Goal: Task Accomplishment & Management: Manage account settings

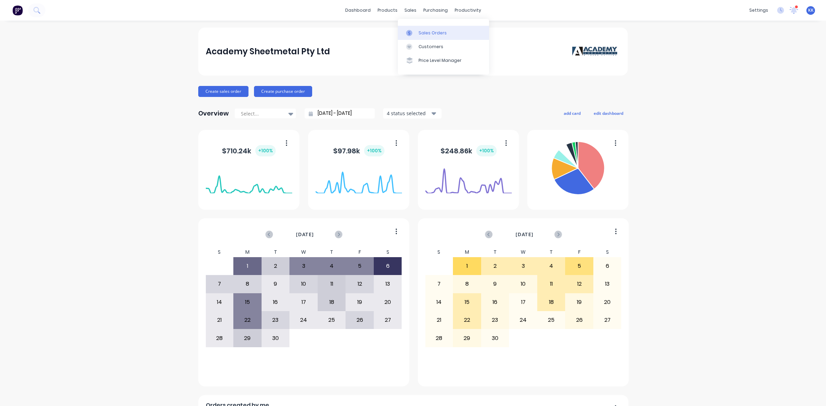
click at [423, 32] on div "Sales Orders" at bounding box center [433, 33] width 28 height 6
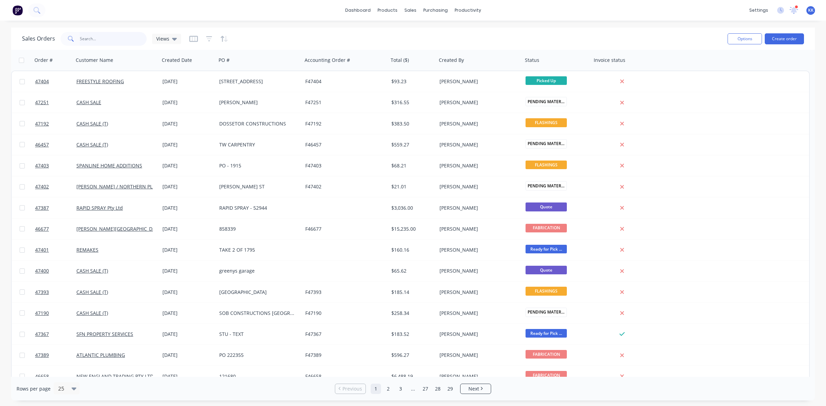
click at [121, 45] on input "text" at bounding box center [113, 39] width 67 height 14
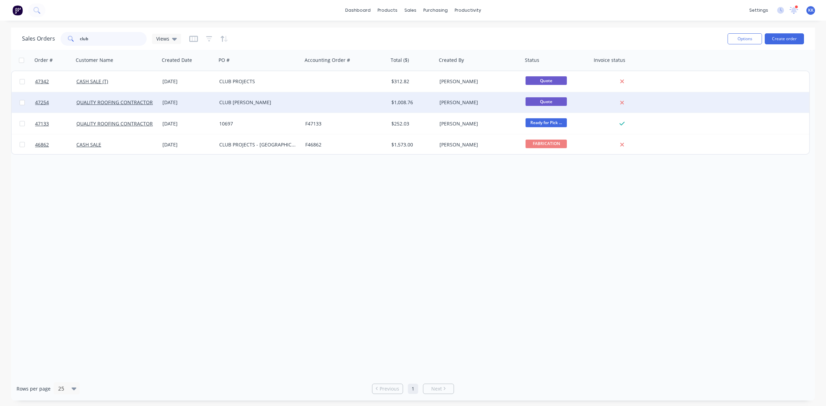
type input "club"
click at [242, 102] on div "CLUB DORSMAN" at bounding box center [257, 102] width 76 height 7
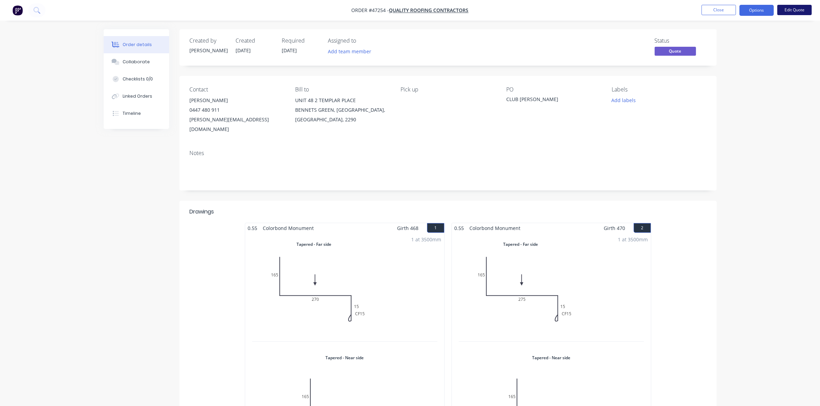
click at [789, 9] on button "Edit Quote" at bounding box center [794, 10] width 34 height 10
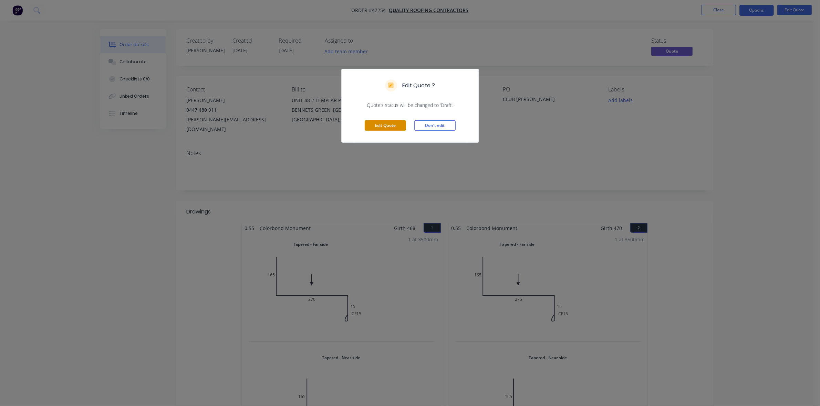
click at [387, 124] on button "Edit Quote" at bounding box center [385, 125] width 41 height 10
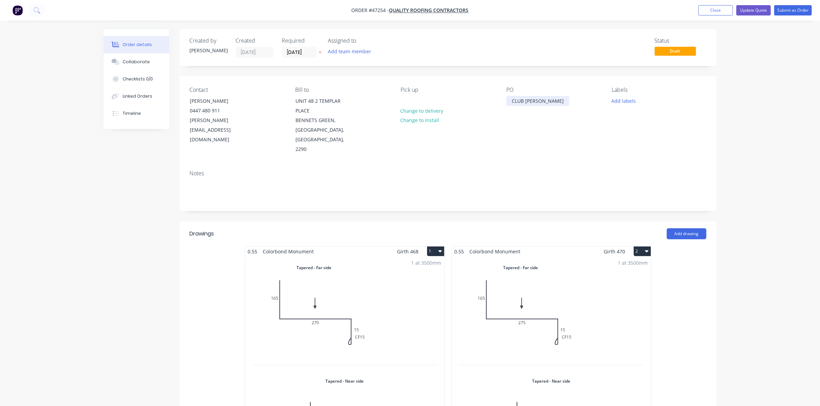
click at [511, 101] on div "CLUB DORSMAN" at bounding box center [537, 101] width 63 height 10
click at [296, 53] on input "[DATE]" at bounding box center [299, 52] width 34 height 10
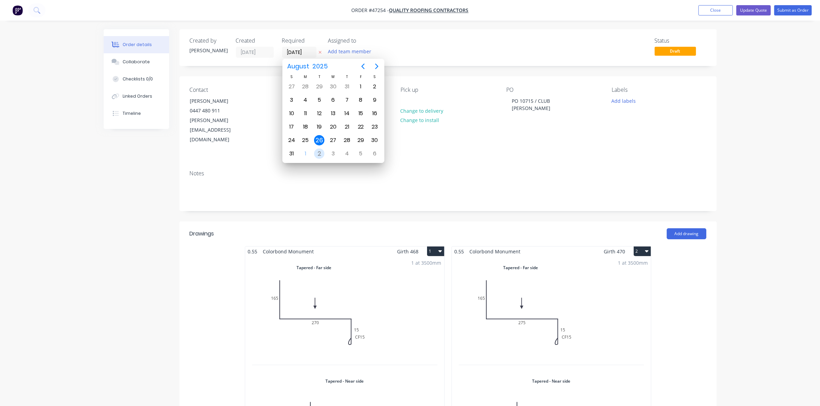
drag, startPoint x: 316, startPoint y: 154, endPoint x: 320, endPoint y: 156, distance: 4.8
click at [317, 154] on div "2" at bounding box center [319, 154] width 10 height 10
type input "[DATE]"
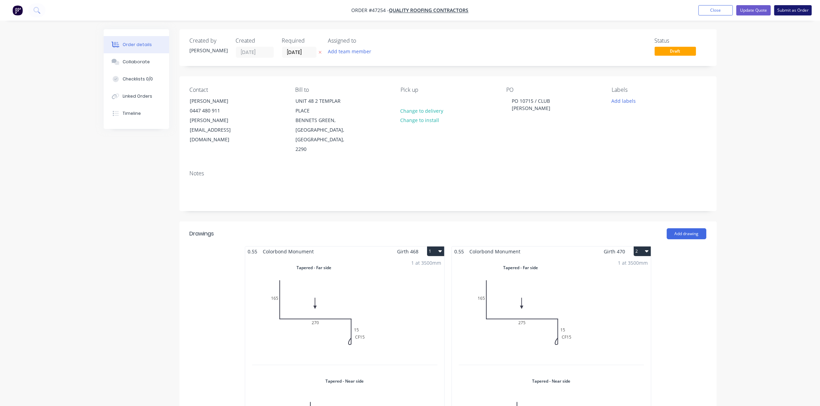
click at [794, 15] on button "Submit as Order" at bounding box center [793, 10] width 38 height 10
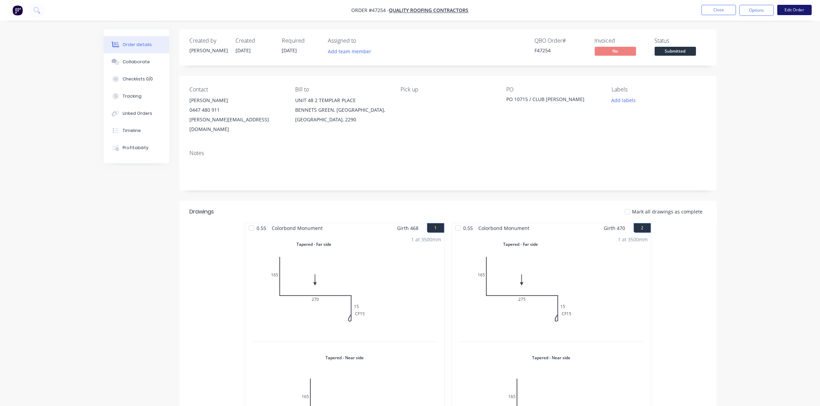
click at [790, 8] on button "Edit Order" at bounding box center [794, 10] width 34 height 10
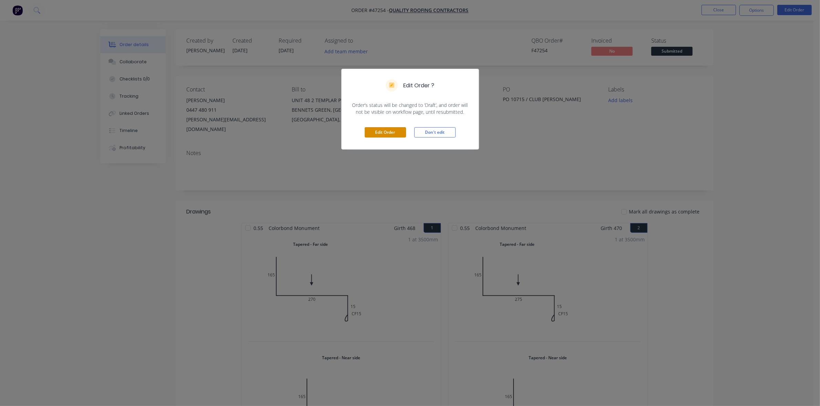
drag, startPoint x: 393, startPoint y: 133, endPoint x: 328, endPoint y: 101, distance: 73.0
click at [392, 133] on button "Edit Order" at bounding box center [385, 132] width 41 height 10
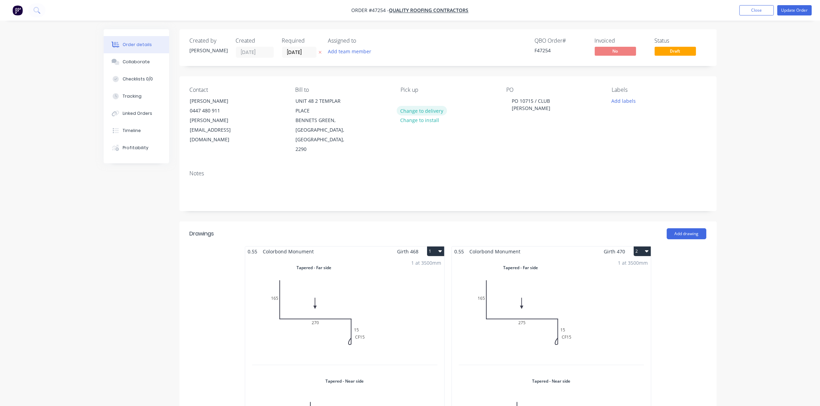
click at [423, 114] on button "Change to delivery" at bounding box center [422, 110] width 50 height 9
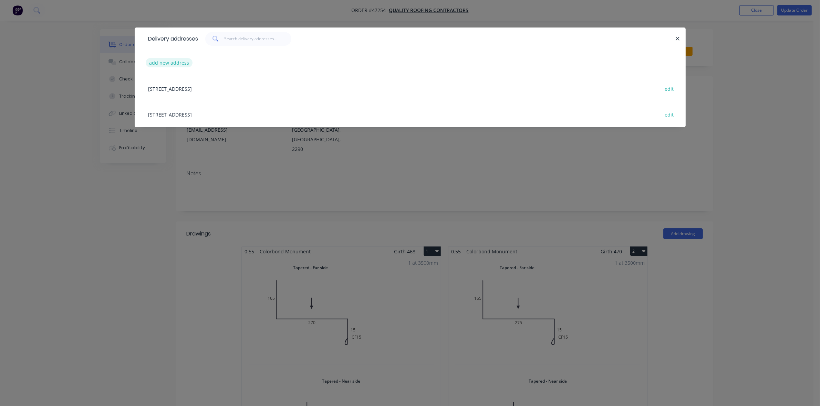
click at [186, 63] on button "add new address" at bounding box center [169, 62] width 47 height 9
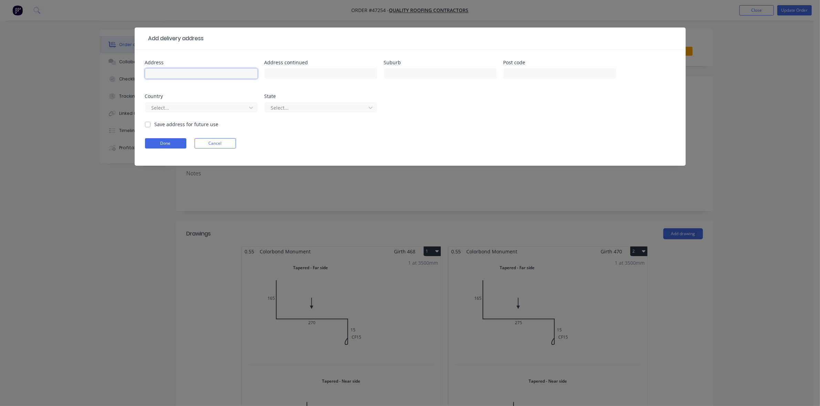
click at [188, 73] on input "text" at bounding box center [201, 73] width 113 height 10
type input "CLUB DORSMAN"
type input "8 DORSMAN DRVE"
type input "SINGLETON HEIGHTS"
click at [161, 142] on button "Done" at bounding box center [165, 143] width 41 height 10
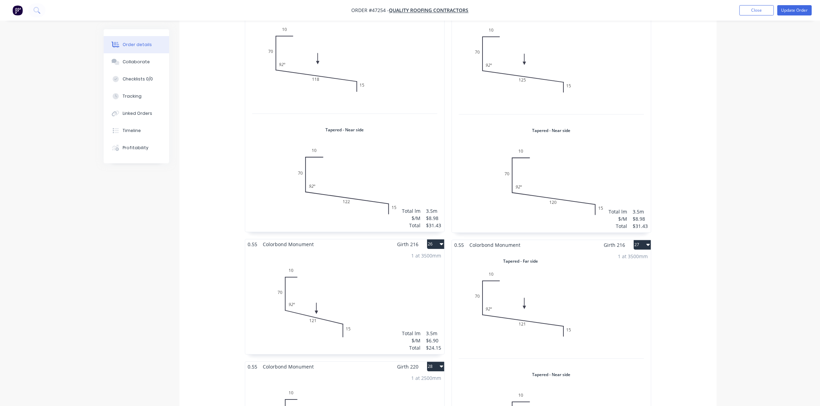
scroll to position [2732, 0]
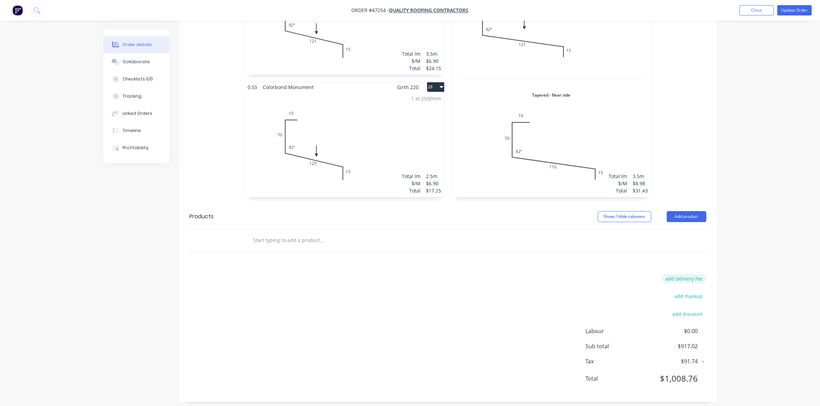
click at [689, 274] on button "add delivery fee" at bounding box center [684, 278] width 44 height 9
type input "240"
click at [803, 13] on button "Update Order" at bounding box center [794, 10] width 34 height 10
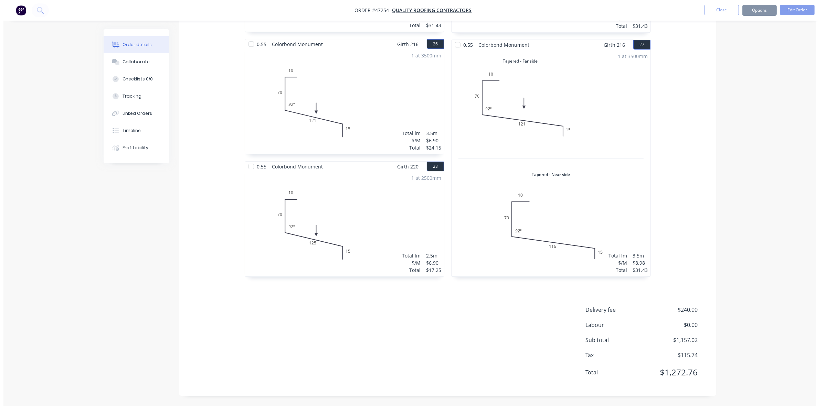
scroll to position [0, 0]
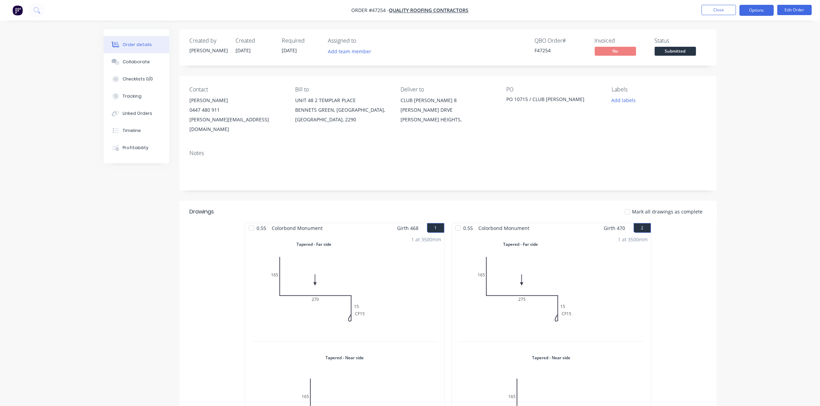
click at [746, 9] on button "Options" at bounding box center [756, 10] width 34 height 11
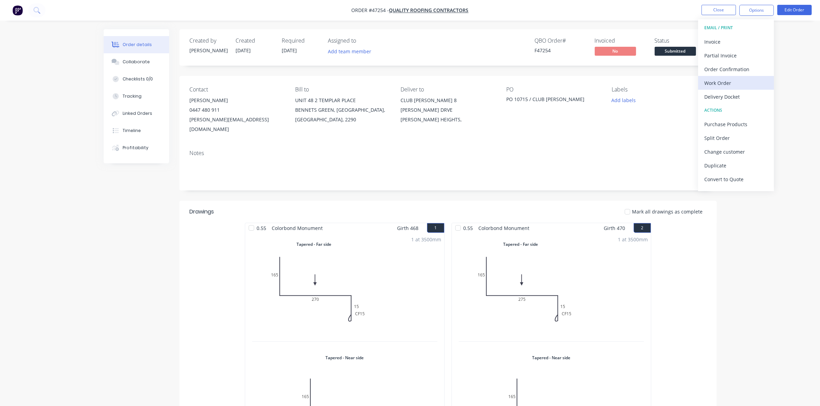
click at [729, 86] on div "Work Order" at bounding box center [735, 83] width 63 height 10
click at [731, 71] on div "Without pricing" at bounding box center [735, 69] width 63 height 10
click at [722, 98] on div "Delivery Docket" at bounding box center [735, 97] width 63 height 10
click at [718, 68] on div "Without pricing" at bounding box center [735, 69] width 63 height 10
click at [122, 57] on button "Collaborate" at bounding box center [136, 61] width 65 height 17
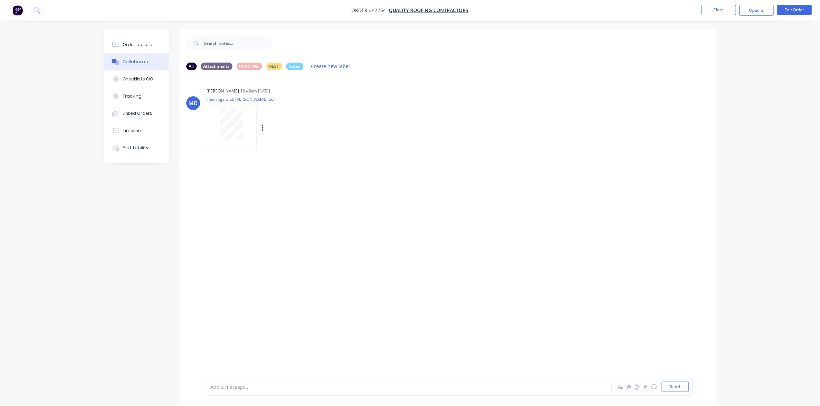
click at [219, 125] on div at bounding box center [231, 125] width 43 height 32
click at [135, 46] on div "Order details" at bounding box center [137, 45] width 29 height 6
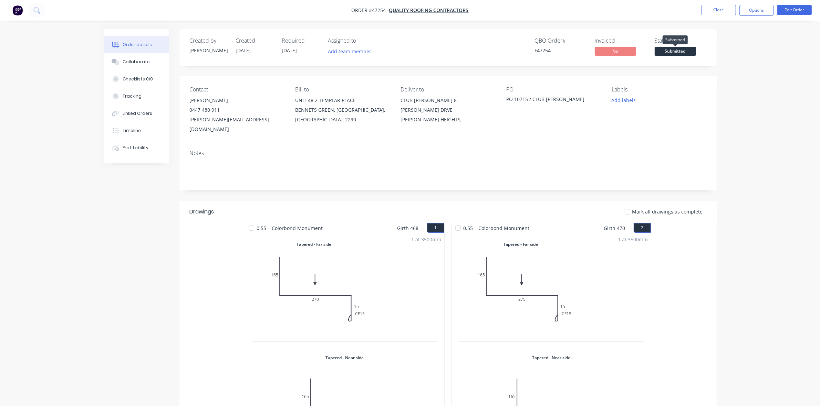
click at [668, 54] on span "Submitted" at bounding box center [674, 51] width 41 height 9
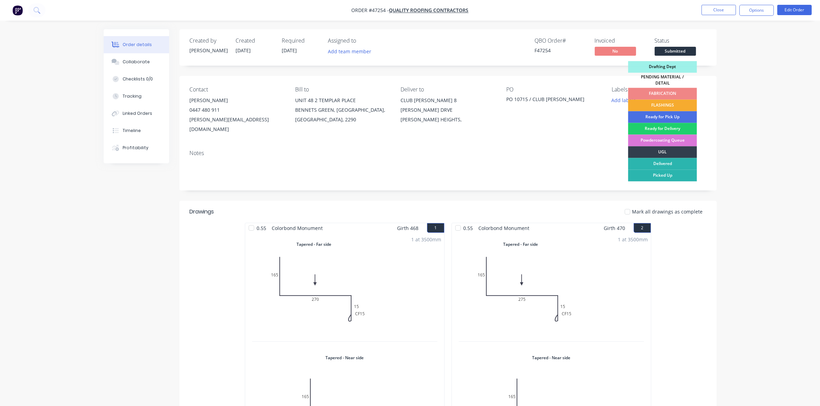
click at [675, 105] on div "FLASHINGS" at bounding box center [662, 106] width 69 height 12
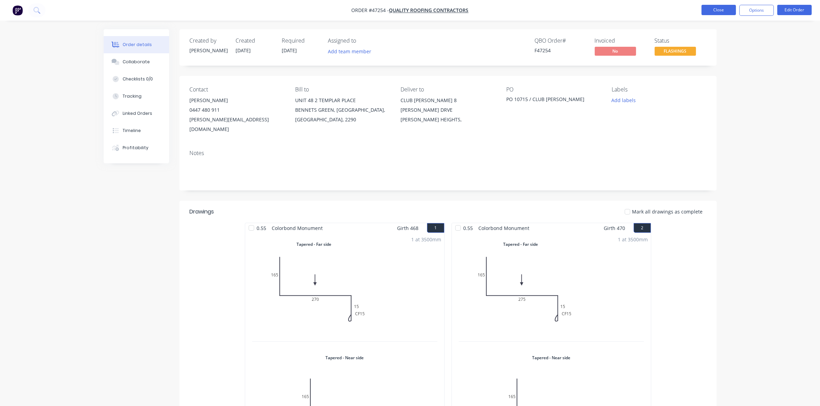
click at [718, 11] on button "Close" at bounding box center [718, 10] width 34 height 10
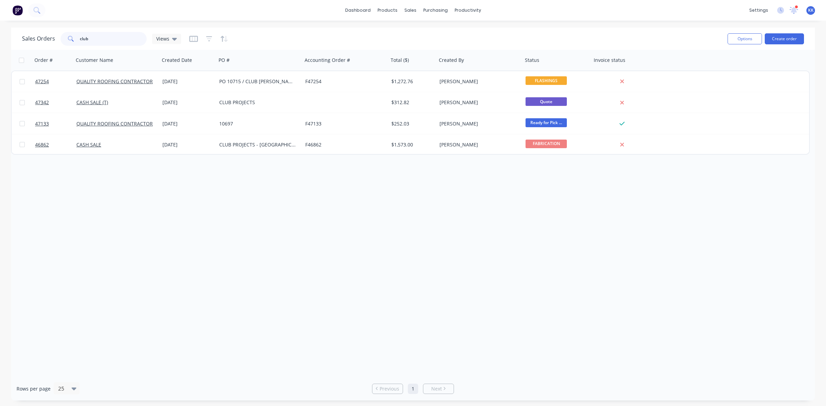
drag, startPoint x: 105, startPoint y: 38, endPoint x: 52, endPoint y: 42, distance: 53.5
click at [52, 42] on div "Sales Orders club Views" at bounding box center [101, 39] width 159 height 14
type input "10697"
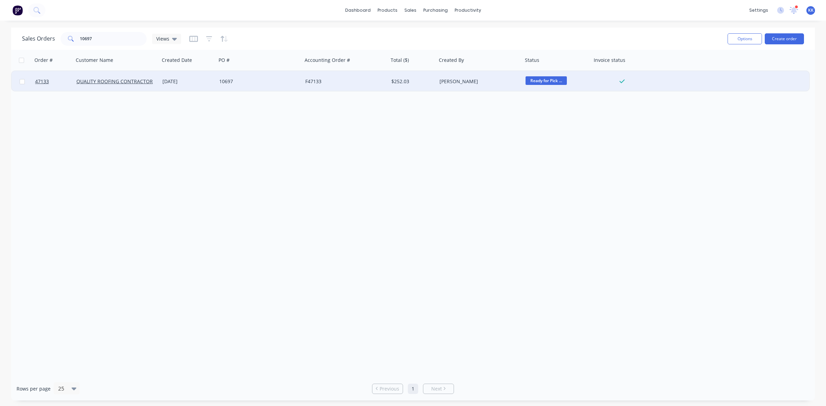
click at [232, 83] on div "10697" at bounding box center [257, 81] width 76 height 7
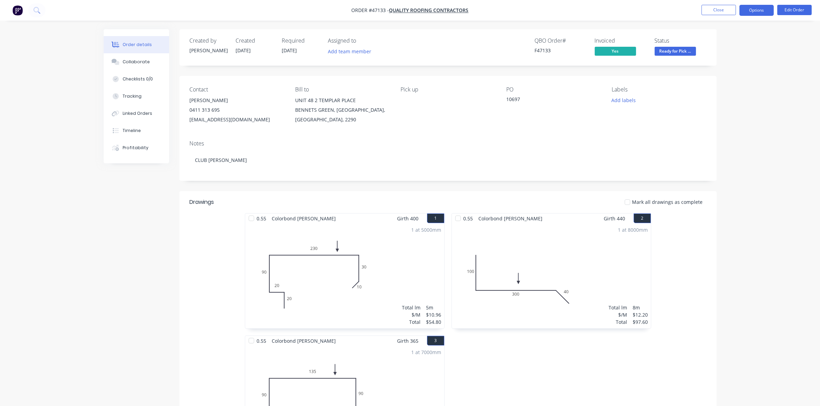
drag, startPoint x: 751, startPoint y: 11, endPoint x: 749, endPoint y: 14, distance: 3.5
click at [751, 13] on button "Options" at bounding box center [756, 10] width 34 height 11
click at [735, 94] on div "Delivery Docket" at bounding box center [735, 97] width 63 height 10
click at [730, 72] on div "Without pricing" at bounding box center [735, 69] width 63 height 10
click at [133, 64] on div "Collaborate" at bounding box center [136, 62] width 27 height 6
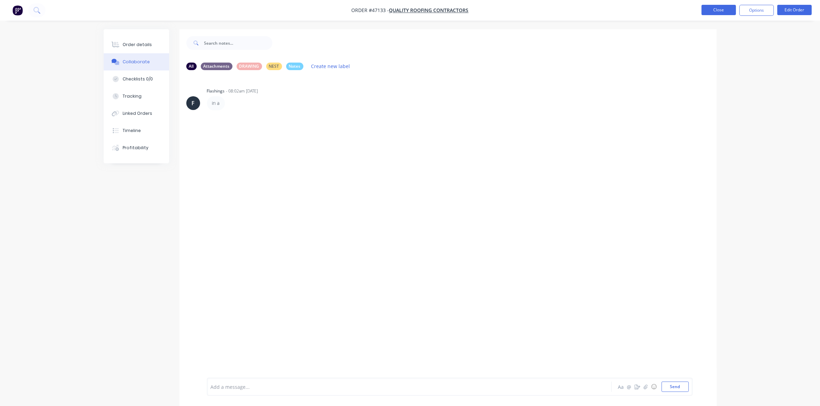
click at [711, 10] on button "Close" at bounding box center [718, 10] width 34 height 10
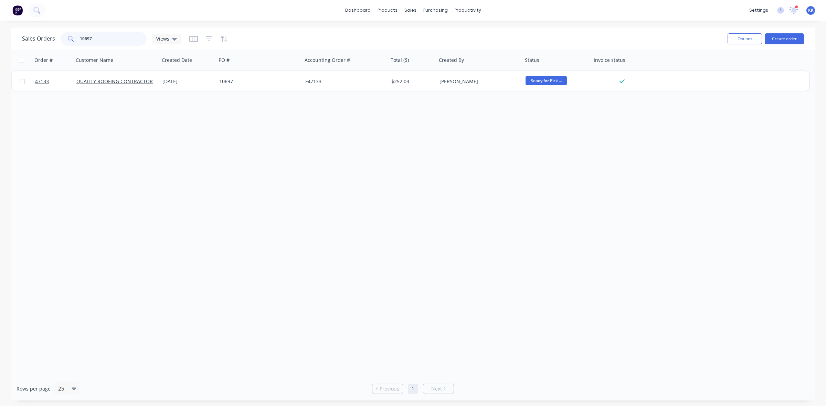
drag, startPoint x: 114, startPoint y: 44, endPoint x: 77, endPoint y: 49, distance: 36.8
click at [77, 49] on div "Sales Orders 10697 Views Options Create order" at bounding box center [413, 39] width 804 height 22
type input "47232"
click at [209, 36] on icon "button" at bounding box center [209, 38] width 6 height 5
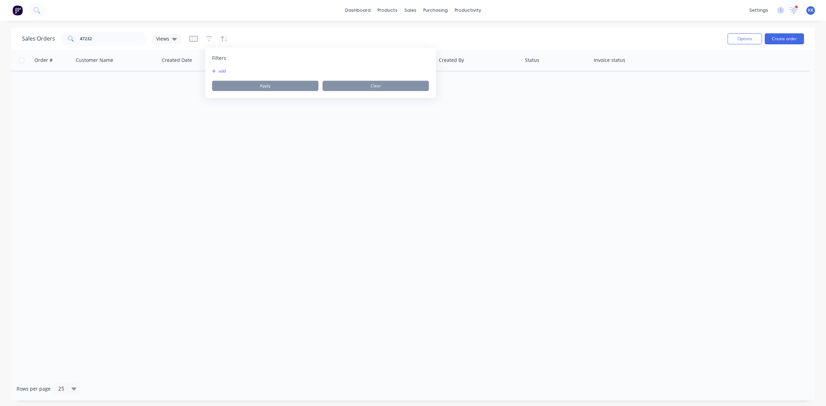
click at [224, 71] on button "add" at bounding box center [220, 71] width 17 height 6
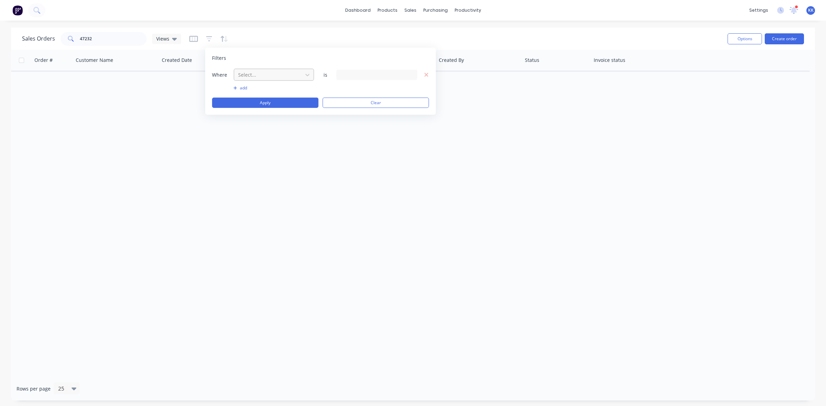
click at [236, 73] on div "Select..." at bounding box center [268, 74] width 66 height 11
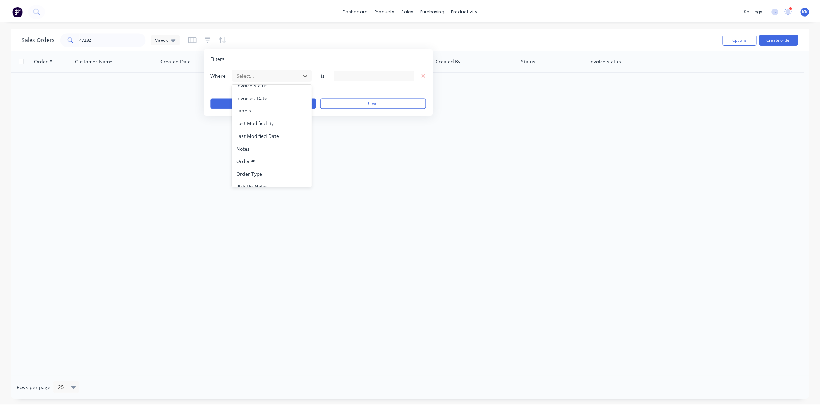
scroll to position [166, 0]
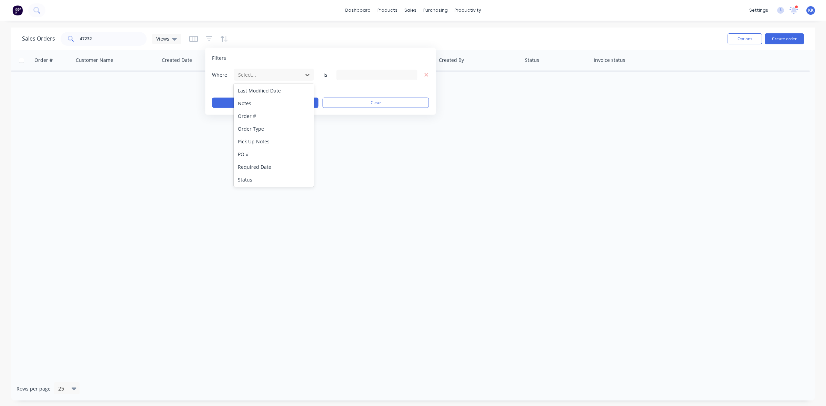
drag, startPoint x: 252, startPoint y: 178, endPoint x: 279, endPoint y: 161, distance: 31.8
click at [253, 178] on div "Status" at bounding box center [274, 179] width 80 height 13
click at [366, 71] on div "13 Status selected" at bounding box center [371, 74] width 62 height 7
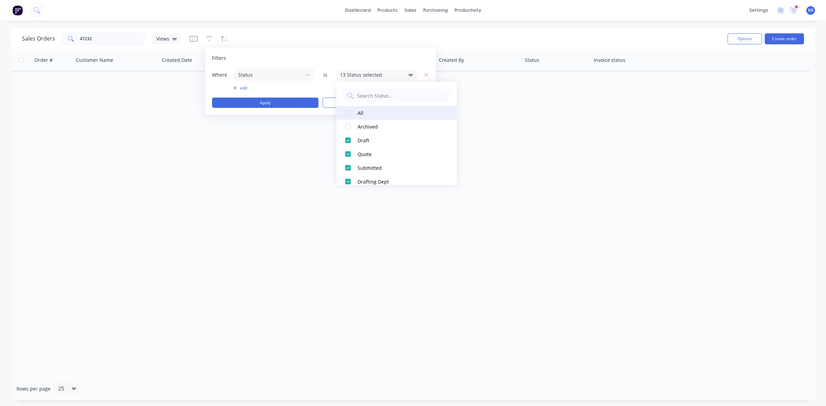
click at [364, 112] on div "All" at bounding box center [399, 112] width 83 height 7
click at [281, 102] on button "Apply" at bounding box center [265, 103] width 106 height 10
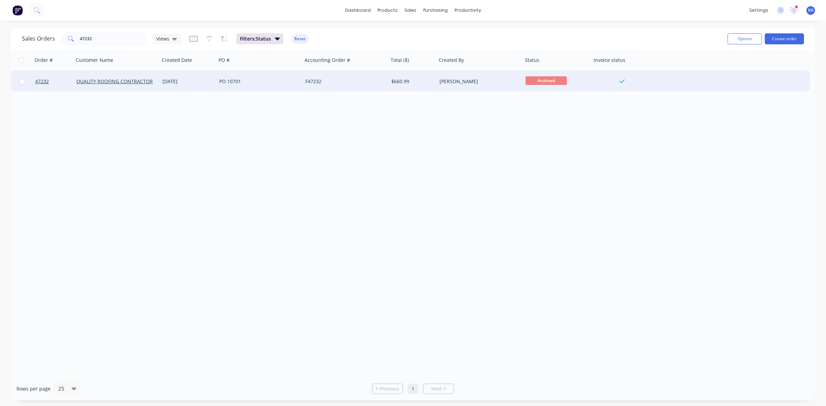
click at [297, 78] on div "PO 10701" at bounding box center [259, 81] width 81 height 7
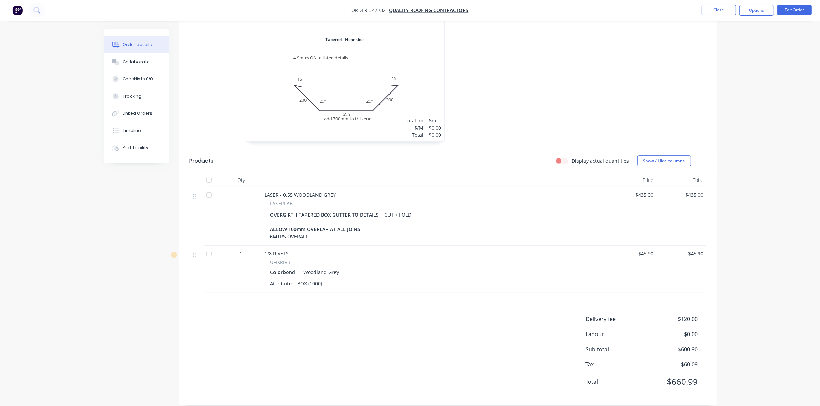
scroll to position [61, 0]
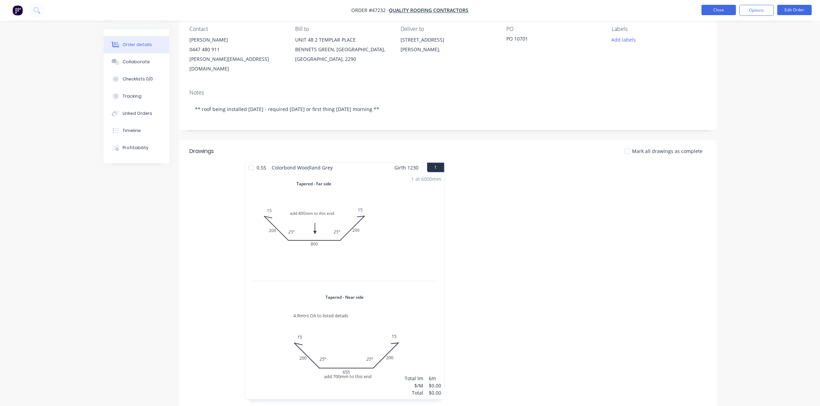
click at [723, 7] on button "Close" at bounding box center [718, 10] width 34 height 10
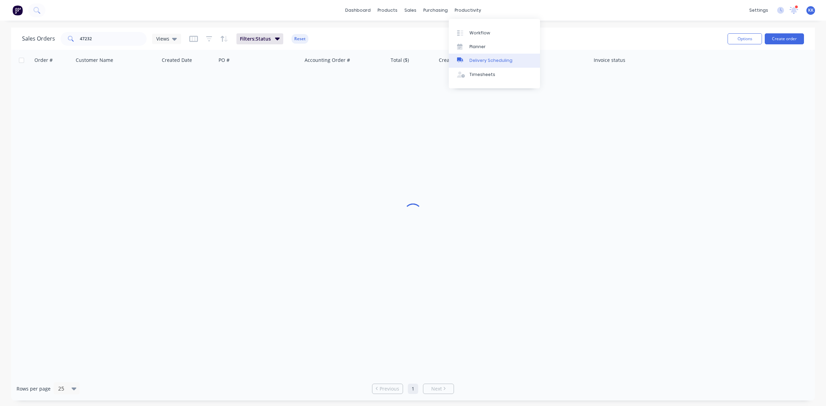
click at [486, 59] on div "Delivery Scheduling" at bounding box center [490, 60] width 43 height 6
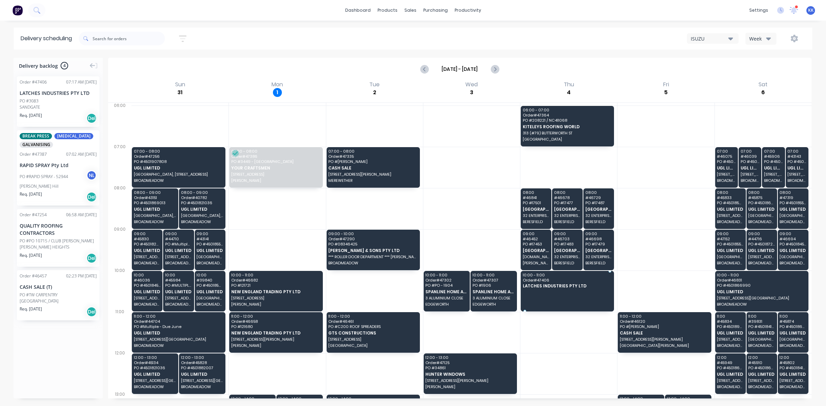
drag, startPoint x: 44, startPoint y: 98, endPoint x: 567, endPoint y: 288, distance: 556.0
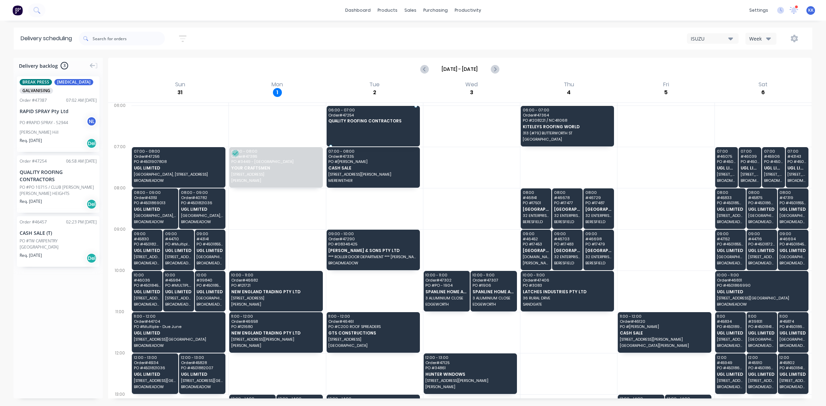
drag, startPoint x: 43, startPoint y: 191, endPoint x: 359, endPoint y: 122, distance: 323.5
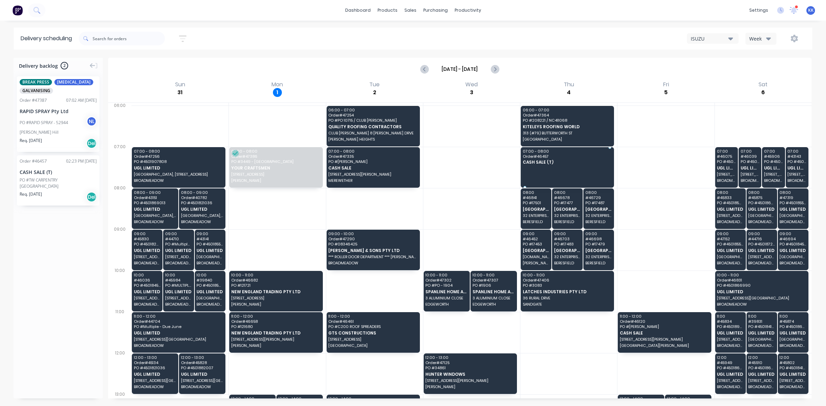
drag, startPoint x: 37, startPoint y: 183, endPoint x: 531, endPoint y: 162, distance: 494.7
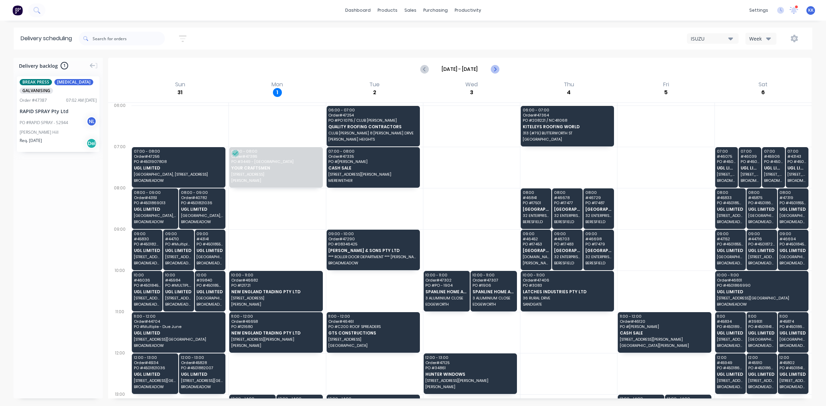
click at [496, 71] on icon "Next page" at bounding box center [494, 69] width 8 height 8
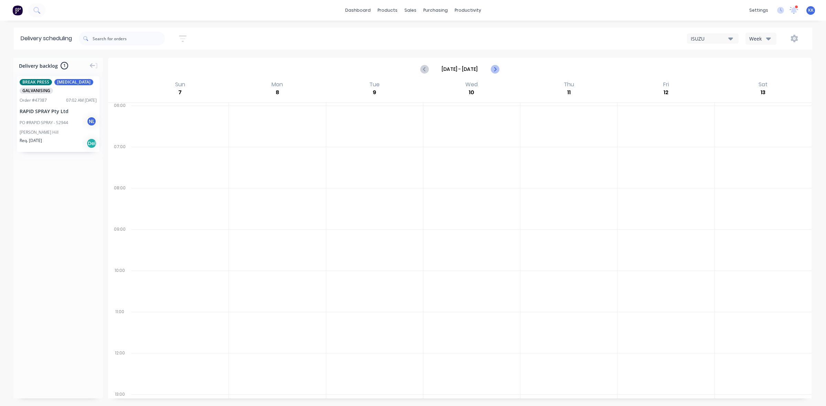
click at [496, 71] on icon "Next page" at bounding box center [494, 69] width 8 height 8
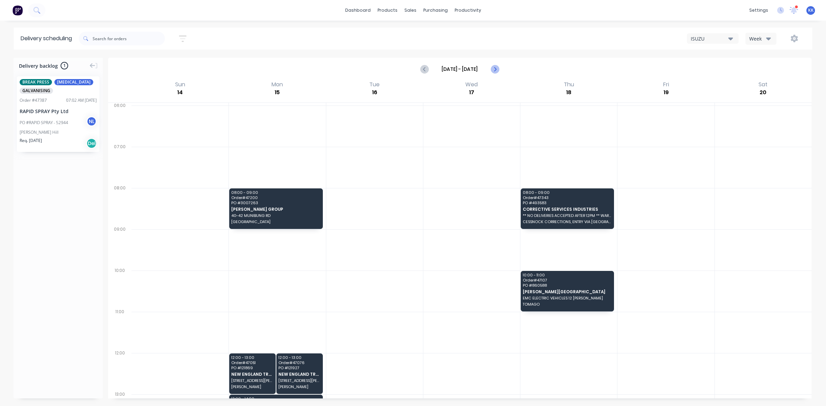
click at [496, 71] on icon "Next page" at bounding box center [494, 69] width 8 height 8
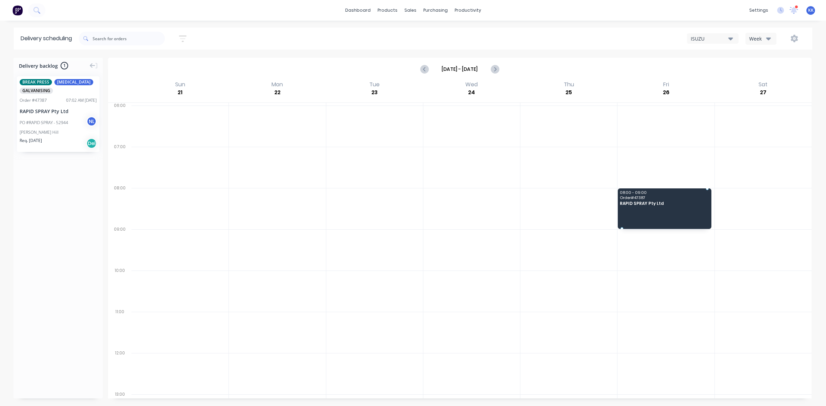
drag, startPoint x: 42, startPoint y: 120, endPoint x: 634, endPoint y: 195, distance: 597.0
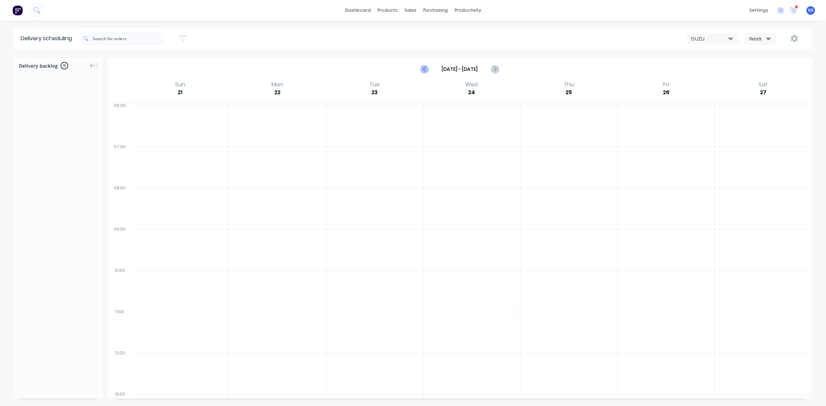
click at [424, 69] on icon "Previous page" at bounding box center [425, 69] width 8 height 8
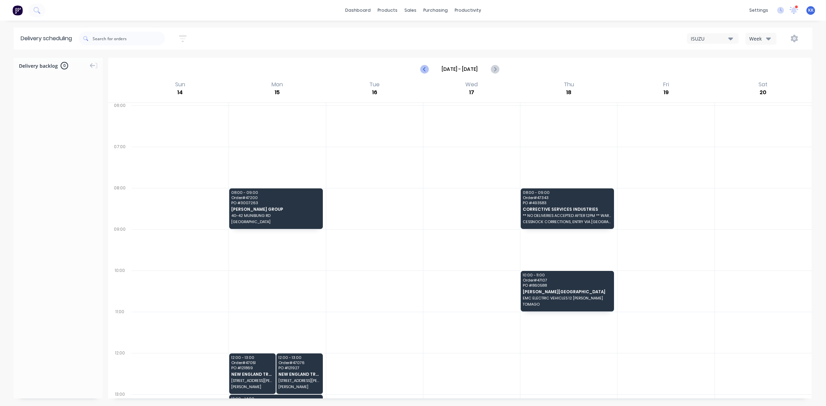
click at [426, 69] on icon "Previous page" at bounding box center [425, 69] width 8 height 8
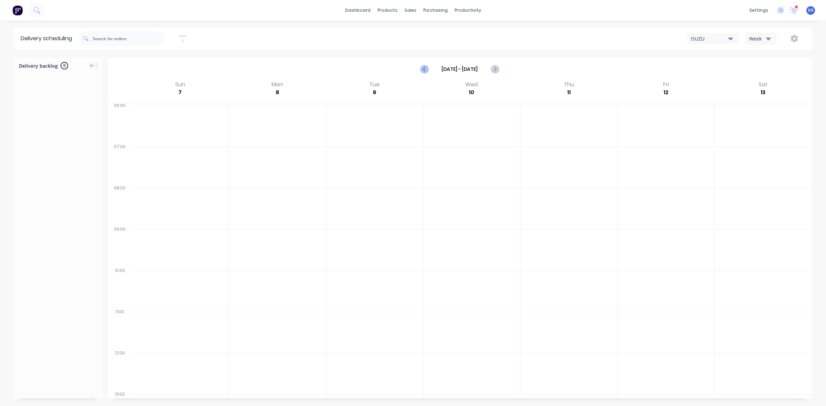
click at [426, 69] on icon "Previous page" at bounding box center [425, 69] width 8 height 8
type input "Aug 31 - Sep 6"
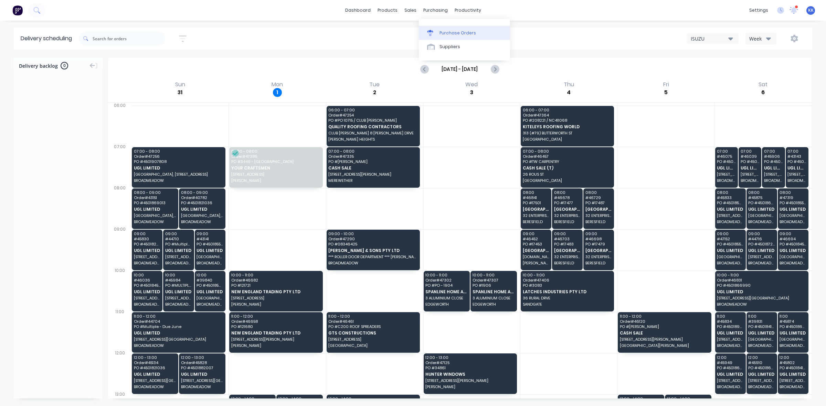
click at [450, 33] on div "Purchase Orders" at bounding box center [458, 33] width 36 height 6
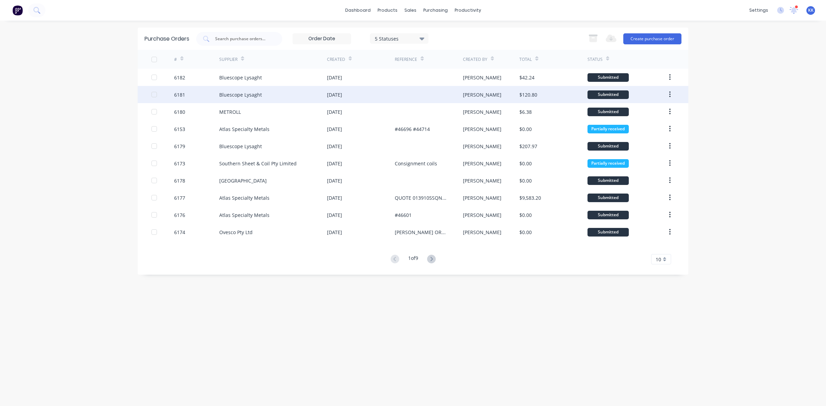
click at [224, 88] on div "Bluescope Lysaght" at bounding box center [273, 94] width 108 height 17
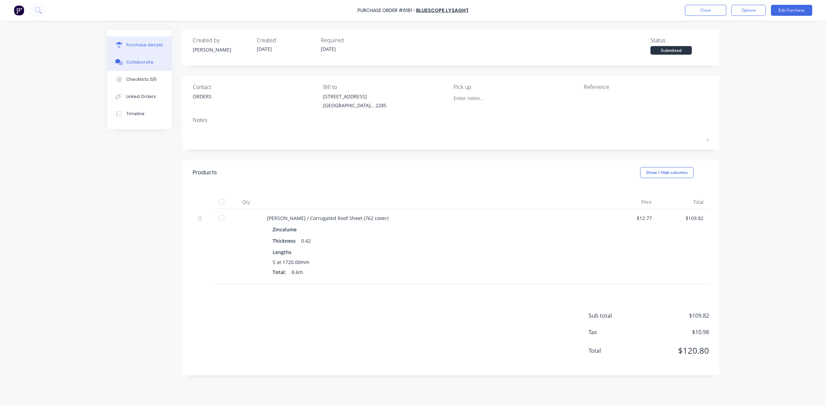
drag, startPoint x: 157, startPoint y: 60, endPoint x: 124, endPoint y: 70, distance: 34.7
click at [157, 60] on button "Collaborate" at bounding box center [139, 62] width 65 height 17
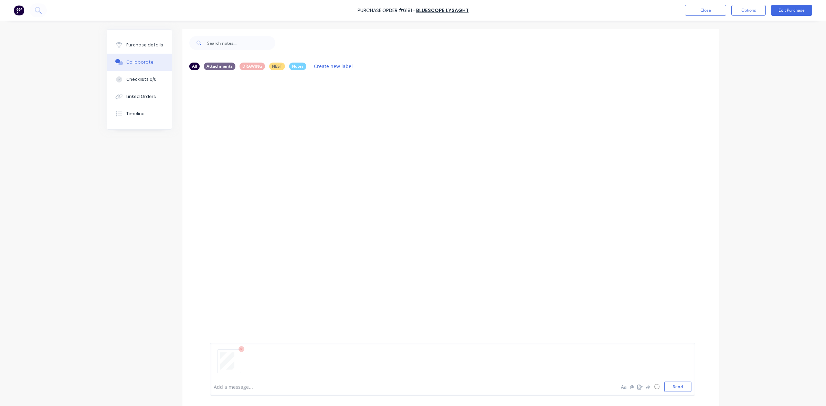
click at [227, 388] on div at bounding box center [393, 387] width 358 height 7
click at [703, 11] on button "Close" at bounding box center [705, 10] width 41 height 11
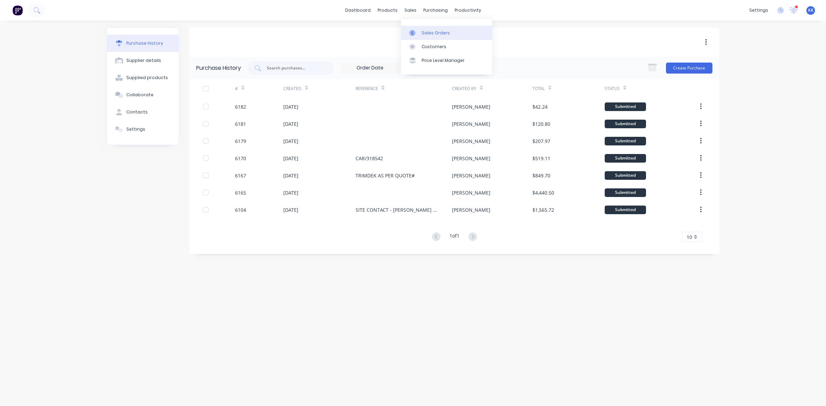
click at [417, 26] on link "Sales Orders" at bounding box center [446, 33] width 91 height 14
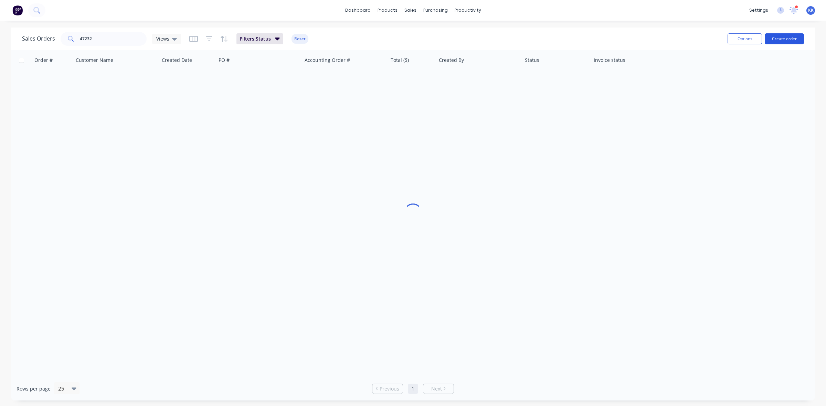
click at [788, 37] on button "Create order" at bounding box center [784, 38] width 39 height 11
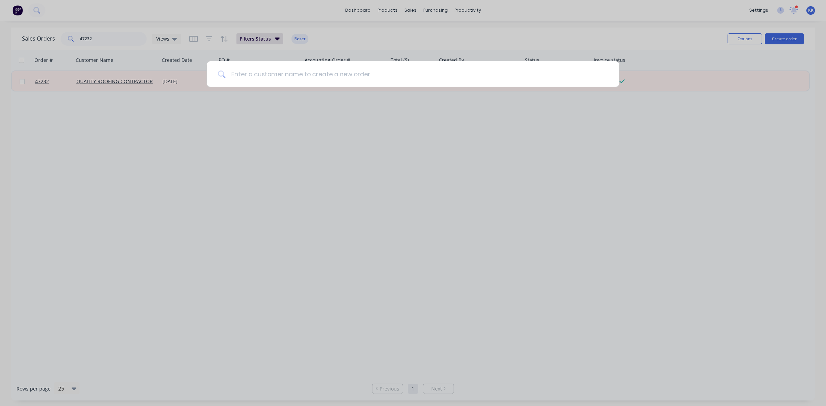
click at [256, 78] on input at bounding box center [416, 74] width 383 height 26
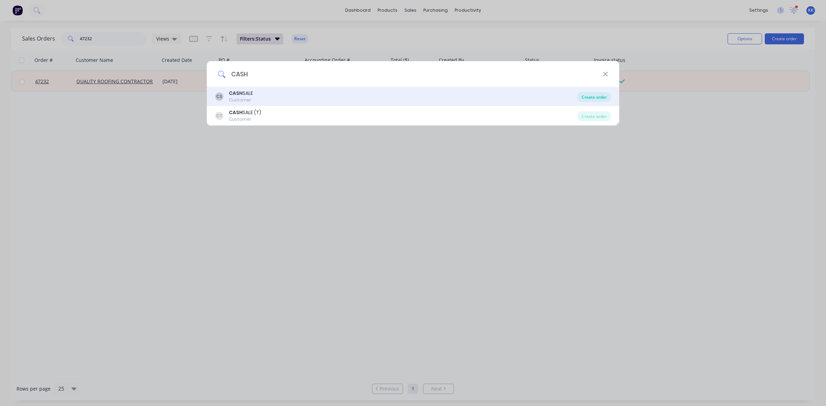
type input "CASH"
click at [602, 98] on div "Create order" at bounding box center [594, 97] width 33 height 10
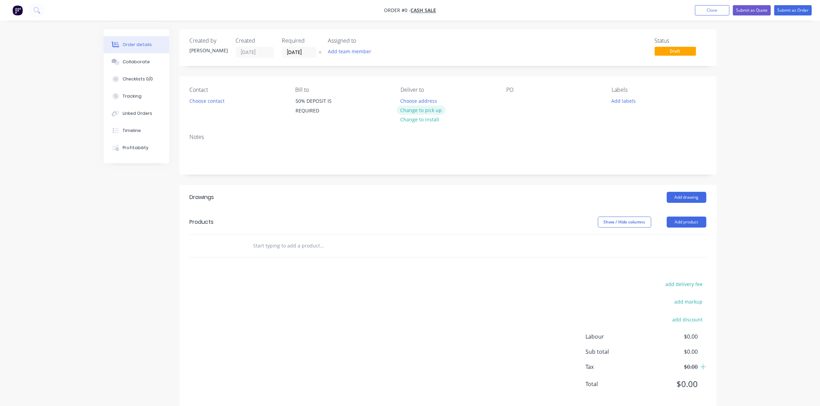
click at [433, 110] on button "Change to pick up" at bounding box center [421, 110] width 49 height 9
click at [204, 103] on button "Choose contact" at bounding box center [207, 100] width 42 height 9
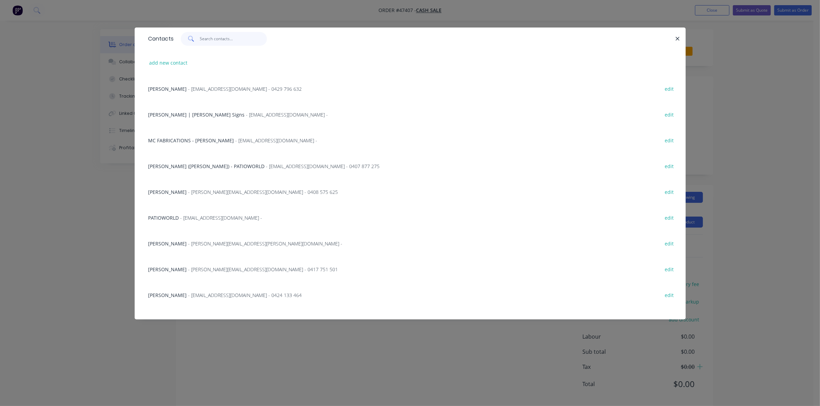
click at [212, 39] on input "text" at bounding box center [233, 39] width 67 height 14
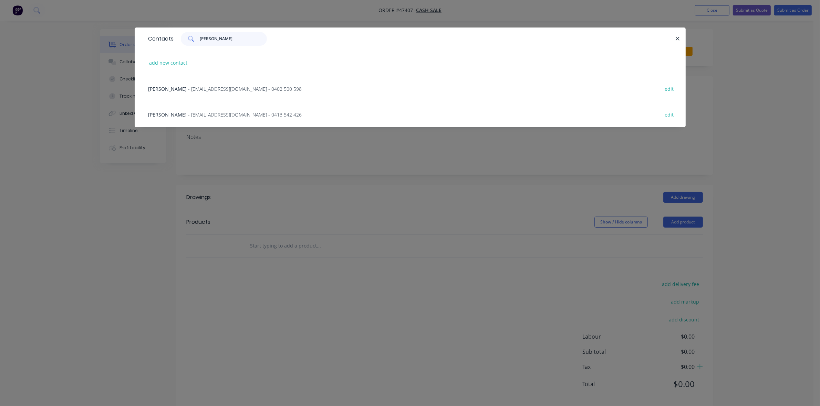
type input "DOUGLAS"
click at [152, 64] on button "add new contact" at bounding box center [168, 62] width 45 height 9
select select "AU"
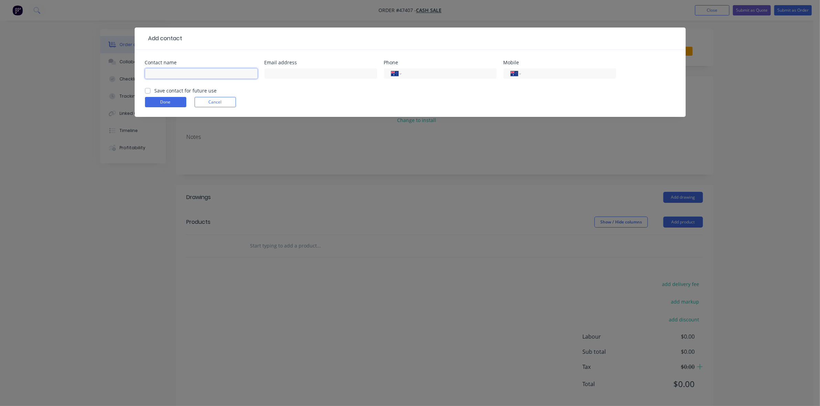
click at [167, 72] on input "text" at bounding box center [201, 73] width 113 height 10
click at [215, 71] on input "DOUG JONES - DCJ MECHANISCAL" at bounding box center [201, 73] width 113 height 10
type input "DOUG JONES - DCJ MECHANICAL"
click at [303, 73] on input "text" at bounding box center [320, 73] width 113 height 10
paste input "mailto:doug@hvss.com.au"
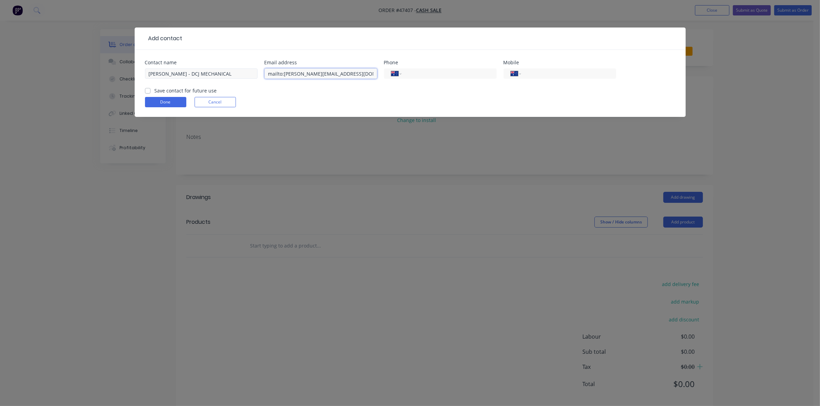
drag, startPoint x: 283, startPoint y: 73, endPoint x: 252, endPoint y: 71, distance: 31.0
click at [253, 71] on div "Contact name DOUG JONES - DCJ MECHANICAL Email address mailto:doug@hvss.com.au …" at bounding box center [410, 73] width 530 height 27
type input "doug@hvss.com.au"
click at [546, 72] on input "tel" at bounding box center [567, 74] width 83 height 8
type input "0427 882 112"
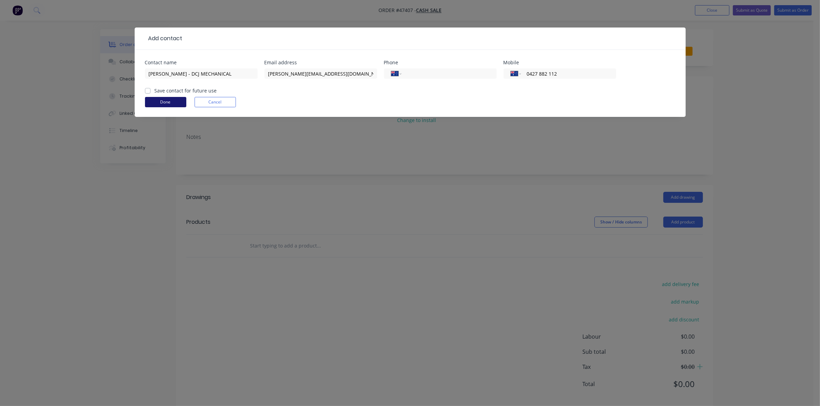
click at [155, 101] on button "Done" at bounding box center [165, 102] width 41 height 10
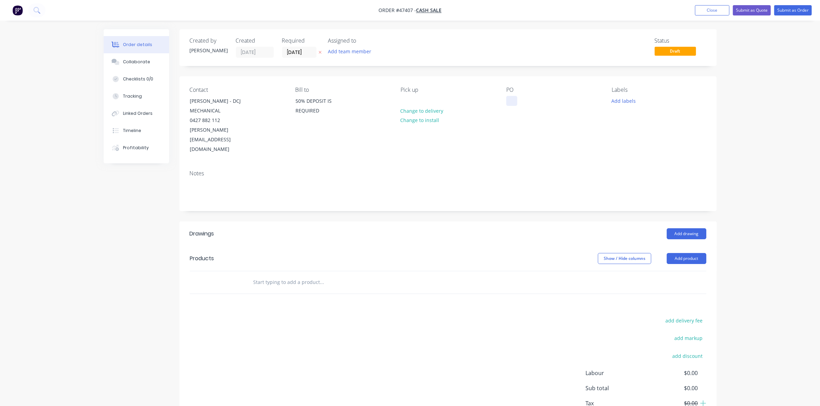
click at [510, 102] on div at bounding box center [511, 101] width 11 height 10
click at [682, 229] on button "Add drawing" at bounding box center [686, 234] width 40 height 11
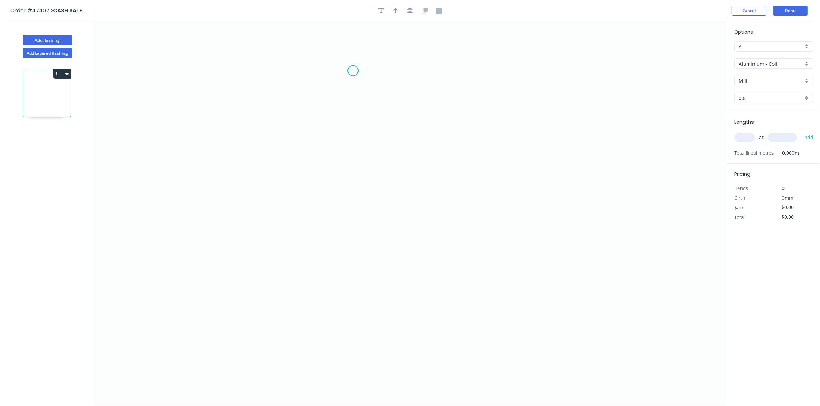
click at [353, 71] on icon "0" at bounding box center [410, 213] width 634 height 385
click at [353, 94] on icon "0" at bounding box center [410, 213] width 634 height 385
click at [363, 101] on icon "0 ?" at bounding box center [410, 213] width 634 height 385
click at [353, 110] on icon at bounding box center [358, 106] width 10 height 10
click at [352, 178] on icon "0 ? ? ? ? º ? º" at bounding box center [410, 213] width 634 height 385
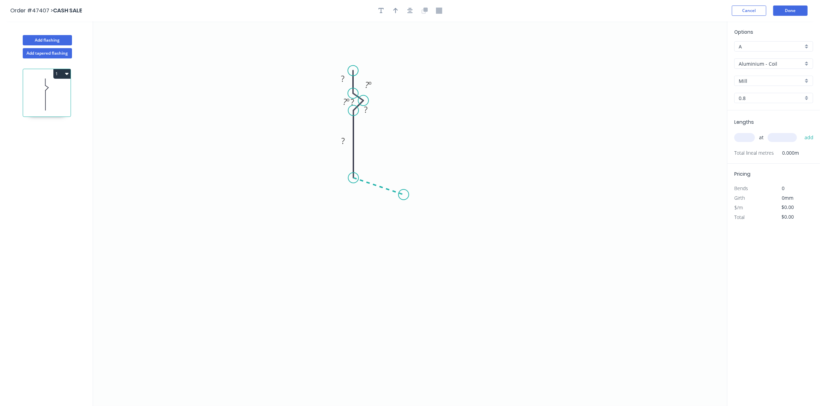
click at [403, 195] on icon "0 ? ? ? ? ? º ? º" at bounding box center [410, 213] width 634 height 385
click at [403, 303] on icon "0 ? ? ? ? ? ? º ? º ? º" at bounding box center [410, 213] width 634 height 385
click at [408, 327] on div "Crush & Fold" at bounding box center [436, 326] width 69 height 14
click at [412, 326] on div "Flip bend" at bounding box center [436, 327] width 69 height 14
click at [396, 14] on button "button" at bounding box center [395, 11] width 10 height 10
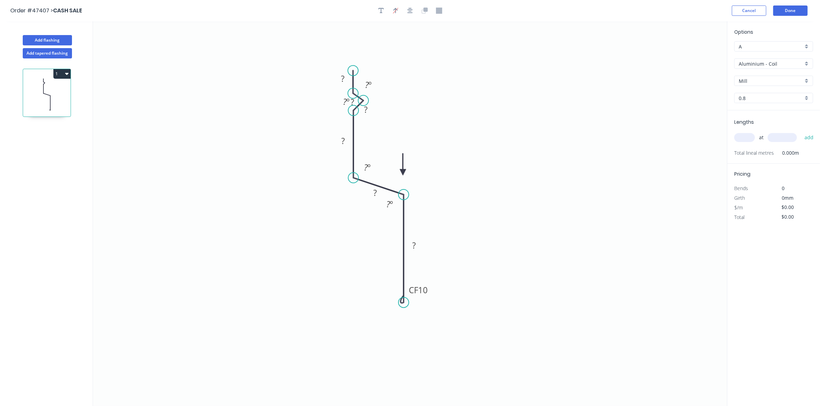
drag, startPoint x: 691, startPoint y: 55, endPoint x: 403, endPoint y: 173, distance: 311.2
click at [403, 173] on icon at bounding box center [403, 165] width 6 height 22
drag, startPoint x: 402, startPoint y: 171, endPoint x: 430, endPoint y: 221, distance: 56.4
click at [430, 221] on icon at bounding box center [430, 212] width 6 height 22
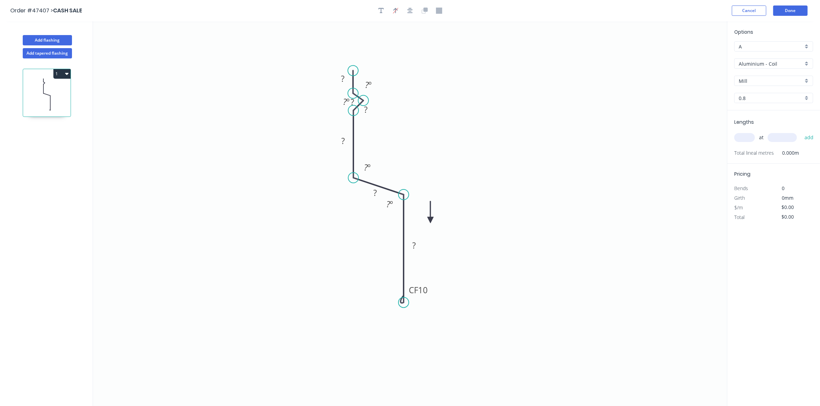
click at [430, 221] on icon at bounding box center [430, 212] width 6 height 22
click at [430, 221] on icon at bounding box center [436, 215] width 20 height 20
click at [430, 221] on icon at bounding box center [438, 220] width 22 height 6
click at [430, 221] on icon at bounding box center [436, 226] width 20 height 20
click at [430, 221] on icon at bounding box center [430, 228] width 6 height 22
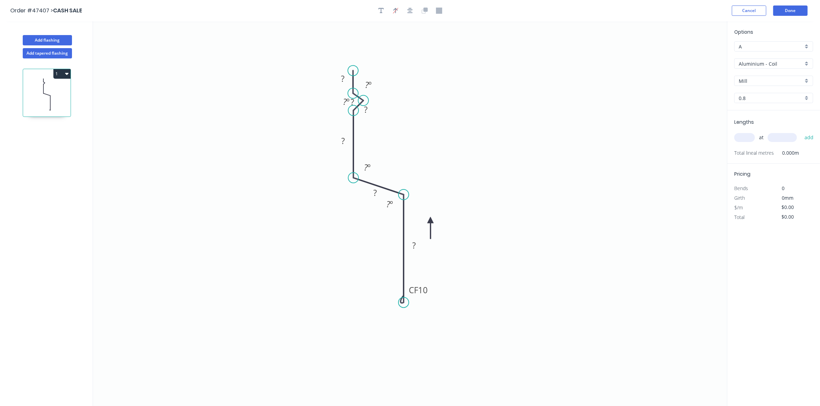
click at [430, 221] on icon at bounding box center [430, 228] width 6 height 22
click at [430, 221] on icon at bounding box center [422, 220] width 22 height 6
click at [430, 221] on icon at bounding box center [425, 215] width 20 height 20
click at [430, 221] on icon at bounding box center [430, 212] width 6 height 22
click at [430, 221] on icon at bounding box center [436, 215] width 20 height 20
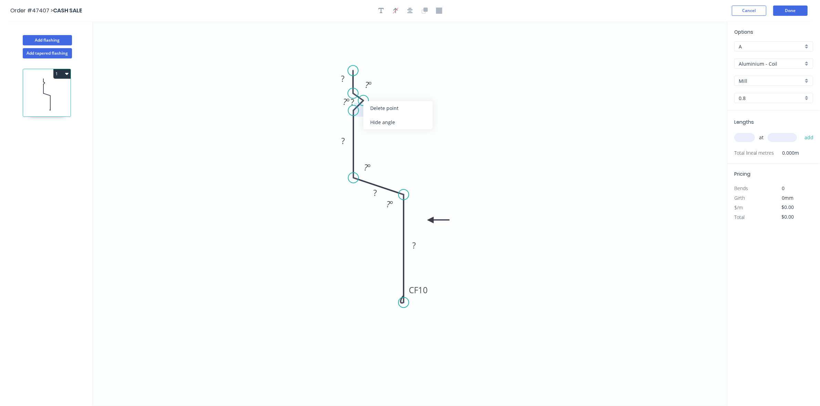
click at [378, 118] on div "Hide angle" at bounding box center [397, 122] width 69 height 14
click at [367, 116] on div "Hide angle" at bounding box center [387, 115] width 69 height 14
click at [343, 83] on tspan "?" at bounding box center [342, 78] width 3 height 11
type input "$40.62"
drag, startPoint x: 380, startPoint y: 8, endPoint x: 184, endPoint y: 40, distance: 198.8
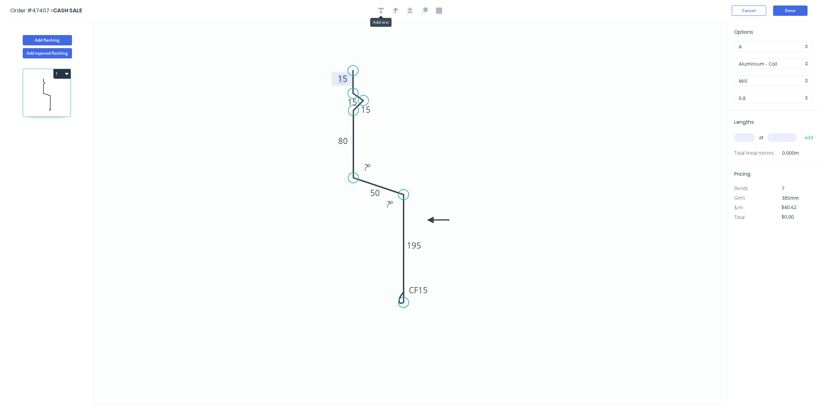
click at [379, 8] on icon "button" at bounding box center [381, 11] width 6 height 6
drag, startPoint x: 133, startPoint y: 46, endPoint x: 427, endPoint y: 185, distance: 325.6
click at [427, 185] on textarea at bounding box center [432, 188] width 56 height 25
type textarea "10mm FALL"
click at [366, 203] on div "Hide angle" at bounding box center [387, 203] width 69 height 14
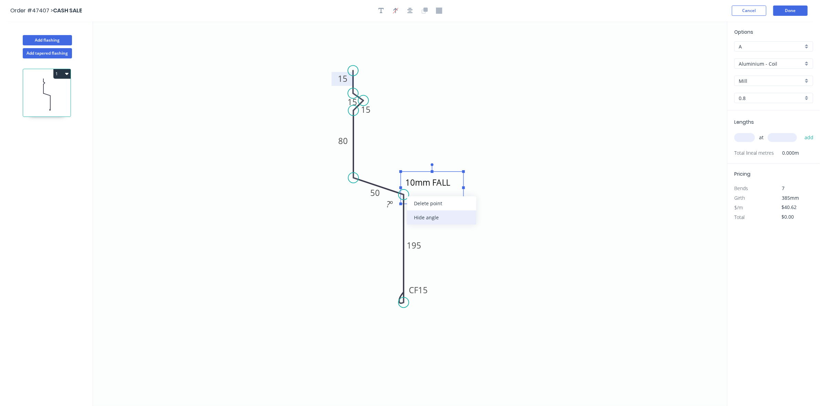
click at [421, 212] on div "Hide angle" at bounding box center [441, 218] width 69 height 14
click at [384, 10] on button "button" at bounding box center [381, 11] width 10 height 10
click at [383, 8] on icon "button" at bounding box center [381, 11] width 6 height 6
drag, startPoint x: 145, startPoint y: 46, endPoint x: 416, endPoint y: 109, distance: 278.4
click at [416, 109] on textarea at bounding box center [419, 112] width 56 height 25
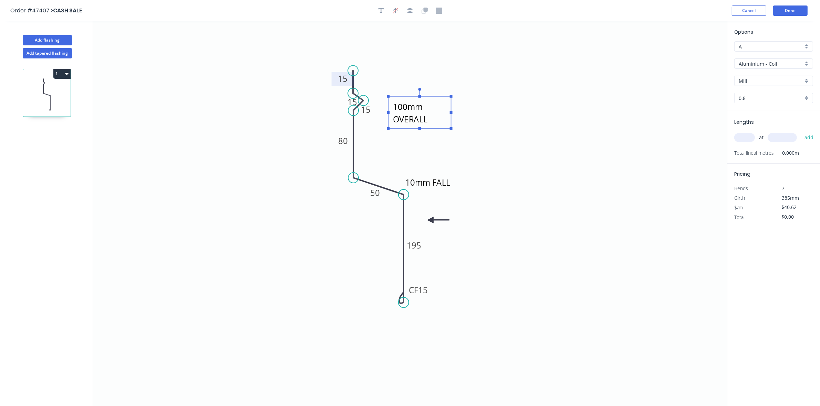
type textarea "100mm OVERALL"
click at [450, 120] on rect at bounding box center [419, 112] width 63 height 32
drag, startPoint x: 526, startPoint y: 130, endPoint x: 560, endPoint y: 133, distance: 34.2
click at [527, 130] on icon "10mm FALL 100mm OVERALL 15 15 15 80 50 CF 15 195" at bounding box center [410, 213] width 634 height 385
click at [742, 136] on input "text" at bounding box center [744, 137] width 21 height 9
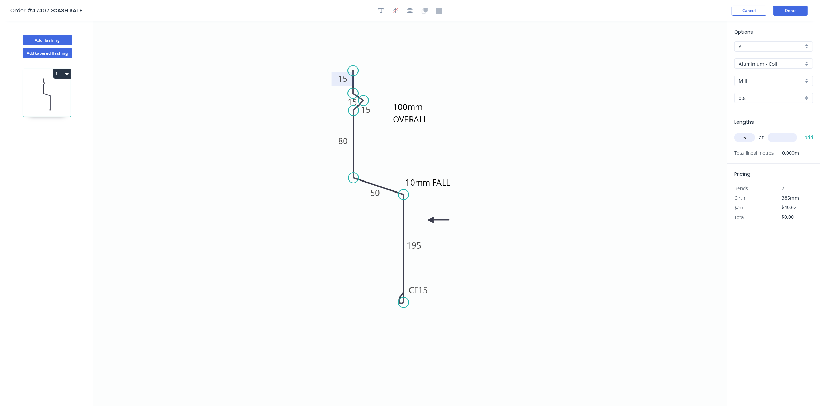
type input "6"
type input "3000"
click at [801, 132] on button "add" at bounding box center [809, 138] width 16 height 12
type input "$731.16"
click at [755, 67] on div "Aluminium - Coil" at bounding box center [773, 64] width 79 height 10
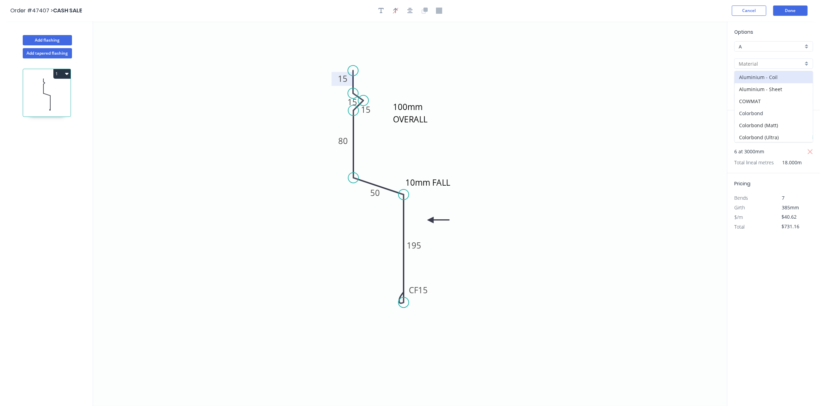
click at [759, 108] on div "Colorbond" at bounding box center [773, 113] width 78 height 12
type input "Colorbond"
type input "Basalt"
type input "0.55"
type input "$28.12"
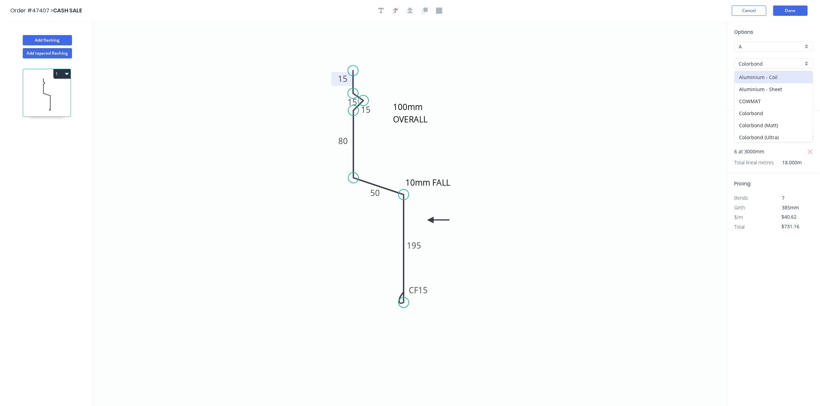
type input "$506.16"
click at [758, 80] on input "Basalt" at bounding box center [770, 80] width 64 height 7
click at [762, 119] on div "Classic Cream" at bounding box center [773, 119] width 78 height 12
type input "Classic Cream"
click at [345, 106] on rect at bounding box center [352, 103] width 14 height 10
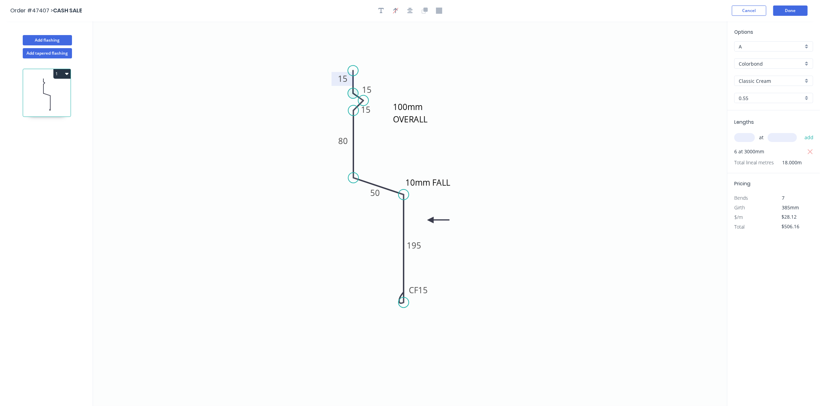
drag, startPoint x: 344, startPoint y: 106, endPoint x: 358, endPoint y: 93, distance: 19.0
click at [358, 93] on icon "10mm FALL 100mm OVERALL 15 15 15 80 50 CF 15 195" at bounding box center [410, 213] width 634 height 385
click at [435, 71] on icon "10mm FALL 100mm OVERALL 15 15 15 80 50 CF 15 195" at bounding box center [410, 213] width 634 height 385
click at [418, 106] on textarea "100mm OVERALL" at bounding box center [419, 112] width 56 height 25
drag, startPoint x: 420, startPoint y: 97, endPoint x: 418, endPoint y: 62, distance: 34.5
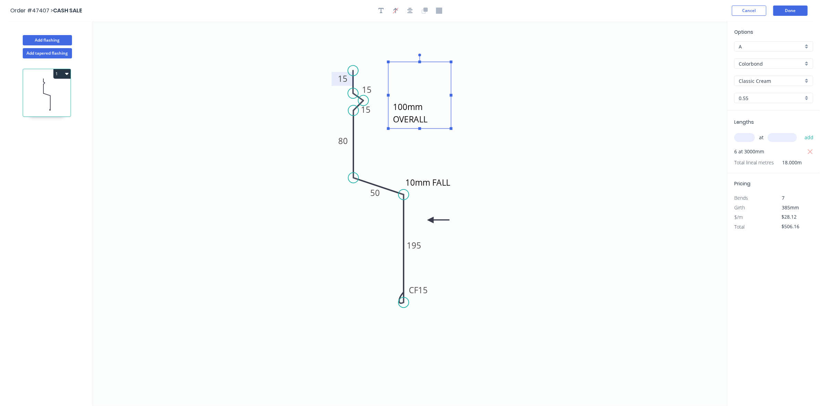
click at [418, 62] on rect at bounding box center [419, 62] width 3 height 3
drag, startPoint x: 420, startPoint y: 129, endPoint x: 419, endPoint y: 180, distance: 50.6
click at [419, 180] on rect at bounding box center [419, 179] width 3 height 3
click at [393, 68] on textarea "100mm OVERALL" at bounding box center [419, 120] width 56 height 110
click at [436, 136] on textarea "- - - - 100mm OVERALL" at bounding box center [419, 120] width 56 height 110
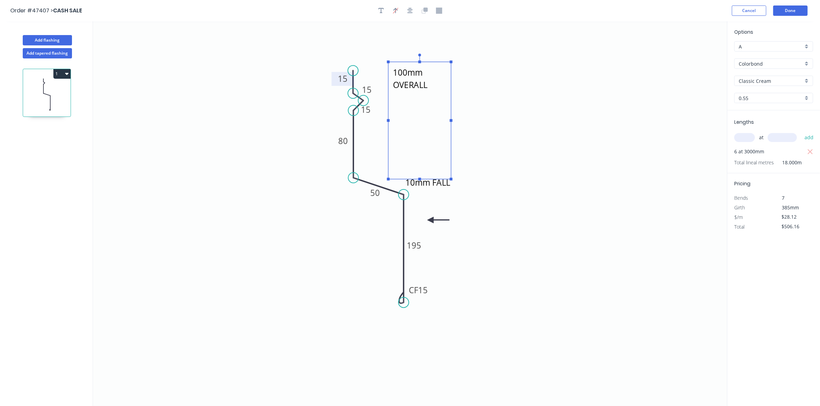
scroll to position [0, 0]
click at [447, 156] on textarea "- - - - 100mm OVERALL - - -" at bounding box center [419, 120] width 56 height 110
click at [514, 145] on icon "10mm FALL - - - - 100mm OVERALL - - - 15 15 15 80 50 CF 15 195" at bounding box center [410, 213] width 634 height 385
type textarea "- - - - 100mm OVERALL - - -"
click at [792, 13] on button "Done" at bounding box center [790, 11] width 34 height 10
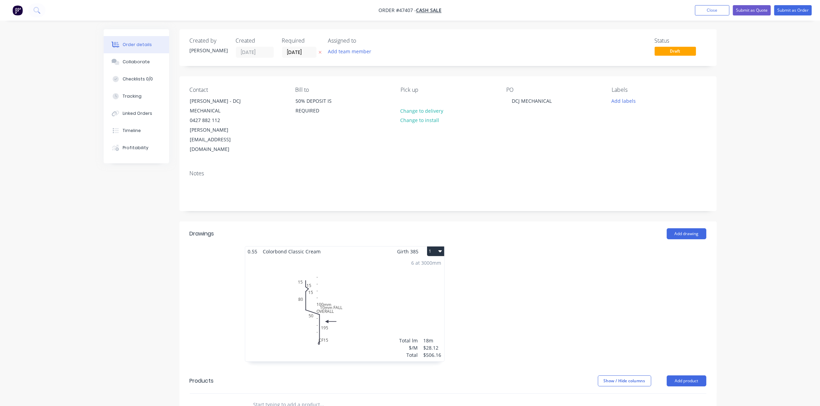
click at [347, 291] on div "6 at 3000mm Total lm $/M Total 18m $28.12 $506.16" at bounding box center [344, 309] width 199 height 105
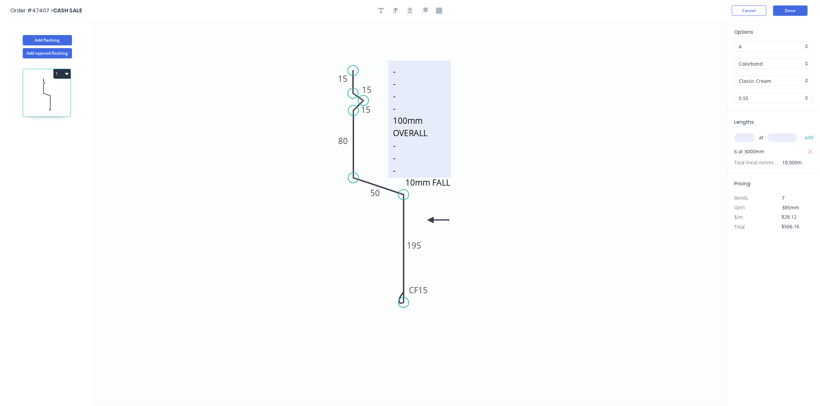
click at [403, 97] on textarea "- - - - 100mm OVERALL - - -" at bounding box center [419, 119] width 56 height 110
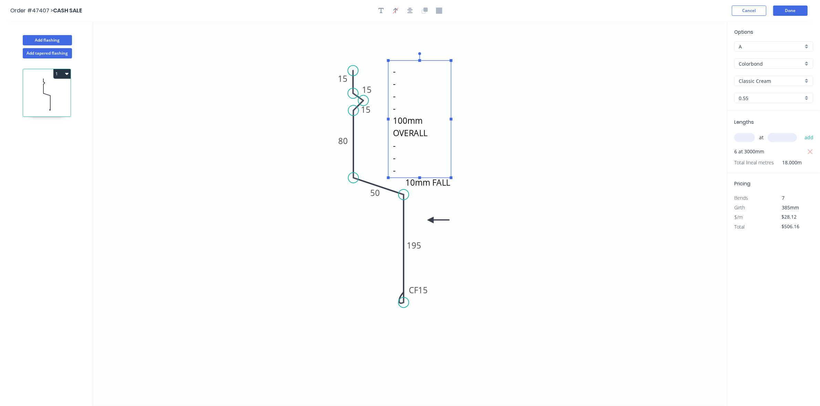
click at [398, 96] on textarea "- - - - 100mm OVERALL - - -" at bounding box center [419, 119] width 56 height 110
click at [396, 168] on textarea "- - - 100mm OVERALL - - -" at bounding box center [419, 119] width 56 height 110
drag, startPoint x: 540, startPoint y: 207, endPoint x: 671, endPoint y: 131, distance: 151.9
click at [546, 205] on icon "10mm FALL - - - 100mm OVERALL - - - 15 15 15 80 50 CF 15 195" at bounding box center [410, 213] width 634 height 385
type textarea "- - - 100mm OVERALL - - -"
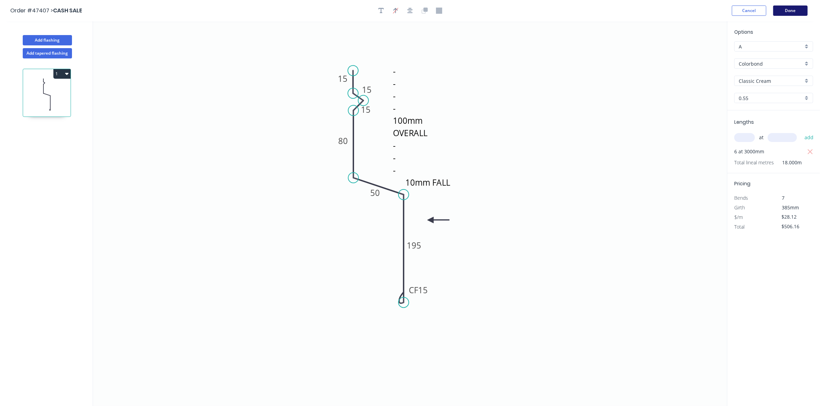
click at [797, 14] on button "Done" at bounding box center [790, 11] width 34 height 10
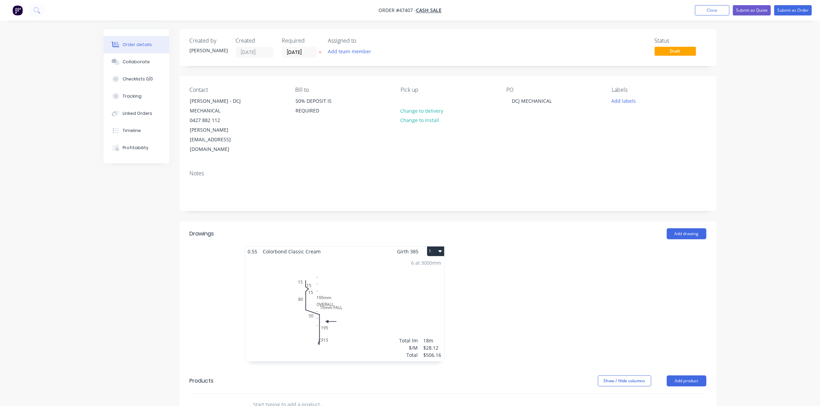
click at [381, 271] on div "6 at 3000mm Total lm $/M Total 18m $28.12 $506.16" at bounding box center [344, 309] width 199 height 105
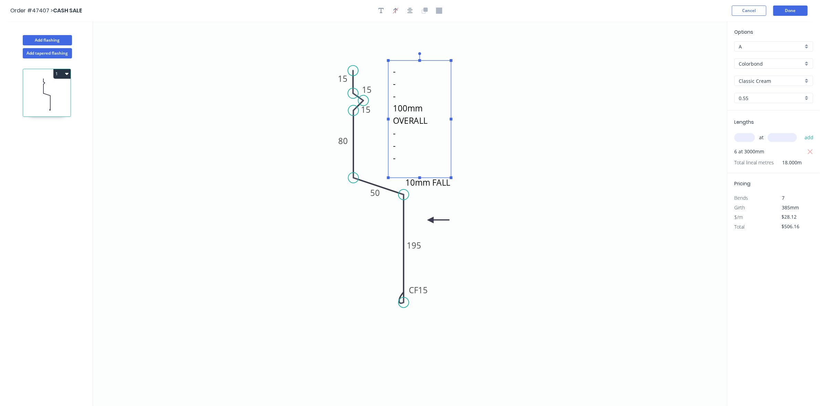
click at [427, 111] on textarea "- - - 100mm OVERALL - - -" at bounding box center [419, 119] width 56 height 110
click at [423, 110] on textarea "- - - 100mm OVERALL - - -" at bounding box center [419, 119] width 56 height 110
click at [494, 179] on icon "10mm FALL - - - 100mm OA - - - - 15 15 15 80 50 CF 15 195" at bounding box center [410, 213] width 634 height 385
type textarea "- - - 100mm OA - - - -"
click at [785, 13] on button "Done" at bounding box center [790, 11] width 34 height 10
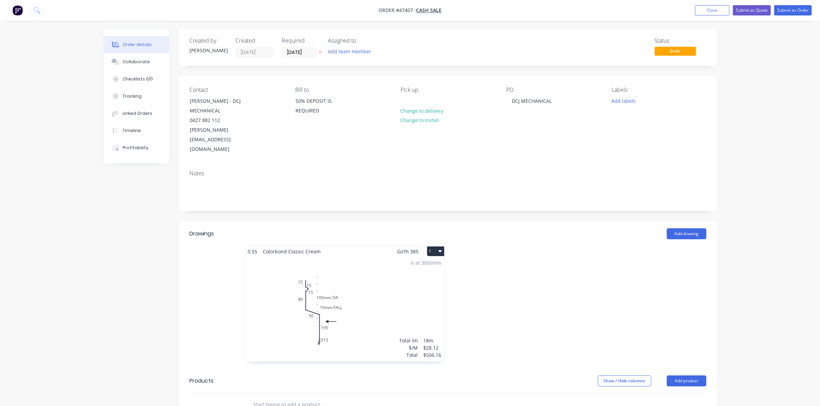
click at [355, 300] on div "6 at 3000mm Total lm $/M Total 18m $28.12 $506.16" at bounding box center [344, 309] width 199 height 105
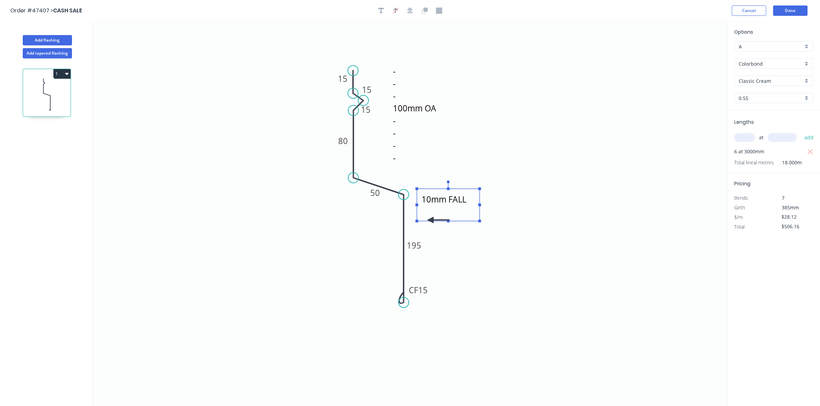
drag, startPoint x: 418, startPoint y: 185, endPoint x: 434, endPoint y: 202, distance: 23.6
click at [434, 202] on textarea "10mm FALL" at bounding box center [448, 204] width 56 height 25
drag, startPoint x: 792, startPoint y: 10, endPoint x: 788, endPoint y: 14, distance: 5.4
click at [792, 11] on button "Done" at bounding box center [790, 11] width 34 height 10
click at [793, 13] on button "Done" at bounding box center [790, 11] width 34 height 10
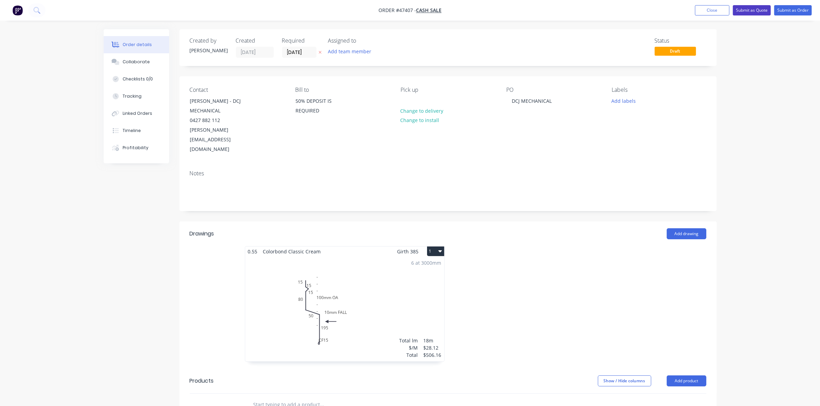
click at [756, 9] on button "Submit as Quote" at bounding box center [751, 10] width 38 height 10
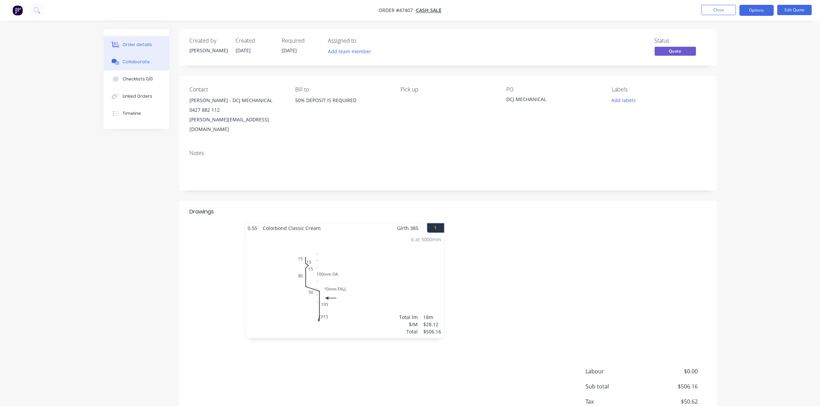
click at [136, 64] on div "Collaborate" at bounding box center [136, 62] width 27 height 6
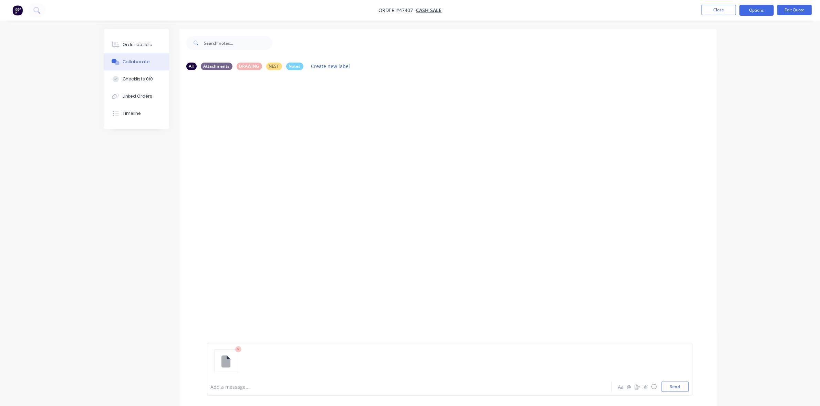
click at [235, 386] on div at bounding box center [390, 387] width 358 height 7
click at [149, 46] on div "Order details" at bounding box center [137, 45] width 29 height 6
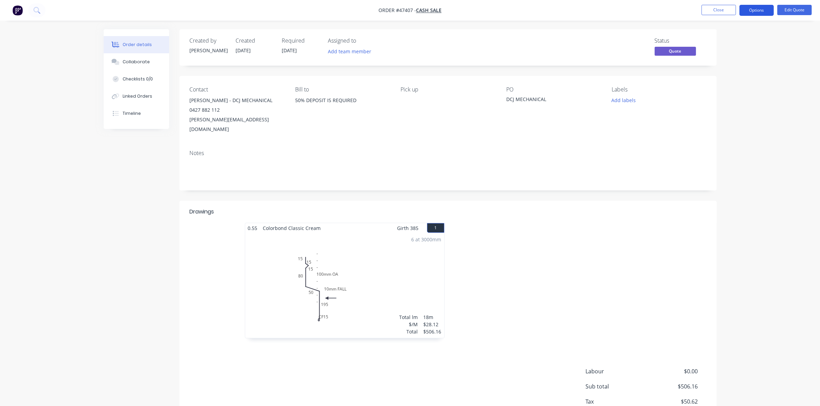
click at [768, 11] on button "Options" at bounding box center [756, 10] width 34 height 11
click at [724, 43] on div "Quote" at bounding box center [735, 42] width 63 height 10
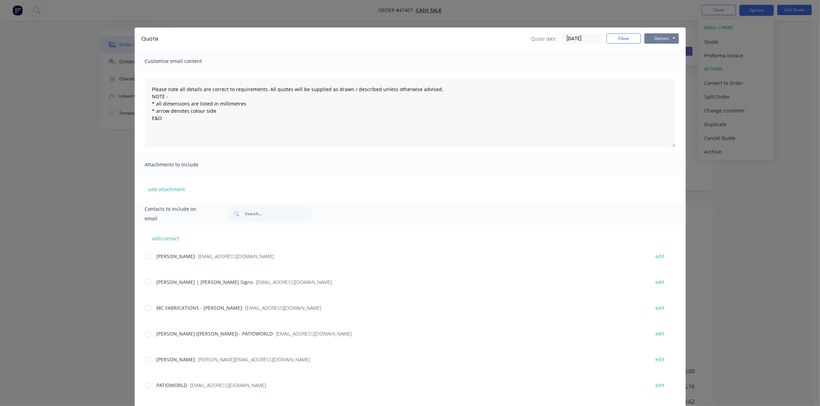
click at [671, 39] on button "Options" at bounding box center [661, 38] width 34 height 10
click at [665, 56] on button "Preview" at bounding box center [666, 50] width 44 height 11
click at [622, 41] on button "Close" at bounding box center [623, 38] width 34 height 10
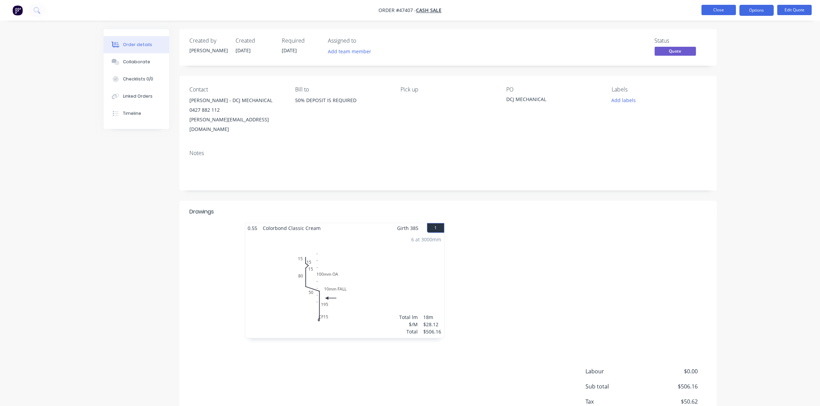
click at [717, 9] on button "Close" at bounding box center [718, 10] width 34 height 10
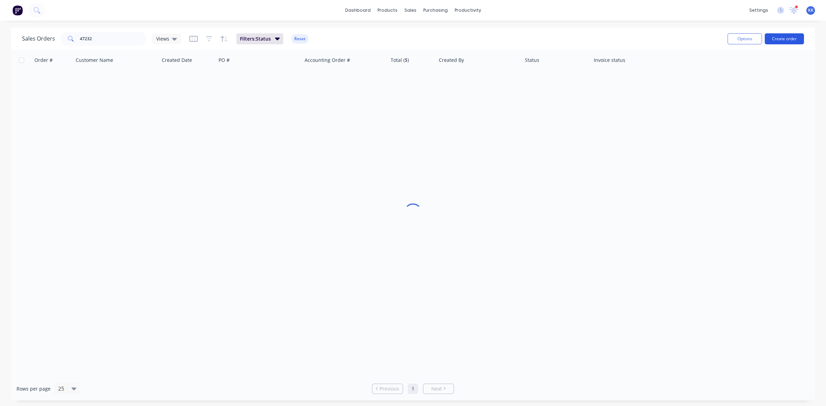
click at [790, 37] on button "Create order" at bounding box center [784, 38] width 39 height 11
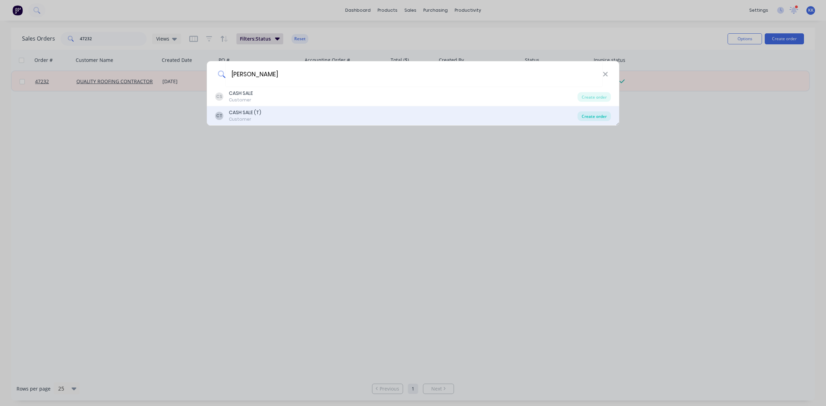
type input "jack pr"
click at [599, 118] on div "Create order" at bounding box center [594, 117] width 33 height 10
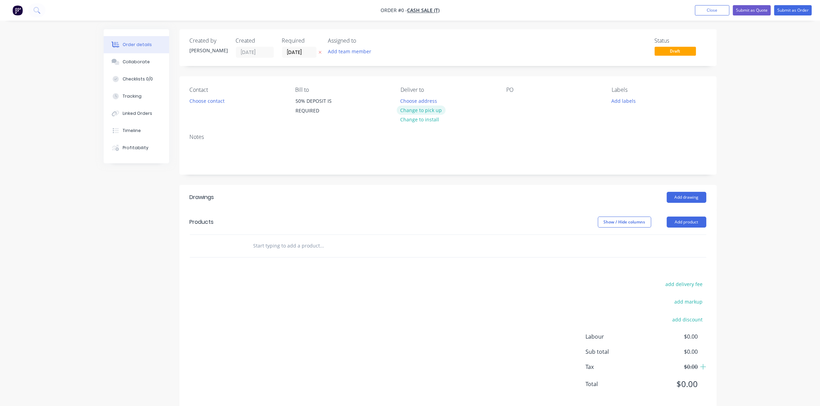
click at [415, 106] on button "Change to pick up" at bounding box center [421, 110] width 49 height 9
click at [214, 102] on button "Choose contact" at bounding box center [207, 100] width 42 height 9
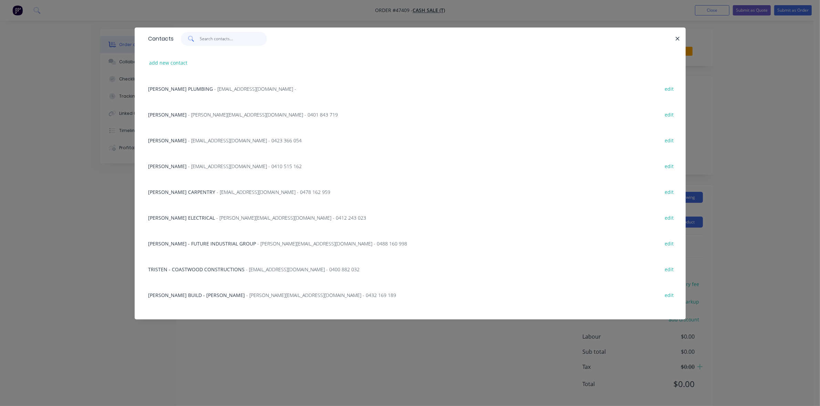
click at [231, 36] on input "text" at bounding box center [233, 39] width 67 height 14
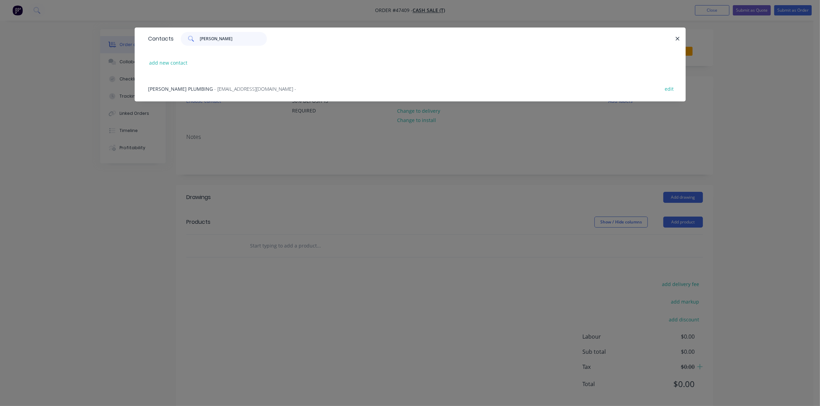
type input "jack pr"
click at [254, 175] on div "Contacts jack pr add new contact JACK PRICE PLUMBING - office@jackpriceplumbing…" at bounding box center [410, 203] width 820 height 406
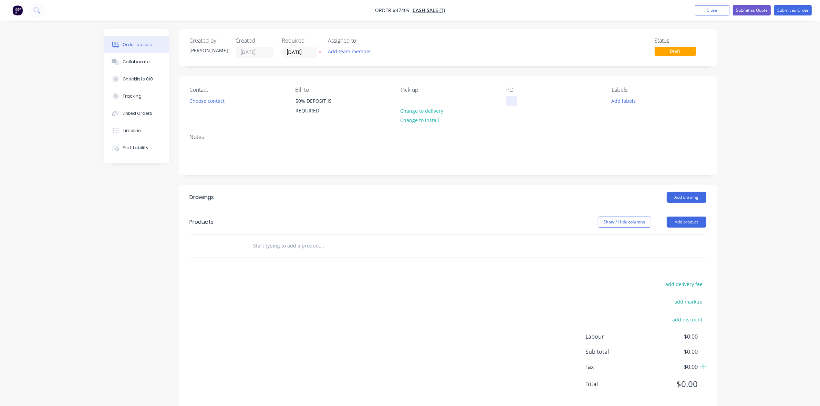
click at [513, 98] on div at bounding box center [511, 101] width 11 height 10
drag, startPoint x: 684, startPoint y: 226, endPoint x: 683, endPoint y: 230, distance: 3.6
click at [684, 226] on button "Add product" at bounding box center [686, 222] width 40 height 11
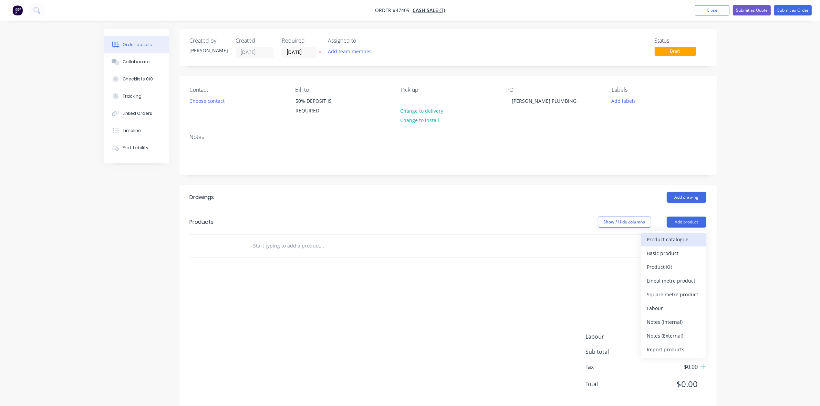
click at [682, 237] on div "Product catalogue" at bounding box center [673, 240] width 53 height 10
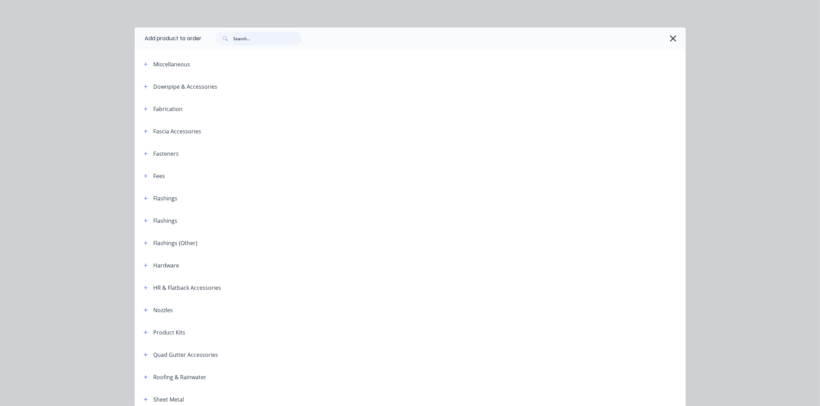
click at [242, 39] on input "text" at bounding box center [267, 39] width 68 height 14
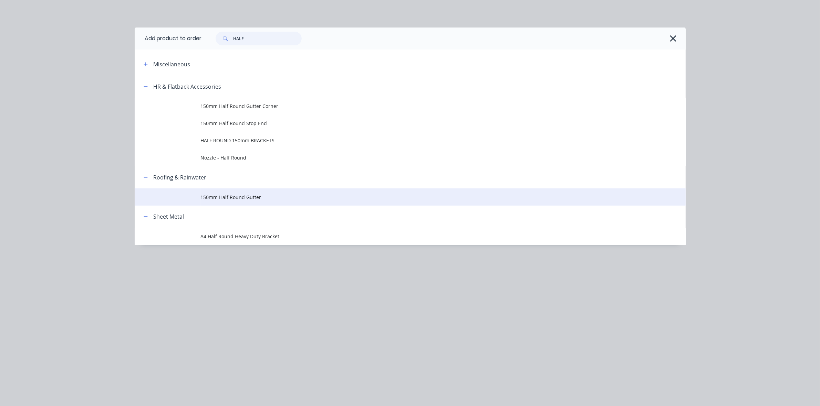
type input "HALF"
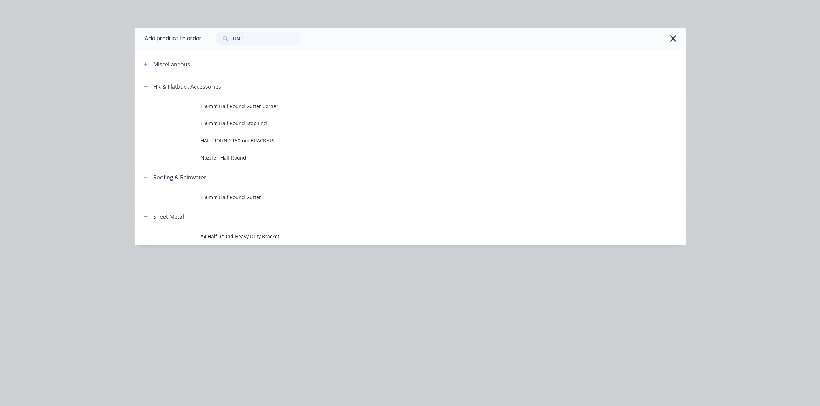
drag, startPoint x: 236, startPoint y: 195, endPoint x: 253, endPoint y: 197, distance: 17.0
click at [236, 195] on span "150mm Half Round Gutter" at bounding box center [395, 197] width 388 height 7
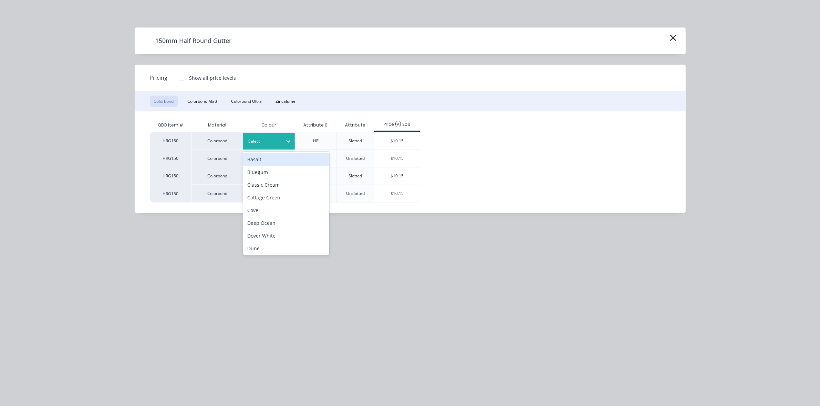
click at [250, 143] on div at bounding box center [263, 142] width 31 height 8
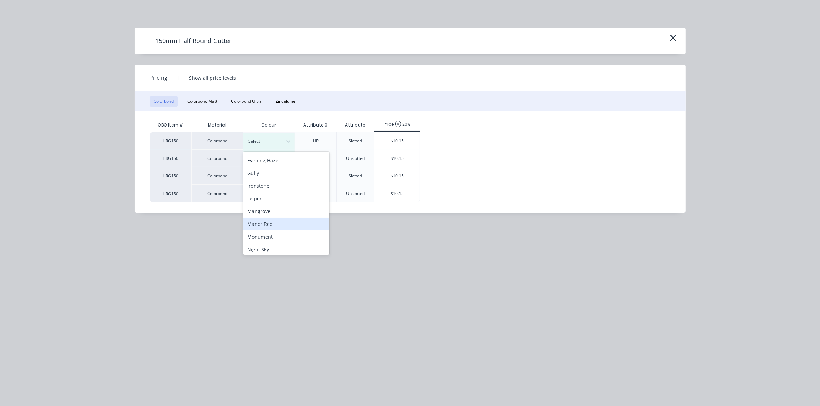
click at [268, 221] on div "Manor Red" at bounding box center [286, 224] width 86 height 13
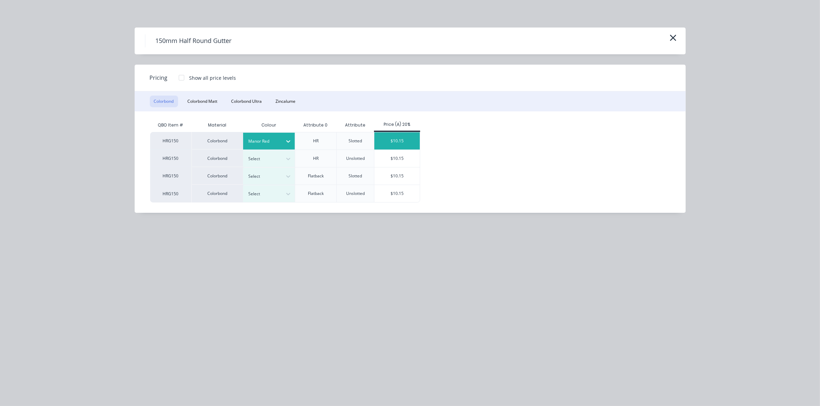
click at [385, 147] on div "$10.15" at bounding box center [397, 141] width 46 height 17
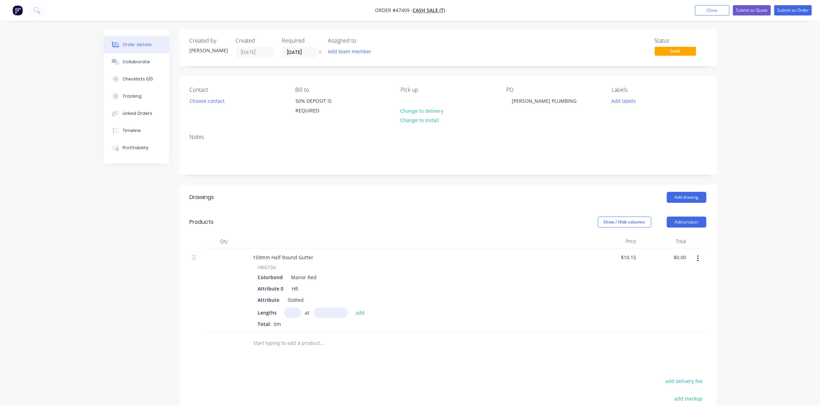
scroll to position [109, 0]
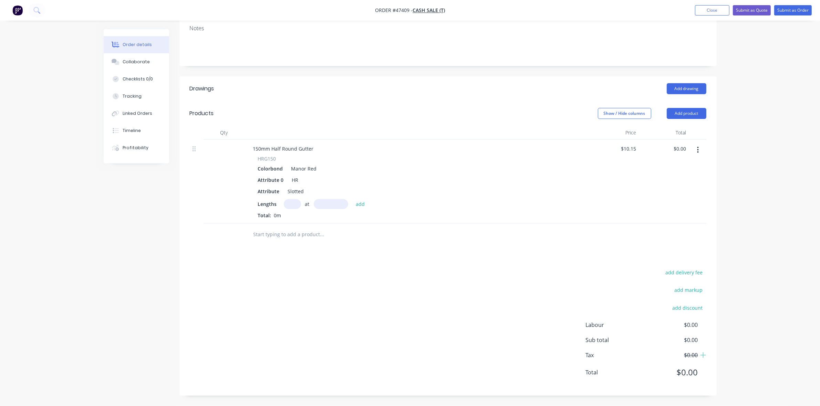
click at [295, 207] on input "text" at bounding box center [292, 204] width 17 height 10
type input "1"
type input "8600"
click at [352, 199] on button "add" at bounding box center [360, 203] width 16 height 9
type input "$87.29"
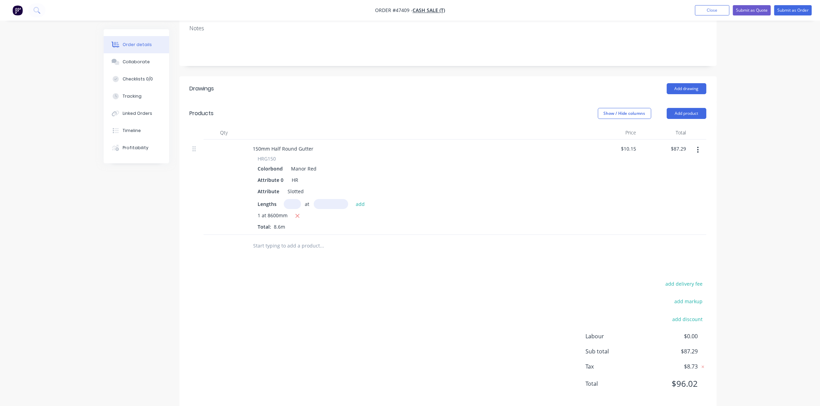
click at [694, 119] on button "Add product" at bounding box center [686, 113] width 40 height 11
click at [687, 131] on div "Product catalogue" at bounding box center [673, 131] width 53 height 10
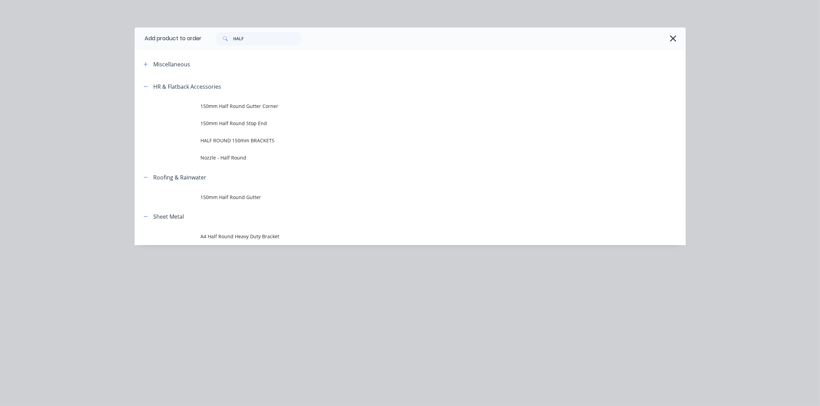
click at [240, 157] on span "Nozzle - Half Round" at bounding box center [395, 157] width 388 height 7
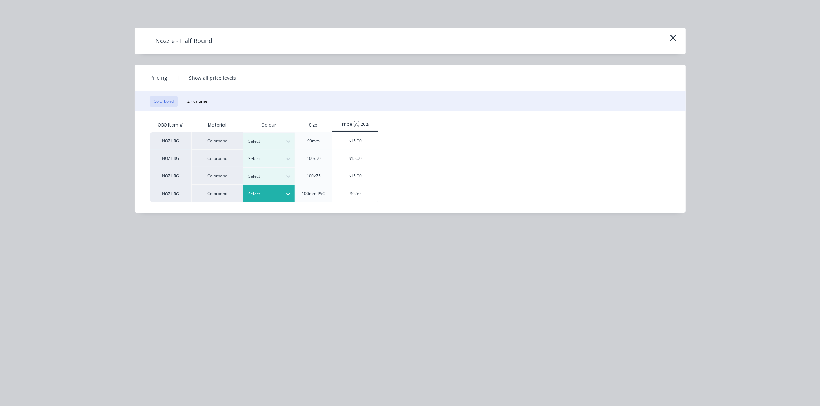
click at [258, 188] on div "Select" at bounding box center [269, 194] width 52 height 17
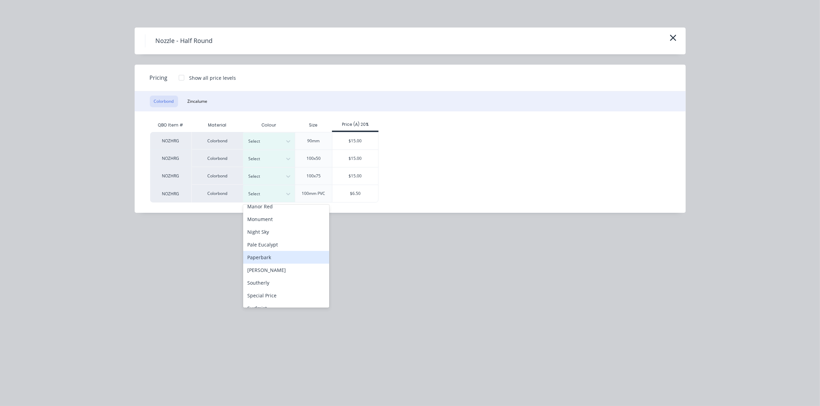
scroll to position [172, 0]
click at [267, 211] on div "Manor Red" at bounding box center [286, 206] width 86 height 13
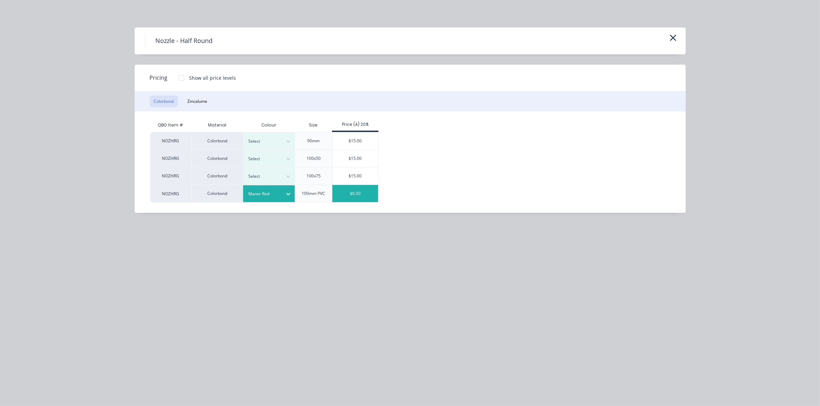
click at [350, 198] on div "$6.50" at bounding box center [355, 193] width 46 height 17
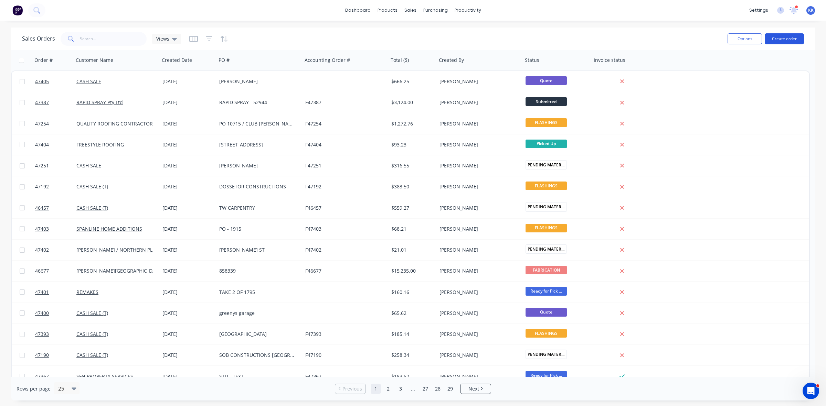
click at [778, 37] on button "Create order" at bounding box center [784, 38] width 39 height 11
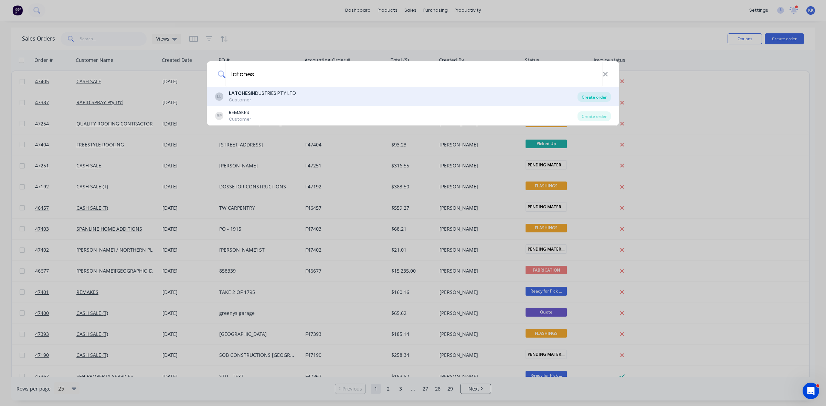
type input "latches"
click at [592, 94] on div "Create order" at bounding box center [594, 97] width 33 height 10
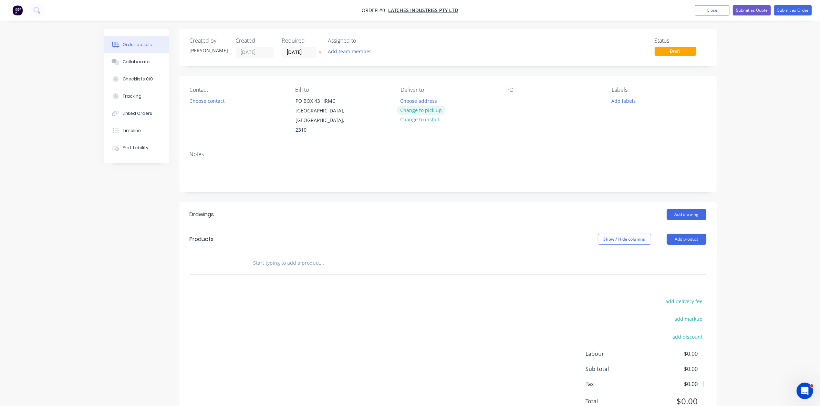
click at [422, 110] on button "Change to pick up" at bounding box center [421, 110] width 49 height 9
click at [212, 98] on button "Choose contact" at bounding box center [207, 100] width 42 height 9
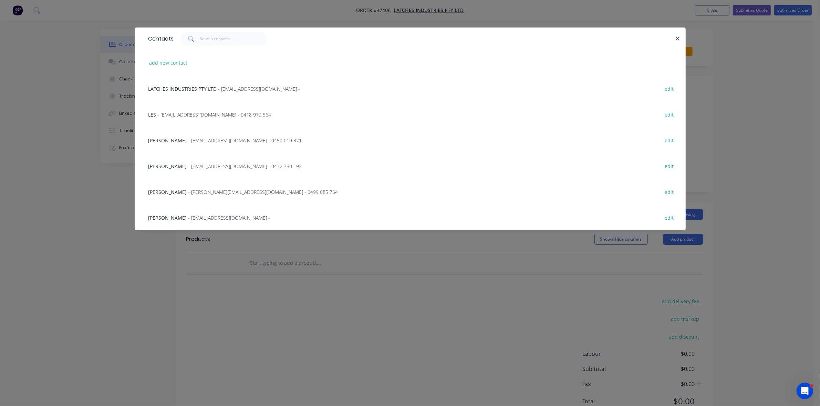
drag, startPoint x: 177, startPoint y: 141, endPoint x: 181, endPoint y: 141, distance: 4.5
click at [188, 141] on span "- [EMAIL_ADDRESS][DOMAIN_NAME] - 0450 019 321" at bounding box center [245, 140] width 114 height 7
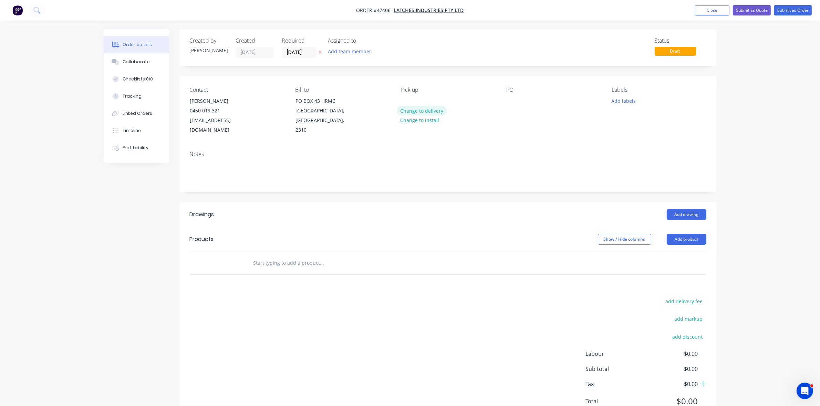
click at [424, 113] on button "Change to delivery" at bounding box center [422, 110] width 50 height 9
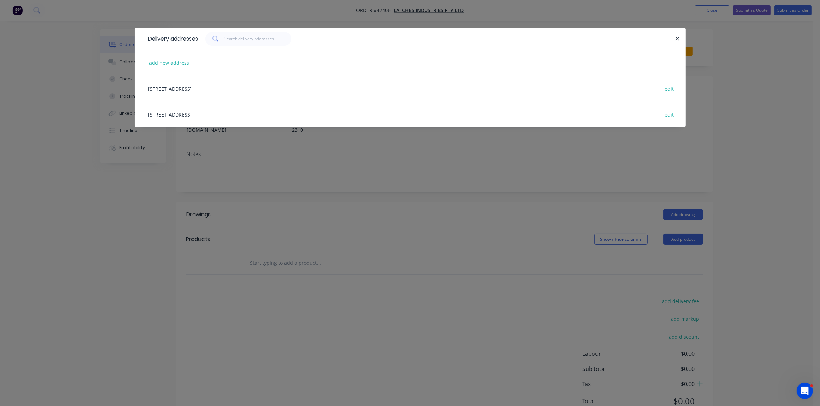
click at [198, 112] on div "[STREET_ADDRESS] edit" at bounding box center [410, 115] width 530 height 26
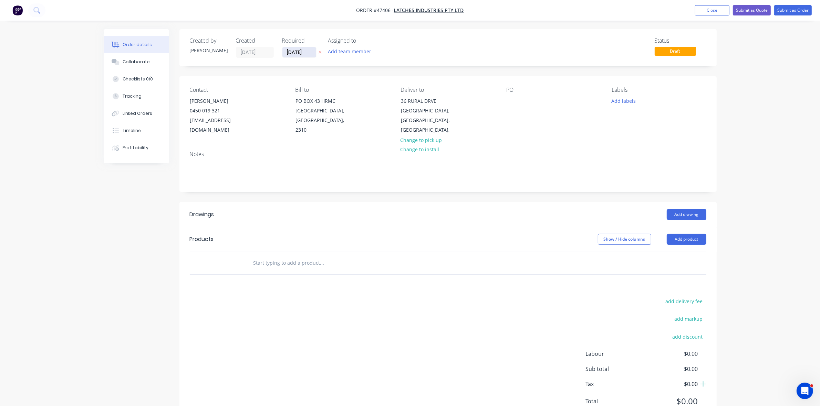
click at [300, 50] on input "[DATE]" at bounding box center [299, 52] width 34 height 10
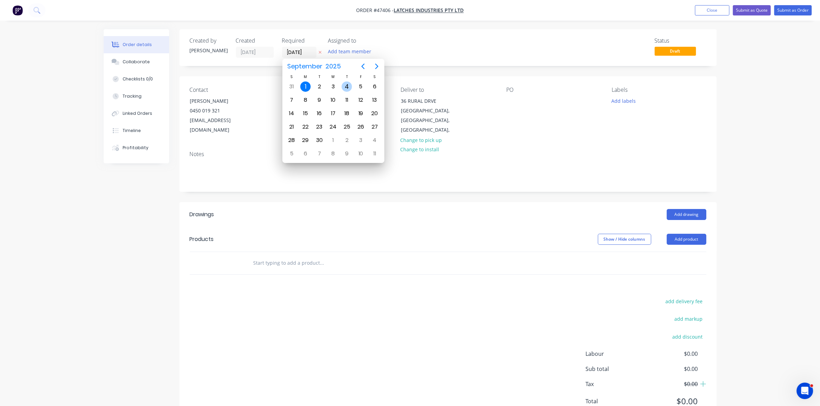
click at [345, 88] on div "4" at bounding box center [346, 87] width 10 height 10
type input "[DATE]"
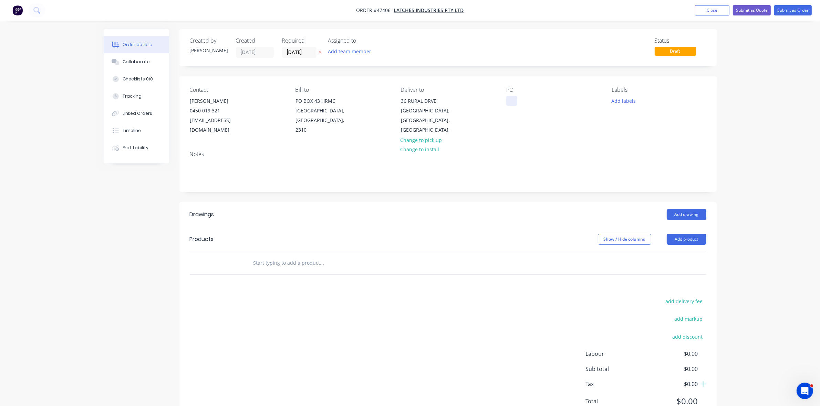
click at [513, 102] on div at bounding box center [511, 101] width 11 height 10
click at [685, 297] on button "add delivery fee" at bounding box center [684, 301] width 44 height 9
type input "50"
click input "submit" at bounding box center [0, 0] width 0 height 0
click at [687, 209] on button "Add drawing" at bounding box center [686, 214] width 40 height 11
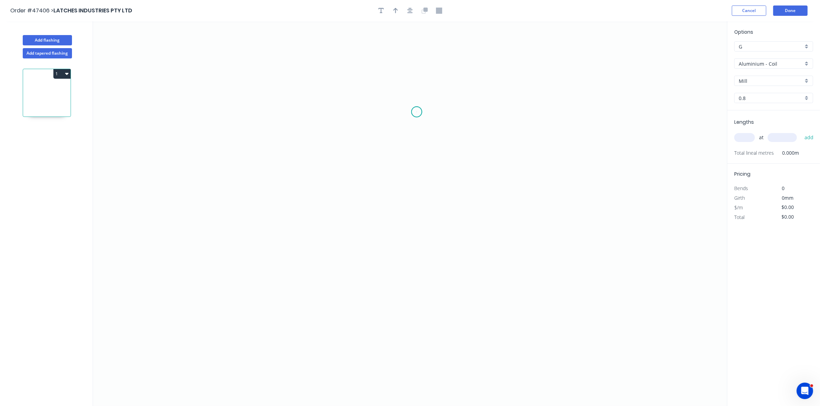
drag, startPoint x: 416, startPoint y: 112, endPoint x: 366, endPoint y: 107, distance: 50.9
click at [415, 112] on icon "0" at bounding box center [410, 213] width 634 height 385
click at [356, 108] on icon "0" at bounding box center [410, 213] width 634 height 385
click at [357, 209] on icon "0 ?" at bounding box center [410, 213] width 634 height 385
click at [426, 207] on icon "0 ? ?" at bounding box center [410, 213] width 634 height 385
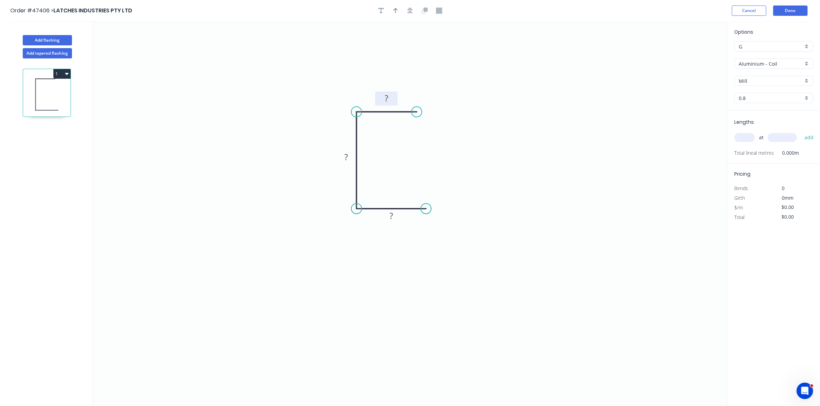
click at [393, 99] on rect at bounding box center [387, 99] width 14 height 10
type input "$7.58"
drag, startPoint x: 358, startPoint y: 163, endPoint x: 376, endPoint y: 171, distance: 19.3
click at [376, 171] on rect at bounding box center [370, 165] width 22 height 14
drag, startPoint x: 379, startPoint y: 13, endPoint x: 356, endPoint y: 16, distance: 23.0
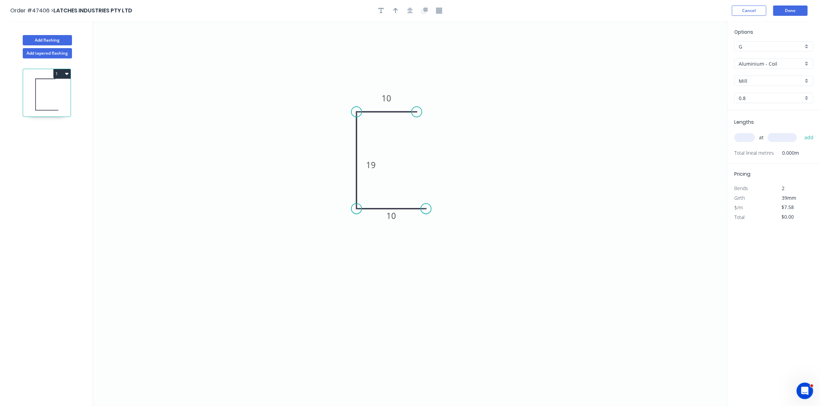
click at [379, 13] on icon "button" at bounding box center [381, 11] width 6 height 6
drag, startPoint x: 154, startPoint y: 45, endPoint x: 405, endPoint y: 150, distance: 272.9
click at [405, 150] on textarea at bounding box center [389, 153] width 56 height 25
drag, startPoint x: 389, startPoint y: 169, endPoint x: 391, endPoint y: 194, distance: 24.5
click at [391, 194] on icon "INSIDE CRITICAL 10 19 10" at bounding box center [410, 213] width 634 height 385
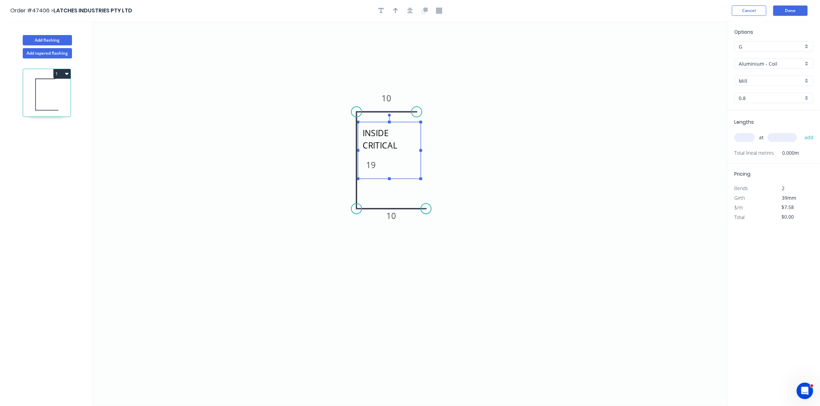
drag, startPoint x: 400, startPoint y: 147, endPoint x: 400, endPoint y: 133, distance: 14.5
click at [400, 133] on textarea "INSIDE CRITICAL" at bounding box center [389, 151] width 56 height 50
click at [395, 145] on textarea "INSIDE CRITICAL" at bounding box center [389, 151] width 56 height 50
click at [421, 150] on g at bounding box center [388, 147] width 65 height 66
drag, startPoint x: 419, startPoint y: 150, endPoint x: 445, endPoint y: 154, distance: 26.1
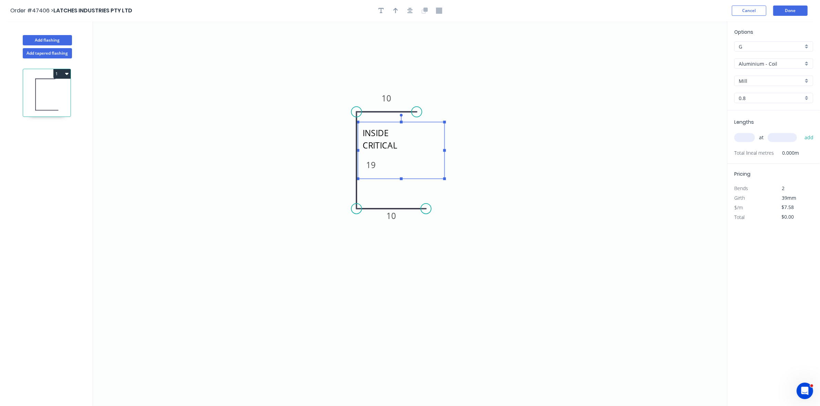
click at [445, 154] on icon "INSIDE CRITICAL 10 19 10" at bounding box center [410, 213] width 634 height 385
click at [427, 133] on textarea "INSIDE CRITICAL" at bounding box center [402, 151] width 82 height 50
click at [428, 133] on textarea "INSIDE CRITICAL" at bounding box center [402, 151] width 82 height 50
type textarea "INSIDE CRITICAL 18.5 -"
drag, startPoint x: 442, startPoint y: 177, endPoint x: 441, endPoint y: 184, distance: 7.6
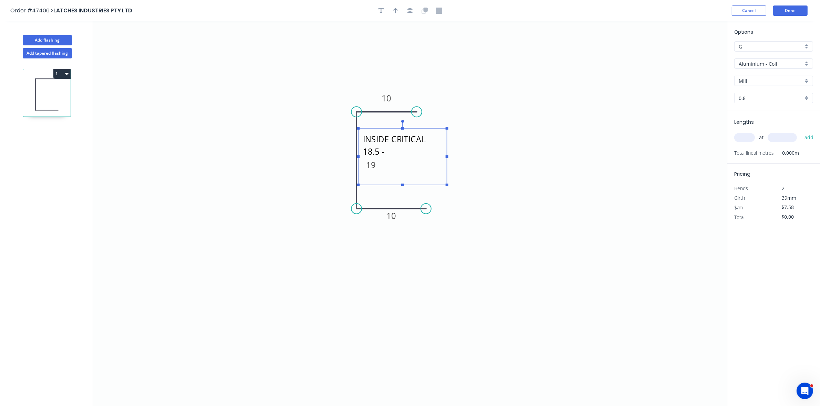
click at [441, 184] on rect at bounding box center [402, 156] width 88 height 57
click at [740, 138] on input "text" at bounding box center [744, 137] width 21 height 9
type input "1"
type input "2125"
click at [801, 132] on button "add" at bounding box center [809, 138] width 16 height 12
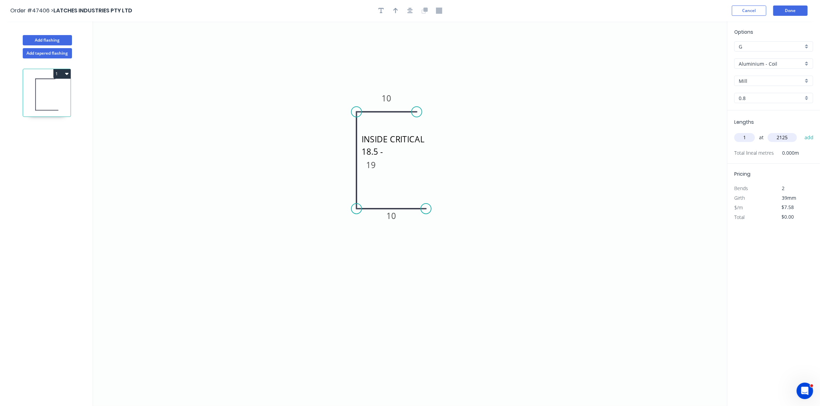
type input "$16.11"
click at [769, 64] on input "Aluminium - Coil" at bounding box center [770, 63] width 64 height 7
click at [768, 90] on div "Stainless 316 - Coil" at bounding box center [773, 88] width 78 height 12
type input "Stainless 316 - Coil"
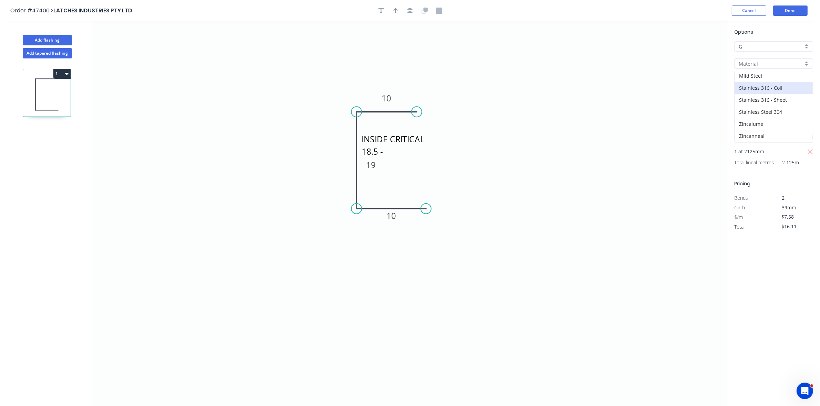
type input "2B"
type input "0.55"
type input "$19.13"
type input "$40.65"
click at [800, 10] on button "Done" at bounding box center [790, 11] width 34 height 10
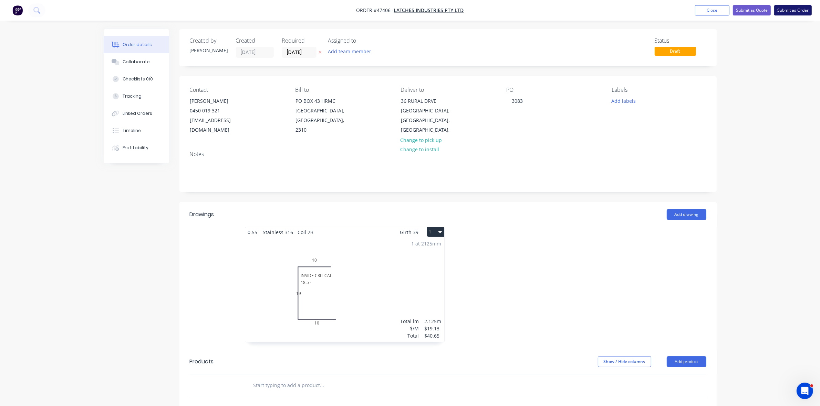
click at [795, 11] on button "Submit as Order" at bounding box center [793, 10] width 38 height 10
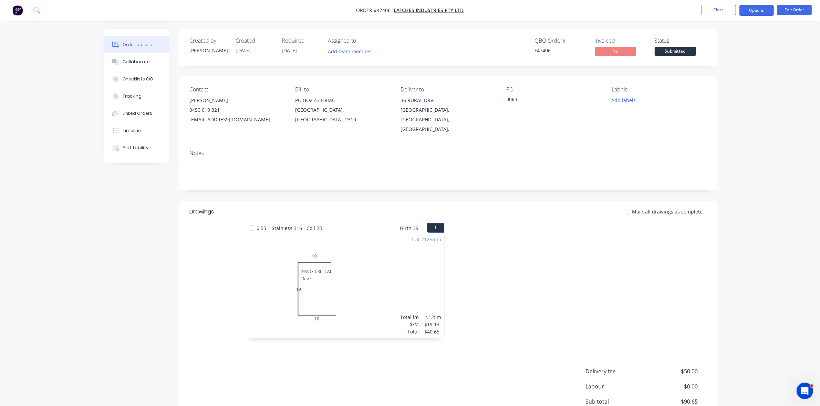
click at [769, 10] on button "Options" at bounding box center [756, 10] width 34 height 11
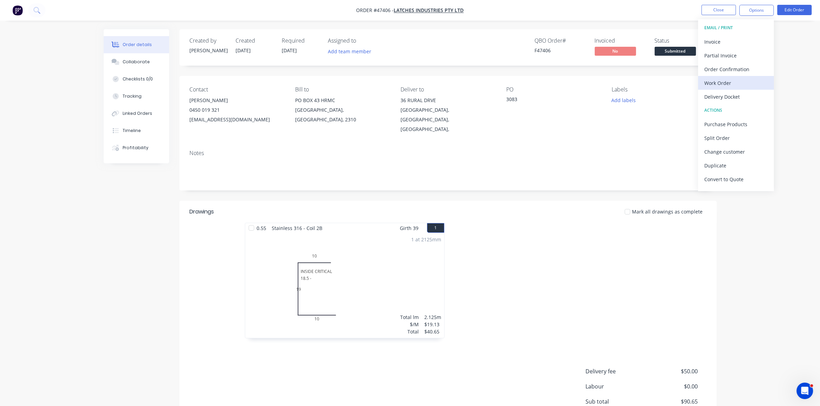
click at [738, 78] on div "Work Order" at bounding box center [735, 83] width 63 height 10
click at [740, 70] on div "Without pricing" at bounding box center [735, 69] width 63 height 10
click at [687, 48] on span "Submitted" at bounding box center [674, 51] width 41 height 9
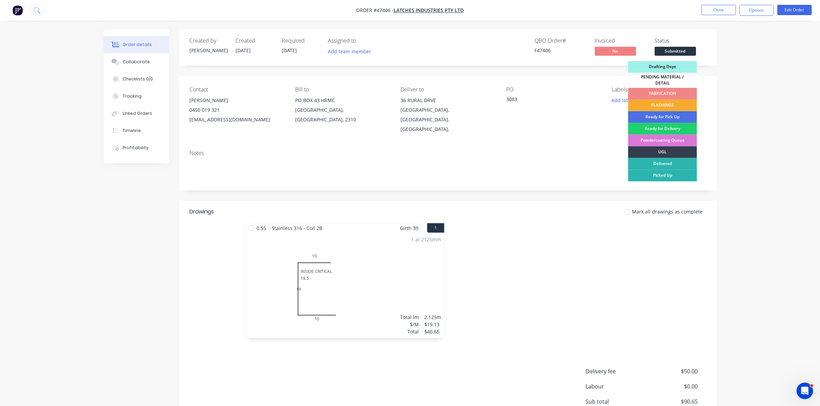
click at [677, 102] on div "FLASHINGS" at bounding box center [662, 106] width 69 height 12
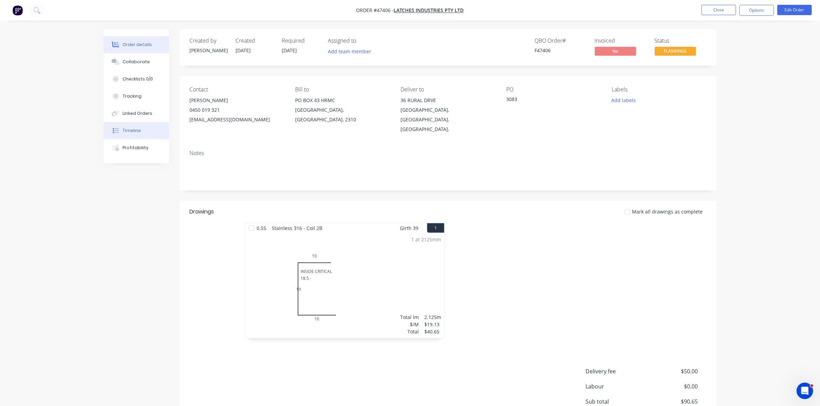
click at [130, 128] on div "Timeline" at bounding box center [132, 131] width 18 height 6
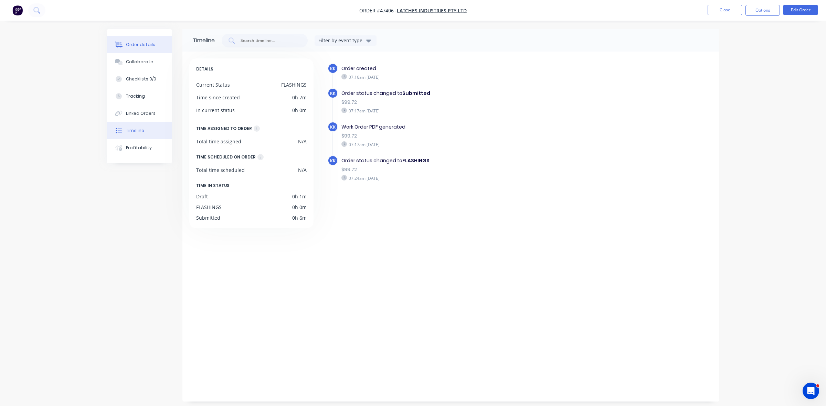
click at [141, 45] on div "Order details" at bounding box center [140, 45] width 29 height 6
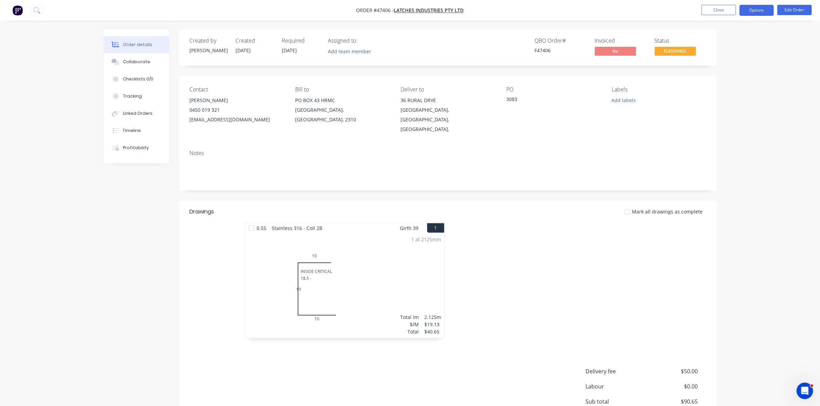
click at [760, 11] on button "Options" at bounding box center [756, 10] width 34 height 11
click at [714, 97] on div "Delivery Docket" at bounding box center [735, 97] width 63 height 10
click at [712, 72] on div "Without pricing" at bounding box center [735, 69] width 63 height 10
click at [721, 78] on div "Work Order" at bounding box center [735, 83] width 63 height 10
click at [723, 70] on div "Without pricing" at bounding box center [735, 69] width 63 height 10
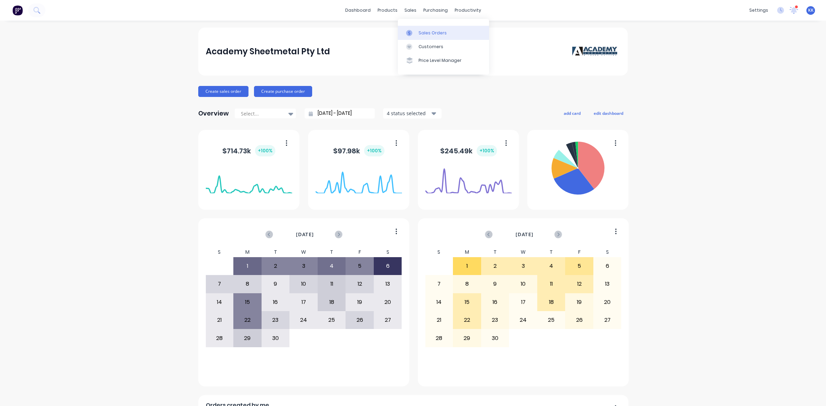
click at [415, 31] on div at bounding box center [411, 33] width 10 height 6
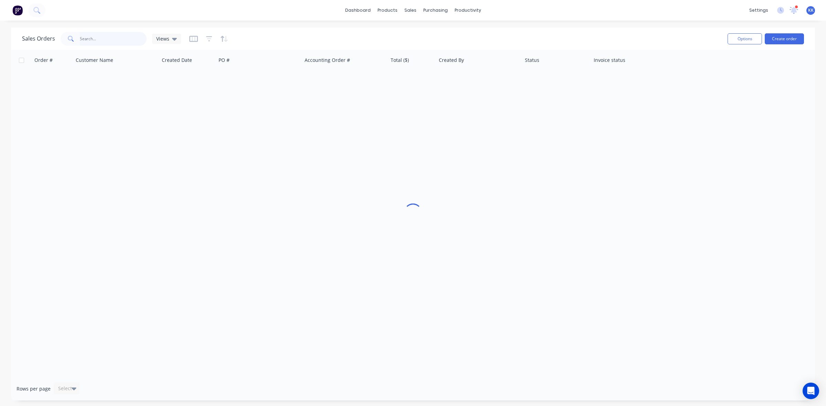
click at [120, 37] on input "text" at bounding box center [113, 39] width 67 height 14
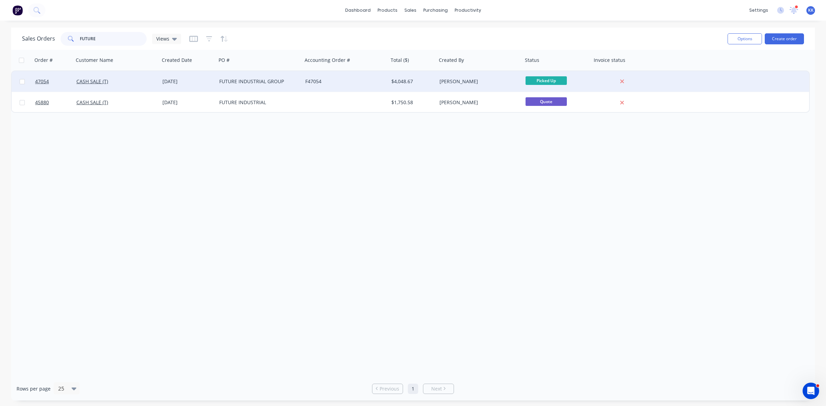
type input "FUTURE"
click at [210, 82] on div "[DATE]" at bounding box center [187, 81] width 51 height 7
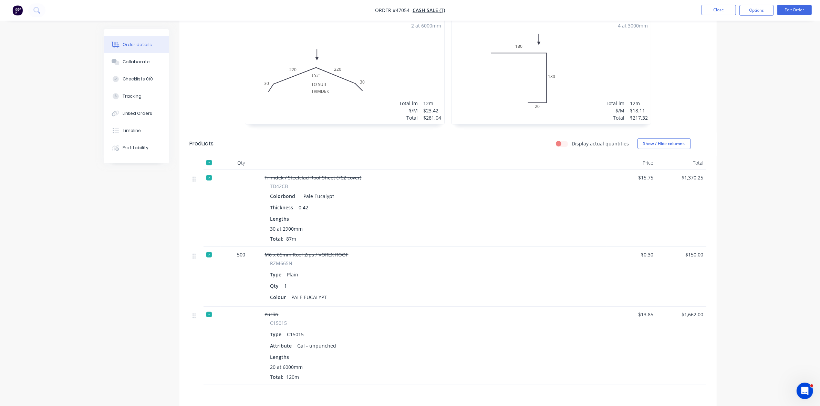
scroll to position [291, 0]
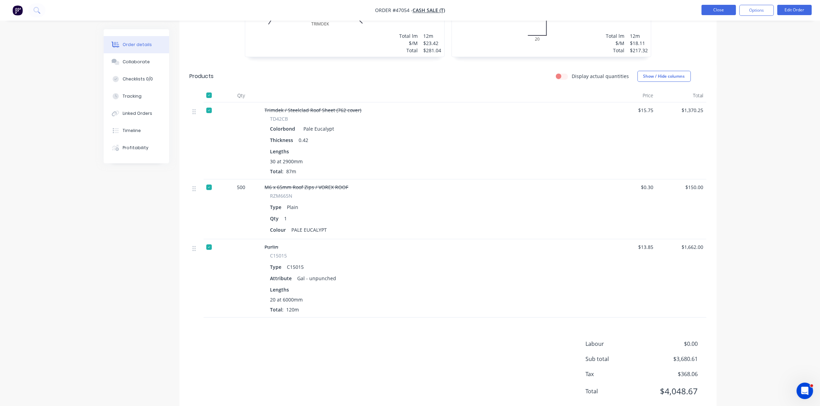
click at [730, 6] on button "Close" at bounding box center [718, 10] width 34 height 10
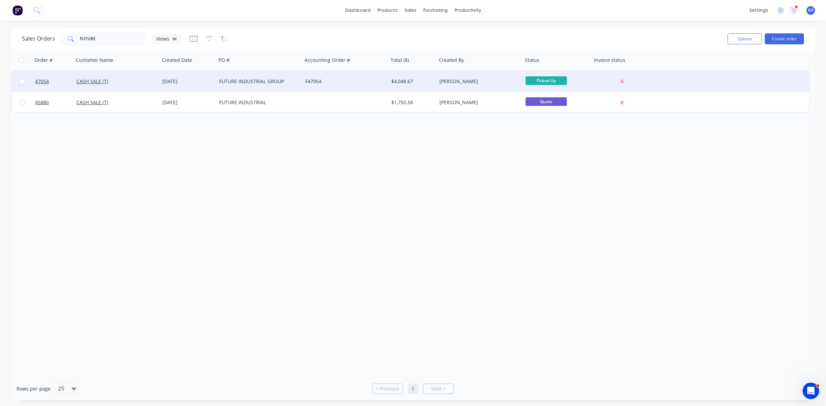
click at [228, 81] on div "FUTURE INDUSTRIAL GROUP" at bounding box center [257, 81] width 76 height 7
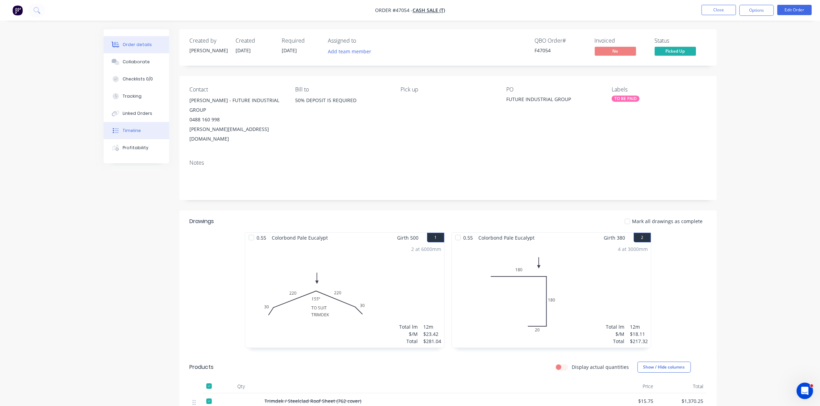
click at [139, 130] on div "Timeline" at bounding box center [132, 131] width 18 height 6
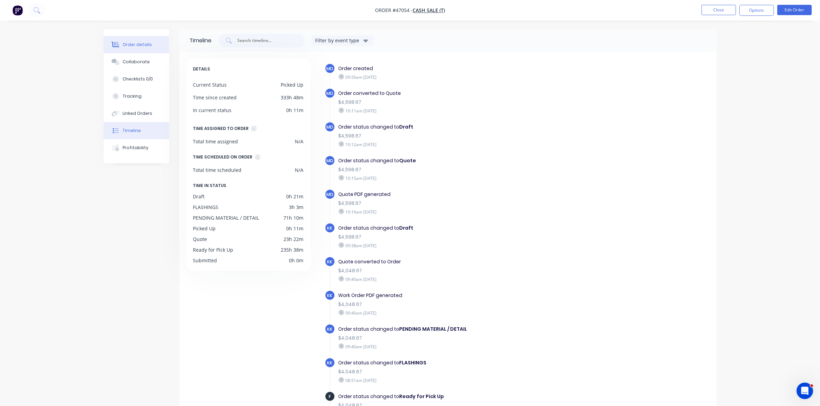
click at [136, 42] on div "Order details" at bounding box center [137, 45] width 29 height 6
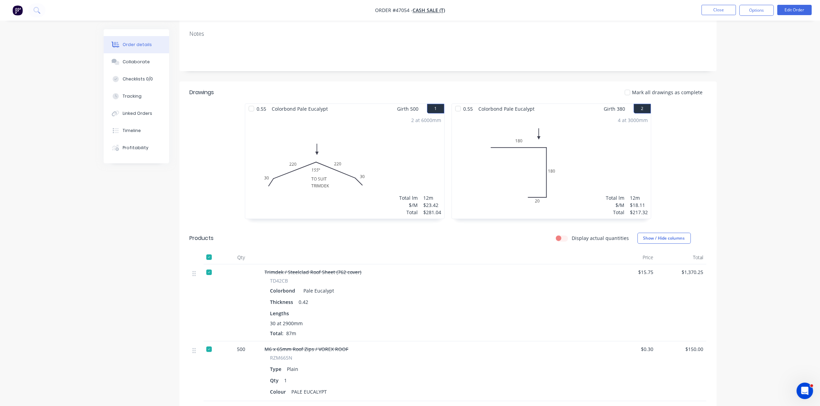
scroll to position [291, 0]
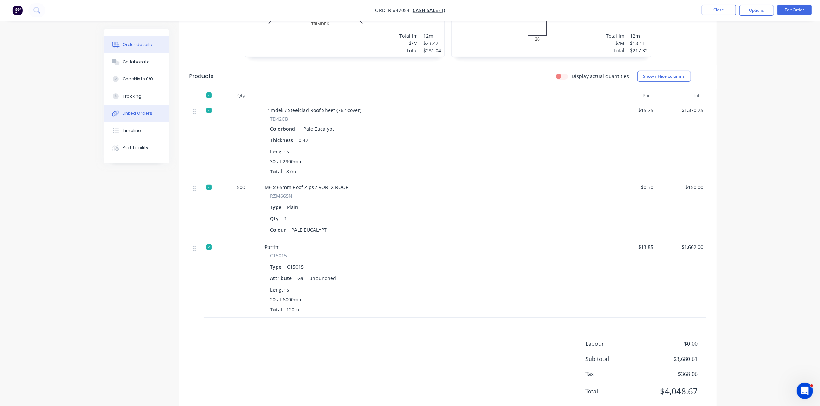
click at [136, 110] on div "Linked Orders" at bounding box center [138, 113] width 30 height 6
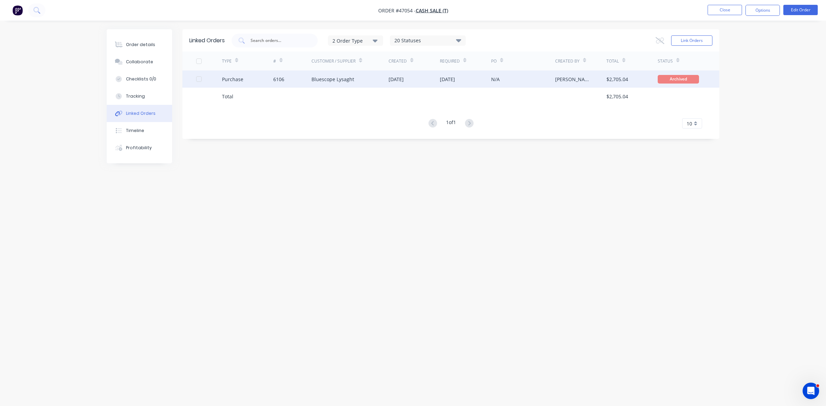
click at [318, 84] on div "Bluescope Lysaght" at bounding box center [349, 79] width 77 height 17
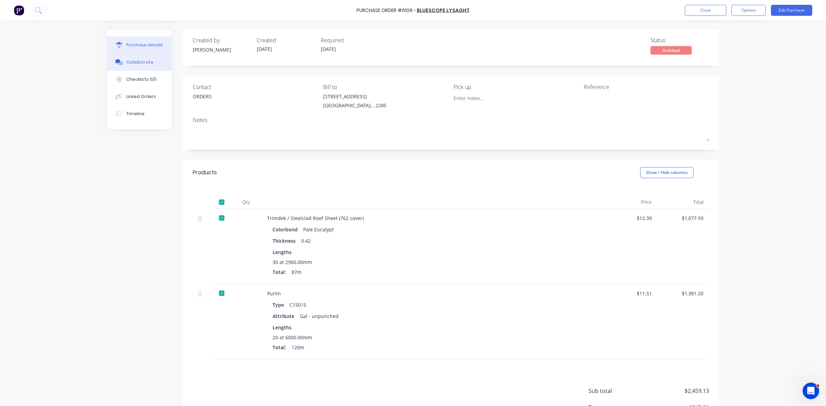
click at [150, 58] on button "Collaborate" at bounding box center [139, 62] width 65 height 17
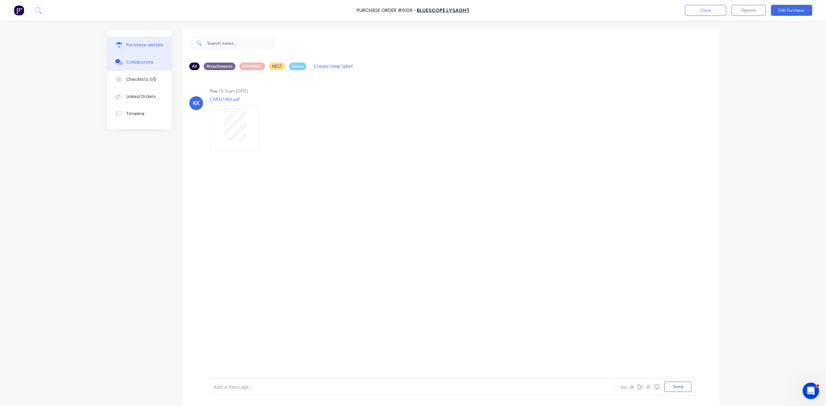
click at [134, 40] on button "Purchase details" at bounding box center [139, 44] width 65 height 17
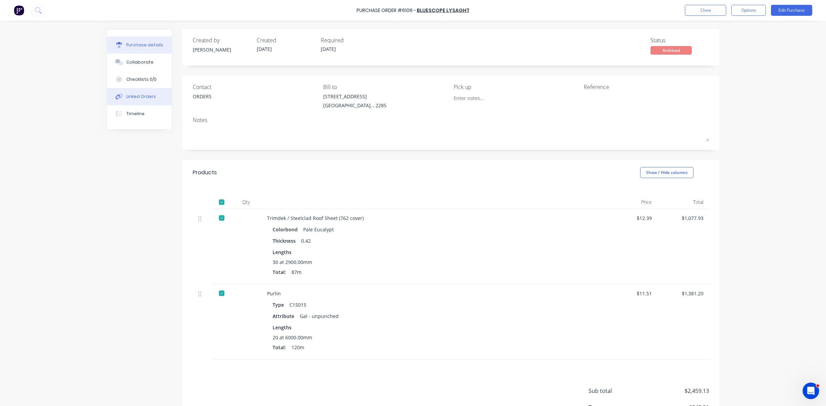
click at [140, 99] on div "Linked Orders" at bounding box center [141, 97] width 30 height 6
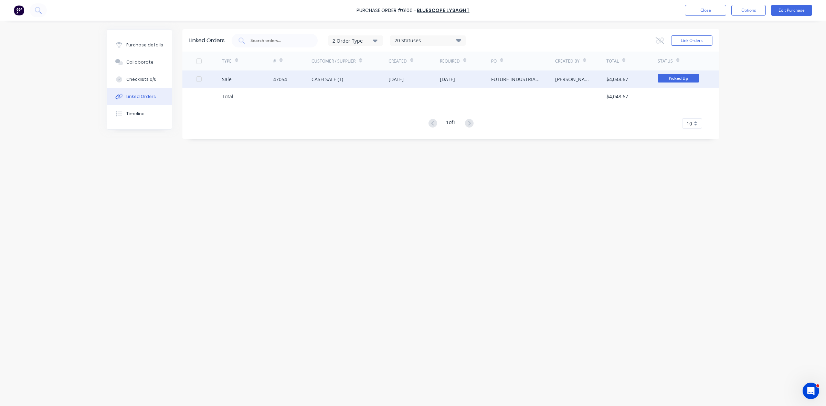
click at [441, 83] on div "[DATE]" at bounding box center [447, 79] width 15 height 7
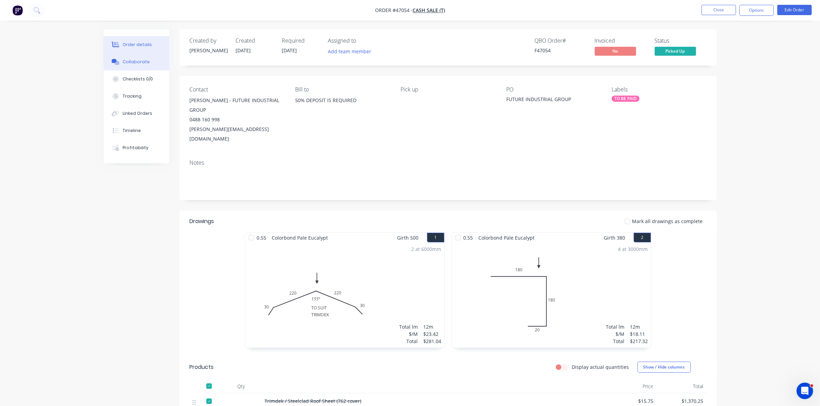
click at [131, 64] on div "Collaborate" at bounding box center [136, 62] width 27 height 6
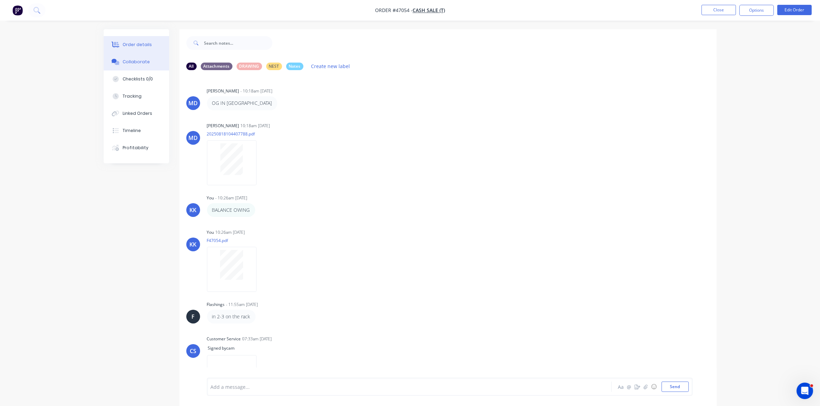
click at [154, 52] on button "Order details" at bounding box center [136, 44] width 65 height 17
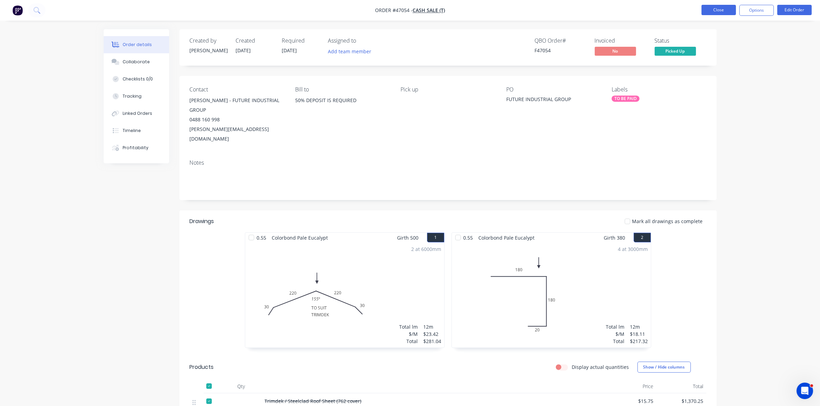
click at [715, 11] on button "Close" at bounding box center [718, 10] width 34 height 10
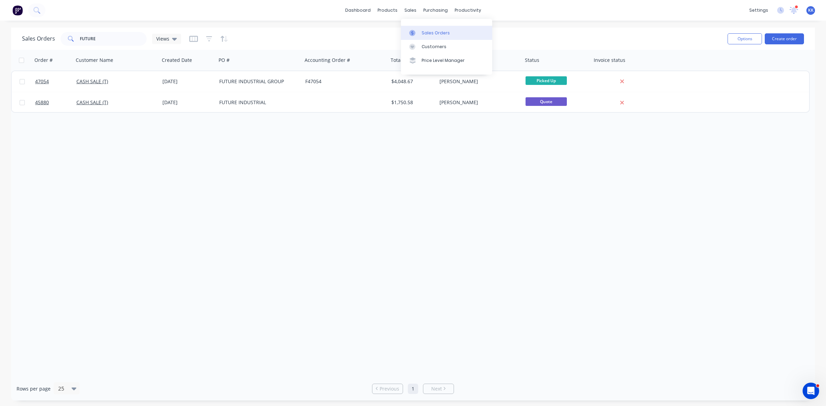
click at [425, 29] on link "Sales Orders" at bounding box center [446, 33] width 91 height 14
click at [432, 32] on div "Sales Orders" at bounding box center [436, 33] width 28 height 6
drag, startPoint x: 122, startPoint y: 38, endPoint x: 38, endPoint y: 48, distance: 84.2
click at [38, 48] on div "Sales Orders FUTURE Views Options Create order" at bounding box center [413, 39] width 804 height 22
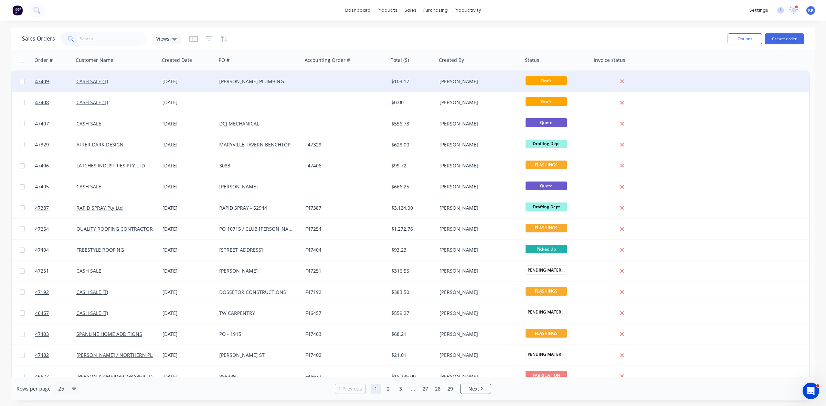
click at [238, 85] on div "[PERSON_NAME] PLUMBING" at bounding box center [259, 81] width 86 height 21
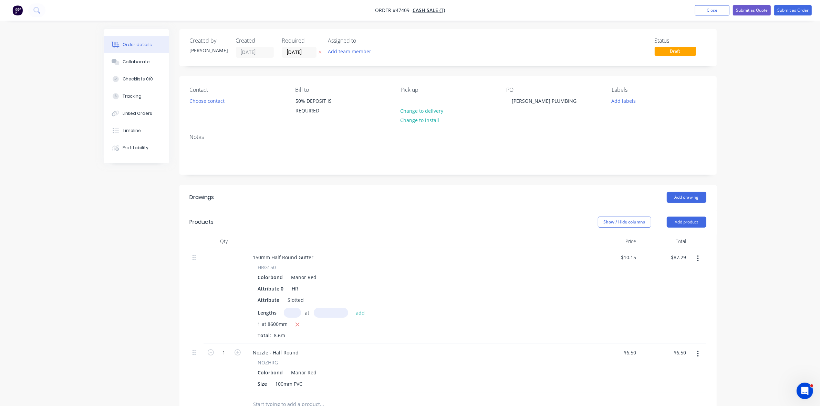
scroll to position [170, 0]
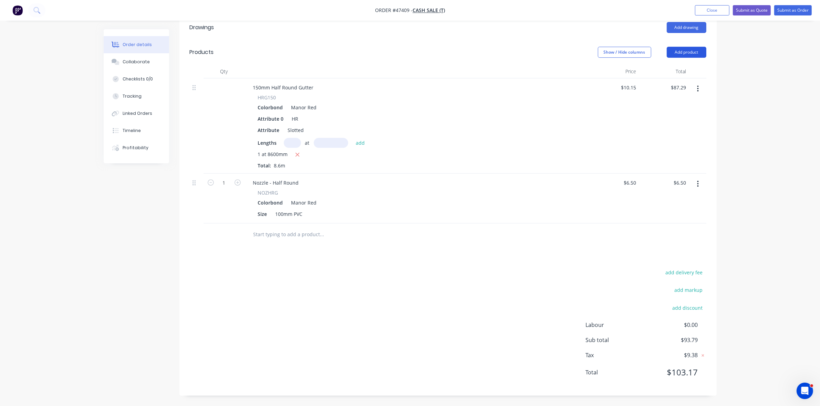
click at [676, 52] on button "Add product" at bounding box center [686, 52] width 40 height 11
click at [675, 66] on div "Product catalogue" at bounding box center [673, 70] width 53 height 10
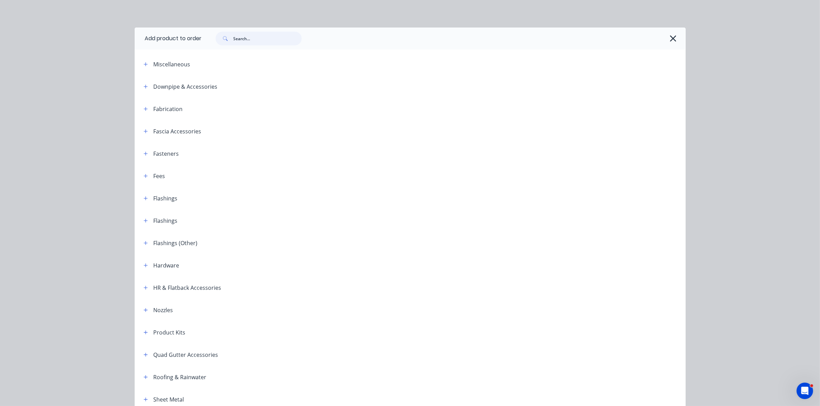
click at [251, 42] on input "text" at bounding box center [267, 39] width 68 height 14
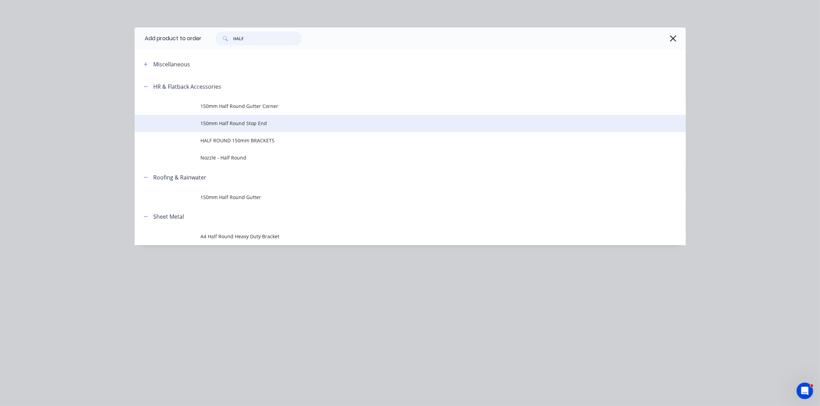
type input "HALF"
click at [260, 124] on span "150mm Half Round Stop End" at bounding box center [395, 123] width 388 height 7
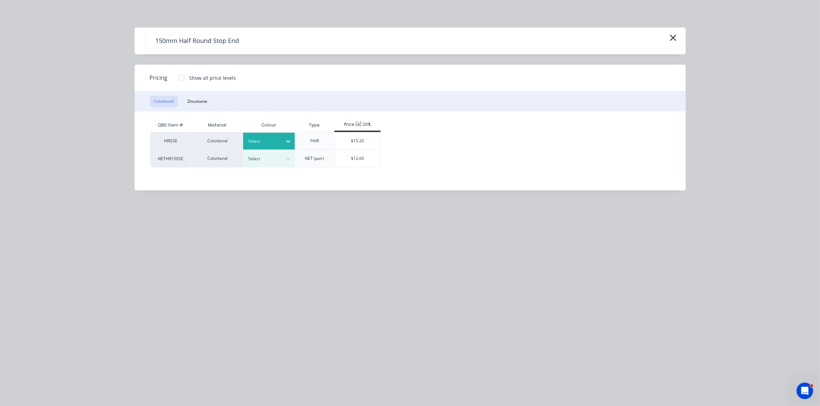
click at [277, 143] on div at bounding box center [263, 142] width 31 height 8
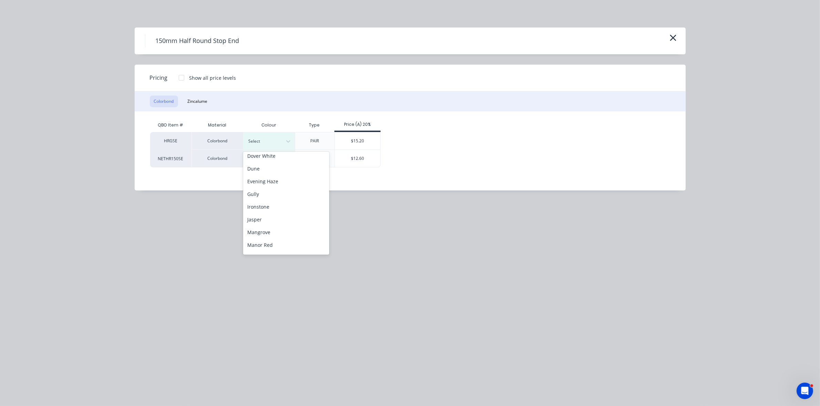
scroll to position [172, 0]
click at [257, 153] on div "Manor Red" at bounding box center [286, 153] width 86 height 13
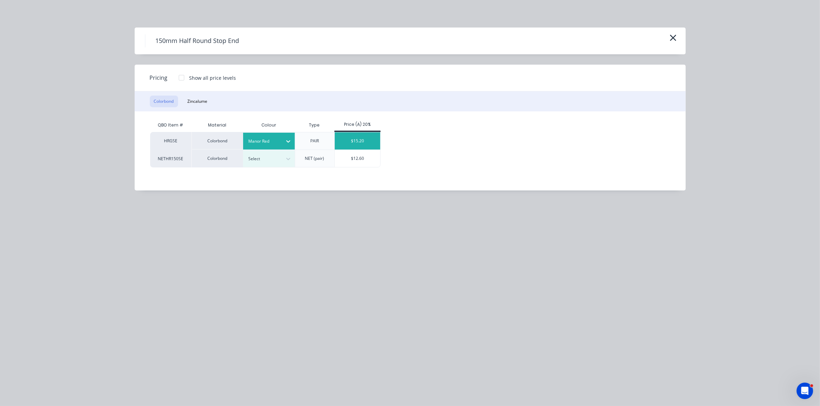
click at [358, 139] on div "$15.20" at bounding box center [358, 141] width 46 height 17
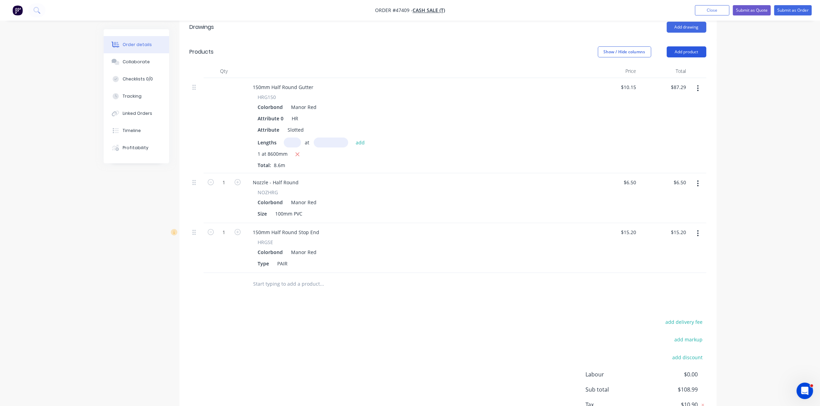
click at [697, 51] on button "Add product" at bounding box center [686, 51] width 40 height 11
click at [691, 63] on button "Product catalogue" at bounding box center [673, 70] width 65 height 14
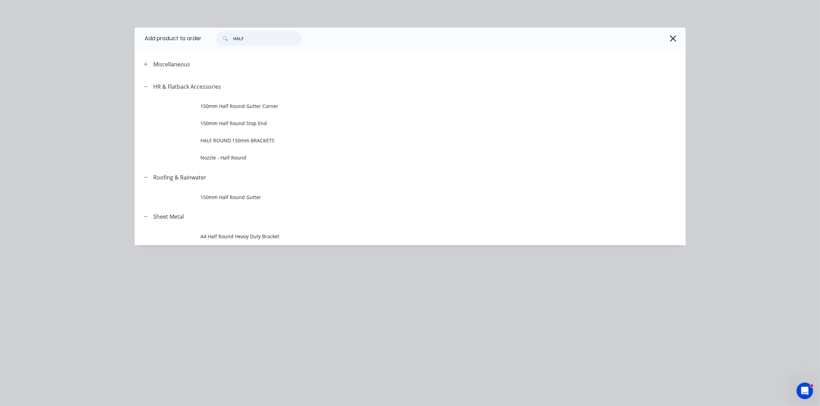
drag, startPoint x: 252, startPoint y: 39, endPoint x: 226, endPoint y: 42, distance: 25.7
click at [226, 42] on div "HALF" at bounding box center [258, 39] width 86 height 14
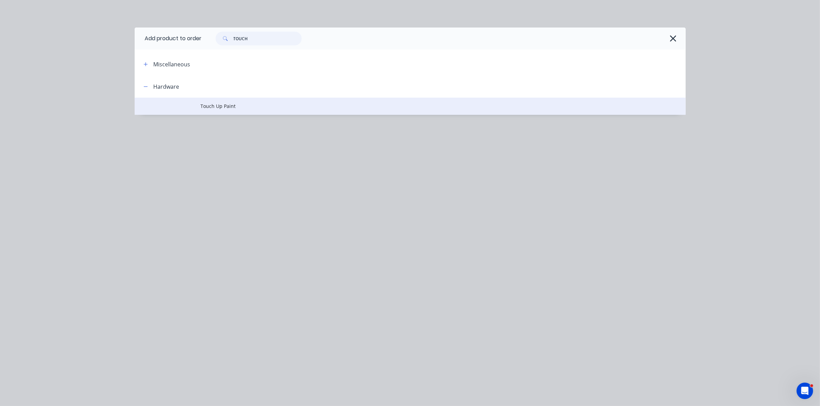
type input "TOUCH"
click at [243, 107] on span "Touch Up Paint" at bounding box center [395, 106] width 388 height 7
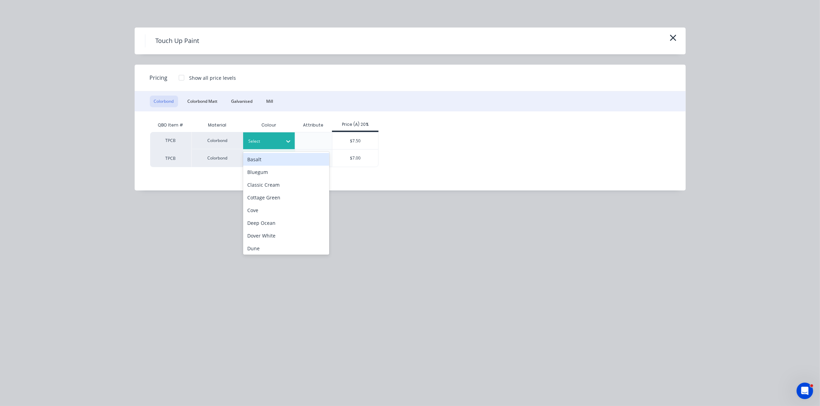
click at [260, 138] on div at bounding box center [263, 142] width 31 height 8
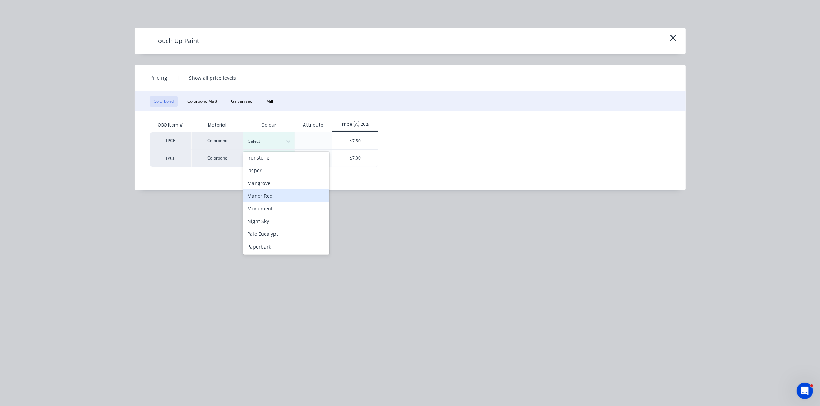
drag, startPoint x: 272, startPoint y: 199, endPoint x: 302, endPoint y: 183, distance: 33.7
click at [272, 198] on div "Manor Red" at bounding box center [286, 196] width 86 height 13
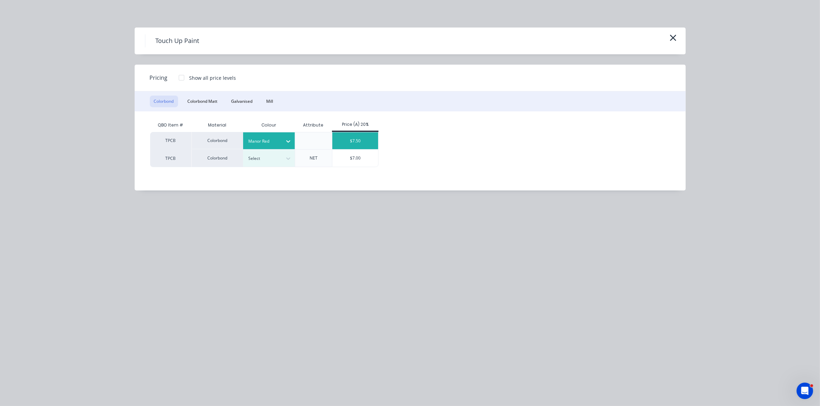
click at [358, 141] on div "$7.50" at bounding box center [355, 141] width 46 height 17
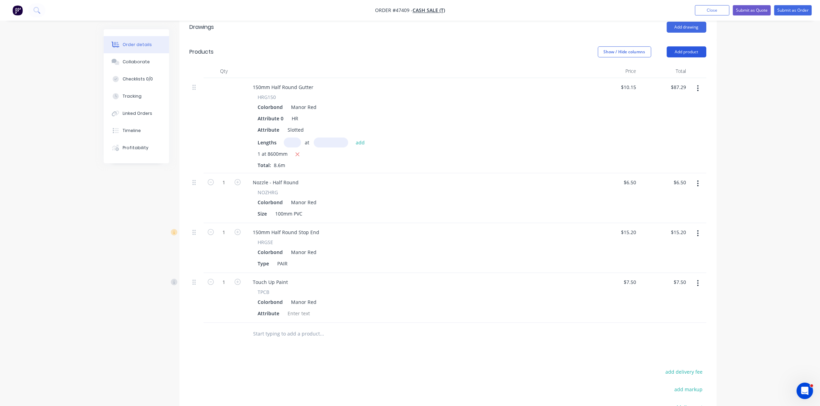
click at [682, 47] on button "Add product" at bounding box center [686, 51] width 40 height 11
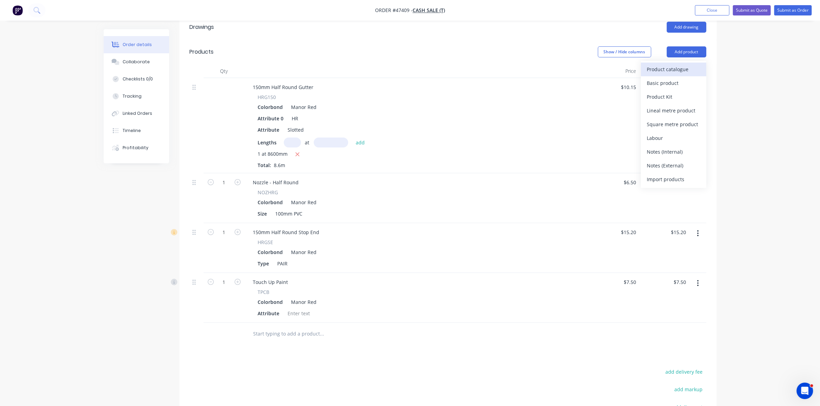
click at [677, 67] on div "Product catalogue" at bounding box center [673, 69] width 53 height 10
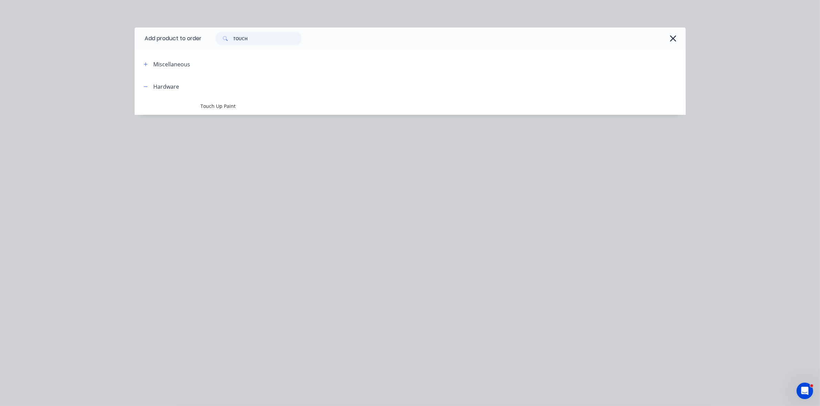
drag, startPoint x: 254, startPoint y: 42, endPoint x: 218, endPoint y: 42, distance: 36.5
click at [218, 42] on div "TOUCH" at bounding box center [258, 39] width 86 height 14
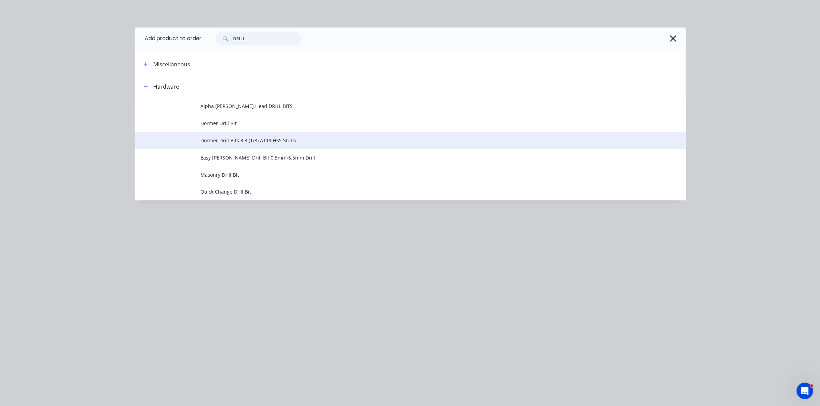
type input "DRILL"
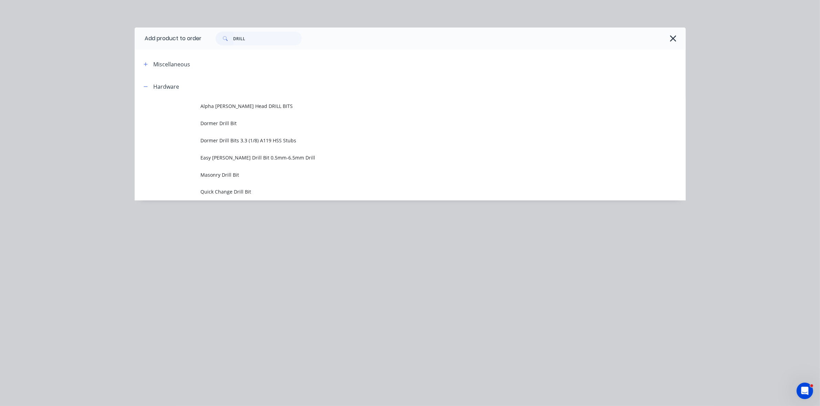
click at [238, 140] on span "Dormer Drill Bits 3.3 (1/8) A119 HSS Stubs" at bounding box center [395, 140] width 388 height 7
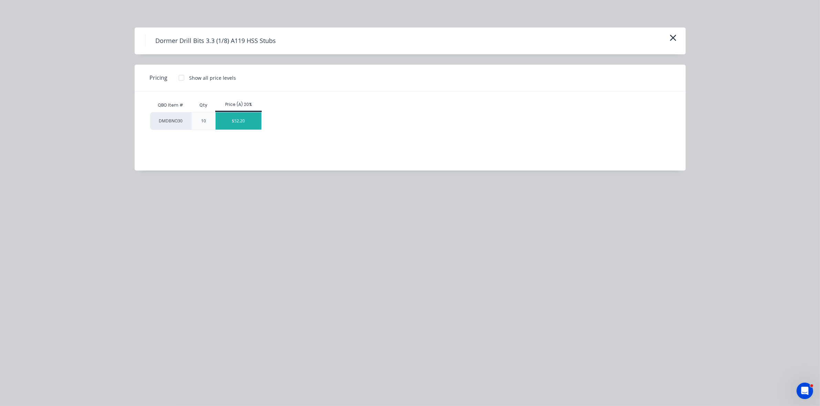
click at [247, 118] on div "$52.20" at bounding box center [238, 121] width 46 height 17
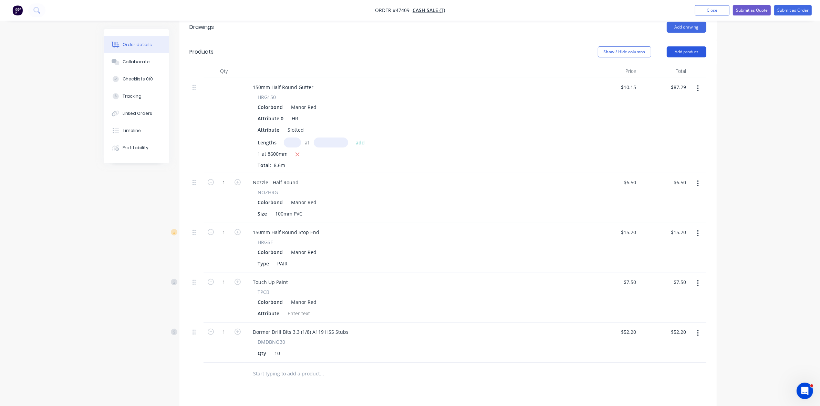
click at [695, 54] on button "Add product" at bounding box center [686, 51] width 40 height 11
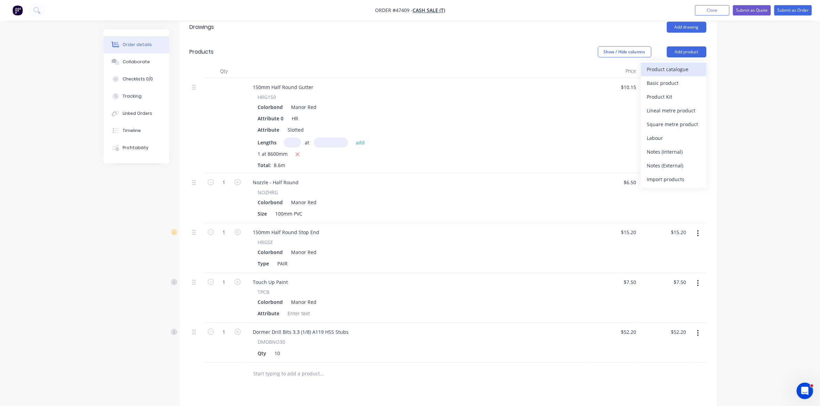
click at [693, 64] on div "Product catalogue" at bounding box center [673, 69] width 53 height 10
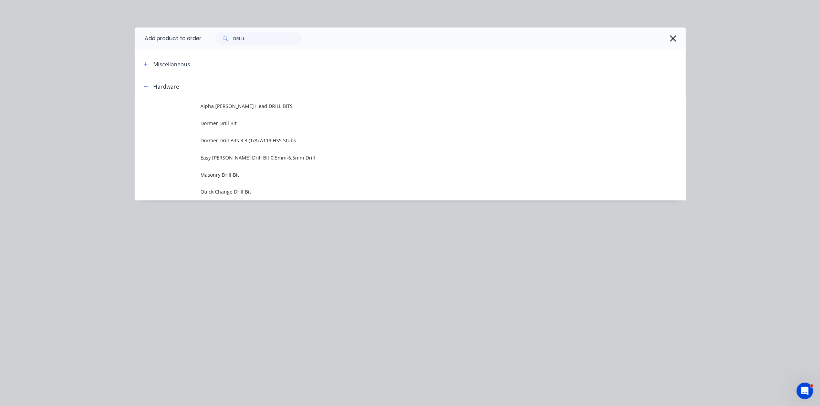
drag, startPoint x: 252, startPoint y: 45, endPoint x: 229, endPoint y: 40, distance: 23.3
click at [223, 42] on div "DRILL" at bounding box center [444, 39] width 484 height 22
drag, startPoint x: 254, startPoint y: 39, endPoint x: 221, endPoint y: 37, distance: 33.1
click at [221, 37] on div "DRILL" at bounding box center [258, 39] width 86 height 14
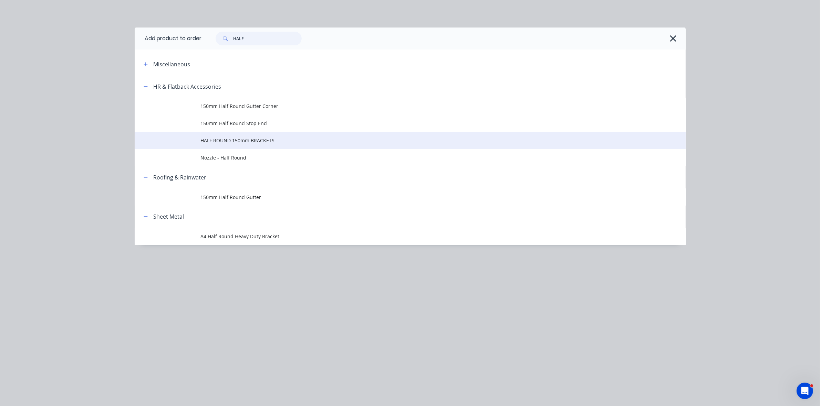
type input "HALF"
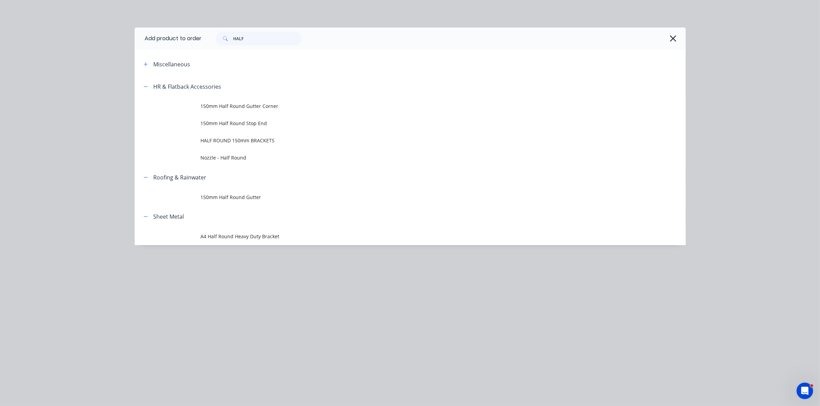
click at [228, 137] on span "HALF ROUND 150mm BRACKETS" at bounding box center [395, 140] width 388 height 7
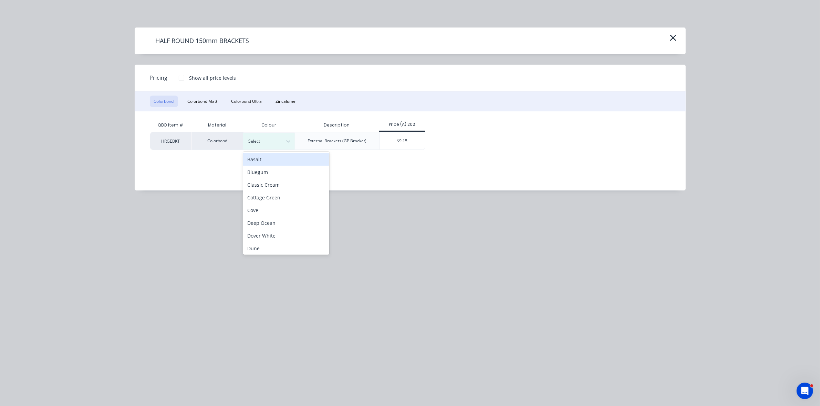
drag, startPoint x: 258, startPoint y: 142, endPoint x: 268, endPoint y: 166, distance: 26.1
click at [258, 142] on div at bounding box center [263, 142] width 31 height 8
click at [264, 157] on div "Manor Red" at bounding box center [286, 153] width 86 height 13
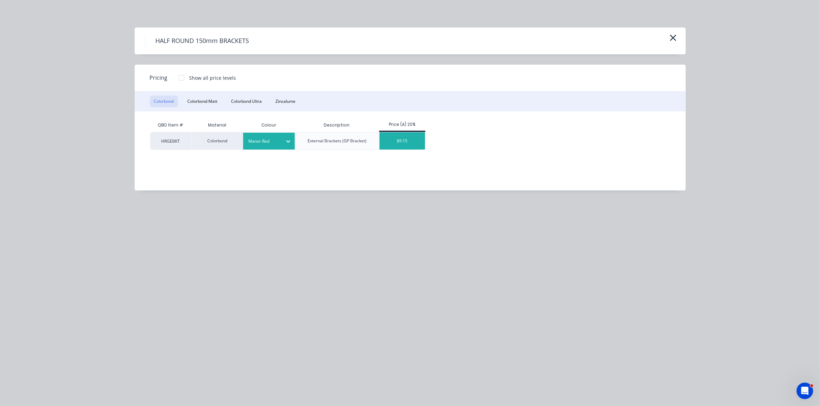
click at [393, 141] on div "$9.15" at bounding box center [402, 141] width 46 height 17
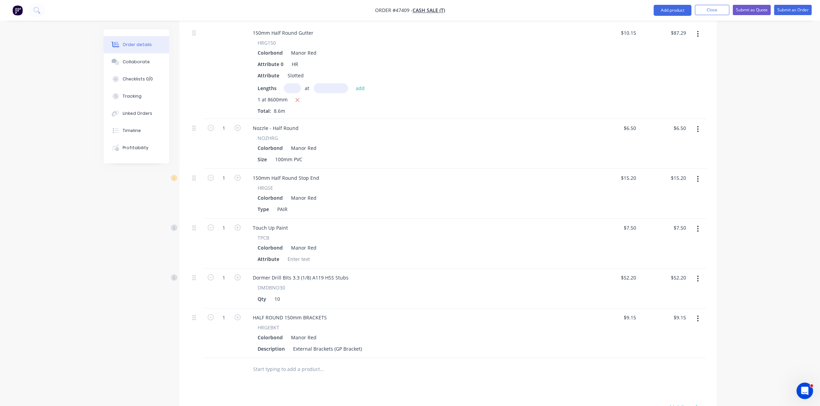
scroll to position [299, 0]
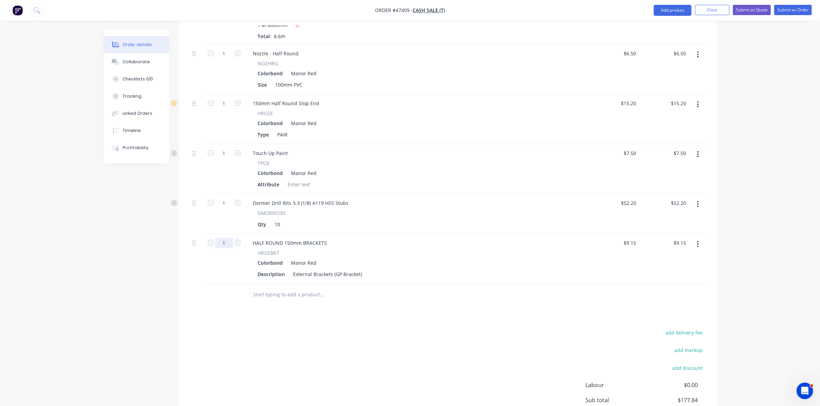
click at [222, 243] on input "1" at bounding box center [224, 243] width 18 height 10
type input "40"
type input "$366.00"
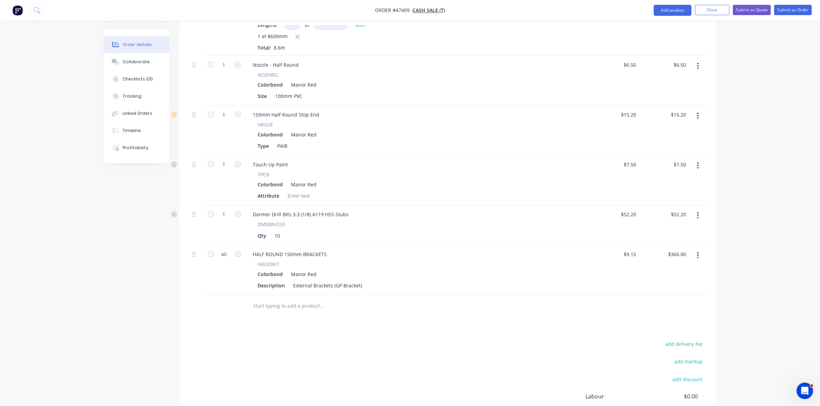
scroll to position [256, 0]
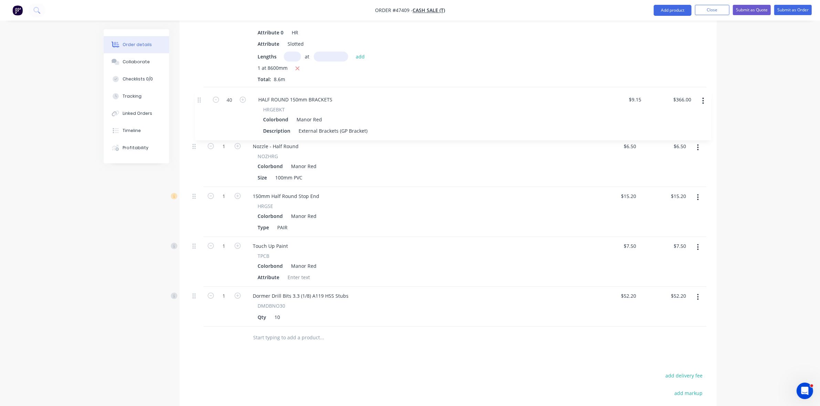
drag, startPoint x: 195, startPoint y: 286, endPoint x: 201, endPoint y: 97, distance: 189.1
click at [201, 97] on div "150mm Half Round Gutter HRG150 Colorbond Manor Red Attribute 0 HR Attribute Slo…" at bounding box center [448, 159] width 516 height 335
drag, startPoint x: 196, startPoint y: 199, endPoint x: 193, endPoint y: 157, distance: 41.8
click at [193, 157] on div "150mm Half Round Gutter HRG150 Colorbond Manor Red Attribute 0 HR Attribute Slo…" at bounding box center [448, 159] width 516 height 335
click at [298, 198] on div "Nozzle - Half Round" at bounding box center [275, 196] width 57 height 10
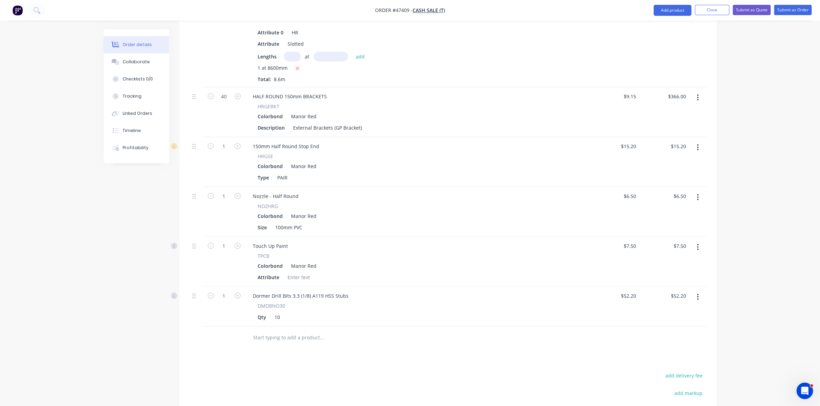
click at [304, 213] on div "Manor Red" at bounding box center [302, 216] width 28 height 10
drag, startPoint x: 315, startPoint y: 215, endPoint x: 290, endPoint y: 216, distance: 24.8
click at [290, 216] on div "Manor Red" at bounding box center [302, 216] width 28 height 10
click at [291, 216] on div "Manor Red" at bounding box center [302, 216] width 28 height 10
click at [298, 198] on div "Nozzle - Half Round" at bounding box center [275, 196] width 57 height 10
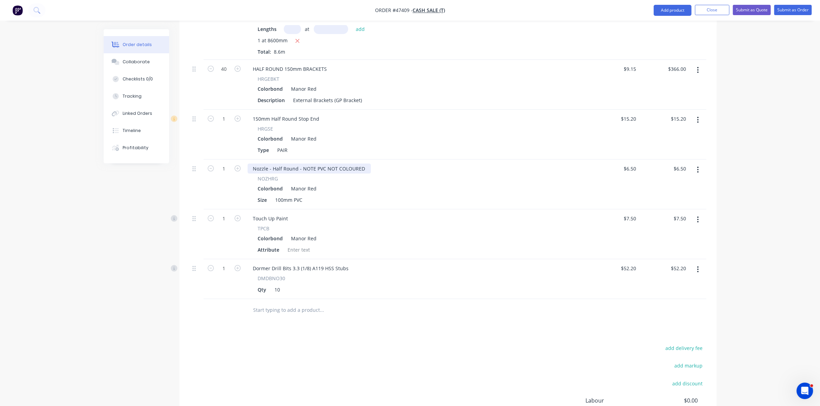
scroll to position [299, 0]
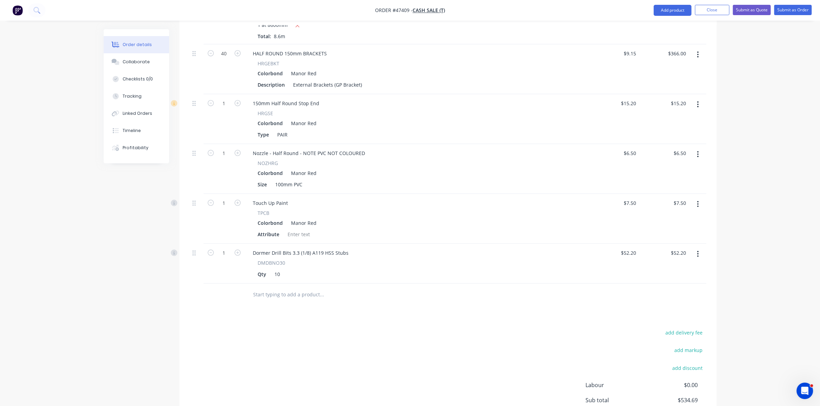
drag, startPoint x: 117, startPoint y: 63, endPoint x: 16, endPoint y: 59, distance: 101.3
click at [117, 63] on icon at bounding box center [116, 63] width 5 height 4
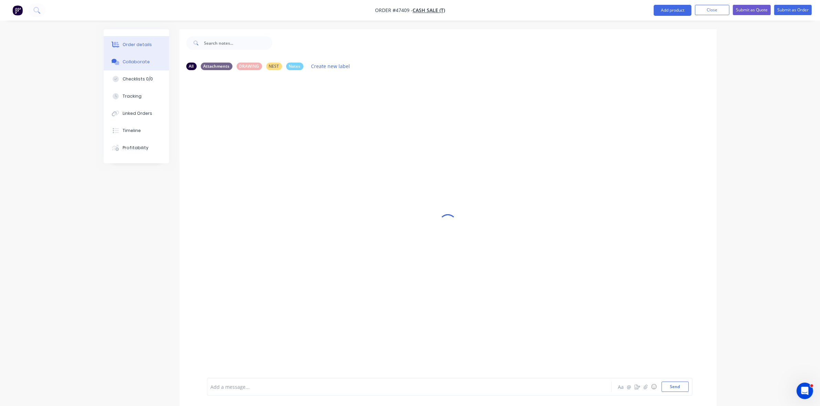
click at [136, 49] on button "Order details" at bounding box center [136, 44] width 65 height 17
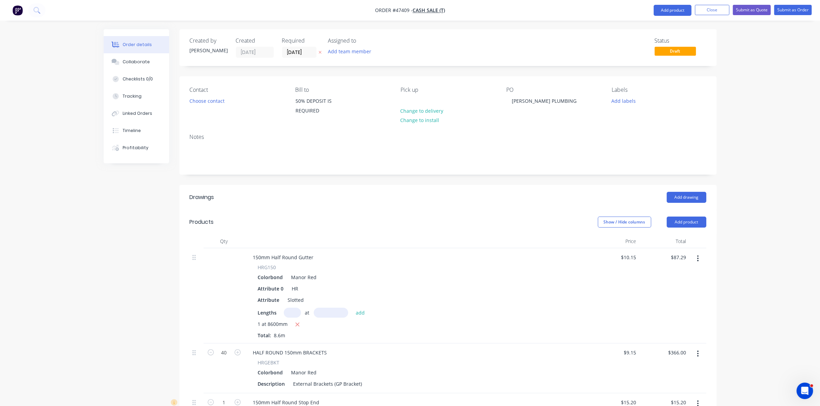
drag, startPoint x: 291, startPoint y: 316, endPoint x: 288, endPoint y: 322, distance: 6.6
click at [291, 316] on input "text" at bounding box center [292, 313] width 17 height 10
type input "8"
type input "6000"
click at [352, 308] on button "add" at bounding box center [360, 312] width 16 height 9
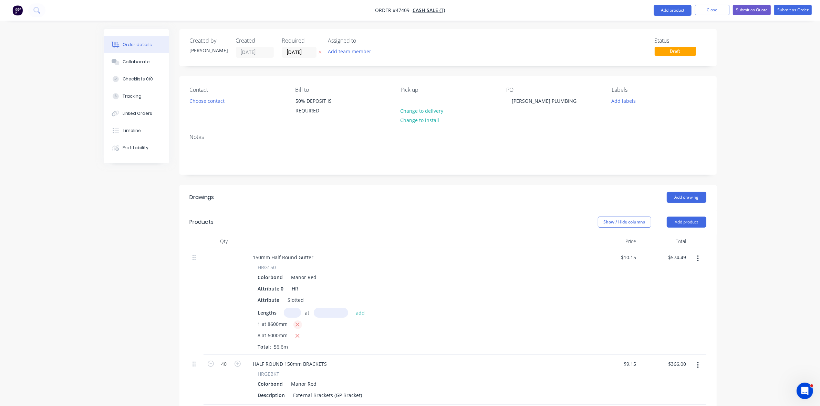
click at [295, 324] on button "button" at bounding box center [297, 325] width 9 height 9
type input "$487.20"
click at [748, 9] on button "Submit as Quote" at bounding box center [751, 10] width 38 height 10
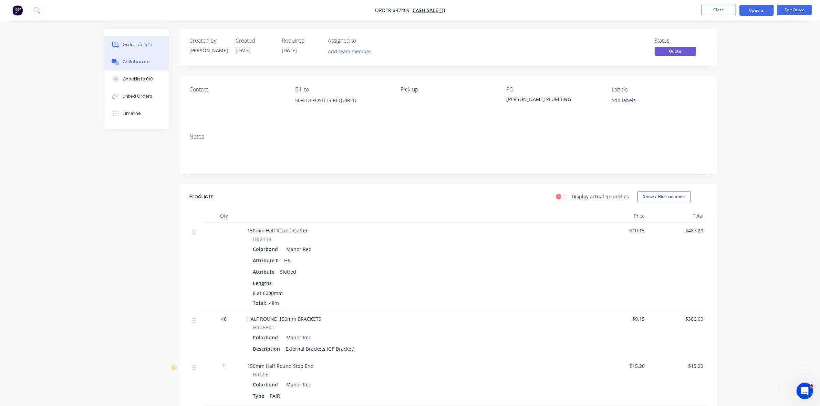
click at [133, 59] on div "Collaborate" at bounding box center [136, 62] width 27 height 6
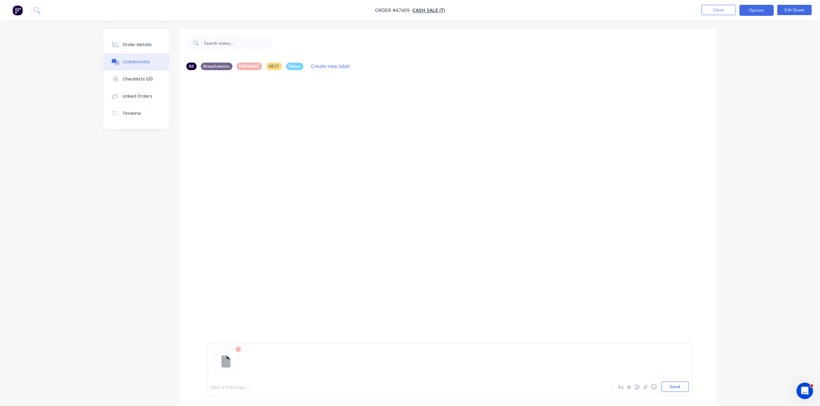
click at [237, 385] on div at bounding box center [390, 387] width 358 height 7
click at [147, 48] on button "Order details" at bounding box center [136, 44] width 65 height 17
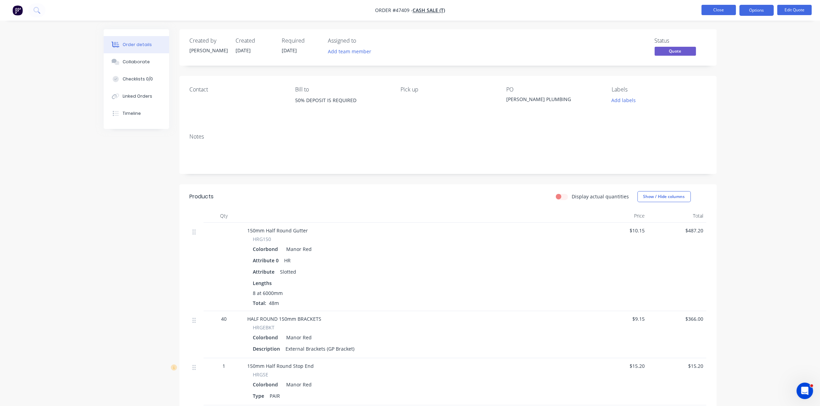
click at [718, 11] on button "Close" at bounding box center [718, 10] width 34 height 10
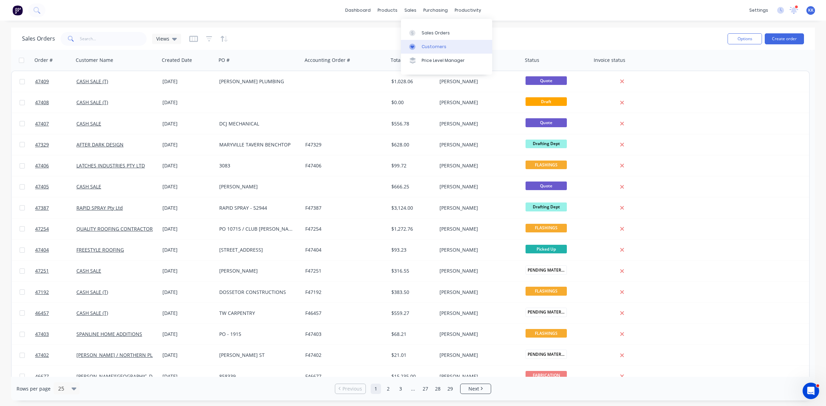
click at [425, 40] on link "Customers" at bounding box center [446, 47] width 91 height 14
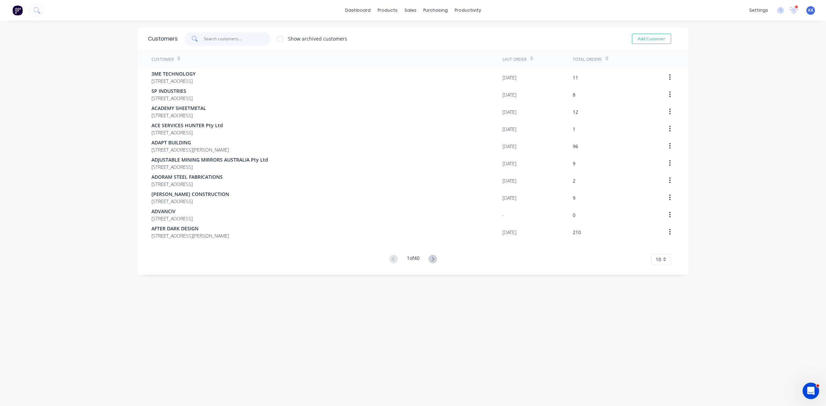
click at [216, 44] on input "text" at bounding box center [237, 39] width 67 height 14
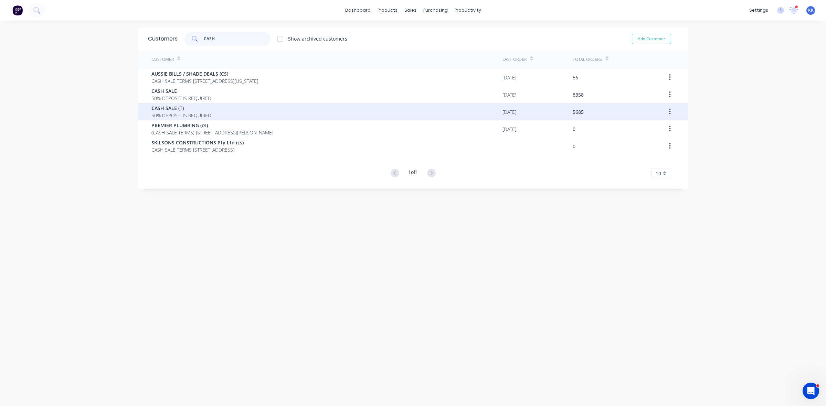
type input "CASH"
click at [207, 114] on div "CASH SALE (T) 50% DEPOSIT IS REQUIRED" at bounding box center [326, 111] width 351 height 17
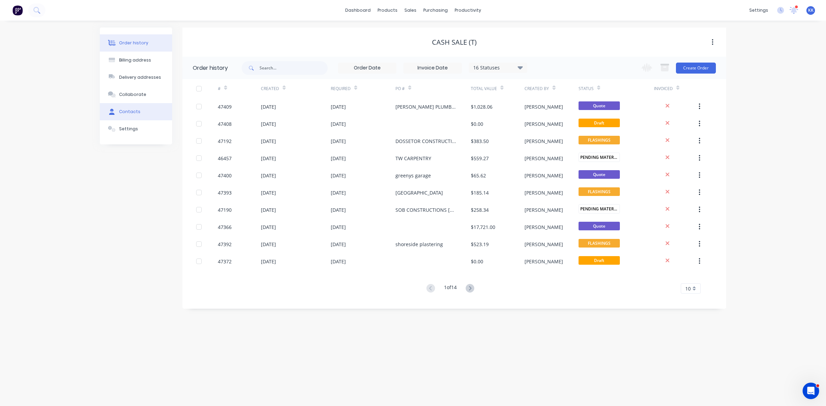
click at [128, 108] on button "Contacts" at bounding box center [136, 111] width 72 height 17
select select "AU"
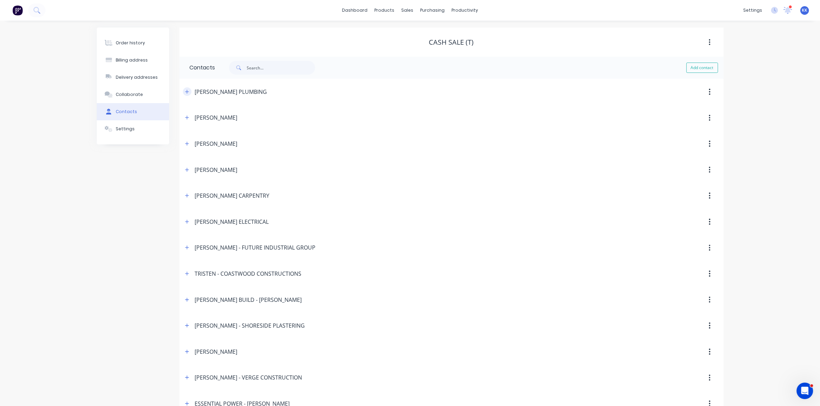
click at [188, 95] on button "button" at bounding box center [187, 91] width 9 height 9
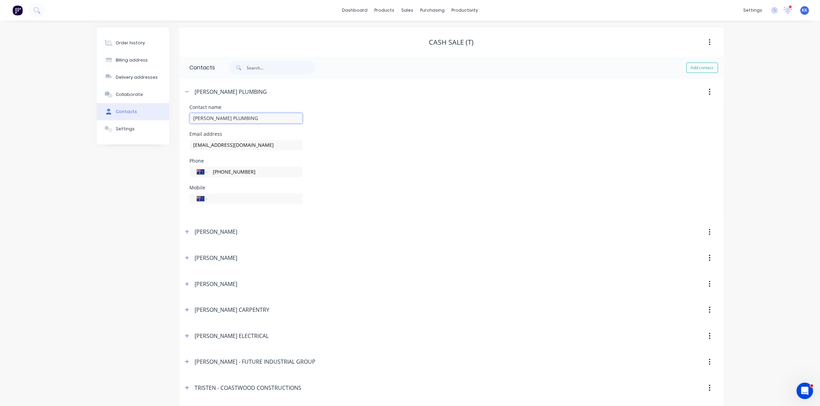
click at [192, 118] on input "[PERSON_NAME] PLUMBING" at bounding box center [246, 118] width 113 height 10
type input "DAMIEN - JACK PRICE PLUMBING"
click at [231, 198] on input "tel" at bounding box center [253, 199] width 83 height 8
type input "0477 351 156"
click at [118, 37] on button "Order history" at bounding box center [133, 42] width 72 height 17
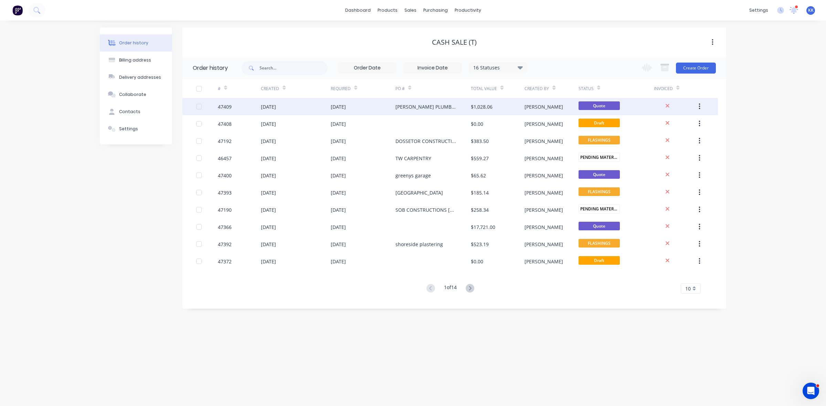
drag, startPoint x: 336, startPoint y: 102, endPoint x: 339, endPoint y: 107, distance: 5.5
click at [339, 107] on div "[DATE]" at bounding box center [338, 106] width 15 height 7
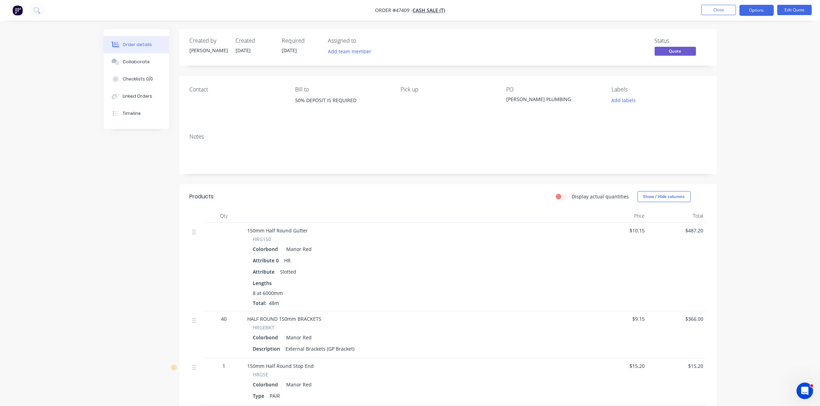
click at [202, 95] on div "Contact" at bounding box center [237, 101] width 94 height 31
click at [785, 13] on button "Edit Quote" at bounding box center [794, 10] width 34 height 10
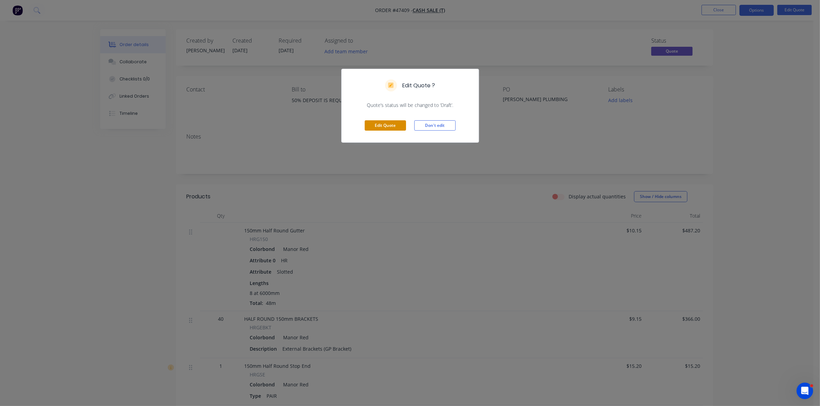
click at [384, 128] on button "Edit Quote" at bounding box center [385, 125] width 41 height 10
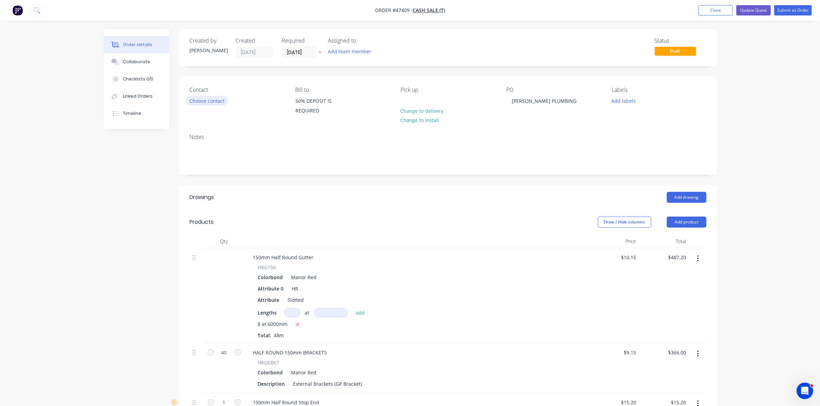
click at [208, 101] on button "Choose contact" at bounding box center [207, 100] width 42 height 9
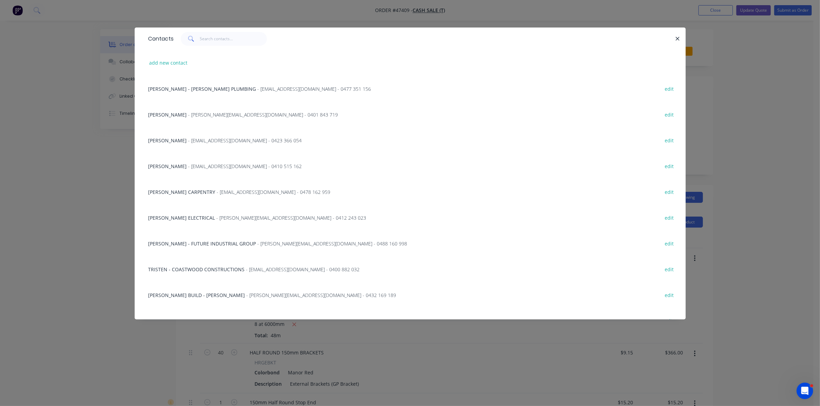
click at [202, 86] on span "DAMIEN - JACK PRICE PLUMBING" at bounding box center [202, 89] width 108 height 7
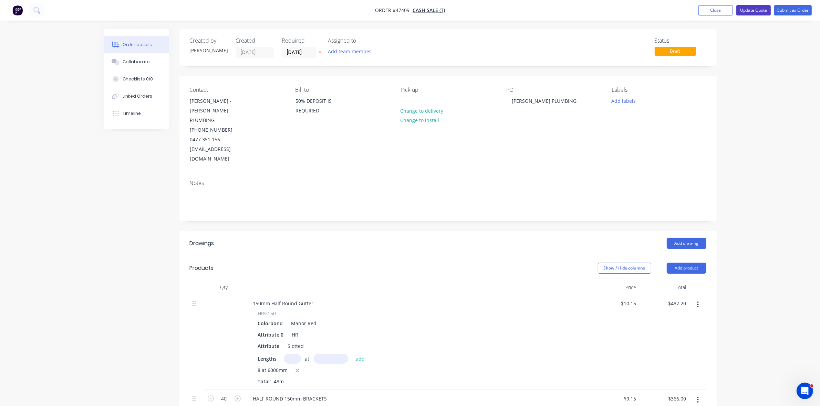
click at [761, 11] on button "Update Quote" at bounding box center [753, 10] width 34 height 10
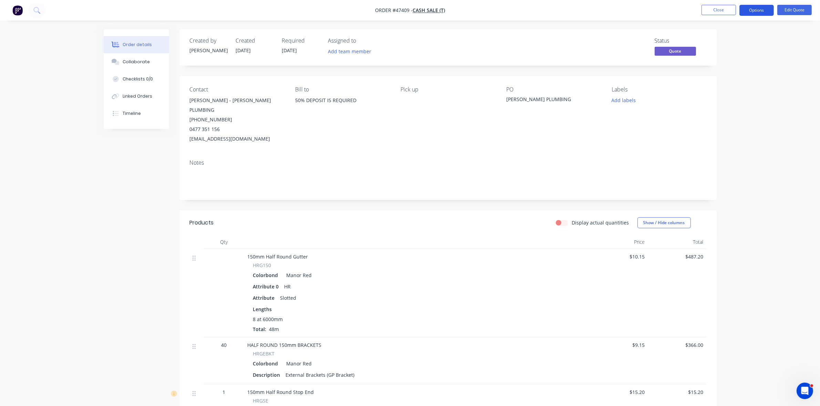
click at [757, 12] on button "Options" at bounding box center [756, 10] width 34 height 11
click at [718, 44] on div "Quote" at bounding box center [735, 42] width 63 height 10
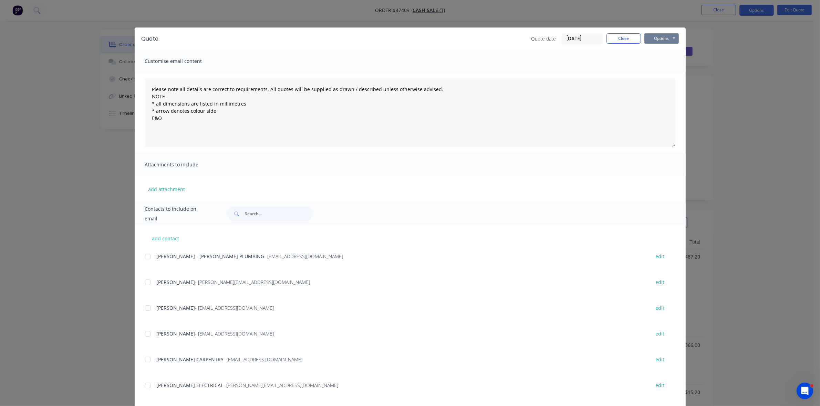
click at [655, 35] on button "Options" at bounding box center [661, 38] width 34 height 10
click at [659, 61] on button "Print" at bounding box center [666, 62] width 44 height 11
click at [623, 35] on button "Close" at bounding box center [623, 38] width 34 height 10
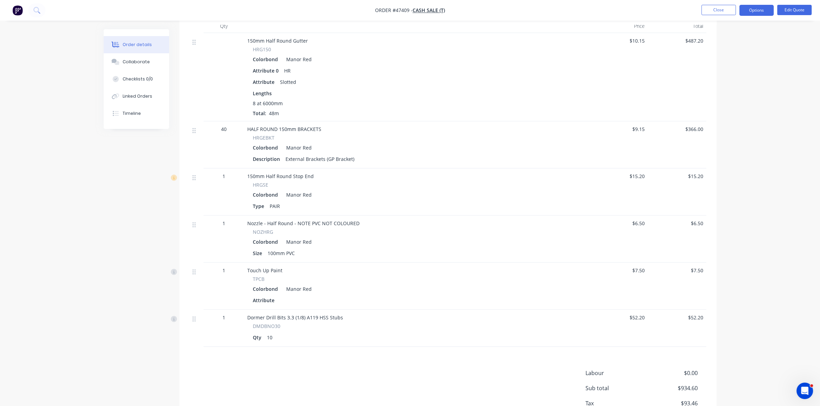
scroll to position [212, 0]
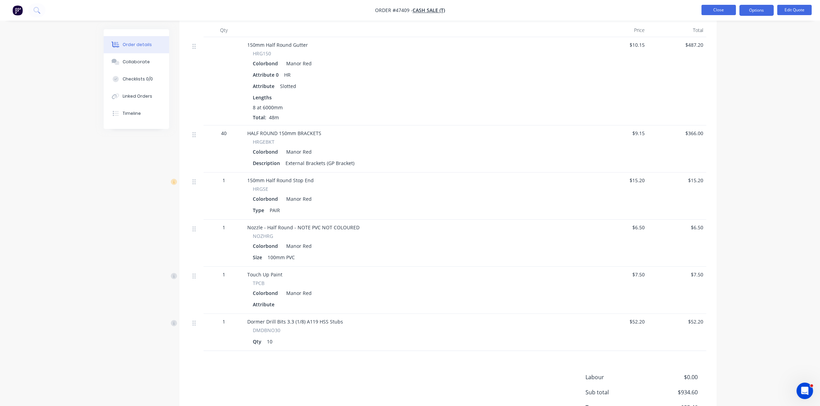
click at [722, 12] on button "Close" at bounding box center [718, 10] width 34 height 10
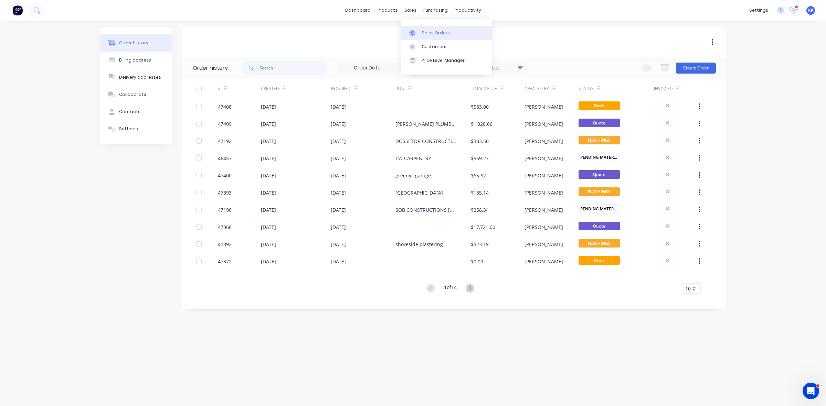
click at [422, 29] on link "Sales Orders" at bounding box center [446, 33] width 91 height 14
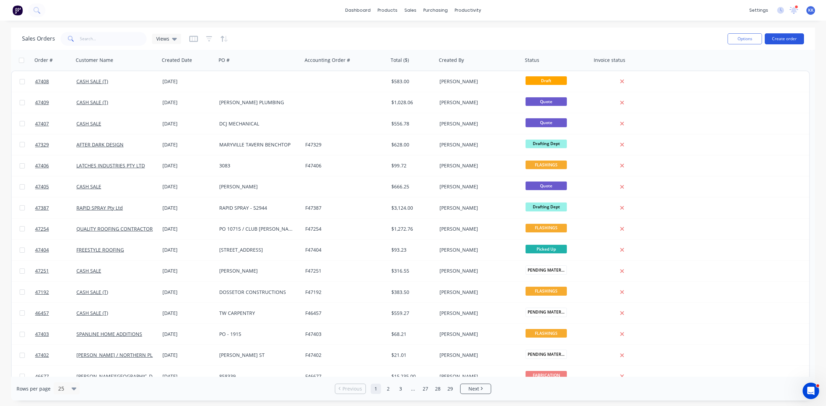
click at [796, 35] on button "Create order" at bounding box center [784, 38] width 39 height 11
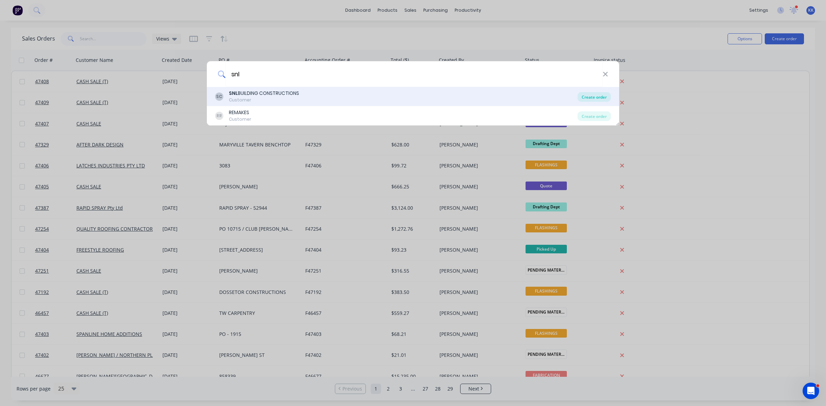
type input "snl"
click at [593, 98] on div "Create order" at bounding box center [594, 97] width 33 height 10
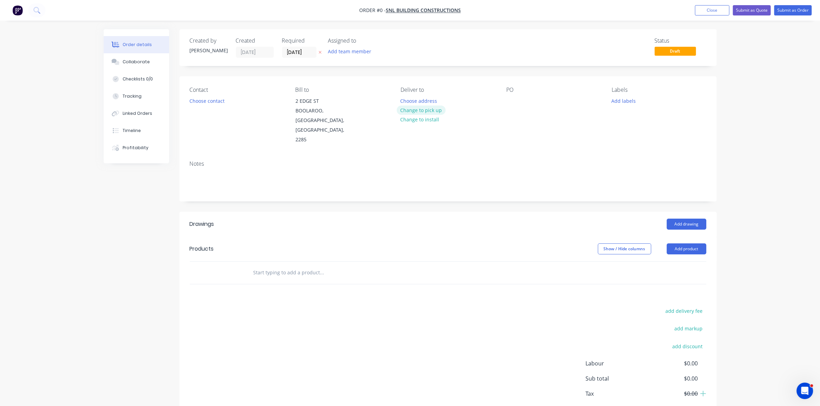
click at [420, 110] on button "Change to pick up" at bounding box center [421, 110] width 49 height 9
click at [212, 101] on button "Choose contact" at bounding box center [207, 100] width 42 height 9
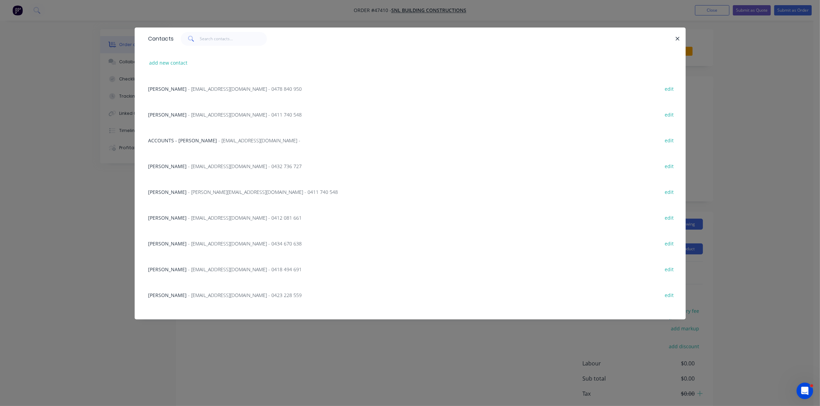
click at [206, 91] on span "- invoices@snlbuilding.com.au - 0478 840 950" at bounding box center [245, 89] width 114 height 7
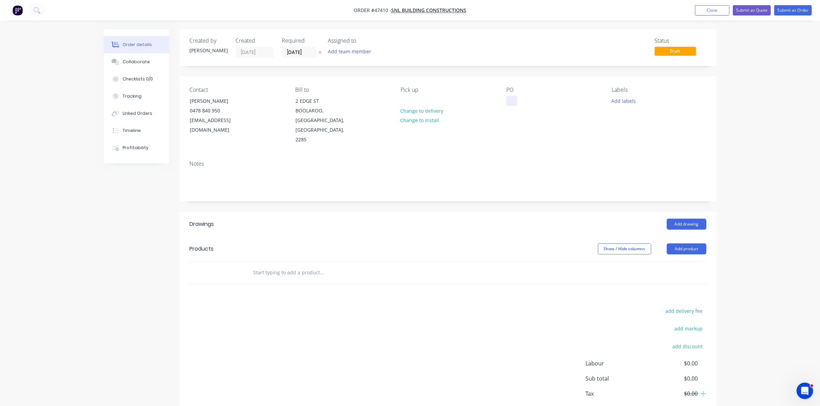
click at [506, 104] on div at bounding box center [511, 101] width 11 height 10
click at [306, 47] on label "01/09/25" at bounding box center [299, 52] width 34 height 11
click at [306, 47] on input "01/09/25" at bounding box center [299, 52] width 34 height 10
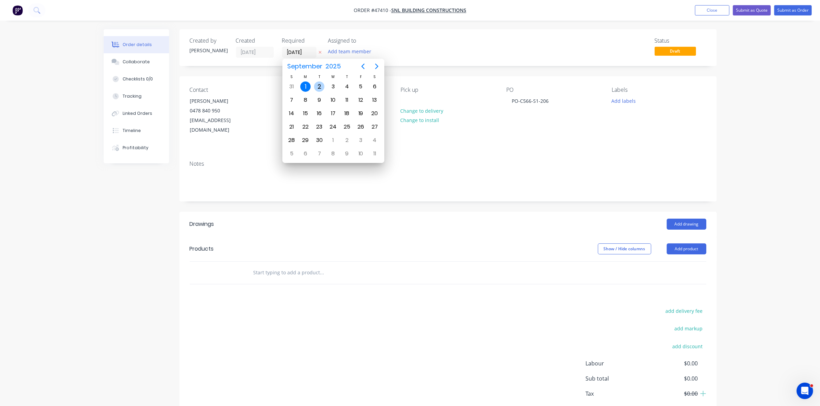
click at [320, 83] on div "2" at bounding box center [319, 87] width 10 height 10
type input "02/09/25"
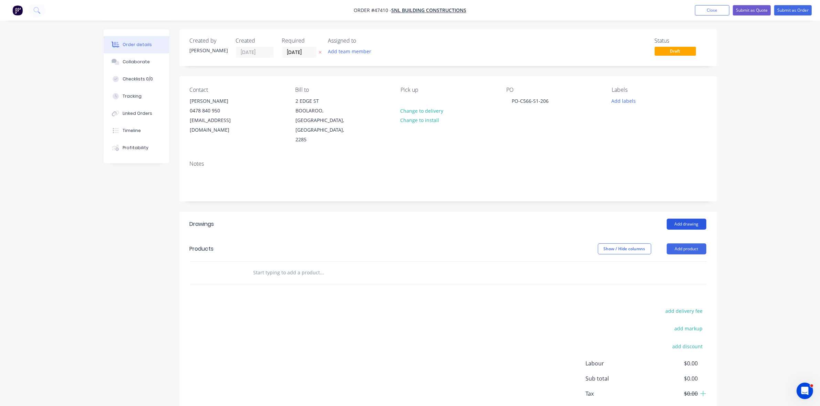
click at [692, 219] on button "Add drawing" at bounding box center [686, 224] width 40 height 11
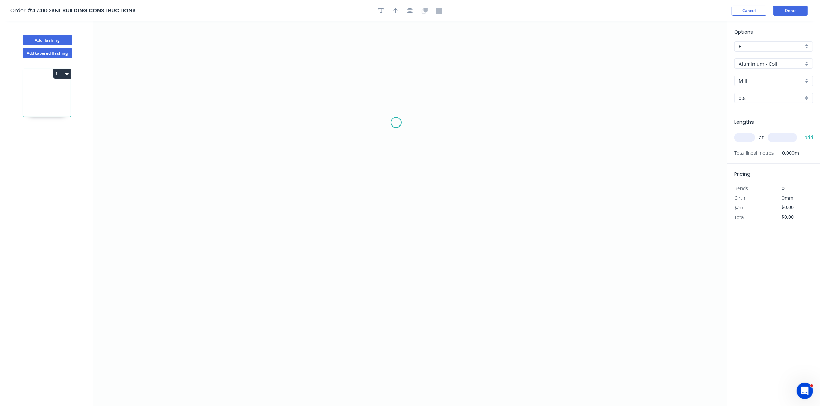
click at [357, 105] on icon "0" at bounding box center [410, 213] width 634 height 385
click at [355, 210] on icon "0" at bounding box center [410, 213] width 634 height 385
click at [450, 214] on icon "0 ?" at bounding box center [410, 213] width 634 height 385
click at [351, 152] on rect at bounding box center [347, 155] width 14 height 10
type input "$24.00"
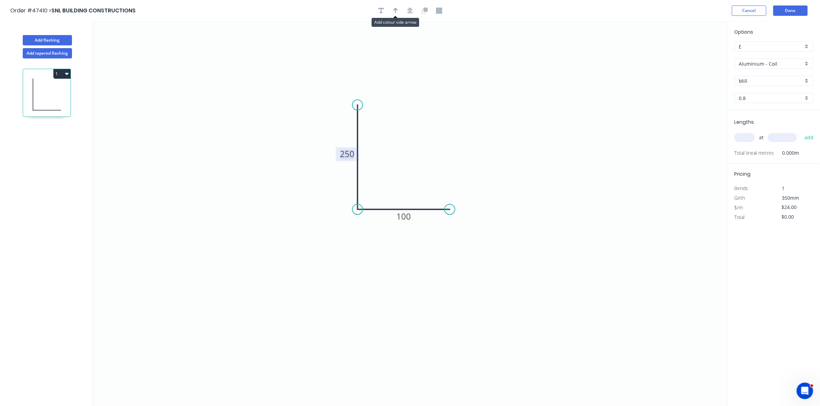
drag, startPoint x: 394, startPoint y: 9, endPoint x: 407, endPoint y: 17, distance: 14.9
click at [394, 9] on icon "button" at bounding box center [395, 11] width 5 height 6
drag, startPoint x: 691, startPoint y: 55, endPoint x: 400, endPoint y: 176, distance: 315.7
click at [400, 176] on icon at bounding box center [400, 168] width 6 height 22
drag, startPoint x: 755, startPoint y: 62, endPoint x: 754, endPoint y: 69, distance: 7.3
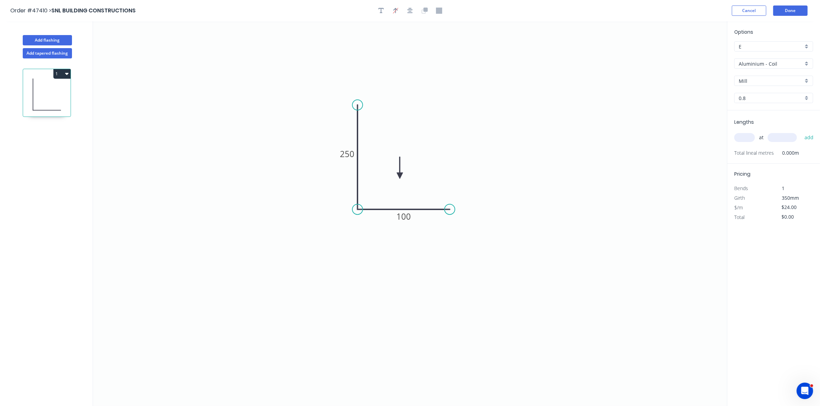
click at [755, 62] on input "Aluminium - Coil" at bounding box center [770, 63] width 64 height 7
click at [755, 111] on div "Colorbond" at bounding box center [773, 113] width 78 height 12
type input "Colorbond"
type input "Basalt"
type input "0.55"
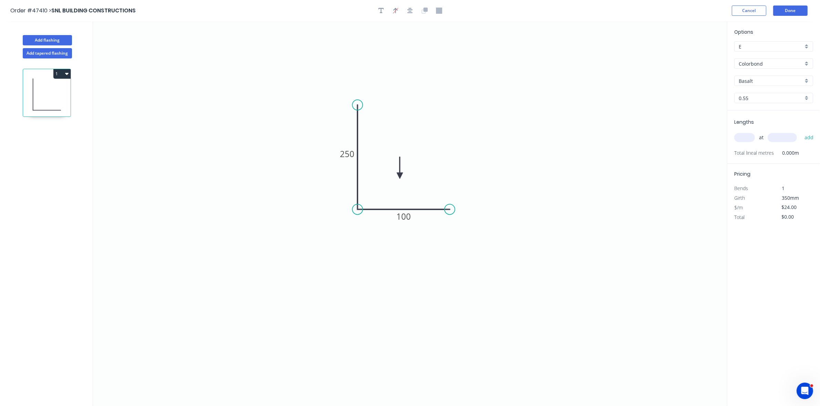
type input "$16.06"
click at [761, 81] on input "Basalt" at bounding box center [770, 80] width 64 height 7
drag, startPoint x: 751, startPoint y: 91, endPoint x: 744, endPoint y: 105, distance: 15.6
click at [751, 91] on div "Surfmist" at bounding box center [773, 94] width 78 height 12
type input "Surfmist"
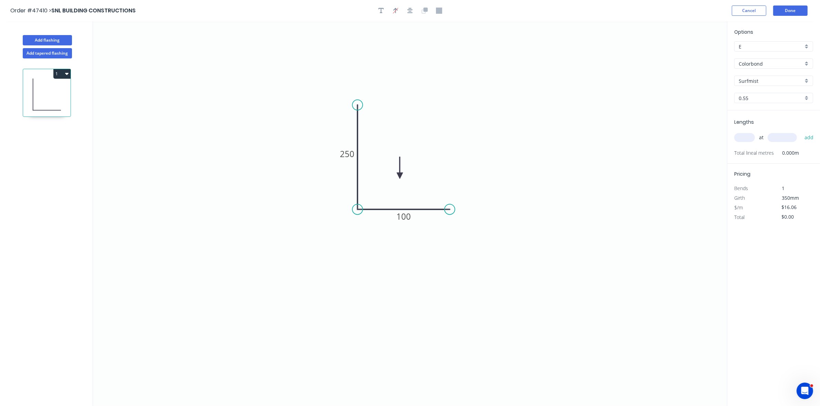
click at [739, 136] on input "text" at bounding box center [744, 137] width 21 height 9
type input "1"
type input "1000"
click at [801, 132] on button "add" at bounding box center [809, 138] width 16 height 12
type input "$16.06"
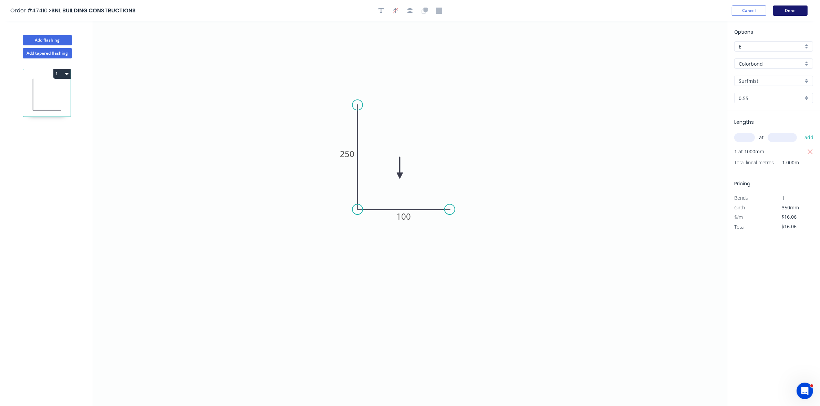
click at [786, 9] on button "Done" at bounding box center [790, 11] width 34 height 10
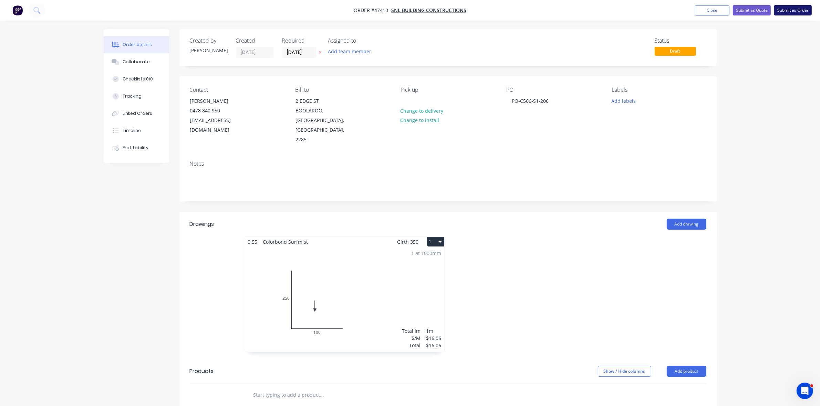
click at [786, 9] on button "Submit as Order" at bounding box center [793, 10] width 38 height 10
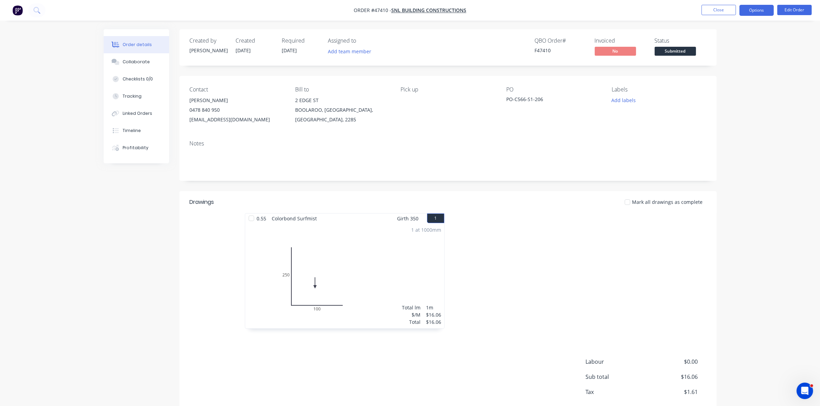
click at [761, 11] on button "Options" at bounding box center [756, 10] width 34 height 11
click at [737, 80] on div "Work Order" at bounding box center [735, 83] width 63 height 10
click at [736, 73] on div "Without pricing" at bounding box center [735, 69] width 63 height 10
click at [672, 50] on span "Submitted" at bounding box center [674, 51] width 41 height 9
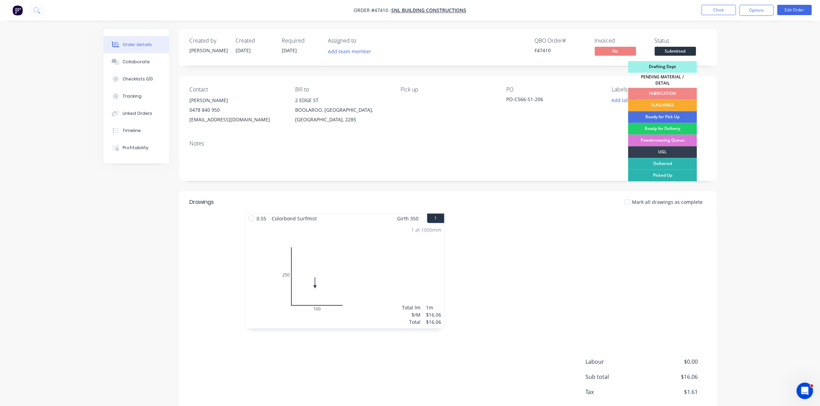
click at [666, 101] on div "FLASHINGS" at bounding box center [662, 106] width 69 height 12
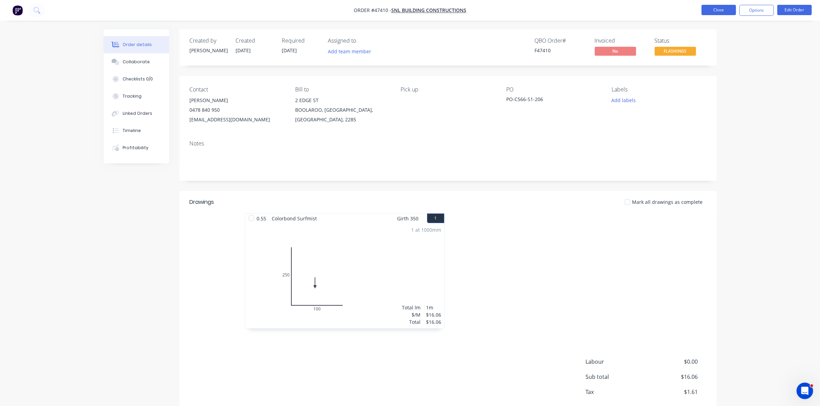
click at [714, 9] on button "Close" at bounding box center [718, 10] width 34 height 10
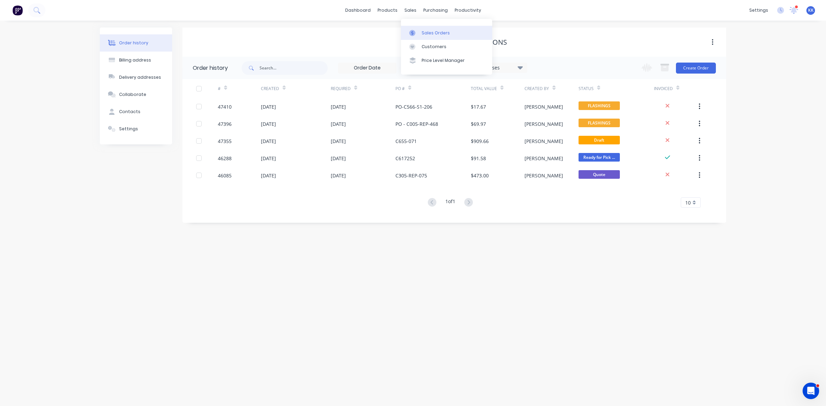
click at [414, 28] on link "Sales Orders" at bounding box center [446, 33] width 91 height 14
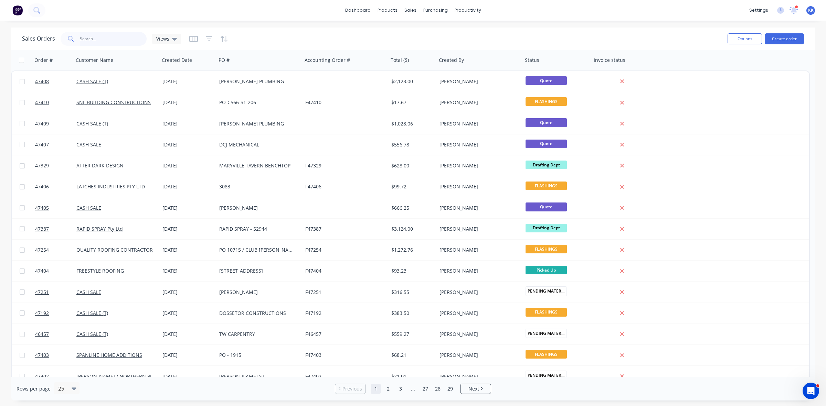
click at [92, 41] on input "text" at bounding box center [113, 39] width 67 height 14
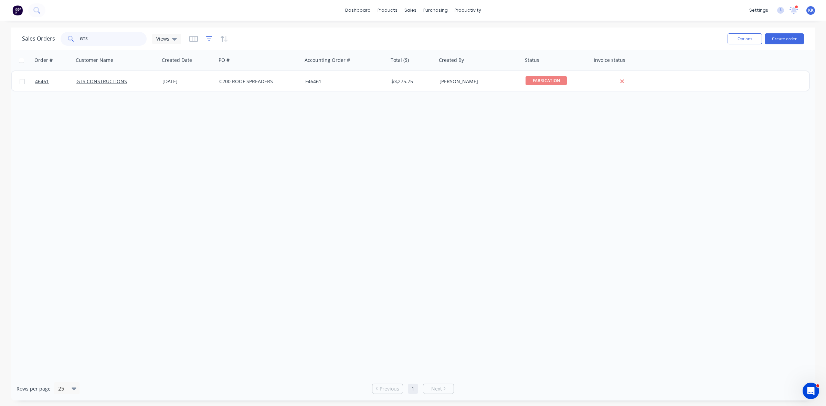
type input "GTS"
click at [207, 38] on icon "button" at bounding box center [209, 38] width 4 height 1
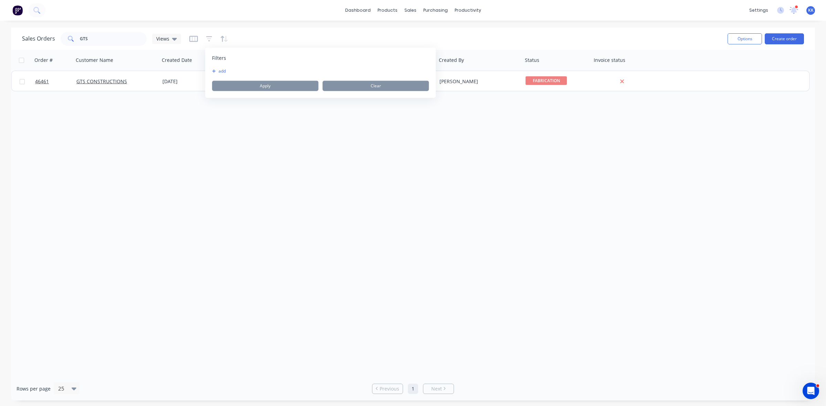
click at [220, 69] on button "add" at bounding box center [220, 71] width 17 height 6
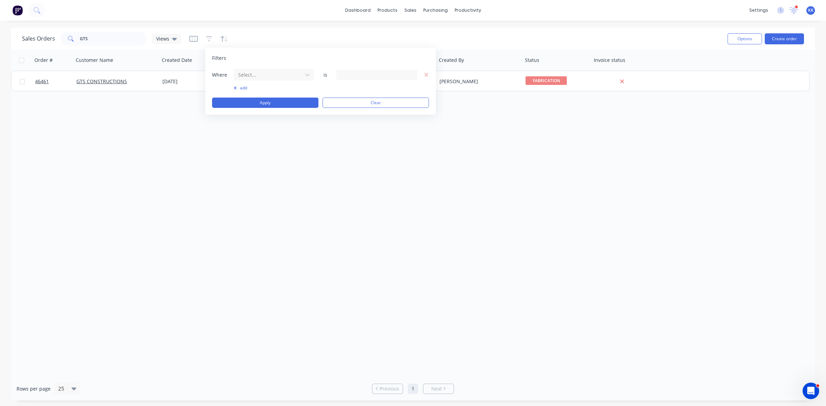
click at [232, 73] on span "Where" at bounding box center [222, 74] width 21 height 7
click at [248, 75] on div at bounding box center [268, 75] width 62 height 9
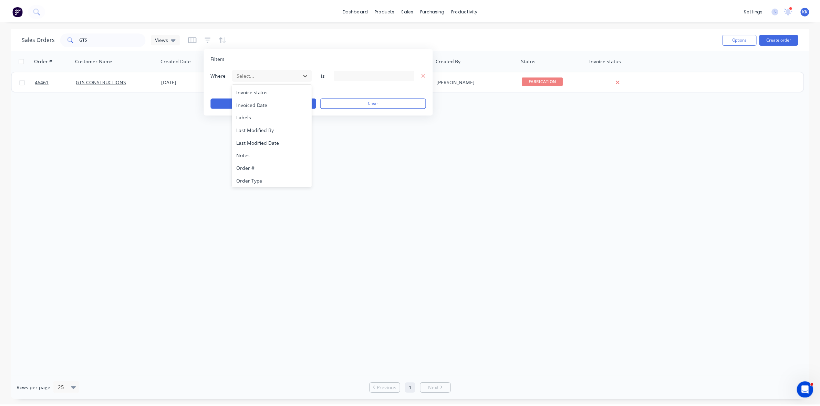
scroll to position [166, 0]
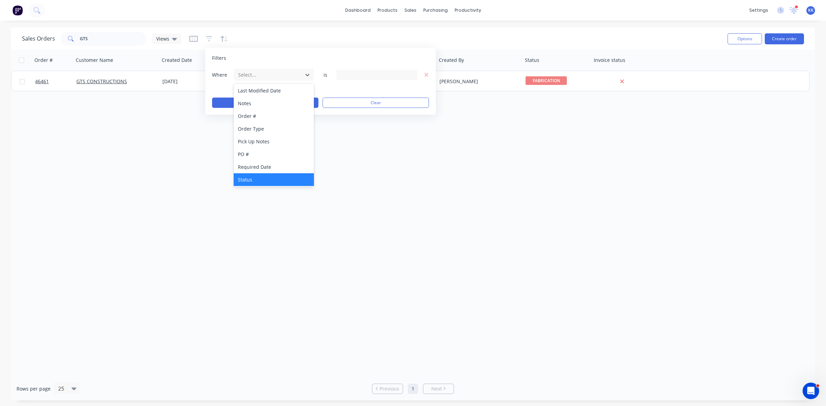
click at [257, 179] on div "Status" at bounding box center [274, 179] width 80 height 13
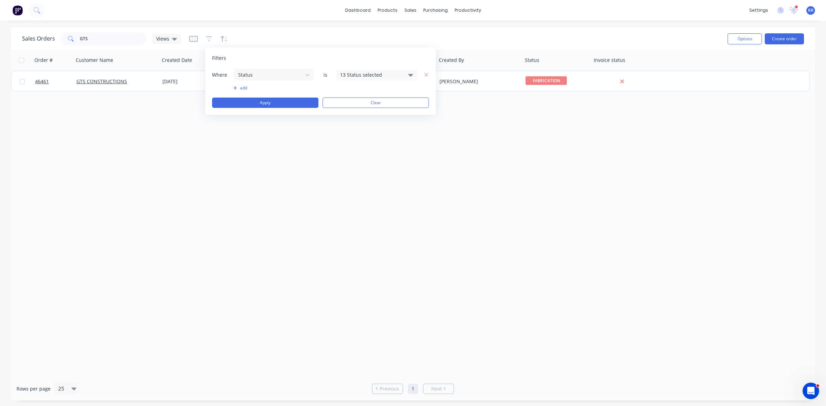
click at [348, 76] on div "13 Status selected" at bounding box center [371, 74] width 62 height 7
click at [353, 114] on div at bounding box center [348, 113] width 14 height 14
click at [280, 104] on button "Apply" at bounding box center [265, 103] width 106 height 10
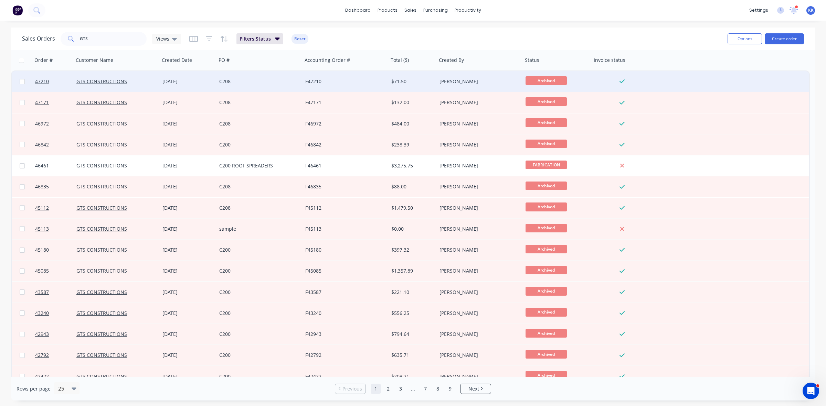
click at [344, 81] on div "F47210" at bounding box center [343, 81] width 76 height 7
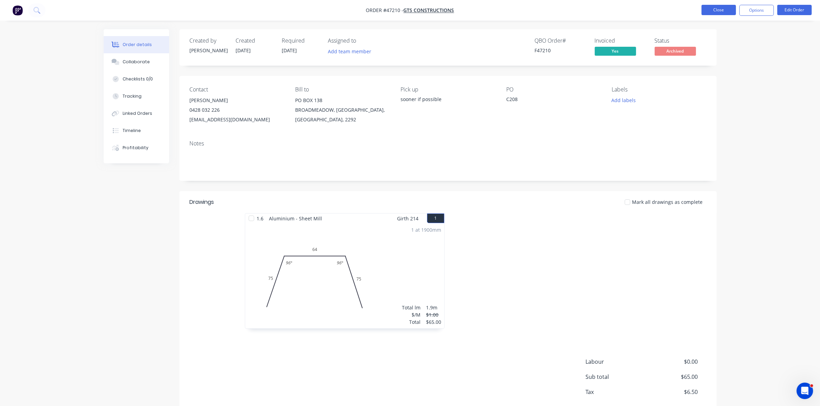
click at [711, 14] on button "Close" at bounding box center [718, 10] width 34 height 10
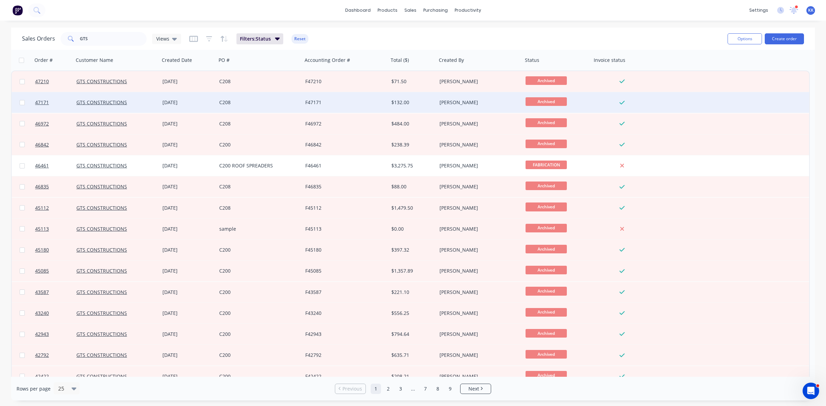
click at [368, 107] on div "F47171" at bounding box center [346, 102] width 86 height 21
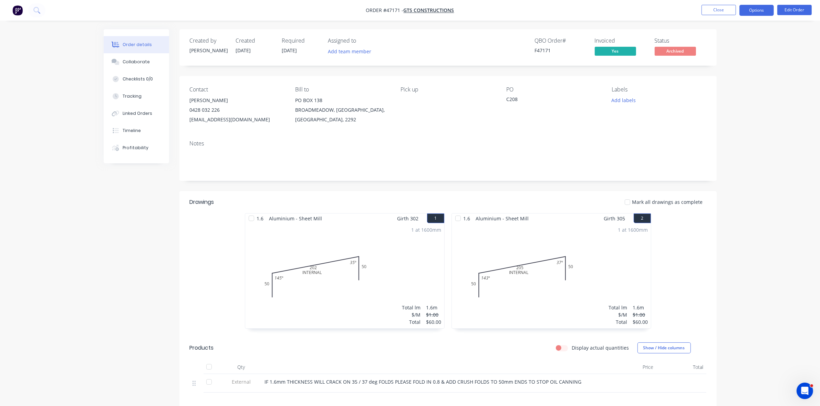
click at [765, 14] on button "Options" at bounding box center [756, 10] width 34 height 11
click at [716, 166] on div "Duplicate" at bounding box center [735, 166] width 63 height 10
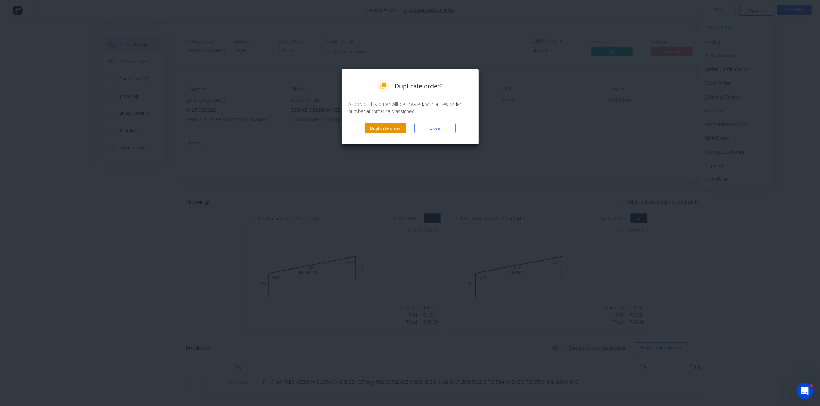
click at [393, 130] on button "Duplicate order" at bounding box center [385, 128] width 41 height 10
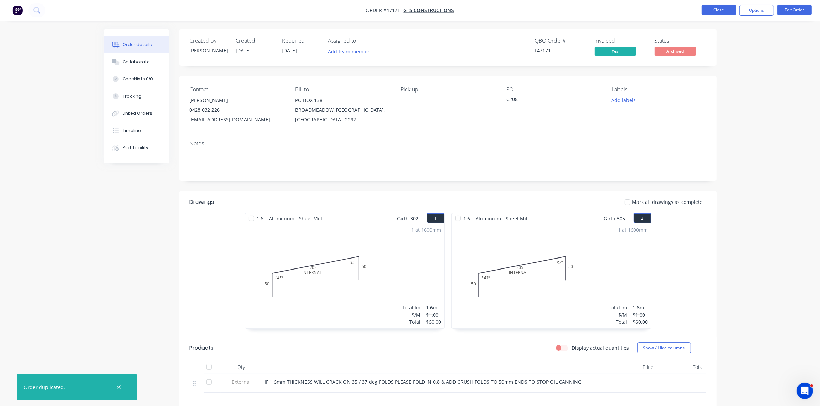
click at [717, 12] on button "Close" at bounding box center [718, 10] width 34 height 10
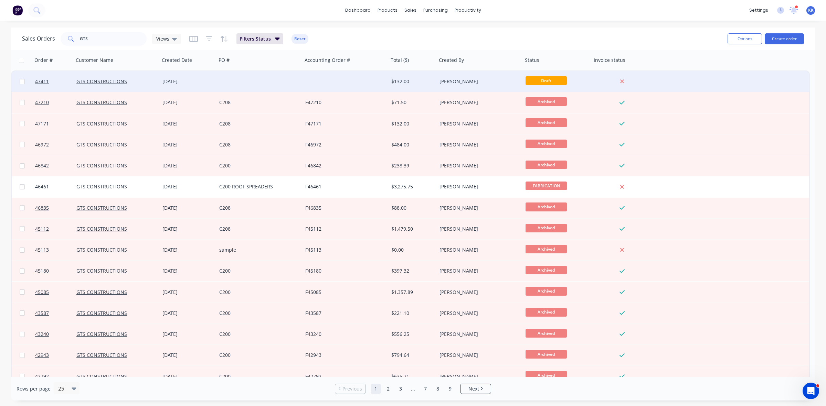
click at [239, 83] on div at bounding box center [259, 81] width 86 height 21
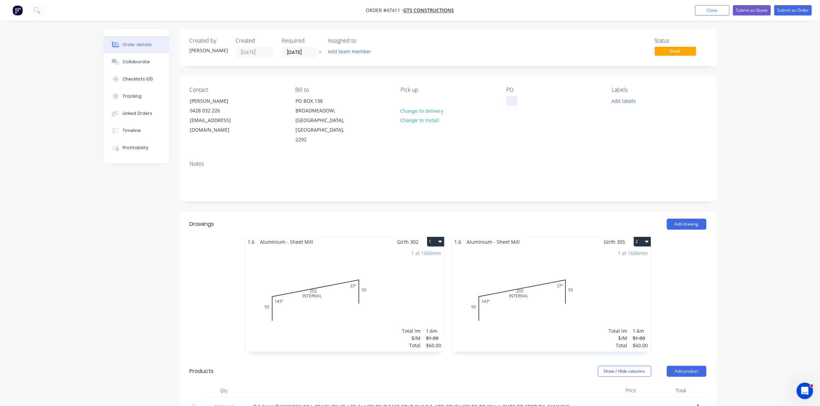
click at [511, 101] on div at bounding box center [511, 101] width 11 height 10
click at [752, 13] on button "Submit as Quote" at bounding box center [751, 10] width 38 height 10
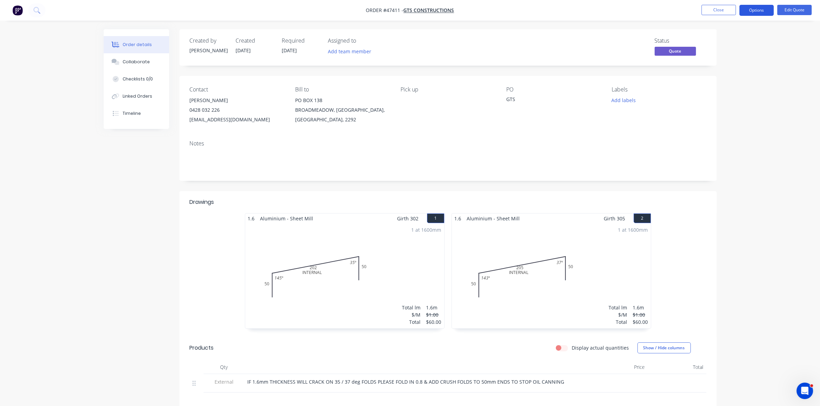
click at [752, 13] on button "Options" at bounding box center [756, 10] width 34 height 11
click at [719, 86] on div "Convert to Order" at bounding box center [735, 83] width 63 height 10
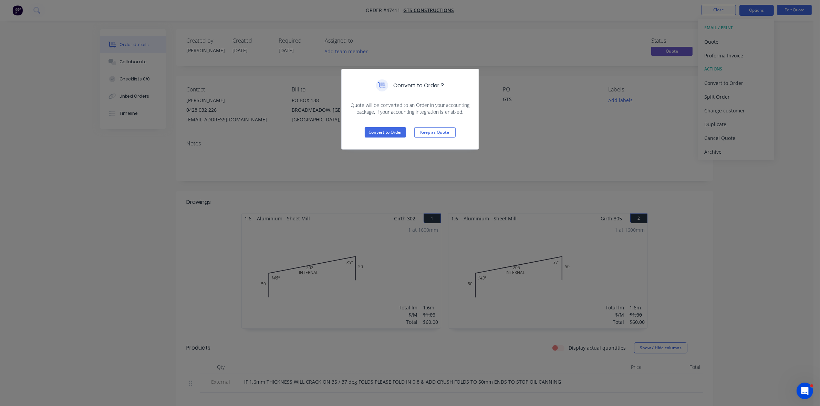
click at [782, 171] on div "Convert to Order ? Quote will be converted to an Order in your accounting packa…" at bounding box center [410, 203] width 820 height 406
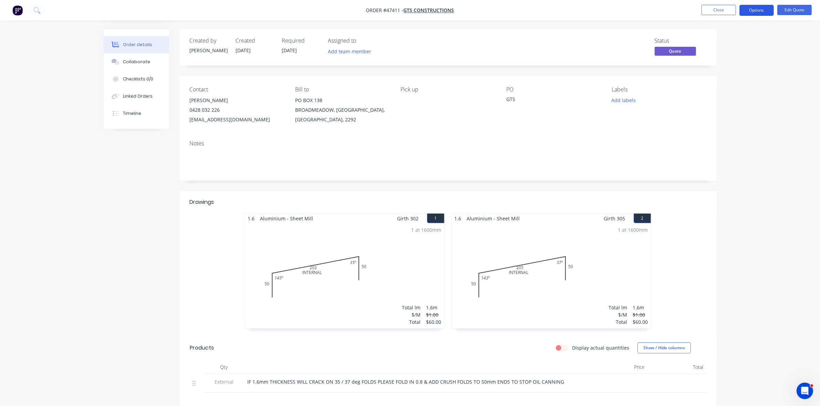
click at [746, 14] on button "Options" at bounding box center [756, 10] width 34 height 11
click at [729, 108] on div "Change customer" at bounding box center [735, 111] width 63 height 10
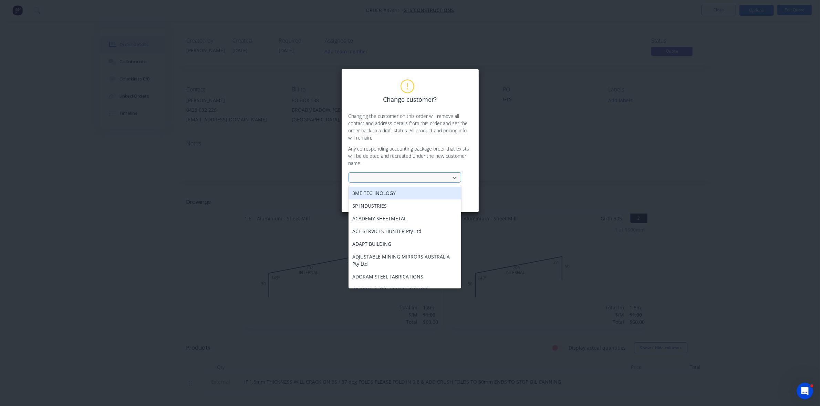
click at [405, 178] on div at bounding box center [400, 178] width 92 height 9
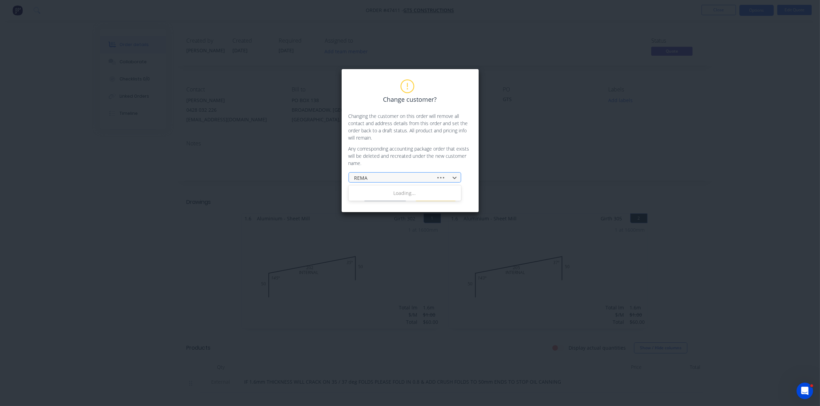
type input "REMAK"
click at [398, 194] on div "REMAKES" at bounding box center [404, 193] width 113 height 13
click at [394, 196] on button "Change customer" at bounding box center [384, 196] width 43 height 10
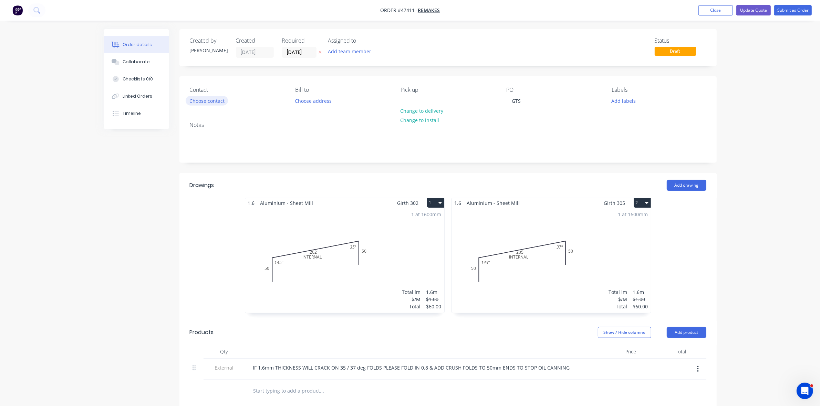
click at [219, 101] on button "Choose contact" at bounding box center [207, 100] width 42 height 9
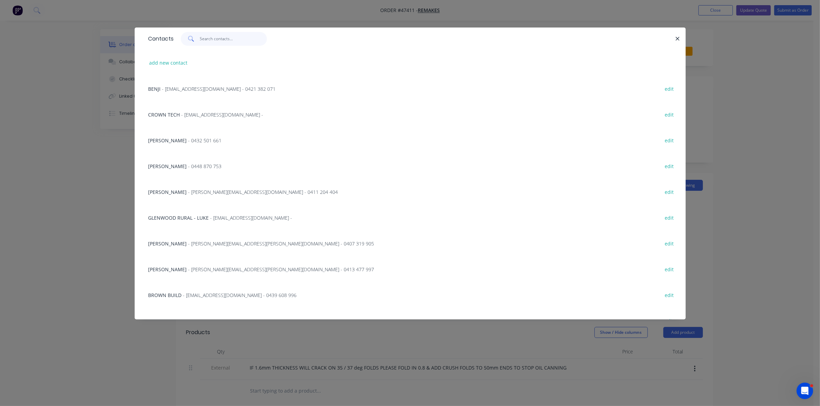
click at [204, 42] on input "text" at bounding box center [233, 39] width 67 height 14
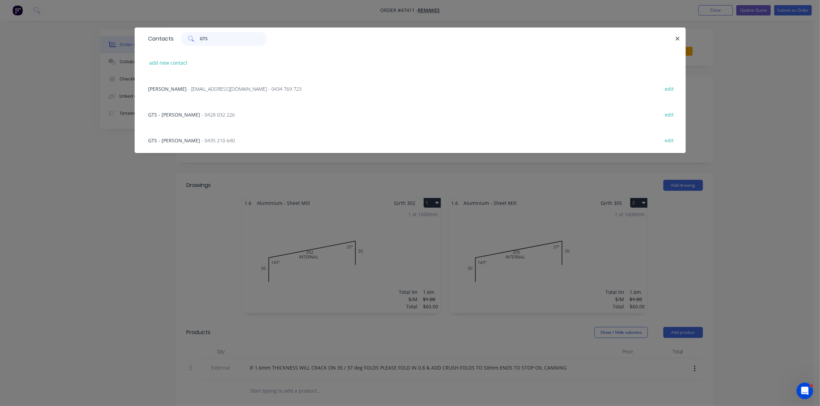
type input "GTS"
click at [202, 115] on span "- 0428 032 226" at bounding box center [218, 115] width 33 height 7
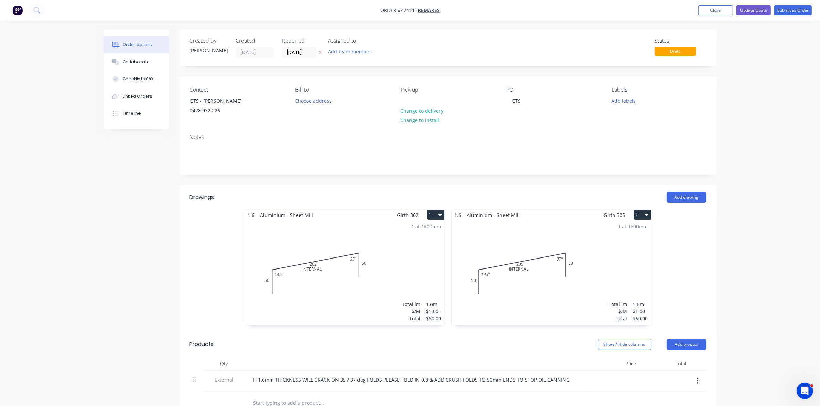
drag, startPoint x: 714, startPoint y: 9, endPoint x: 690, endPoint y: 12, distance: 23.3
click at [714, 9] on button "Close" at bounding box center [715, 10] width 34 height 10
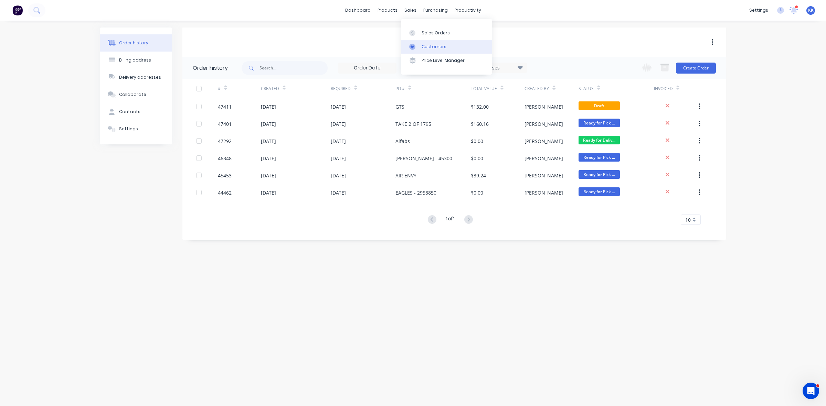
click at [429, 43] on link "Customers" at bounding box center [446, 47] width 91 height 14
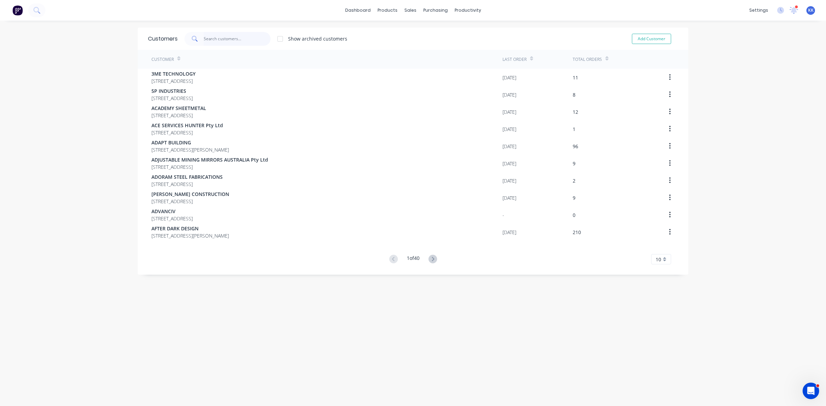
click at [215, 35] on input "text" at bounding box center [237, 39] width 67 height 14
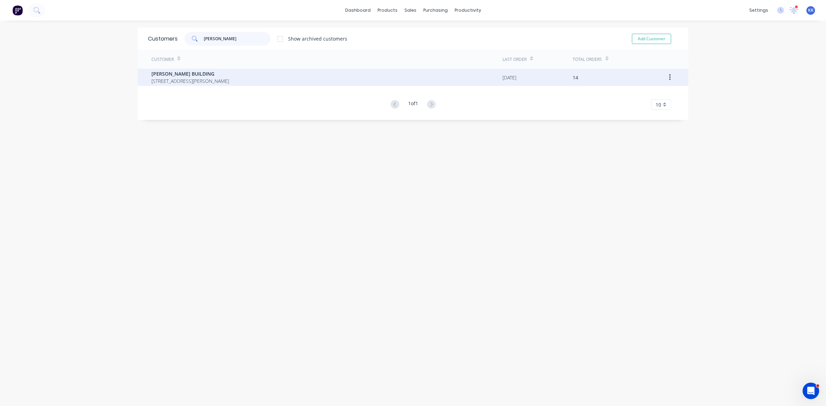
type input "bruce"
click at [669, 77] on icon "button" at bounding box center [669, 77] width 1 height 6
click at [452, 77] on div "BRUCE KEEVERS BUILDING 6 CRASTER CLOSE RANKIN PARK New South Wales Australia 22…" at bounding box center [326, 77] width 351 height 17
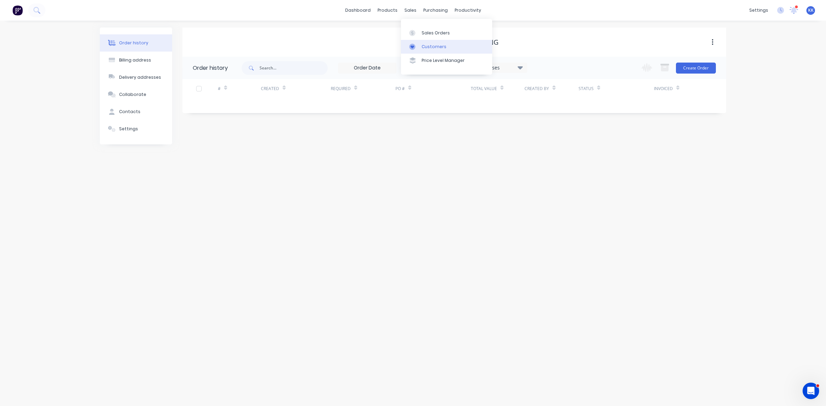
click at [425, 42] on link "Customers" at bounding box center [446, 47] width 91 height 14
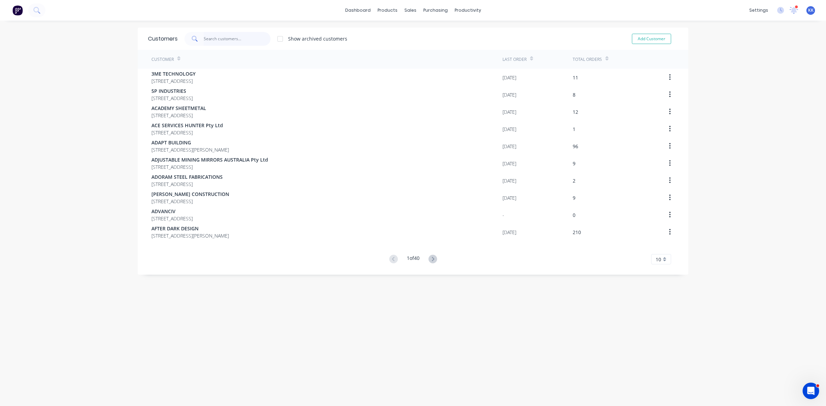
click at [224, 35] on input "text" at bounding box center [237, 39] width 67 height 14
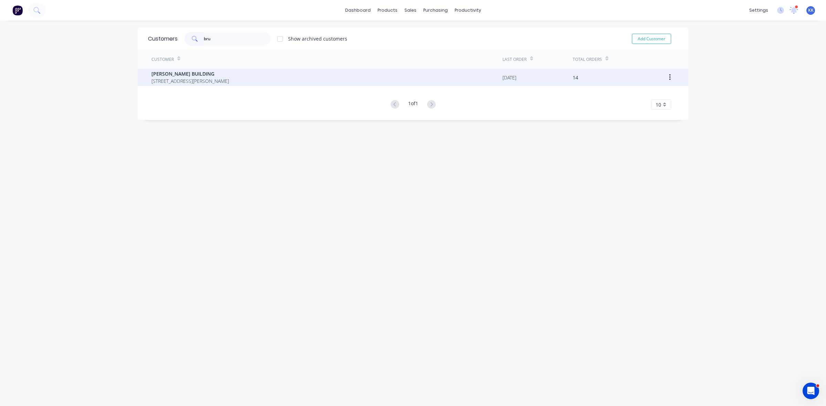
click at [669, 78] on icon "button" at bounding box center [670, 78] width 2 height 8
click at [644, 97] on div "Archive" at bounding box center [645, 96] width 53 height 10
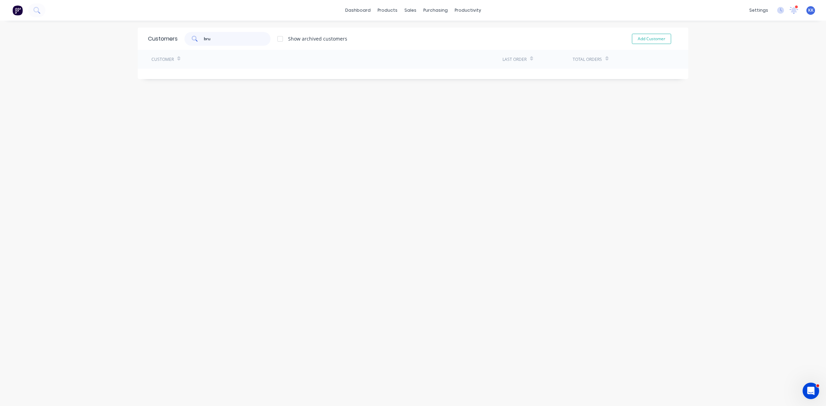
drag, startPoint x: 203, startPoint y: 42, endPoint x: 196, endPoint y: 42, distance: 7.2
click at [196, 42] on div "bru" at bounding box center [227, 39] width 86 height 14
type input "csga"
click at [419, 31] on div "Sales Orders" at bounding box center [433, 33] width 28 height 6
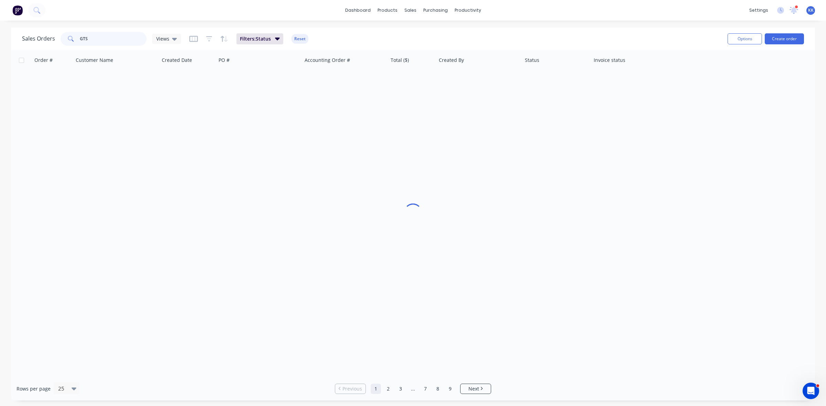
drag, startPoint x: 113, startPoint y: 39, endPoint x: 64, endPoint y: 42, distance: 49.0
click at [64, 42] on div "GTS" at bounding box center [104, 39] width 86 height 14
drag, startPoint x: 68, startPoint y: 37, endPoint x: 56, endPoint y: 38, distance: 11.7
click at [56, 38] on div "Sales Orders csga Views" at bounding box center [101, 39] width 159 height 14
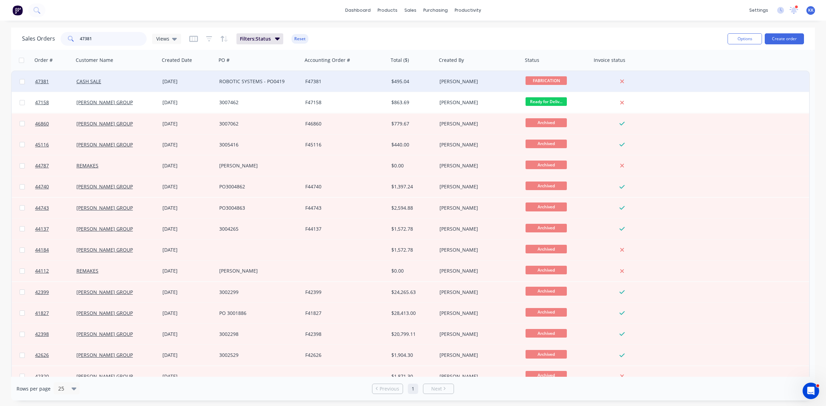
type input "47381"
click at [245, 83] on div "ROBOTIC SYSTEMS - PO0419" at bounding box center [257, 81] width 76 height 7
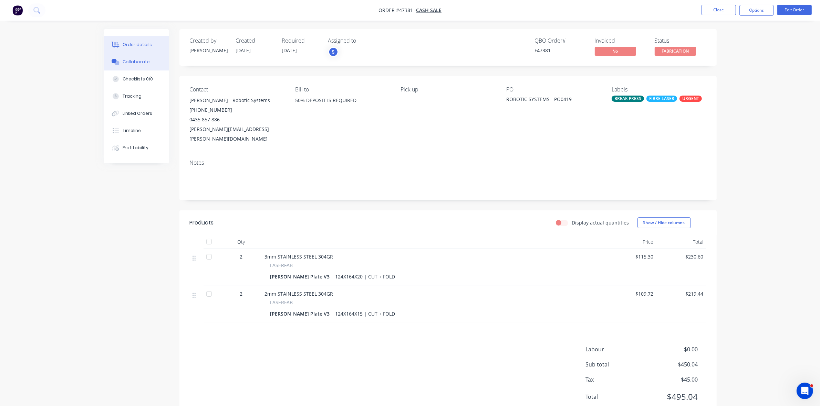
click at [119, 61] on icon at bounding box center [116, 62] width 8 height 6
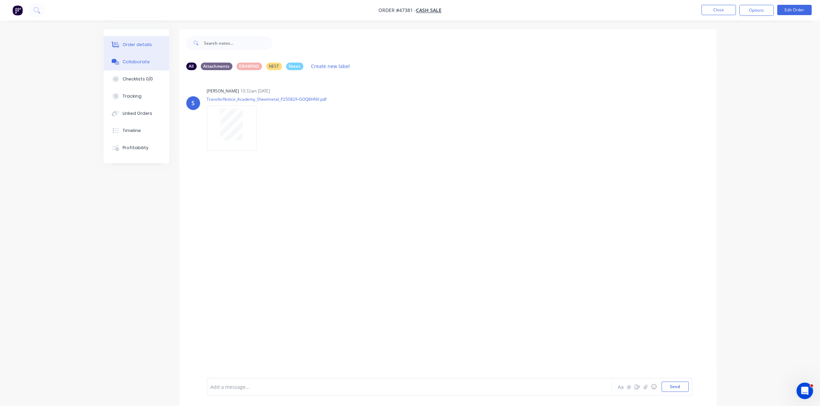
click at [142, 45] on div "Order details" at bounding box center [137, 45] width 29 height 6
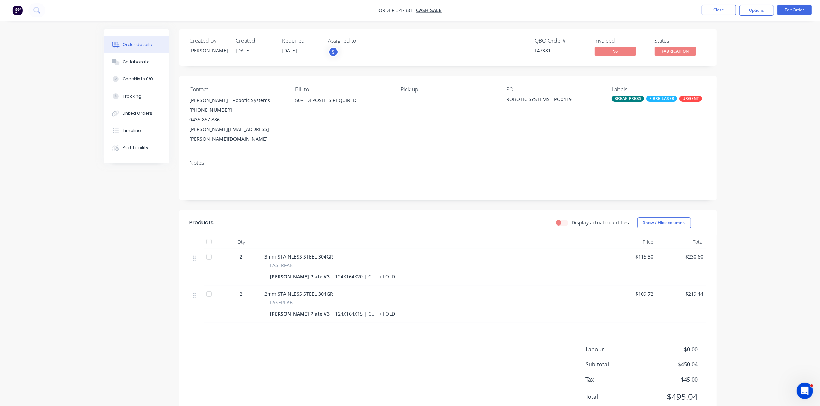
click at [631, 100] on div "BREAK PRESS" at bounding box center [627, 99] width 32 height 6
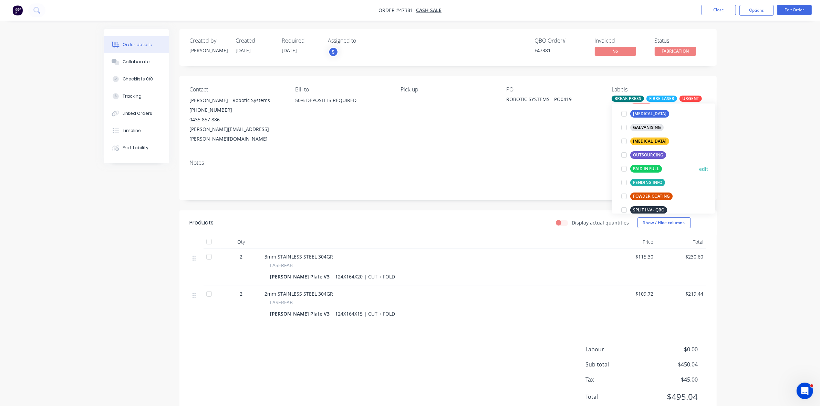
click at [643, 168] on div "PAID IN FULL" at bounding box center [646, 169] width 32 height 8
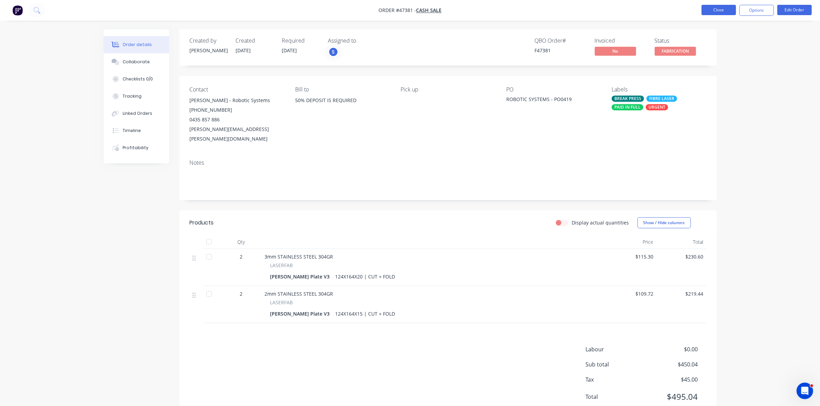
click at [717, 12] on button "Close" at bounding box center [718, 10] width 34 height 10
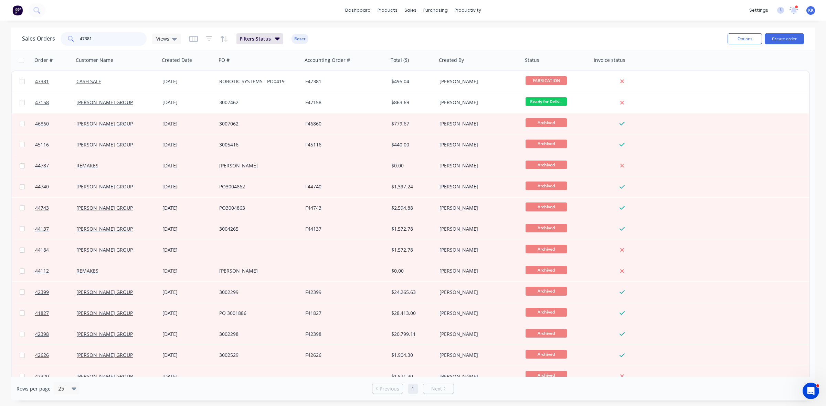
drag, startPoint x: 99, startPoint y: 36, endPoint x: 64, endPoint y: 35, distance: 35.1
click at [64, 35] on div "47381" at bounding box center [104, 39] width 86 height 14
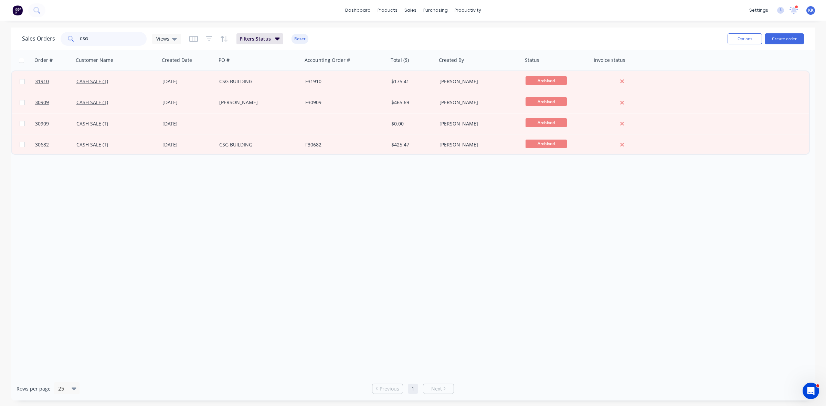
drag, startPoint x: 107, startPoint y: 40, endPoint x: 72, endPoint y: 37, distance: 35.2
click at [73, 38] on div "CSG" at bounding box center [104, 39] width 86 height 14
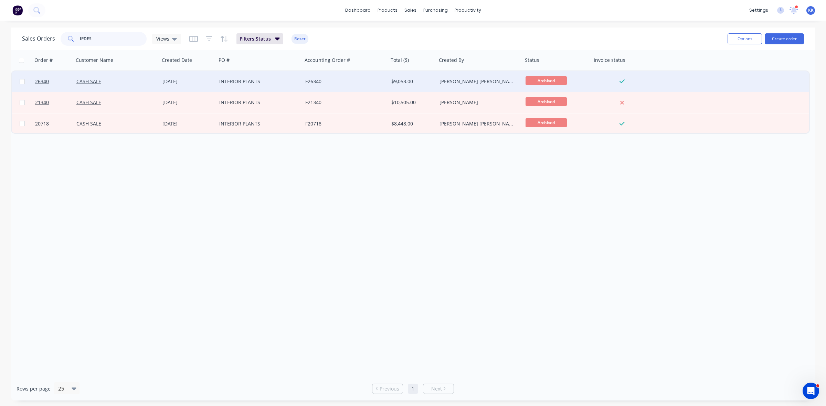
type input "IPDES"
click at [235, 85] on div "INTERIOR PLANTS" at bounding box center [259, 81] width 86 height 21
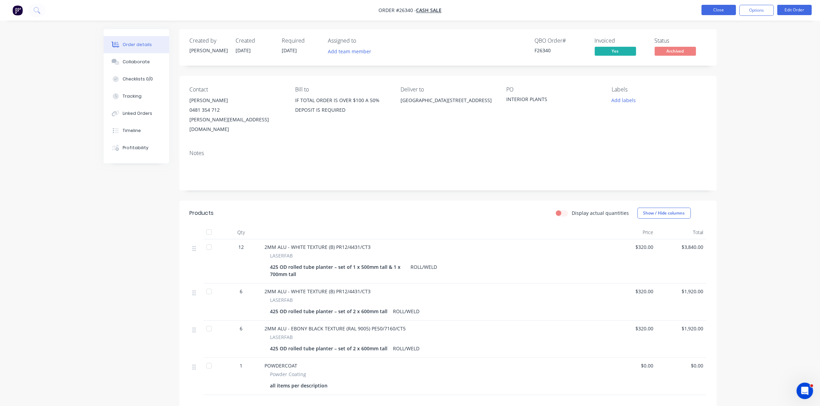
click at [721, 11] on button "Close" at bounding box center [718, 10] width 34 height 10
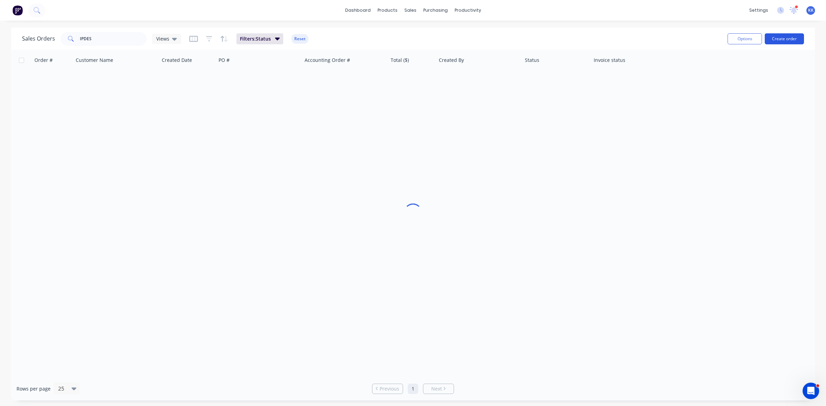
click at [786, 39] on button "Create order" at bounding box center [784, 38] width 39 height 11
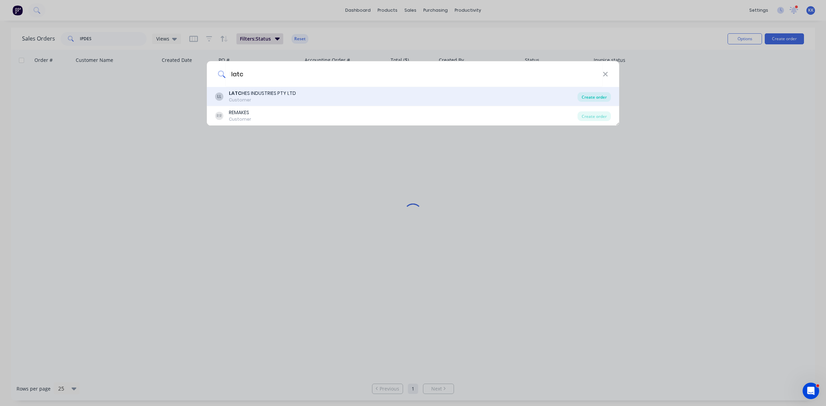
type input "latc"
click at [601, 97] on div "Create order" at bounding box center [594, 97] width 33 height 10
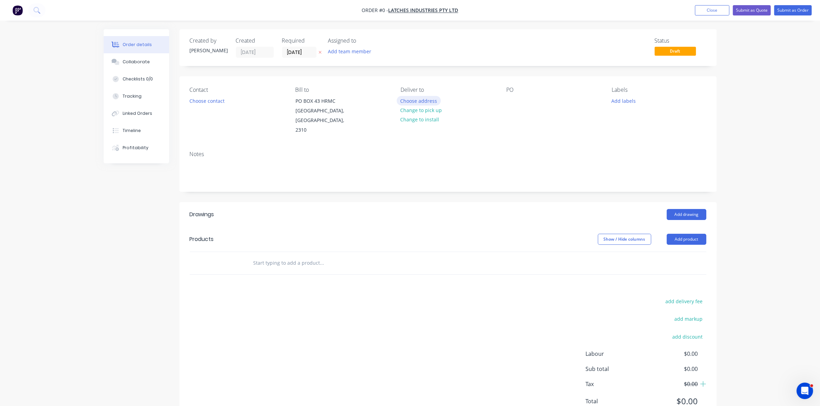
click at [418, 102] on button "Choose address" at bounding box center [419, 100] width 44 height 9
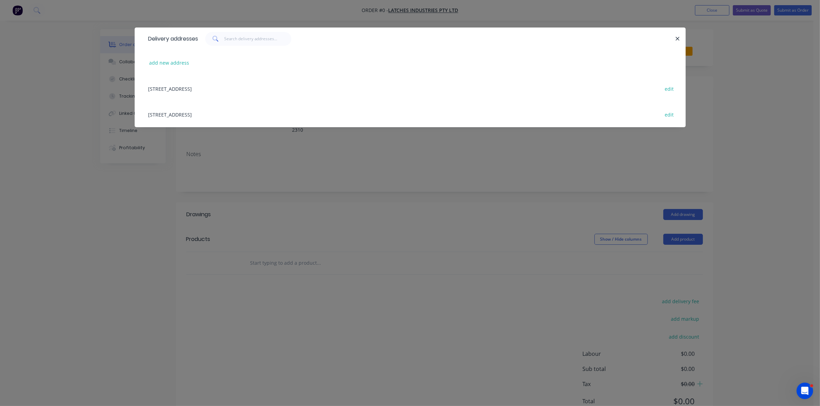
click at [199, 116] on div "36 RURAL DRVE, SANDGATE, New South Wales, Australia edit" at bounding box center [410, 115] width 530 height 26
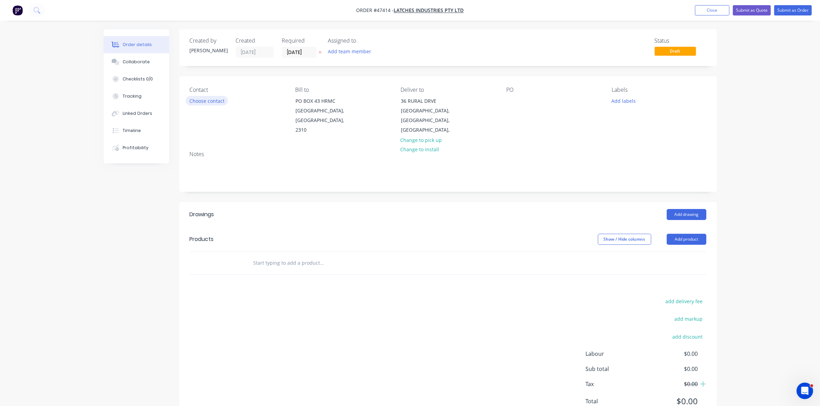
click at [204, 103] on button "Choose contact" at bounding box center [207, 100] width 42 height 9
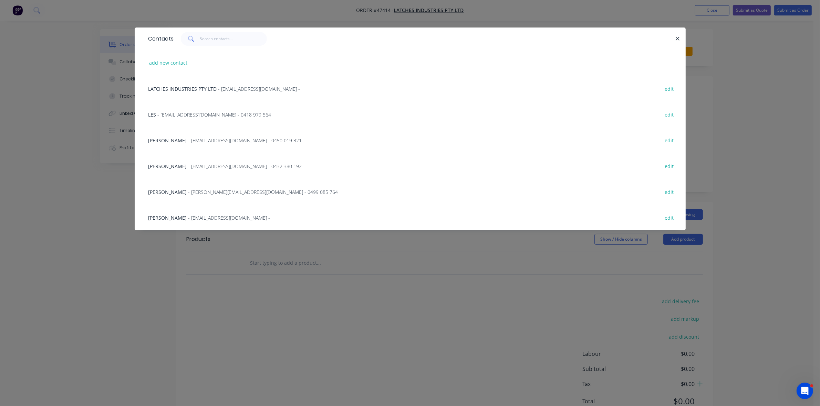
click at [165, 193] on span "CRAIG STUFFINS" at bounding box center [167, 192] width 39 height 7
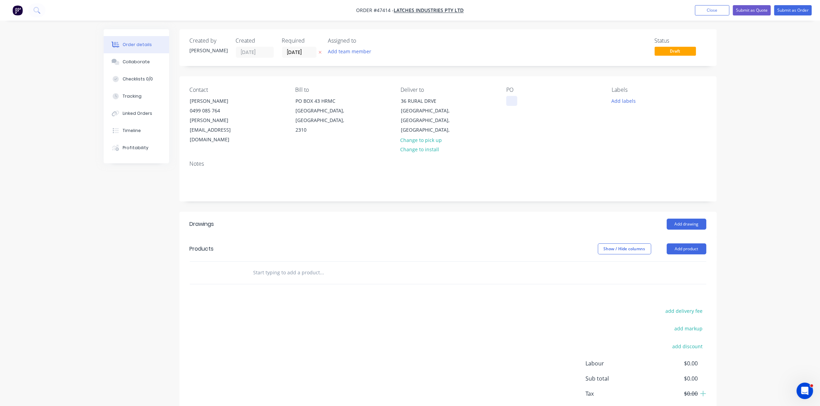
click at [512, 102] on div at bounding box center [511, 101] width 11 height 10
click at [305, 46] on div "Required 01/09/25" at bounding box center [301, 48] width 38 height 20
click at [311, 52] on input "01/09/25" at bounding box center [299, 52] width 34 height 10
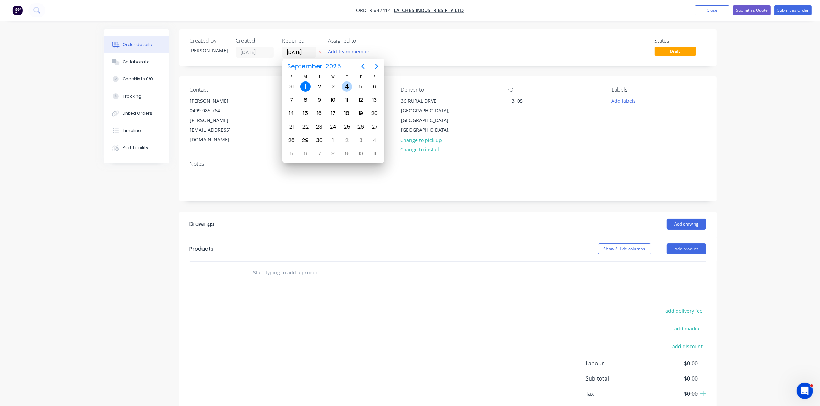
drag, startPoint x: 346, startPoint y: 86, endPoint x: 365, endPoint y: 104, distance: 25.8
click at [346, 87] on div "4" at bounding box center [346, 87] width 10 height 10
type input "04/09/25"
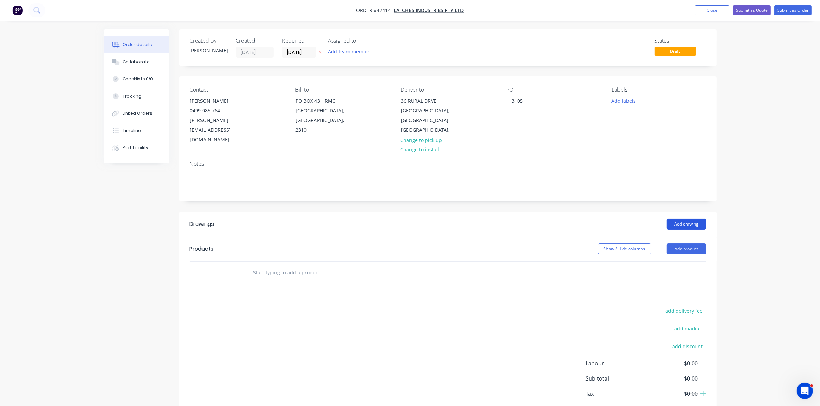
click at [689, 219] on button "Add drawing" at bounding box center [686, 224] width 40 height 11
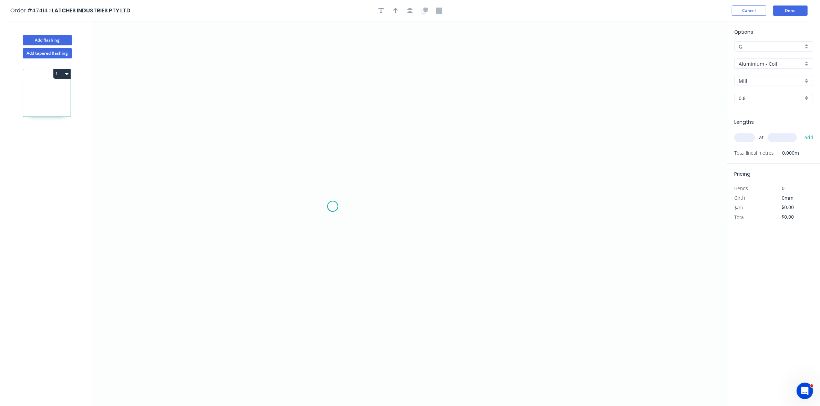
click at [332, 207] on icon "0" at bounding box center [410, 213] width 634 height 385
click at [501, 205] on icon "0" at bounding box center [410, 213] width 634 height 385
click at [421, 214] on rect at bounding box center [417, 214] width 14 height 10
drag, startPoint x: 738, startPoint y: 139, endPoint x: 736, endPoint y: 145, distance: 6.5
click at [738, 141] on input "text" at bounding box center [744, 137] width 21 height 9
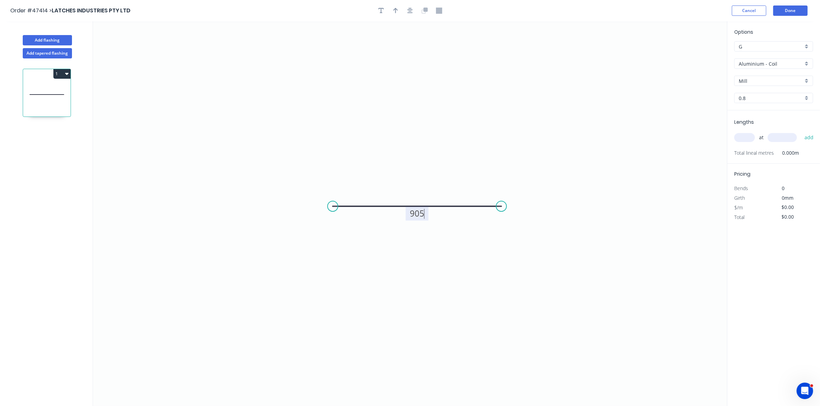
type input "$49.97"
type input "6"
type input "2320"
click at [801, 132] on button "add" at bounding box center [809, 138] width 16 height 12
type input "$695.58"
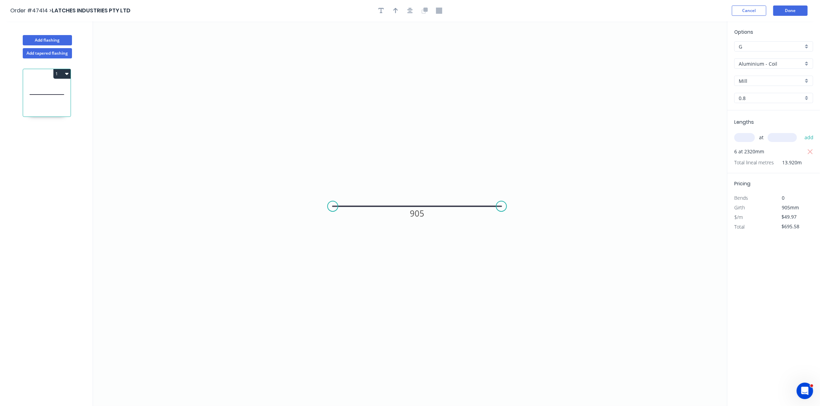
click at [758, 61] on input "Aluminium - Coil" at bounding box center [770, 63] width 64 height 7
click at [762, 122] on div "Zincalume" at bounding box center [773, 124] width 78 height 12
type input "Zincalume"
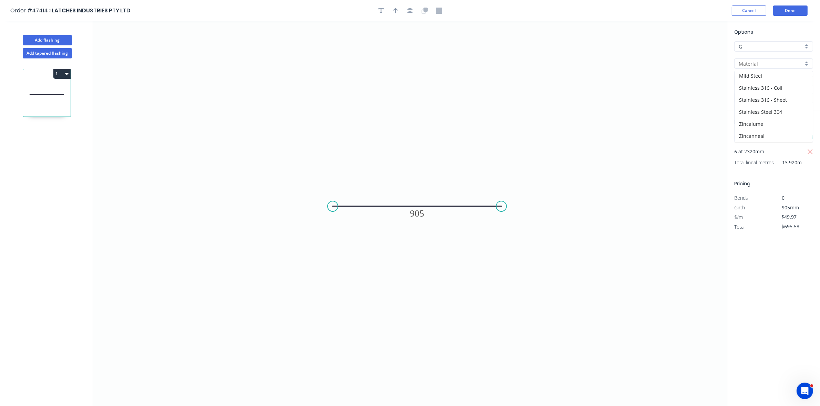
type input "0.55"
type input "$32.15"
type input "$447.53"
click at [782, 14] on button "Done" at bounding box center [790, 11] width 34 height 10
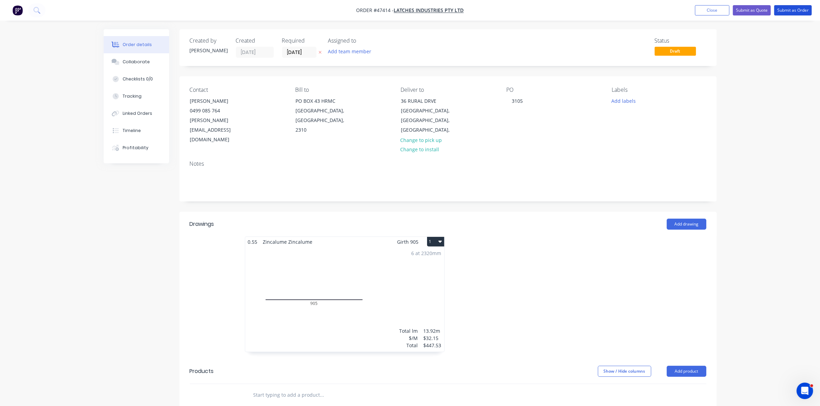
click at [782, 14] on button "Submit as Order" at bounding box center [793, 10] width 38 height 10
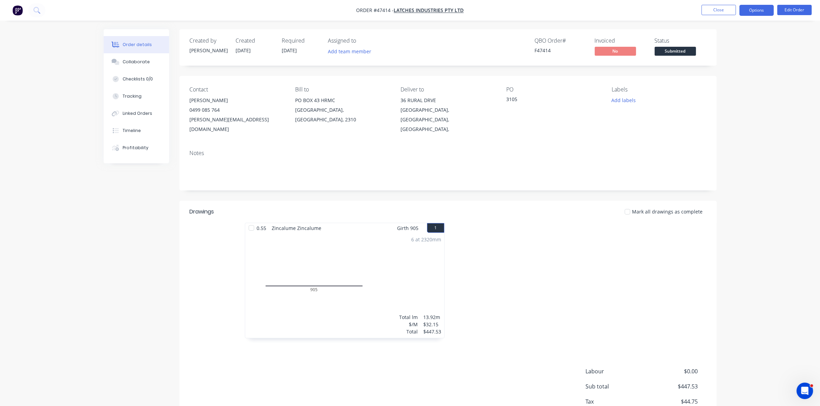
click at [761, 10] on button "Options" at bounding box center [756, 10] width 34 height 11
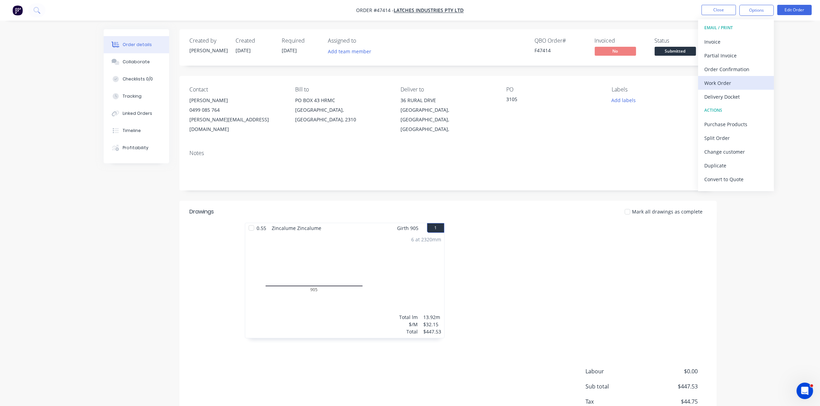
click at [730, 81] on div "Work Order" at bounding box center [735, 83] width 63 height 10
click at [727, 73] on div "Without pricing" at bounding box center [735, 69] width 63 height 10
click at [674, 49] on span "Submitted" at bounding box center [674, 51] width 41 height 9
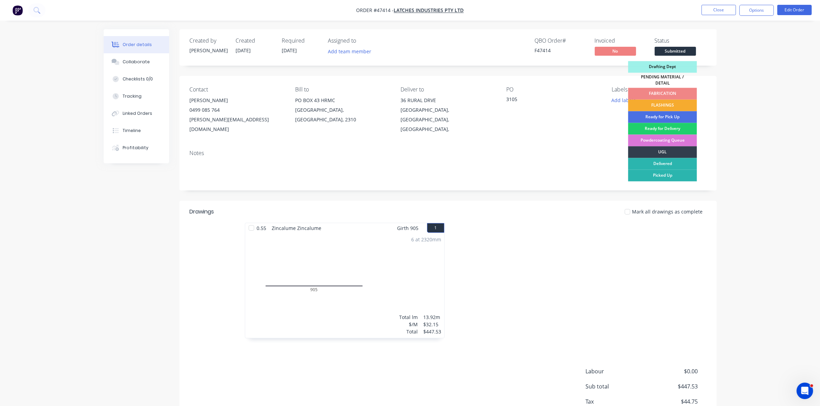
click at [661, 103] on div "FLASHINGS" at bounding box center [662, 106] width 69 height 12
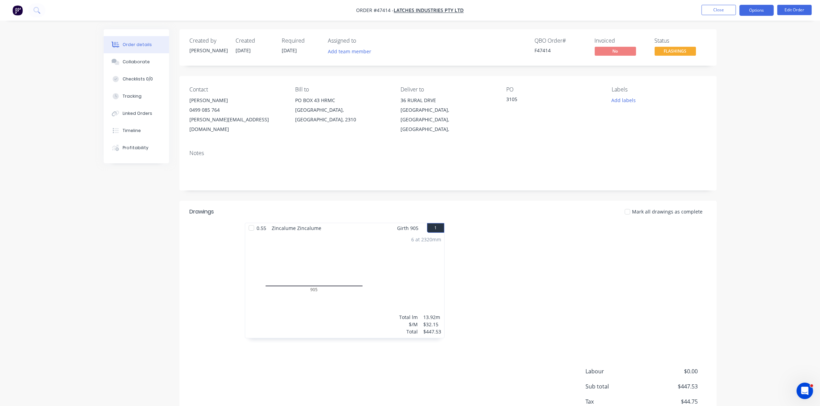
click at [751, 9] on button "Options" at bounding box center [756, 10] width 34 height 11
click at [715, 92] on div "Delivery Docket" at bounding box center [735, 97] width 63 height 10
click at [716, 71] on div "Without pricing" at bounding box center [735, 69] width 63 height 10
click at [715, 13] on button "Close" at bounding box center [718, 10] width 34 height 10
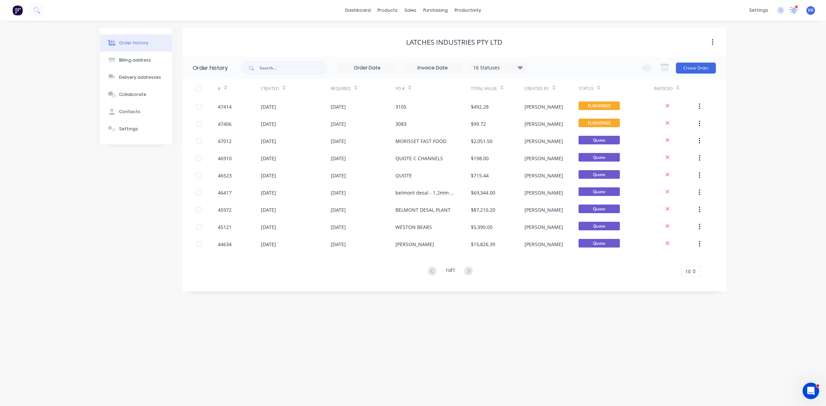
click at [794, 13] on icon at bounding box center [793, 11] width 9 height 8
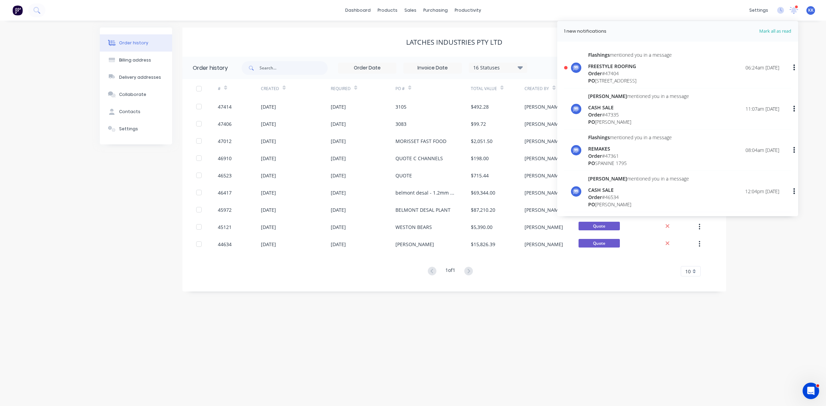
click at [638, 71] on div "Order # 47404" at bounding box center [630, 73] width 84 height 7
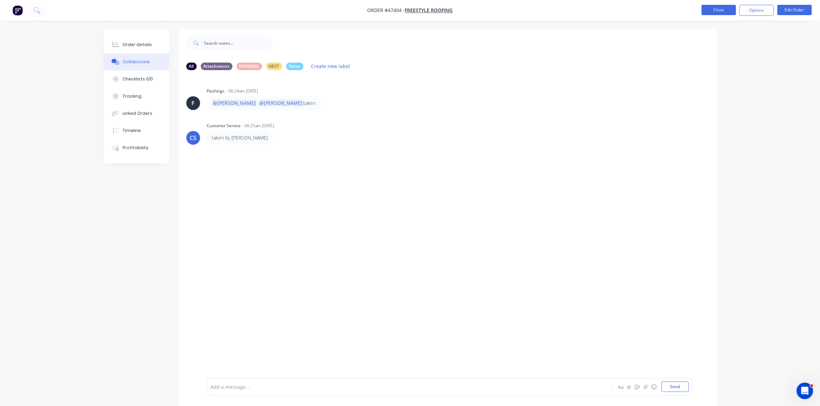
click at [714, 12] on button "Close" at bounding box center [718, 10] width 34 height 10
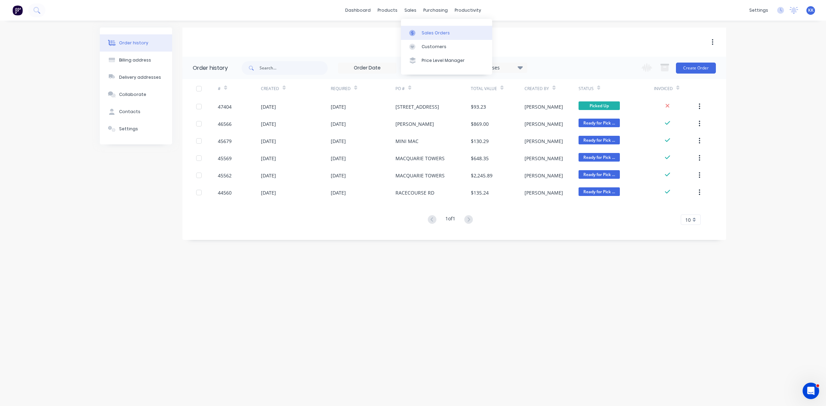
click at [420, 30] on link "Sales Orders" at bounding box center [446, 33] width 91 height 14
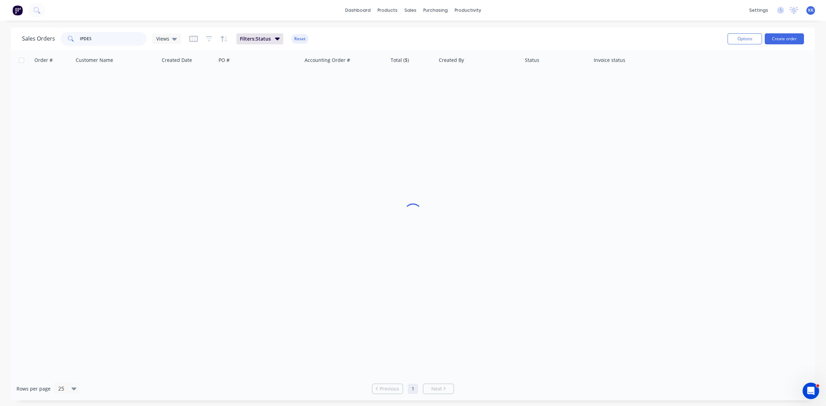
drag, startPoint x: 101, startPoint y: 39, endPoint x: 57, endPoint y: 41, distance: 43.4
click at [57, 41] on div "Sales Orders IPDES Views" at bounding box center [101, 39] width 159 height 14
type input "quality"
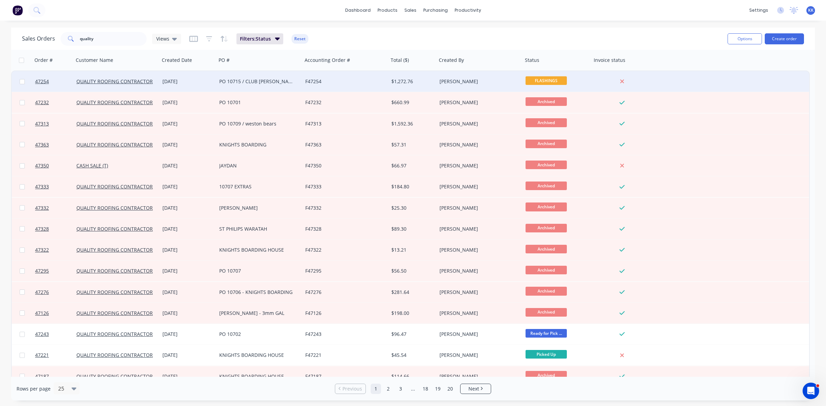
click at [285, 86] on div "PO 10715 / CLUB DORSMAN" at bounding box center [259, 81] width 86 height 21
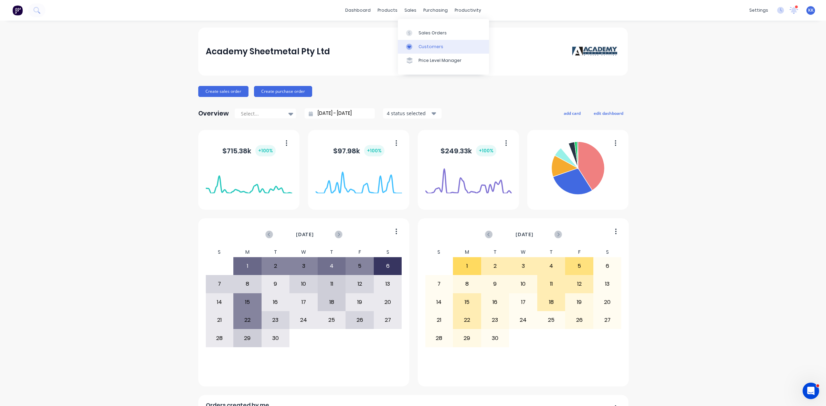
click at [422, 41] on link "Customers" at bounding box center [443, 47] width 91 height 14
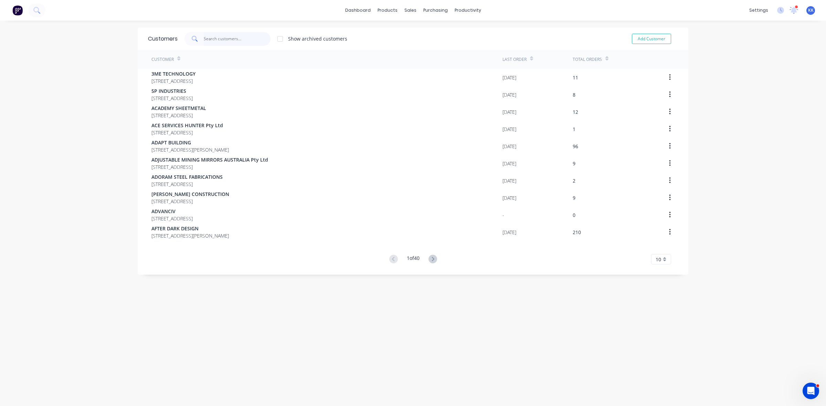
click at [222, 35] on input "text" at bounding box center [237, 39] width 67 height 14
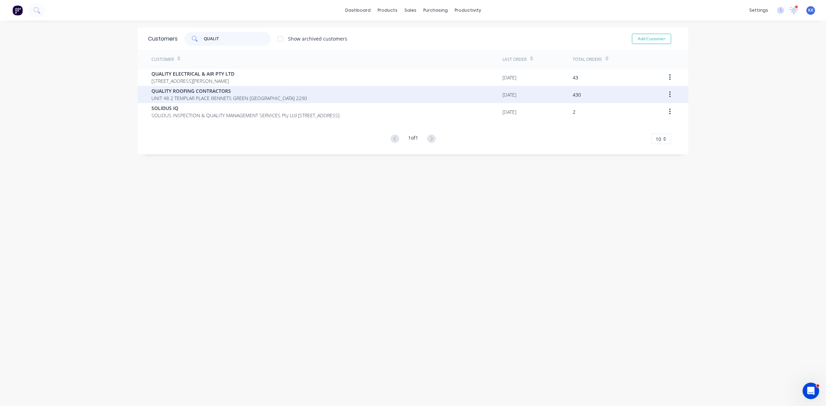
type input "QUALIT"
click at [214, 92] on span "QUALITY ROOFING CONTRACTORS" at bounding box center [229, 90] width 156 height 7
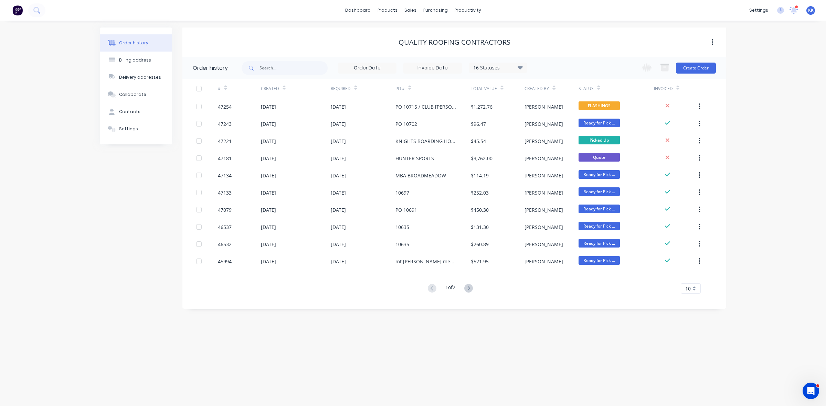
click at [501, 69] on div "16 Statuses" at bounding box center [498, 68] width 58 height 8
click at [555, 147] on label at bounding box center [555, 147] width 0 height 0
click at [555, 150] on input "checkbox" at bounding box center [558, 150] width 6 height 7
checkbox input "true"
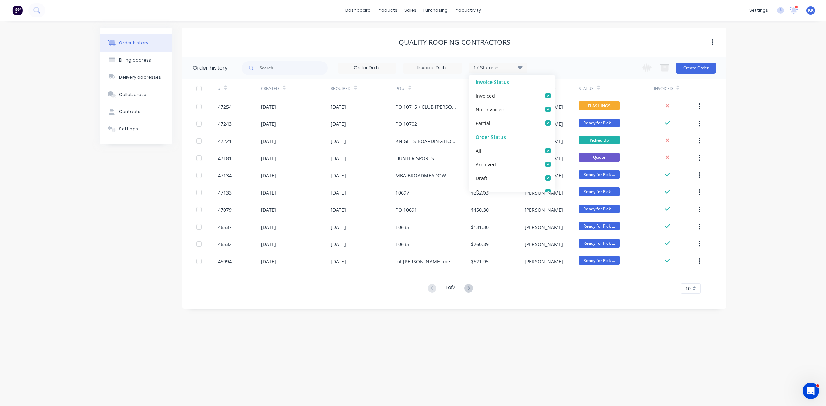
click at [464, 316] on div "Order history Billing address Delivery addresses Collaborate Contacts Settings …" at bounding box center [413, 214] width 826 height 386
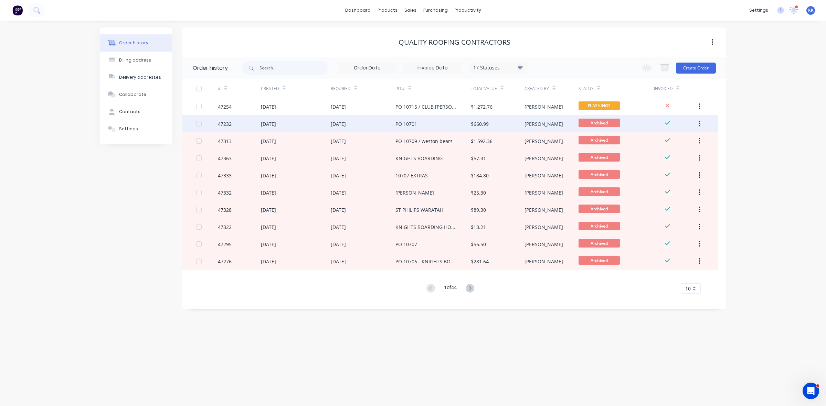
click at [448, 126] on div "PO 10701" at bounding box center [432, 123] width 75 height 17
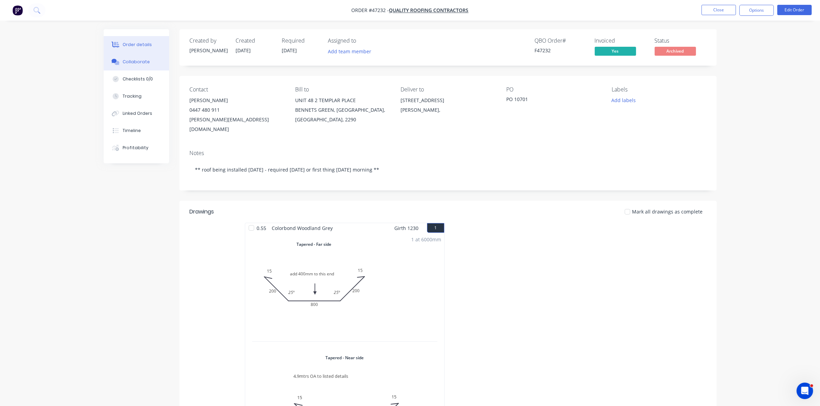
drag, startPoint x: 133, startPoint y: 64, endPoint x: 137, endPoint y: 66, distance: 4.2
click at [133, 64] on div "Collaborate" at bounding box center [136, 62] width 27 height 6
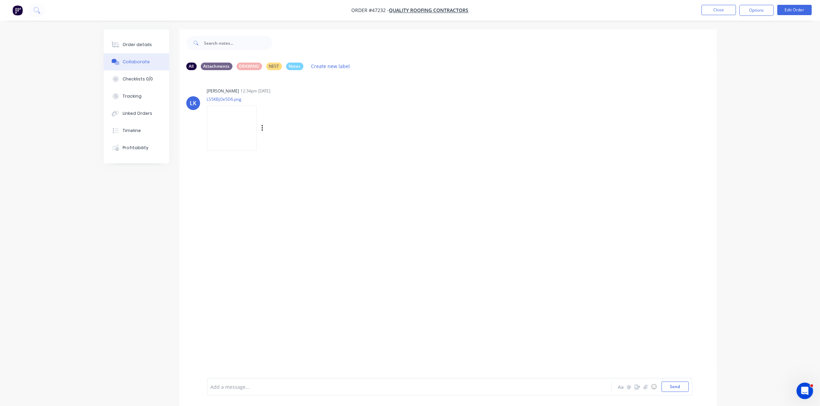
click at [236, 125] on img at bounding box center [232, 128] width 50 height 45
click at [711, 8] on button "Close" at bounding box center [718, 10] width 34 height 10
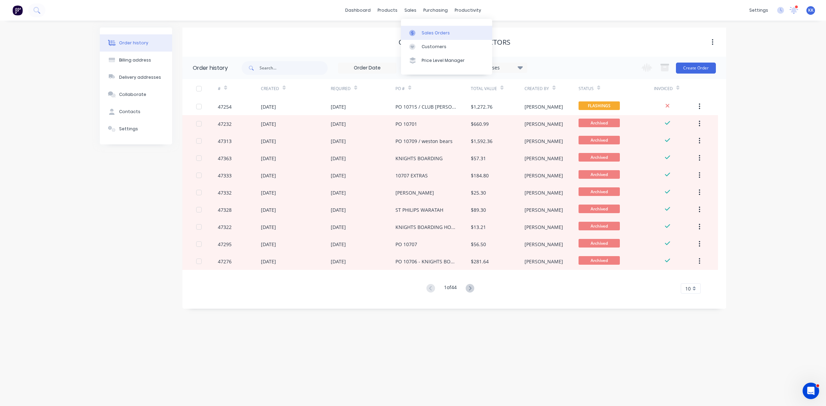
click at [426, 33] on div "Sales Orders" at bounding box center [436, 33] width 28 height 6
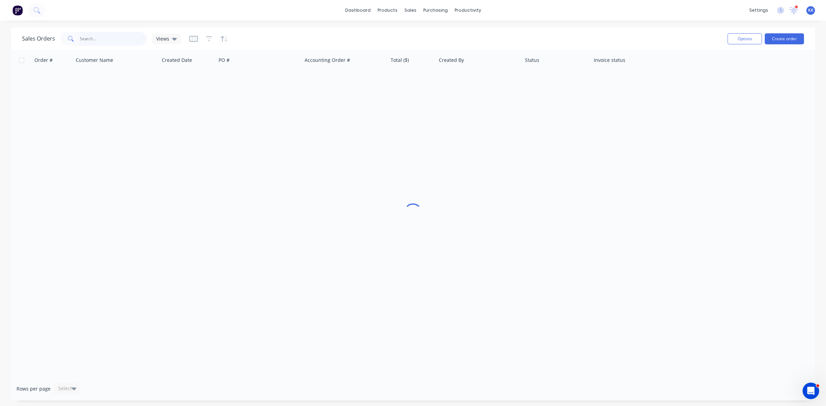
click at [115, 38] on input "text" at bounding box center [113, 39] width 67 height 14
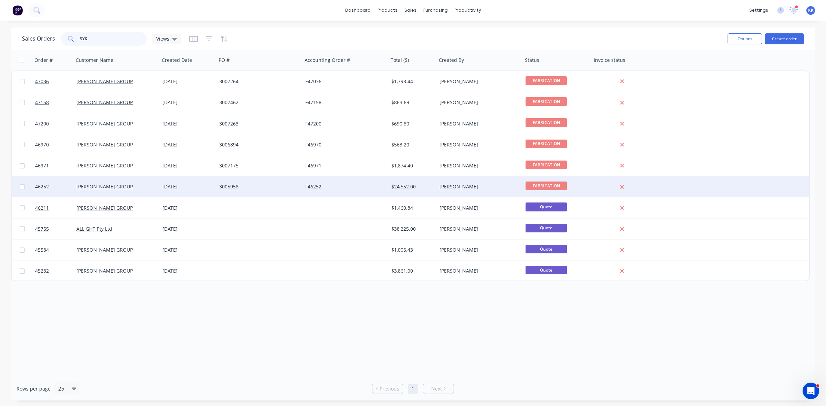
type input "SYK"
click at [289, 186] on div "3005958" at bounding box center [257, 186] width 76 height 7
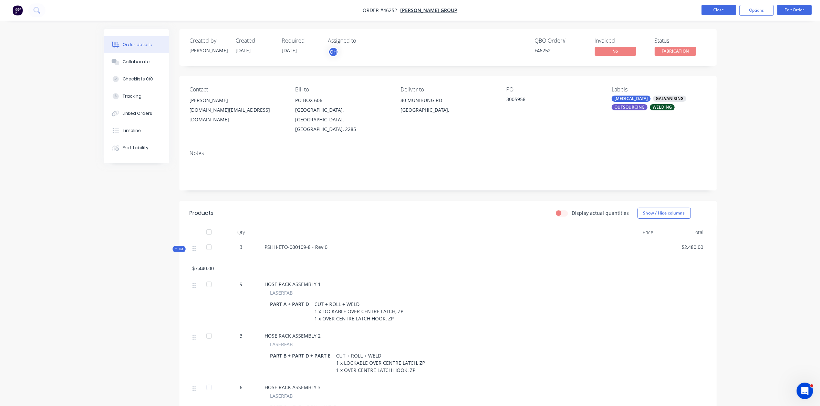
click at [724, 11] on button "Close" at bounding box center [718, 10] width 34 height 10
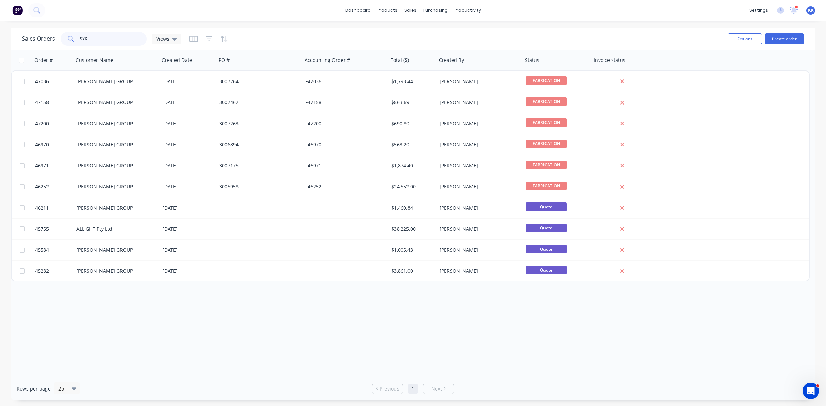
drag, startPoint x: 108, startPoint y: 42, endPoint x: 71, endPoint y: 39, distance: 37.3
click at [71, 39] on div "SYK" at bounding box center [104, 39] width 86 height 14
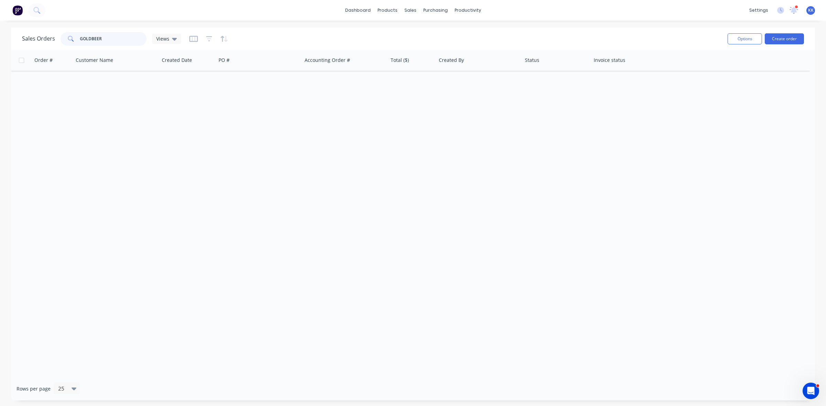
type input "GOLDBEER"
drag, startPoint x: 119, startPoint y: 36, endPoint x: 73, endPoint y: 37, distance: 45.8
click at [75, 36] on div "GOLDBEER" at bounding box center [104, 39] width 86 height 14
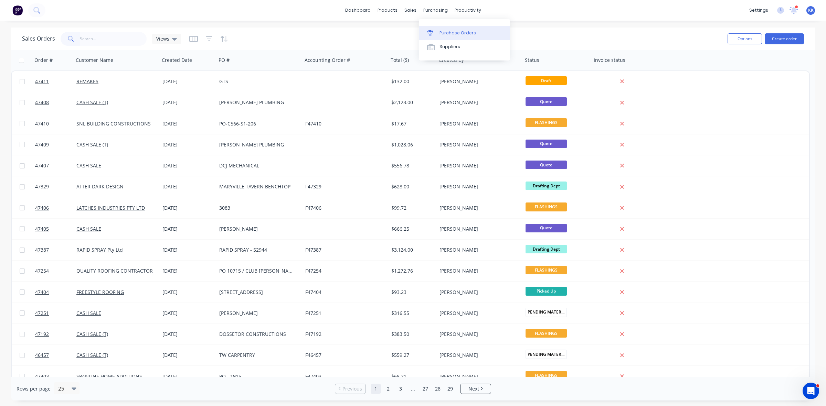
click at [448, 34] on div "Purchase Orders" at bounding box center [458, 33] width 36 height 6
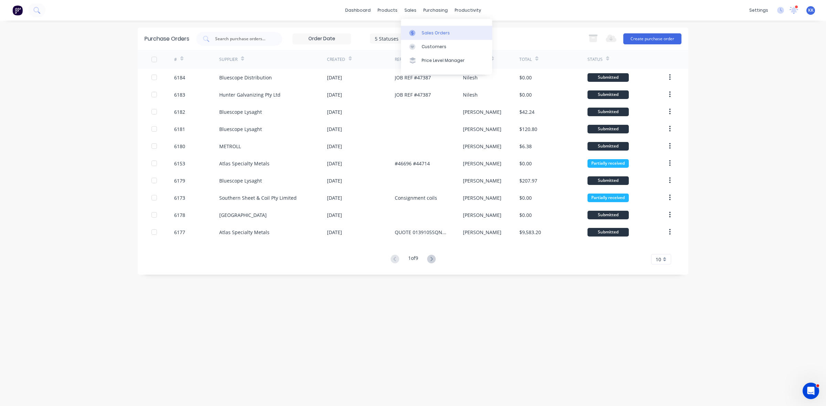
click at [421, 34] on link "Sales Orders" at bounding box center [446, 33] width 91 height 14
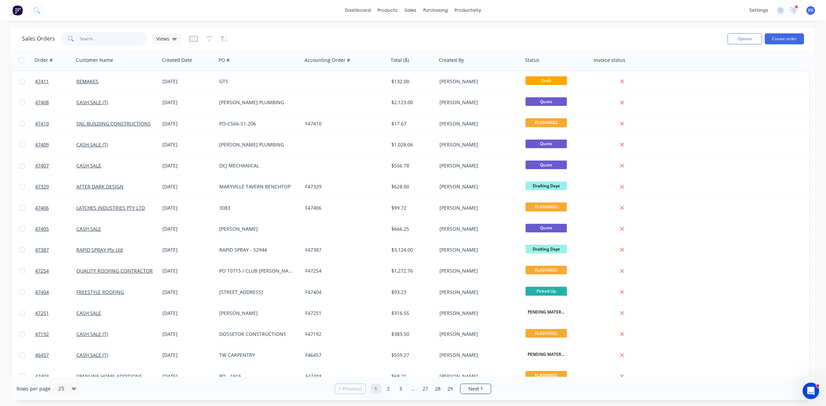
click at [130, 34] on input "text" at bounding box center [113, 39] width 67 height 14
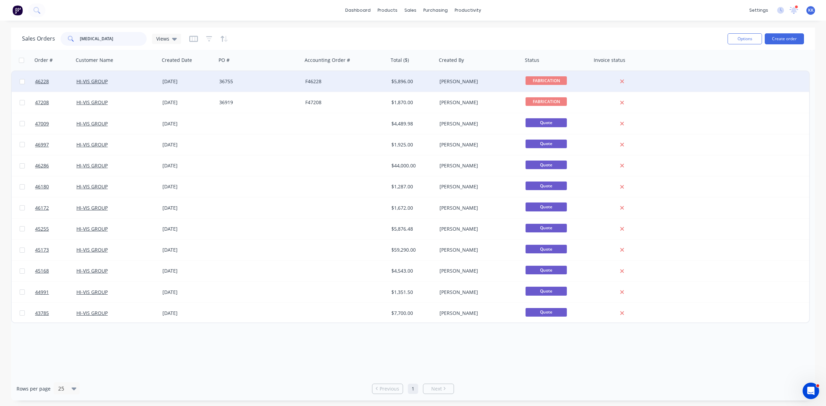
type input "HIV"
click at [277, 85] on div "36755" at bounding box center [259, 81] width 86 height 21
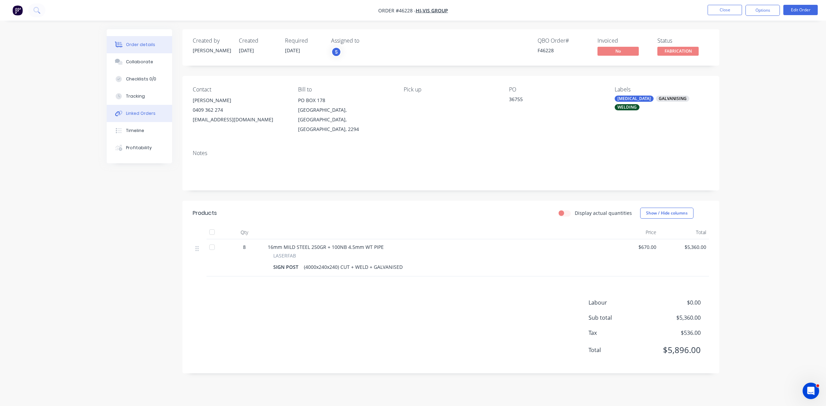
click at [139, 106] on button "Linked Orders" at bounding box center [139, 113] width 65 height 17
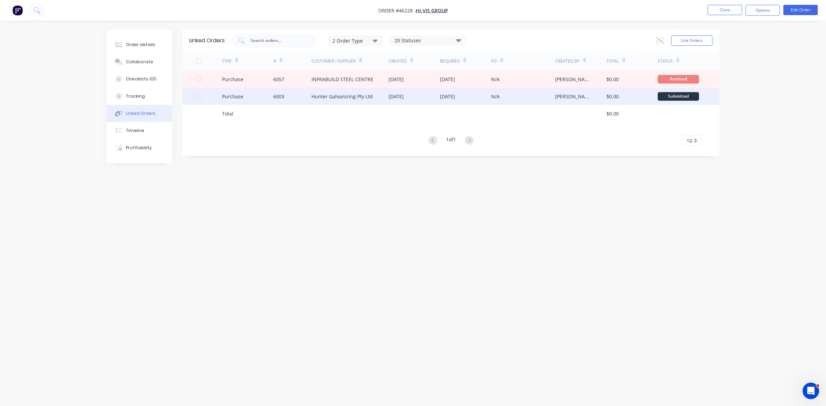
click at [414, 101] on div "[DATE]" at bounding box center [414, 96] width 51 height 17
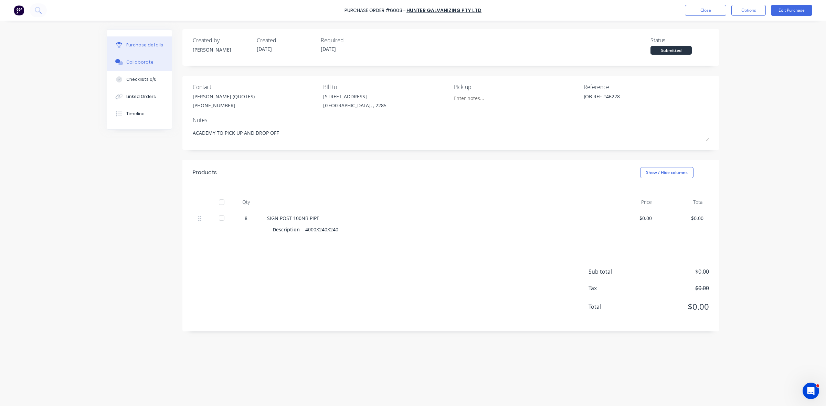
click at [139, 61] on div "Collaborate" at bounding box center [139, 62] width 27 height 6
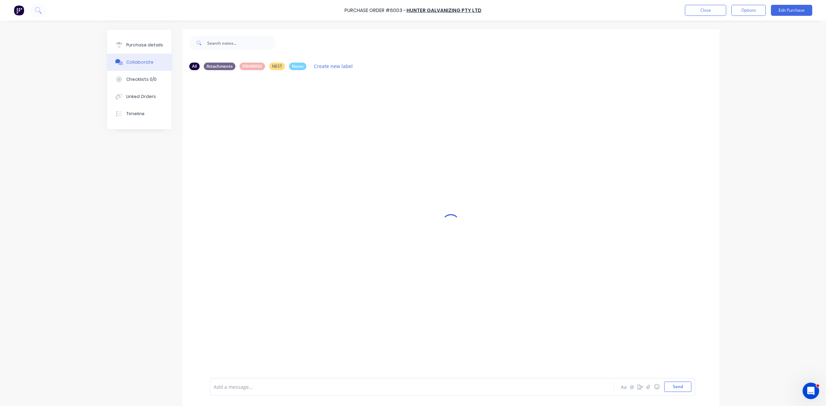
click at [236, 380] on div "Add a message... Aa @ ☺ Send" at bounding box center [452, 387] width 485 height 18
click at [236, 388] on div at bounding box center [393, 387] width 358 height 7
click at [159, 45] on button "Purchase details" at bounding box center [139, 44] width 65 height 17
type textarea "x"
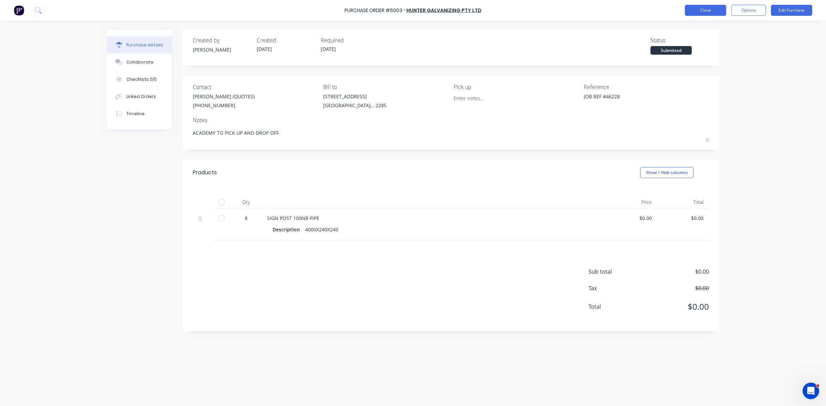
click at [703, 6] on button "Close" at bounding box center [705, 10] width 41 height 11
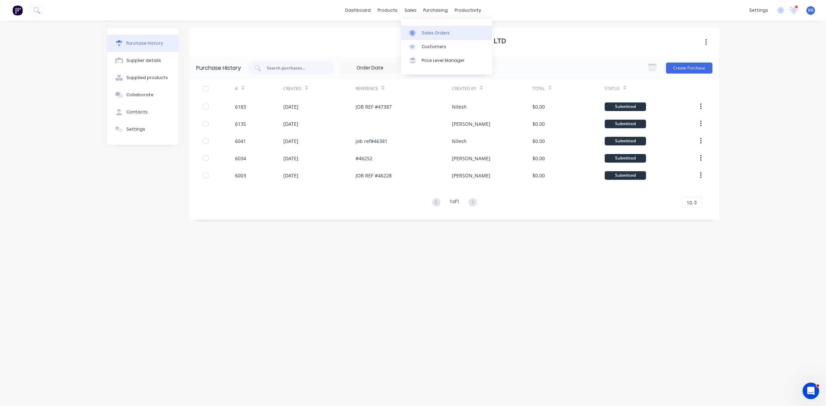
click at [422, 32] on div "Sales Orders" at bounding box center [436, 33] width 28 height 6
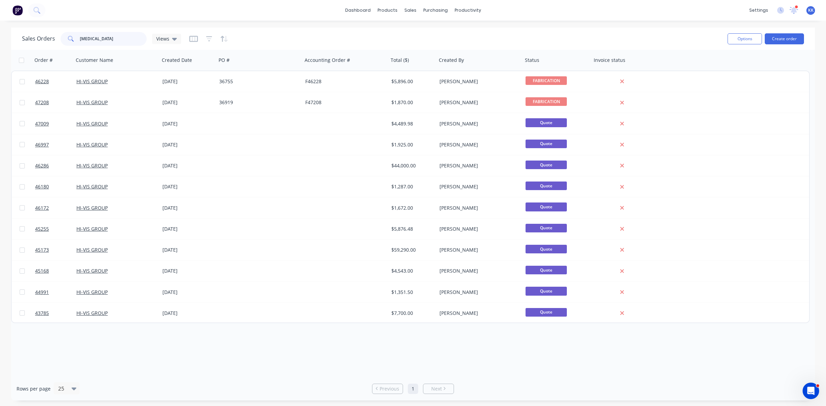
drag, startPoint x: 95, startPoint y: 36, endPoint x: 68, endPoint y: 36, distance: 26.8
click at [68, 36] on div "HIV" at bounding box center [104, 39] width 86 height 14
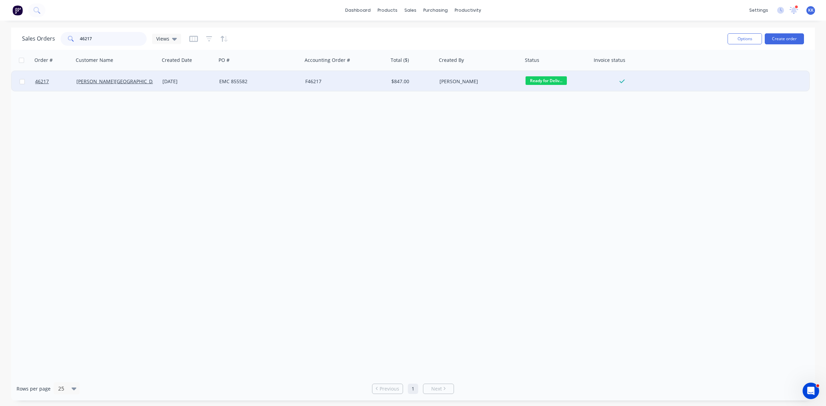
type input "46217"
click at [169, 89] on div "15 Jul 2025" at bounding box center [188, 81] width 57 height 21
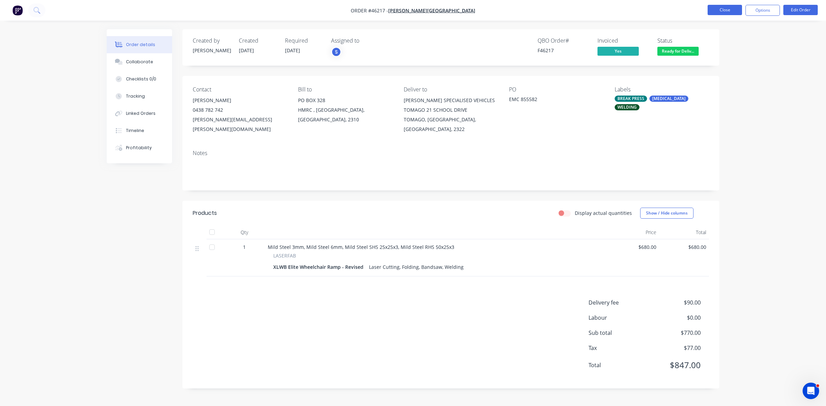
click at [715, 11] on button "Close" at bounding box center [725, 10] width 34 height 10
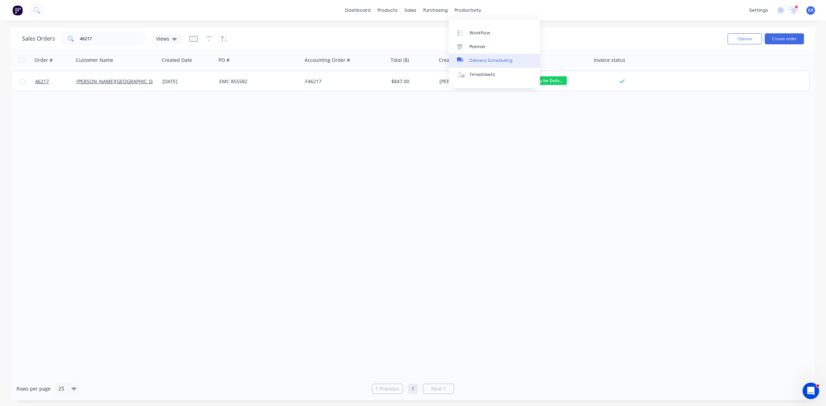
click at [486, 58] on div "Delivery Scheduling" at bounding box center [490, 60] width 43 height 6
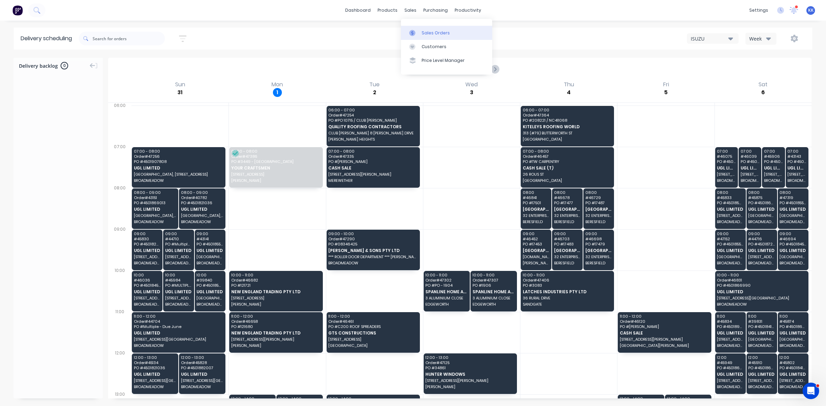
click at [422, 29] on link "Sales Orders" at bounding box center [446, 33] width 91 height 14
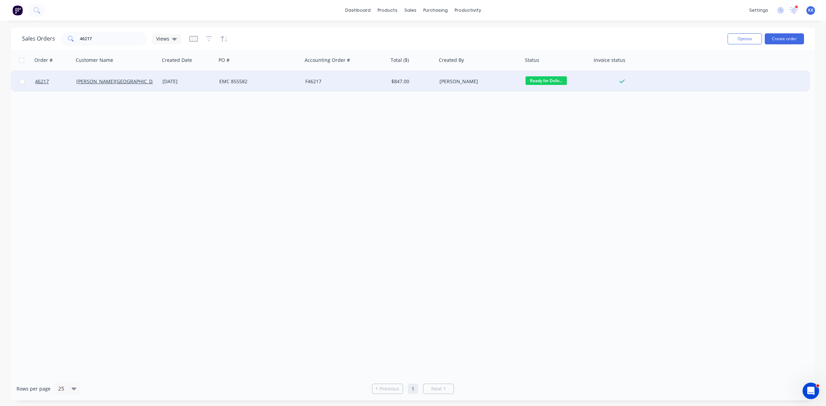
click at [160, 83] on div "15 Jul 2025" at bounding box center [188, 81] width 57 height 21
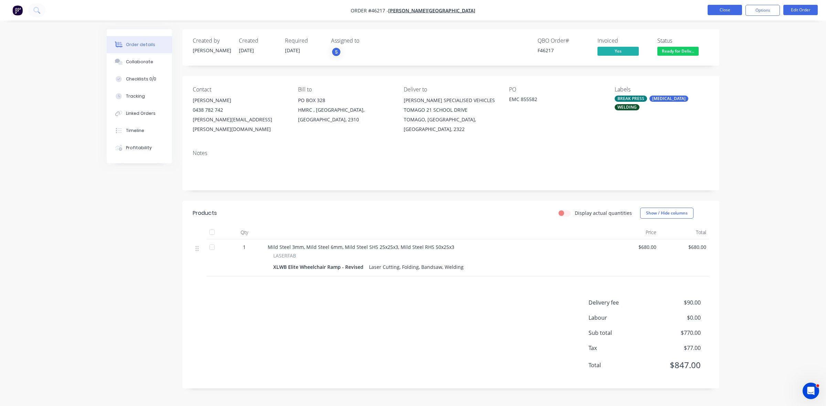
click at [726, 13] on button "Close" at bounding box center [725, 10] width 34 height 10
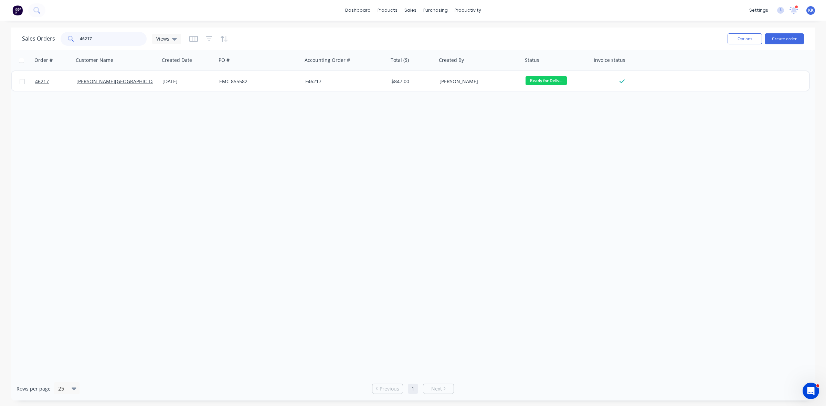
drag, startPoint x: 108, startPoint y: 32, endPoint x: 76, endPoint y: 33, distance: 32.0
click at [76, 33] on div "46217" at bounding box center [104, 39] width 86 height 14
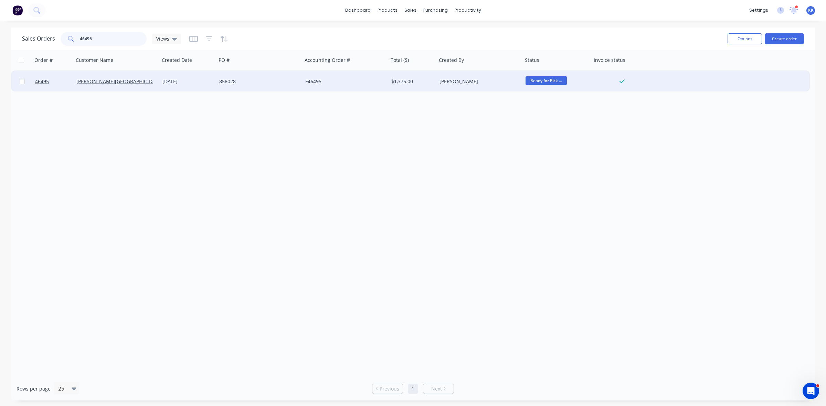
type input "46495"
click at [302, 78] on div "46495 G.H. VARLEY 31 Jul 2025 858028 F46495 $1,375.00 Stuart Ready for Pick ..." at bounding box center [410, 81] width 797 height 21
click at [304, 82] on div "F46495" at bounding box center [346, 81] width 86 height 21
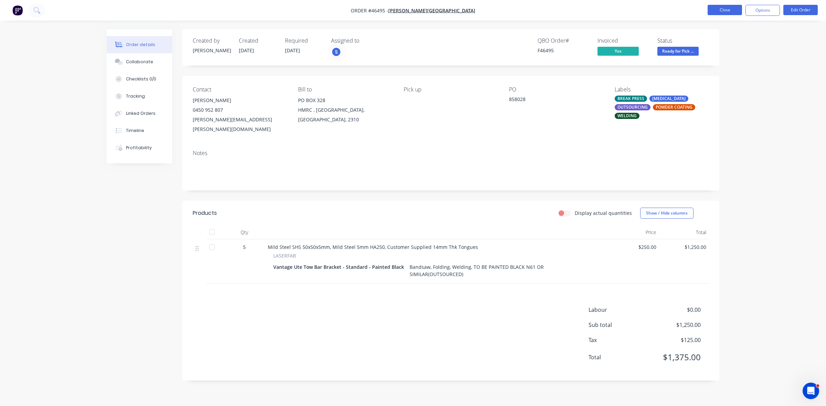
click at [739, 10] on button "Close" at bounding box center [725, 10] width 34 height 10
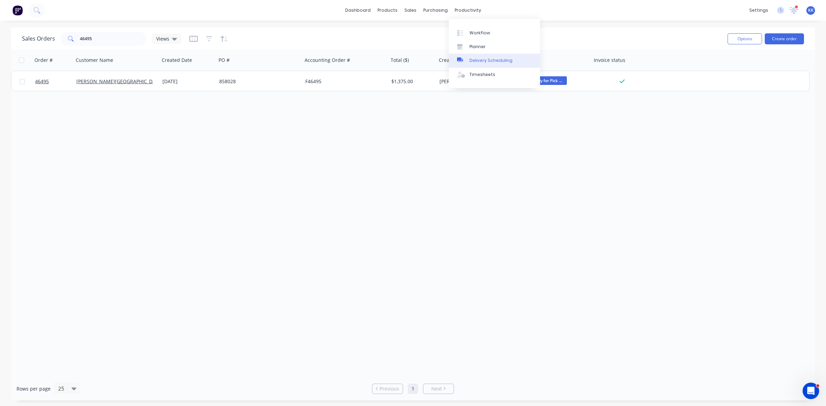
click at [501, 57] on div "Delivery Scheduling" at bounding box center [490, 60] width 43 height 6
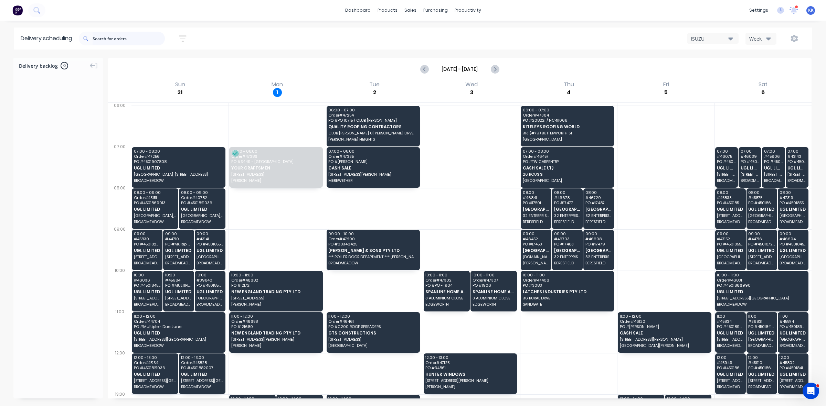
click at [146, 40] on input "text" at bounding box center [129, 39] width 72 height 14
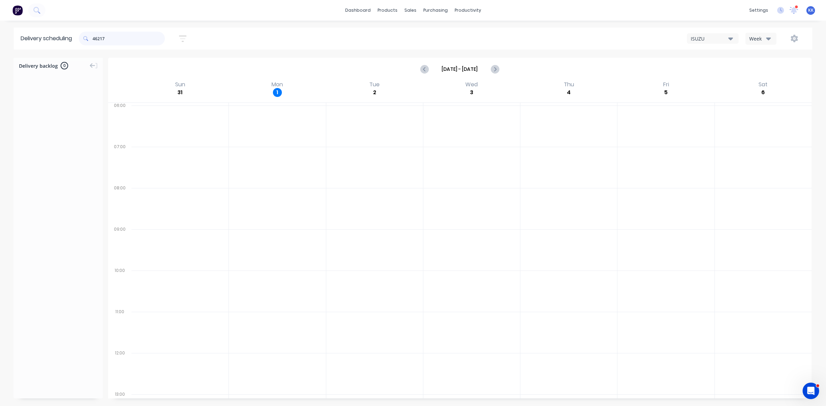
scroll to position [164, 0]
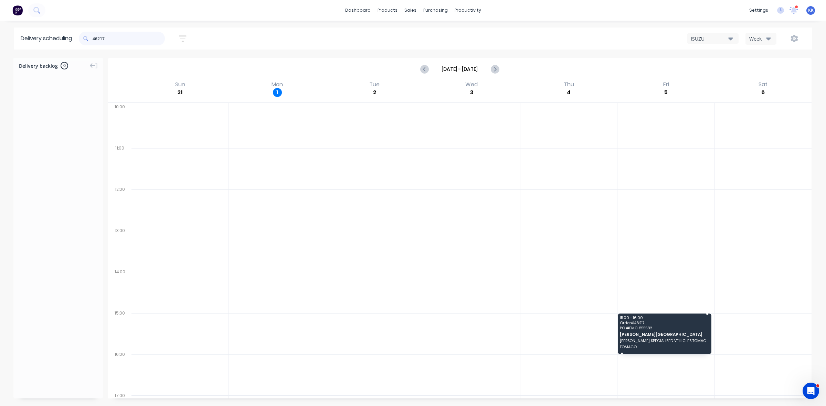
type input "46217"
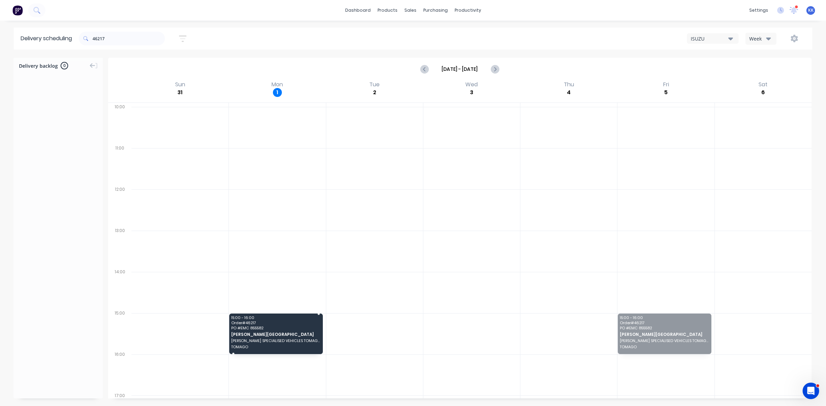
drag, startPoint x: 649, startPoint y: 333, endPoint x: 268, endPoint y: 332, distance: 381.7
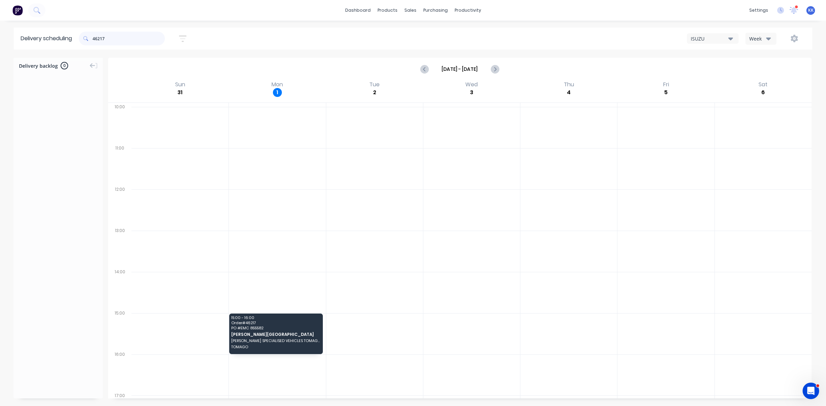
drag, startPoint x: 119, startPoint y: 34, endPoint x: 74, endPoint y: 40, distance: 45.7
click at [74, 40] on header "Delivery scheduling 46217 Sort by Most recent Created date Required date Order …" at bounding box center [413, 39] width 799 height 22
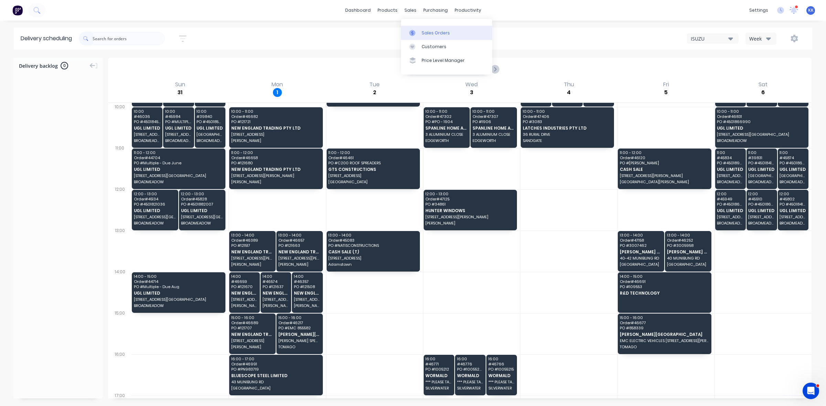
click at [417, 30] on link "Sales Orders" at bounding box center [446, 33] width 91 height 14
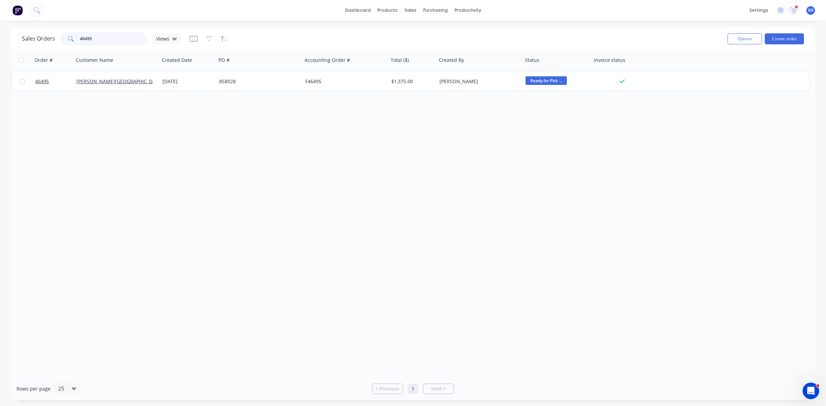
drag, startPoint x: 114, startPoint y: 40, endPoint x: 71, endPoint y: 37, distance: 42.8
click at [71, 37] on div "46495" at bounding box center [104, 39] width 86 height 14
type input "47326"
click at [208, 38] on icon "button" at bounding box center [209, 38] width 4 height 1
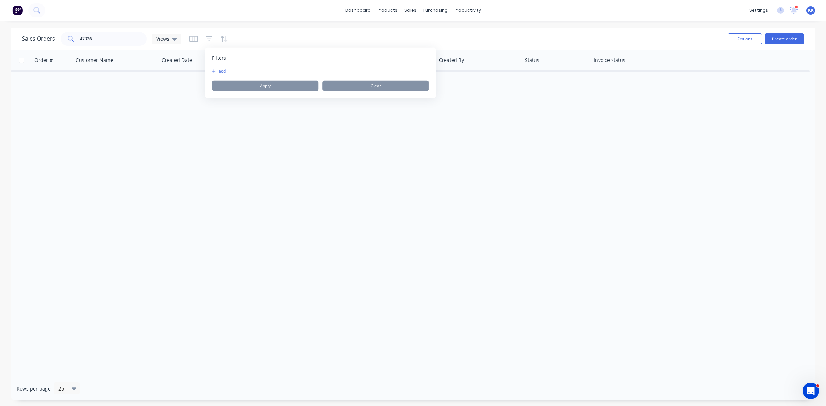
click at [219, 70] on button "add" at bounding box center [220, 71] width 17 height 6
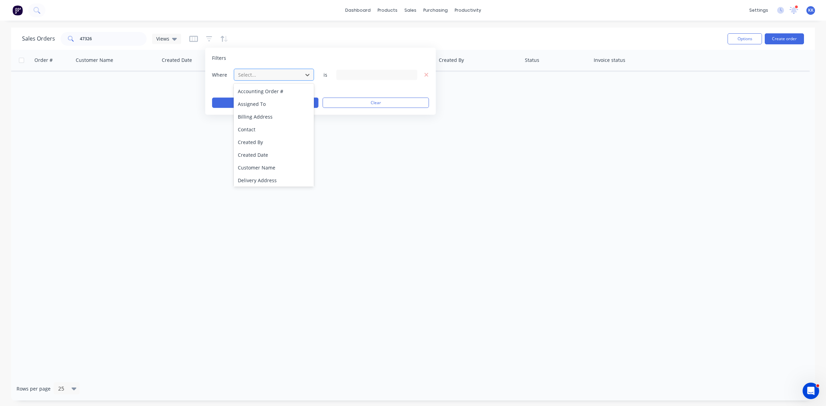
click at [241, 74] on div at bounding box center [268, 75] width 62 height 9
click at [257, 176] on div "Status" at bounding box center [274, 179] width 80 height 13
drag, startPoint x: 353, startPoint y: 71, endPoint x: 354, endPoint y: 79, distance: 8.6
click at [353, 71] on div "13 Status selected" at bounding box center [376, 75] width 81 height 10
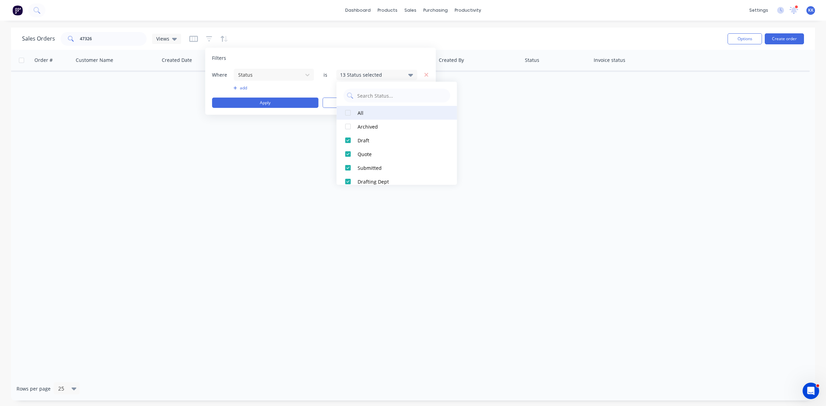
click at [362, 114] on div "All" at bounding box center [399, 112] width 83 height 7
click at [273, 107] on button "Apply" at bounding box center [265, 103] width 106 height 10
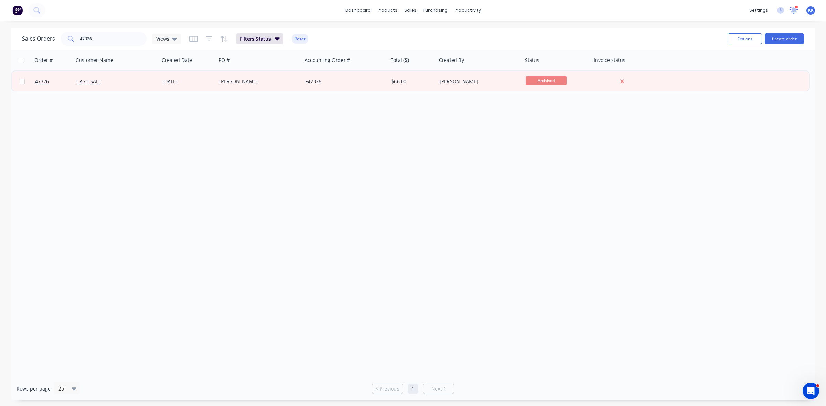
click at [794, 11] on icon at bounding box center [794, 9] width 7 height 7
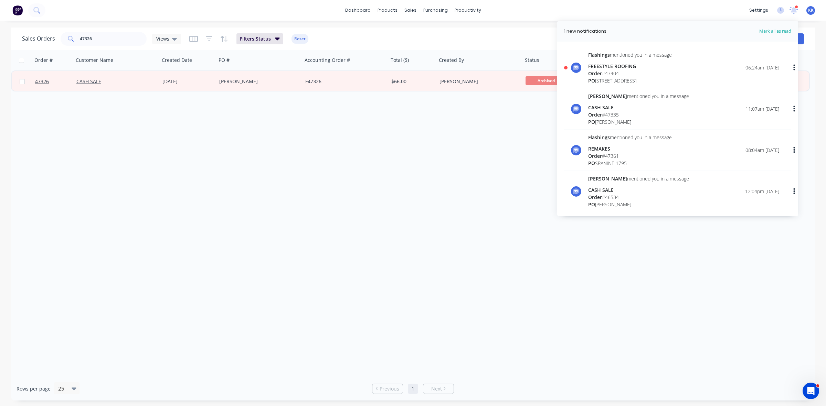
click at [648, 71] on div "Order # 47404" at bounding box center [630, 73] width 84 height 7
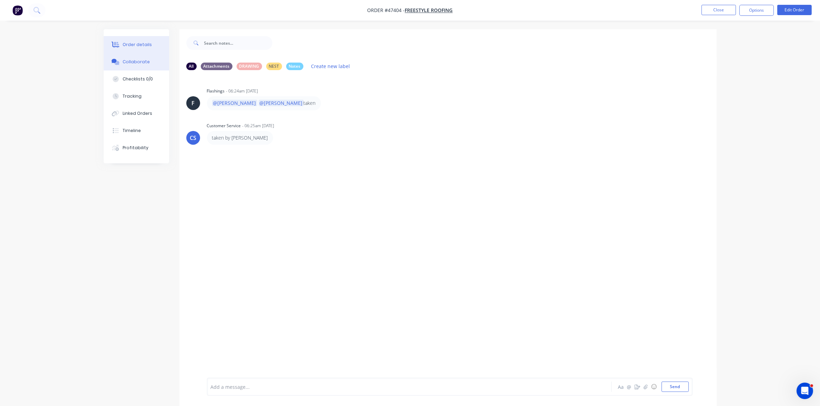
click at [147, 46] on div "Order details" at bounding box center [137, 45] width 29 height 6
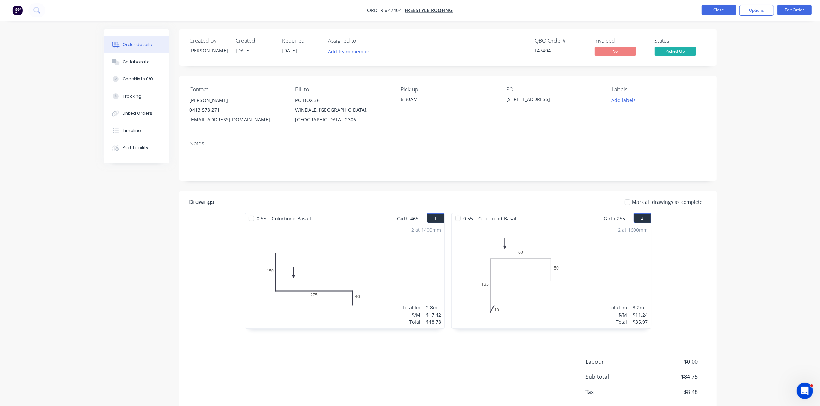
click at [717, 9] on button "Close" at bounding box center [718, 10] width 34 height 10
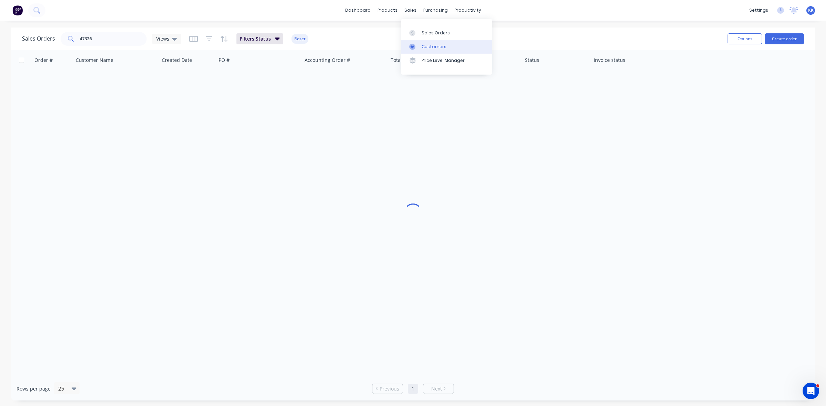
click at [421, 43] on link "Customers" at bounding box center [446, 47] width 91 height 14
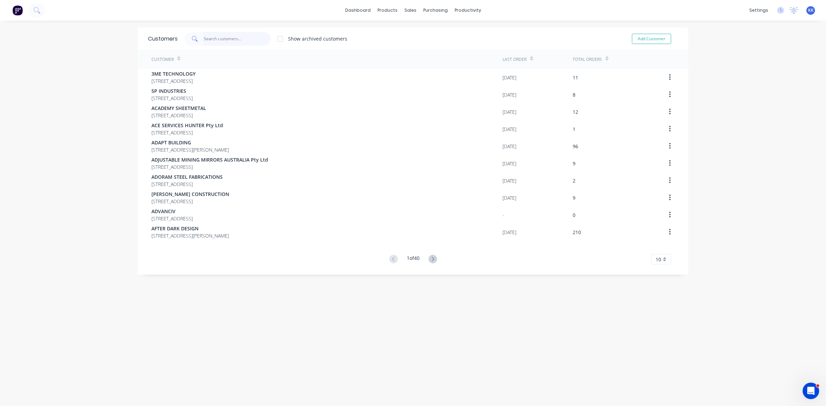
click at [234, 34] on input "text" at bounding box center [237, 39] width 67 height 14
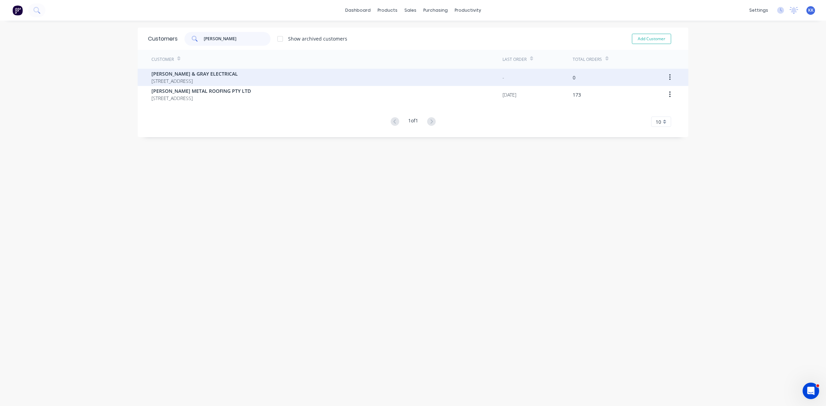
type input "JONES"
click at [194, 75] on span "JONES & GRAY ELECTRICAL" at bounding box center [194, 73] width 86 height 7
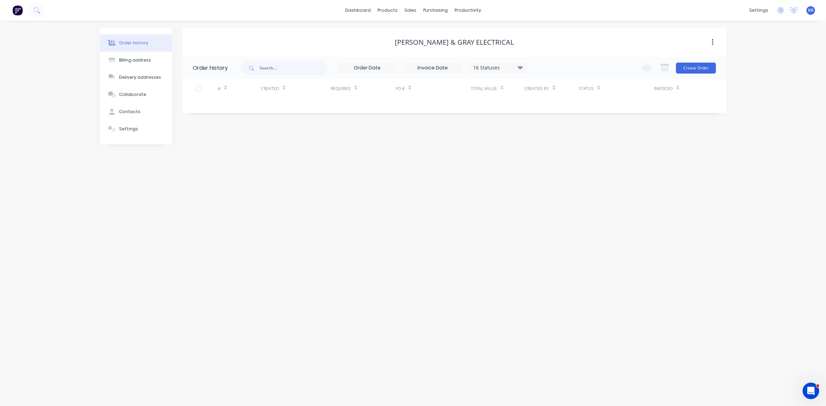
click at [714, 40] on button "button" at bounding box center [713, 42] width 16 height 12
click at [670, 61] on div "Archive" at bounding box center [688, 60] width 53 height 10
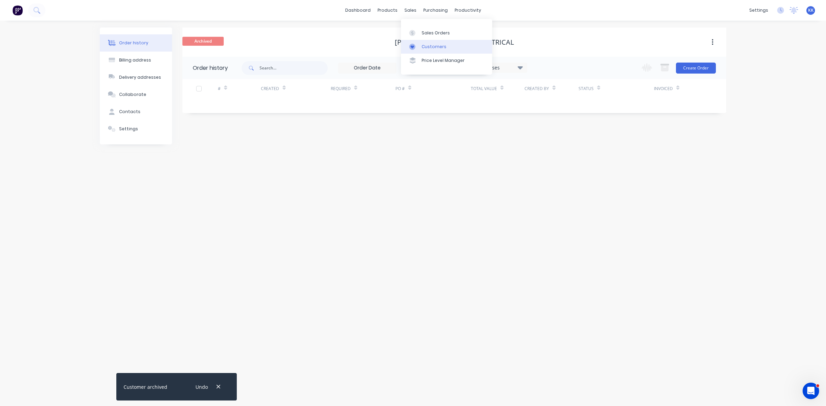
click at [433, 47] on div "Customers" at bounding box center [434, 47] width 25 height 6
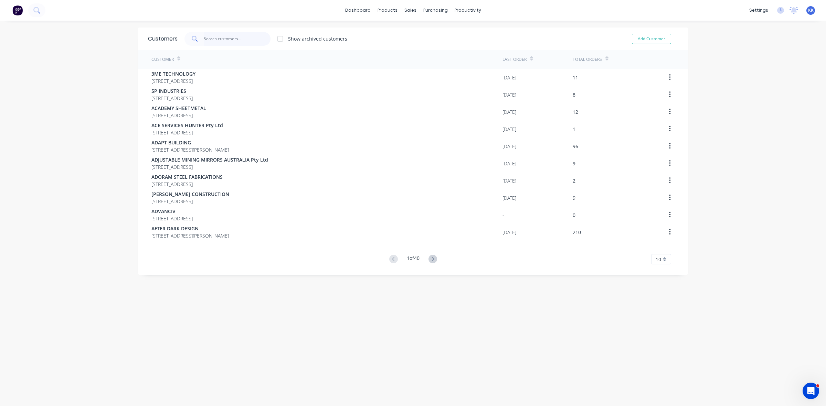
click at [215, 42] on input "text" at bounding box center [237, 39] width 67 height 14
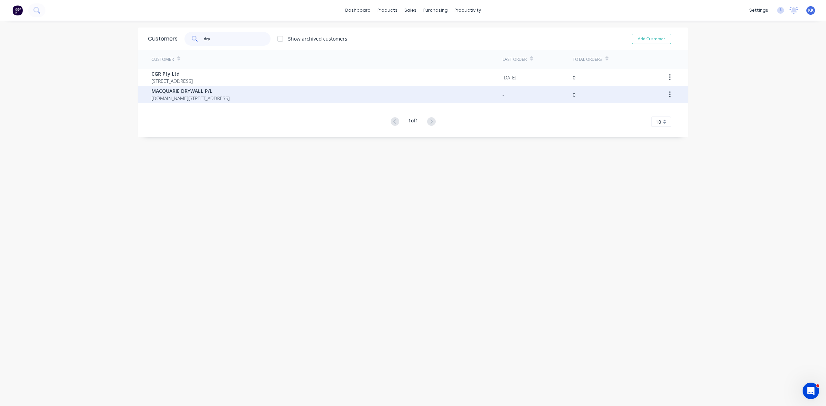
type input "dry"
click at [211, 89] on span "MACQUARIE DRYWALL P/L" at bounding box center [190, 90] width 78 height 7
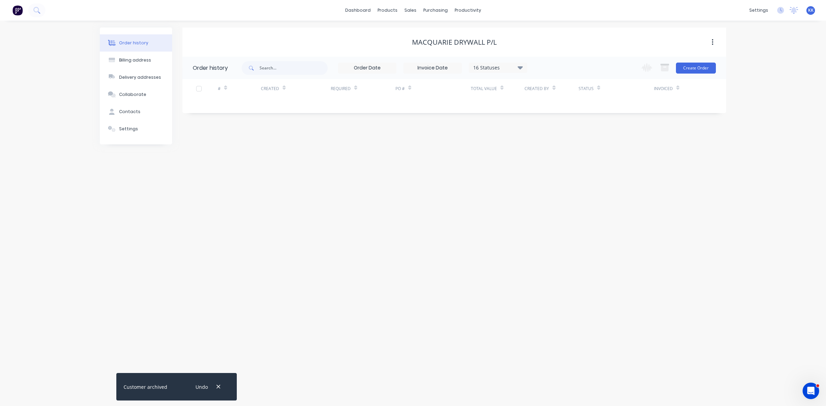
click at [712, 40] on icon "button" at bounding box center [712, 42] width 1 height 6
click at [697, 63] on div "Archive" at bounding box center [688, 60] width 53 height 10
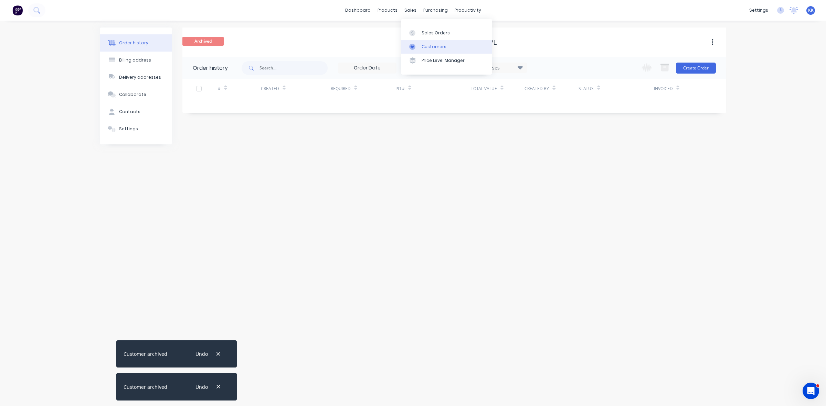
click at [440, 41] on link "Customers" at bounding box center [446, 47] width 91 height 14
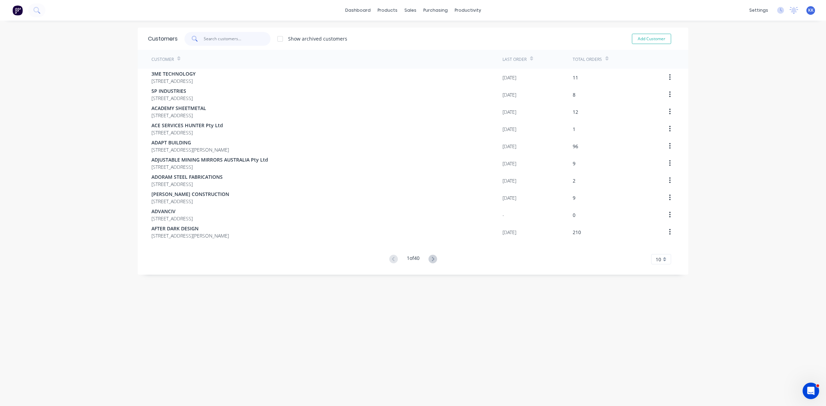
click at [211, 39] on input "text" at bounding box center [237, 39] width 67 height 14
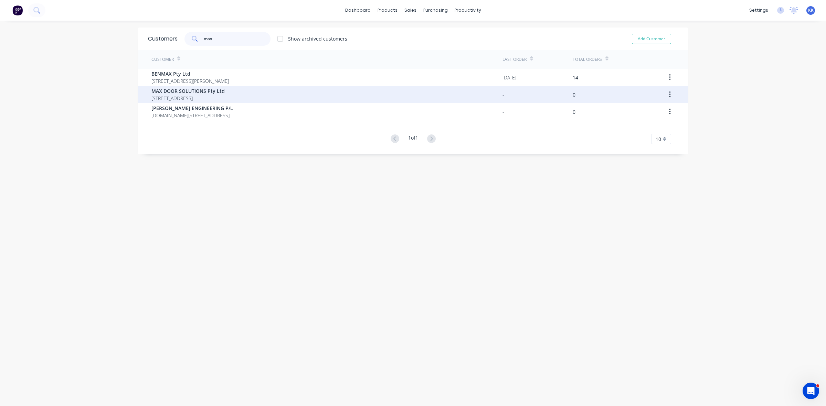
type input "max"
click at [224, 94] on span "MAX DOOR SOLUTIONS Pty Ltd" at bounding box center [187, 90] width 73 height 7
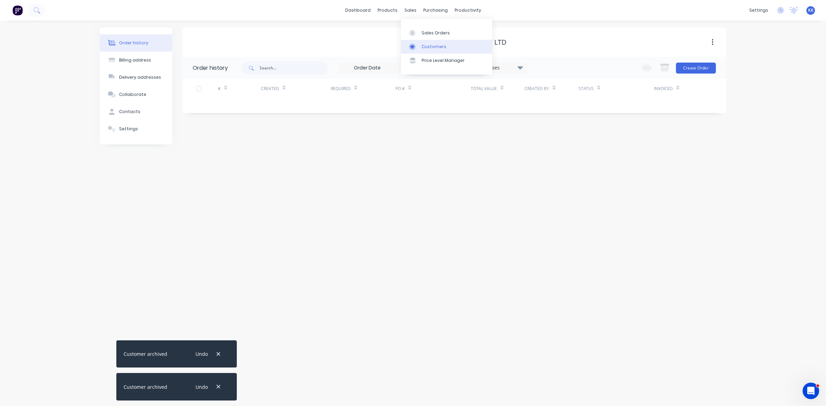
click at [427, 47] on div "Customers" at bounding box center [434, 47] width 25 height 6
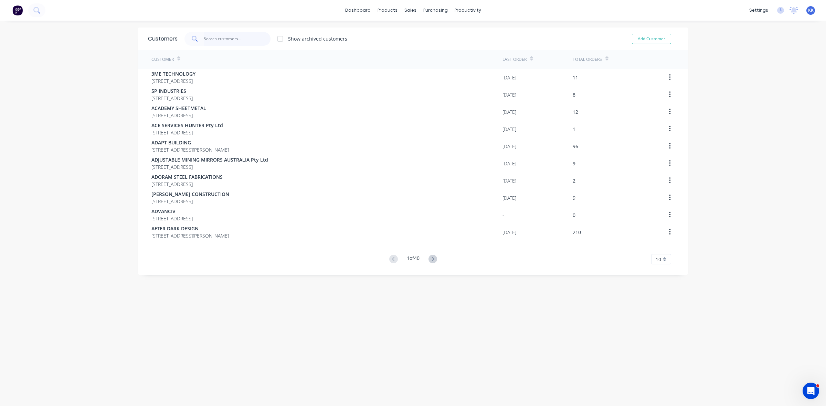
click at [219, 41] on input "text" at bounding box center [237, 39] width 67 height 14
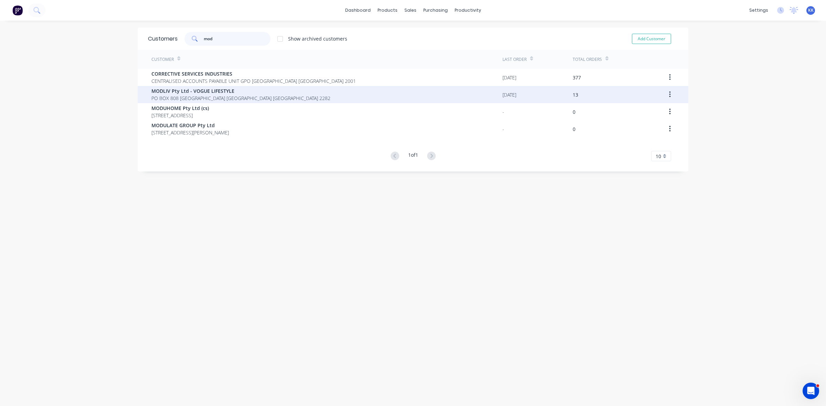
type input "mod"
click at [210, 96] on span "PO BOX 808 WARNERS BAY New South Wales Australia 2282" at bounding box center [240, 98] width 179 height 7
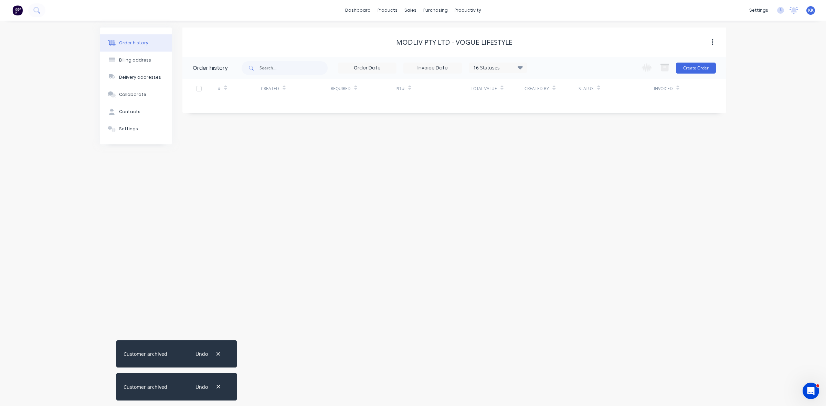
click at [712, 43] on icon "button" at bounding box center [713, 43] width 2 height 8
click at [676, 63] on div "Archive" at bounding box center [688, 60] width 53 height 10
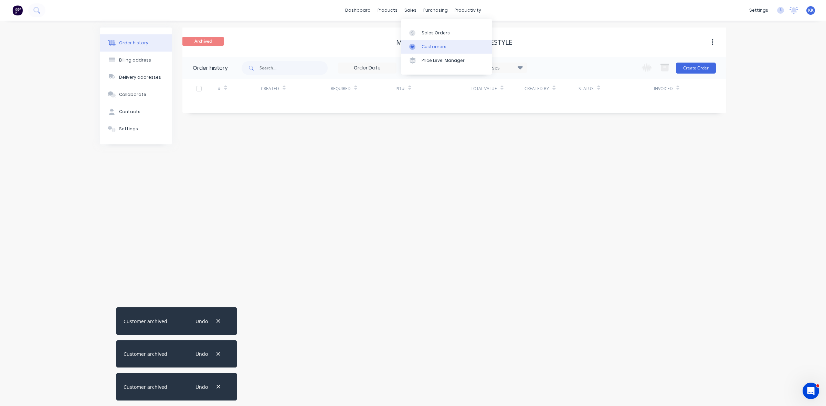
click at [424, 50] on link "Customers" at bounding box center [446, 47] width 91 height 14
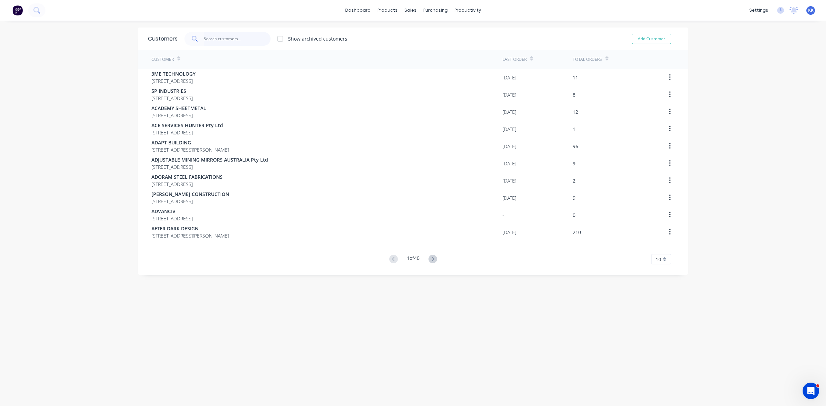
click at [212, 40] on input "text" at bounding box center [237, 39] width 67 height 14
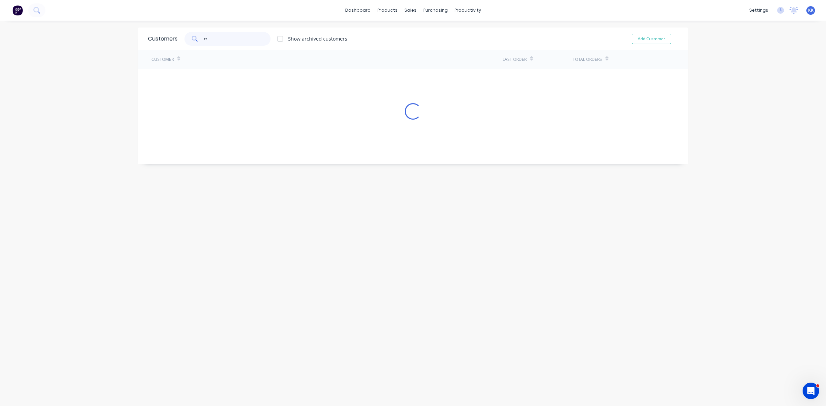
type input "r"
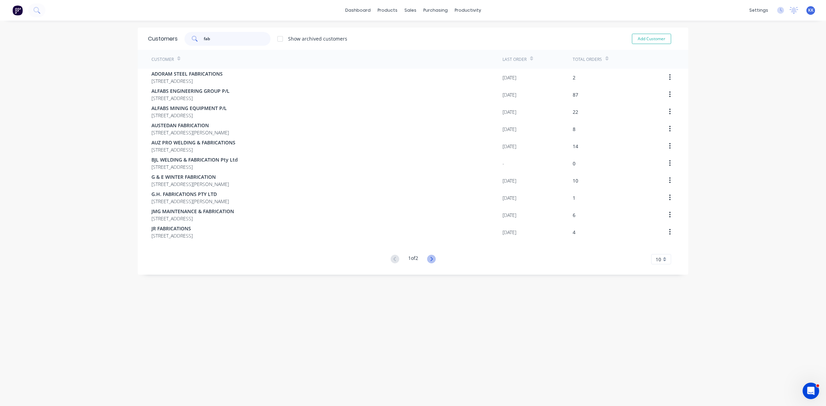
type input "fab"
click at [429, 257] on g at bounding box center [431, 259] width 9 height 9
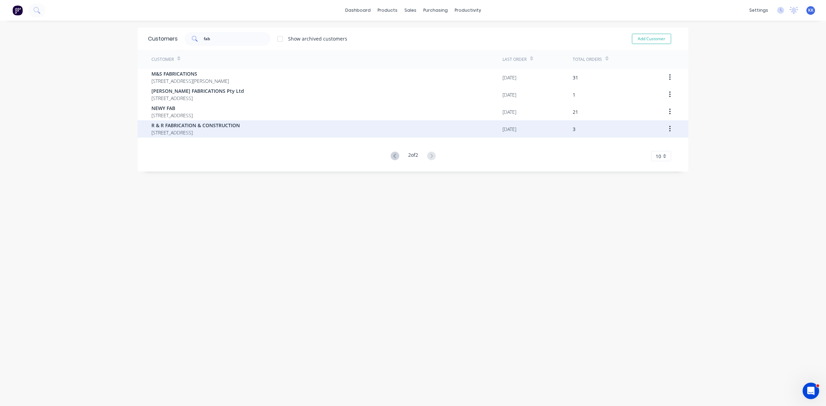
click at [232, 133] on span "PO BOX 35 ADAMSTOWN New South Wales Australia 2289" at bounding box center [195, 132] width 88 height 7
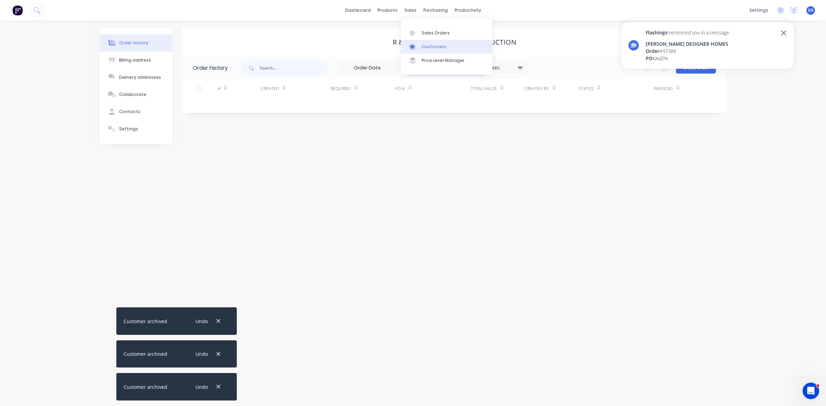
click at [427, 45] on div "Customers" at bounding box center [434, 47] width 25 height 6
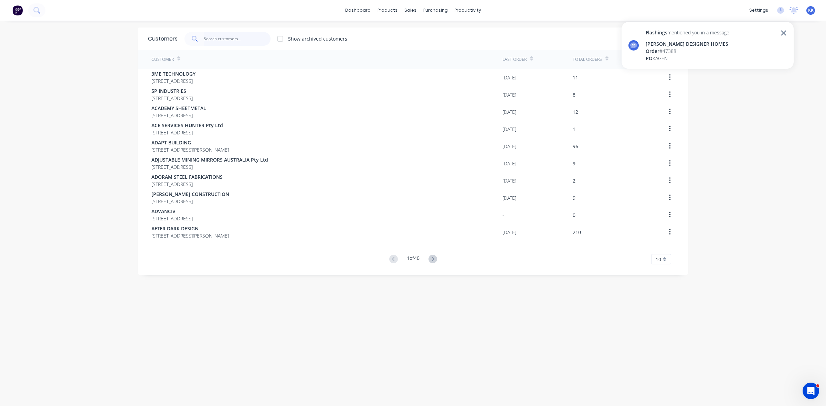
drag, startPoint x: 243, startPoint y: 34, endPoint x: 240, endPoint y: 36, distance: 3.7
click at [242, 35] on input "text" at bounding box center [237, 39] width 67 height 14
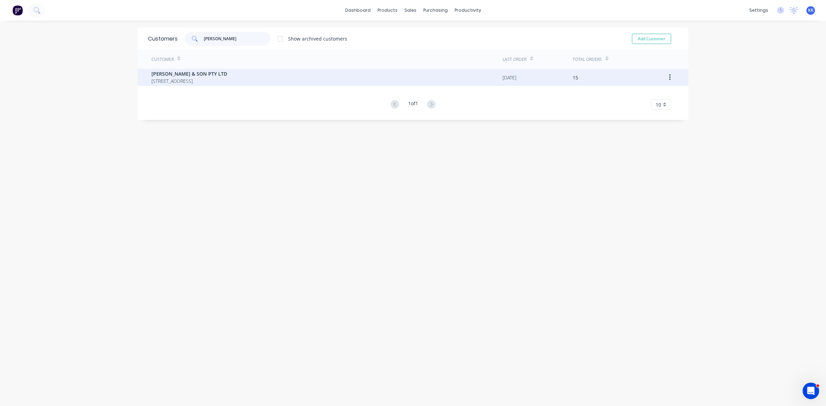
type input "harr"
click at [223, 78] on span "1704 / 509 HUNTER STREET NEWCASTLE New South Wales Australia 2300" at bounding box center [189, 80] width 76 height 7
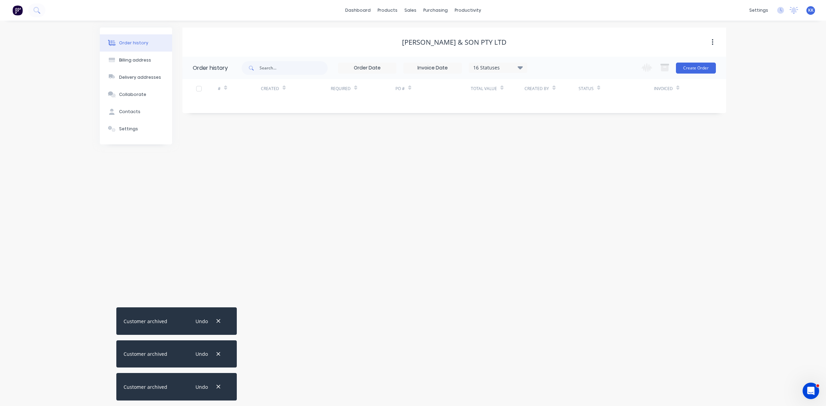
click at [483, 67] on div "16 Statuses" at bounding box center [498, 68] width 58 height 8
click at [555, 147] on label at bounding box center [555, 147] width 0 height 0
click at [555, 149] on input "checkbox" at bounding box center [558, 150] width 6 height 7
checkbox input "true"
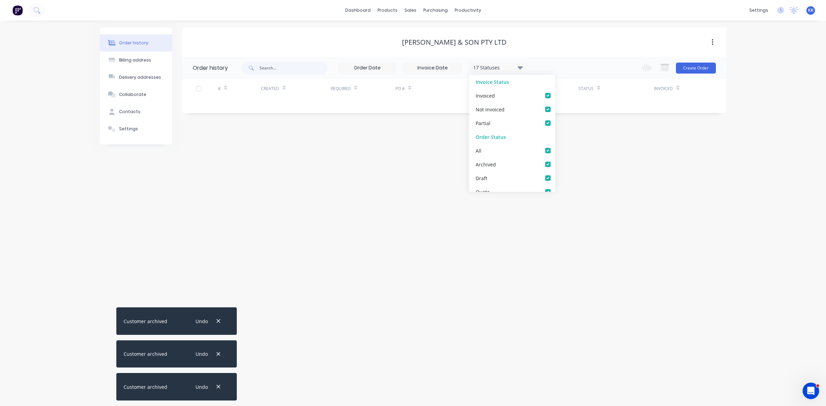
click at [403, 146] on div "Order history Billing address Delivery addresses Collaborate Contacts Settings …" at bounding box center [413, 214] width 826 height 386
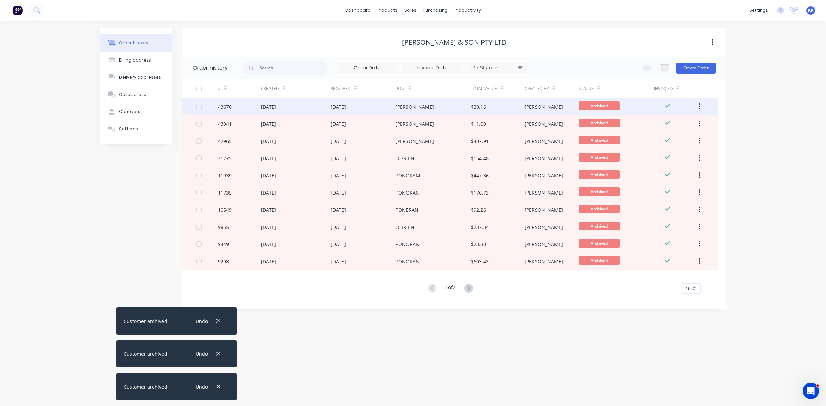
click at [421, 108] on div "JACKIE" at bounding box center [432, 106] width 75 height 17
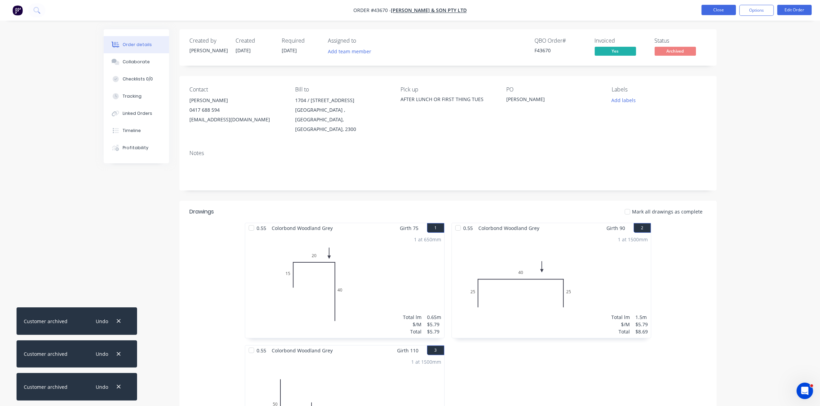
click at [727, 11] on button "Close" at bounding box center [718, 10] width 34 height 10
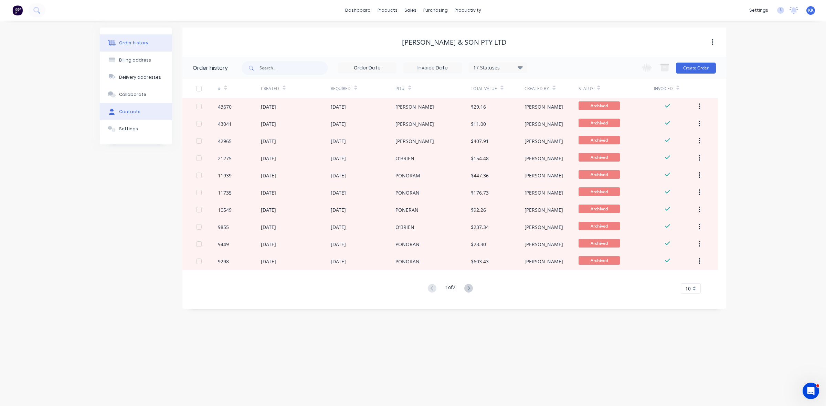
click at [142, 113] on button "Contacts" at bounding box center [136, 111] width 72 height 17
select select "AU"
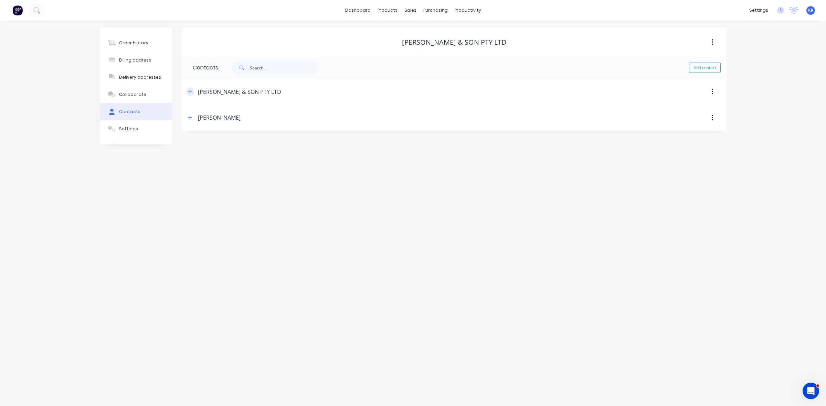
click at [189, 92] on icon "button" at bounding box center [190, 91] width 4 height 5
click at [189, 117] on icon "button" at bounding box center [190, 117] width 4 height 5
click at [190, 117] on icon "button" at bounding box center [190, 117] width 4 height 5
click at [419, 29] on link "Sales Orders" at bounding box center [446, 33] width 91 height 14
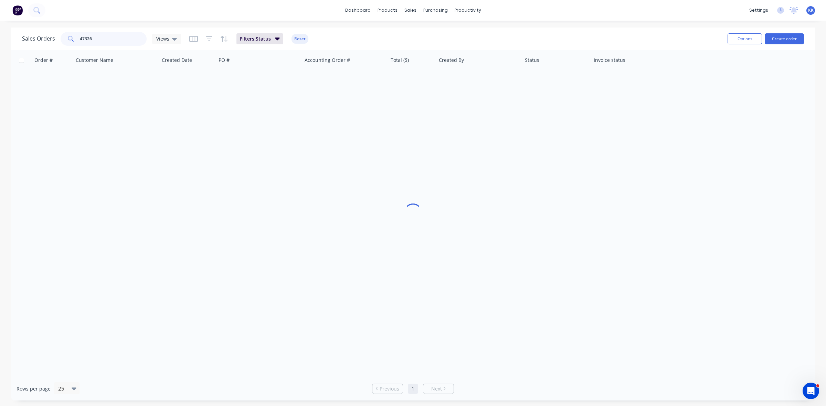
drag, startPoint x: 102, startPoint y: 44, endPoint x: 56, endPoint y: 43, distance: 45.8
click at [57, 43] on div "Sales Orders 47326 Views" at bounding box center [101, 39] width 159 height 14
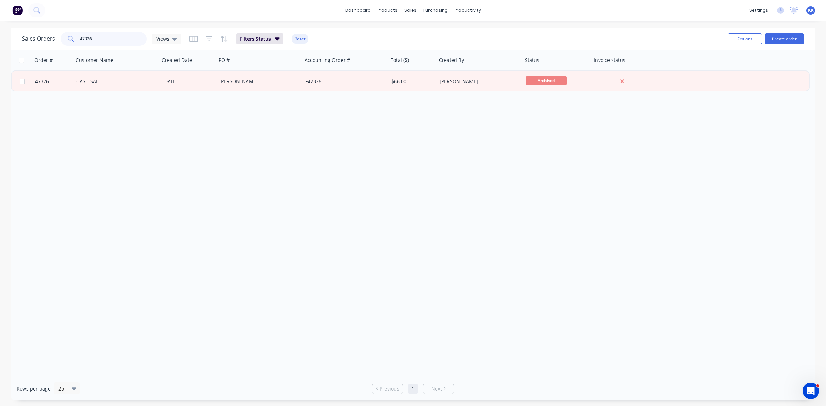
click at [110, 33] on input "47326" at bounding box center [113, 39] width 67 height 14
type input "4"
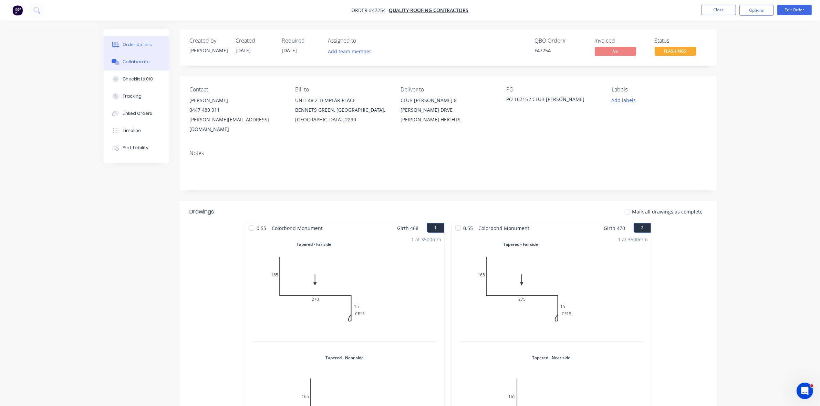
click at [134, 60] on div "Collaborate" at bounding box center [136, 62] width 27 height 6
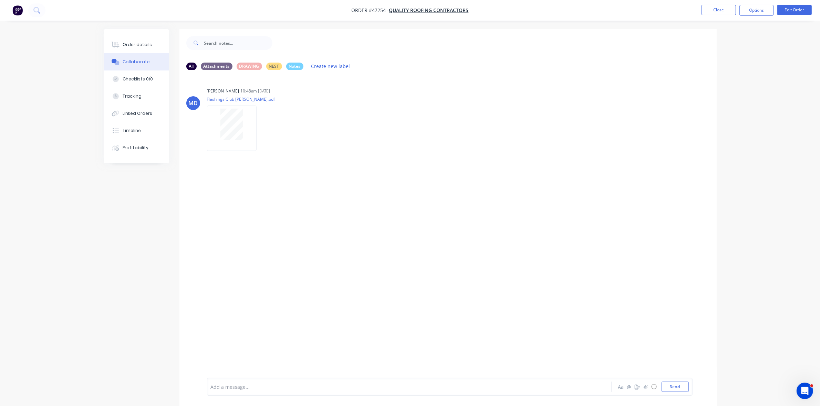
drag, startPoint x: 149, startPoint y: 43, endPoint x: 457, endPoint y: 2, distance: 310.9
click at [151, 45] on button "Order details" at bounding box center [136, 44] width 65 height 17
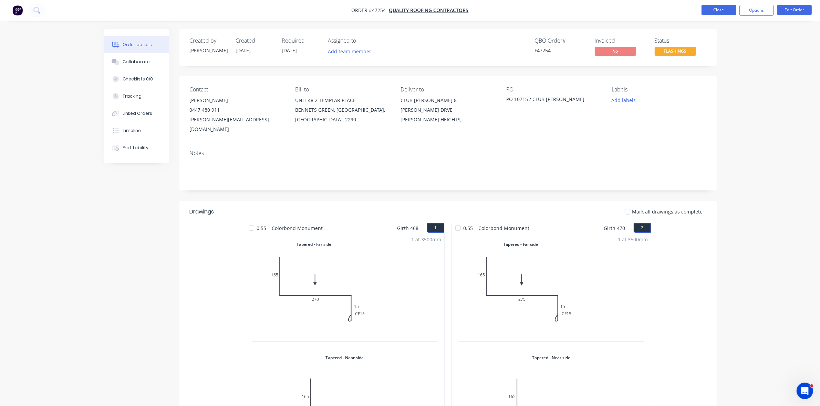
click at [708, 8] on button "Close" at bounding box center [718, 10] width 34 height 10
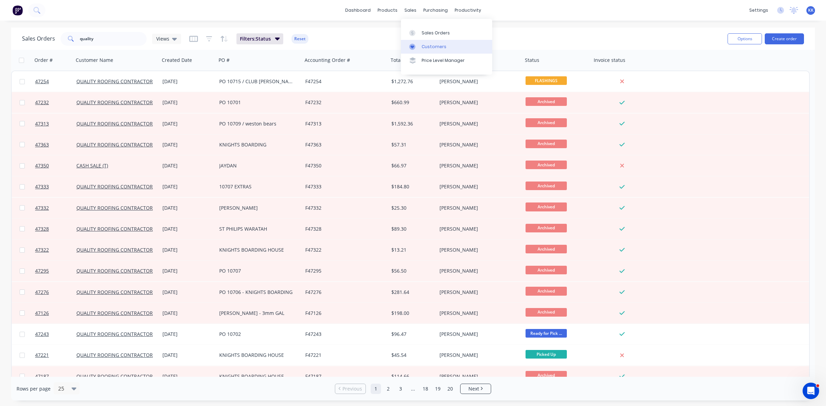
click at [427, 48] on div "Customers" at bounding box center [434, 47] width 25 height 6
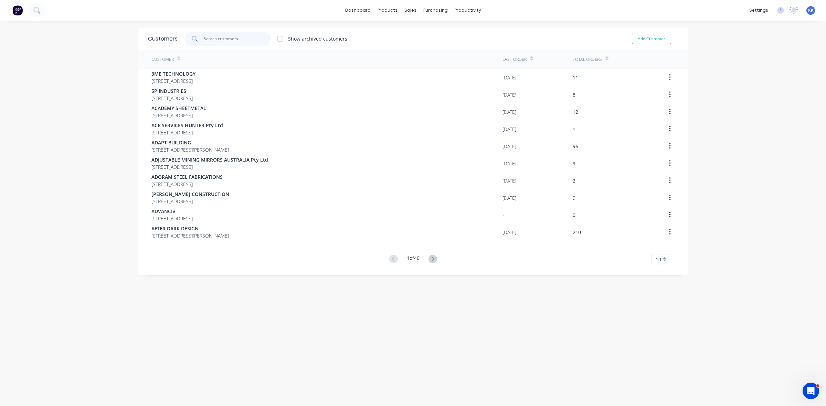
click at [216, 40] on input "text" at bounding box center [237, 39] width 67 height 14
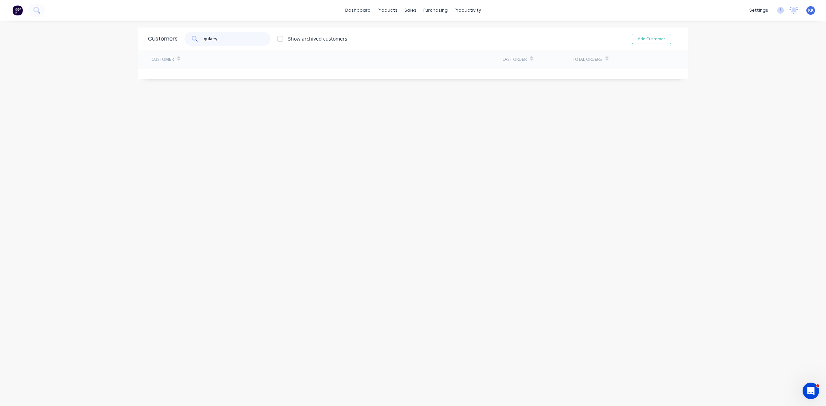
drag, startPoint x: 214, startPoint y: 39, endPoint x: 205, endPoint y: 39, distance: 9.3
click at [205, 39] on input "qulaity" at bounding box center [237, 39] width 67 height 14
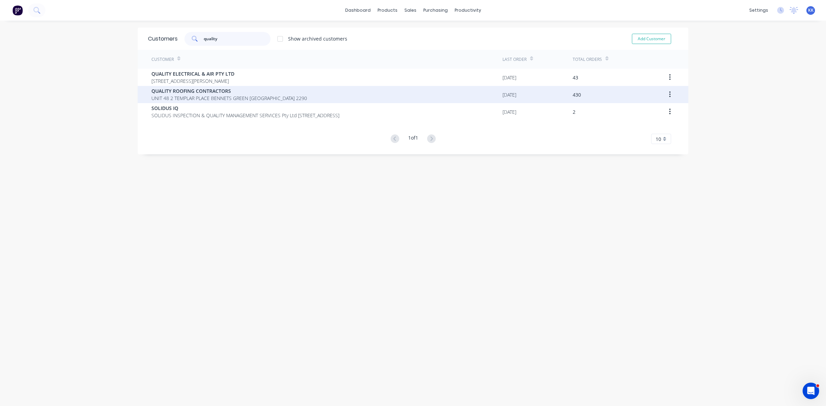
type input "quality"
click at [218, 93] on span "QUALITY ROOFING CONTRACTORS" at bounding box center [229, 90] width 156 height 7
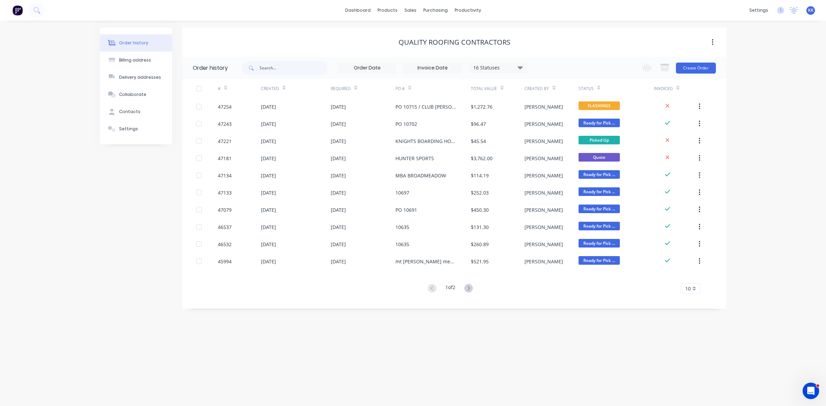
click at [488, 67] on div "16 Statuses" at bounding box center [498, 68] width 58 height 8
click at [555, 147] on label at bounding box center [555, 147] width 0 height 0
click at [555, 150] on input "checkbox" at bounding box center [558, 150] width 6 height 7
checkbox input "true"
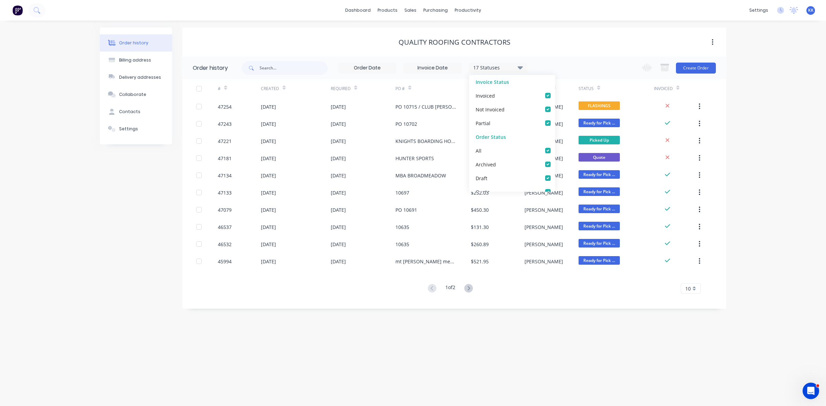
click at [571, 69] on div "17 Statuses Invoice Status Invoiced Not Invoiced Partial Order Status All Archi…" at bounding box center [484, 68] width 485 height 22
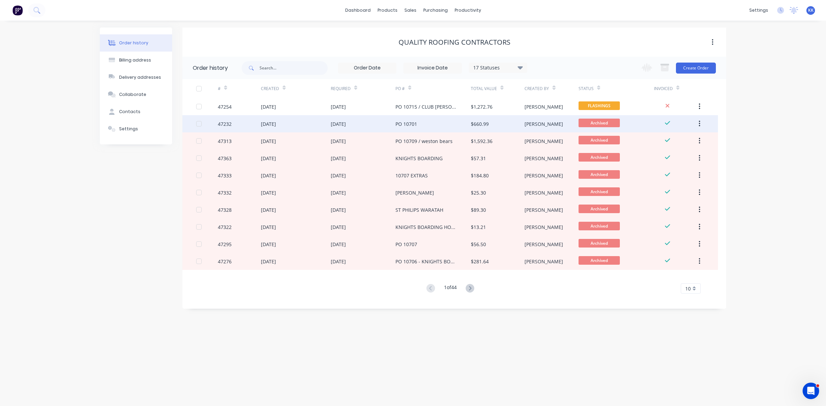
click at [415, 125] on div "PO 10701" at bounding box center [406, 123] width 22 height 7
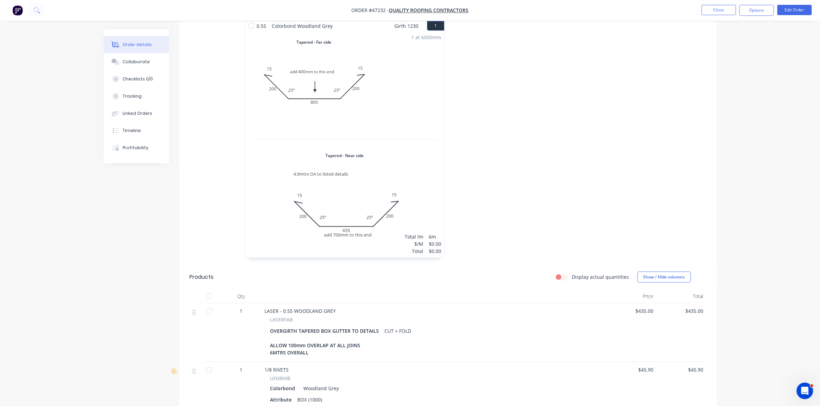
scroll to position [215, 0]
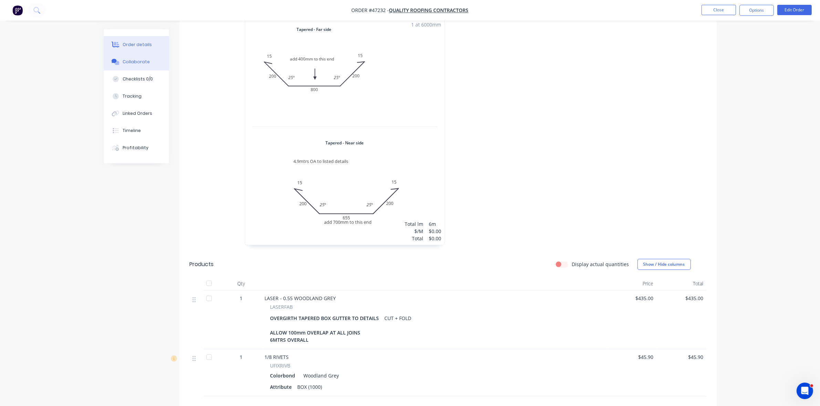
click at [138, 64] on div "Collaborate" at bounding box center [136, 62] width 27 height 6
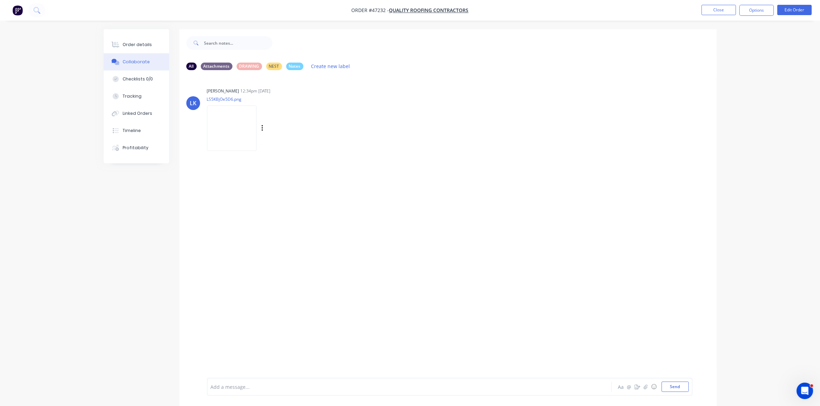
click at [237, 130] on img at bounding box center [232, 128] width 50 height 45
click at [231, 135] on img at bounding box center [232, 128] width 50 height 45
drag, startPoint x: 121, startPoint y: 43, endPoint x: 162, endPoint y: 58, distance: 43.9
click at [121, 43] on button "Order details" at bounding box center [136, 44] width 65 height 17
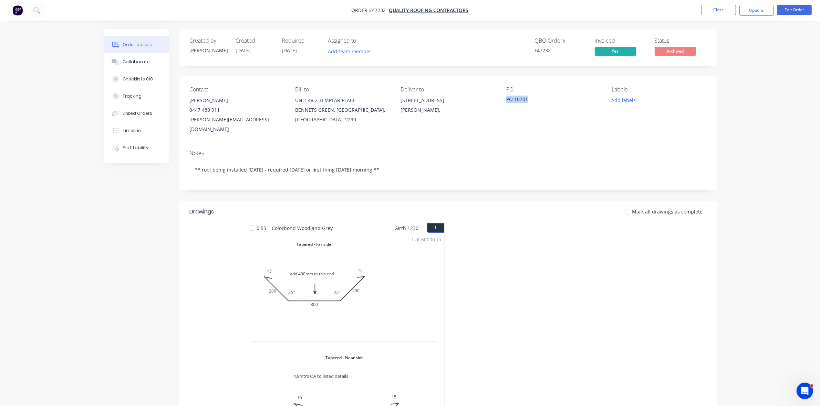
drag, startPoint x: 531, startPoint y: 99, endPoint x: 504, endPoint y: 101, distance: 26.6
click at [504, 101] on div "Contact [PERSON_NAME] [PHONE_NUMBER] [PERSON_NAME][EMAIL_ADDRESS][DOMAIN_NAME] …" at bounding box center [447, 110] width 537 height 68
copy div "PO 10701"
click at [726, 9] on button "Close" at bounding box center [718, 10] width 34 height 10
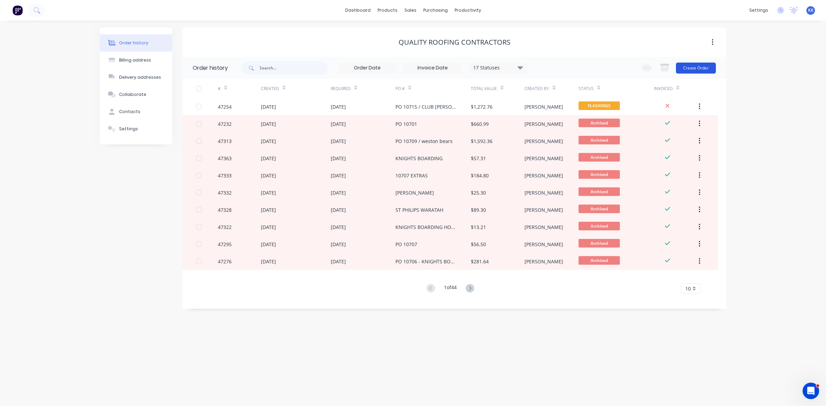
click at [706, 65] on button "Create Order" at bounding box center [696, 68] width 40 height 11
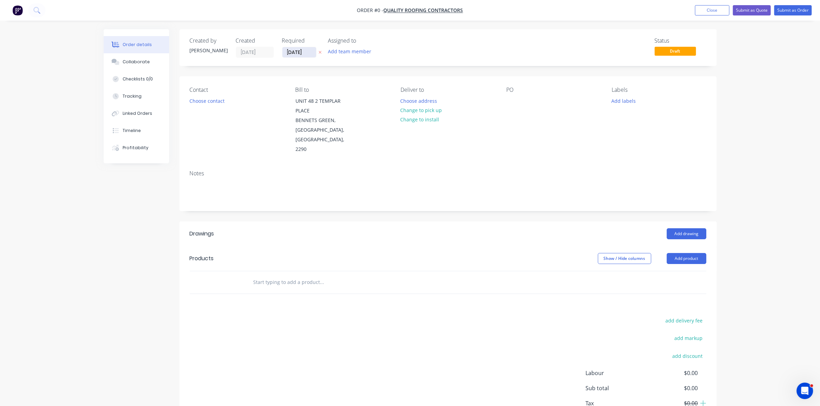
click at [310, 50] on input "[DATE]" at bounding box center [299, 52] width 34 height 10
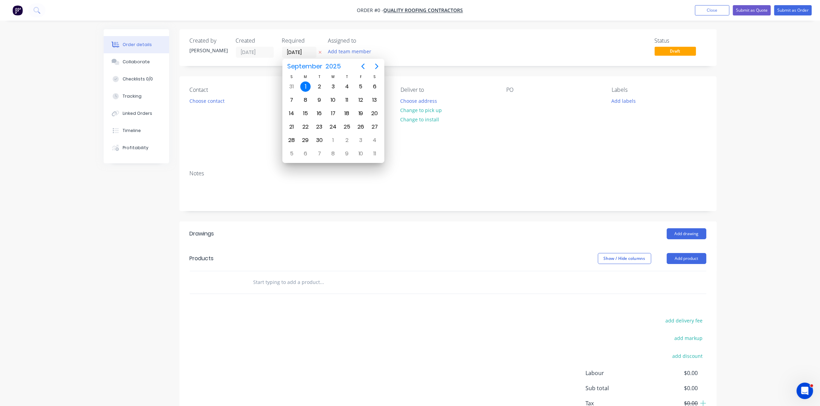
click at [305, 86] on div "1" at bounding box center [305, 87] width 10 height 10
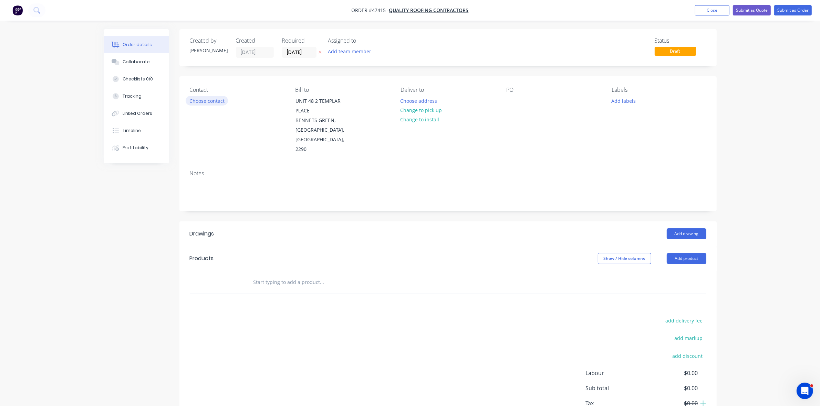
click at [216, 103] on button "Choose contact" at bounding box center [207, 100] width 42 height 9
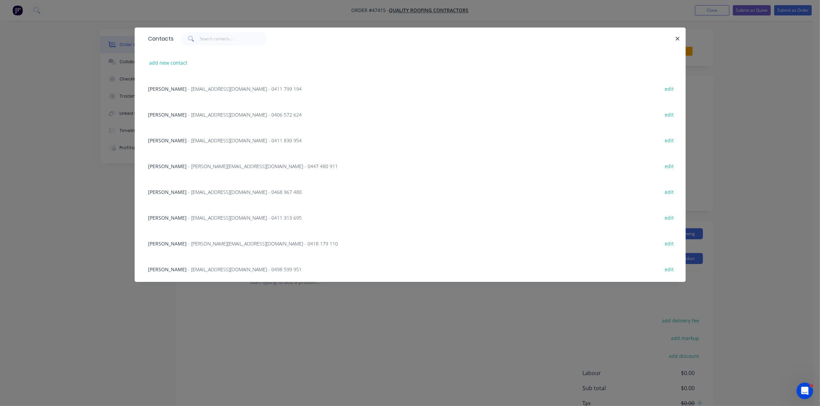
click at [188, 167] on span "- [PERSON_NAME][EMAIL_ADDRESS][DOMAIN_NAME] - 0447 480 911" at bounding box center [263, 166] width 150 height 7
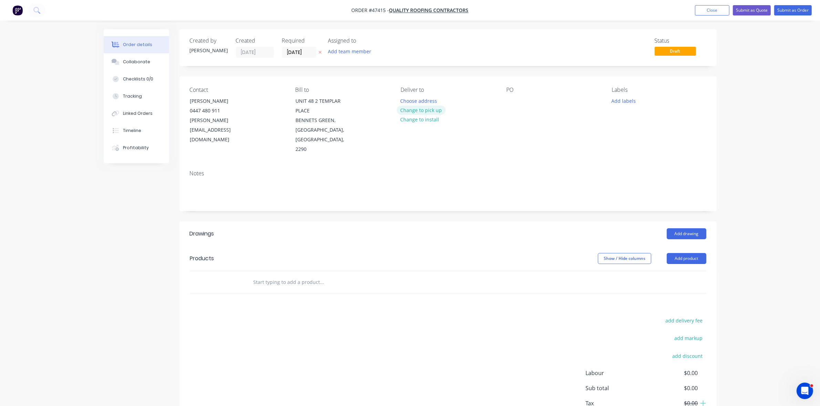
click at [436, 110] on button "Change to pick up" at bounding box center [421, 110] width 49 height 9
click at [515, 101] on div at bounding box center [511, 101] width 11 height 10
paste div
click at [686, 253] on button "Add product" at bounding box center [686, 258] width 40 height 11
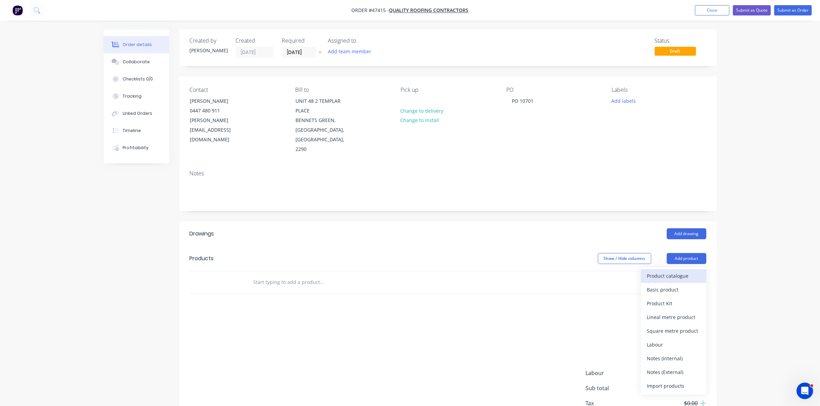
click at [682, 271] on div "Product catalogue" at bounding box center [673, 276] width 53 height 10
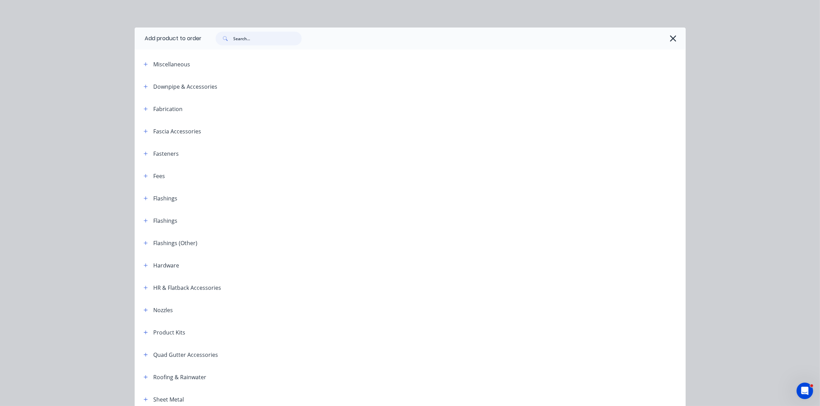
click at [262, 40] on input "text" at bounding box center [267, 39] width 68 height 14
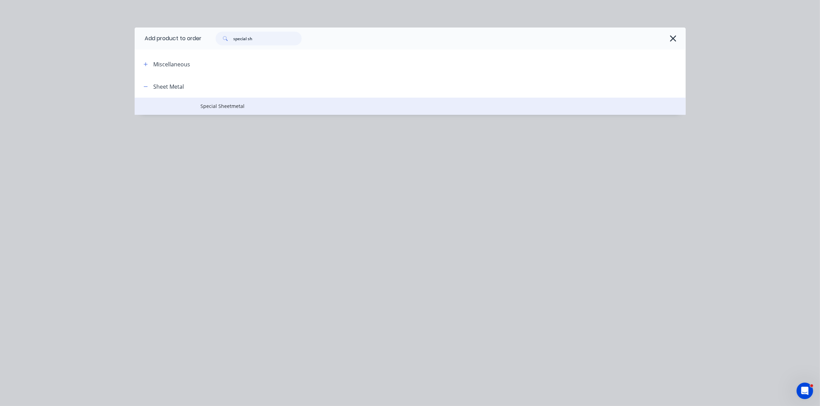
type input "special sh"
click at [238, 106] on span "Special Sheetmetal" at bounding box center [395, 106] width 388 height 7
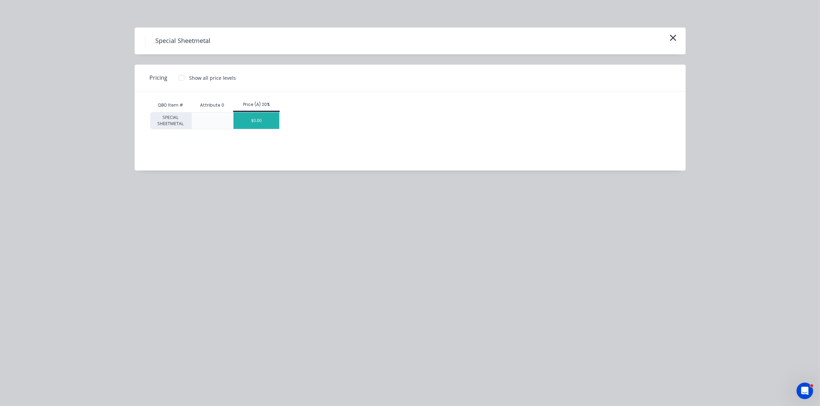
click at [252, 122] on div "$0.00" at bounding box center [256, 121] width 46 height 17
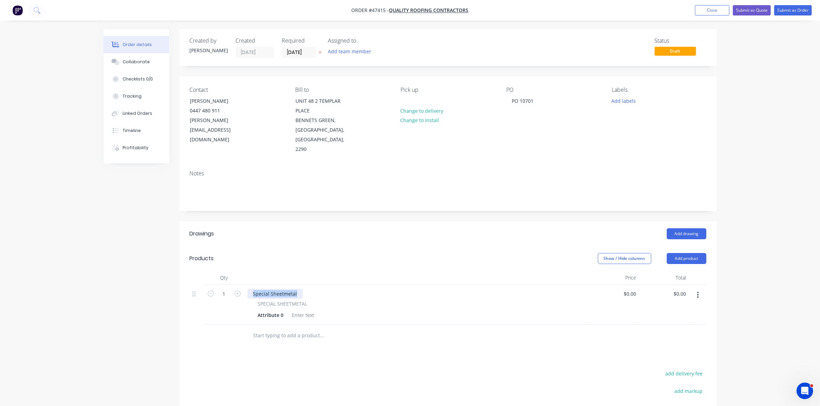
drag, startPoint x: 298, startPoint y: 287, endPoint x: 252, endPoint y: 287, distance: 46.1
click at [252, 289] on div "Special Sheetmetal" at bounding box center [274, 294] width 55 height 10
click at [287, 47] on input "[DATE]" at bounding box center [299, 52] width 34 height 10
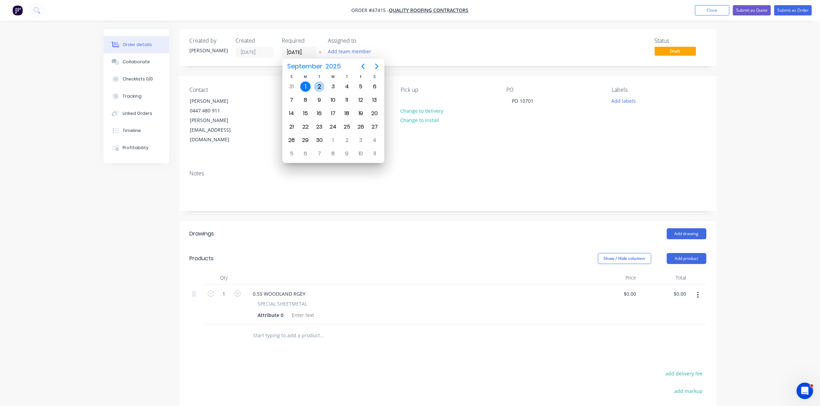
drag, startPoint x: 317, startPoint y: 85, endPoint x: 317, endPoint y: 89, distance: 4.1
click at [317, 86] on div "2" at bounding box center [319, 87] width 10 height 10
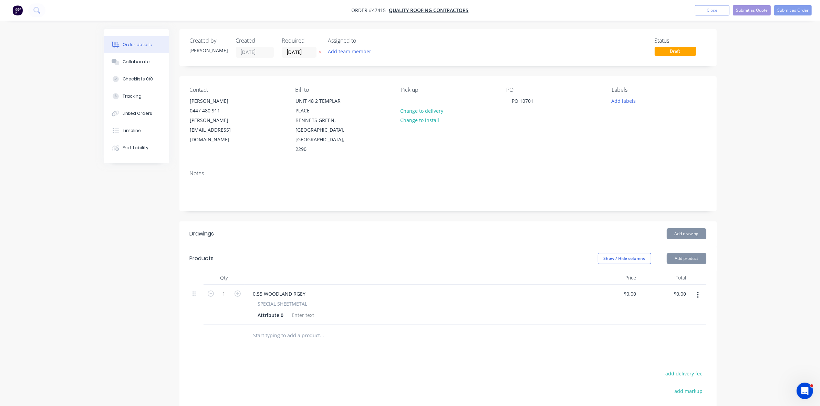
type input "[DATE]"
drag, startPoint x: 294, startPoint y: 285, endPoint x: 306, endPoint y: 285, distance: 12.0
click at [306, 289] on div "0.55 WOODLAND RGEY" at bounding box center [279, 294] width 64 height 10
click at [275, 310] on div "Attribute 0" at bounding box center [270, 315] width 31 height 10
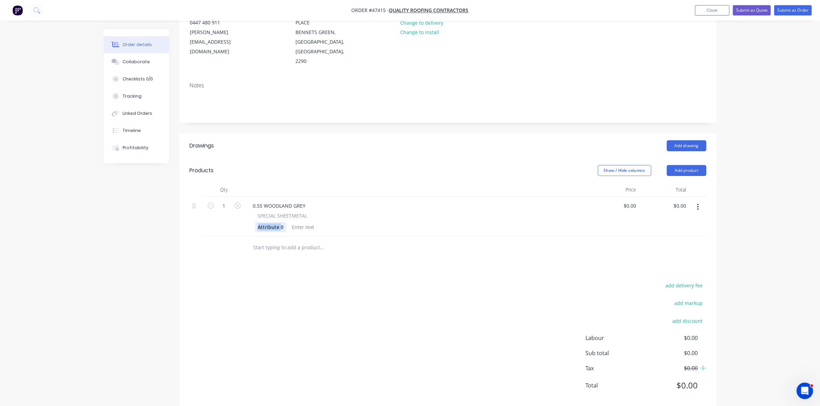
scroll to position [92, 0]
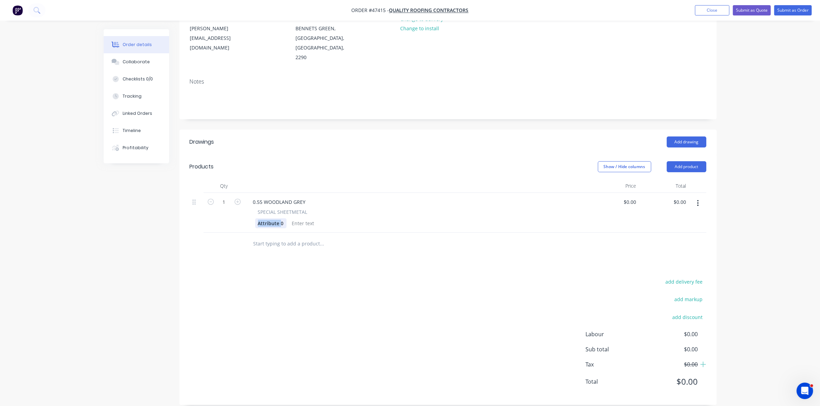
click at [271, 219] on div "Attribute 0" at bounding box center [270, 224] width 31 height 10
click at [356, 219] on div at bounding box center [358, 224] width 28 height 10
click at [277, 223] on div "EXTEND TAPERED FLASHING FROM 47232" at bounding box center [298, 227] width 86 height 17
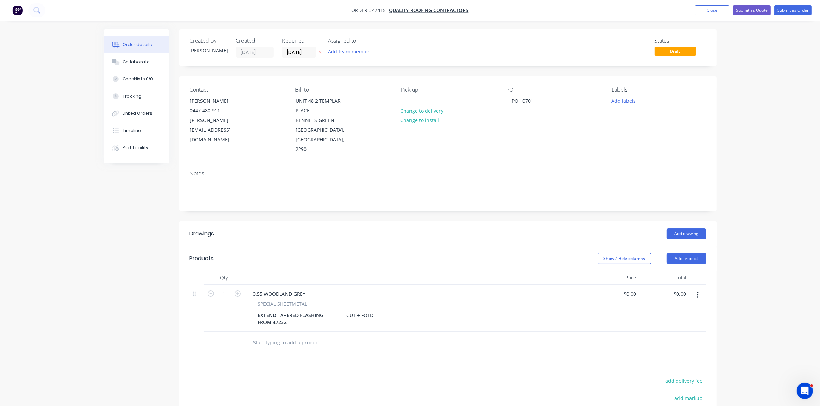
scroll to position [99, 0]
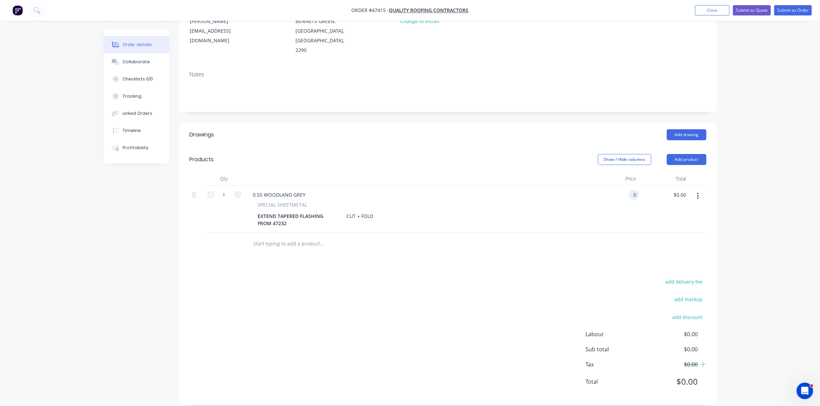
click at [634, 190] on input "0" at bounding box center [635, 195] width 8 height 10
type input "$125.00"
click at [560, 237] on div at bounding box center [448, 244] width 516 height 22
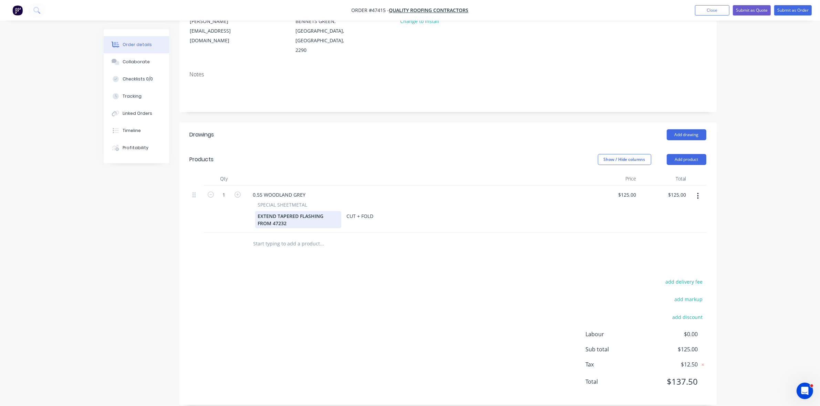
click at [259, 215] on div "EXTEND TAPERED FLASHING FROM 47232" at bounding box center [298, 219] width 86 height 17
click at [278, 218] on div "EXTEND TAPERED FLASHING FROM #47232" at bounding box center [298, 219] width 86 height 17
click at [263, 231] on div "EXTEND TAPERED FLASHING FROM #47232" at bounding box center [298, 227] width 86 height 32
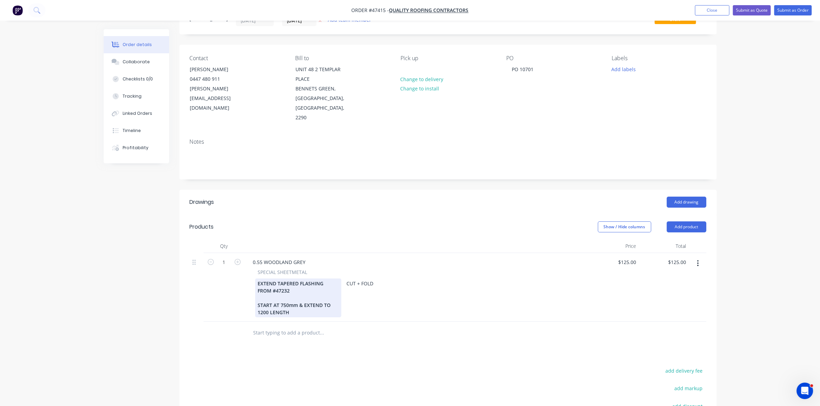
scroll to position [43, 0]
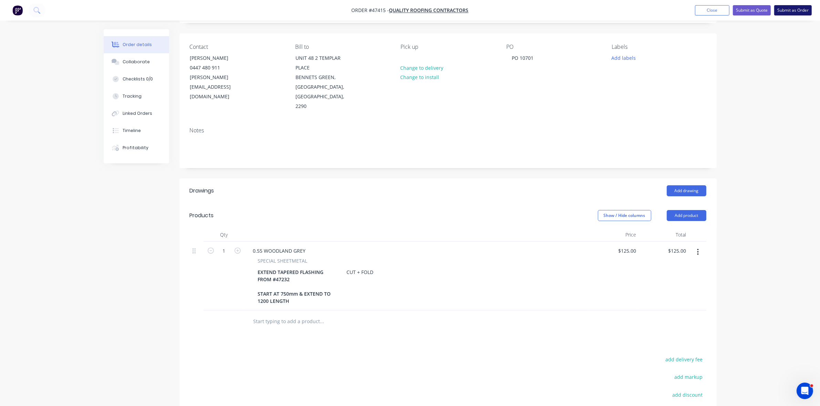
click at [792, 11] on button "Submit as Order" at bounding box center [793, 10] width 38 height 10
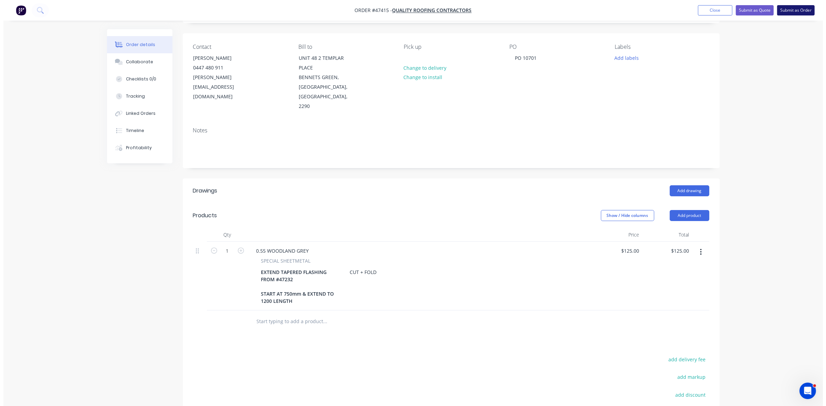
scroll to position [0, 0]
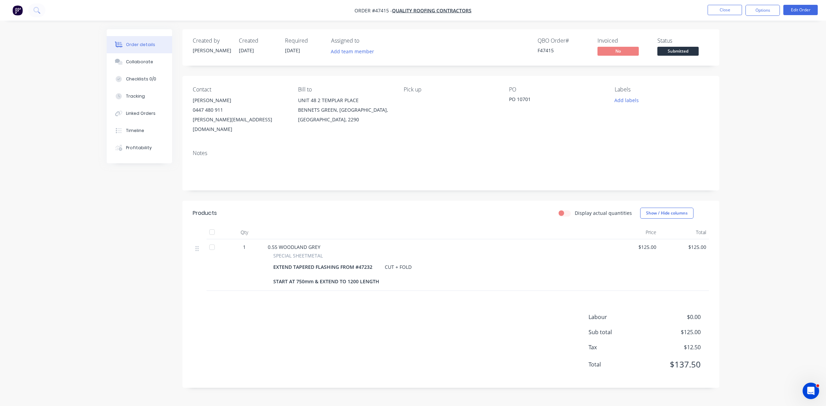
click at [758, 15] on button "Options" at bounding box center [763, 10] width 34 height 11
click at [736, 83] on div "Work Order" at bounding box center [741, 83] width 63 height 10
click at [736, 70] on div "Without pricing" at bounding box center [741, 69] width 63 height 10
click at [678, 53] on span "Submitted" at bounding box center [677, 51] width 41 height 9
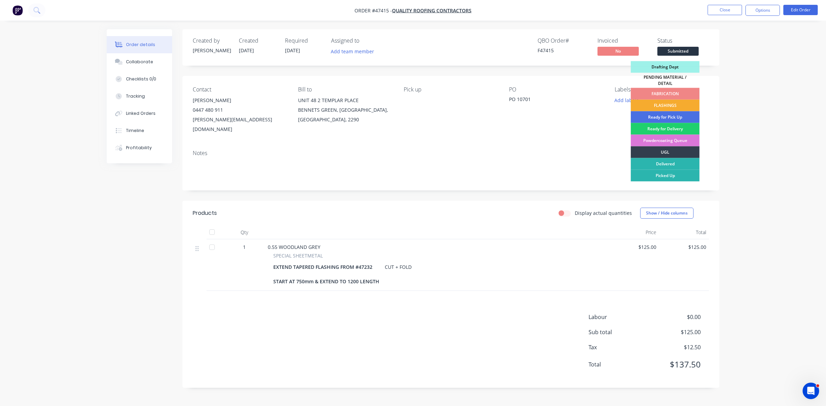
click at [674, 100] on div "FLASHINGS" at bounding box center [665, 106] width 69 height 12
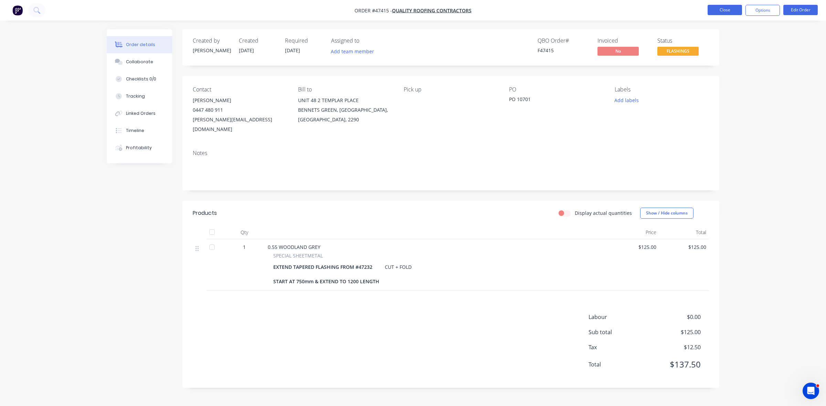
click at [709, 11] on button "Close" at bounding box center [725, 10] width 34 height 10
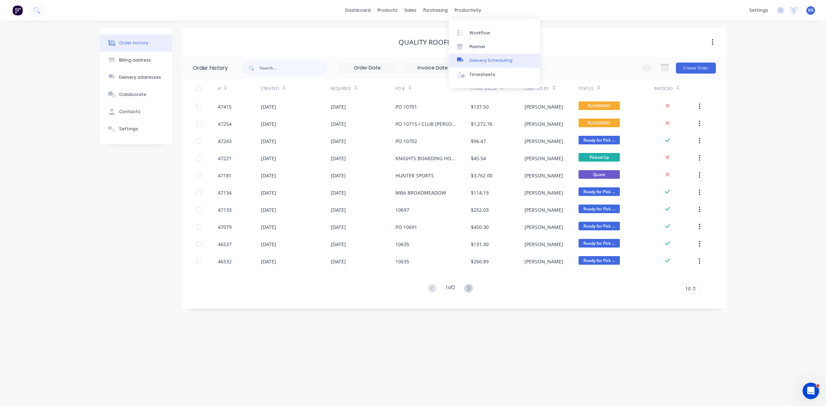
click at [485, 56] on link "Delivery Scheduling" at bounding box center [494, 61] width 91 height 14
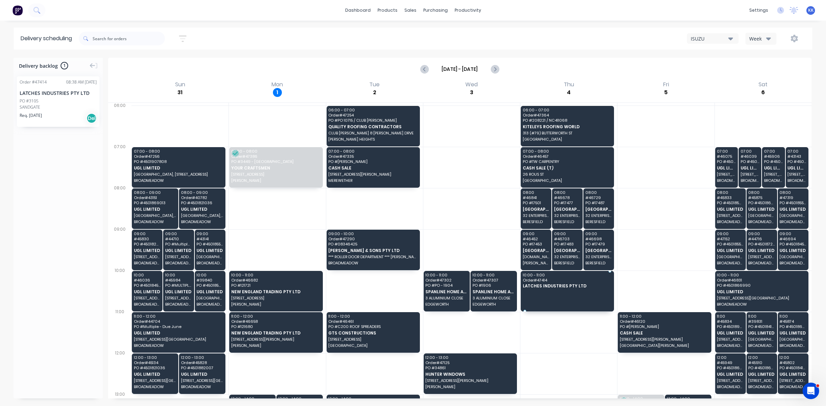
drag, startPoint x: 56, startPoint y: 100, endPoint x: 542, endPoint y: 278, distance: 518.0
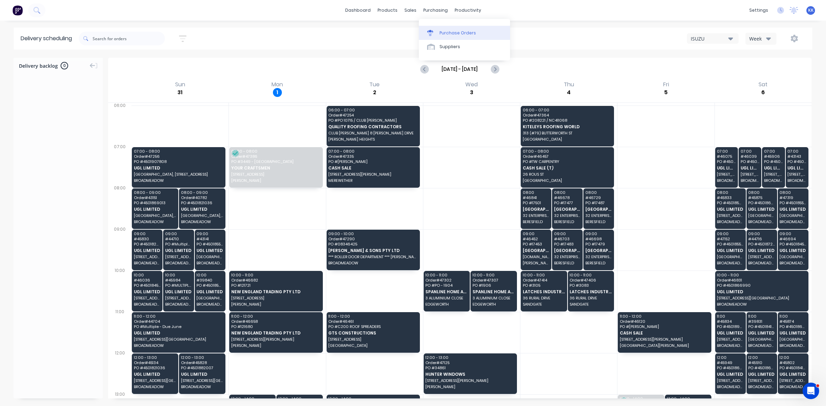
click at [452, 29] on link "Purchase Orders" at bounding box center [464, 33] width 91 height 14
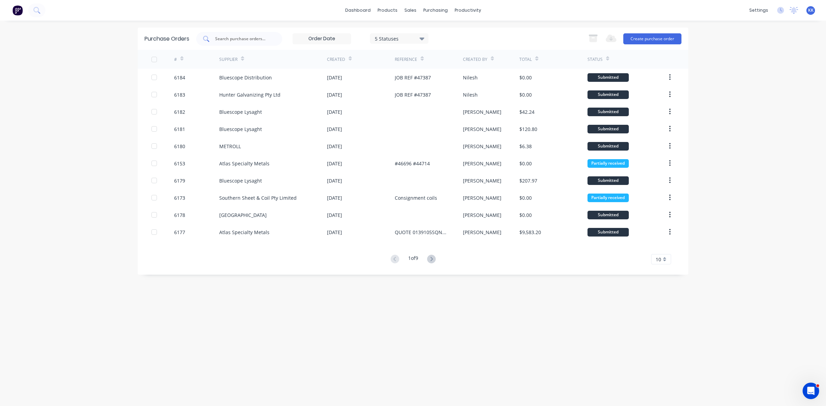
click at [250, 38] on input "text" at bounding box center [242, 38] width 57 height 7
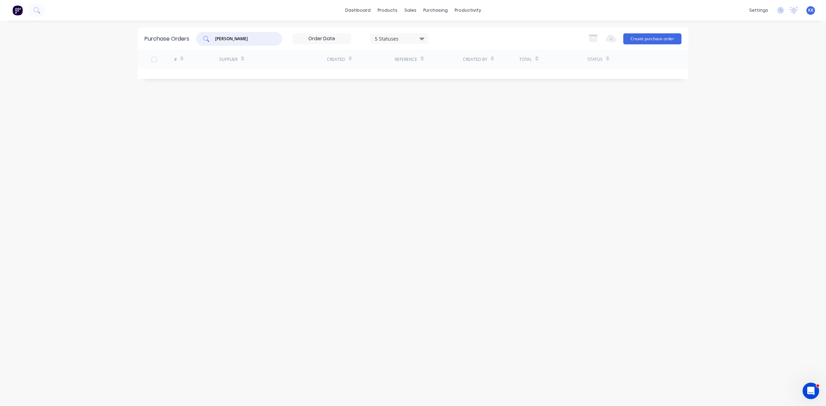
click at [379, 42] on div "5 Statuses" at bounding box center [399, 38] width 59 height 10
click at [445, 56] on div at bounding box center [446, 57] width 14 height 14
click at [451, 41] on div "[PERSON_NAME] 7 Statuses 7 Statuses Export to Excel (XLSX) Create purchase order" at bounding box center [438, 39] width 485 height 14
drag, startPoint x: 251, startPoint y: 36, endPoint x: 209, endPoint y: 39, distance: 42.7
click at [209, 39] on div "[PERSON_NAME]" at bounding box center [239, 39] width 86 height 14
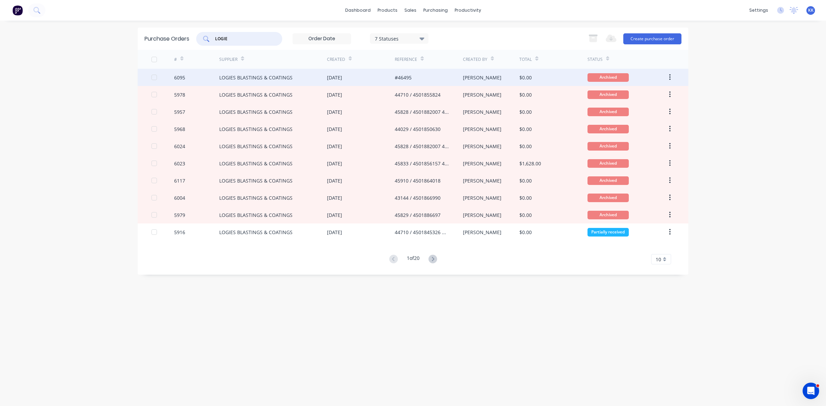
type input "LOGIE"
click at [453, 80] on div "#46495" at bounding box center [429, 77] width 68 height 17
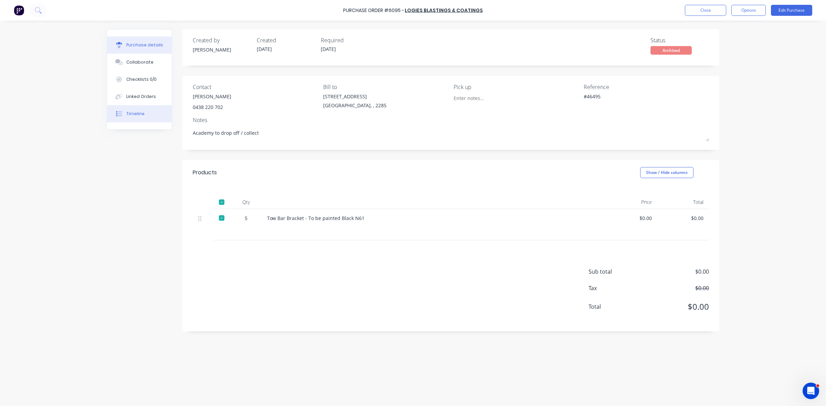
click at [140, 114] on div "Timeline" at bounding box center [135, 114] width 18 height 6
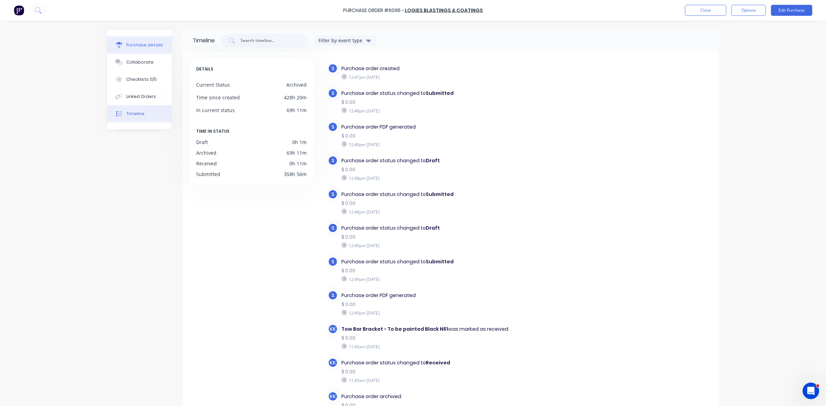
click at [145, 45] on div "Purchase details" at bounding box center [144, 45] width 37 height 6
type textarea "x"
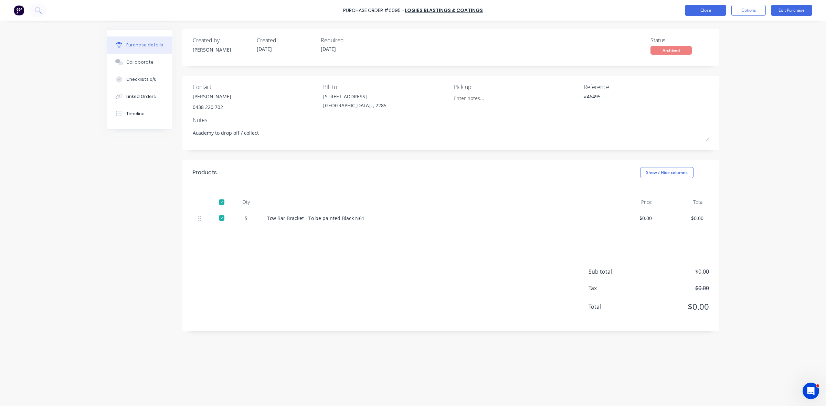
click at [718, 11] on button "Close" at bounding box center [705, 10] width 41 height 11
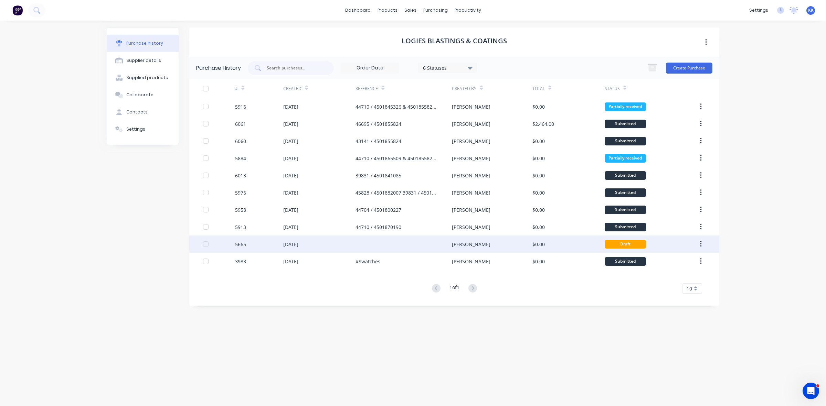
click at [292, 250] on div "[DATE]" at bounding box center [319, 244] width 72 height 17
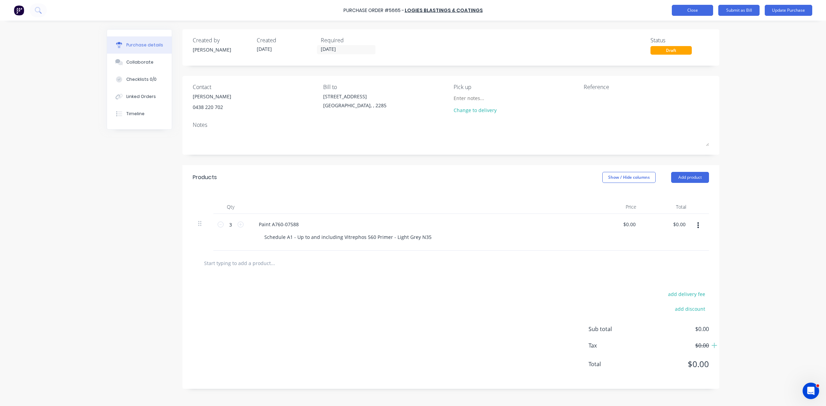
click at [695, 11] on button "Close" at bounding box center [692, 10] width 41 height 11
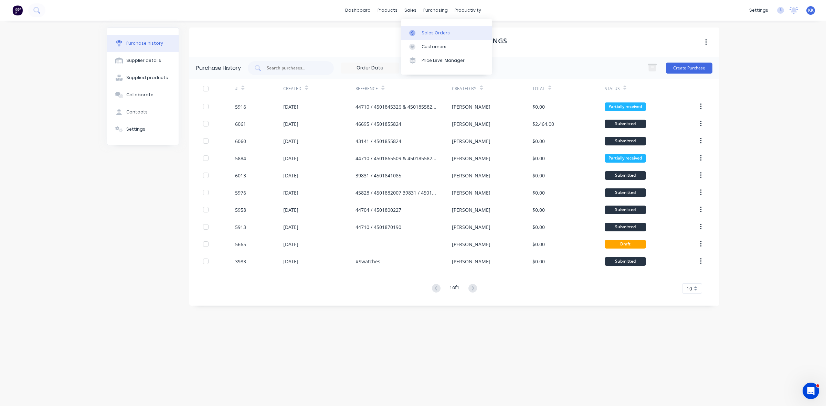
click at [421, 29] on link "Sales Orders" at bounding box center [446, 33] width 91 height 14
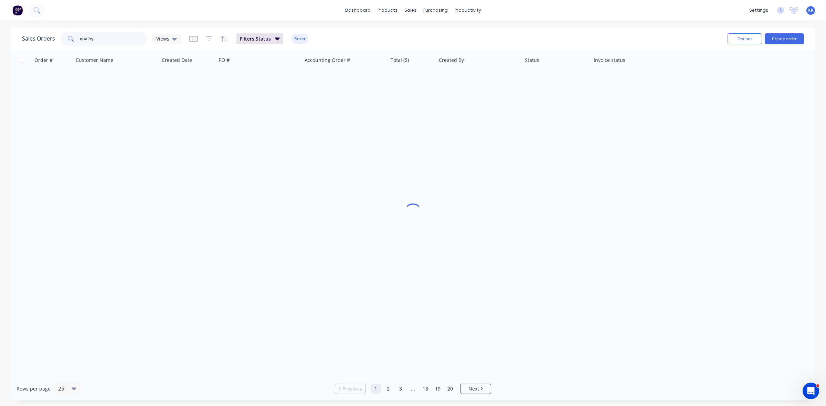
drag, startPoint x: 124, startPoint y: 35, endPoint x: 62, endPoint y: 38, distance: 62.0
click at [63, 41] on div "quality" at bounding box center [104, 39] width 86 height 14
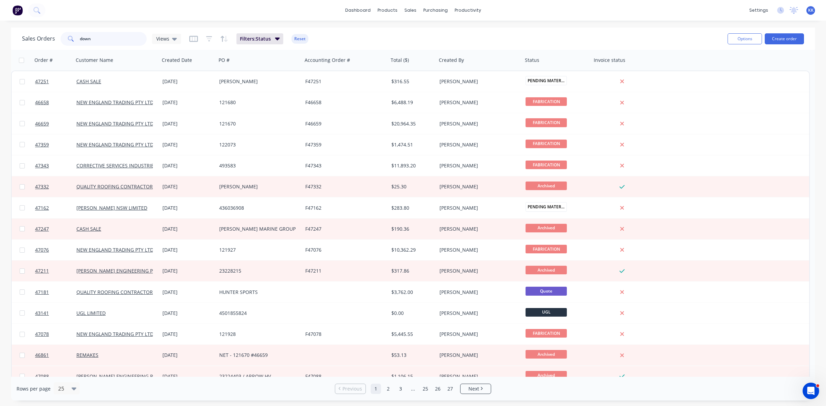
type input "down"
click at [783, 39] on button "Create order" at bounding box center [784, 38] width 39 height 11
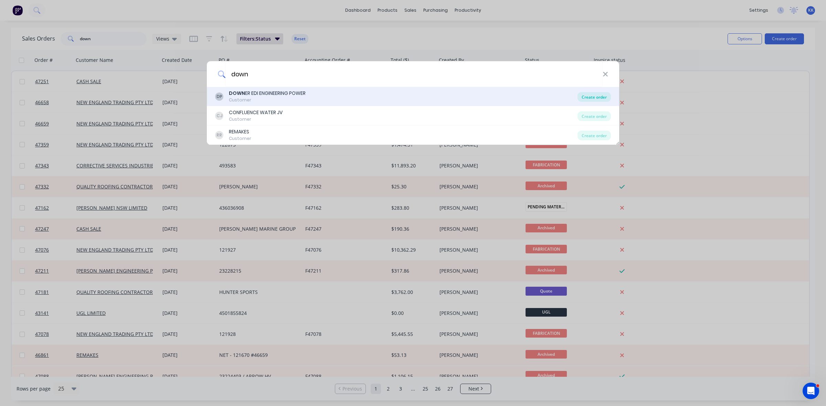
type input "down"
click at [590, 99] on div "Create order" at bounding box center [594, 97] width 33 height 10
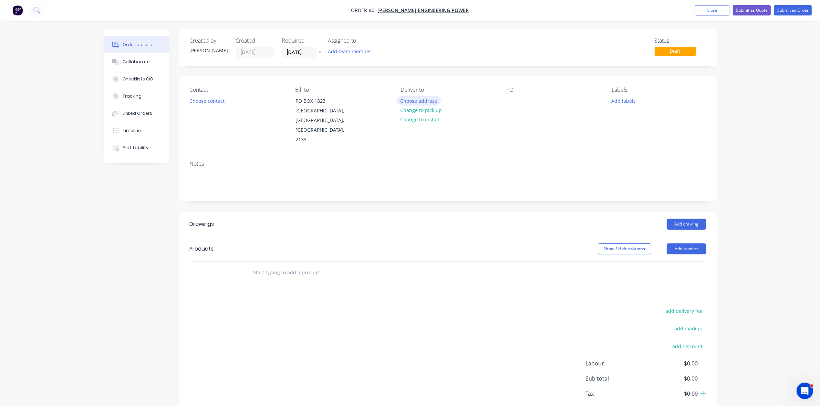
click at [429, 103] on button "Choose address" at bounding box center [419, 100] width 44 height 9
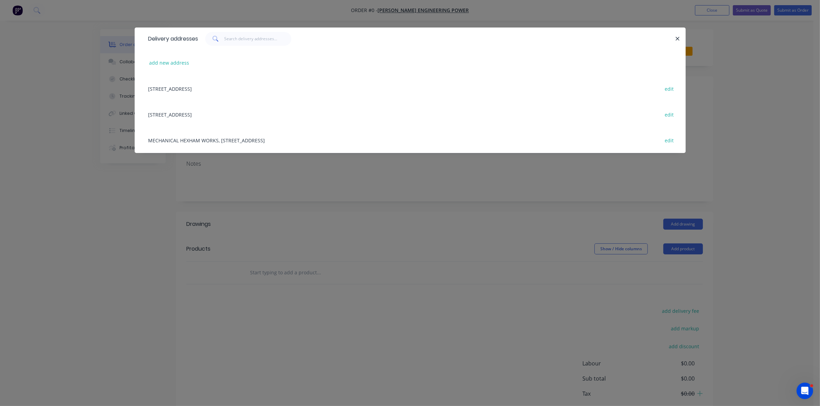
click at [221, 141] on div "MECHANICAL HEXHAM WORKS, Unit 6 / 16 GALLEGHAN ST, HEXHAM, New South Wales, Aus…" at bounding box center [410, 140] width 530 height 26
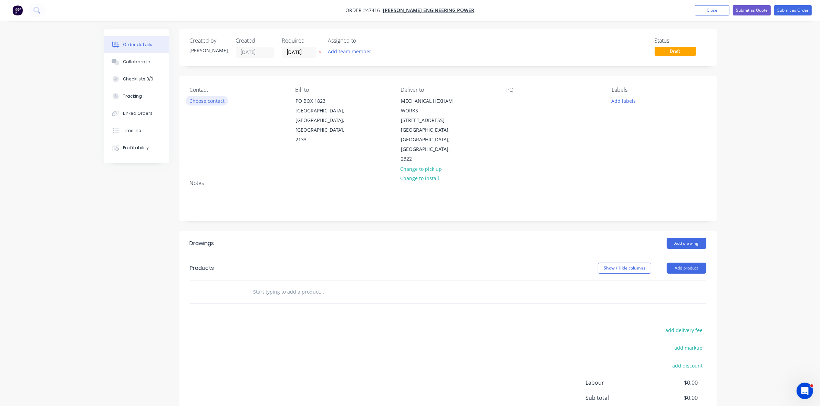
click at [214, 104] on button "Choose contact" at bounding box center [207, 100] width 42 height 9
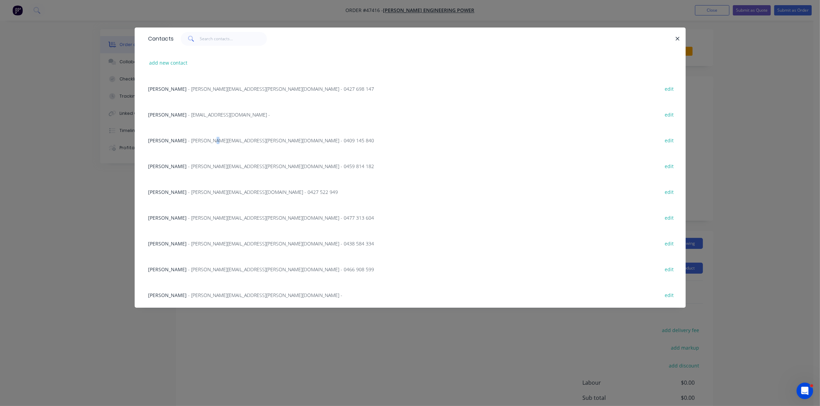
click at [220, 142] on span "- Matthew.Mccosker@Downergroup.com - 0409 145 840" at bounding box center [281, 140] width 186 height 7
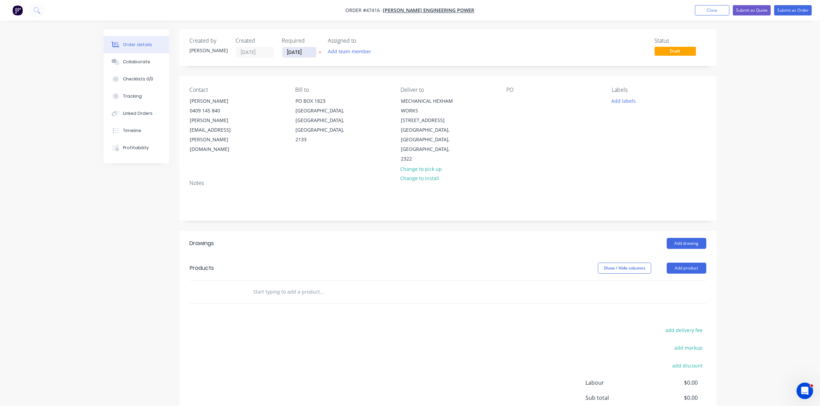
click at [290, 53] on input "[DATE]" at bounding box center [299, 52] width 34 height 10
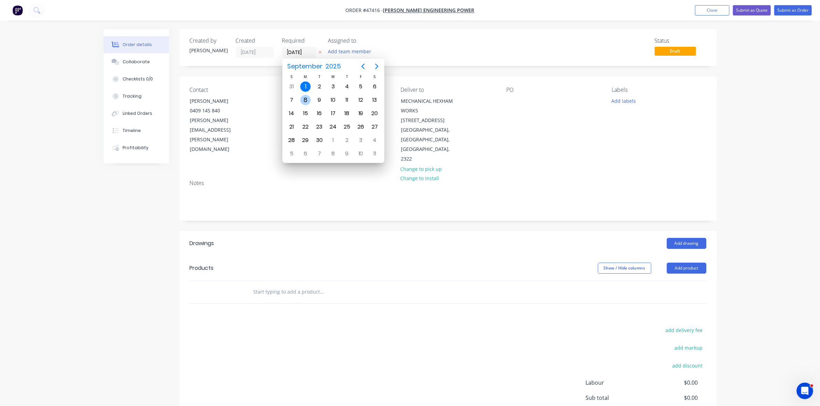
click at [307, 104] on div "8" at bounding box center [305, 100] width 10 height 10
type input "[DATE]"
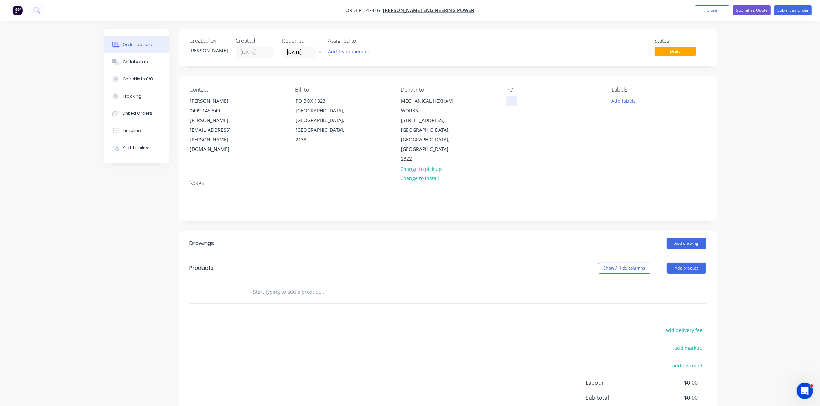
click at [510, 103] on div at bounding box center [511, 101] width 11 height 10
click at [691, 263] on button "Add product" at bounding box center [686, 268] width 40 height 11
click at [677, 281] on div "Product catalogue" at bounding box center [673, 286] width 53 height 10
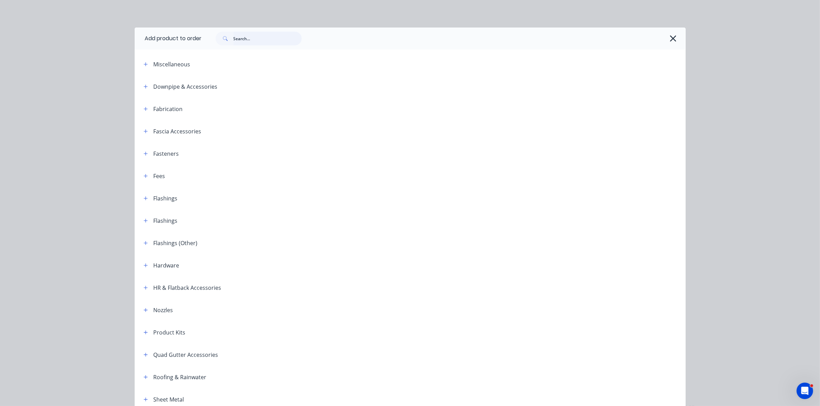
click at [256, 43] on input "text" at bounding box center [267, 39] width 68 height 14
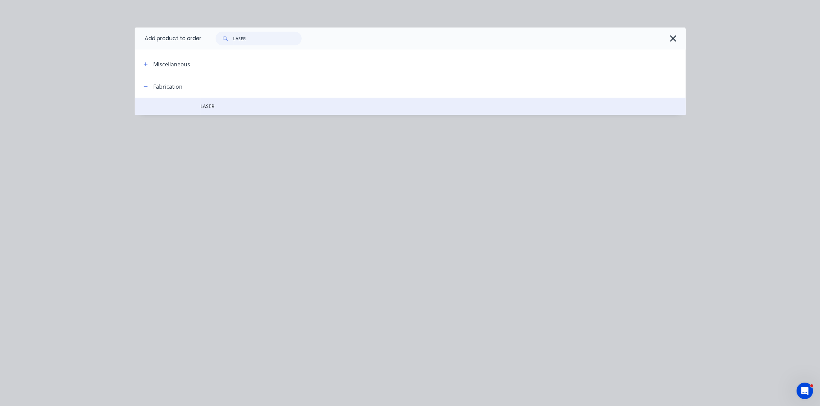
type input "LASER"
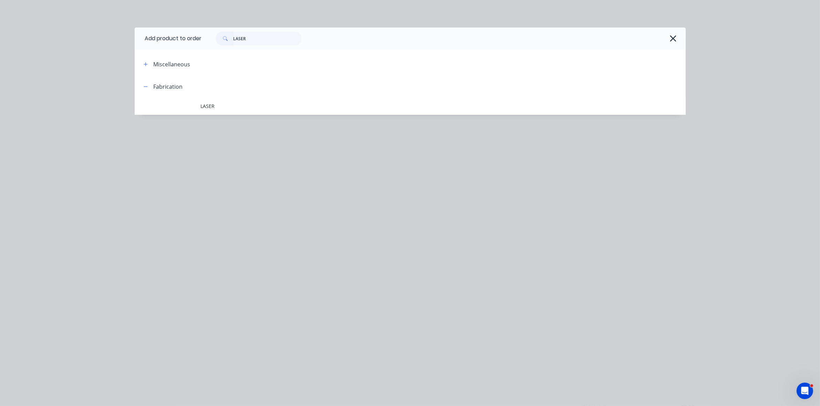
click at [250, 106] on span "LASER" at bounding box center [395, 106] width 388 height 7
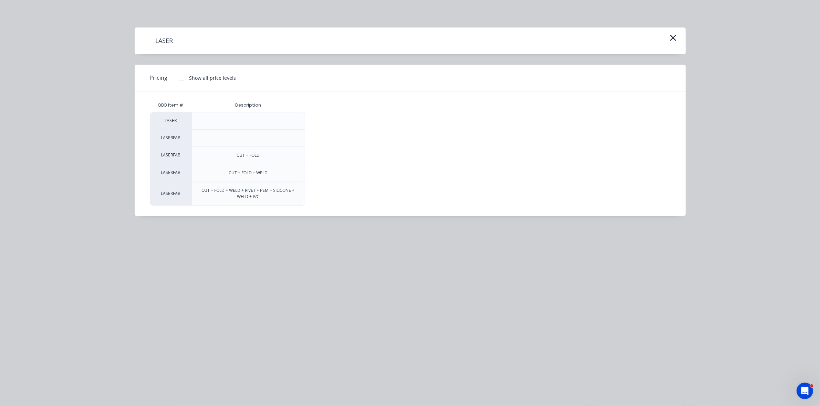
drag, startPoint x: 181, startPoint y: 76, endPoint x: 232, endPoint y: 94, distance: 53.9
click at [182, 78] on div at bounding box center [182, 78] width 14 height 14
click at [320, 119] on div "$0.00" at bounding box center [328, 121] width 46 height 17
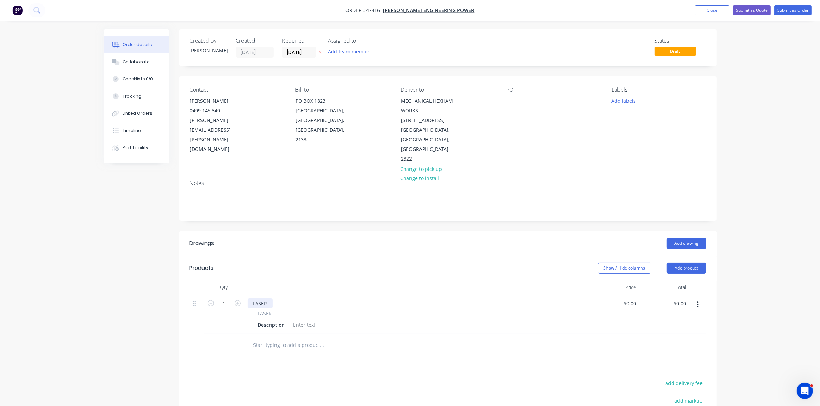
click at [266, 299] on div "LASER" at bounding box center [259, 304] width 25 height 10
click at [273, 320] on div "Description" at bounding box center [271, 325] width 33 height 10
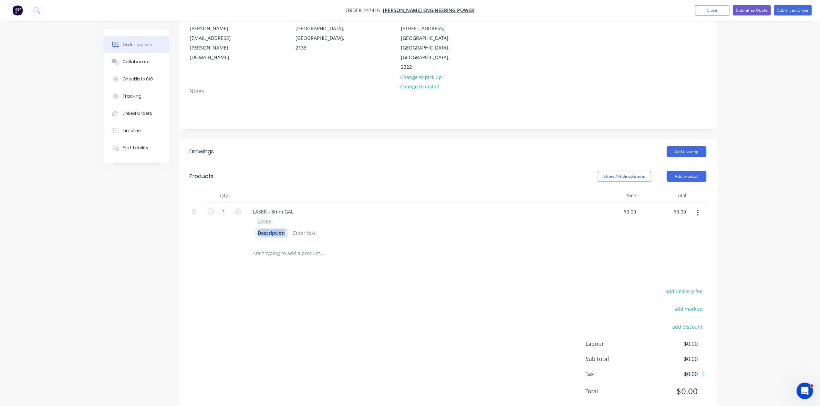
click at [266, 228] on div "Description" at bounding box center [271, 233] width 33 height 10
click at [222, 207] on input "1" at bounding box center [224, 212] width 18 height 10
type input "30"
click at [631, 207] on input "0" at bounding box center [635, 212] width 8 height 10
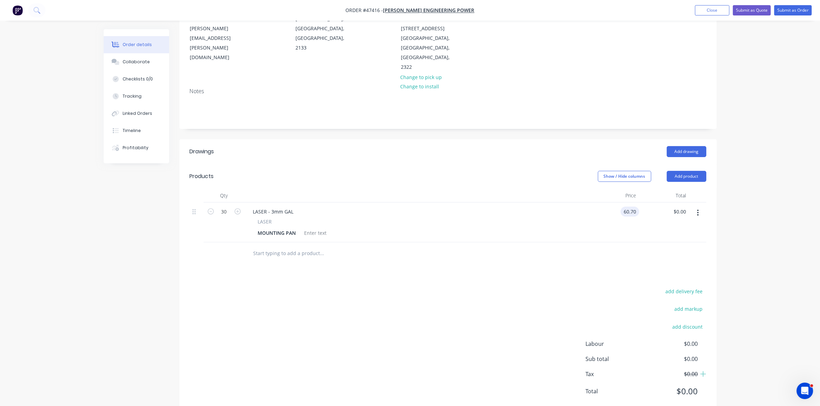
type input "$60.70"
type input "$1,821.00"
click at [321, 228] on div at bounding box center [316, 233] width 28 height 10
click at [689, 287] on button "add delivery fee" at bounding box center [684, 291] width 44 height 9
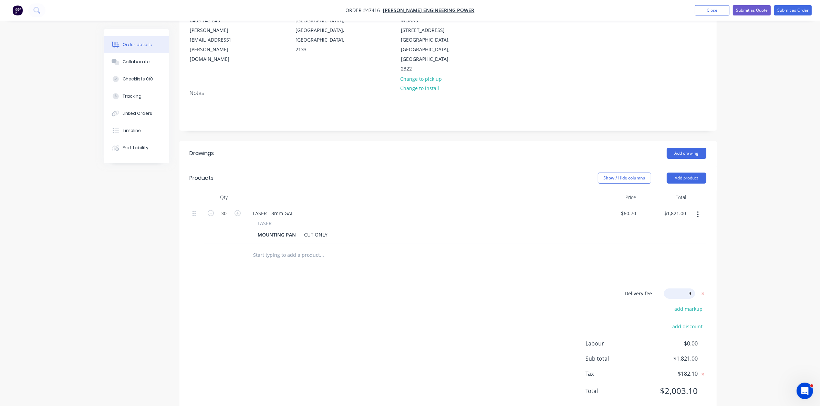
type input "90"
click input "submit" at bounding box center [0, 0] width 0 height 0
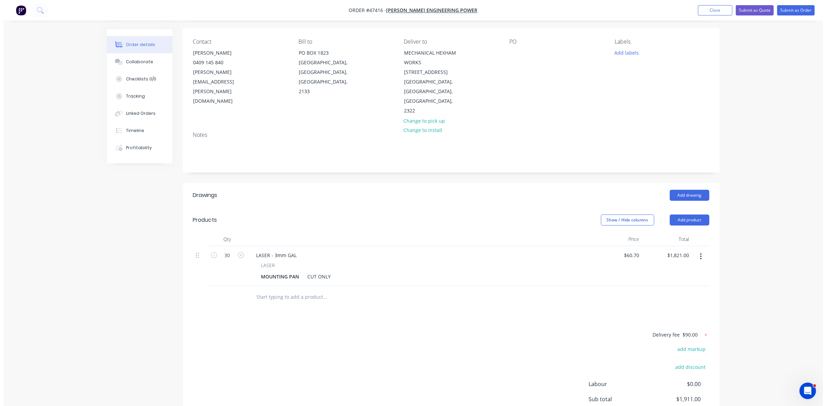
scroll to position [0, 0]
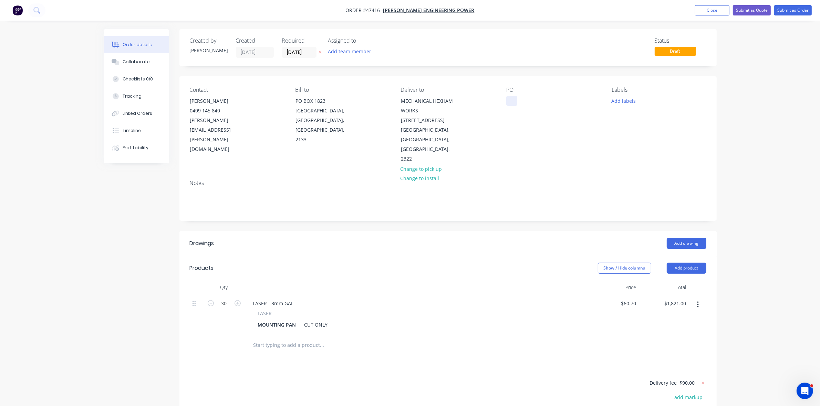
click at [510, 98] on div at bounding box center [511, 101] width 11 height 10
click at [306, 51] on input "[DATE]" at bounding box center [299, 52] width 34 height 10
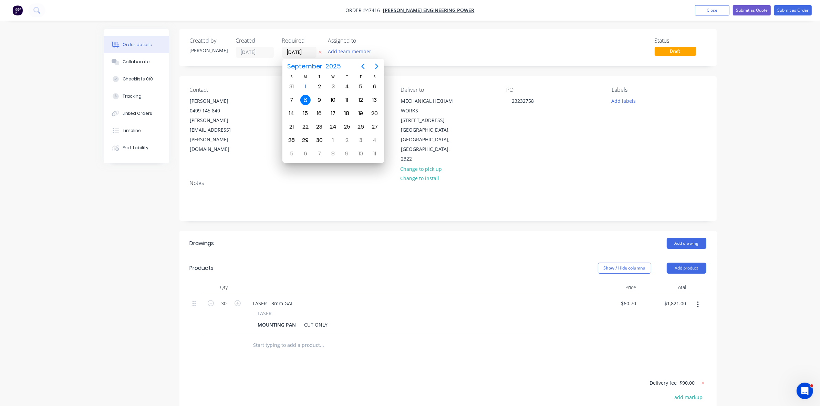
click at [303, 101] on div "8" at bounding box center [305, 100] width 10 height 10
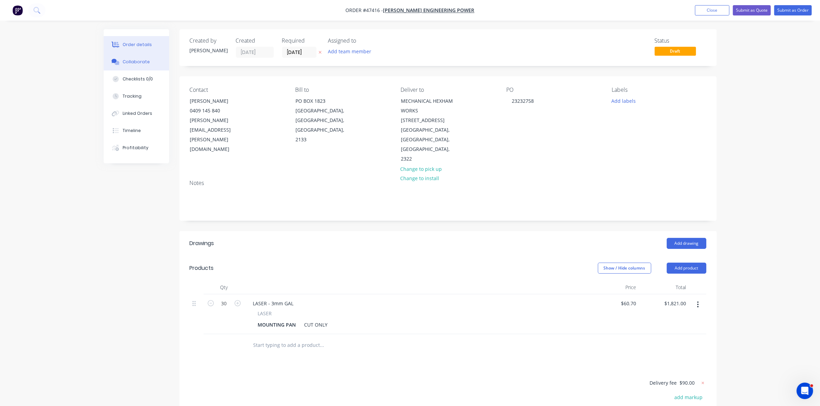
drag, startPoint x: 150, startPoint y: 58, endPoint x: 145, endPoint y: 57, distance: 4.9
click at [149, 58] on button "Collaborate" at bounding box center [136, 61] width 65 height 17
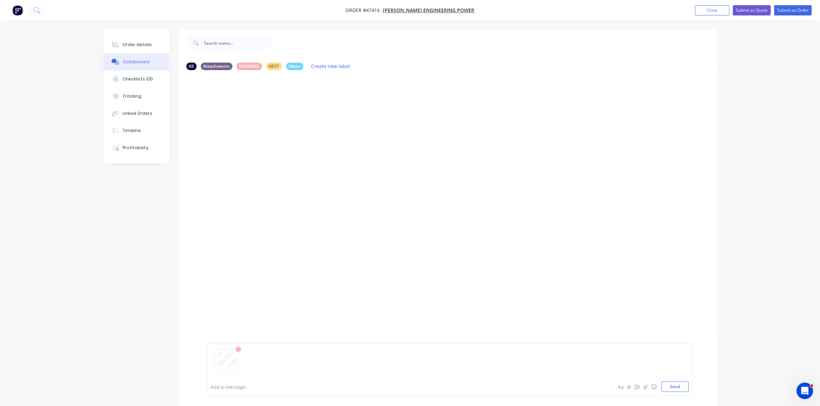
click at [228, 387] on div at bounding box center [390, 387] width 358 height 7
click at [134, 43] on div "Order details" at bounding box center [137, 45] width 29 height 6
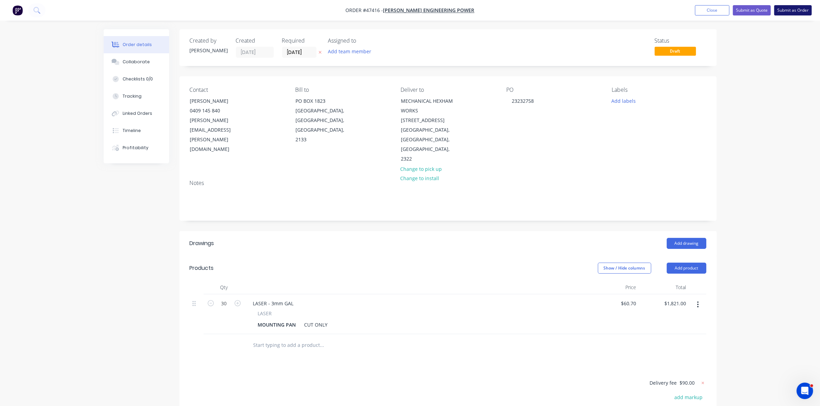
click at [785, 12] on button "Submit as Order" at bounding box center [793, 10] width 38 height 10
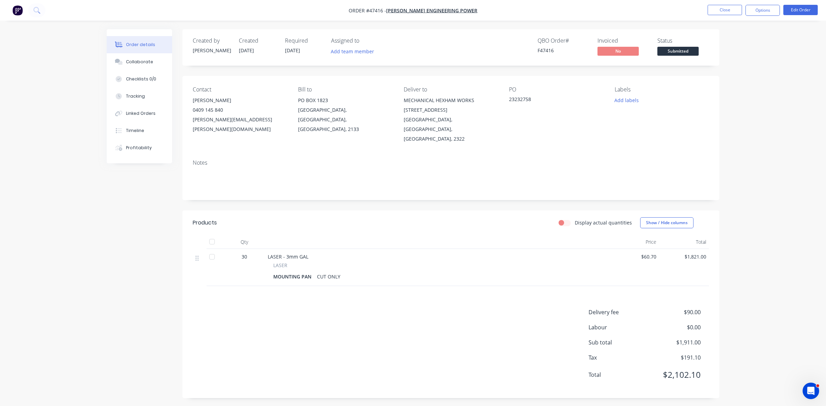
click at [770, 8] on button "Options" at bounding box center [763, 10] width 34 height 11
click at [732, 80] on div "Work Order" at bounding box center [741, 83] width 63 height 10
click at [733, 71] on div "Without pricing" at bounding box center [741, 69] width 63 height 10
click at [742, 101] on div "Delivery Docket" at bounding box center [741, 97] width 63 height 10
click at [732, 70] on div "Without pricing" at bounding box center [741, 69] width 63 height 10
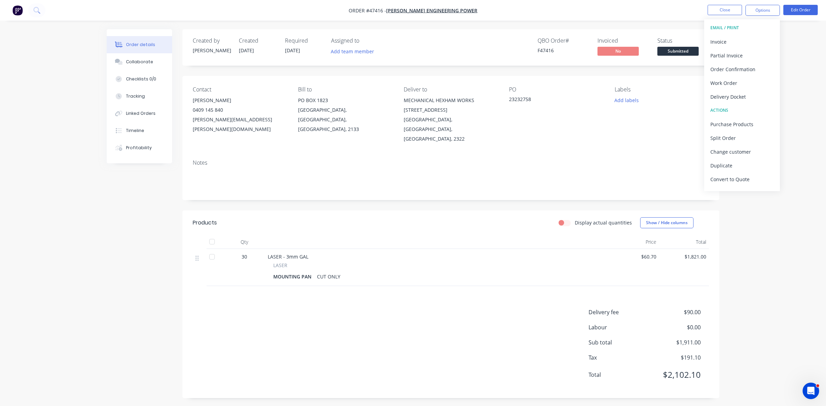
click at [692, 53] on span "Submitted" at bounding box center [677, 51] width 41 height 9
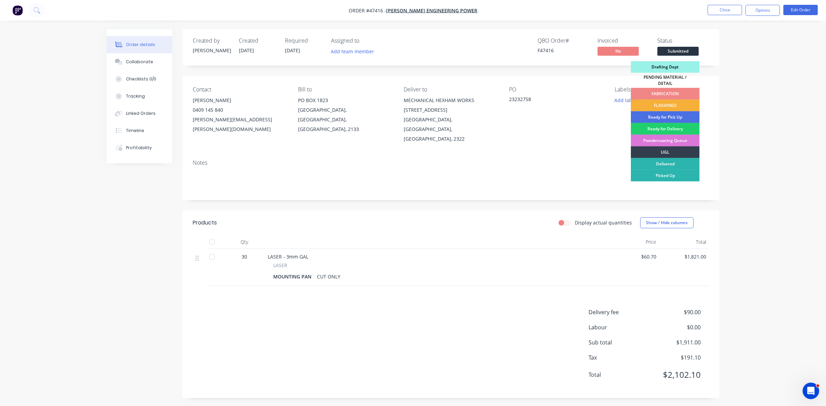
click at [672, 69] on div "Drafting Dept" at bounding box center [665, 67] width 69 height 12
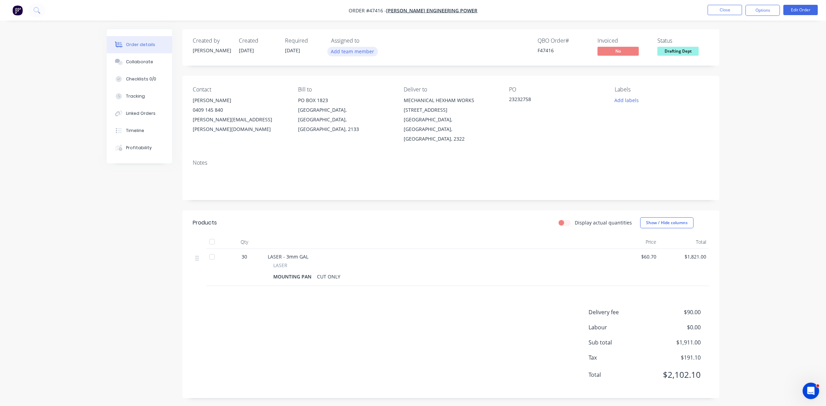
click at [353, 49] on button "Add team member" at bounding box center [352, 51] width 51 height 9
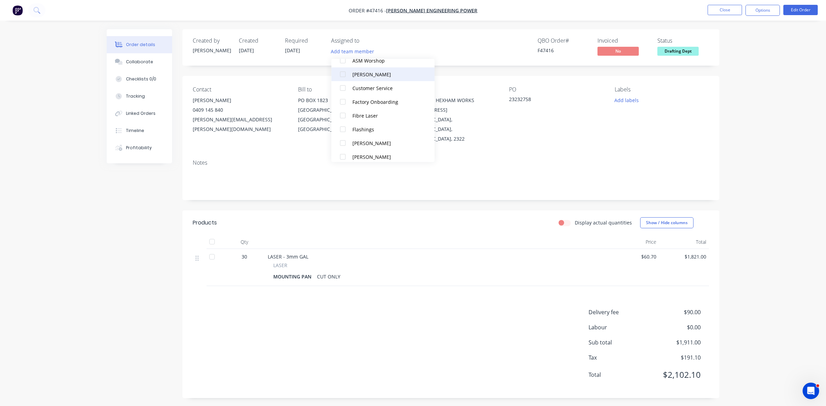
scroll to position [86, 0]
click at [368, 126] on div "[PERSON_NAME]" at bounding box center [386, 127] width 69 height 7
click at [731, 13] on button "Close" at bounding box center [725, 10] width 34 height 10
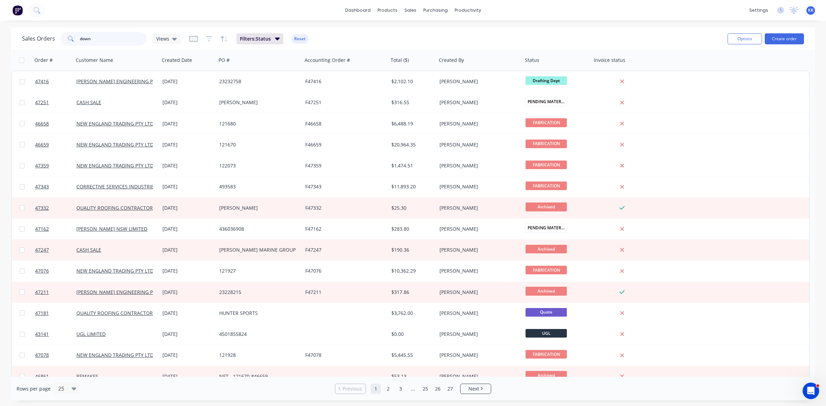
drag, startPoint x: 97, startPoint y: 41, endPoint x: 65, endPoint y: 27, distance: 34.2
click at [74, 42] on div "down" at bounding box center [104, 39] width 86 height 14
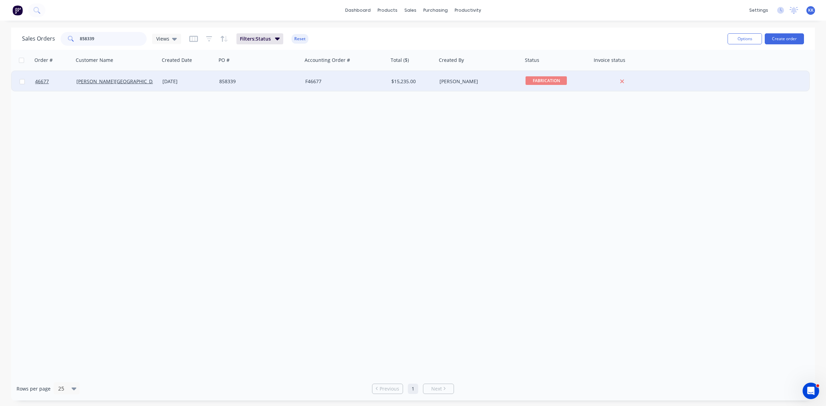
type input "858339"
click at [152, 84] on div "[PERSON_NAME][GEOGRAPHIC_DATA]" at bounding box center [114, 81] width 76 height 7
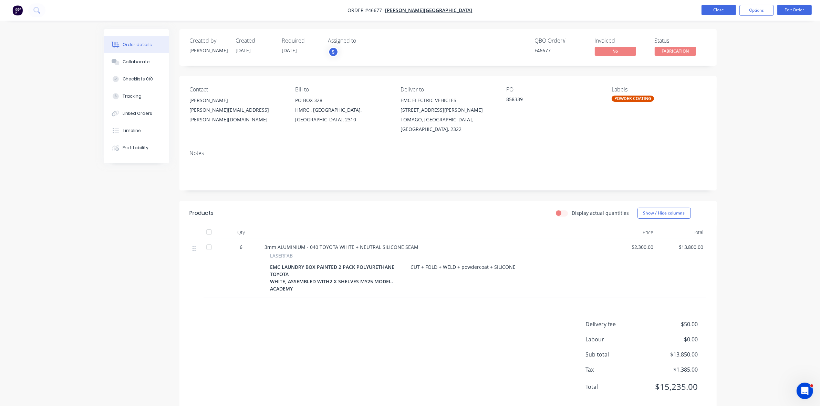
click at [722, 13] on button "Close" at bounding box center [718, 10] width 34 height 10
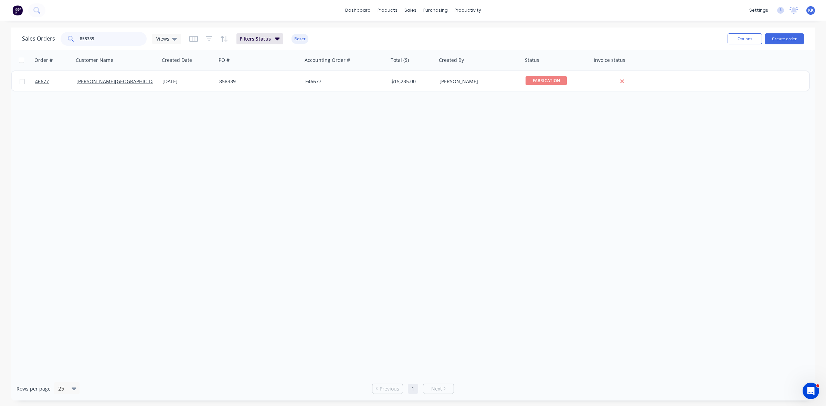
drag, startPoint x: 101, startPoint y: 39, endPoint x: 74, endPoint y: 39, distance: 26.2
click at [74, 39] on div "858339" at bounding box center [104, 39] width 86 height 14
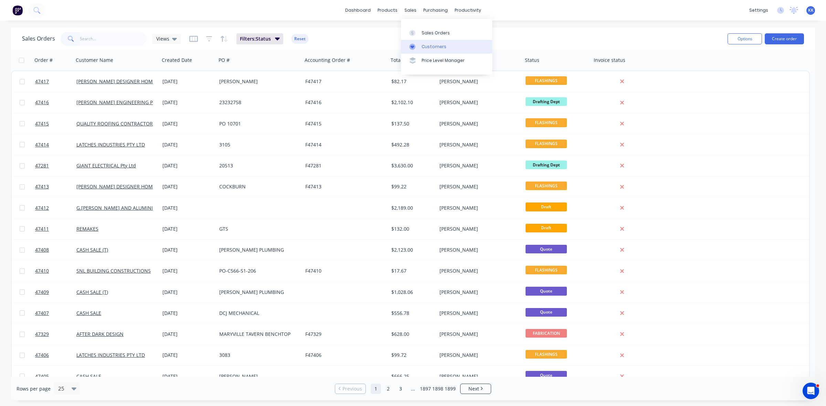
click at [422, 44] on div "Customers" at bounding box center [434, 47] width 25 height 6
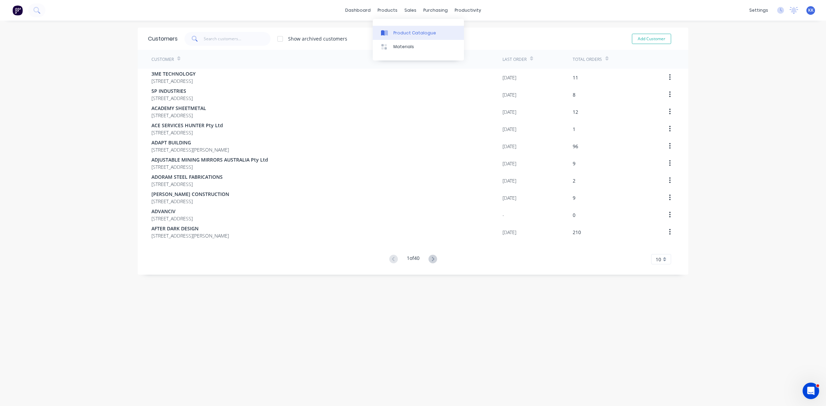
click at [395, 29] on link "Product Catalogue" at bounding box center [418, 33] width 91 height 14
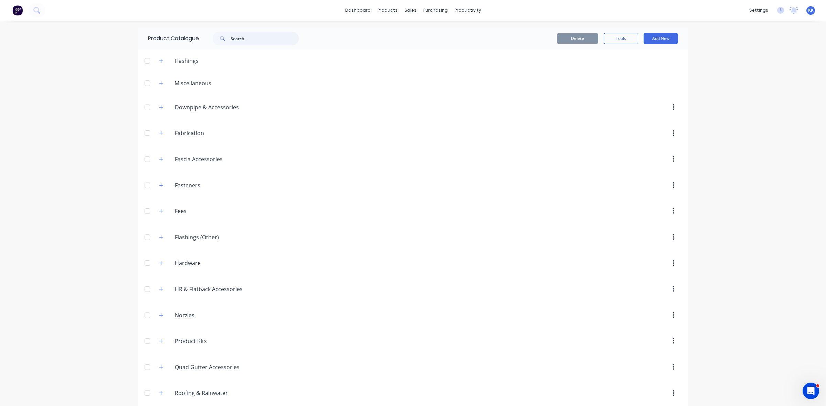
click at [244, 39] on input "text" at bounding box center [265, 39] width 68 height 14
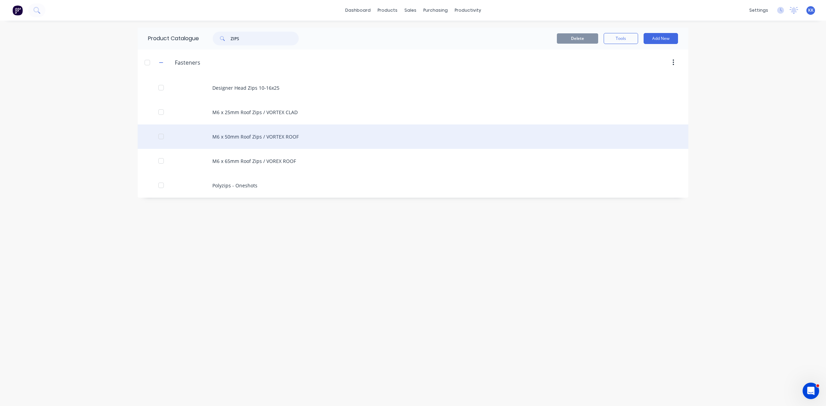
type input "ZIPS"
click at [245, 135] on div "M6 x 50mm Roof Zips / VORTEX ROOF" at bounding box center [413, 137] width 551 height 24
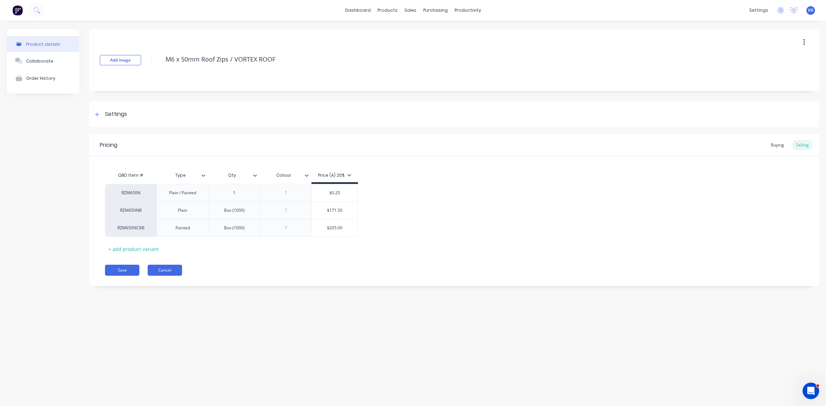
click at [170, 270] on button "Cancel" at bounding box center [165, 270] width 34 height 11
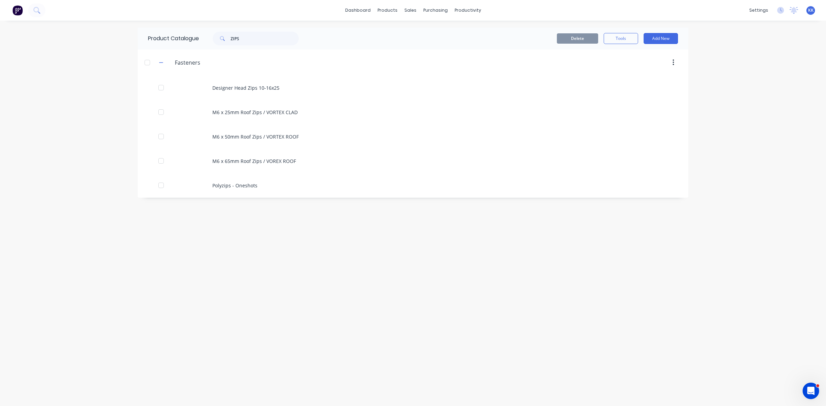
click at [513, 34] on div "Delete Tools Add New" at bounding box center [497, 38] width 362 height 11
click at [442, 36] on link "Purchase Orders" at bounding box center [464, 33] width 91 height 14
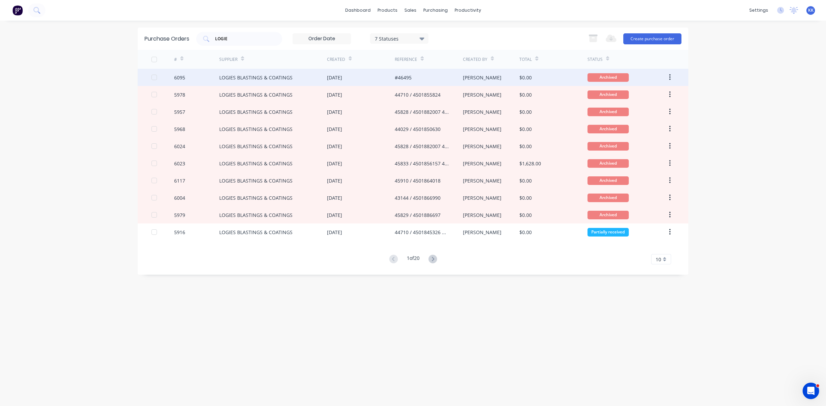
click at [303, 76] on div "LOGIES BLASTINGS & COATINGS" at bounding box center [273, 77] width 108 height 17
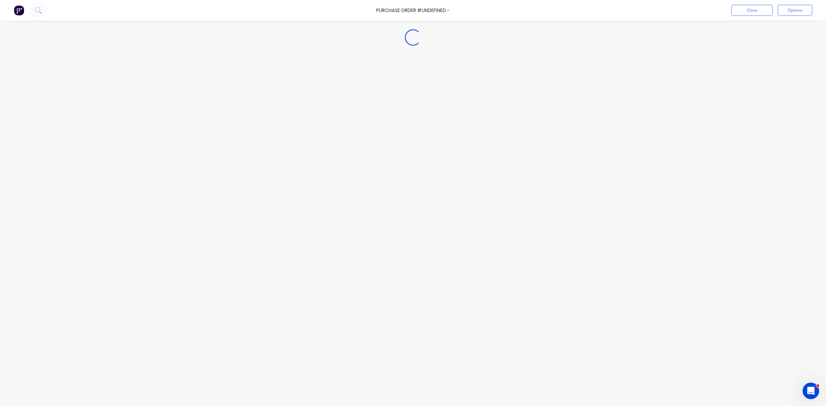
type textarea "x"
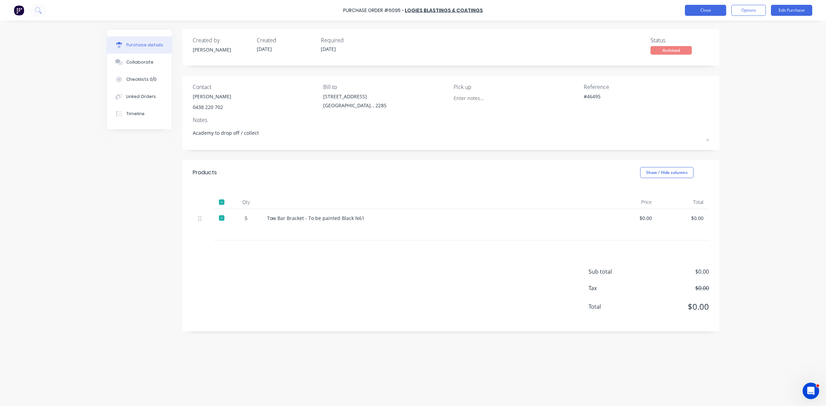
click at [699, 8] on button "Close" at bounding box center [705, 10] width 41 height 11
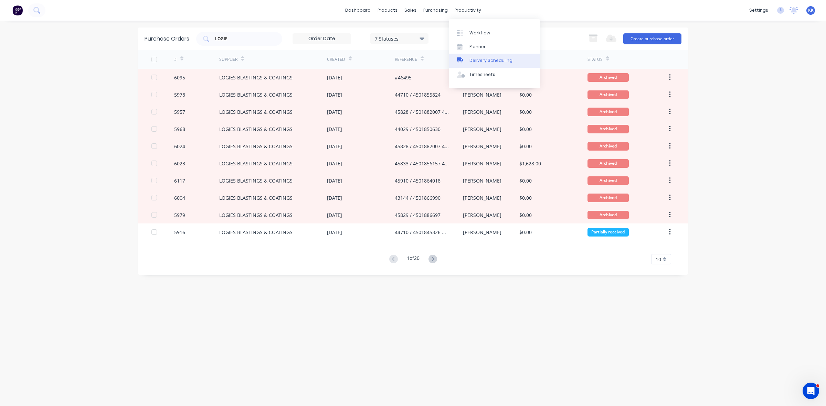
click at [488, 63] on div "Delivery Scheduling" at bounding box center [490, 60] width 43 height 6
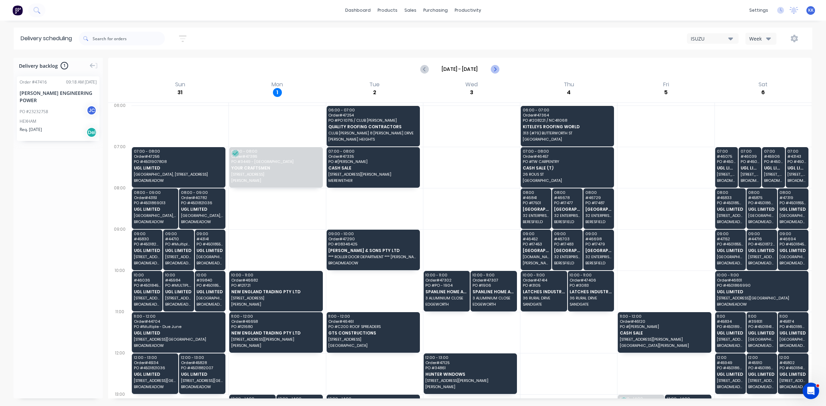
click at [497, 68] on icon "Next page" at bounding box center [494, 69] width 8 height 8
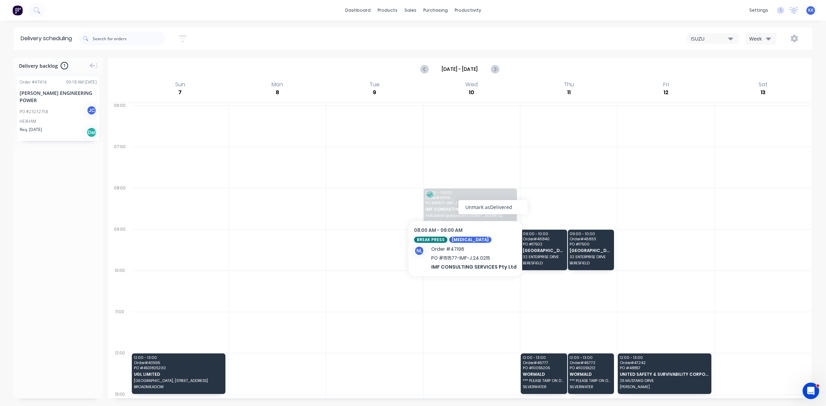
click at [470, 205] on div "Unmark as Delivered" at bounding box center [492, 207] width 69 height 14
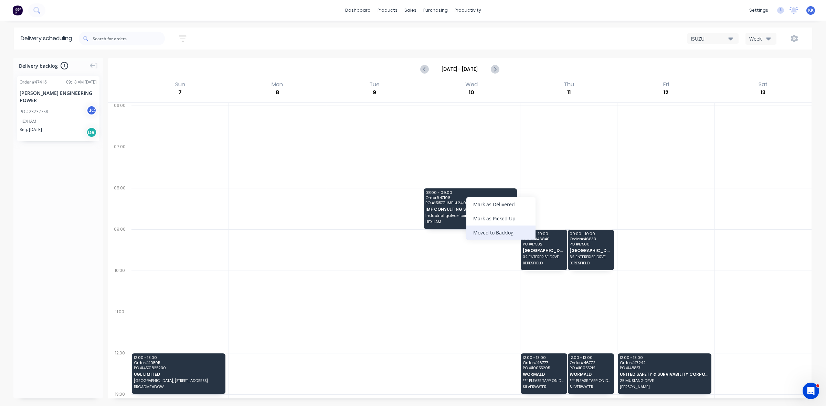
click at [512, 231] on div "Moved to Backlog" at bounding box center [500, 233] width 69 height 14
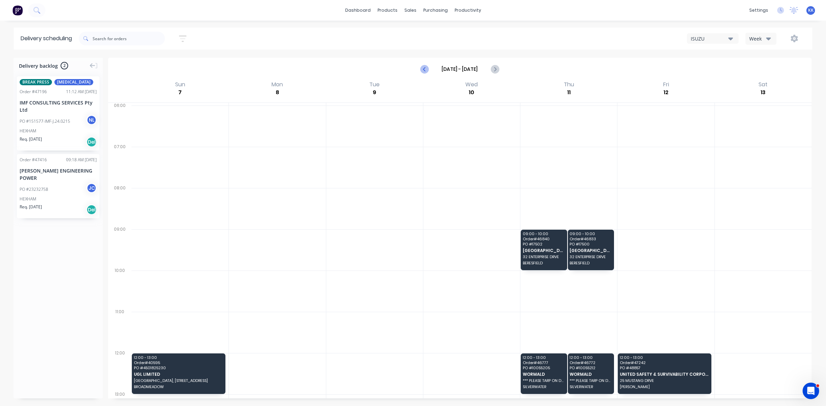
click at [423, 70] on icon "Previous page" at bounding box center [425, 69] width 8 height 8
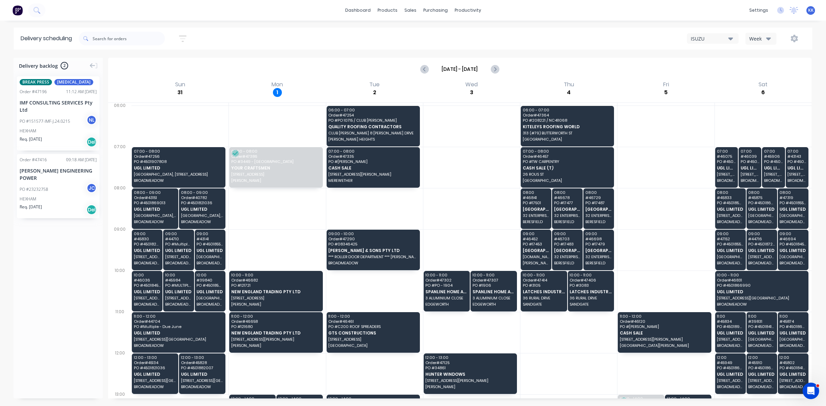
scroll to position [164, 0]
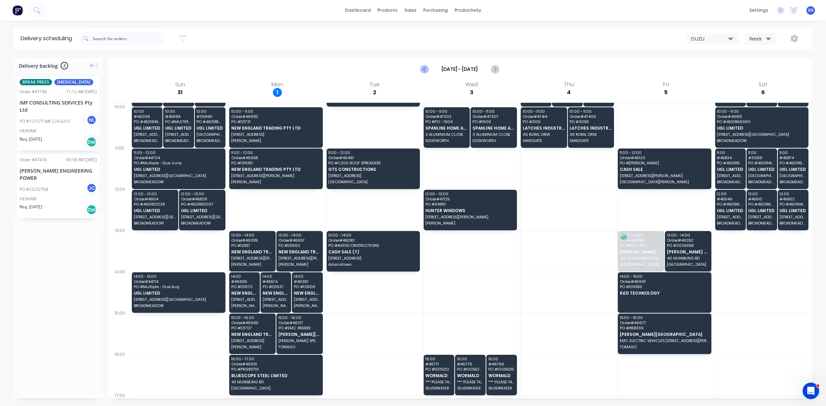
click at [426, 71] on icon "Previous page" at bounding box center [425, 69] width 8 height 8
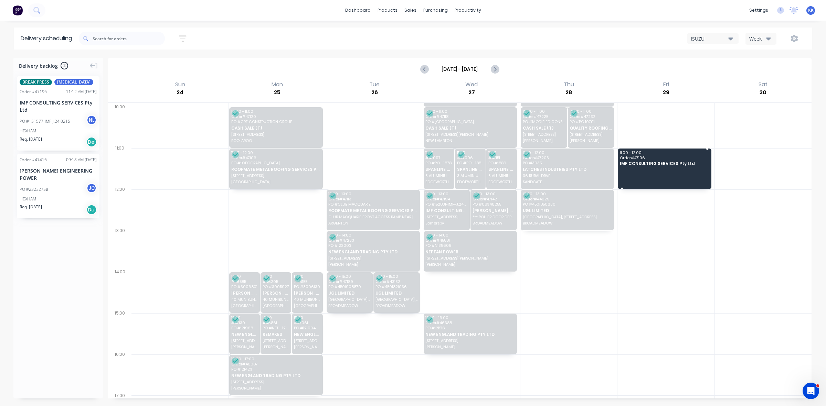
drag, startPoint x: 41, startPoint y: 115, endPoint x: 647, endPoint y: 161, distance: 607.5
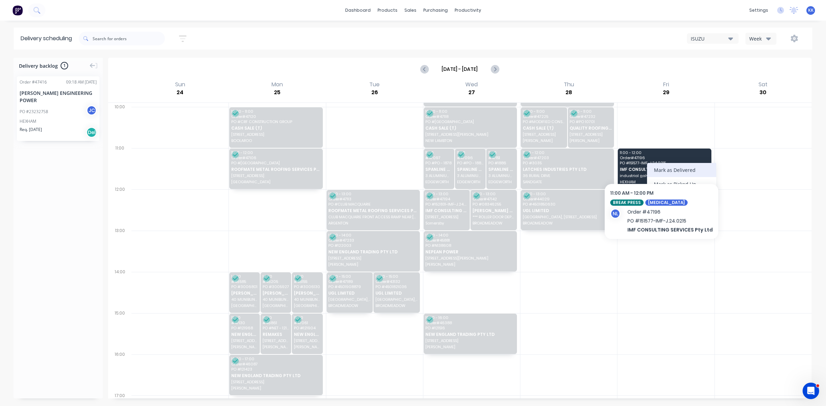
click at [660, 168] on div "Mark as Delivered" at bounding box center [681, 170] width 69 height 14
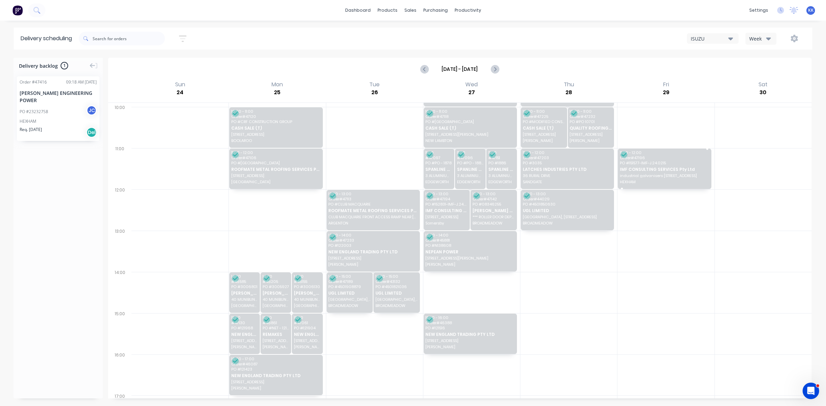
scroll to position [0, 0]
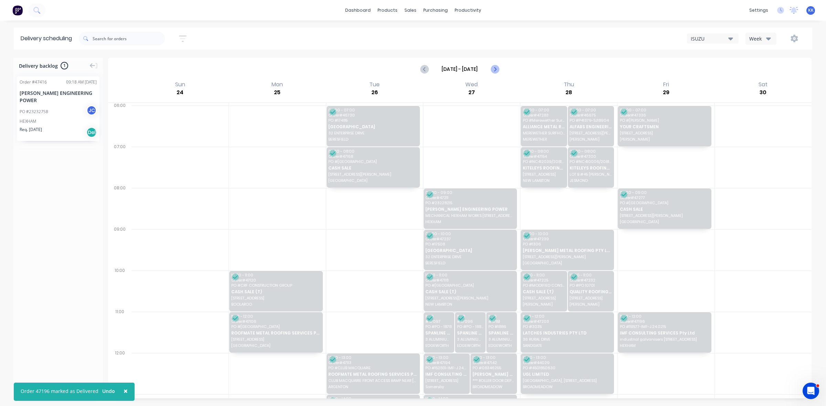
click at [496, 70] on icon "Next page" at bounding box center [494, 69] width 8 height 8
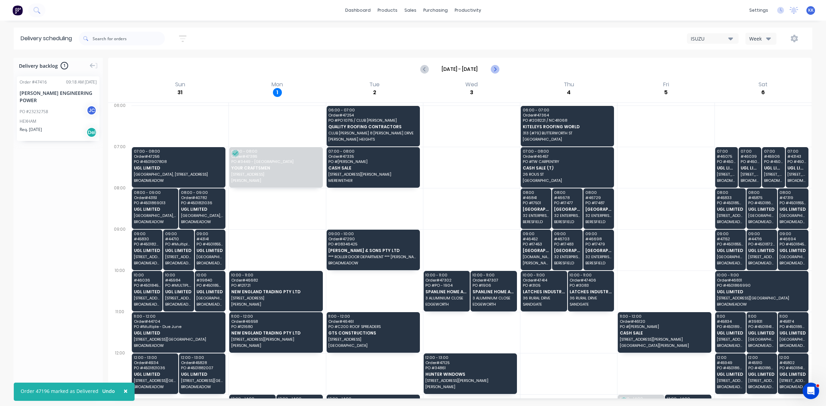
click at [496, 70] on icon "Next page" at bounding box center [494, 69] width 8 height 8
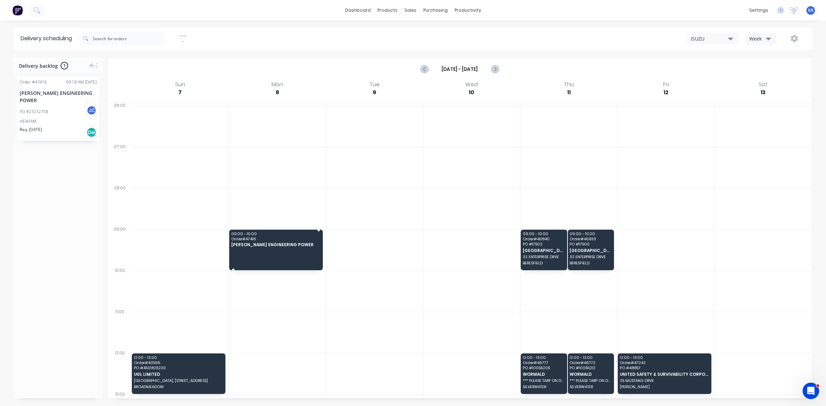
drag, startPoint x: 28, startPoint y: 114, endPoint x: 279, endPoint y: 236, distance: 279.2
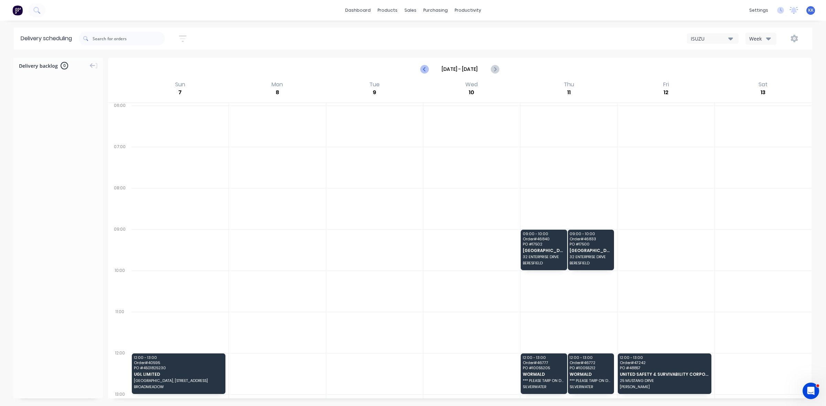
click at [424, 68] on icon "Previous page" at bounding box center [425, 69] width 8 height 8
type input "[DATE] - [DATE]"
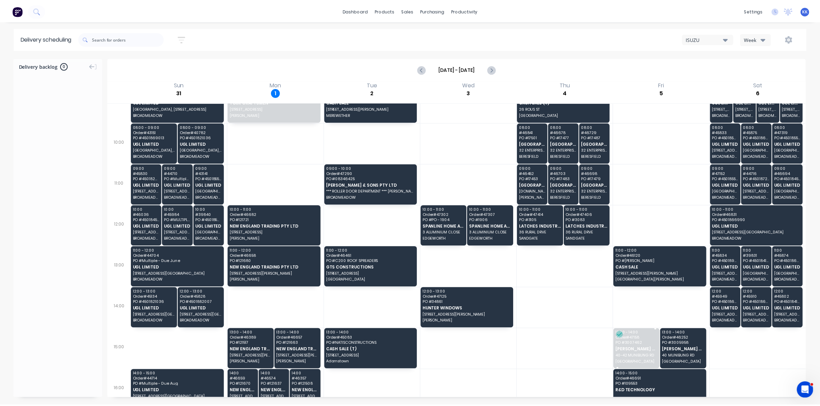
scroll to position [129, 0]
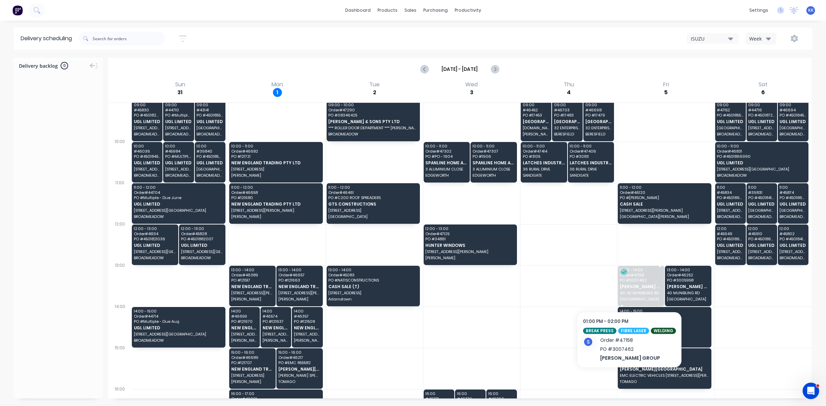
click at [627, 290] on div "13:00 - 14:00 Order # 47158 PO # 3007462 [PERSON_NAME] GROUP 40-[GEOGRAPHIC_DAT…" at bounding box center [641, 286] width 46 height 41
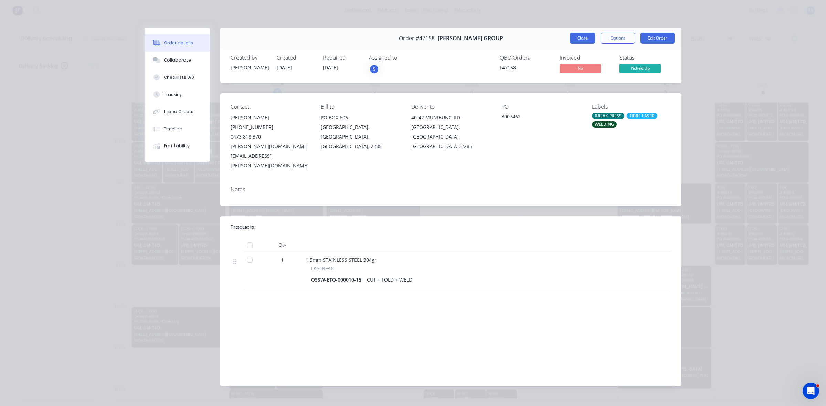
click at [580, 35] on button "Close" at bounding box center [582, 38] width 25 height 11
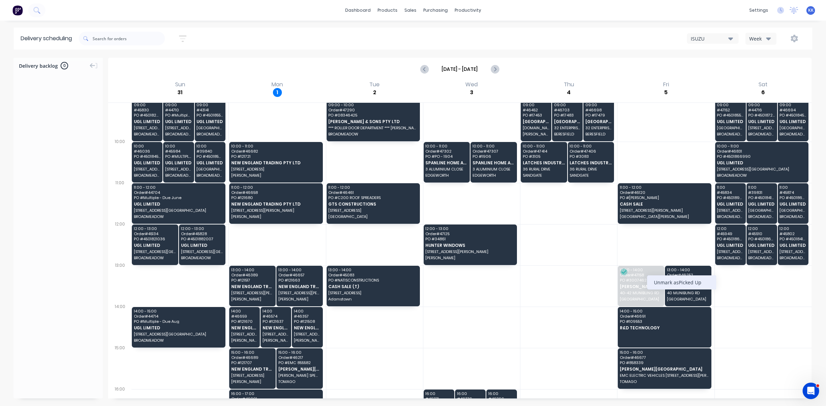
click at [657, 282] on div "Unmark as Picked Up" at bounding box center [681, 283] width 69 height 14
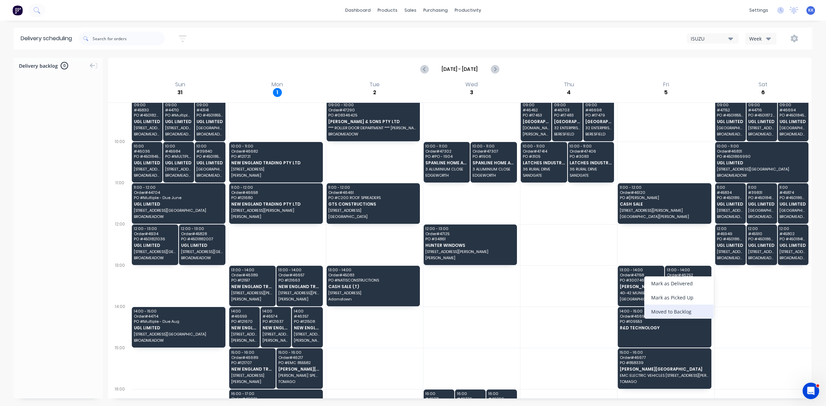
drag, startPoint x: 677, startPoint y: 310, endPoint x: 637, endPoint y: 290, distance: 44.8
click at [677, 311] on div "Moved to Backlog" at bounding box center [678, 312] width 69 height 14
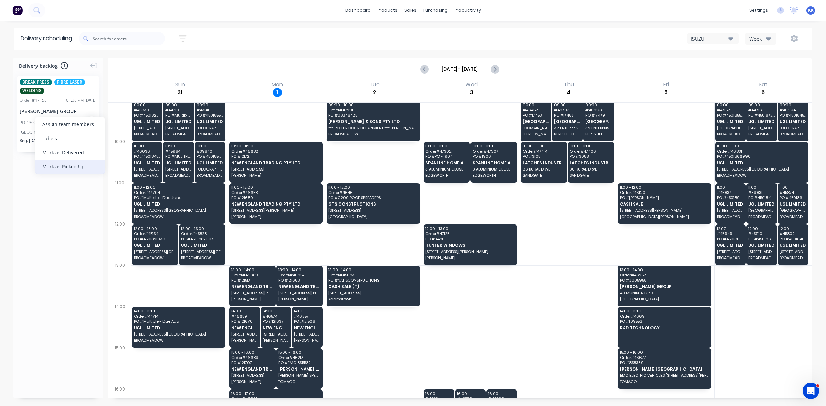
click at [66, 167] on div "Mark as Picked Up" at bounding box center [69, 167] width 69 height 14
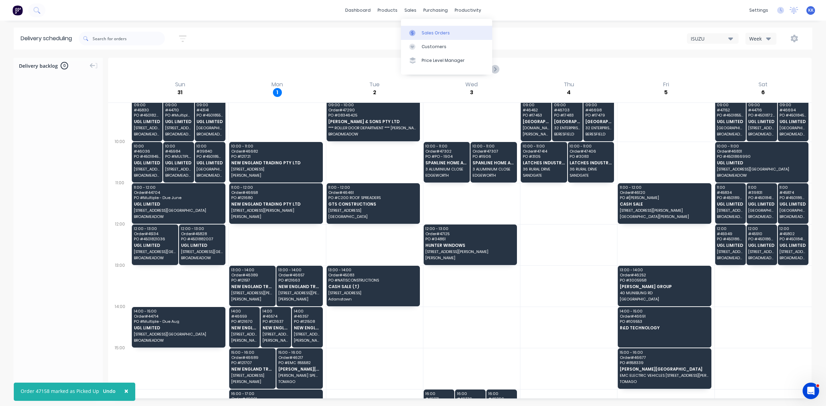
click at [425, 35] on div "Sales Orders" at bounding box center [436, 33] width 28 height 6
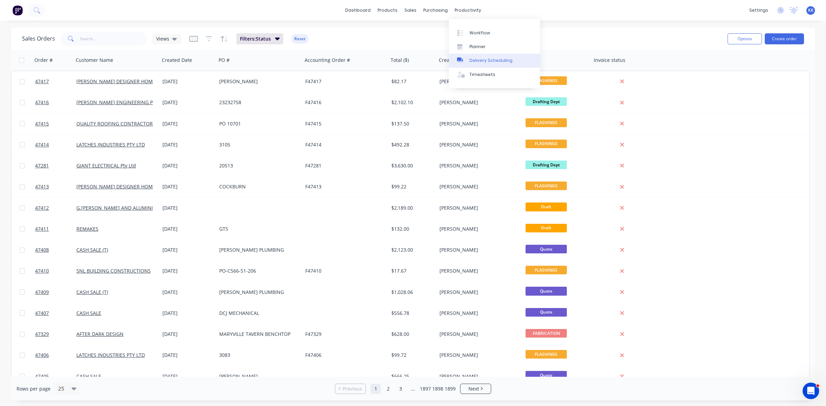
click at [477, 61] on div "Delivery Scheduling" at bounding box center [490, 60] width 43 height 6
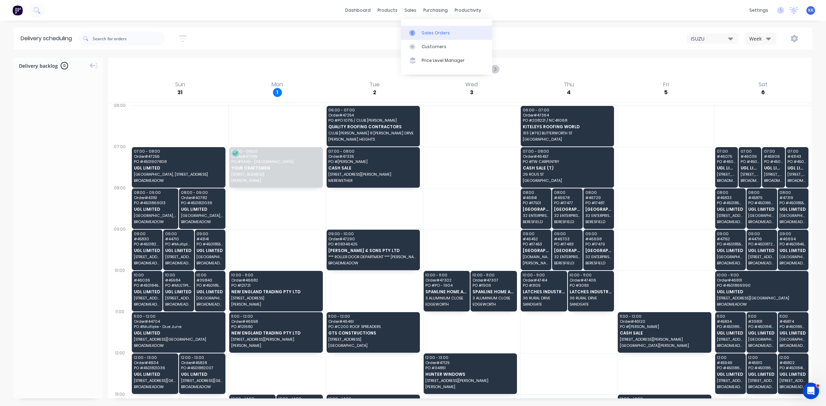
click at [431, 34] on div "Sales Orders" at bounding box center [436, 33] width 28 height 6
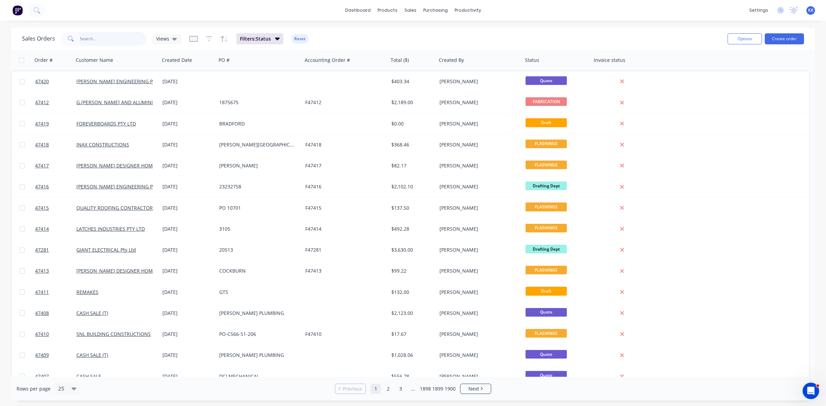
click at [99, 40] on input "text" at bounding box center [113, 39] width 67 height 14
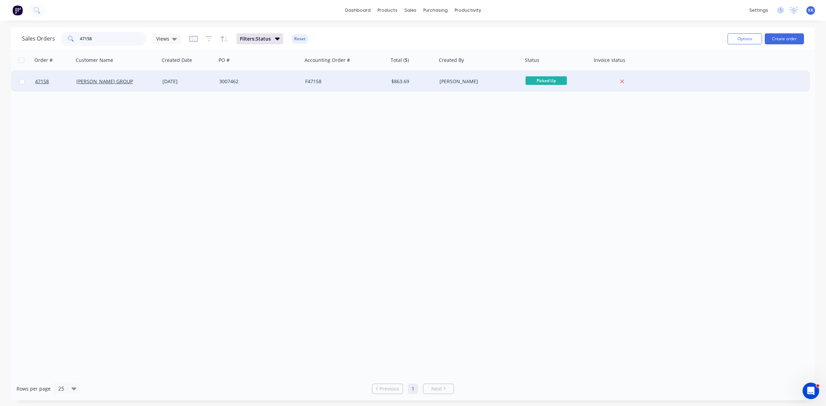
type input "47158"
click at [205, 83] on div "22 Aug 2025" at bounding box center [187, 81] width 51 height 7
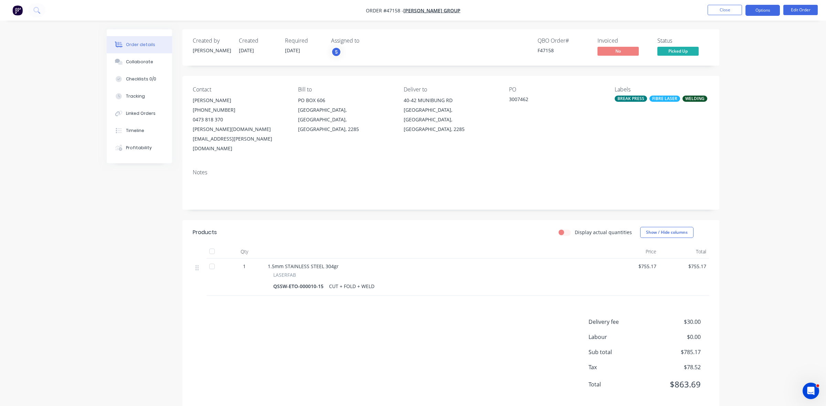
click at [757, 9] on button "Options" at bounding box center [763, 10] width 34 height 11
click at [714, 42] on div "Invoice" at bounding box center [741, 42] width 63 height 10
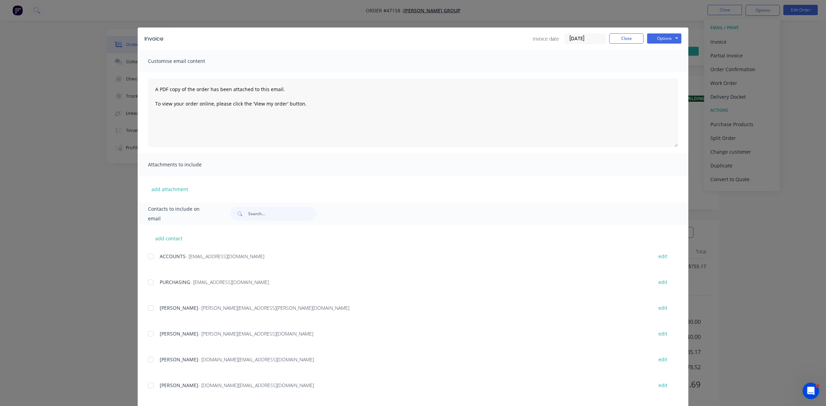
click at [578, 38] on input "[DATE]" at bounding box center [585, 39] width 41 height 10
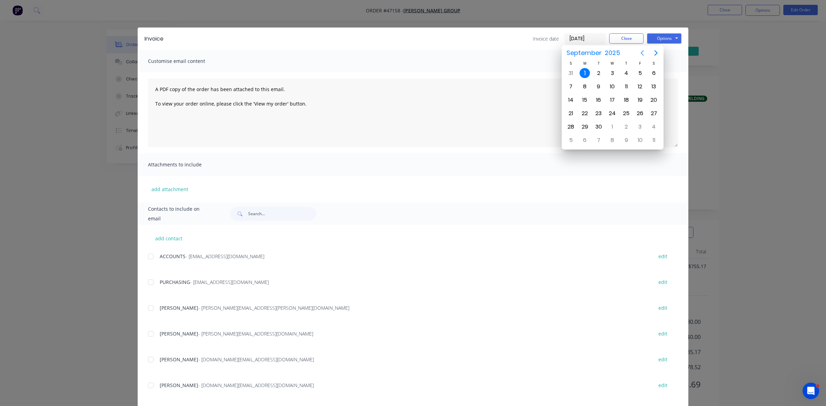
click at [640, 53] on icon "Previous page" at bounding box center [642, 53] width 8 height 8
click at [638, 128] on div "29" at bounding box center [640, 127] width 10 height 10
type input "[DATE]"
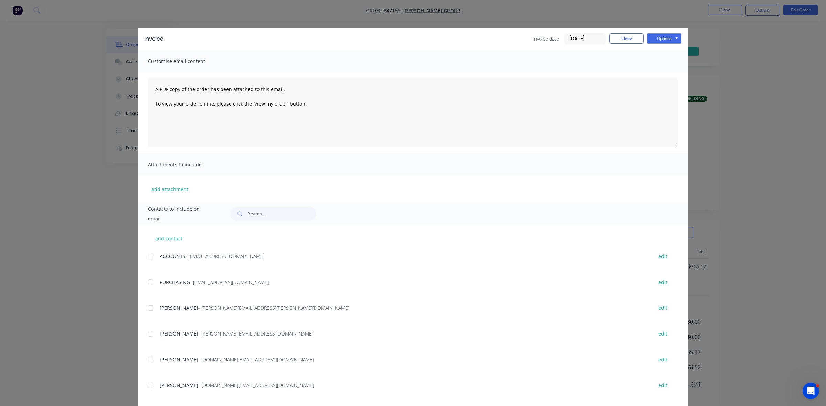
click at [149, 255] on div at bounding box center [151, 257] width 14 height 14
drag, startPoint x: 666, startPoint y: 38, endPoint x: 665, endPoint y: 42, distance: 3.8
click at [665, 37] on button "Options" at bounding box center [664, 38] width 34 height 10
click at [665, 72] on button "Email" at bounding box center [669, 73] width 44 height 11
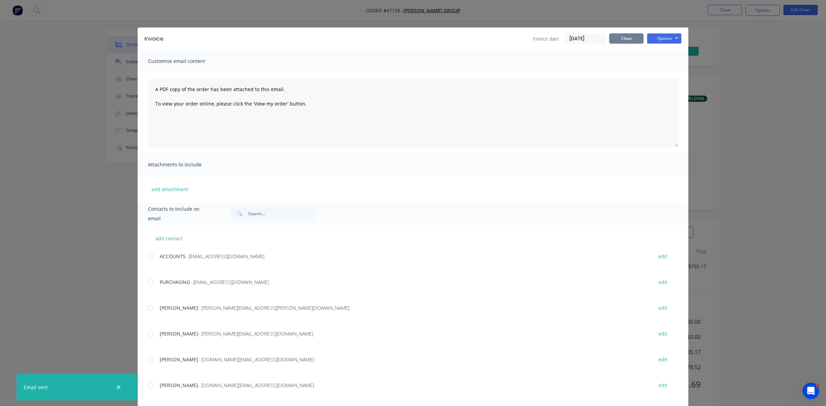
drag, startPoint x: 628, startPoint y: 40, endPoint x: 749, endPoint y: 16, distance: 122.9
click at [629, 40] on button "Close" at bounding box center [626, 38] width 34 height 10
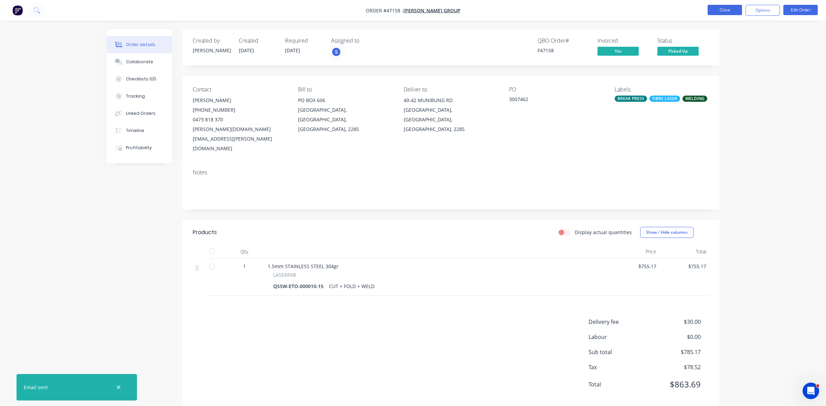
click at [716, 9] on button "Close" at bounding box center [725, 10] width 34 height 10
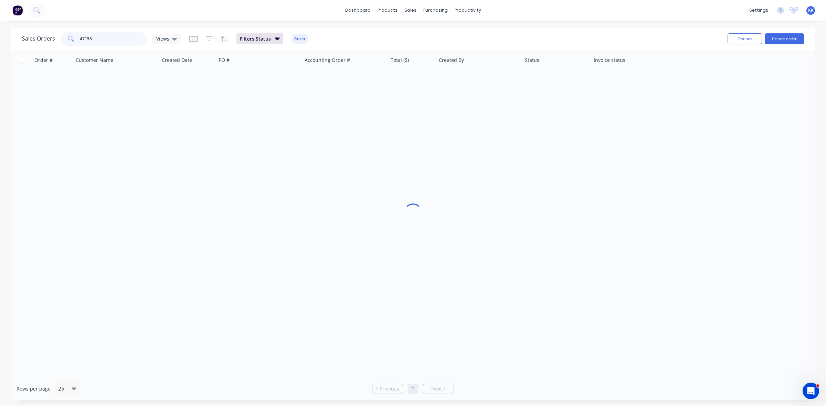
drag, startPoint x: 109, startPoint y: 40, endPoint x: 61, endPoint y: 33, distance: 48.7
click at [61, 33] on div "47158" at bounding box center [104, 39] width 86 height 14
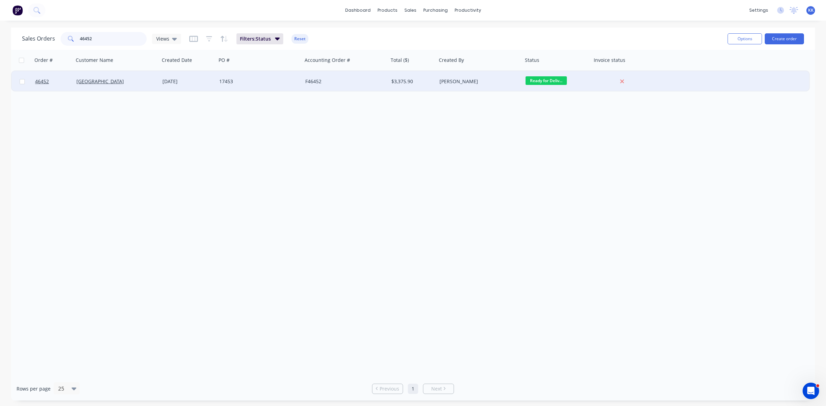
type input "46452"
click at [188, 78] on div "23 Jul 2025" at bounding box center [187, 81] width 51 height 7
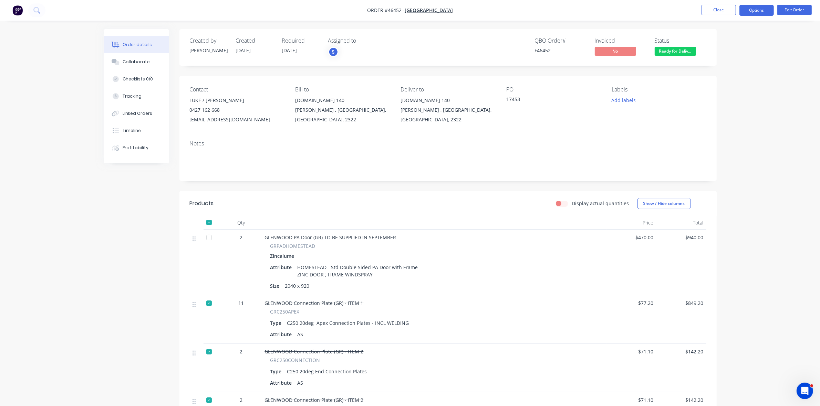
click at [748, 12] on button "Options" at bounding box center [756, 10] width 34 height 11
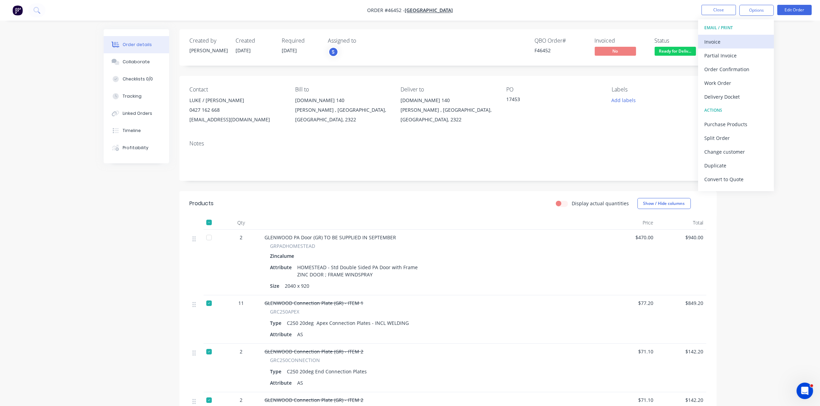
click at [722, 41] on div "Invoice" at bounding box center [735, 42] width 63 height 10
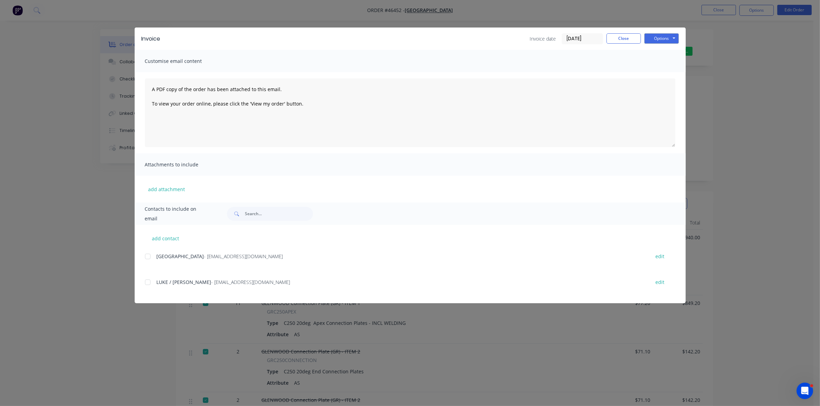
click at [584, 37] on input "[DATE]" at bounding box center [582, 39] width 41 height 10
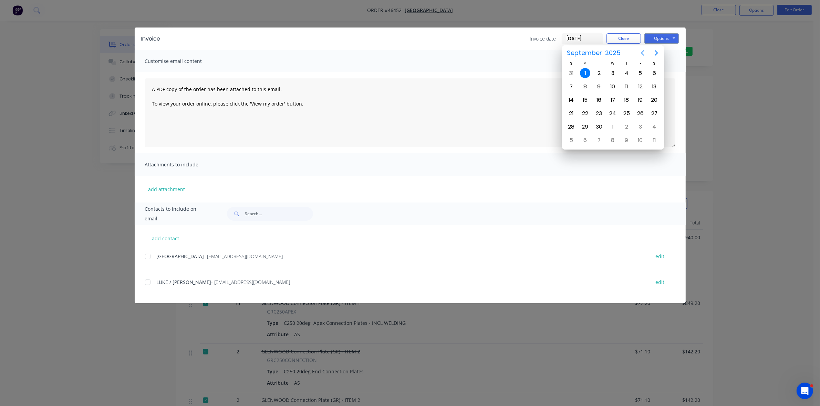
click at [642, 52] on icon "Previous page" at bounding box center [642, 53] width 3 height 6
click at [639, 124] on div "29" at bounding box center [640, 127] width 10 height 10
type input "[DATE]"
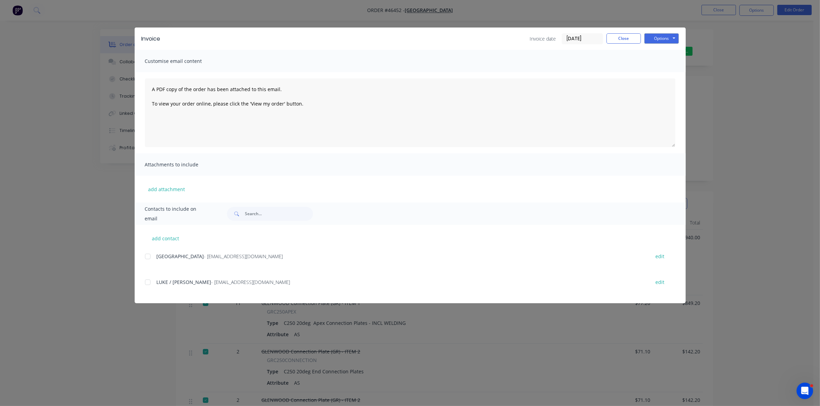
click at [147, 256] on div at bounding box center [148, 257] width 14 height 14
click at [660, 40] on button "Options" at bounding box center [661, 38] width 34 height 10
click at [655, 74] on button "Email" at bounding box center [666, 73] width 44 height 11
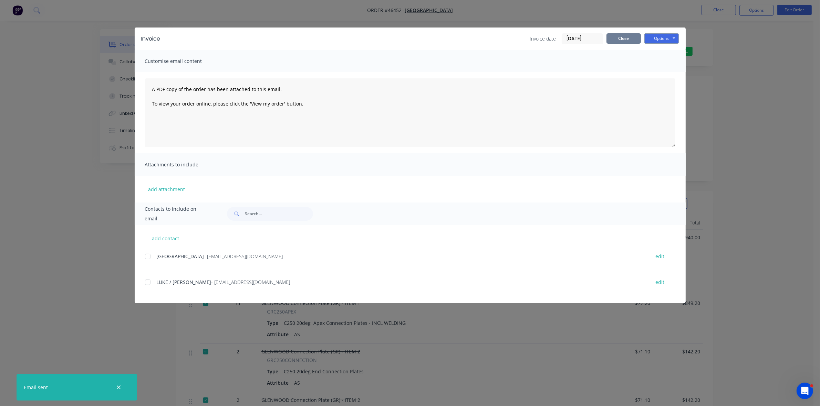
click at [615, 40] on button "Close" at bounding box center [623, 38] width 34 height 10
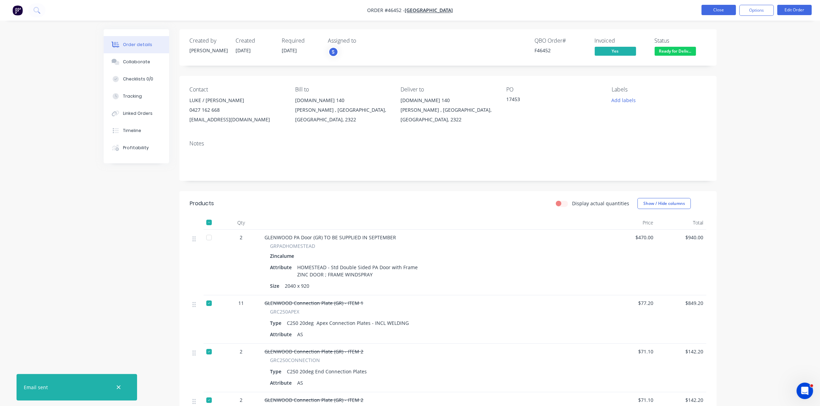
click at [734, 9] on button "Close" at bounding box center [718, 10] width 34 height 10
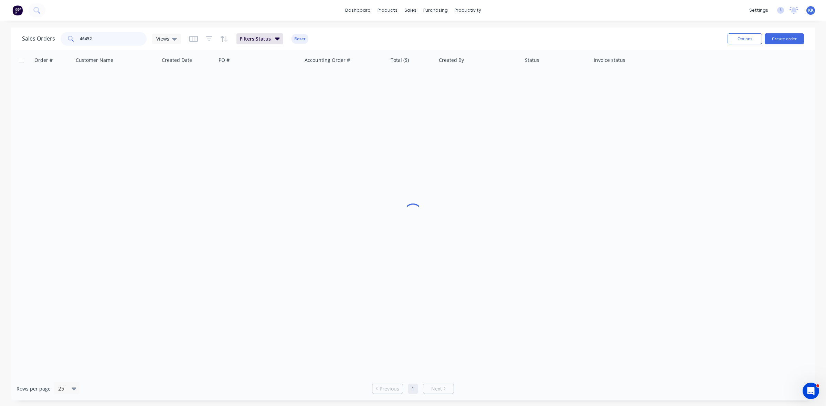
drag, startPoint x: 109, startPoint y: 36, endPoint x: 52, endPoint y: 43, distance: 57.5
click at [52, 43] on div "Sales Orders 46452 Views" at bounding box center [101, 39] width 159 height 14
click at [176, 40] on div "Views" at bounding box center [166, 39] width 29 height 10
click at [160, 112] on button "clear cash sales" at bounding box center [194, 111] width 78 height 8
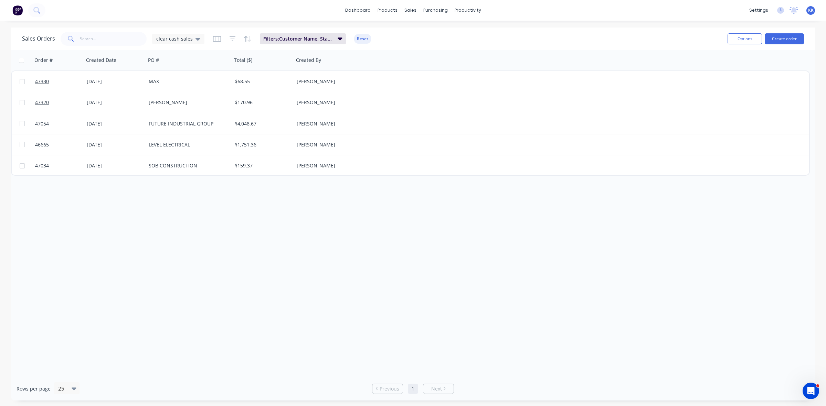
click at [21, 61] on input "checkbox" at bounding box center [21, 60] width 5 height 5
checkbox input "true"
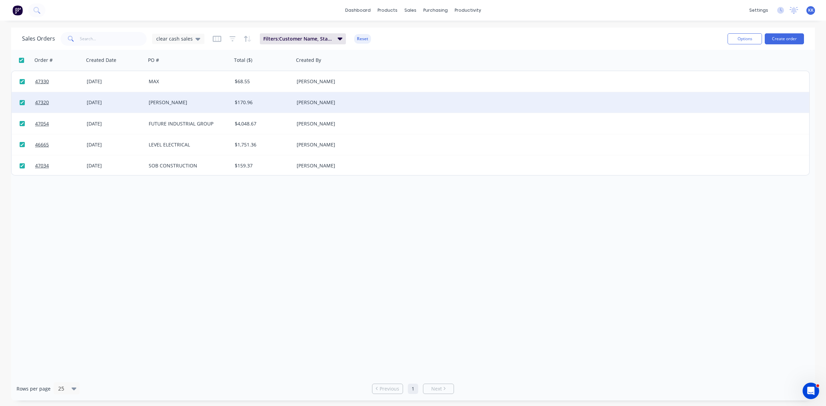
checkbox input "true"
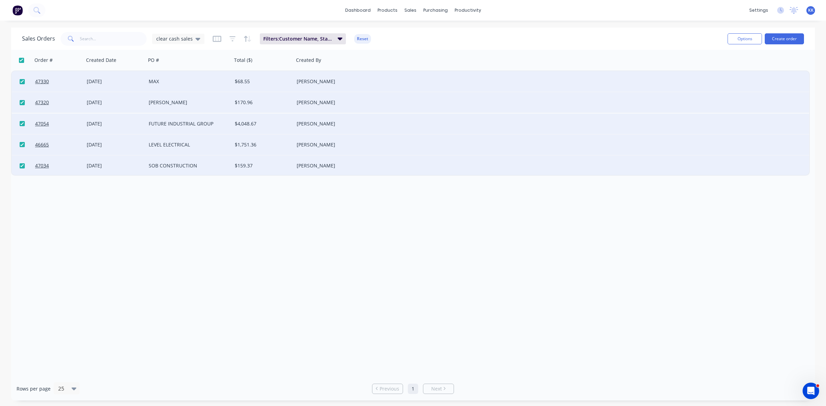
drag, startPoint x: 730, startPoint y: 39, endPoint x: 726, endPoint y: 42, distance: 5.0
click at [730, 39] on button "Options" at bounding box center [745, 38] width 34 height 11
click at [716, 68] on div "Archive" at bounding box center [724, 70] width 63 height 10
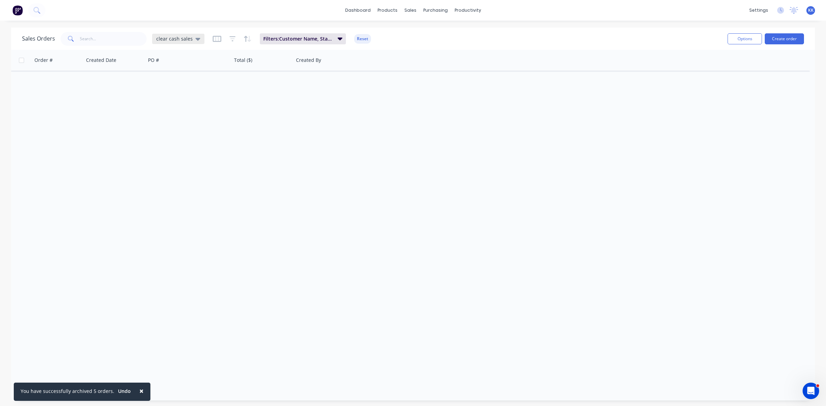
click at [175, 34] on div "clear cash sales" at bounding box center [178, 39] width 52 height 10
click at [174, 123] on button "clear invoiced" at bounding box center [194, 125] width 78 height 8
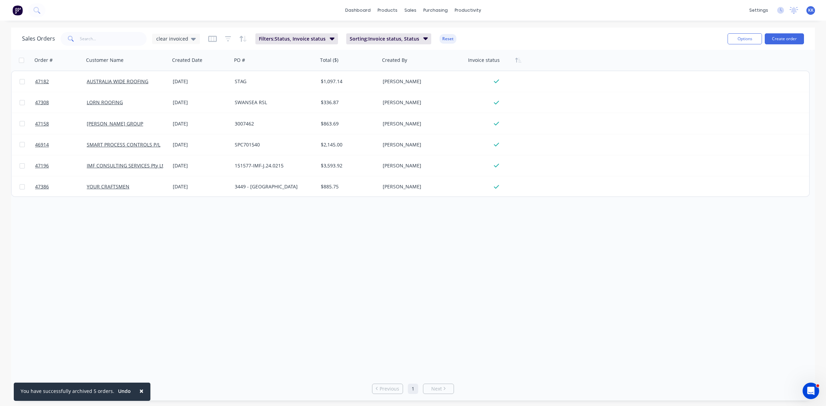
click at [19, 61] on input "checkbox" at bounding box center [21, 60] width 5 height 5
checkbox input "true"
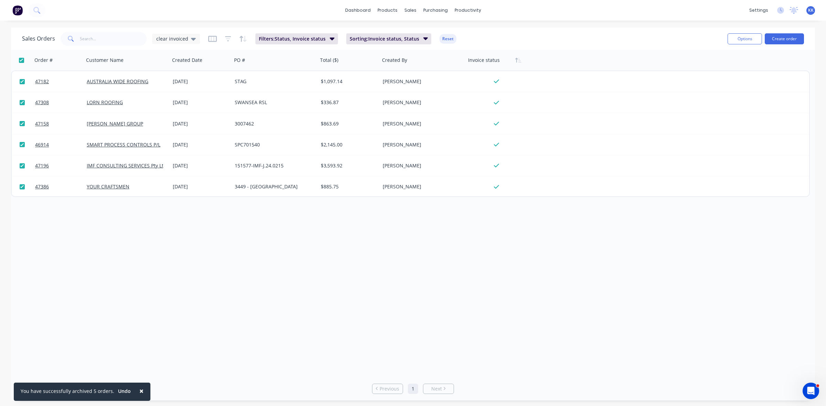
checkbox input "true"
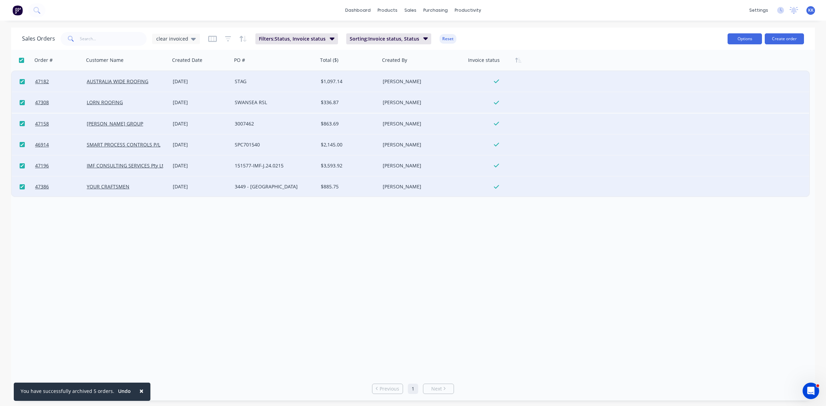
click at [748, 36] on button "Options" at bounding box center [745, 38] width 34 height 11
click at [716, 73] on div "Archive" at bounding box center [724, 70] width 63 height 10
checkbox input "false"
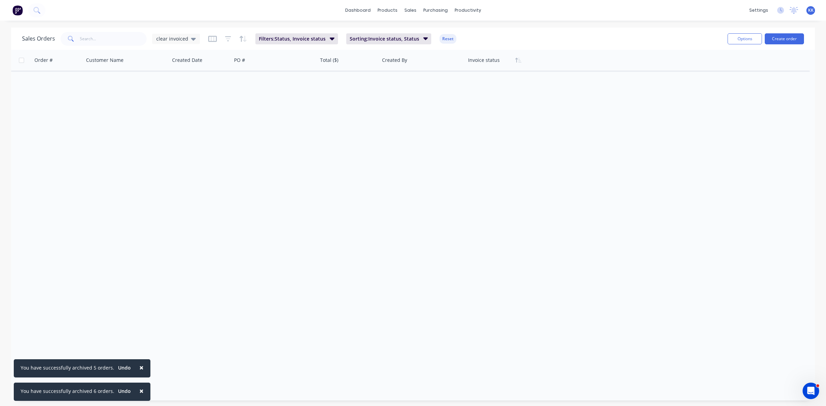
click at [441, 39] on button "Reset" at bounding box center [448, 39] width 17 height 10
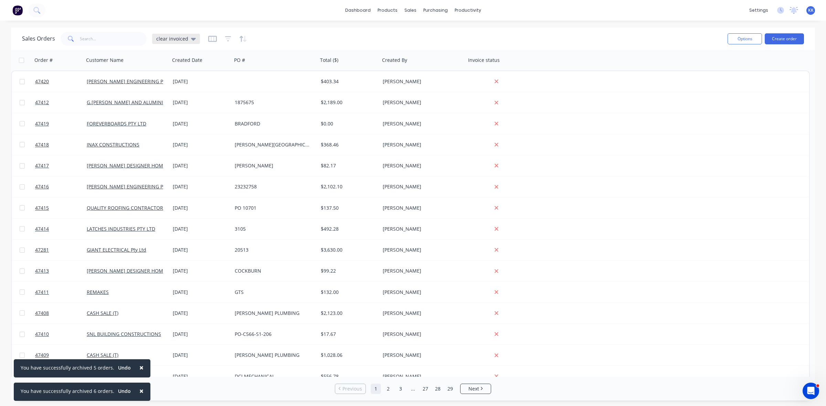
click at [184, 36] on span "clear invoiced" at bounding box center [172, 38] width 32 height 7
click at [178, 96] on button "None (Default)" at bounding box center [194, 97] width 78 height 8
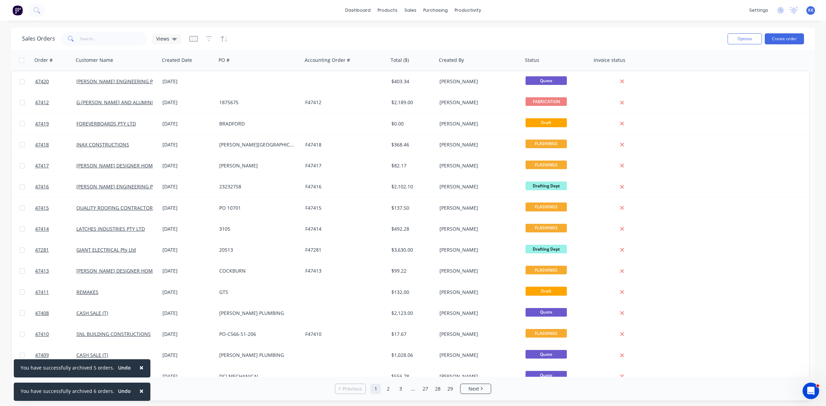
click at [139, 392] on span "×" at bounding box center [141, 392] width 4 height 10
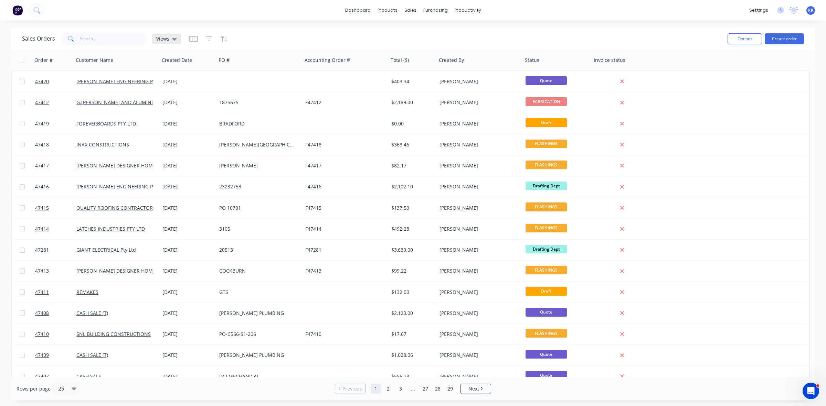
click at [152, 39] on div "Views" at bounding box center [166, 39] width 29 height 10
click at [167, 133] on div "EO Month edit" at bounding box center [201, 139] width 92 height 14
click at [168, 139] on button "EO Month" at bounding box center [194, 139] width 78 height 8
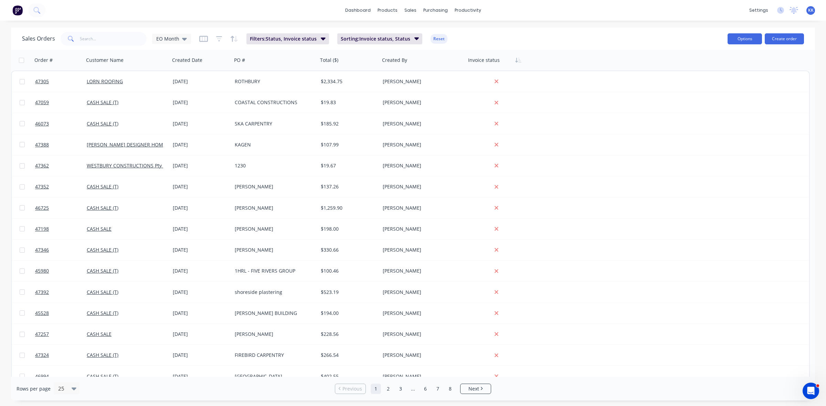
click at [750, 40] on button "Options" at bounding box center [745, 38] width 34 height 11
click at [709, 81] on div "Export" at bounding box center [724, 84] width 63 height 10
click at [103, 38] on input "text" at bounding box center [113, 39] width 67 height 14
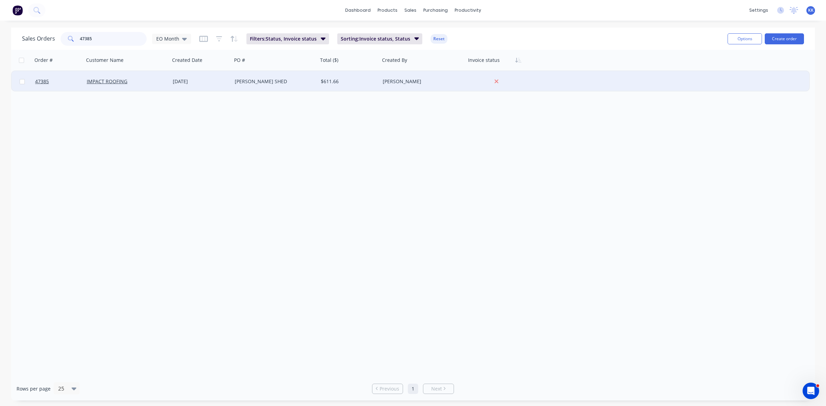
type input "47385"
click at [226, 86] on div "[DATE]" at bounding box center [201, 81] width 62 height 21
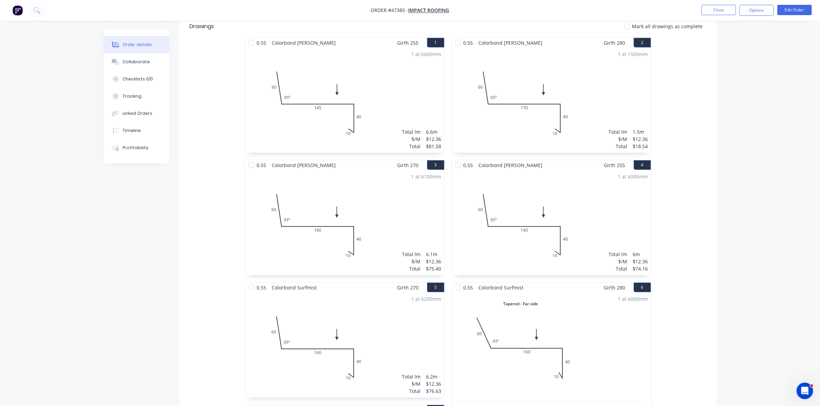
scroll to position [172, 0]
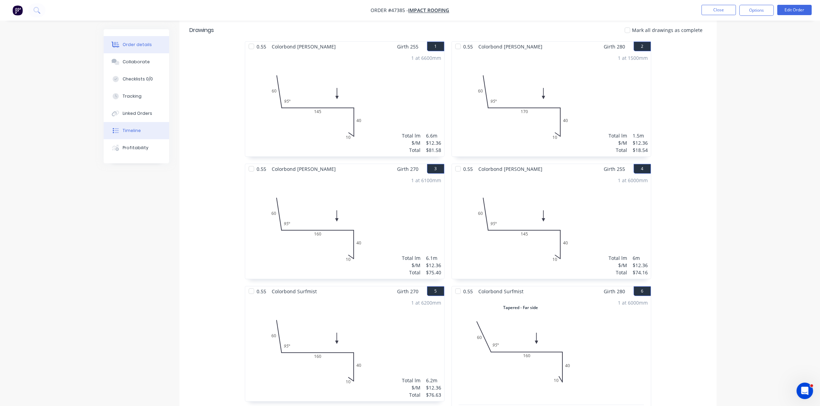
click at [128, 131] on div "Timeline" at bounding box center [132, 131] width 18 height 6
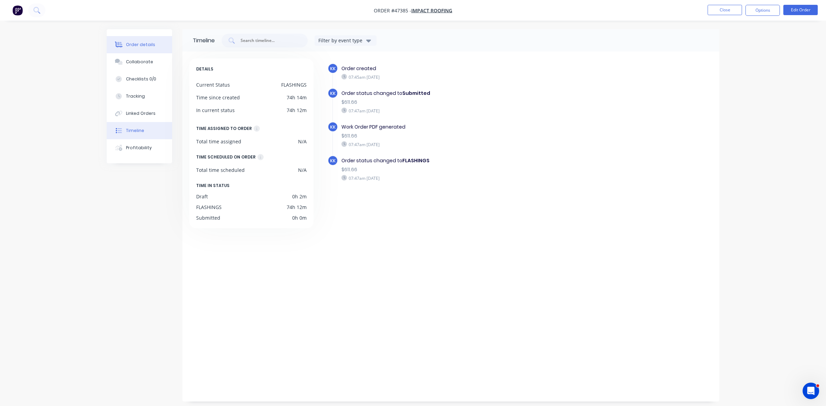
click at [134, 45] on div "Order details" at bounding box center [140, 45] width 29 height 6
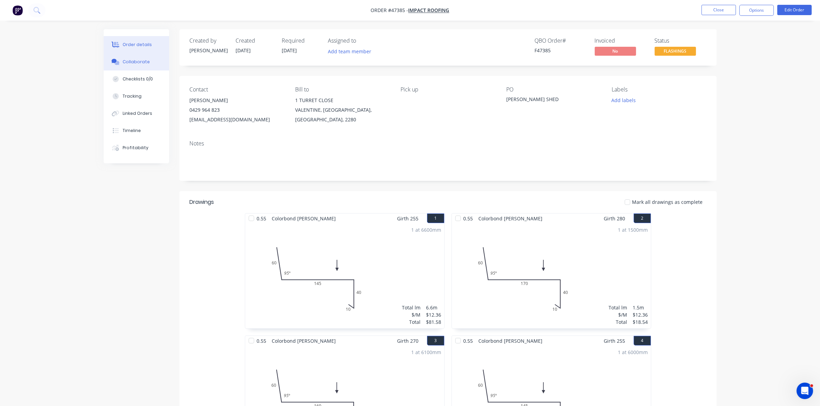
click at [137, 62] on div "Collaborate" at bounding box center [136, 62] width 27 height 6
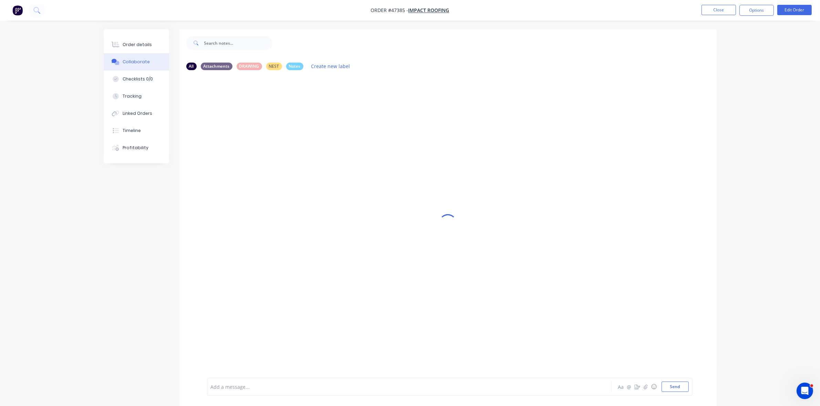
click at [280, 388] on div at bounding box center [390, 387] width 358 height 7
click at [133, 48] on button "Order details" at bounding box center [136, 44] width 65 height 17
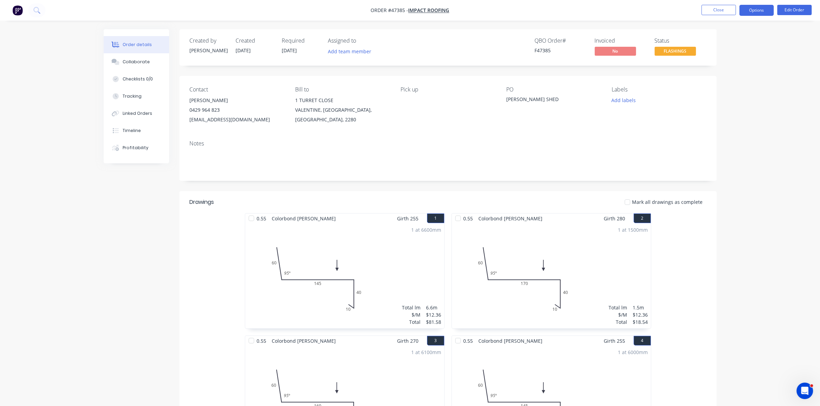
drag, startPoint x: 767, startPoint y: 9, endPoint x: 761, endPoint y: 10, distance: 5.9
click at [765, 9] on button "Options" at bounding box center [756, 10] width 34 height 11
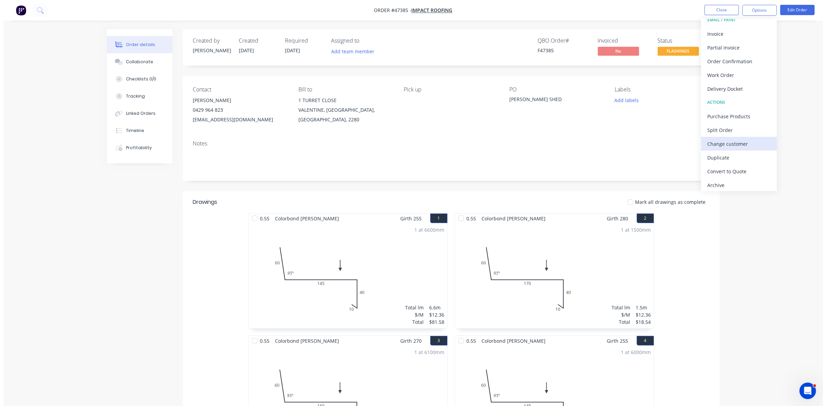
scroll to position [10, 0]
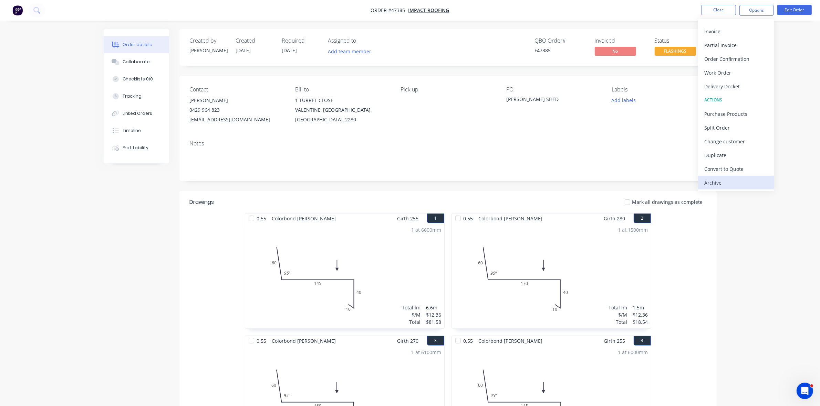
click at [718, 178] on div "Archive" at bounding box center [735, 183] width 63 height 10
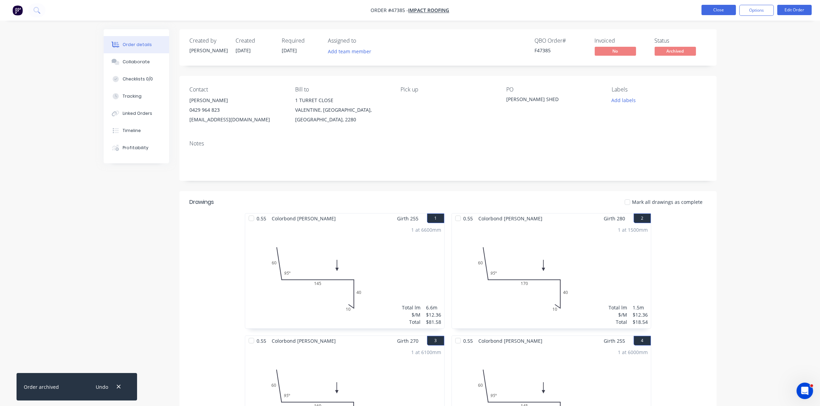
click at [728, 9] on button "Close" at bounding box center [718, 10] width 34 height 10
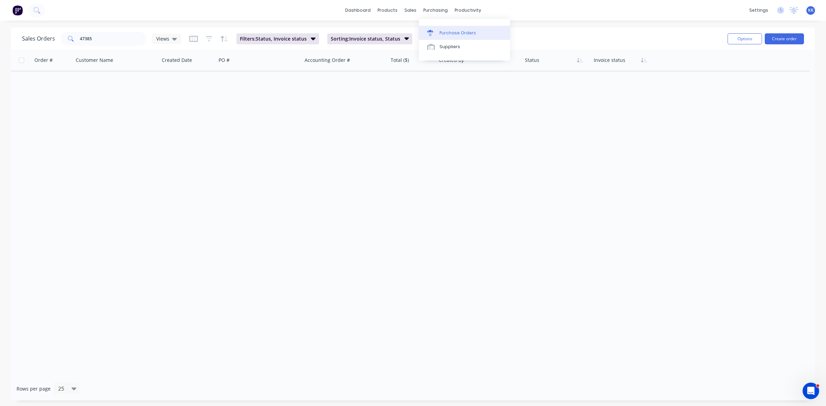
click at [455, 30] on div "Purchase Orders" at bounding box center [458, 33] width 36 height 6
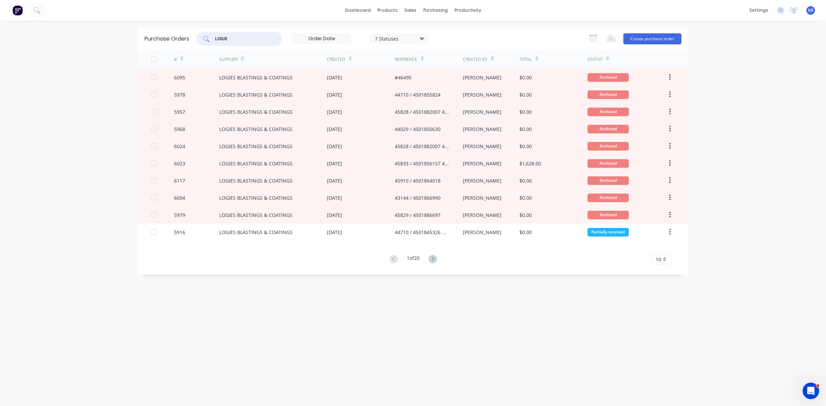
drag, startPoint x: 233, startPoint y: 39, endPoint x: 198, endPoint y: 40, distance: 34.8
click at [198, 40] on div "LOGIE" at bounding box center [239, 39] width 86 height 14
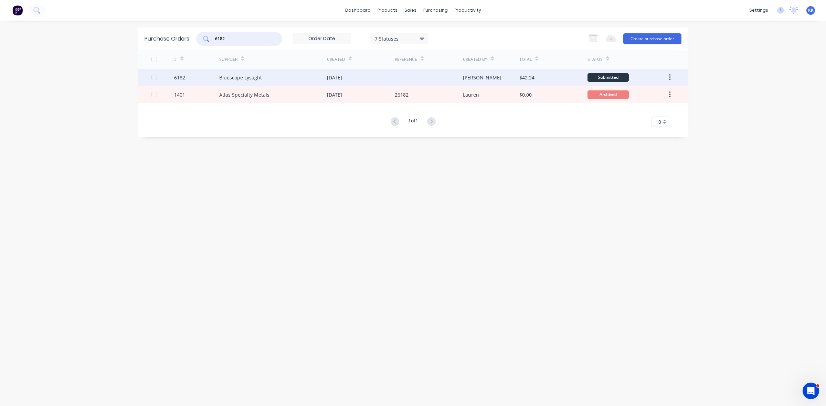
type input "6182"
click at [252, 74] on div "Bluescope Lysaght" at bounding box center [240, 77] width 43 height 7
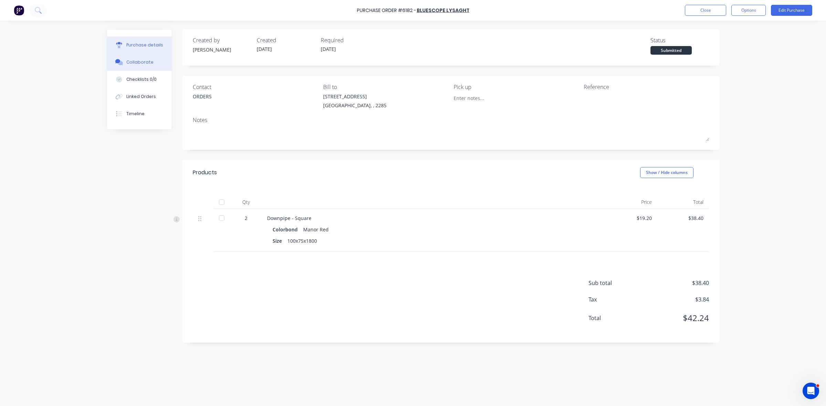
click at [128, 64] on div "Collaborate" at bounding box center [139, 62] width 27 height 6
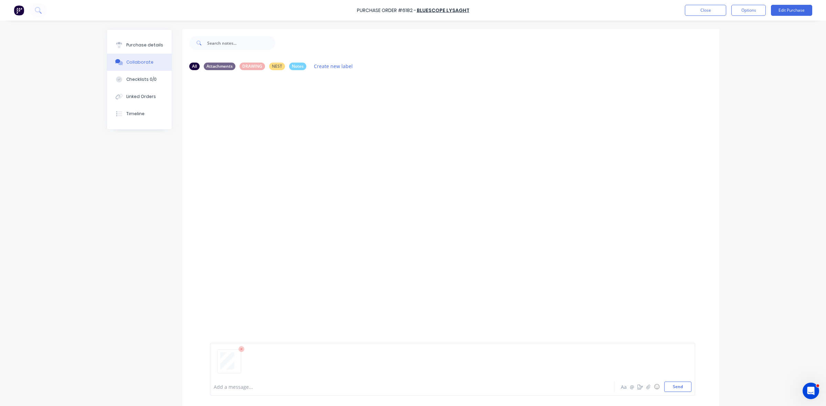
click at [224, 389] on div at bounding box center [393, 387] width 358 height 7
click at [126, 43] on div "Purchase details" at bounding box center [144, 45] width 37 height 6
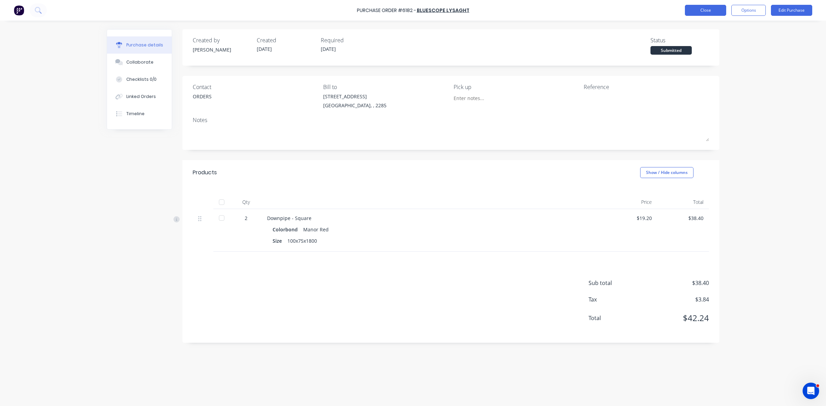
click at [715, 8] on button "Close" at bounding box center [705, 10] width 41 height 11
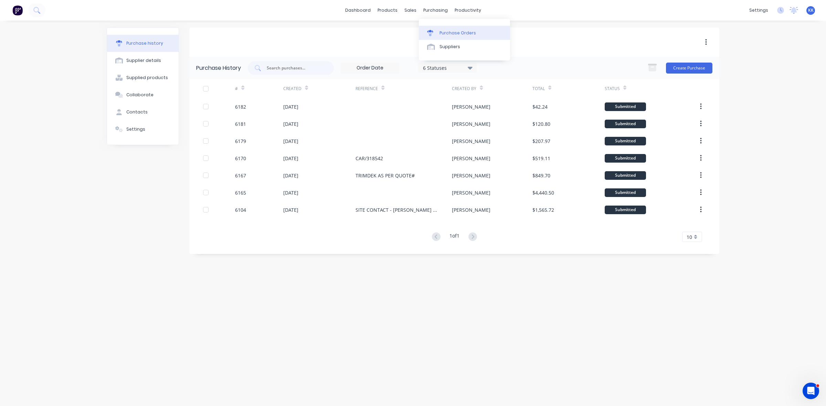
click at [449, 29] on link "Purchase Orders" at bounding box center [464, 33] width 91 height 14
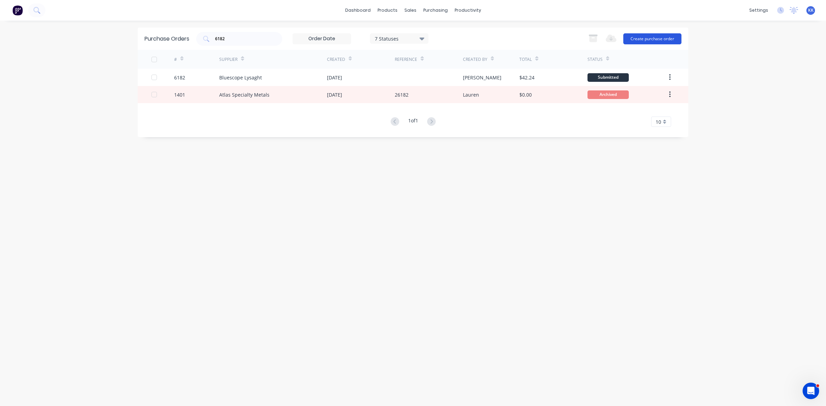
click at [668, 36] on button "Create purchase order" at bounding box center [652, 38] width 58 height 11
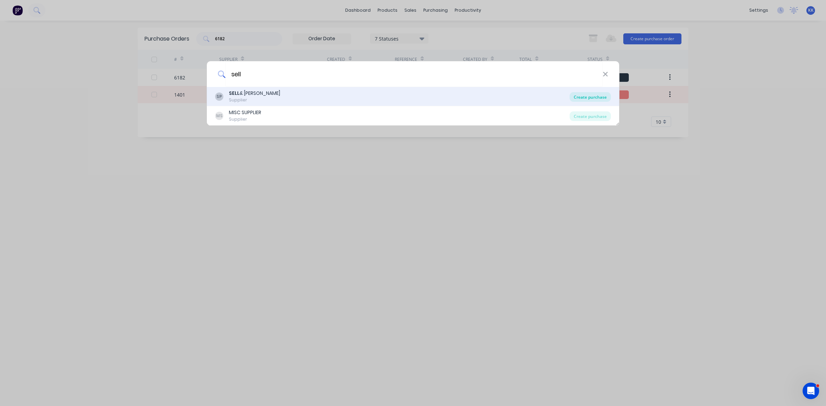
type input "sell"
click at [581, 98] on div "Create purchase" at bounding box center [590, 97] width 41 height 10
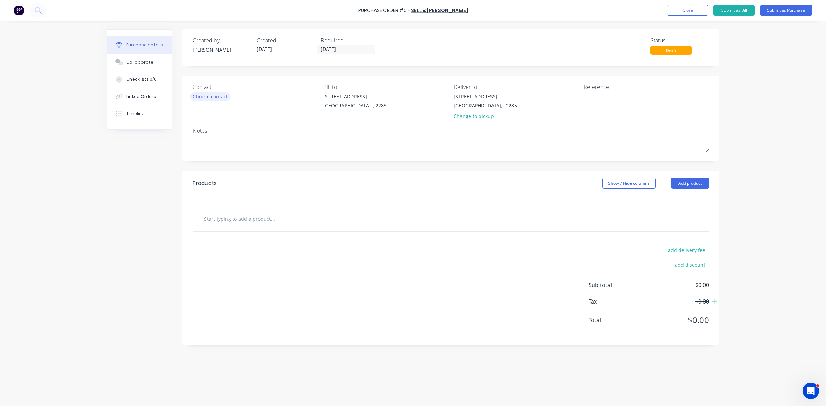
click at [212, 98] on div "Choose contact" at bounding box center [210, 96] width 35 height 7
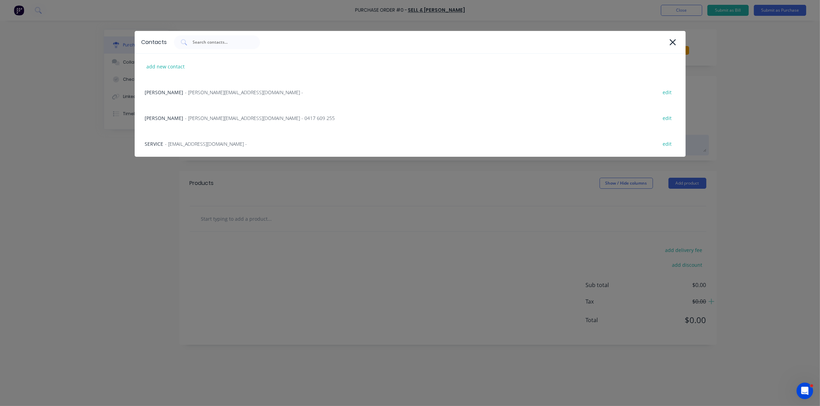
click at [200, 140] on div "SERVICE - newcastleweighbridge@sellparker.com.au - edit" at bounding box center [410, 144] width 551 height 26
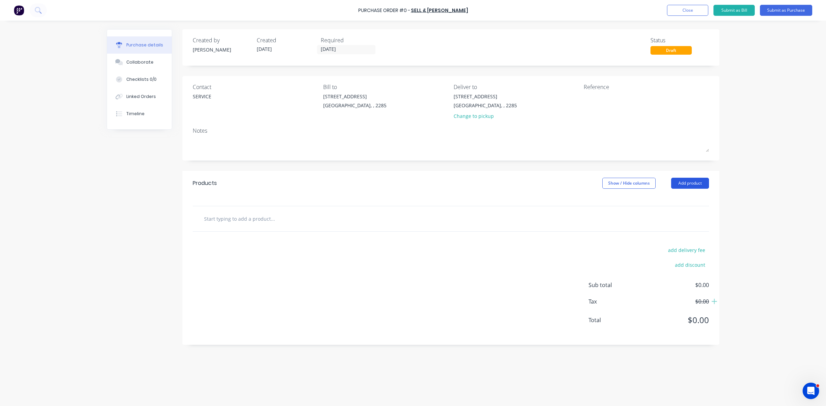
click at [696, 184] on button "Add product" at bounding box center [690, 183] width 38 height 11
click at [693, 205] on div "Product catalogue" at bounding box center [676, 201] width 53 height 10
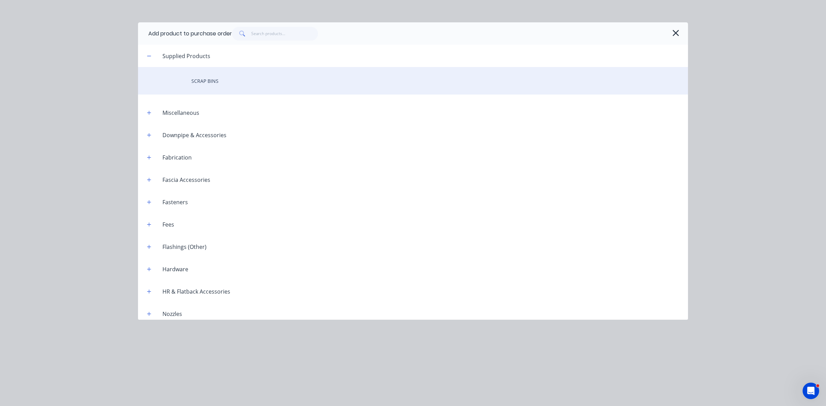
click at [216, 83] on div "SCRAP BINS" at bounding box center [413, 81] width 550 height 28
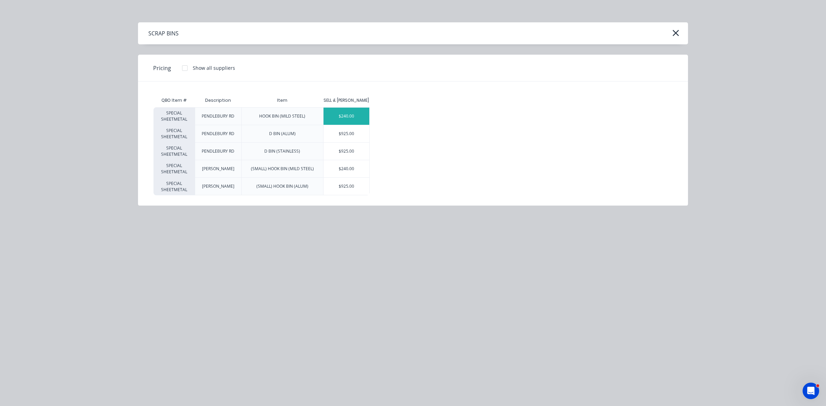
click at [358, 119] on div "$240.00" at bounding box center [347, 116] width 46 height 17
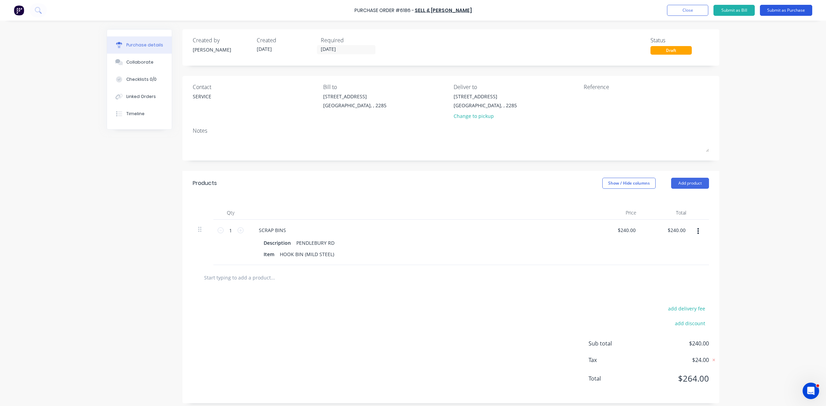
click at [772, 12] on button "Submit as Purchase" at bounding box center [786, 10] width 52 height 11
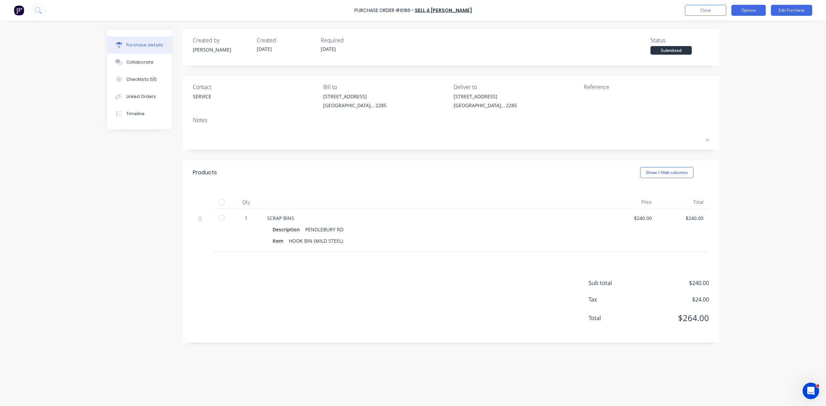
click at [744, 10] on button "Options" at bounding box center [748, 10] width 34 height 11
click at [729, 31] on div "Print / Email" at bounding box center [733, 28] width 53 height 10
click at [728, 52] on div "Without pricing" at bounding box center [733, 56] width 53 height 10
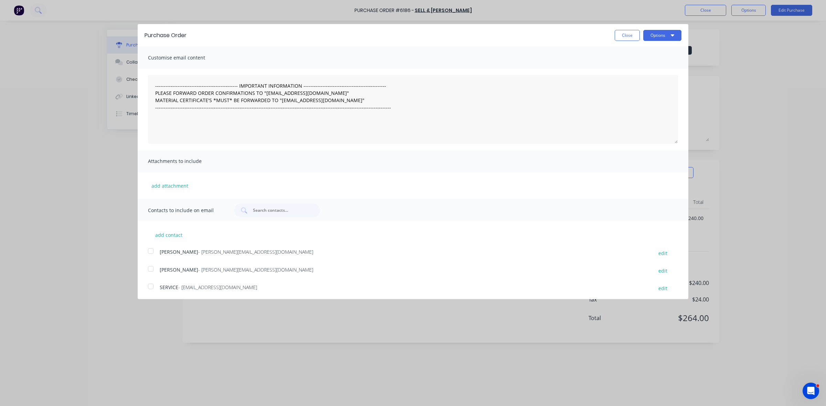
click at [151, 252] on div at bounding box center [151, 251] width 14 height 14
drag, startPoint x: 151, startPoint y: 269, endPoint x: 150, endPoint y: 286, distance: 16.5
click at [151, 270] on div at bounding box center [151, 269] width 14 height 14
click at [150, 286] on div at bounding box center [151, 287] width 14 height 14
click at [643, 33] on button "Options" at bounding box center [662, 35] width 38 height 11
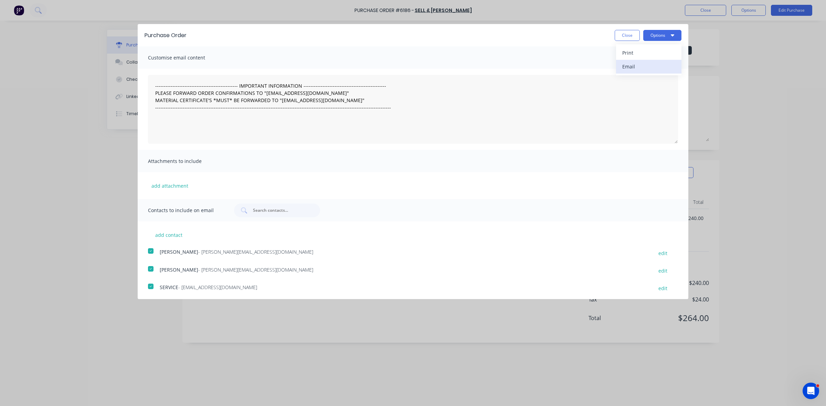
click at [650, 67] on div "Email" at bounding box center [648, 67] width 53 height 10
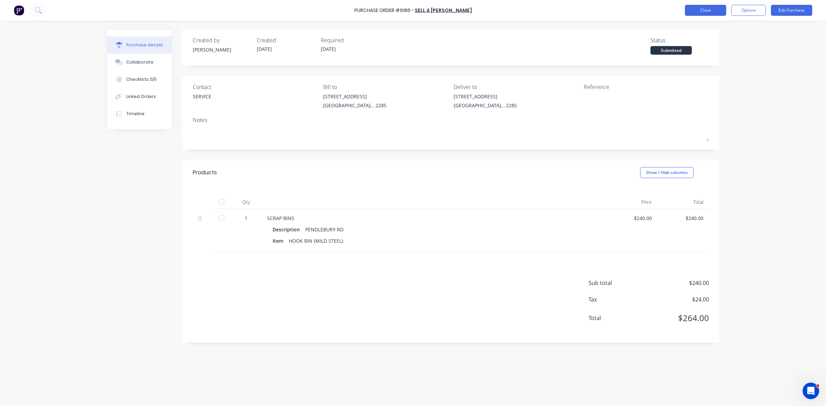
click at [720, 6] on button "Close" at bounding box center [705, 10] width 41 height 11
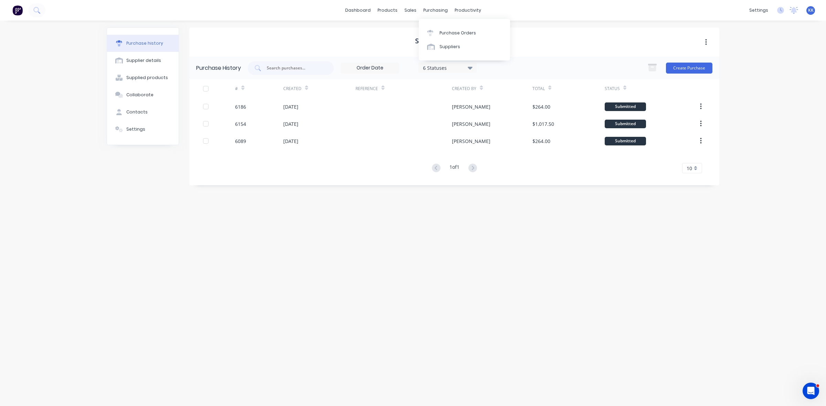
click at [445, 25] on div "Purchase Orders Suppliers" at bounding box center [464, 40] width 91 height 42
click at [446, 28] on link "Purchase Orders" at bounding box center [464, 33] width 91 height 14
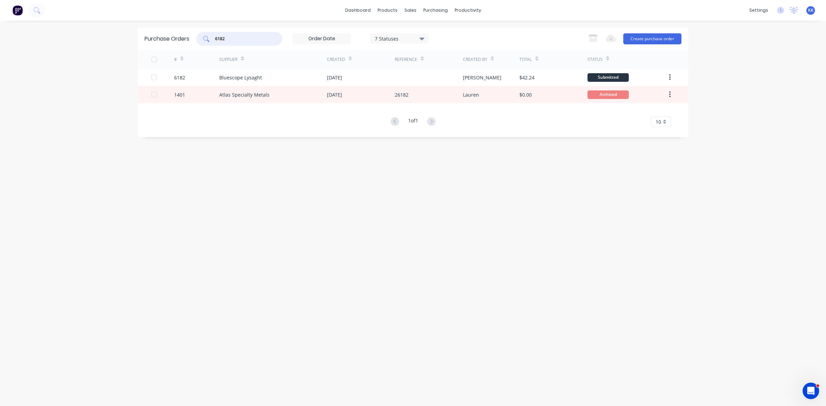
drag, startPoint x: 237, startPoint y: 35, endPoint x: 210, endPoint y: 36, distance: 27.2
click at [211, 36] on div "6182" at bounding box center [239, 39] width 86 height 14
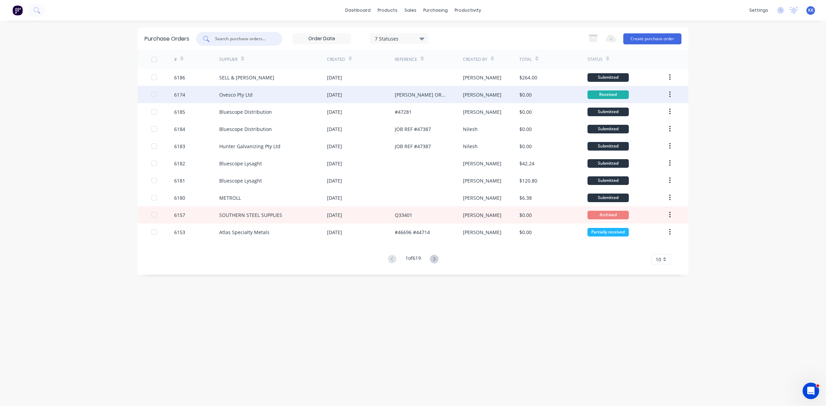
click at [154, 94] on div at bounding box center [154, 95] width 14 height 14
click at [593, 38] on icon "button" at bounding box center [593, 39] width 8 height 6
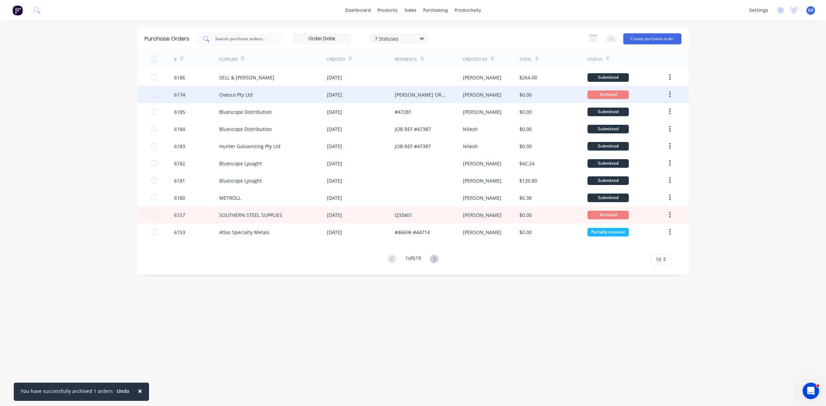
click at [245, 39] on input "text" at bounding box center [242, 38] width 57 height 7
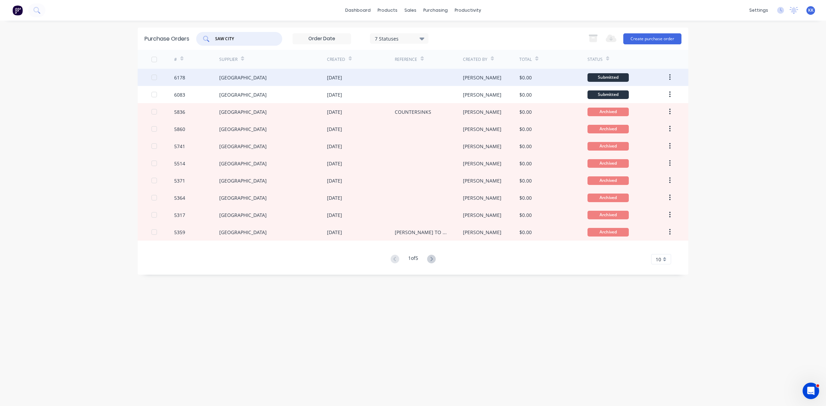
type input "SAW CITY"
click at [276, 78] on div "Saw City Australia" at bounding box center [273, 77] width 108 height 17
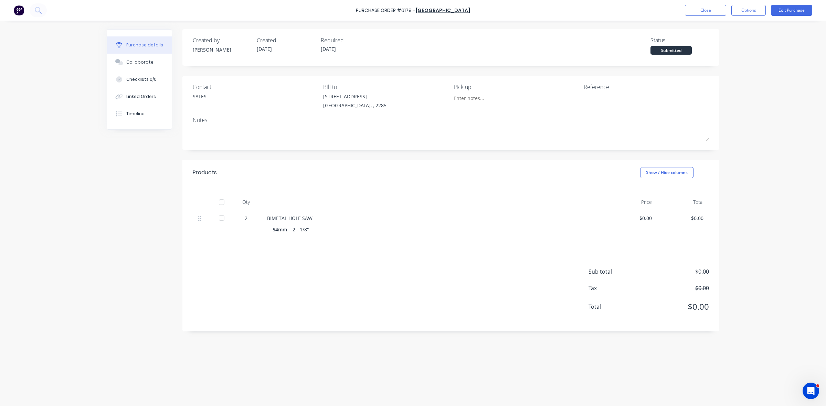
drag, startPoint x: 220, startPoint y: 217, endPoint x: 471, endPoint y: 159, distance: 257.4
click at [220, 217] on div at bounding box center [222, 218] width 14 height 14
click at [699, 11] on button "Close" at bounding box center [705, 10] width 41 height 11
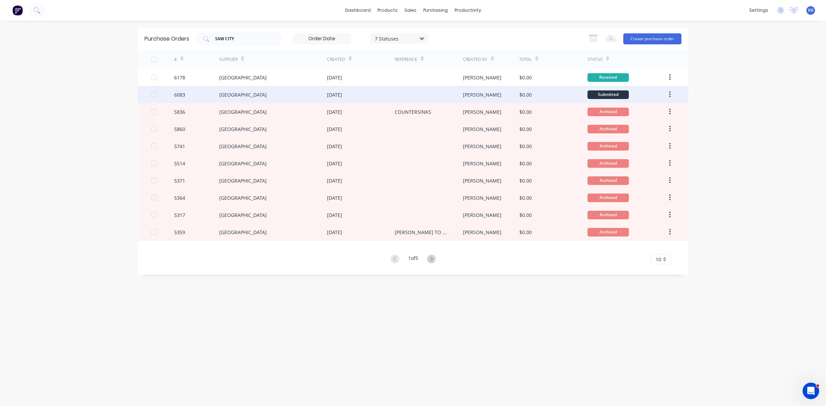
click at [393, 93] on div "13 Aug 2025" at bounding box center [361, 94] width 68 height 17
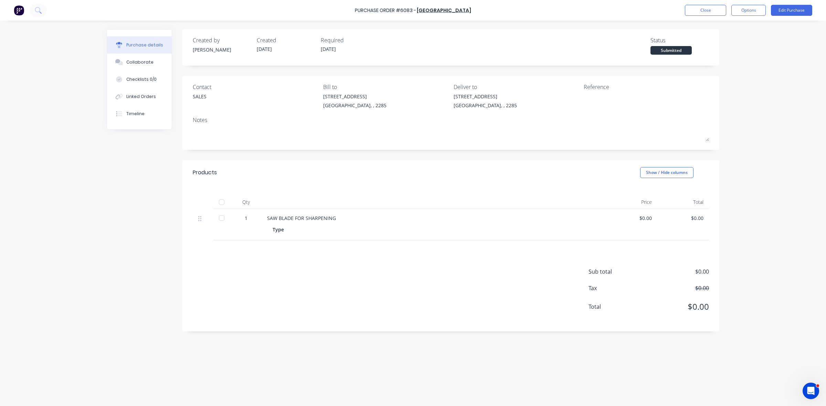
click at [223, 218] on div at bounding box center [222, 218] width 14 height 14
click at [708, 10] on button "Close" at bounding box center [705, 10] width 41 height 11
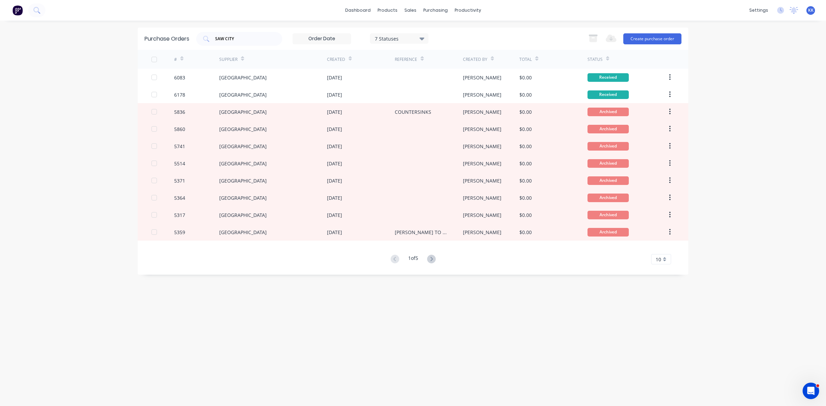
click at [154, 60] on div at bounding box center [154, 60] width 14 height 14
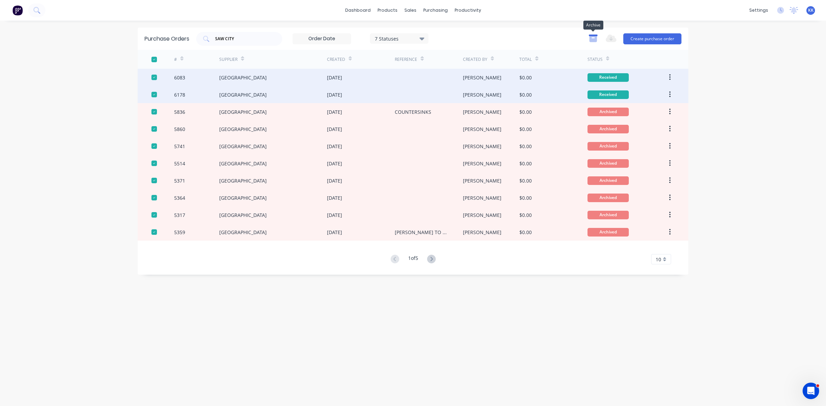
click at [594, 40] on icon "button" at bounding box center [593, 39] width 8 height 6
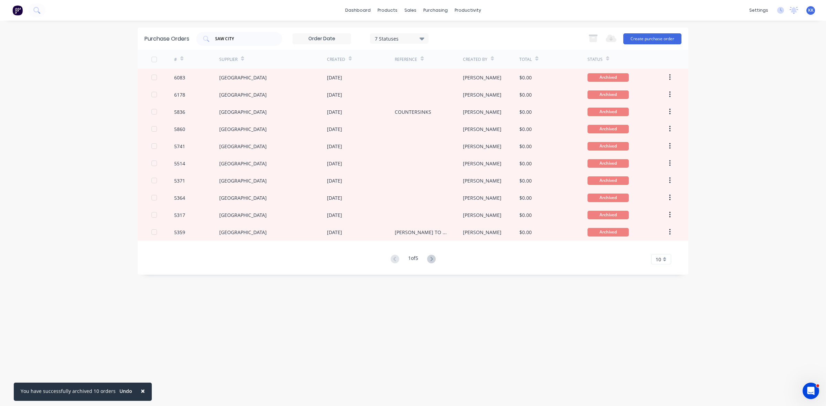
click at [413, 35] on div "7 Statuses" at bounding box center [399, 38] width 49 height 7
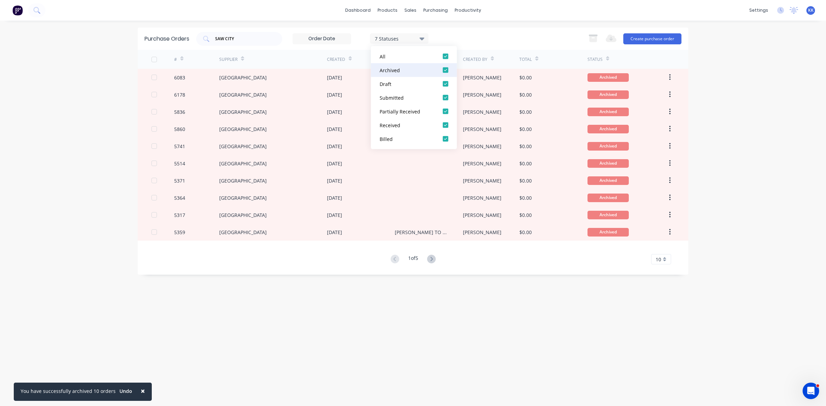
click at [446, 70] on div at bounding box center [446, 70] width 14 height 14
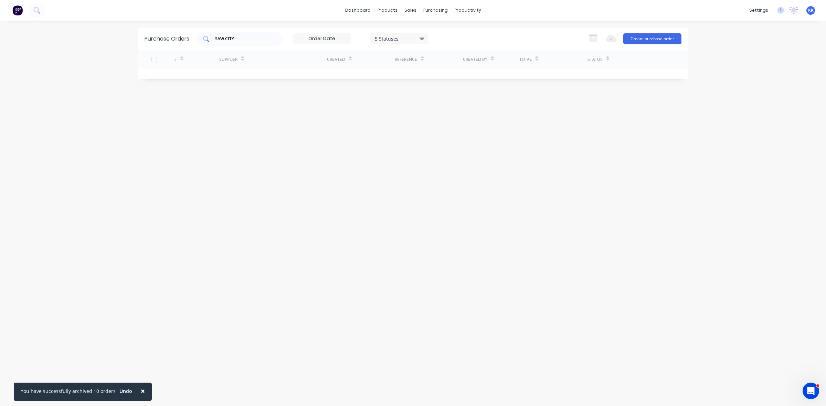
drag, startPoint x: 257, startPoint y: 38, endPoint x: 208, endPoint y: 40, distance: 50.0
click at [208, 40] on div "SAW CITY" at bounding box center [239, 39] width 86 height 14
type input "S"
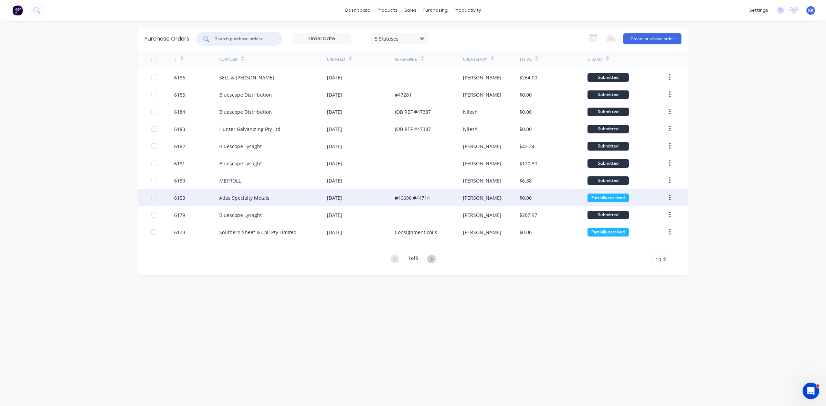
click at [260, 200] on div "Atlas Specialty Metals" at bounding box center [244, 197] width 50 height 7
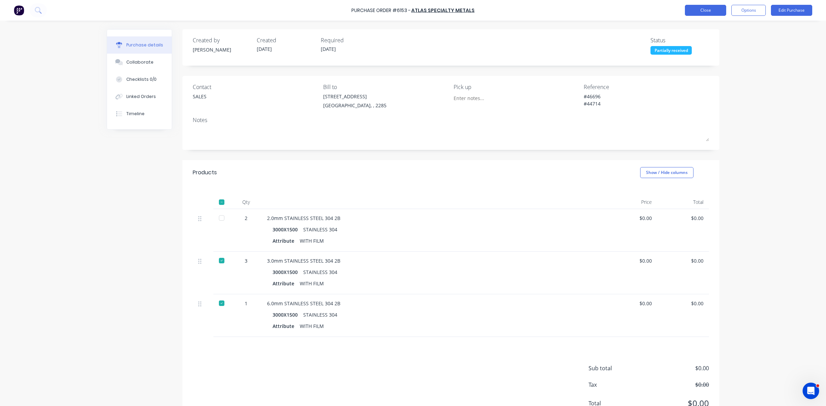
click at [705, 13] on button "Close" at bounding box center [705, 10] width 41 height 11
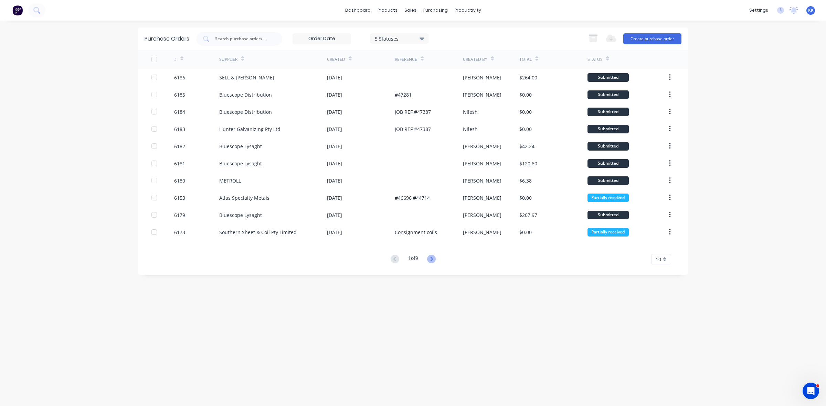
click at [430, 262] on icon at bounding box center [431, 259] width 9 height 9
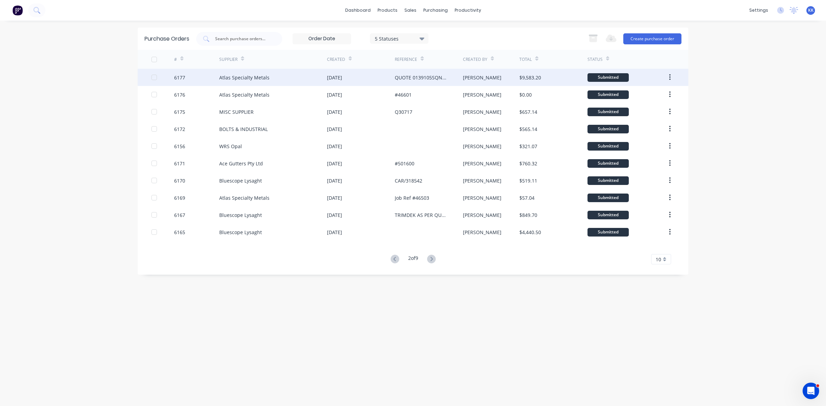
click at [302, 73] on div "Atlas Specialty Metals" at bounding box center [273, 77] width 108 height 17
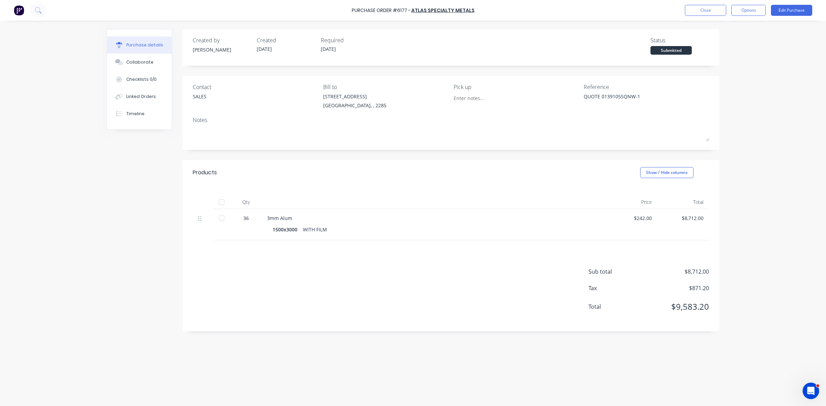
drag, startPoint x: 138, startPoint y: 57, endPoint x: 2, endPoint y: 60, distance: 136.0
click at [136, 58] on button "Collaborate" at bounding box center [139, 62] width 65 height 17
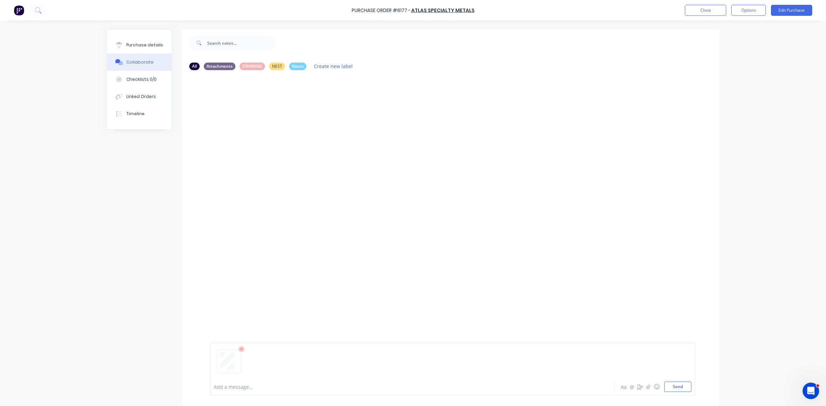
click at [227, 385] on div at bounding box center [393, 387] width 358 height 7
click at [135, 45] on div "Purchase details" at bounding box center [144, 45] width 37 height 6
type textarea "x"
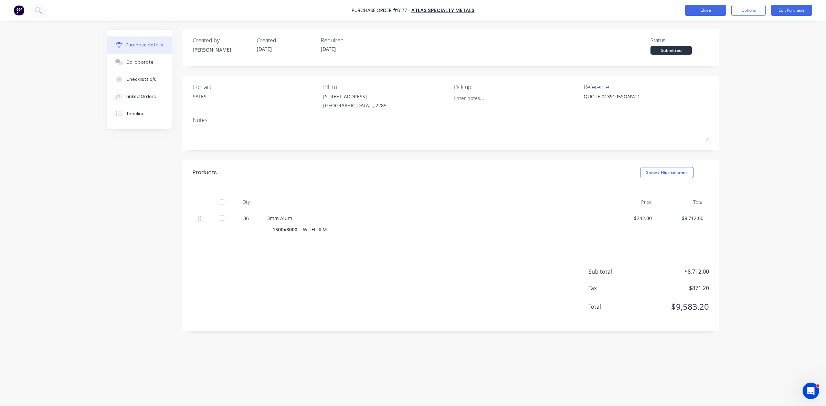
click at [708, 10] on button "Close" at bounding box center [705, 10] width 41 height 11
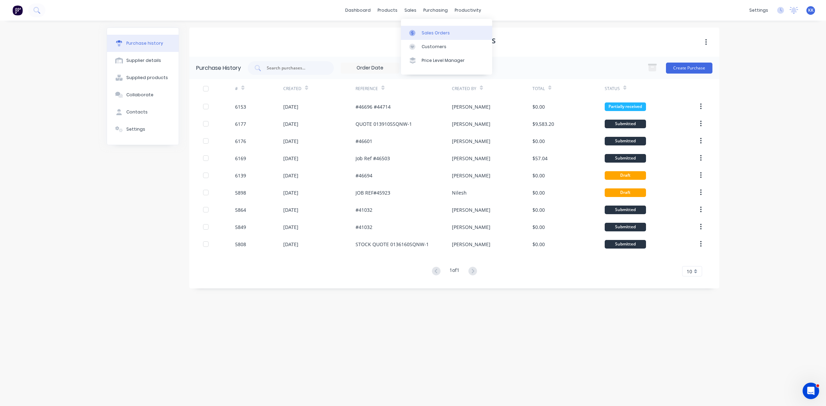
click at [427, 29] on link "Sales Orders" at bounding box center [446, 33] width 91 height 14
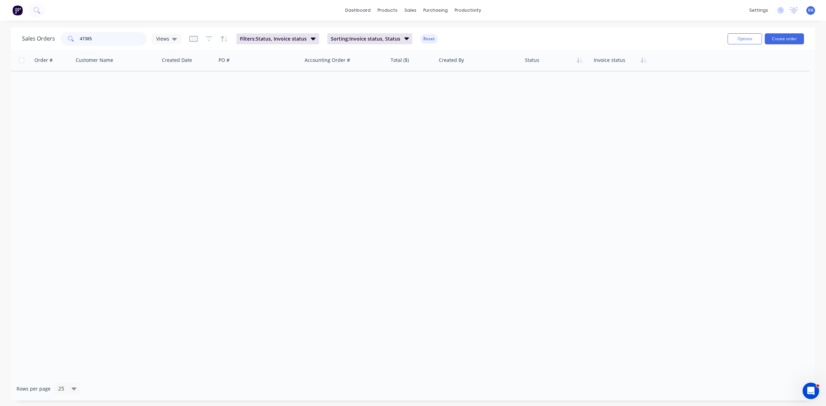
drag, startPoint x: 109, startPoint y: 39, endPoint x: 77, endPoint y: 39, distance: 32.7
click at [77, 39] on div "47385" at bounding box center [104, 39] width 86 height 14
click at [425, 39] on button "Reset" at bounding box center [429, 39] width 17 height 10
click at [169, 42] on div "Views" at bounding box center [166, 39] width 29 height 10
click at [175, 95] on button "None (Default)" at bounding box center [194, 97] width 78 height 8
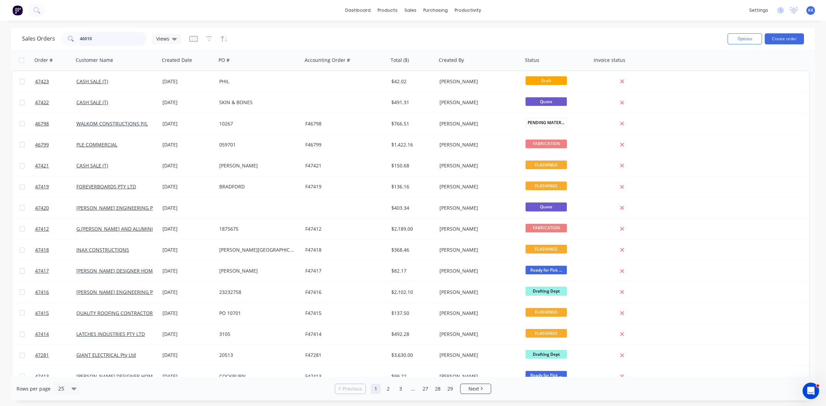
click at [96, 38] on input "46010" at bounding box center [113, 39] width 67 height 14
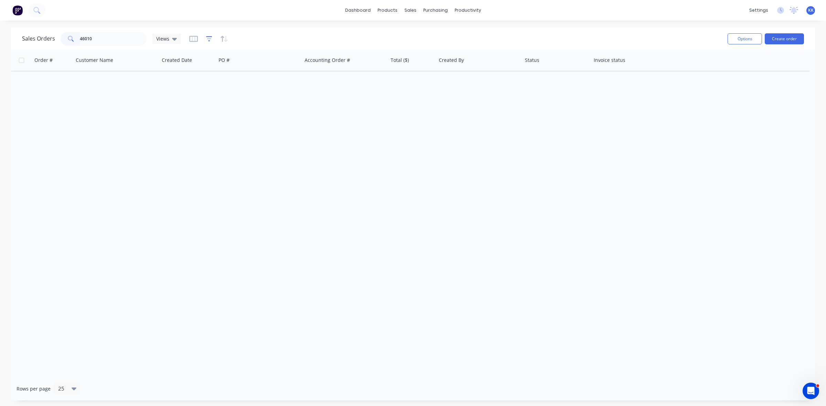
click at [209, 40] on icon "button" at bounding box center [209, 38] width 6 height 7
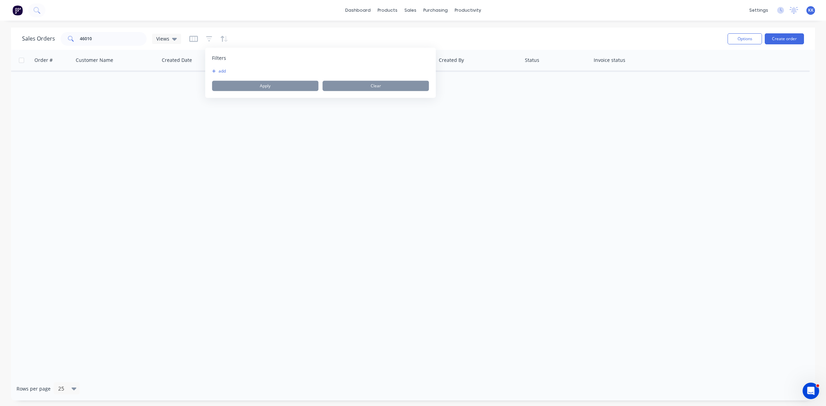
click at [221, 72] on button "add" at bounding box center [220, 71] width 17 height 6
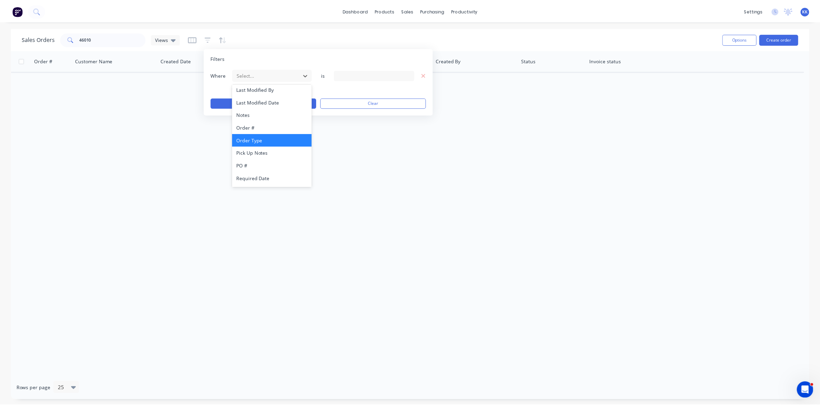
scroll to position [166, 0]
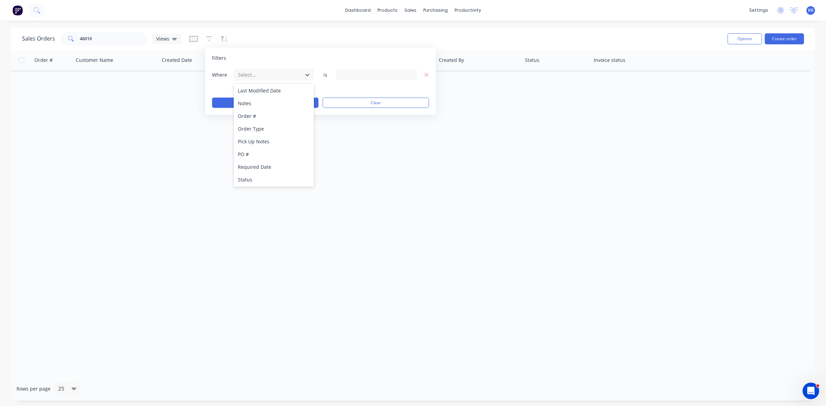
drag, startPoint x: 257, startPoint y: 175, endPoint x: 258, endPoint y: 170, distance: 5.1
click at [257, 175] on div "Status" at bounding box center [274, 179] width 80 height 13
click at [358, 72] on div "13 Status selected" at bounding box center [371, 74] width 62 height 7
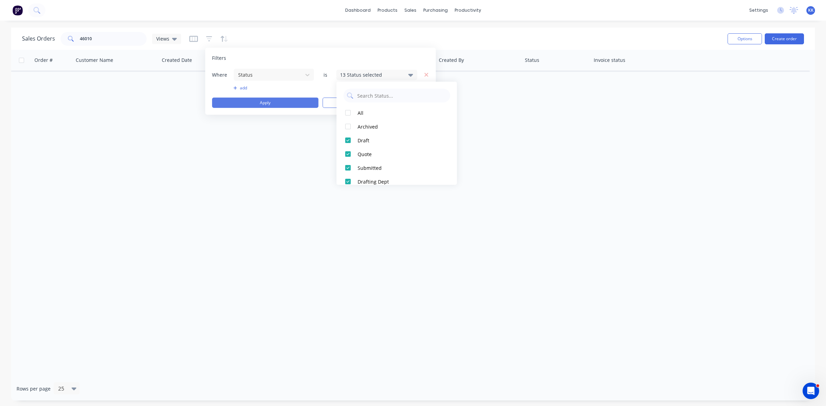
drag, startPoint x: 369, startPoint y: 112, endPoint x: 266, endPoint y: 101, distance: 103.6
click at [369, 113] on div "All" at bounding box center [399, 112] width 83 height 7
click at [262, 100] on button "Apply" at bounding box center [265, 103] width 106 height 10
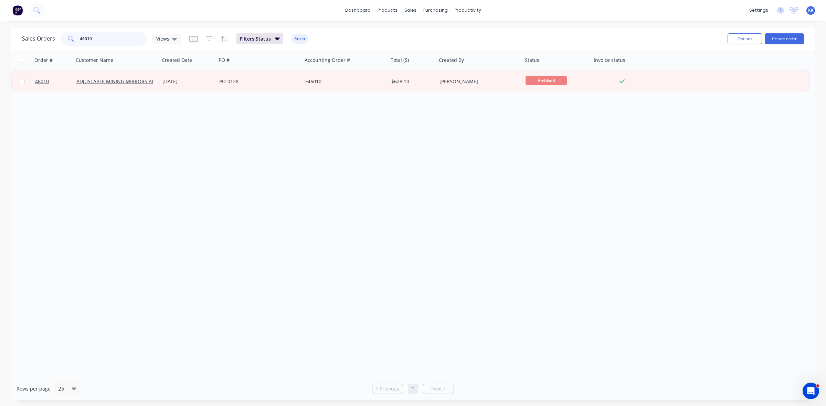
drag, startPoint x: 106, startPoint y: 41, endPoint x: 63, endPoint y: 41, distance: 43.4
click at [63, 41] on div "46010" at bounding box center [104, 39] width 86 height 14
drag, startPoint x: 107, startPoint y: 43, endPoint x: 73, endPoint y: 44, distance: 33.7
click at [73, 44] on div "46009" at bounding box center [104, 39] width 86 height 14
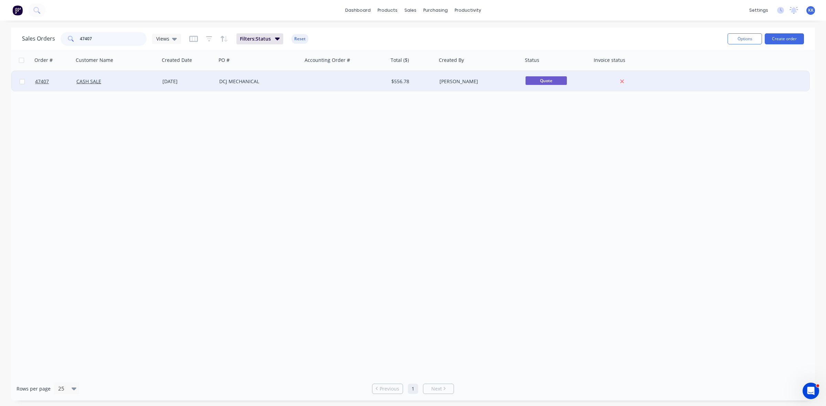
type input "47407"
click at [226, 82] on div "DCJ MECHANICAL" at bounding box center [257, 81] width 76 height 7
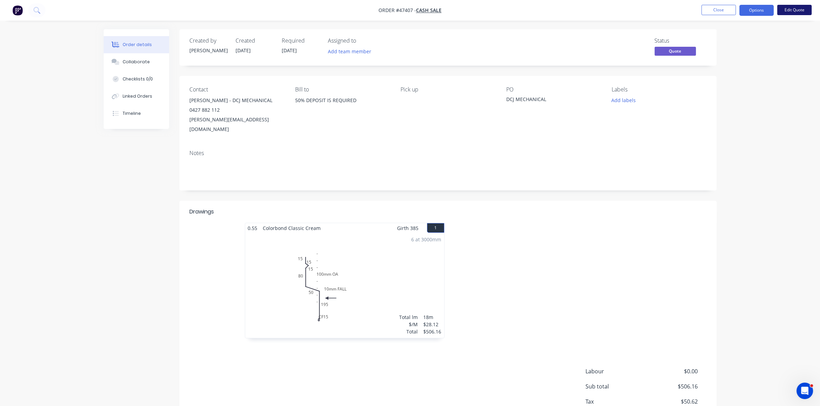
click at [790, 12] on button "Edit Quote" at bounding box center [794, 10] width 34 height 10
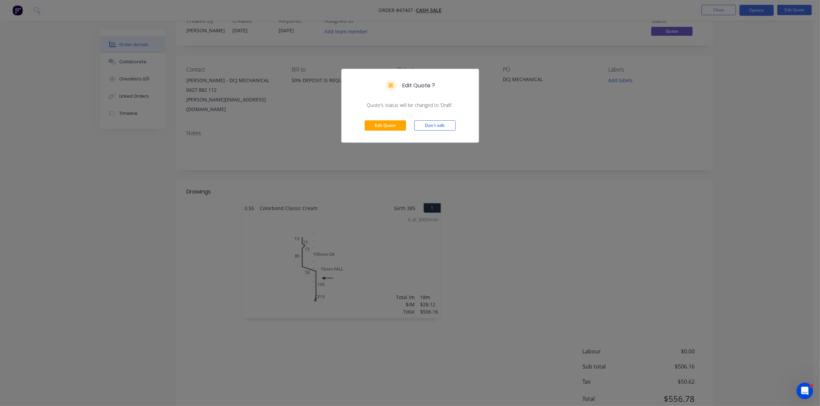
scroll to position [37, 0]
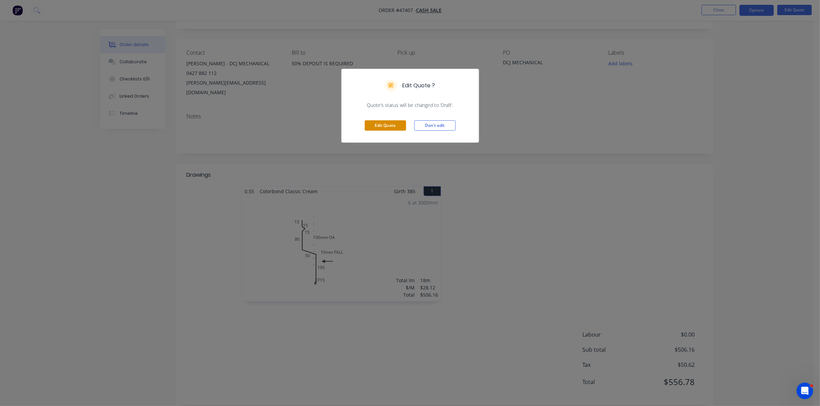
click at [380, 123] on button "Edit Quote" at bounding box center [385, 125] width 41 height 10
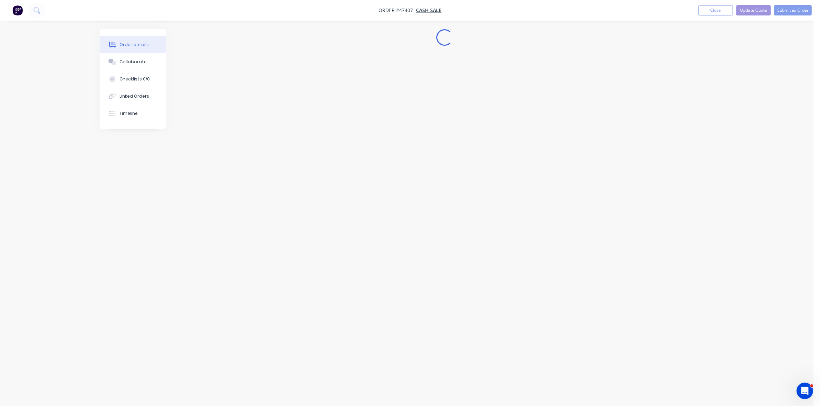
scroll to position [0, 0]
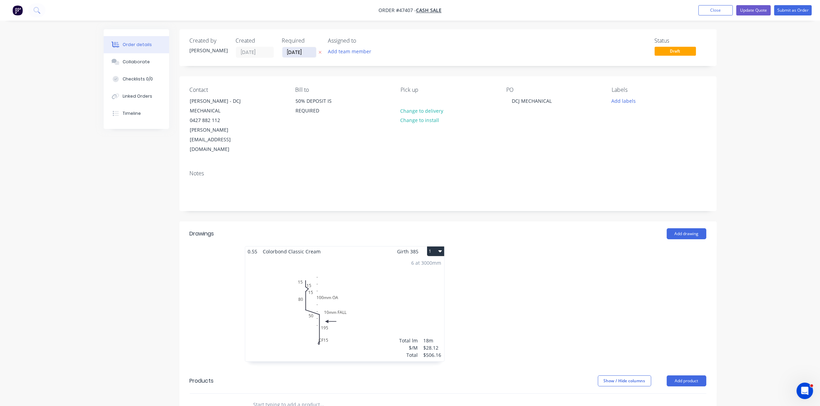
click at [292, 52] on input "01/09/25" at bounding box center [299, 52] width 34 height 10
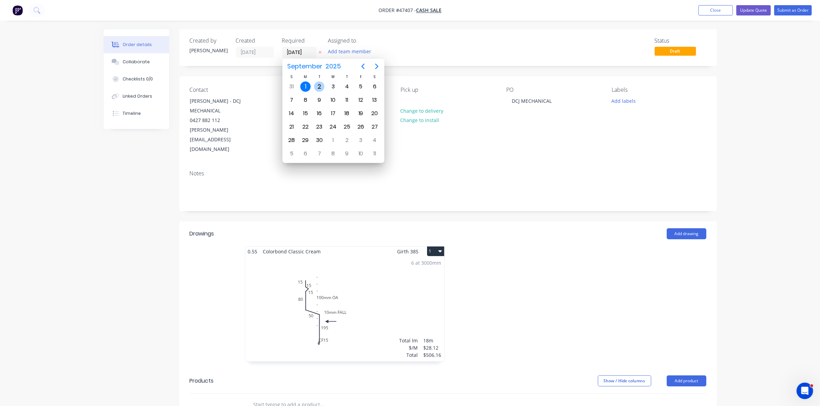
drag, startPoint x: 322, startPoint y: 87, endPoint x: 324, endPoint y: 91, distance: 5.1
click at [321, 87] on div "2" at bounding box center [319, 87] width 10 height 10
type input "02/09/25"
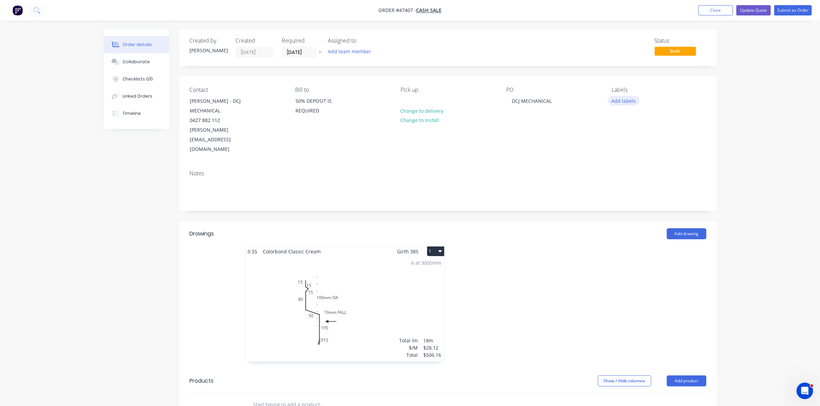
click at [619, 102] on button "Add labels" at bounding box center [624, 100] width 32 height 9
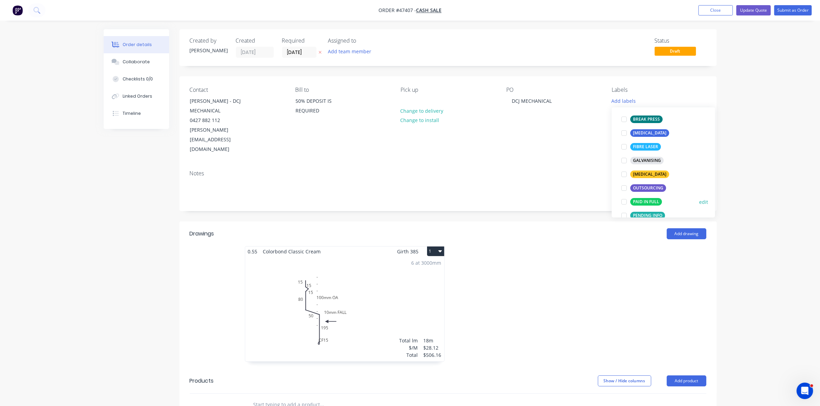
scroll to position [129, 0]
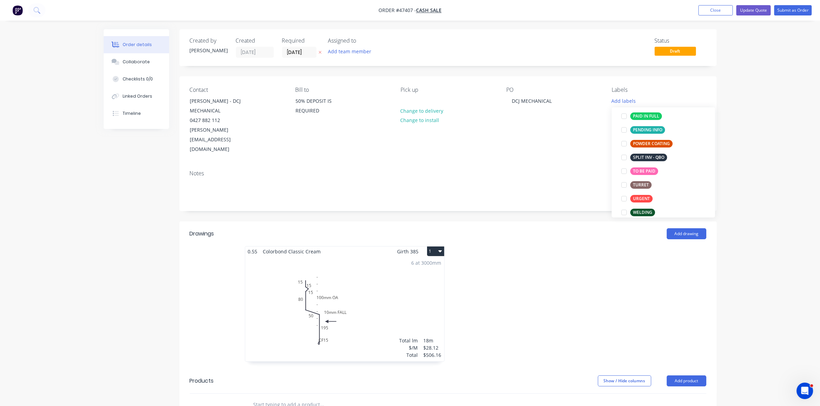
drag, startPoint x: 643, startPoint y: 169, endPoint x: 647, endPoint y: 170, distance: 4.3
click at [644, 170] on div "TO BE PAID" at bounding box center [644, 172] width 28 height 8
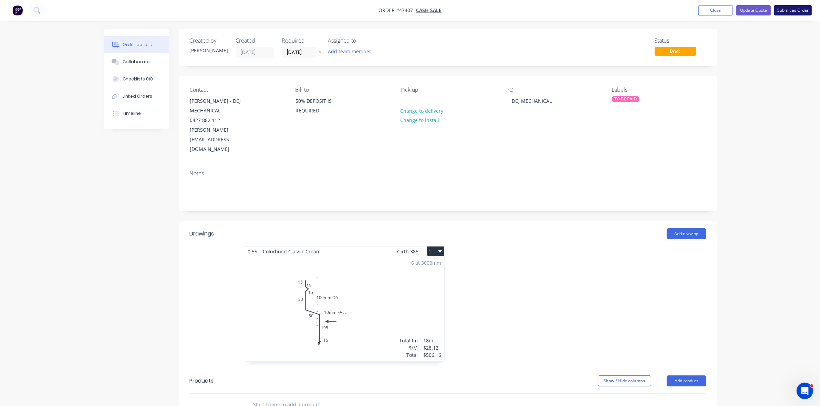
click at [787, 11] on button "Submit as Order" at bounding box center [793, 10] width 38 height 10
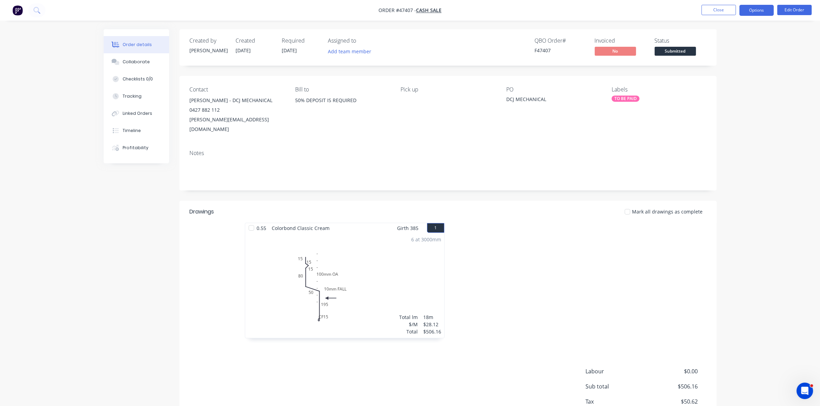
click at [765, 10] on button "Options" at bounding box center [756, 10] width 34 height 11
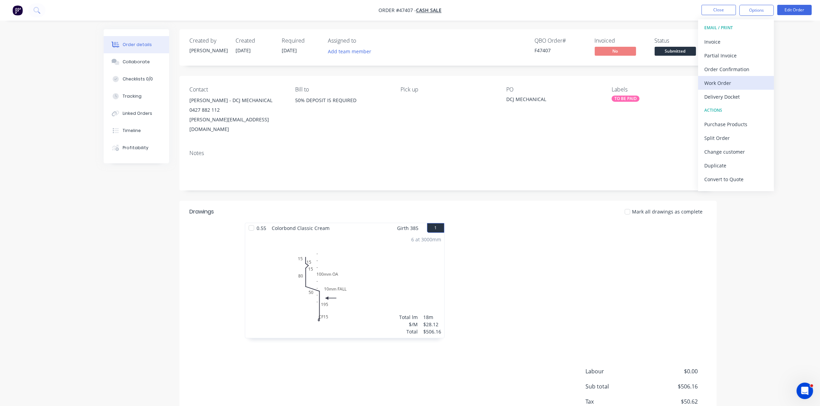
click at [736, 83] on div "Work Order" at bounding box center [735, 83] width 63 height 10
click at [736, 73] on div "Without pricing" at bounding box center [735, 69] width 63 height 10
click at [665, 53] on span "Submitted" at bounding box center [674, 51] width 41 height 9
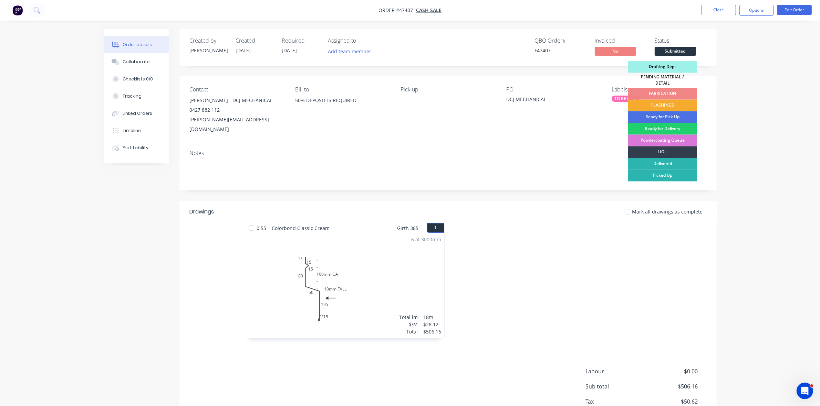
click at [669, 101] on div "FLASHINGS" at bounding box center [662, 106] width 69 height 12
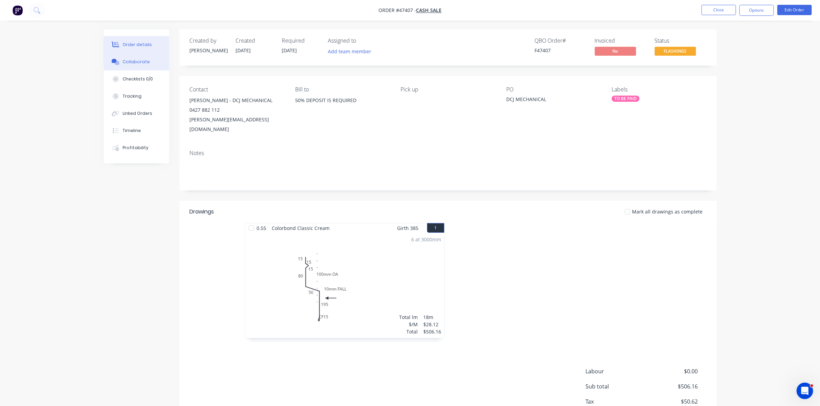
click at [128, 61] on div "Collaborate" at bounding box center [136, 62] width 27 height 6
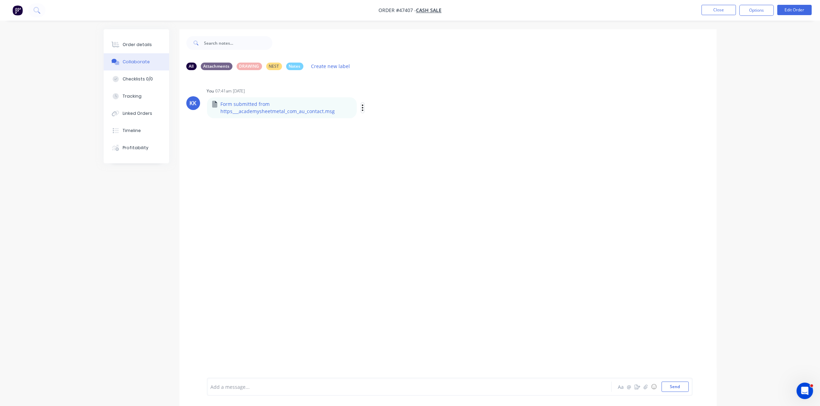
click at [361, 107] on icon "button" at bounding box center [362, 108] width 2 height 8
click at [378, 126] on button "Download" at bounding box center [407, 125] width 77 height 15
click at [711, 54] on div at bounding box center [494, 43] width 444 height 28
click at [136, 40] on button "Order details" at bounding box center [136, 44] width 65 height 17
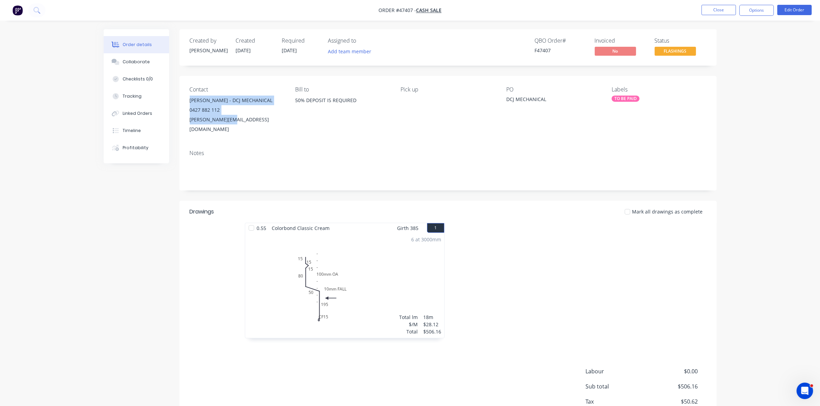
drag, startPoint x: 239, startPoint y: 122, endPoint x: 189, endPoint y: 102, distance: 54.6
click at [189, 102] on div "Contact DOUG JONES - DCJ MECHANICAL 0427 882 112 doug@hvss.com.au Bill to 50% D…" at bounding box center [447, 110] width 537 height 68
copy div "DOUG JONES - DCJ MECHANICAL 0427 882 112 doug@hvss.com.au"
drag, startPoint x: 131, startPoint y: 61, endPoint x: 231, endPoint y: 49, distance: 100.6
click at [131, 61] on div "Collaborate" at bounding box center [136, 62] width 27 height 6
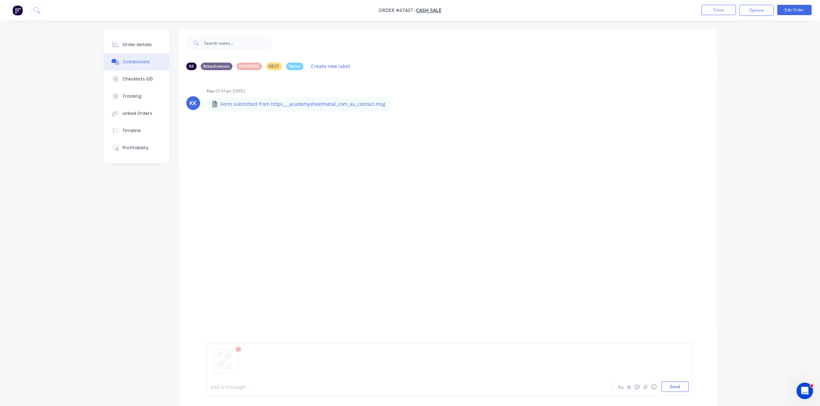
click at [250, 388] on div at bounding box center [390, 387] width 358 height 7
click at [131, 42] on div "Order details" at bounding box center [137, 45] width 29 height 6
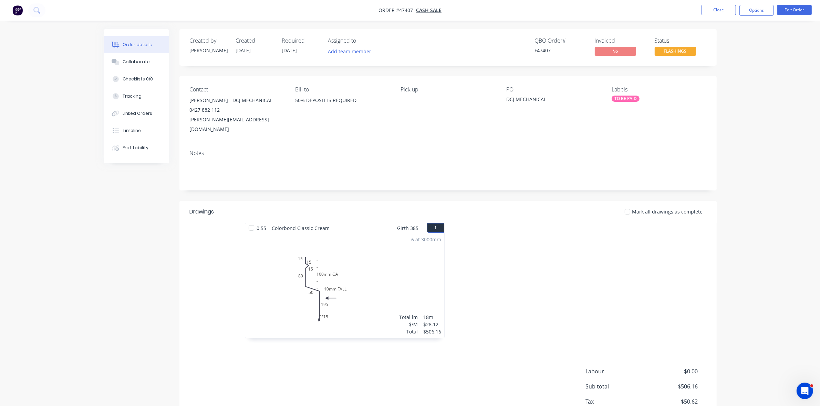
click at [599, 15] on nav "Order #47407 - CASH SALE Close Options Edit Order" at bounding box center [410, 10] width 820 height 21
click at [722, 11] on button "Close" at bounding box center [718, 10] width 34 height 10
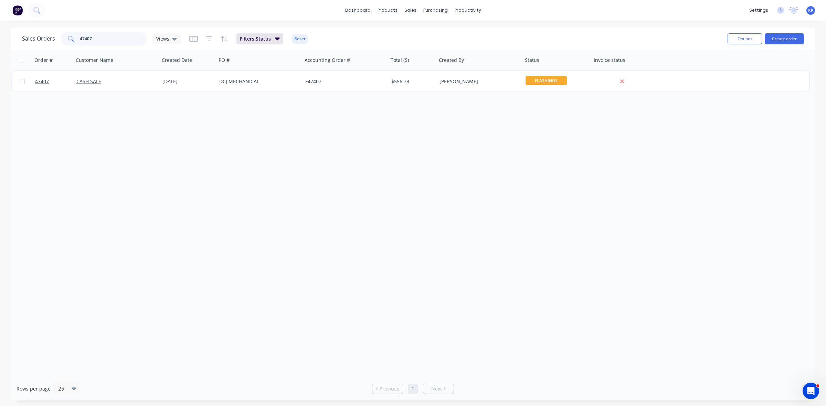
drag, startPoint x: 100, startPoint y: 38, endPoint x: 67, endPoint y: 37, distance: 32.7
click at [67, 37] on div "47407" at bounding box center [104, 39] width 86 height 14
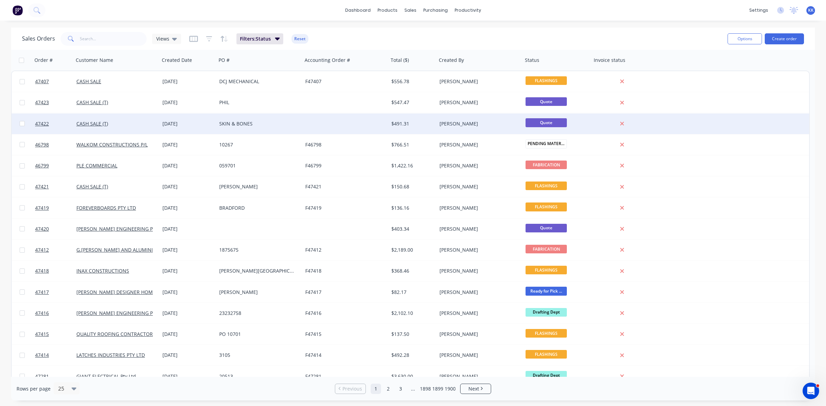
click at [252, 119] on div "SKIN & BONES" at bounding box center [259, 124] width 86 height 21
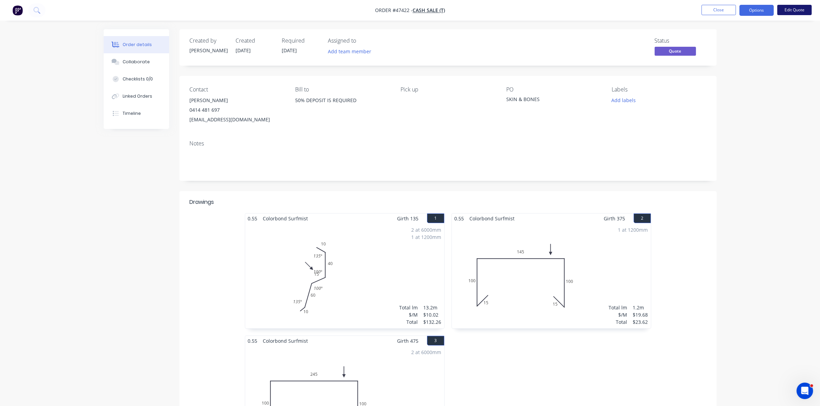
click at [808, 10] on button "Edit Quote" at bounding box center [794, 10] width 34 height 10
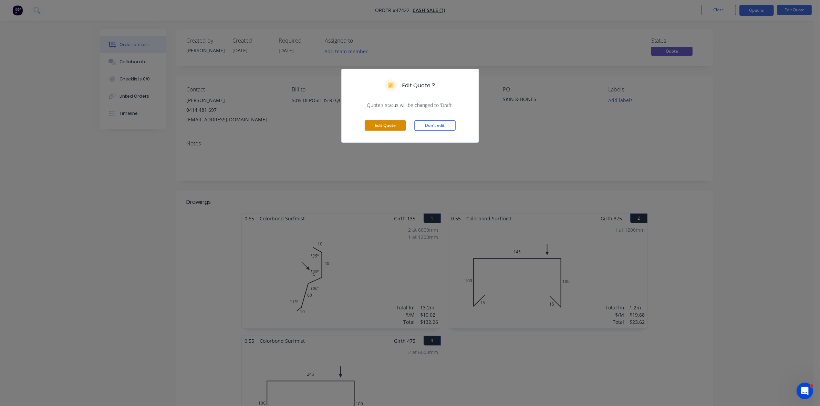
click at [386, 123] on button "Edit Quote" at bounding box center [385, 125] width 41 height 10
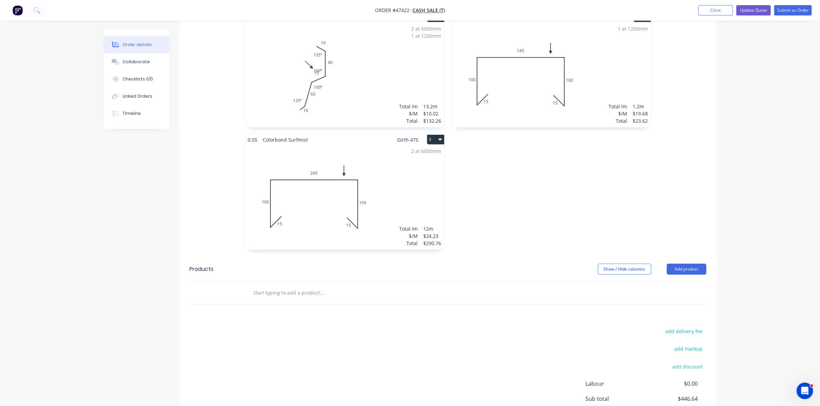
click at [356, 49] on div "2 at 6000mm 1 at 1200mm Total lm $/M Total 13.2m $10.02 $132.26" at bounding box center [344, 74] width 199 height 105
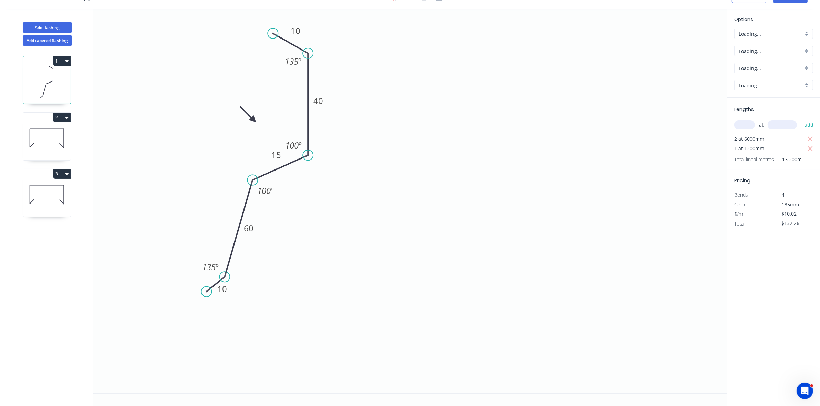
scroll to position [13, 0]
drag, startPoint x: 229, startPoint y: 282, endPoint x: 248, endPoint y: 296, distance: 23.6
click at [248, 296] on circle at bounding box center [252, 297] width 10 height 10
drag, startPoint x: 207, startPoint y: 292, endPoint x: 232, endPoint y: 319, distance: 36.8
click at [232, 319] on circle at bounding box center [231, 317] width 10 height 10
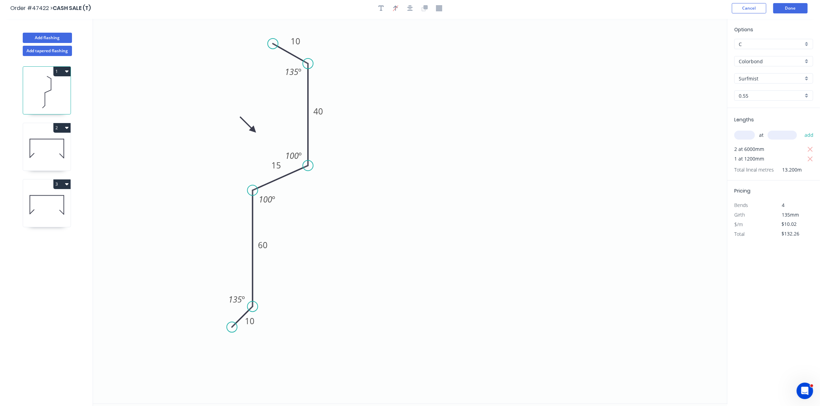
scroll to position [0, 0]
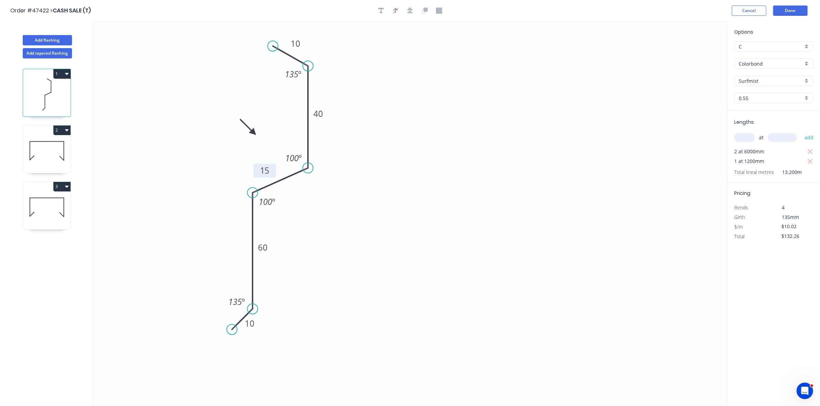
drag, startPoint x: 286, startPoint y: 170, endPoint x: 275, endPoint y: 173, distance: 11.7
click at [275, 173] on rect at bounding box center [264, 171] width 22 height 14
click at [787, 12] on button "Done" at bounding box center [790, 11] width 34 height 10
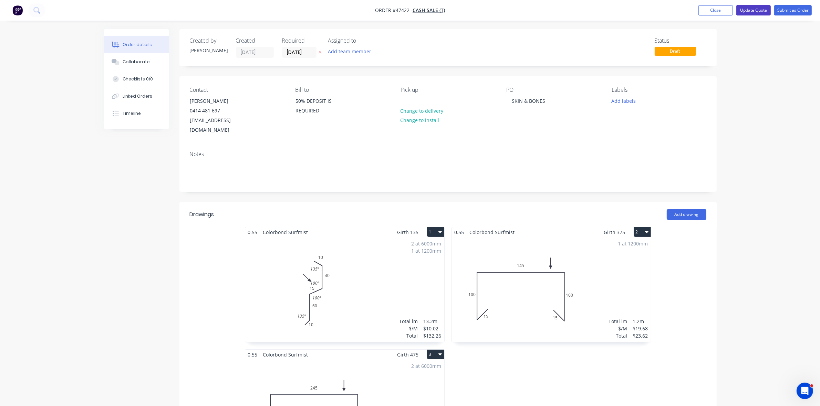
click at [759, 13] on button "Update Quote" at bounding box center [753, 10] width 34 height 10
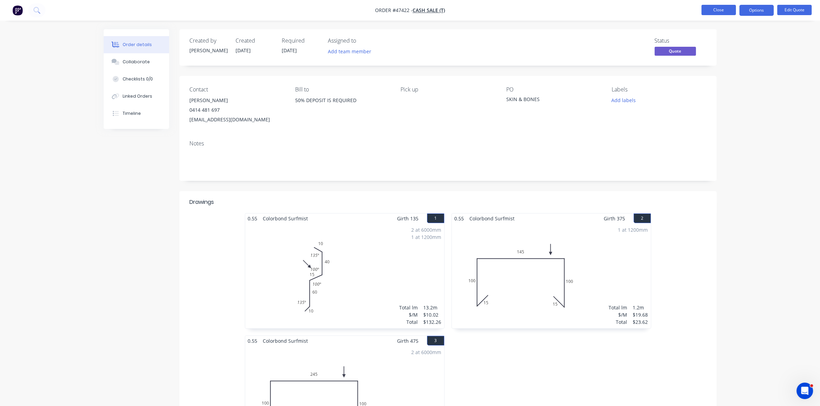
click at [713, 12] on button "Close" at bounding box center [718, 10] width 34 height 10
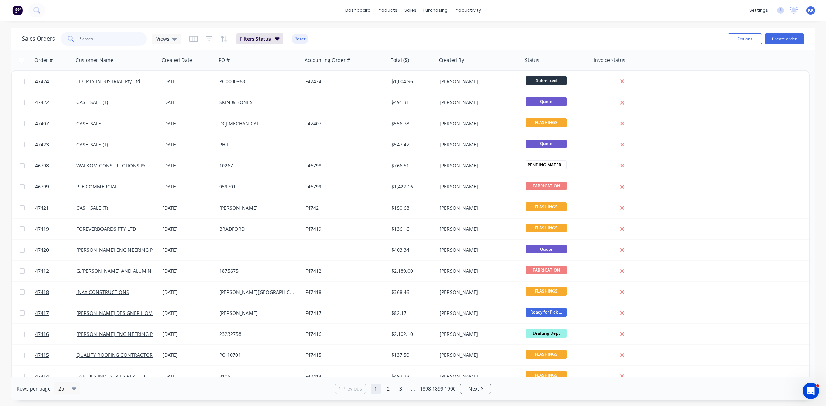
click at [86, 37] on input "text" at bounding box center [113, 39] width 67 height 14
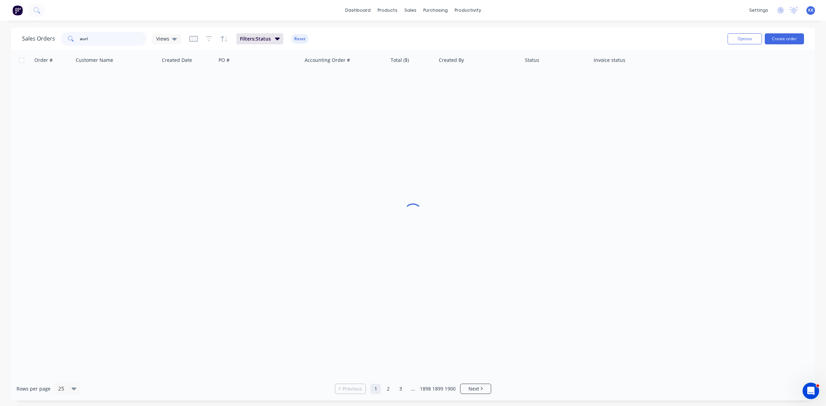
type input "auri"
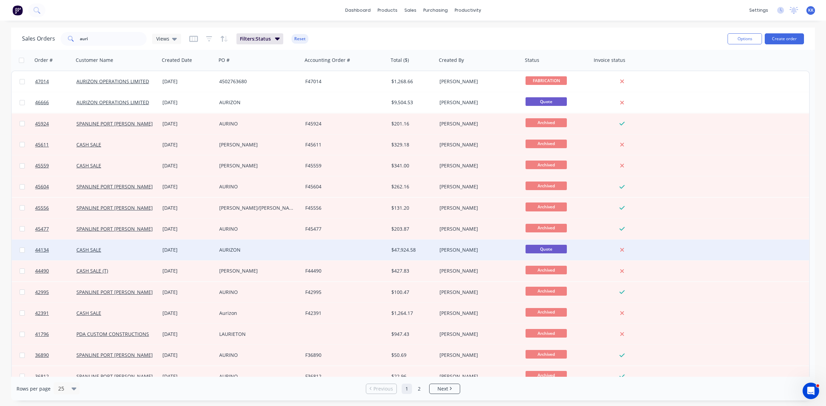
click at [255, 252] on div "AURIZON" at bounding box center [257, 250] width 76 height 7
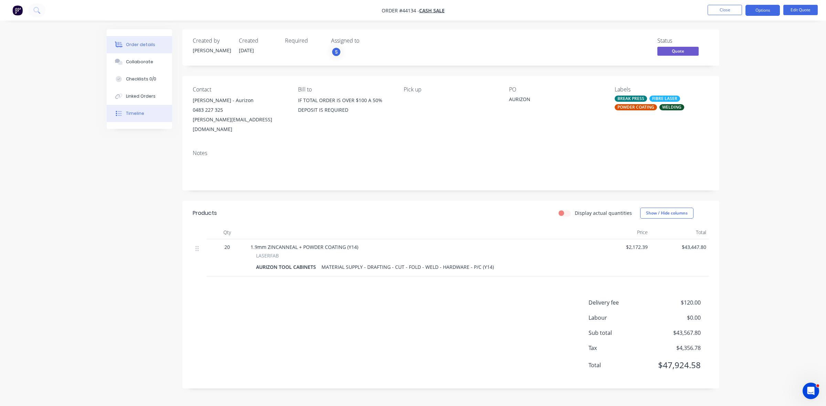
click at [157, 109] on button "Timeline" at bounding box center [139, 113] width 65 height 17
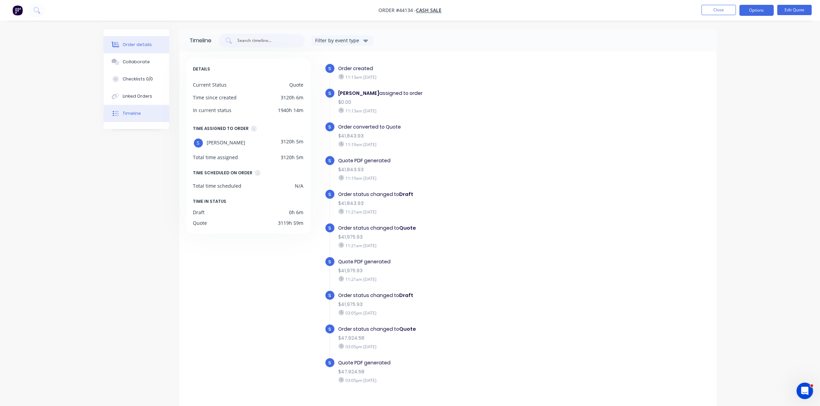
click at [137, 38] on button "Order details" at bounding box center [136, 44] width 65 height 17
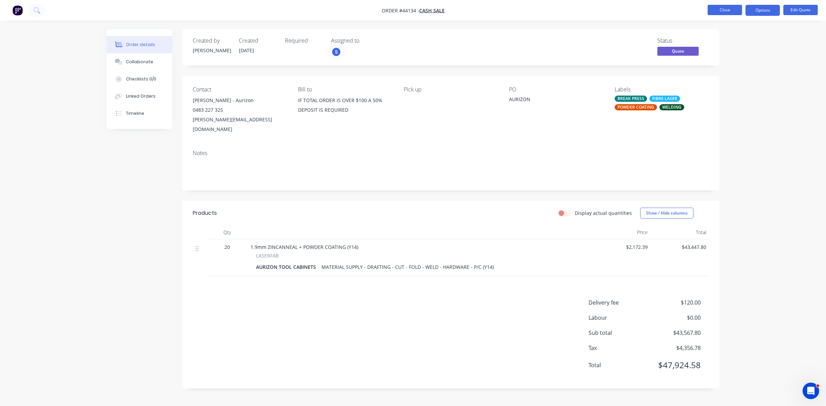
click at [720, 7] on button "Close" at bounding box center [725, 10] width 34 height 10
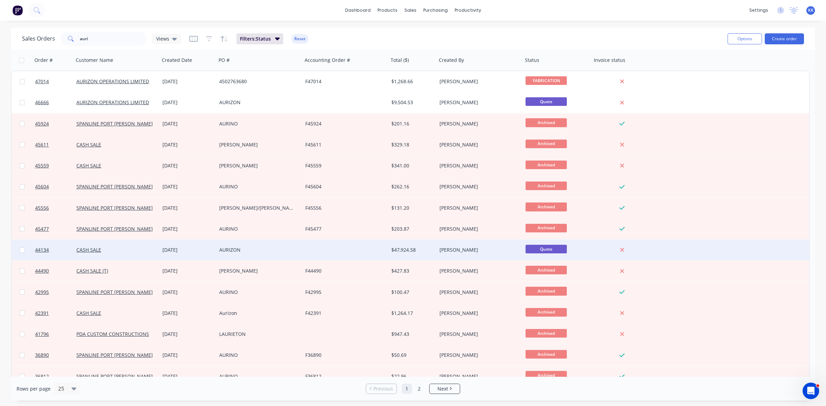
click at [252, 252] on div "AURIZON" at bounding box center [257, 250] width 76 height 7
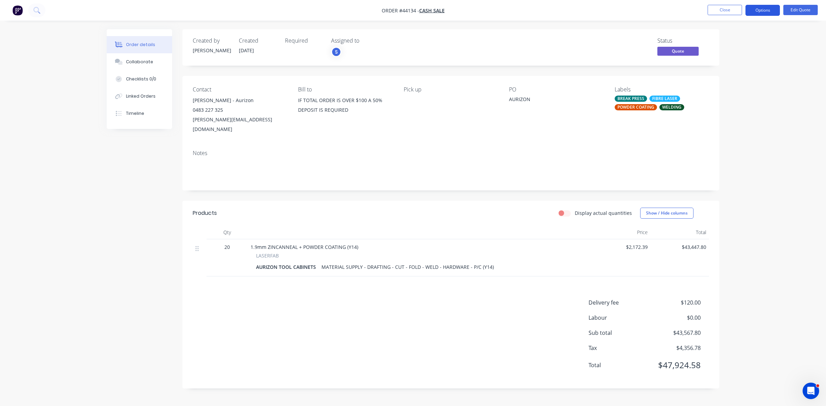
click at [759, 11] on button "Options" at bounding box center [763, 10] width 34 height 11
click at [733, 111] on div "Change customer" at bounding box center [741, 111] width 63 height 10
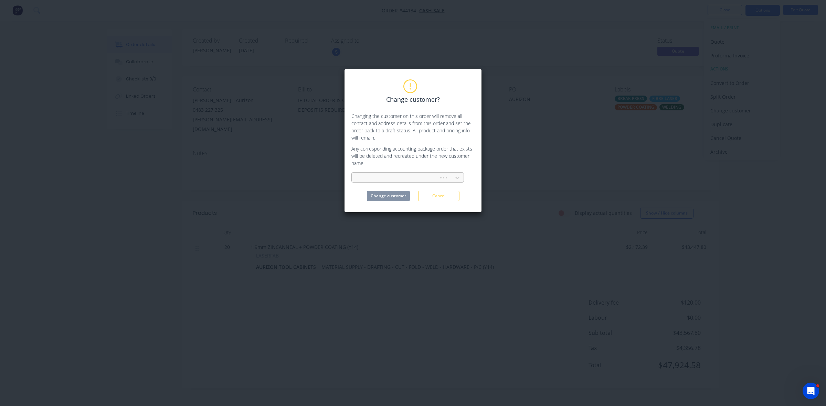
click at [399, 178] on div at bounding box center [396, 178] width 78 height 9
type input "aur"
click at [401, 193] on div "AURIZON OPERATIONS LIMITED" at bounding box center [407, 193] width 113 height 13
click at [397, 197] on button "Change customer" at bounding box center [388, 196] width 43 height 10
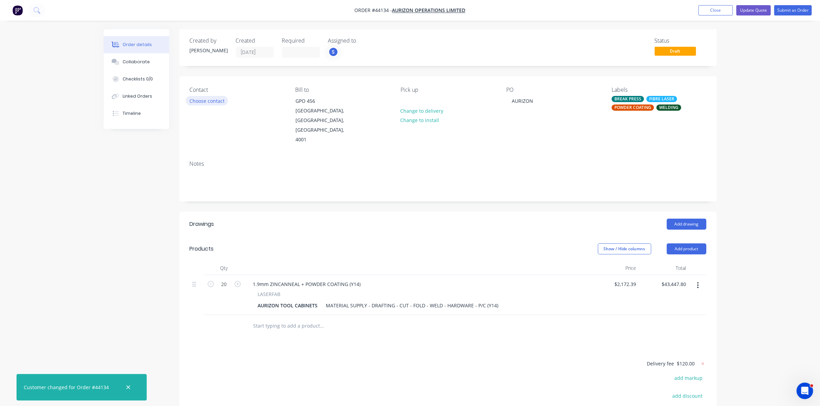
click at [209, 101] on button "Choose contact" at bounding box center [207, 100] width 42 height 9
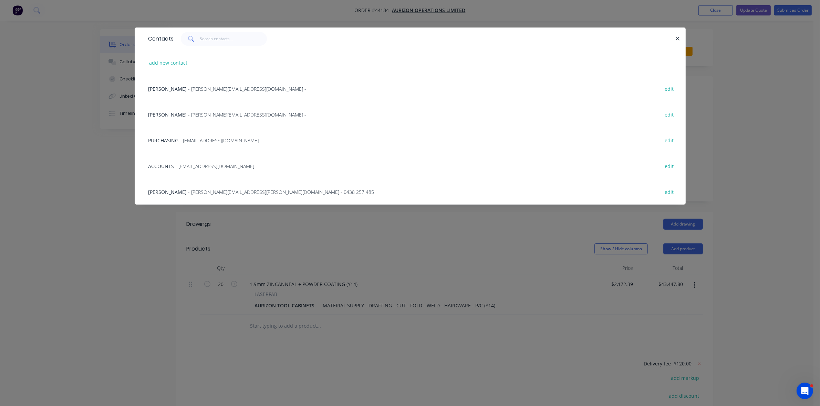
click at [199, 88] on span "- Nathan.Gardner2@aurizon.com.au -" at bounding box center [247, 89] width 118 height 7
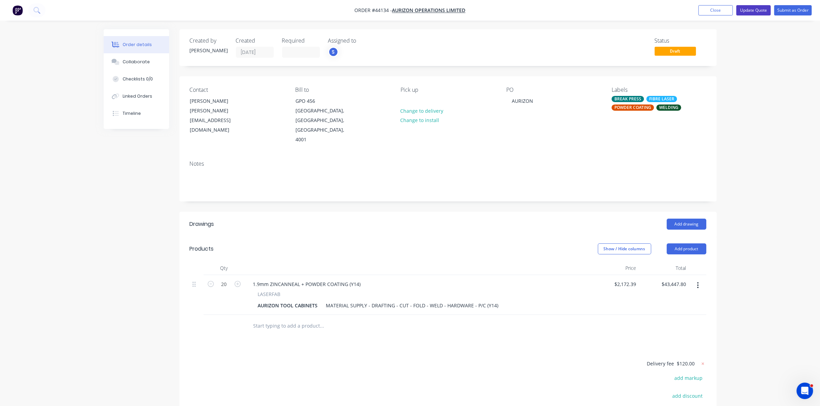
click at [756, 11] on button "Update Quote" at bounding box center [753, 10] width 34 height 10
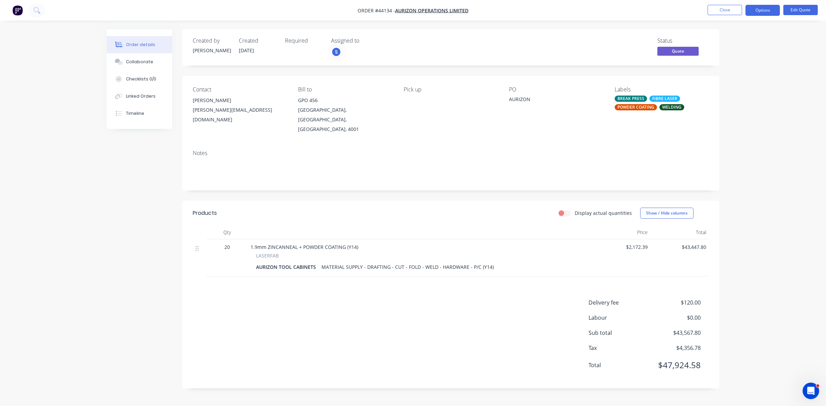
click at [353, 305] on div "Delivery fee $120.00 Labour $0.00 Sub total $43,567.80 Tax $4,356.78 Total $47,…" at bounding box center [451, 339] width 516 height 80
click at [768, 8] on button "Options" at bounding box center [763, 10] width 34 height 11
click at [731, 37] on div "Quote" at bounding box center [741, 42] width 63 height 10
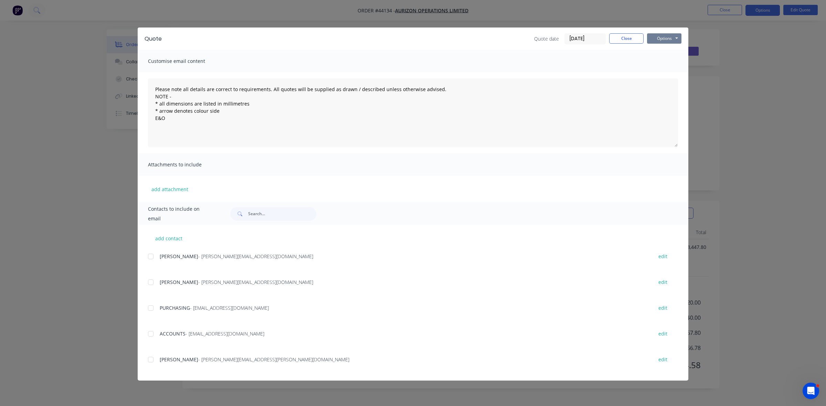
click at [670, 40] on button "Options" at bounding box center [664, 38] width 34 height 10
click at [673, 59] on button "Print" at bounding box center [669, 62] width 44 height 11
click at [627, 37] on button "Close" at bounding box center [626, 38] width 34 height 10
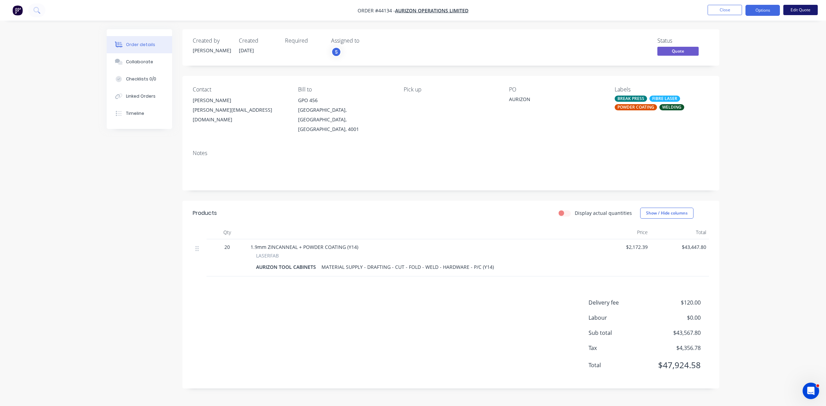
click at [797, 9] on button "Edit Quote" at bounding box center [800, 10] width 34 height 10
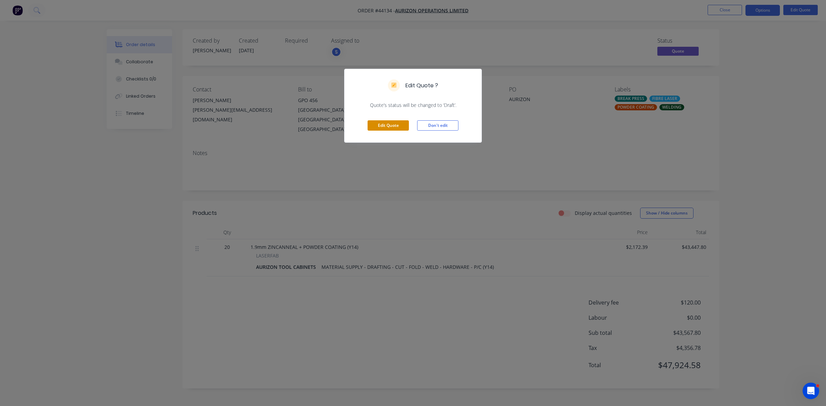
drag, startPoint x: 381, startPoint y: 126, endPoint x: 496, endPoint y: 118, distance: 115.3
click at [383, 126] on button "Edit Quote" at bounding box center [388, 125] width 41 height 10
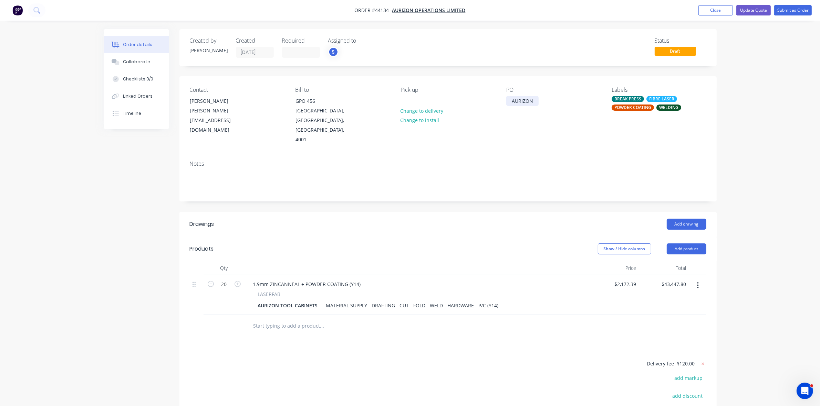
click at [522, 101] on div "AURIZON" at bounding box center [522, 101] width 32 height 10
click at [750, 9] on button "Update Quote" at bounding box center [753, 10] width 34 height 10
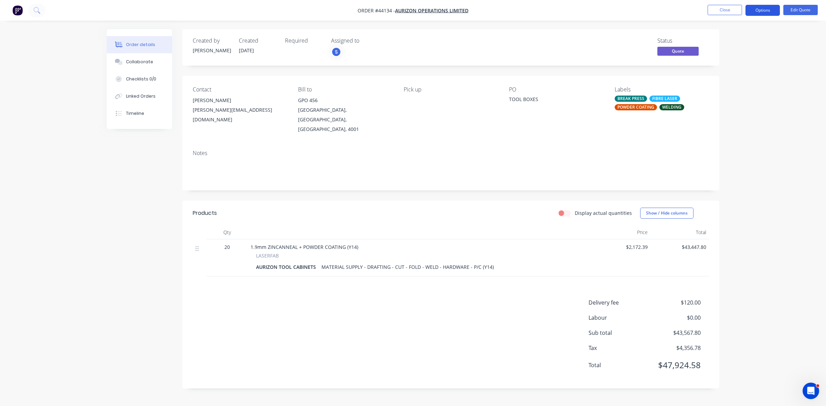
click at [753, 11] on button "Options" at bounding box center [763, 10] width 34 height 11
click at [725, 39] on div "Quote" at bounding box center [741, 42] width 63 height 10
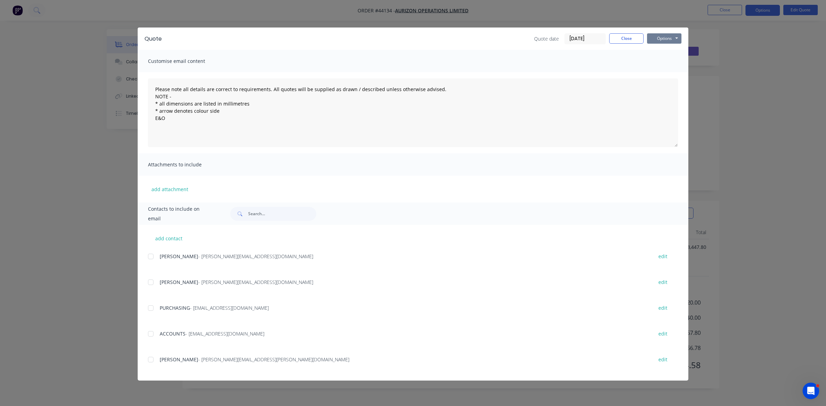
click at [654, 42] on button "Options" at bounding box center [664, 38] width 34 height 10
click at [662, 63] on button "Print" at bounding box center [669, 62] width 44 height 11
drag, startPoint x: 627, startPoint y: 38, endPoint x: 655, endPoint y: 33, distance: 28.0
click at [629, 38] on button "Close" at bounding box center [626, 38] width 34 height 10
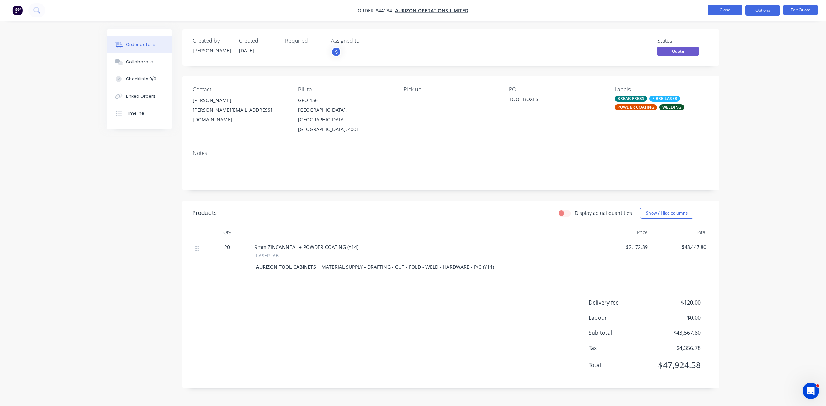
click at [725, 12] on button "Close" at bounding box center [725, 10] width 34 height 10
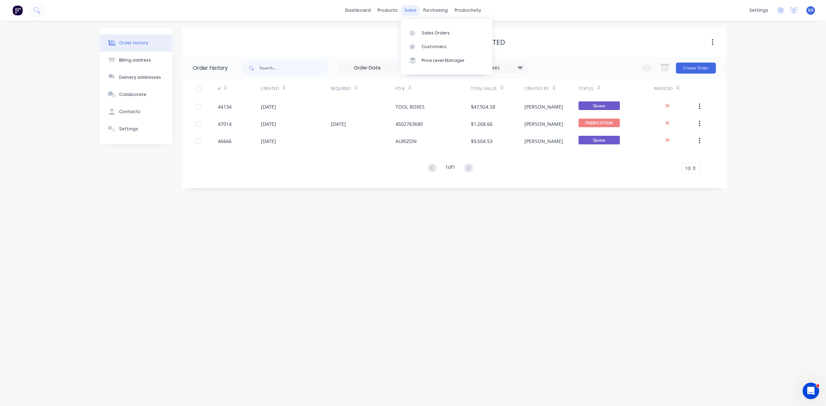
click at [410, 12] on div "sales" at bounding box center [410, 10] width 19 height 10
click at [427, 36] on link "Sales Orders" at bounding box center [446, 33] width 91 height 14
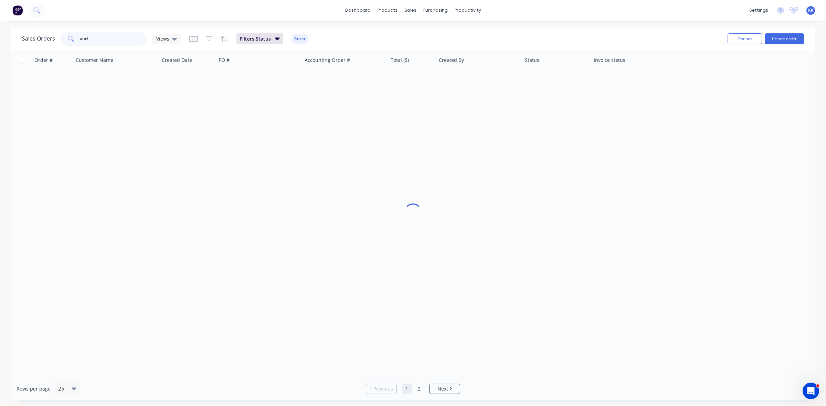
drag, startPoint x: 145, startPoint y: 39, endPoint x: 74, endPoint y: 40, distance: 70.6
click at [74, 40] on div "auri" at bounding box center [104, 39] width 86 height 14
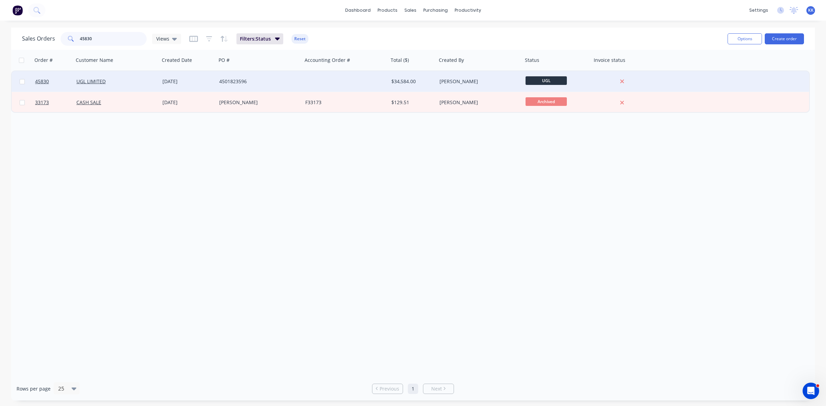
type input "45830"
click at [393, 83] on div "$34,584.00" at bounding box center [411, 81] width 41 height 7
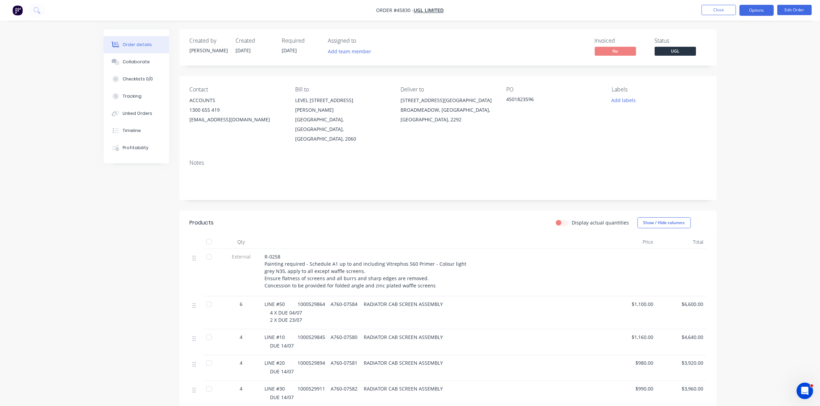
click at [750, 12] on button "Options" at bounding box center [756, 10] width 34 height 11
click at [734, 121] on div "Purchase Products" at bounding box center [735, 124] width 63 height 10
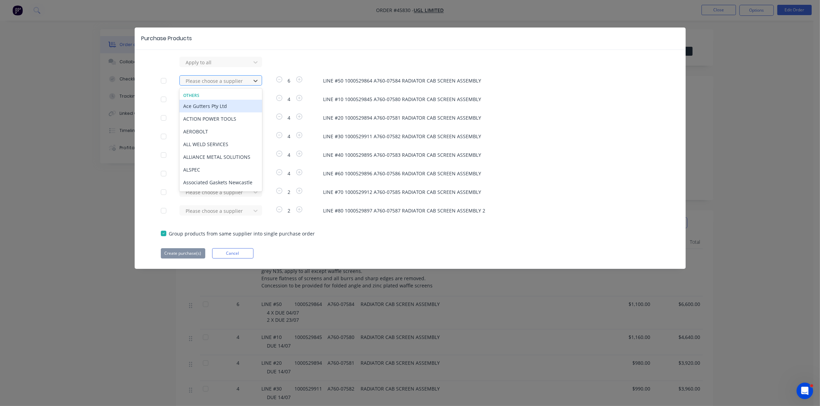
click at [237, 80] on div at bounding box center [216, 81] width 62 height 9
type input "lo"
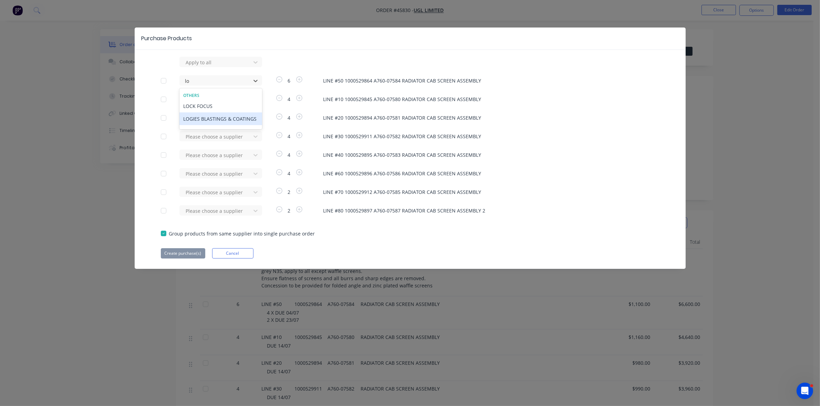
click at [222, 120] on div "LOGIES BLASTINGS & COATINGS" at bounding box center [220, 119] width 83 height 13
click at [220, 102] on div at bounding box center [216, 99] width 62 height 9
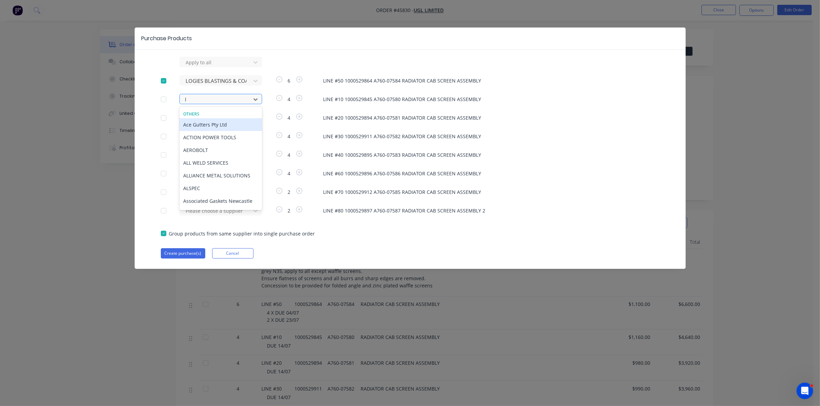
type input "lo"
click at [220, 136] on div "LOGIES BLASTINGS & COATINGS" at bounding box center [220, 137] width 83 height 13
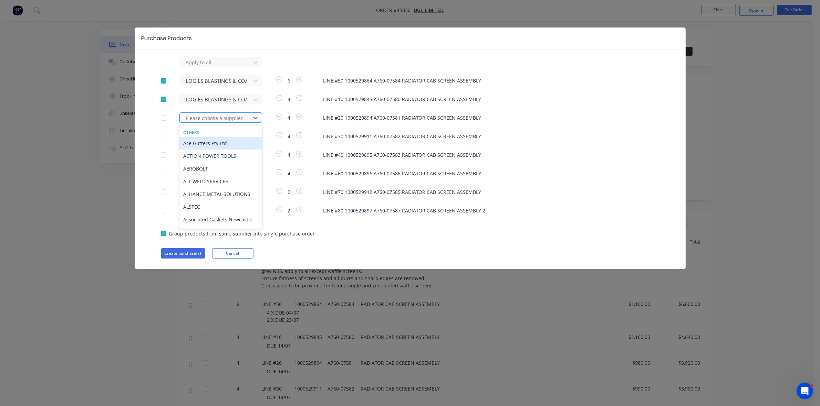
click at [216, 118] on div at bounding box center [216, 118] width 62 height 9
type input "lo"
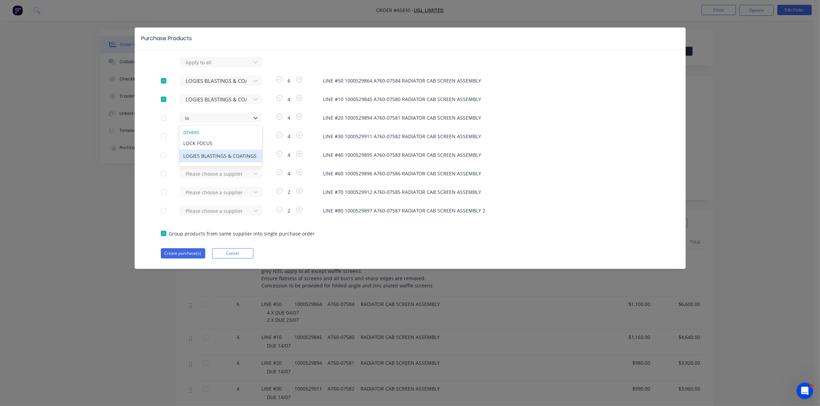
click at [210, 157] on div "LOGIES BLASTINGS & COATINGS" at bounding box center [220, 156] width 83 height 13
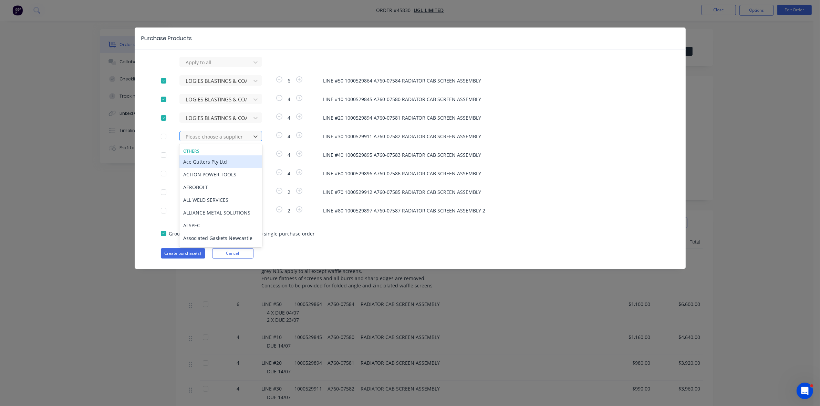
click at [207, 140] on div at bounding box center [216, 137] width 62 height 9
type input "lo"
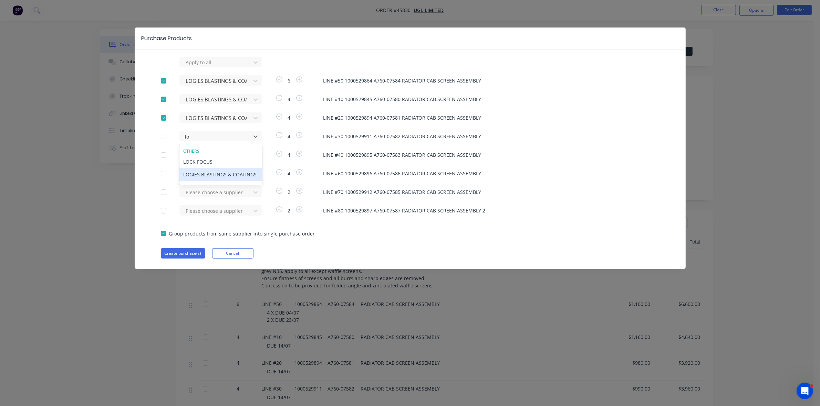
click at [212, 178] on div "LOGIES BLASTINGS & COATINGS" at bounding box center [220, 174] width 83 height 13
click at [210, 158] on div at bounding box center [216, 155] width 62 height 9
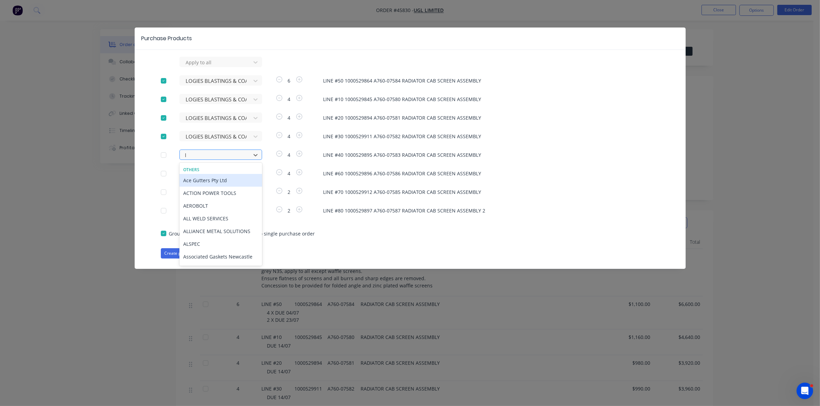
type input "lo"
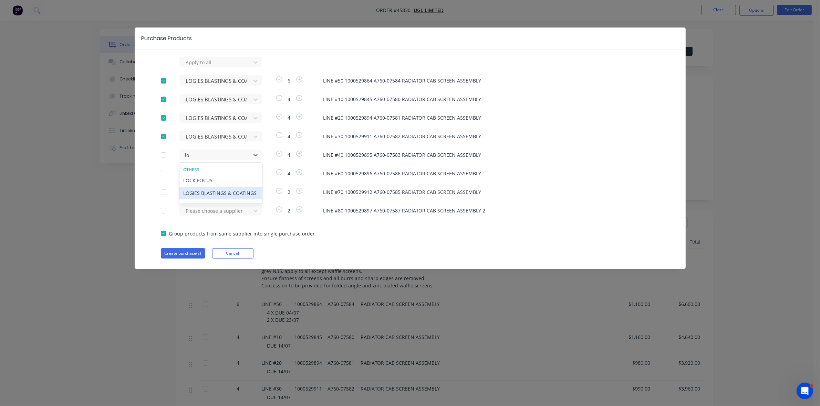
click at [211, 191] on div "LOGIES BLASTINGS & COATINGS" at bounding box center [220, 193] width 83 height 13
click at [207, 173] on div at bounding box center [216, 174] width 62 height 9
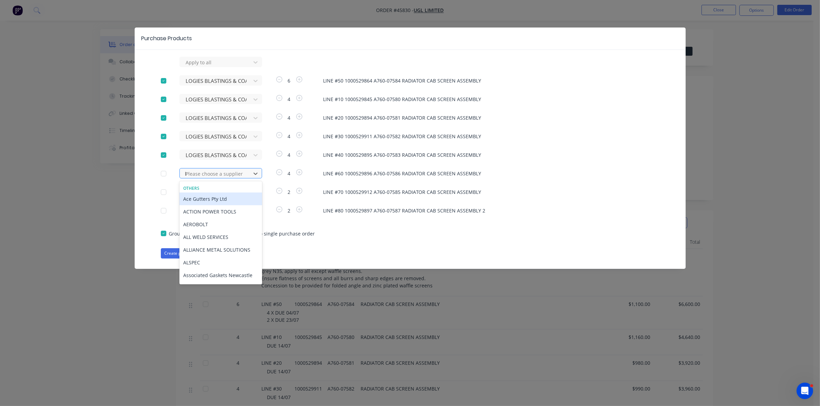
type input "lo"
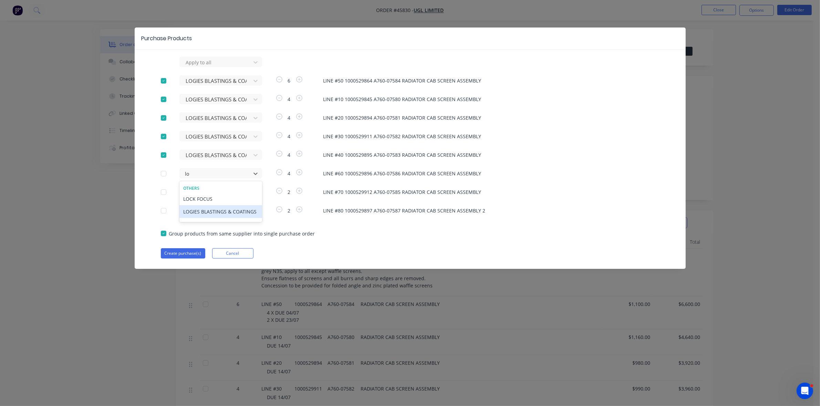
click at [215, 211] on div "LOGIES BLASTINGS & COATINGS" at bounding box center [220, 211] width 83 height 13
click at [208, 193] on div at bounding box center [216, 192] width 62 height 9
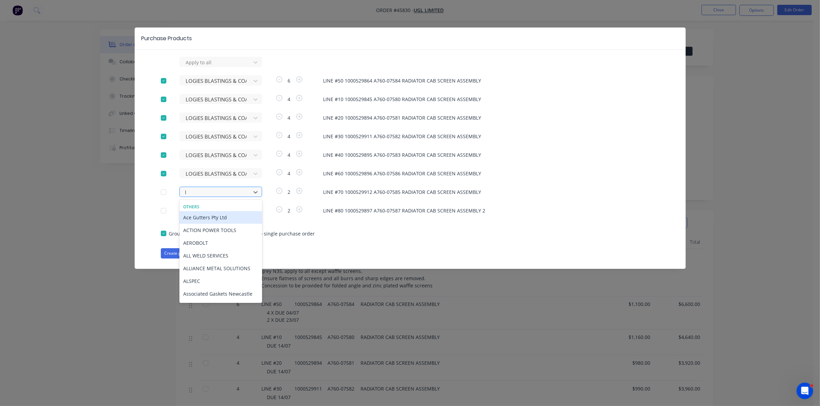
type input "lo"
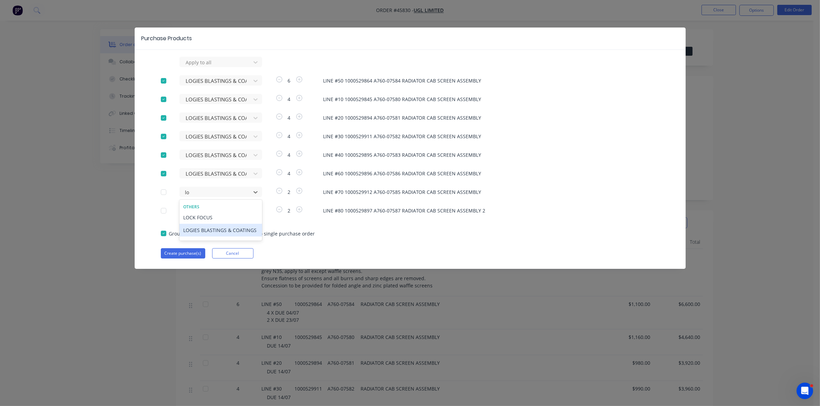
drag, startPoint x: 210, startPoint y: 231, endPoint x: 211, endPoint y: 224, distance: 6.6
click at [211, 231] on div "LOGIES BLASTINGS & COATINGS" at bounding box center [220, 230] width 83 height 13
click at [207, 212] on div at bounding box center [216, 211] width 62 height 9
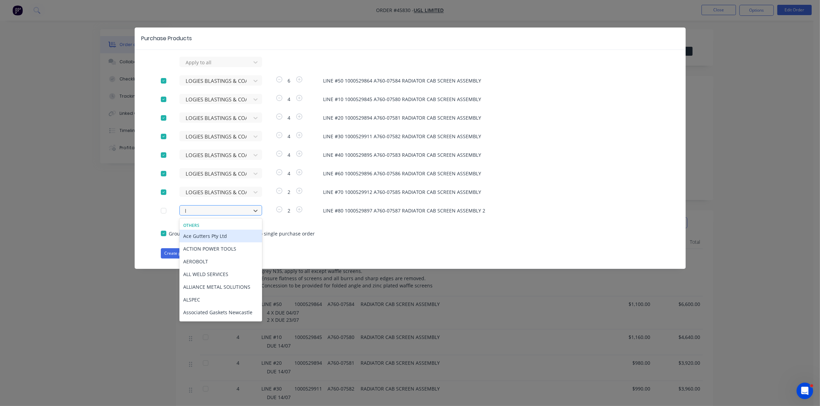
type input "lo"
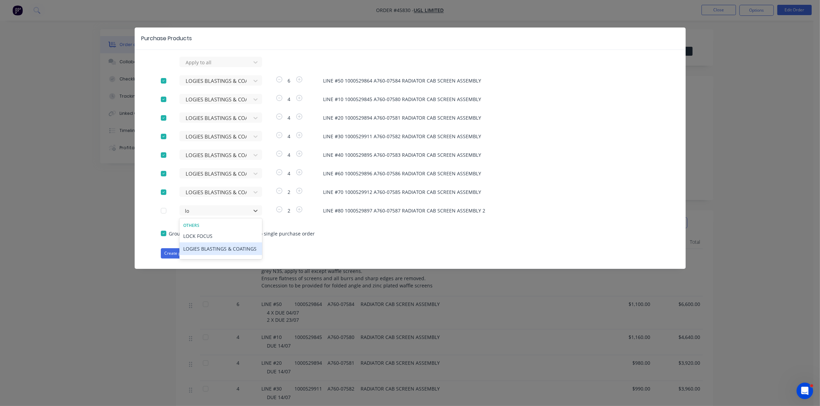
click at [213, 252] on div "LOGIES BLASTINGS & COATINGS" at bounding box center [220, 249] width 83 height 13
click at [182, 250] on button "Create purchase(s)" at bounding box center [183, 254] width 44 height 10
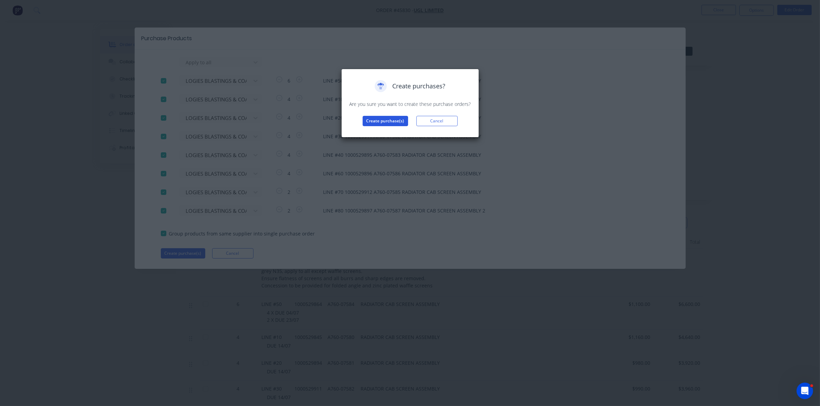
click at [390, 118] on button "Create purchase(s)" at bounding box center [384, 121] width 45 height 10
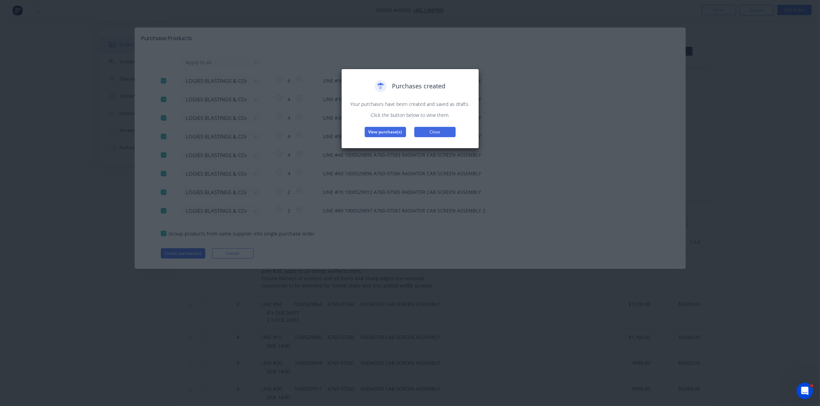
click at [437, 130] on button "Close" at bounding box center [434, 132] width 41 height 10
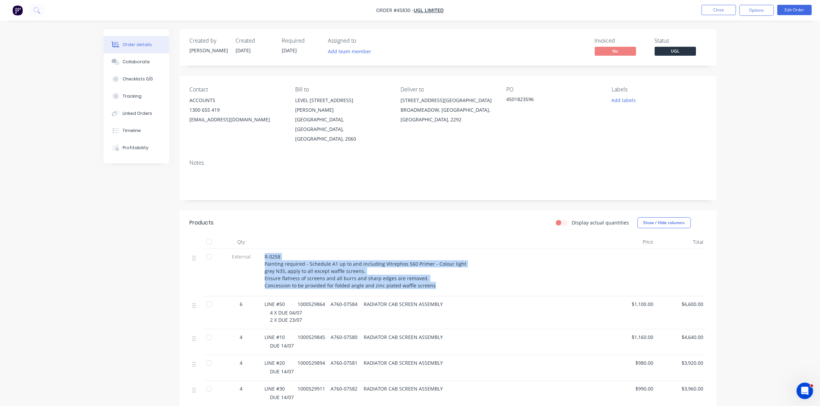
drag, startPoint x: 432, startPoint y: 267, endPoint x: 264, endPoint y: 239, distance: 170.3
click at [265, 253] on div "R-0258 Painting required - Schedule A1 up to and including Vitrephos 560 Primer…" at bounding box center [434, 271] width 339 height 36
copy span "R-0258 Painting required - Schedule A1 up to and including Vitrephos 560 Primer…"
click at [130, 110] on div "Linked Orders" at bounding box center [138, 113] width 30 height 6
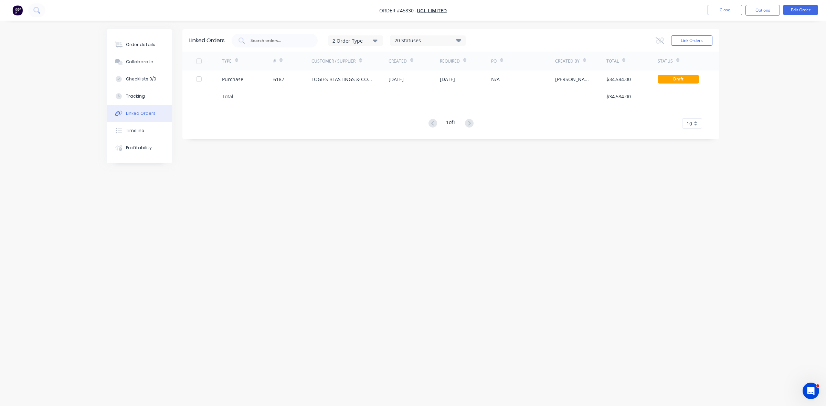
click at [372, 88] on div at bounding box center [349, 96] width 77 height 17
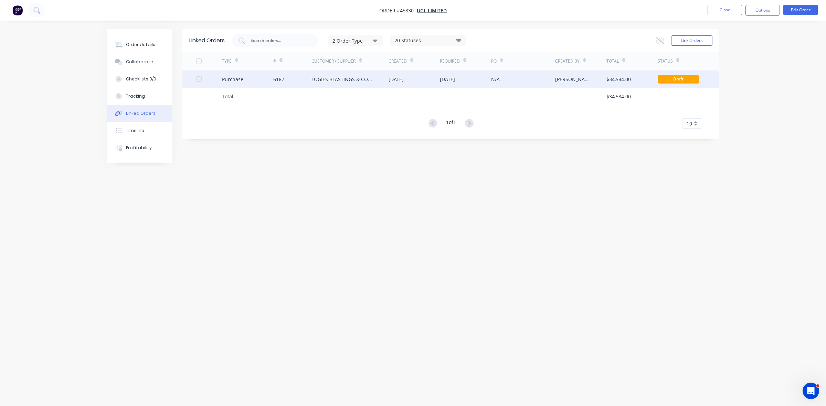
click at [370, 82] on div "LOGIES BLASTINGS & COATINGS" at bounding box center [342, 79] width 63 height 7
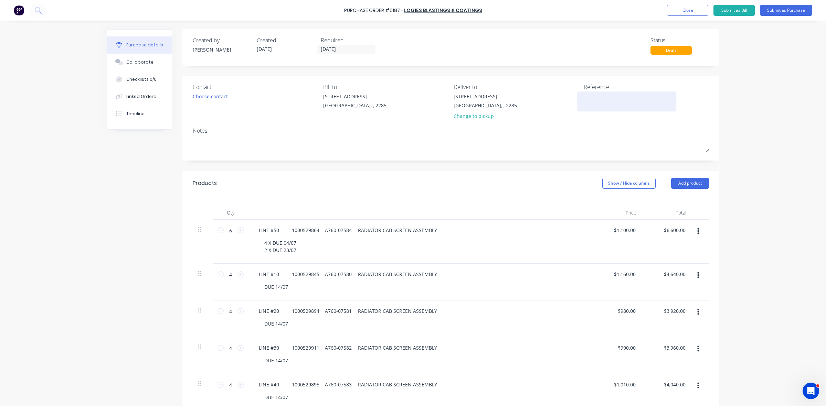
click at [606, 101] on textarea at bounding box center [627, 100] width 86 height 15
type textarea "45830 / 450"
type textarea "x"
type textarea "45830 / 4501"
type textarea "x"
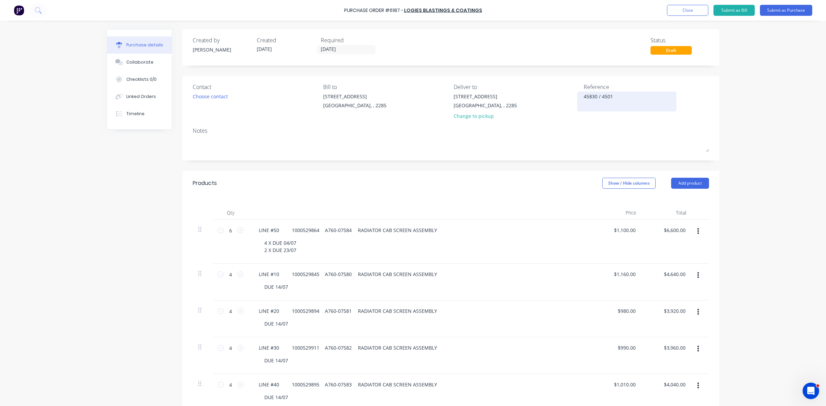
type textarea "45830 / 45018"
type textarea "x"
type textarea "45830 / 450182"
type textarea "x"
type textarea "45830 / 4501823"
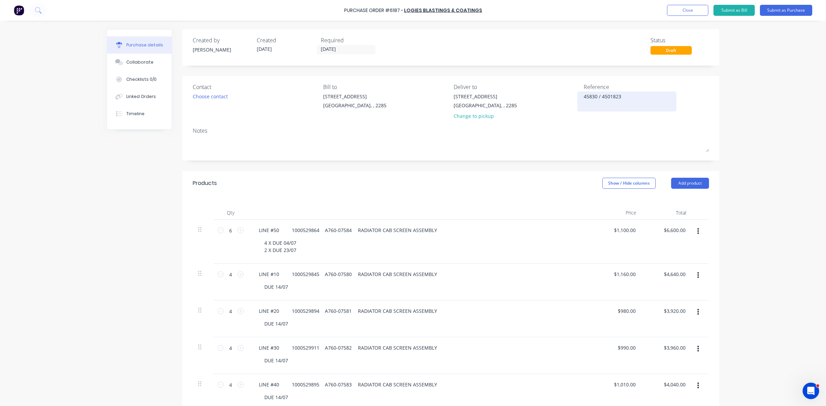
type textarea "x"
type textarea "45830 / 45018235"
type textarea "x"
type textarea "45830 / 450182359"
type textarea "x"
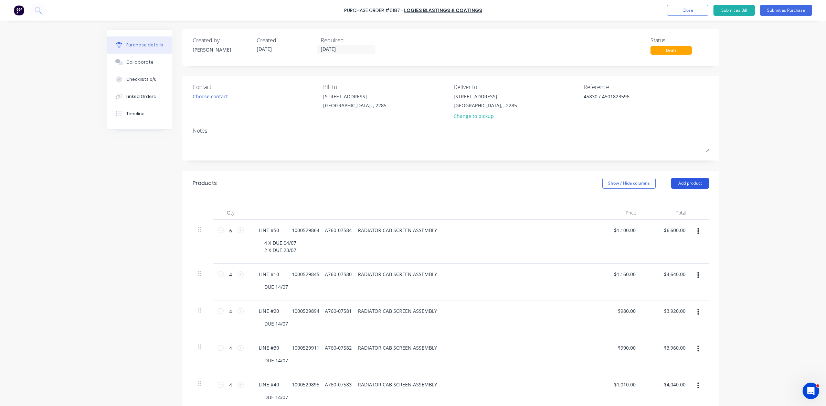
type textarea "45830 / 4501823596"
type textarea "x"
type textarea "45830 / 4501823596"
click at [688, 186] on button "Add product" at bounding box center [690, 183] width 38 height 11
click at [679, 214] on div "Basic product" at bounding box center [676, 215] width 53 height 10
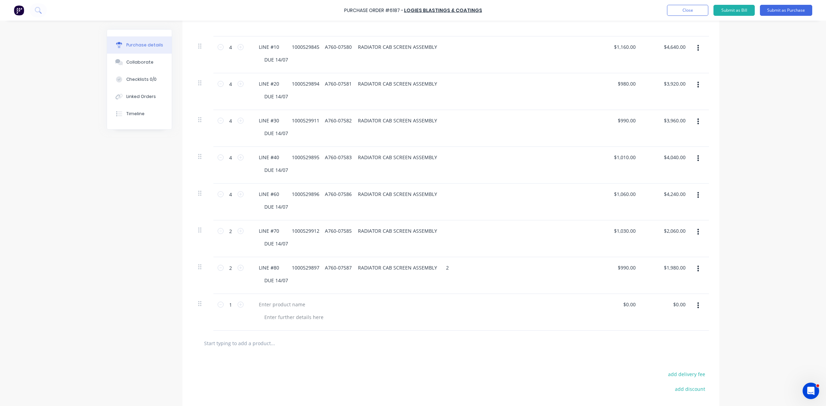
scroll to position [298, 0]
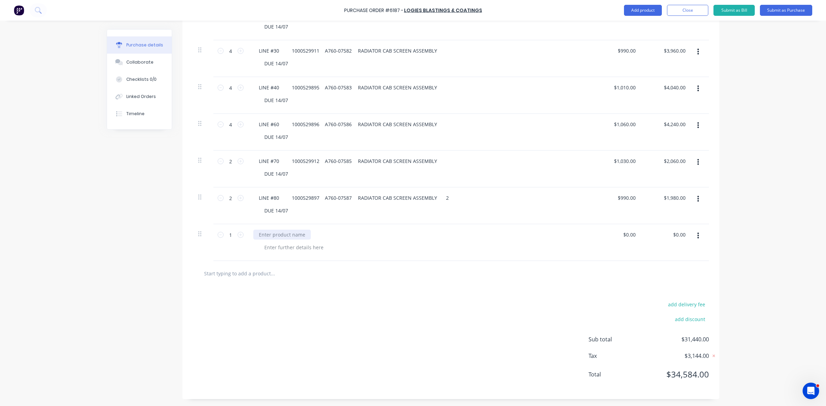
type textarea "x"
click at [279, 234] on div at bounding box center [281, 235] width 57 height 10
paste div
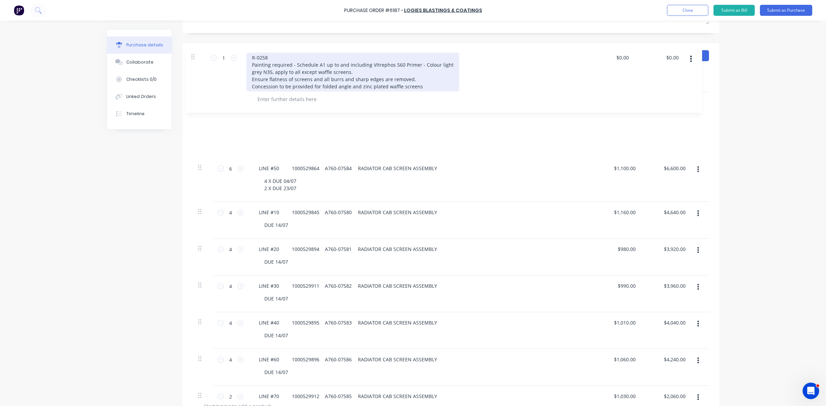
scroll to position [127, 0]
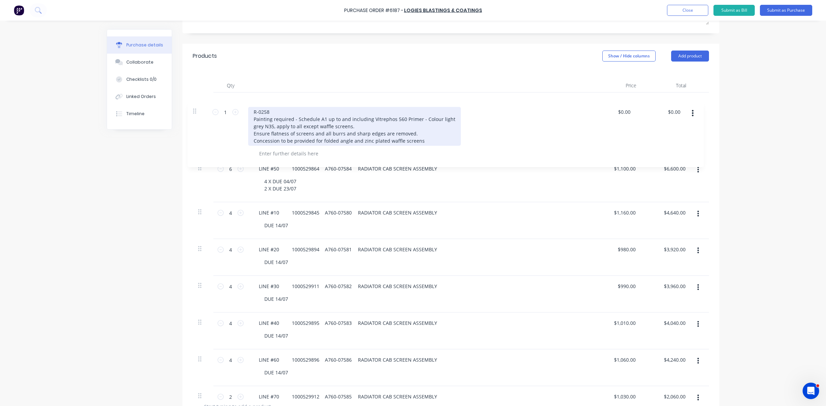
drag, startPoint x: 198, startPoint y: 236, endPoint x: 196, endPoint y: 110, distance: 125.3
click at [196, 110] on div "6 6 LINE #50 1000529864 A760-07584 RADIATOR CAB SCREEN ASSEMBLY 4 X DUE 04/07 2…" at bounding box center [451, 244] width 516 height 302
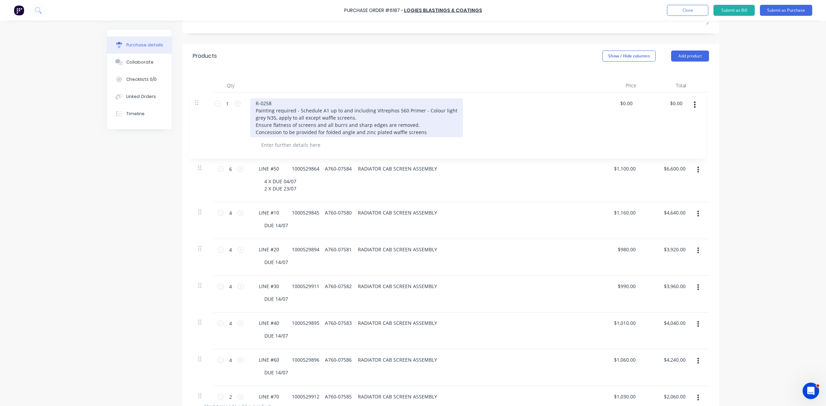
type textarea "x"
type input "1"
type input "$0.00"
type input "6"
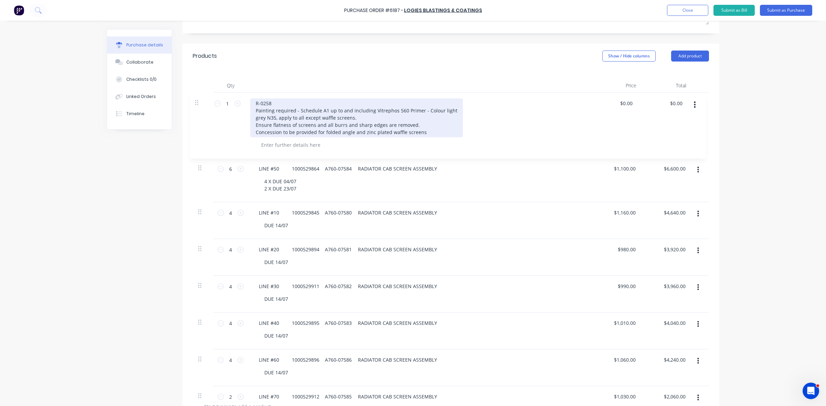
type input "$1,100.00"
type input "$6,600.00"
type input "$1,160.00"
type input "$4,640.00"
type input "$980.00"
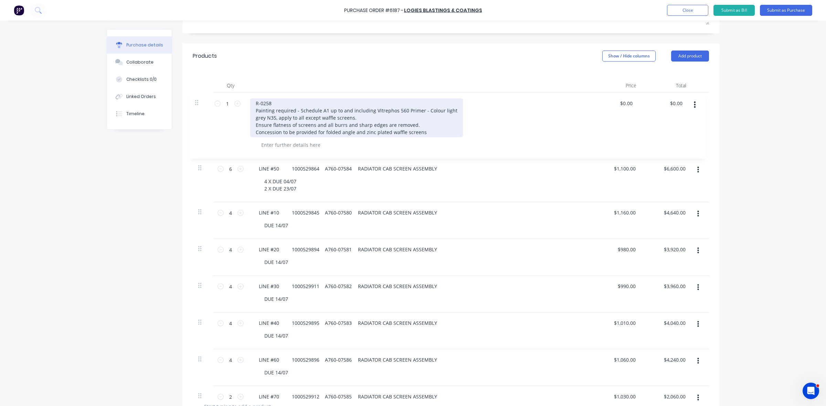
type input "$3,920.00"
type input "$990.00"
type input "$3,960.00"
type input "$1,010.00"
type input "$4,040.00"
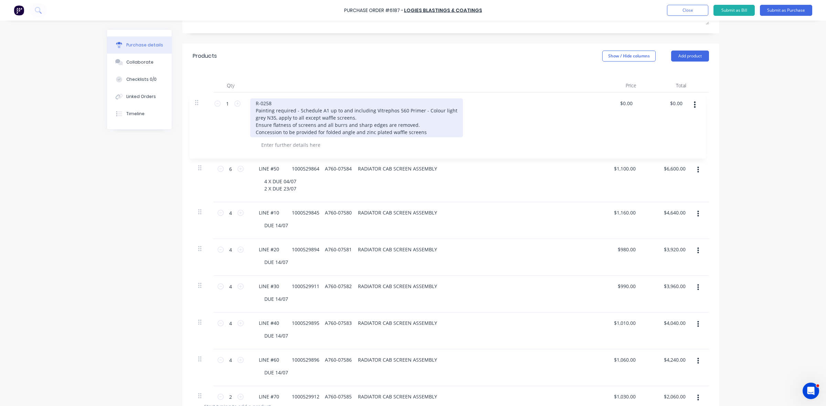
type input "4"
type input "$1,060.00"
type input "$4,240.00"
type input "$1,030.00"
type input "$2,060.00"
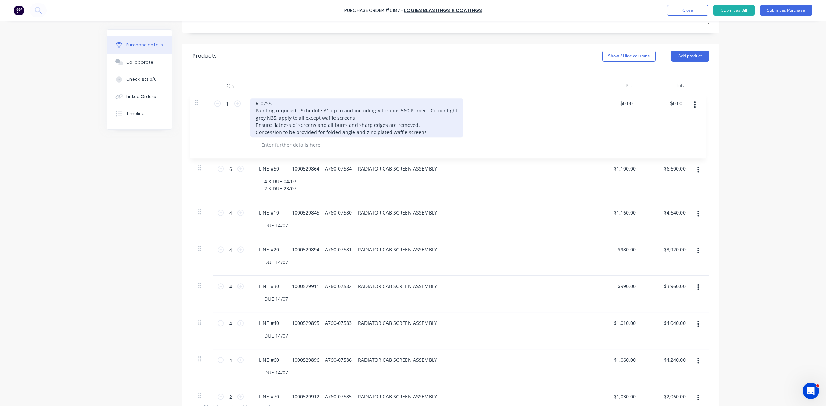
type input "2"
type input "$990.00"
type input "$1,980.00"
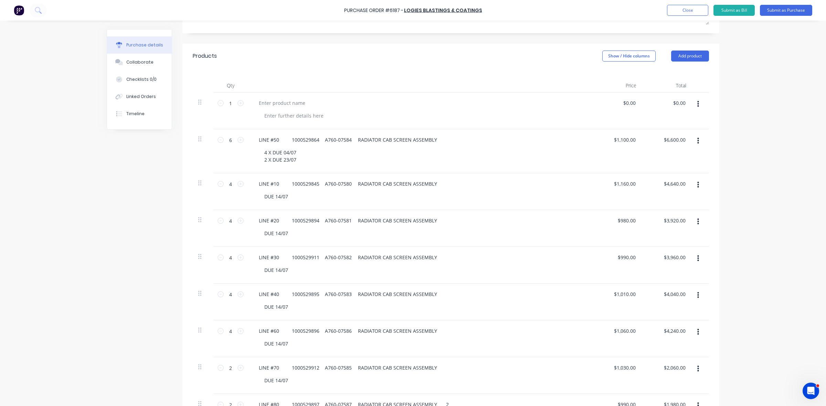
click at [679, 62] on div "Products Show / Hide columns Add product" at bounding box center [450, 56] width 537 height 25
click at [680, 59] on button "Add product" at bounding box center [690, 56] width 38 height 11
click at [674, 145] on div "Notes (External)" at bounding box center [676, 143] width 53 height 10
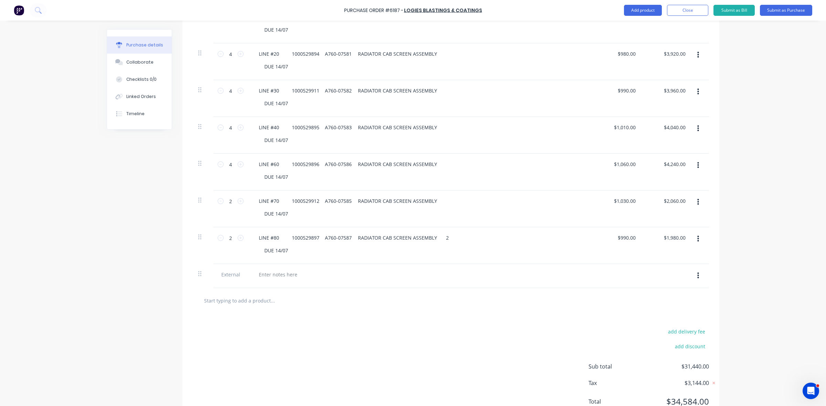
scroll to position [323, 0]
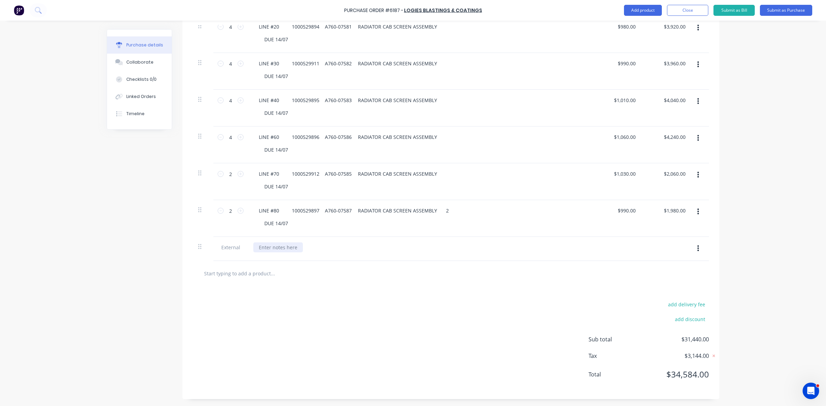
type textarea "x"
click at [274, 246] on div at bounding box center [278, 248] width 50 height 10
paste div
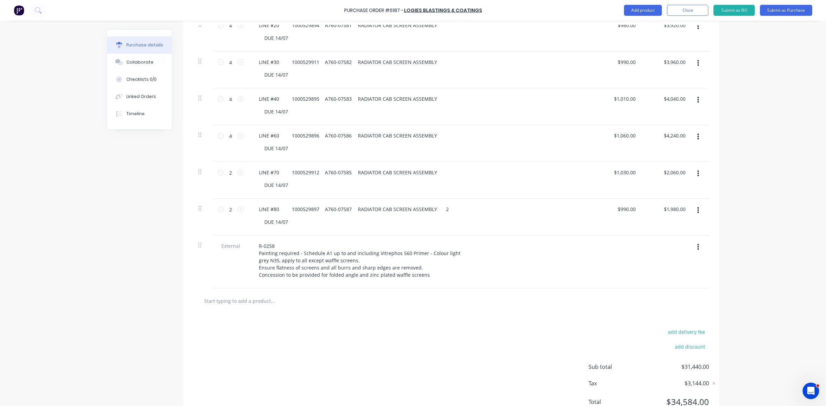
type textarea "x"
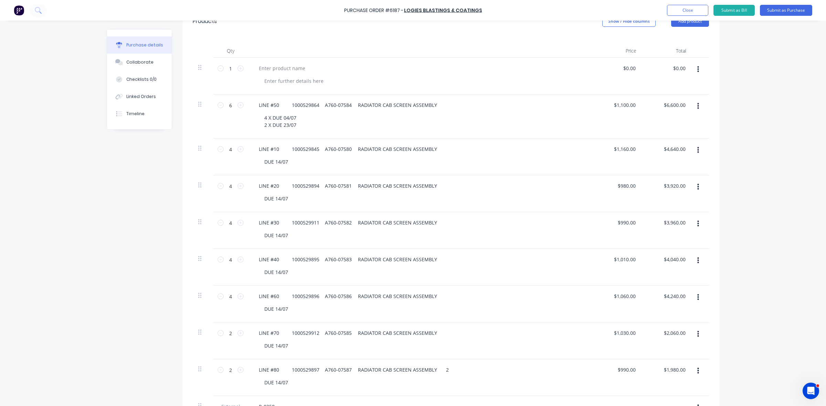
scroll to position [151, 0]
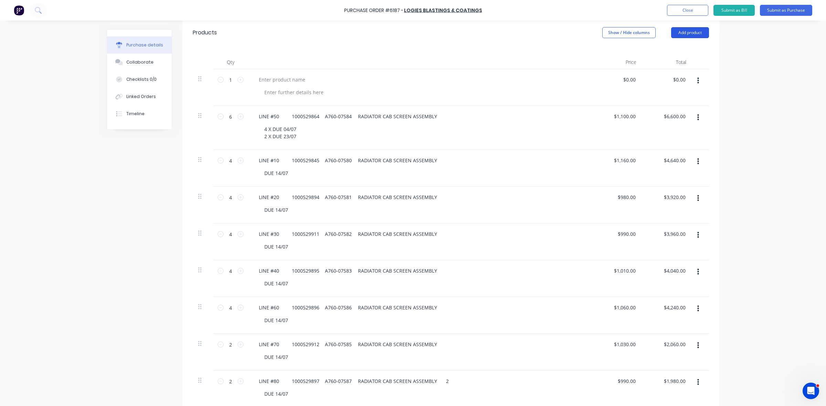
click at [687, 32] on button "Add product" at bounding box center [690, 32] width 38 height 11
click at [665, 123] on div "Notes (External)" at bounding box center [676, 119] width 53 height 10
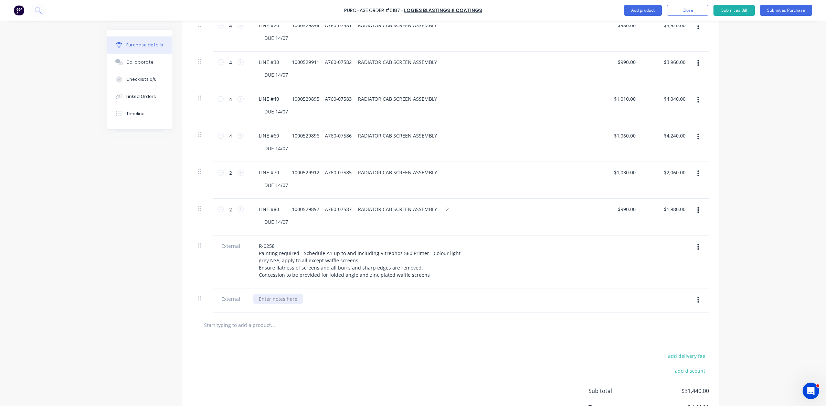
type textarea "x"
click at [267, 300] on div at bounding box center [278, 299] width 50 height 10
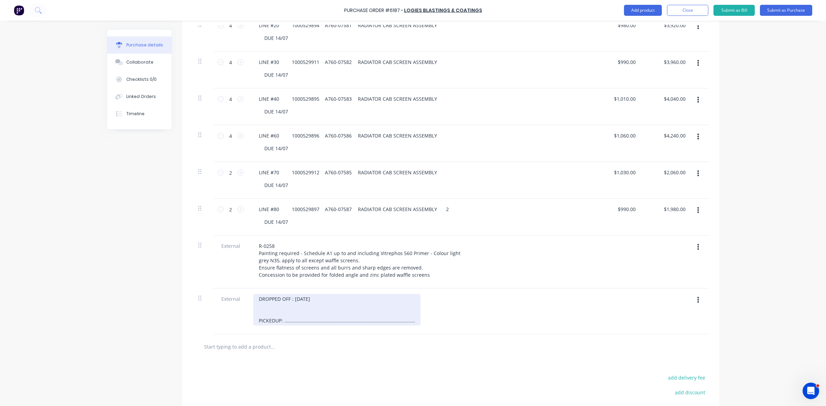
click at [271, 318] on div "DROPPED OFF : MONDAY 01/09 PICKEDUP: ..........................................…" at bounding box center [336, 310] width 167 height 32
type textarea "x"
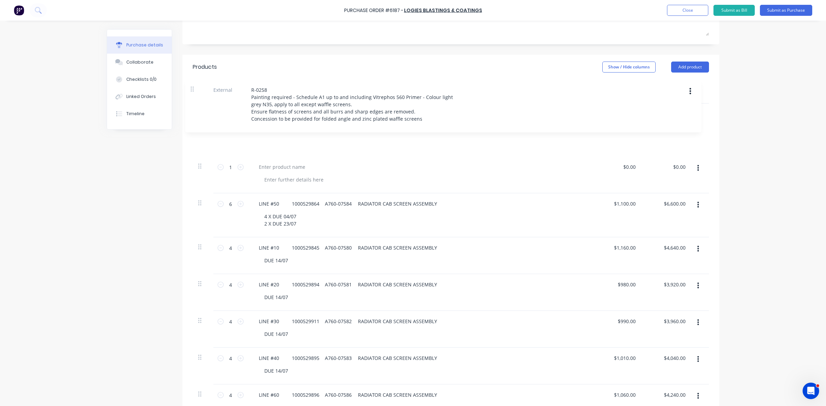
scroll to position [114, 0]
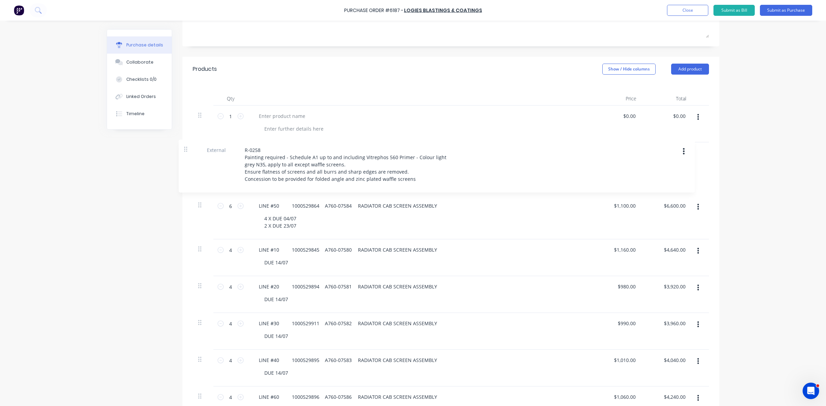
drag, startPoint x: 198, startPoint y: 247, endPoint x: 187, endPoint y: 149, distance: 99.1
click at [187, 149] on div "Qty Price Total 1 1 $0.00 $0.00 $0.00 $0.00 6 6 LINE #50 1000529864 A760-07584 …" at bounding box center [450, 286] width 537 height 409
type textarea "x"
type input "6"
type input "$1,100.00"
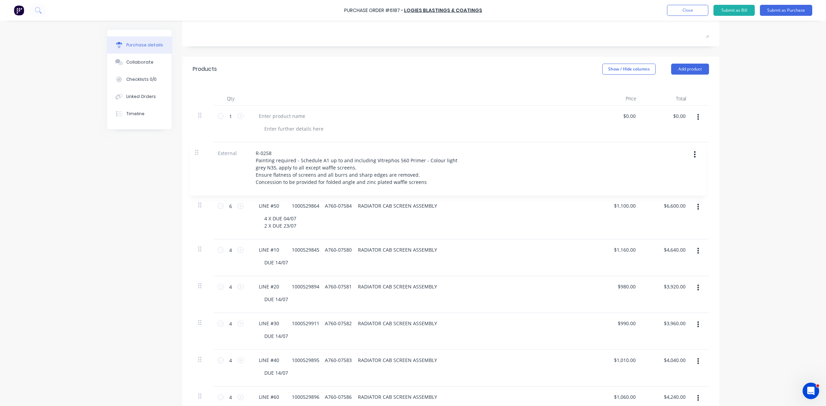
type input "$6,600.00"
type input "$1,160.00"
type input "$4,640.00"
type input "$980.00"
type input "$3,920.00"
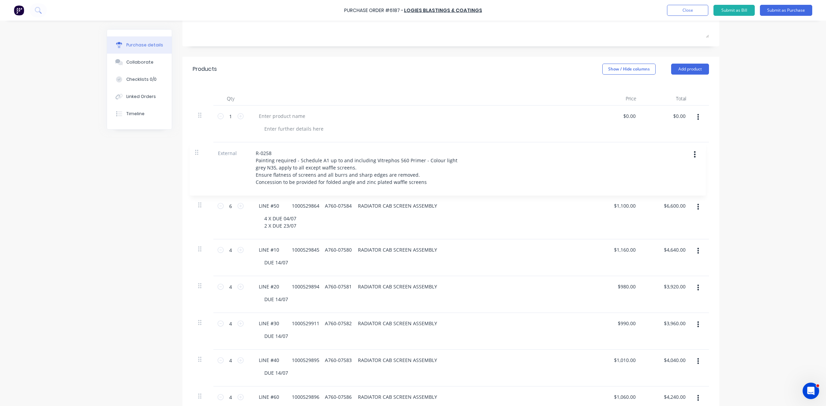
type input "$990.00"
type input "$3,960.00"
type input "$1,010.00"
type input "$4,040.00"
type input "4"
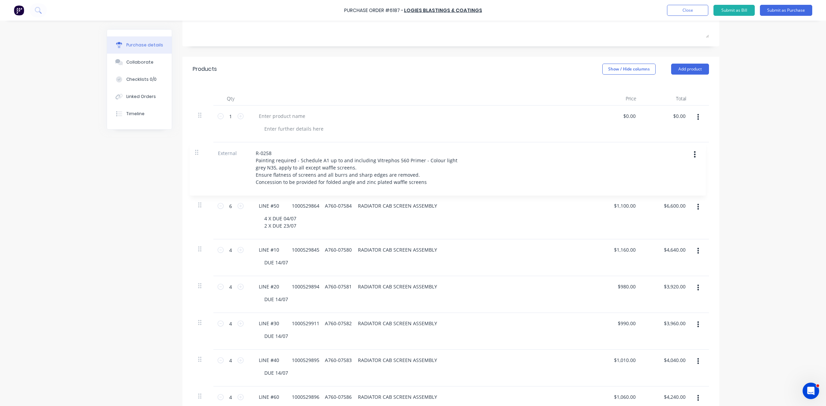
type input "$1,060.00"
type input "$4,240.00"
type input "$1,030.00"
type input "$2,060.00"
click at [697, 116] on button "button" at bounding box center [698, 117] width 16 height 12
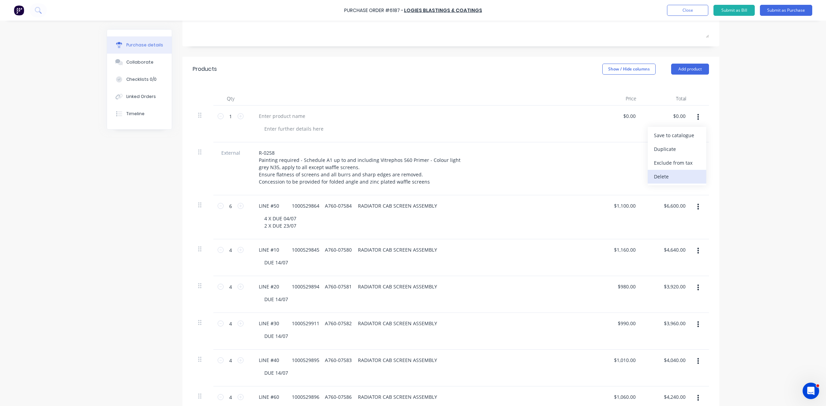
click at [667, 177] on button "Delete" at bounding box center [677, 177] width 59 height 14
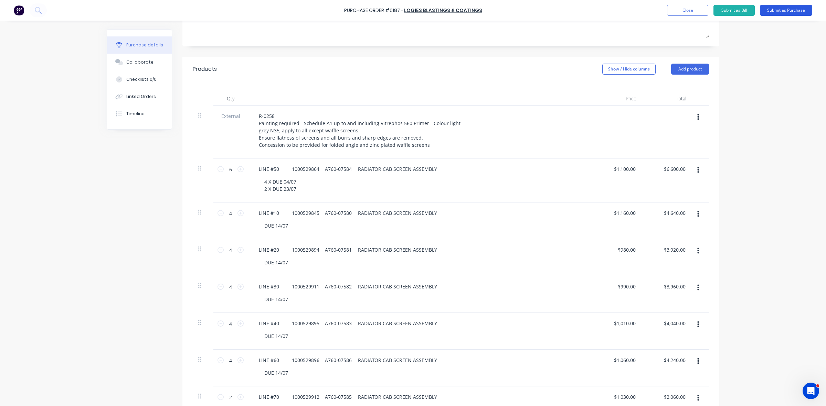
click at [802, 10] on button "Submit as Purchase" at bounding box center [786, 10] width 52 height 11
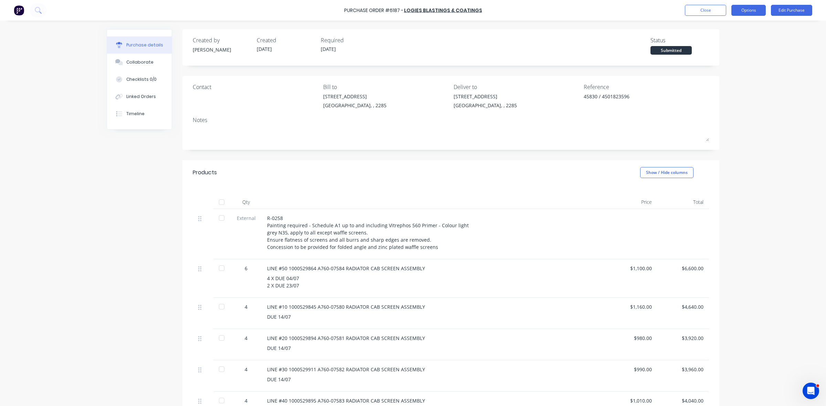
drag, startPoint x: 754, startPoint y: 6, endPoint x: 740, endPoint y: 15, distance: 16.6
click at [753, 6] on button "Options" at bounding box center [748, 10] width 34 height 11
click at [718, 33] on button "Print / Email" at bounding box center [732, 28] width 65 height 14
click at [720, 52] on div "Without pricing" at bounding box center [733, 56] width 53 height 10
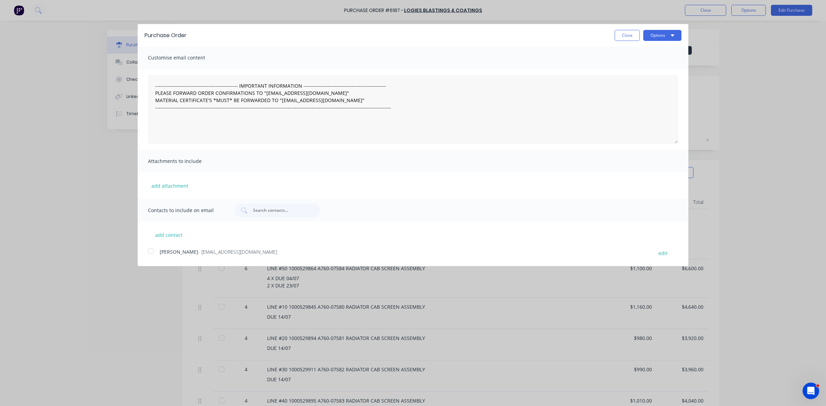
click at [648, 27] on div "Purchase Order Close Options" at bounding box center [413, 35] width 551 height 22
click at [654, 34] on button "Options" at bounding box center [662, 35] width 38 height 11
click at [653, 53] on div "Print" at bounding box center [648, 53] width 53 height 10
click at [622, 36] on button "Close" at bounding box center [627, 35] width 25 height 11
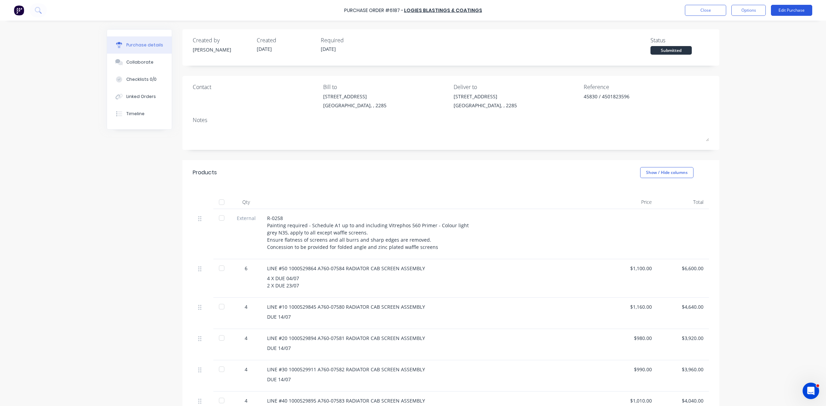
click at [791, 9] on button "Edit Purchase" at bounding box center [791, 10] width 41 height 11
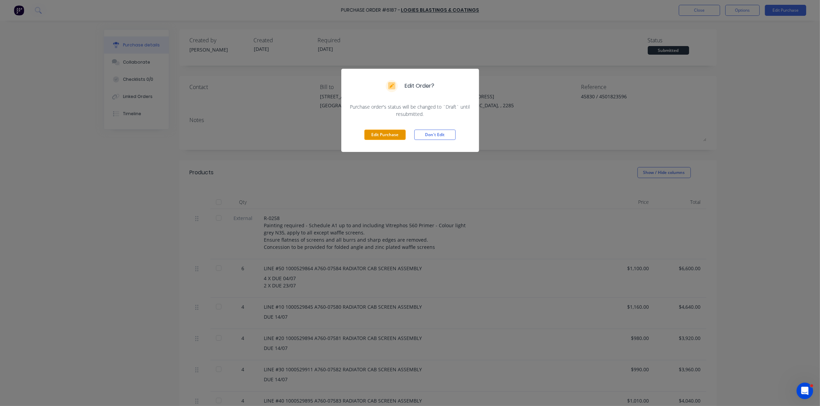
click at [373, 135] on button "Edit Purchase" at bounding box center [384, 135] width 41 height 10
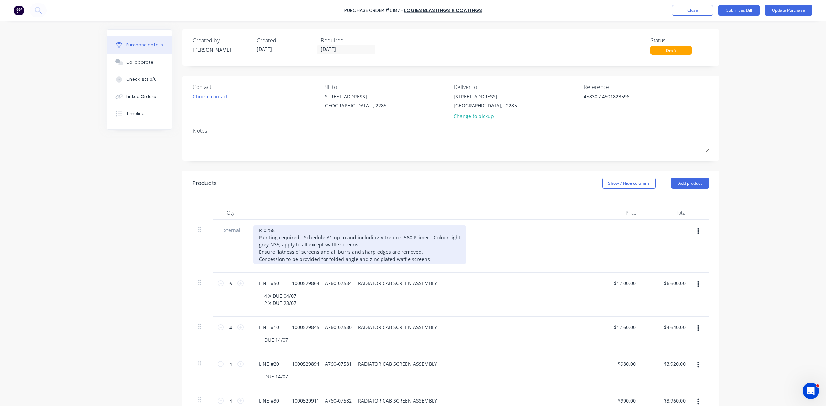
click at [422, 262] on div "R-0258 Painting required - Schedule A1 up to and including Vitrephos 560 Primer…" at bounding box center [359, 244] width 213 height 39
type textarea "x"
drag, startPoint x: 429, startPoint y: 258, endPoint x: 252, endPoint y: 256, distance: 177.3
click at [253, 256] on div "R-0258 Painting required - Schedule A1 up to and including Vitrephos 560 Primer…" at bounding box center [359, 244] width 213 height 39
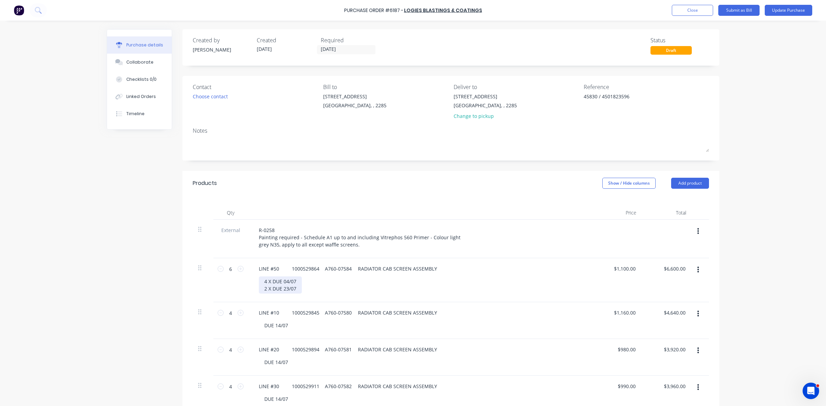
type textarea "x"
click at [297, 282] on div "4 X DUE 04/07 2 X DUE 23/07" at bounding box center [280, 285] width 43 height 17
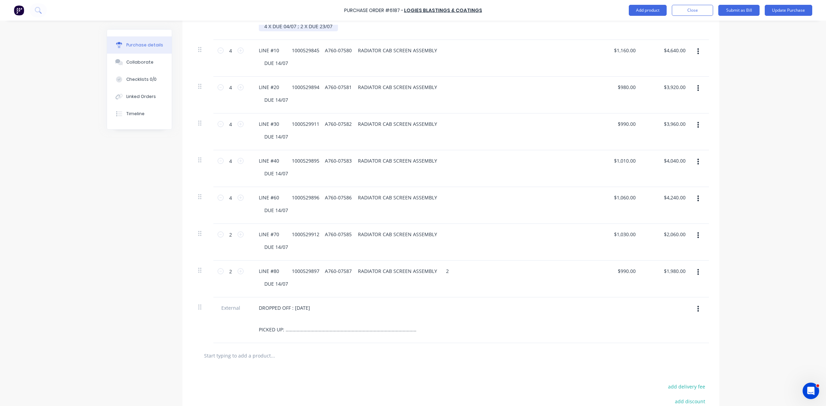
scroll to position [301, 0]
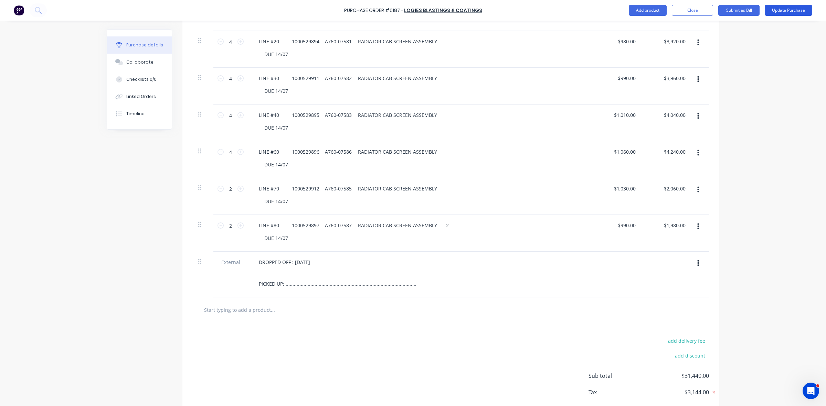
click at [781, 11] on button "Update Purchase" at bounding box center [788, 10] width 47 height 11
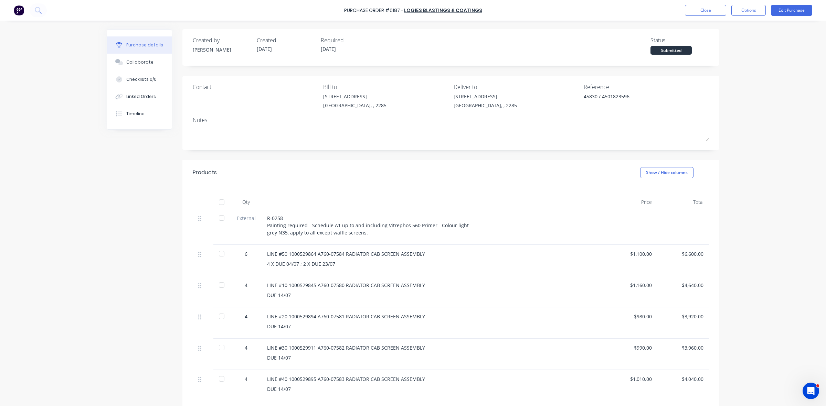
click at [744, 10] on button "Options" at bounding box center [748, 10] width 34 height 11
click at [721, 30] on div "Print / Email" at bounding box center [733, 28] width 53 height 10
click at [718, 51] on div "Without pricing" at bounding box center [733, 56] width 53 height 10
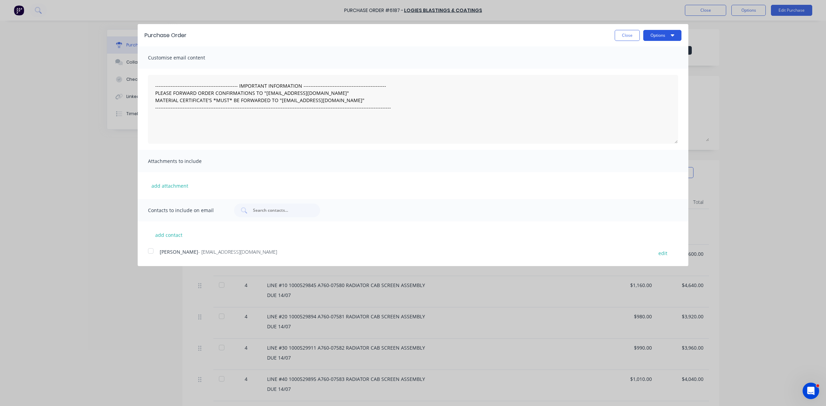
click at [656, 39] on button "Options" at bounding box center [662, 35] width 38 height 11
click at [655, 48] on div "Print" at bounding box center [648, 53] width 53 height 10
click at [618, 37] on button "Close" at bounding box center [627, 35] width 25 height 11
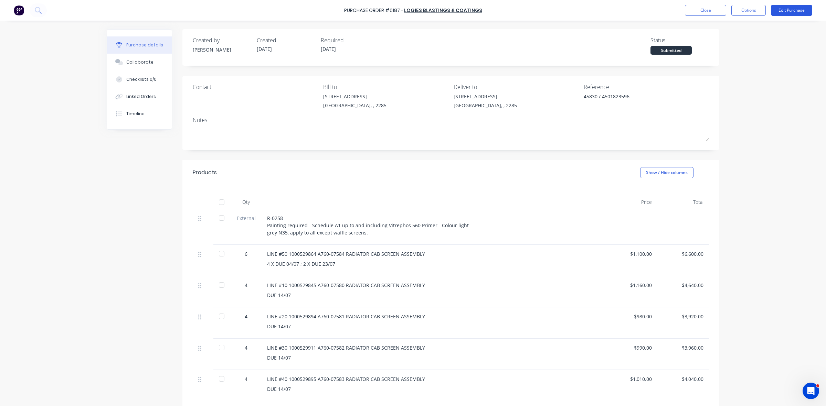
click at [787, 14] on button "Edit Purchase" at bounding box center [791, 10] width 41 height 11
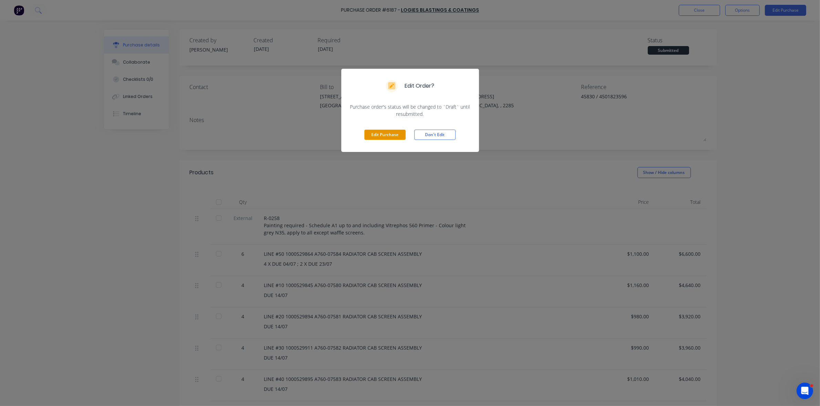
click at [388, 136] on button "Edit Purchase" at bounding box center [384, 135] width 41 height 10
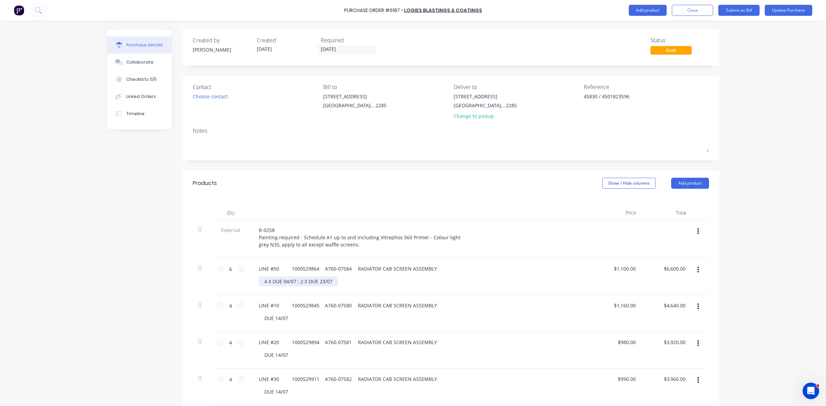
type textarea "x"
drag, startPoint x: 329, startPoint y: 282, endPoint x: 250, endPoint y: 285, distance: 79.6
click at [250, 285] on div "LINE #50 1000529864 A760-07584 RADIATOR CAB SCREEN ASSEMBLY 4 X DUE 04/07 ; 2 X…" at bounding box center [420, 276] width 344 height 37
drag, startPoint x: 287, startPoint y: 320, endPoint x: 267, endPoint y: 320, distance: 20.3
click at [267, 320] on div "DUE 14/07" at bounding box center [276, 319] width 35 height 10
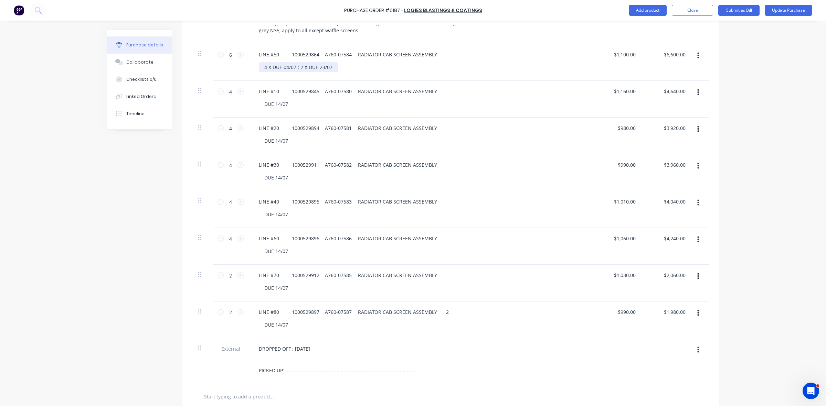
scroll to position [215, 0]
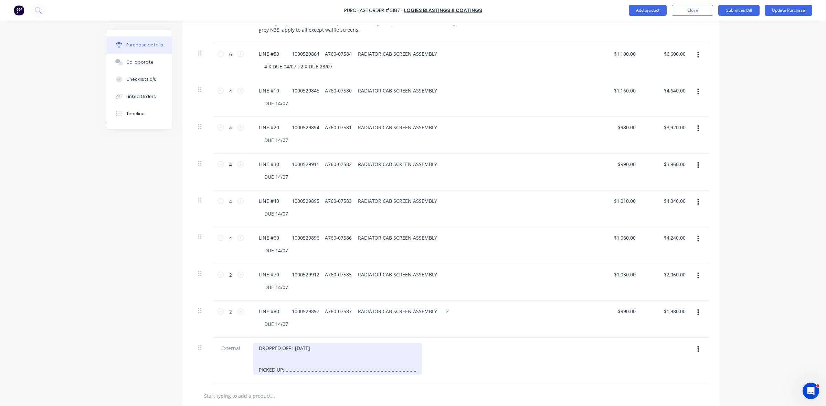
type textarea "x"
click at [277, 360] on div "DROPPED OFF : MONDAY 01/09 PICKED UP: .........................................…" at bounding box center [337, 360] width 169 height 32
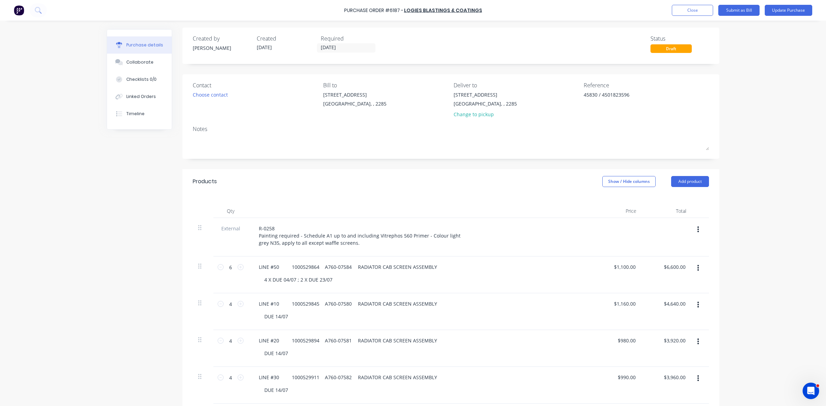
scroll to position [0, 0]
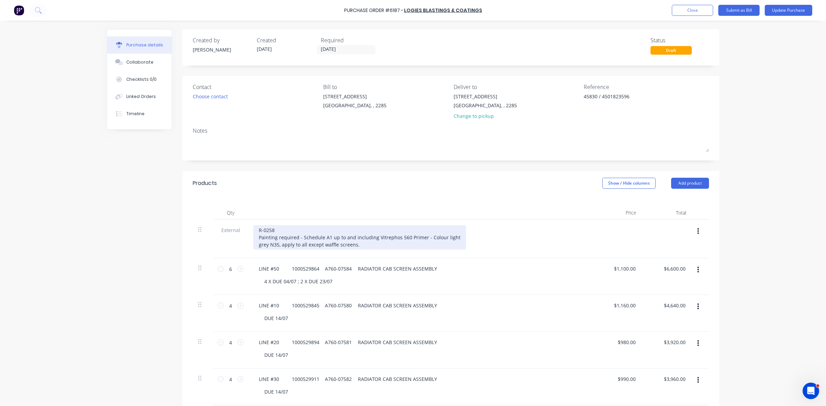
type textarea "x"
click at [450, 238] on div "R-0258 Painting required - Schedule A1 up to and including Vitrephos 560 Primer…" at bounding box center [359, 237] width 213 height 24
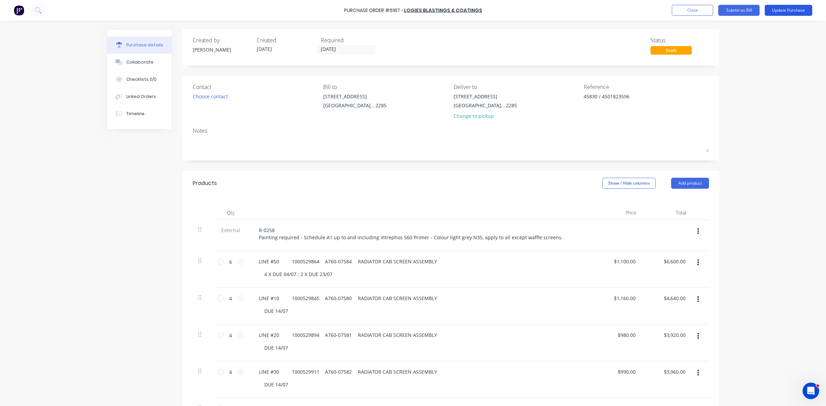
click at [792, 13] on button "Update Purchase" at bounding box center [788, 10] width 47 height 11
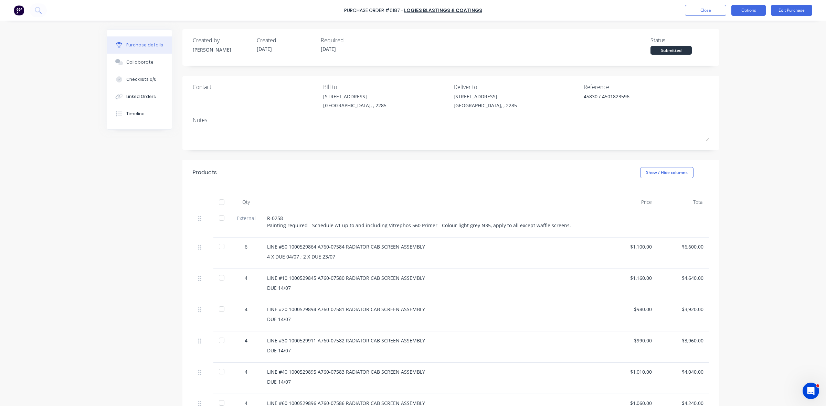
click at [752, 10] on button "Options" at bounding box center [748, 10] width 34 height 11
click at [723, 28] on div "Print / Email" at bounding box center [733, 28] width 53 height 10
click at [725, 51] on div "Without pricing" at bounding box center [733, 56] width 53 height 10
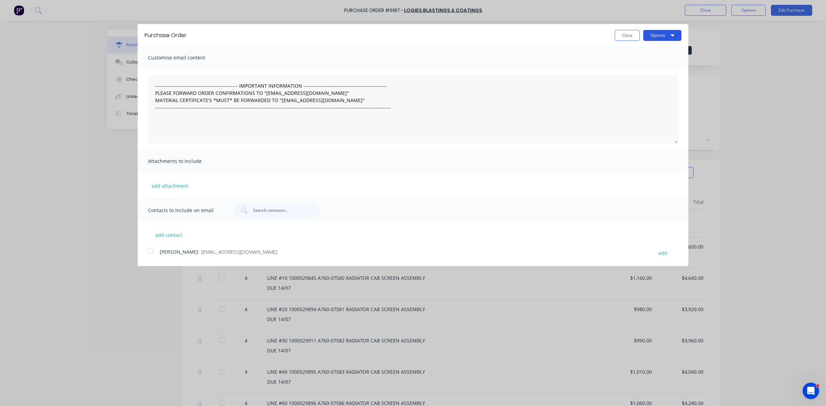
drag, startPoint x: 651, startPoint y: 36, endPoint x: 651, endPoint y: 44, distance: 7.2
click at [651, 37] on button "Options" at bounding box center [662, 35] width 38 height 11
click at [648, 55] on div "Print" at bounding box center [648, 53] width 53 height 10
click at [621, 33] on button "Close" at bounding box center [627, 35] width 25 height 11
type textarea "x"
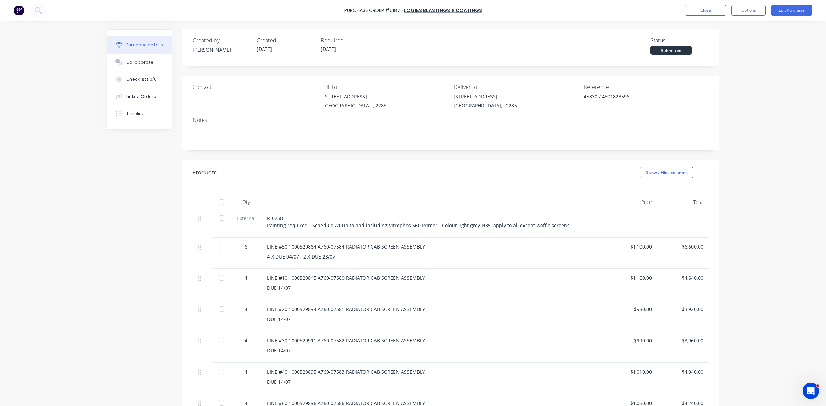
click at [699, 2] on div "Purchase Order #6187 - LOGIES BLASTINGS & COATINGS Close Options Edit Purchase" at bounding box center [413, 10] width 826 height 21
click at [701, 11] on button "Close" at bounding box center [705, 10] width 41 height 11
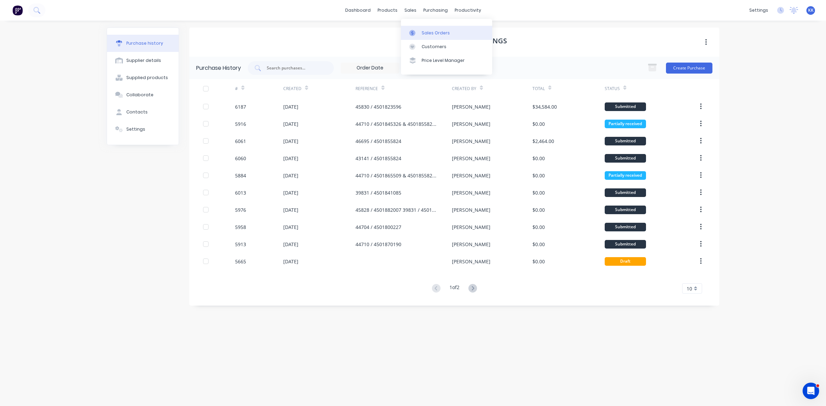
click at [424, 33] on div "Sales Orders" at bounding box center [436, 33] width 28 height 6
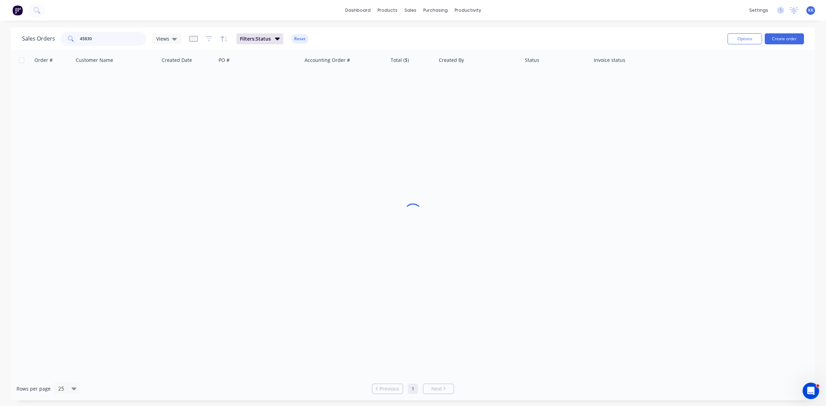
drag, startPoint x: 100, startPoint y: 39, endPoint x: 67, endPoint y: 41, distance: 32.7
click at [67, 41] on div "45830" at bounding box center [104, 39] width 86 height 14
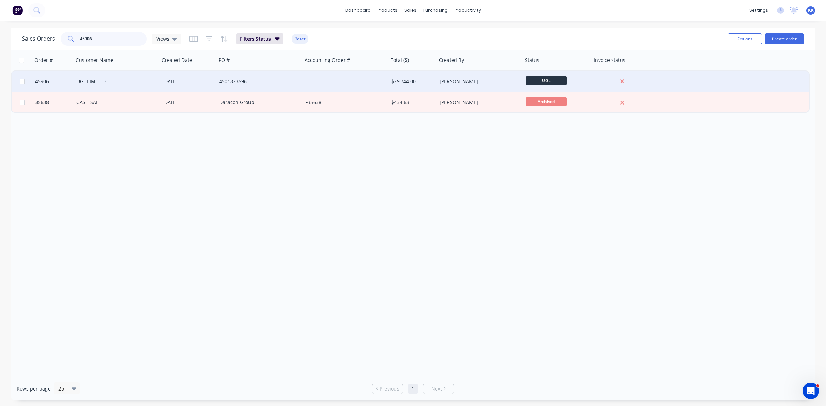
type input "45906"
click at [178, 75] on div "02 Jul 2025" at bounding box center [188, 81] width 57 height 21
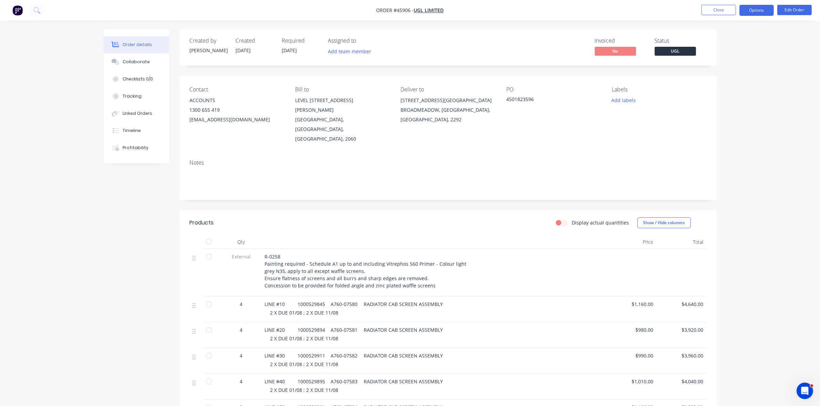
click at [747, 9] on button "Options" at bounding box center [756, 10] width 34 height 11
click at [731, 120] on div "Purchase Products" at bounding box center [735, 124] width 63 height 10
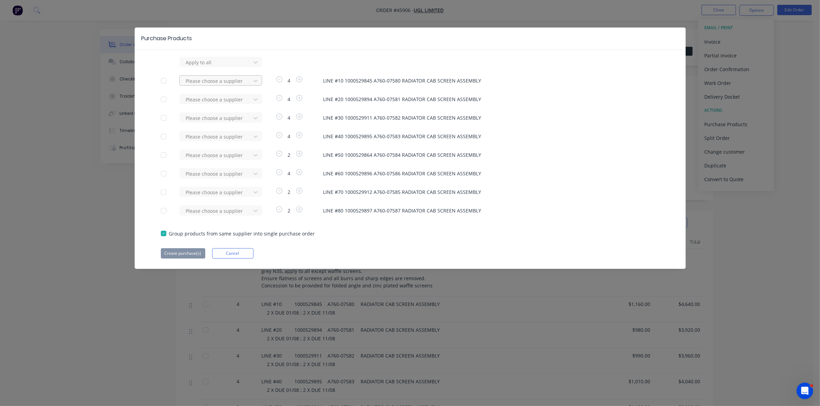
click at [232, 80] on div at bounding box center [216, 81] width 62 height 9
type input "lo"
click at [222, 121] on div "LOGIES BLASTINGS & COATINGS" at bounding box center [220, 119] width 83 height 13
click at [228, 102] on div at bounding box center [216, 99] width 62 height 9
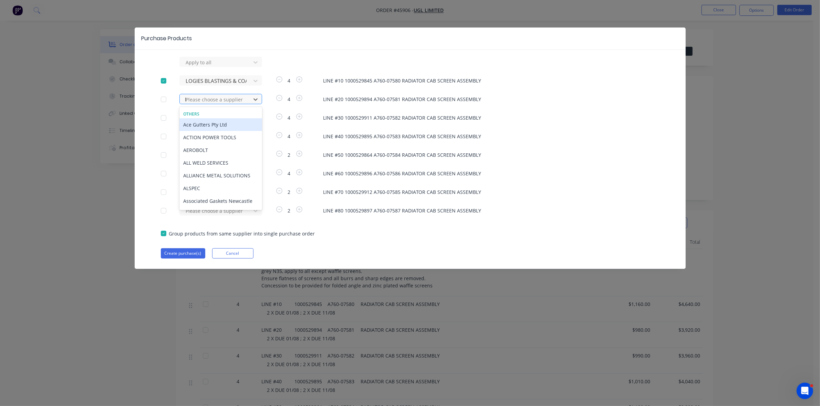
type input "lo"
click at [196, 140] on div "LOGIES BLASTINGS & COATINGS" at bounding box center [220, 137] width 83 height 13
click at [210, 117] on div at bounding box center [216, 118] width 62 height 9
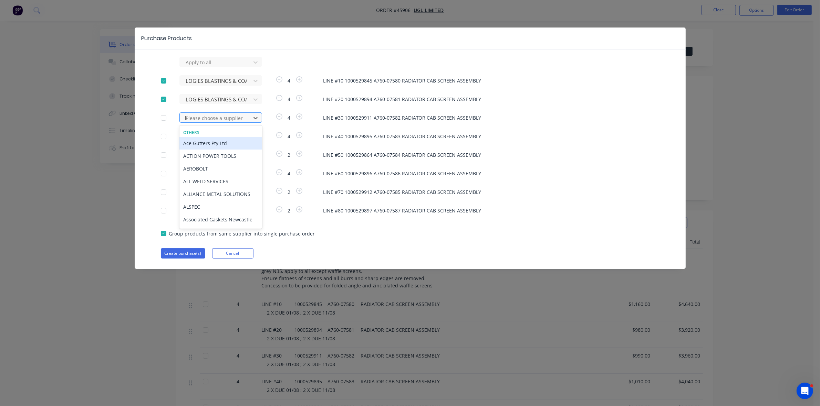
type input "lo"
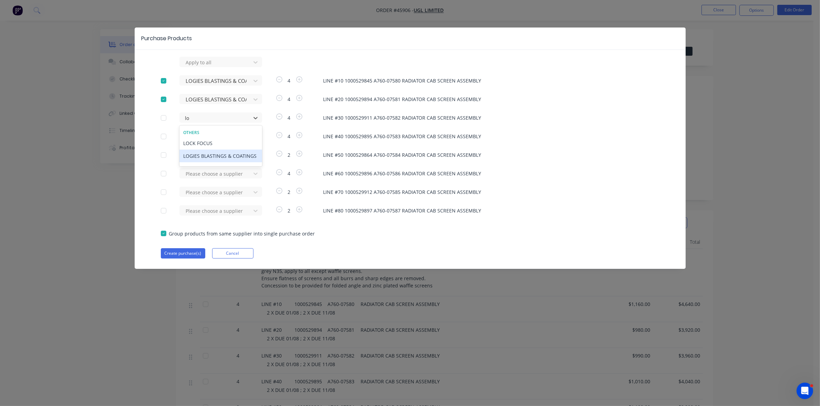
click at [221, 154] on div "LOGIES BLASTINGS & COATINGS" at bounding box center [220, 156] width 83 height 13
click at [217, 139] on div at bounding box center [216, 137] width 62 height 9
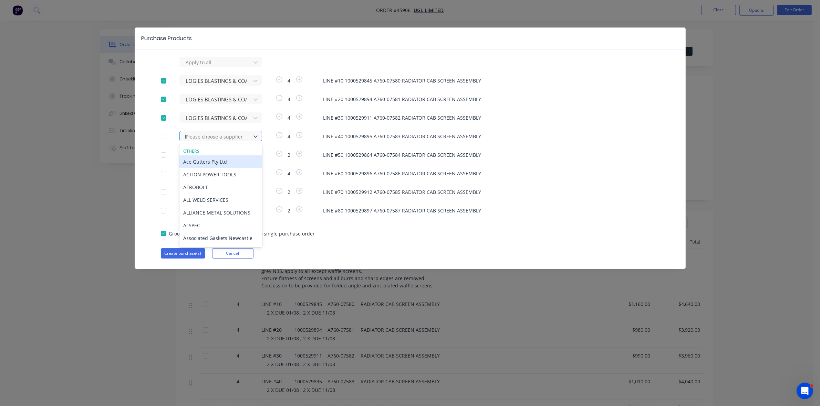
type input "lo"
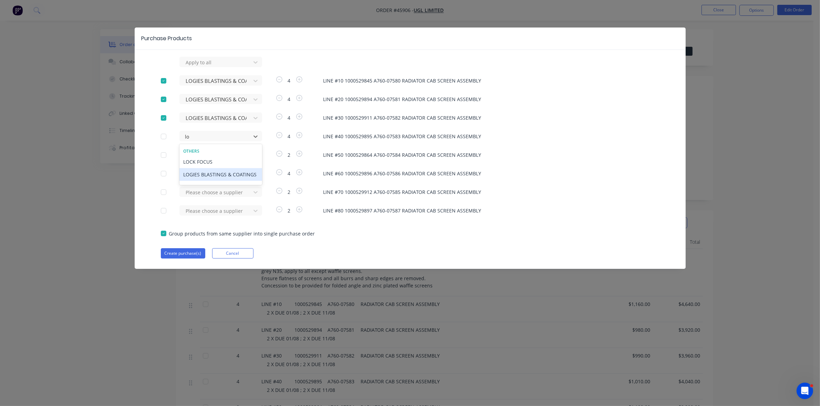
click at [224, 173] on div "LOGIES BLASTINGS & COATINGS" at bounding box center [220, 174] width 83 height 13
click at [224, 153] on div at bounding box center [216, 155] width 62 height 9
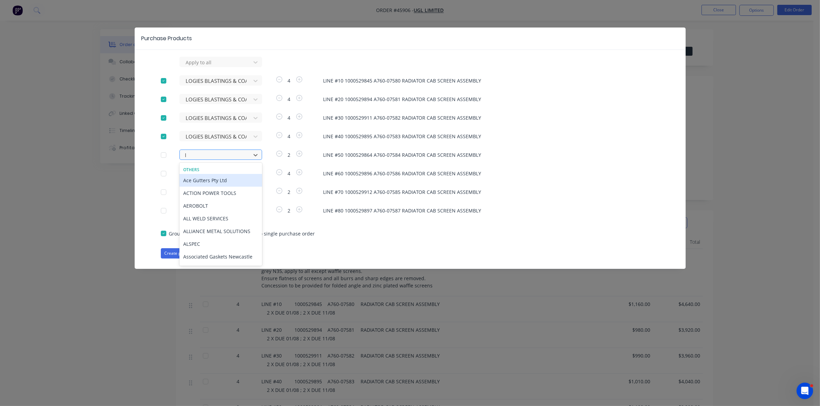
type input "lo"
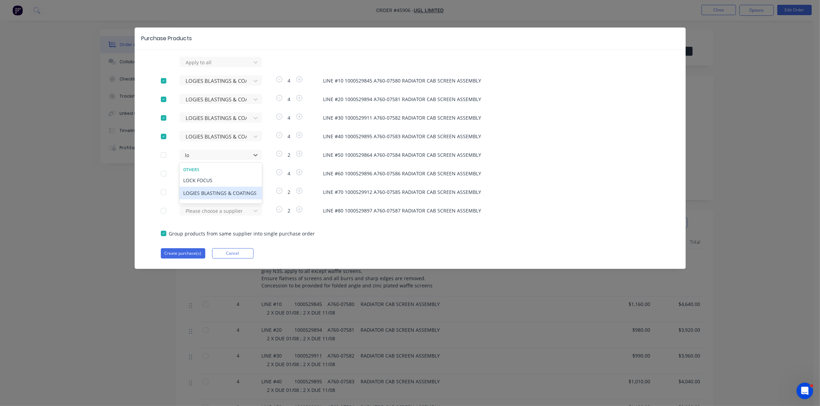
click at [216, 195] on div "LOGIES BLASTINGS & COATINGS" at bounding box center [220, 193] width 83 height 13
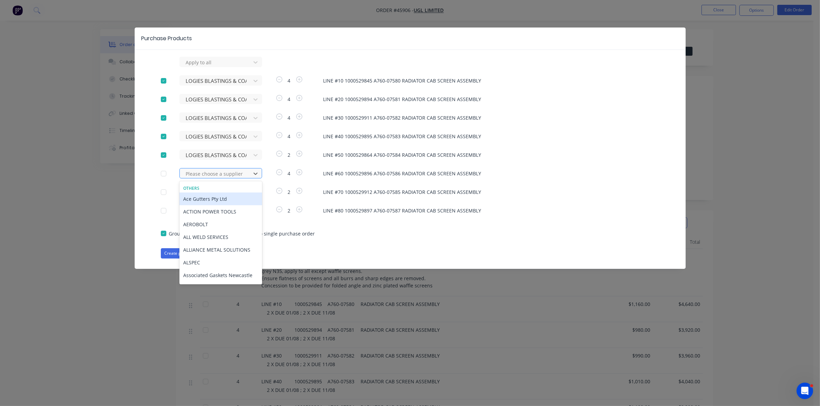
click at [215, 168] on div "Please choose a supplier" at bounding box center [220, 173] width 83 height 10
type input "lo"
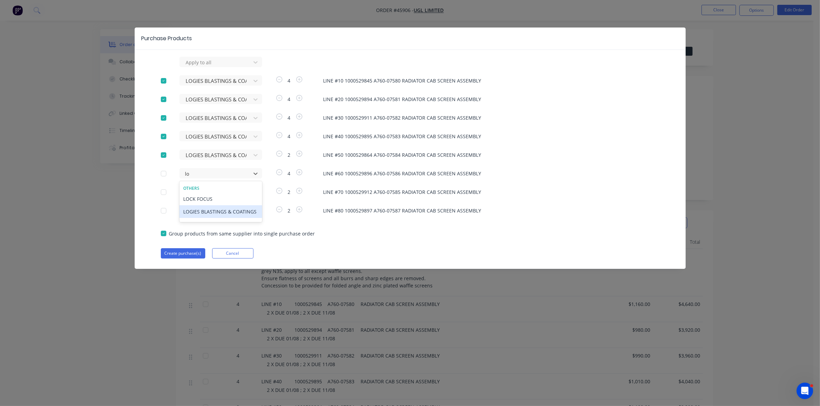
click at [212, 210] on div "LOGIES BLASTINGS & COATINGS" at bounding box center [220, 211] width 83 height 13
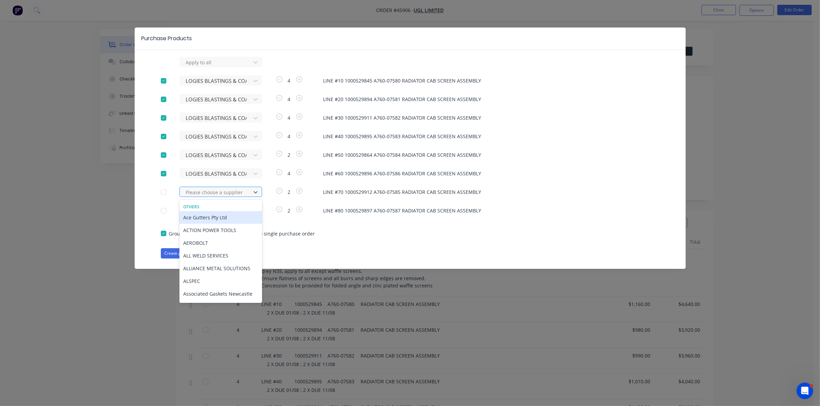
click at [213, 193] on div at bounding box center [216, 192] width 62 height 9
type input "k"
type input "lo"
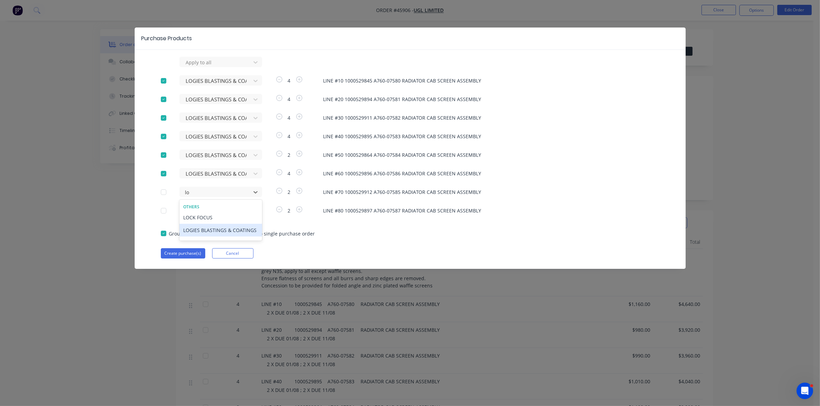
click at [202, 226] on div "LOGIES BLASTINGS & COATINGS" at bounding box center [220, 230] width 83 height 13
click at [195, 207] on div at bounding box center [216, 211] width 62 height 9
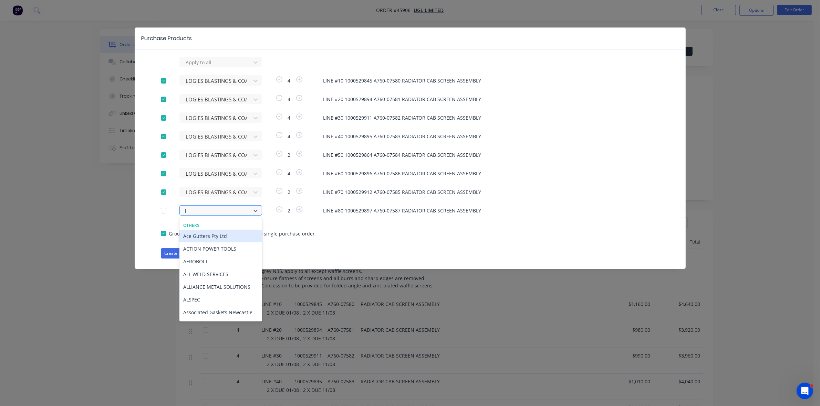
type input "lo"
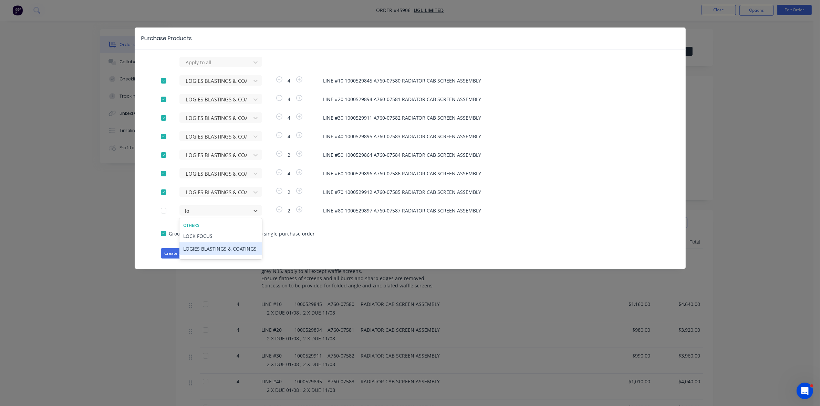
click at [205, 251] on div "LOGIES BLASTINGS & COATINGS" at bounding box center [220, 249] width 83 height 13
click at [178, 250] on button "Create purchase(s)" at bounding box center [183, 254] width 44 height 10
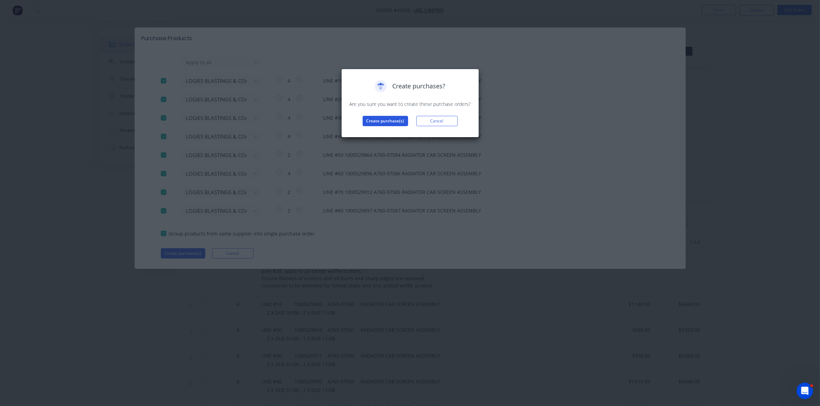
click at [388, 118] on button "Create purchase(s)" at bounding box center [384, 121] width 45 height 10
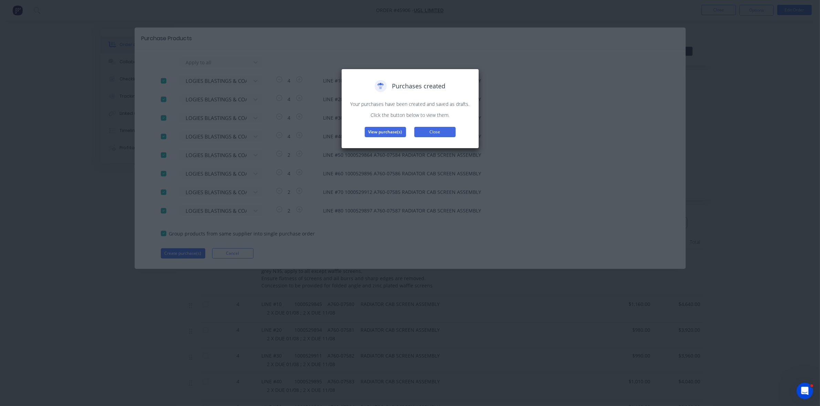
click at [438, 131] on button "Close" at bounding box center [434, 132] width 41 height 10
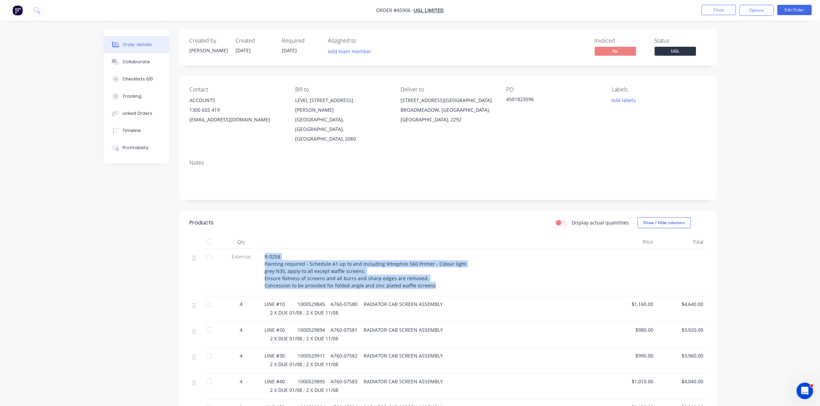
drag, startPoint x: 435, startPoint y: 268, endPoint x: 261, endPoint y: 239, distance: 176.5
click at [261, 249] on div "External R-0258 Painting required - Schedule A1 up to and including Vitrephos 5…" at bounding box center [448, 272] width 516 height 47
copy div "R-0258 Painting required - Schedule A1 up to and including Vitrephos 560 Primer…"
click at [131, 109] on button "Linked Orders" at bounding box center [136, 113] width 65 height 17
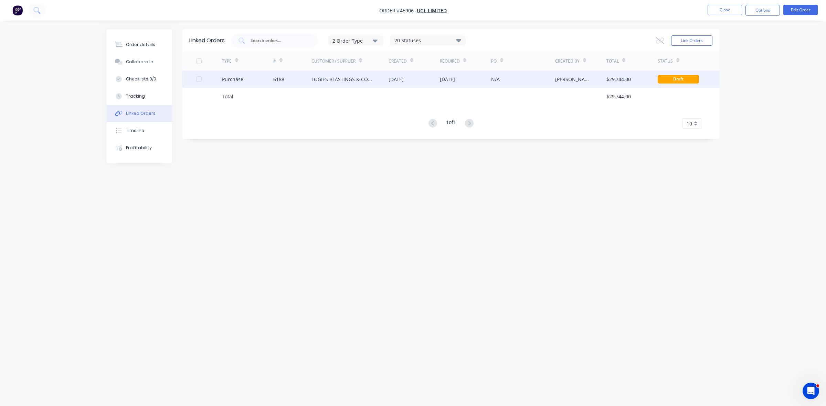
click at [401, 76] on div "01 Sep 2025" at bounding box center [396, 79] width 15 height 7
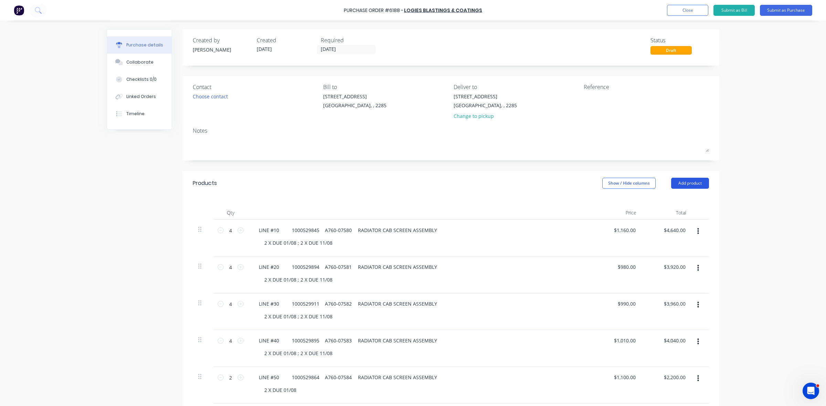
click at [684, 182] on button "Add product" at bounding box center [690, 183] width 38 height 11
click at [674, 267] on div "Notes (External)" at bounding box center [676, 270] width 53 height 10
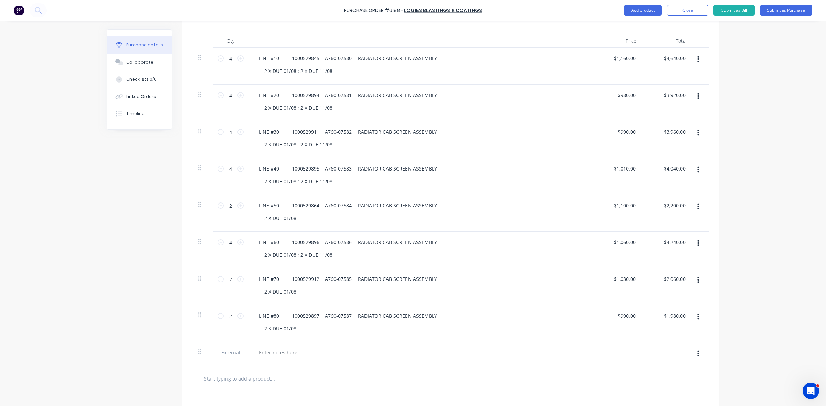
scroll to position [258, 0]
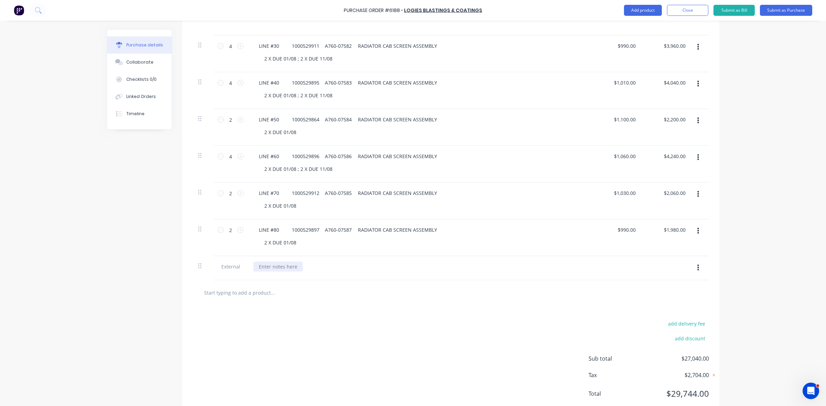
click at [276, 271] on div at bounding box center [278, 267] width 50 height 10
paste div
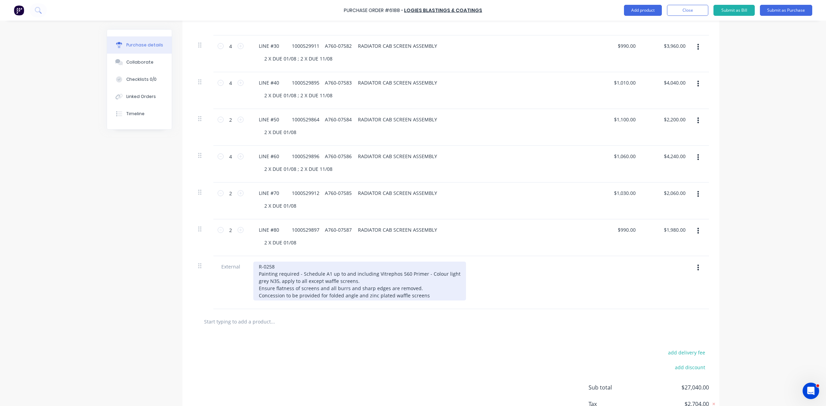
click at [450, 277] on div "R-0258 Painting required - Schedule A1 up to and including Vitrephos 560 Primer…" at bounding box center [359, 281] width 213 height 39
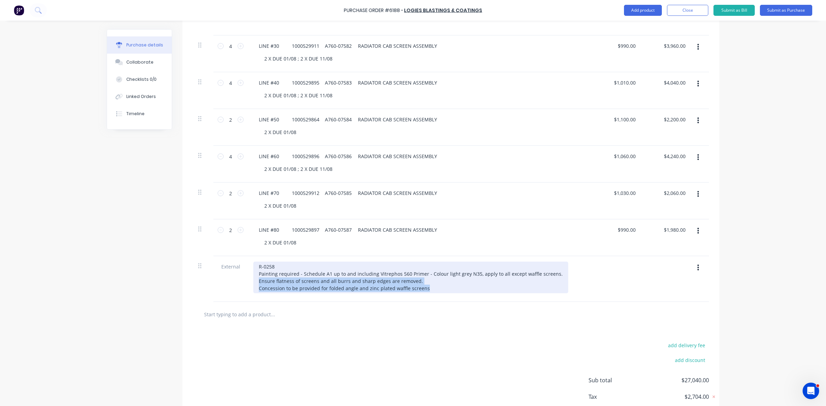
drag, startPoint x: 447, startPoint y: 293, endPoint x: 242, endPoint y: 281, distance: 205.5
click at [242, 281] on div "External R-0258 Painting required - Schedule A1 up to and including Vitrephos 5…" at bounding box center [451, 279] width 516 height 46
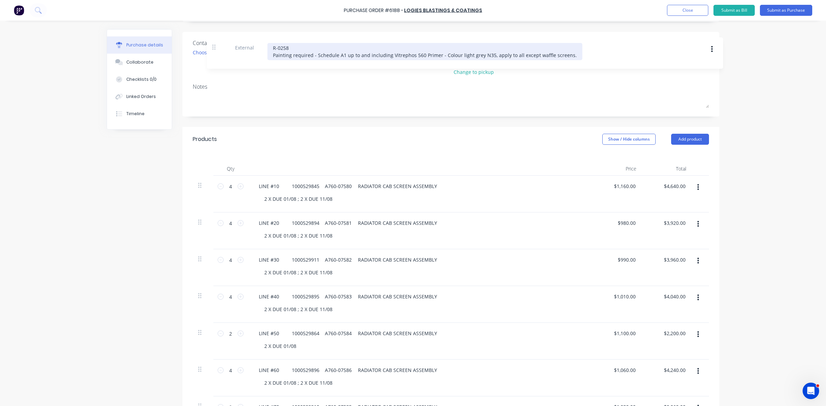
scroll to position [41, 0]
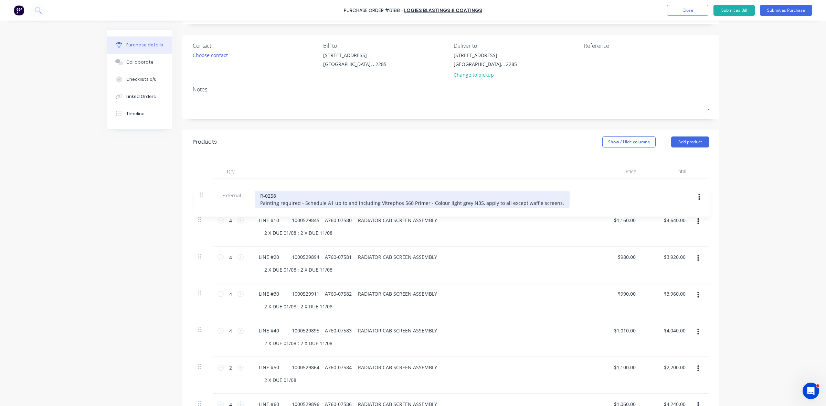
drag, startPoint x: 195, startPoint y: 267, endPoint x: 200, endPoint y: 194, distance: 72.8
click at [200, 194] on div "4 4 LINE #10 1000529845 A760-07580 RADIATOR CAB SCREEN ASSEMBLY 2 X DUE 01/08 ;…" at bounding box center [451, 326] width 516 height 295
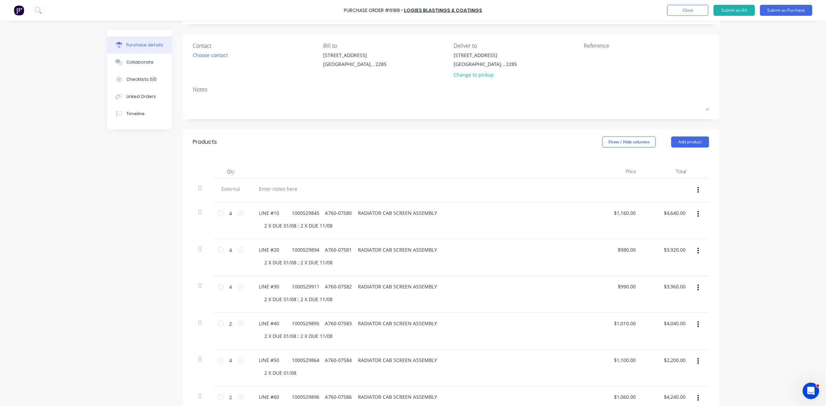
type input "$1,160.00"
type input "$4,640.00"
type input "$980.00"
type input "$3,920.00"
type input "$990.00"
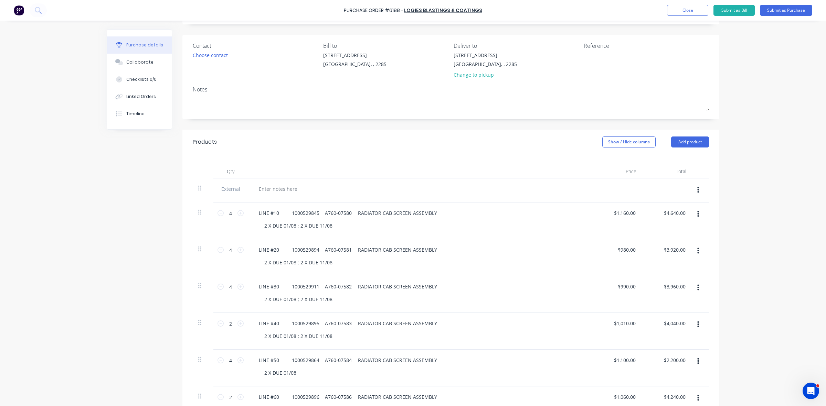
type input "$3,960.00"
type input "4"
type input "$1,010.00"
type input "$4,040.00"
type input "2"
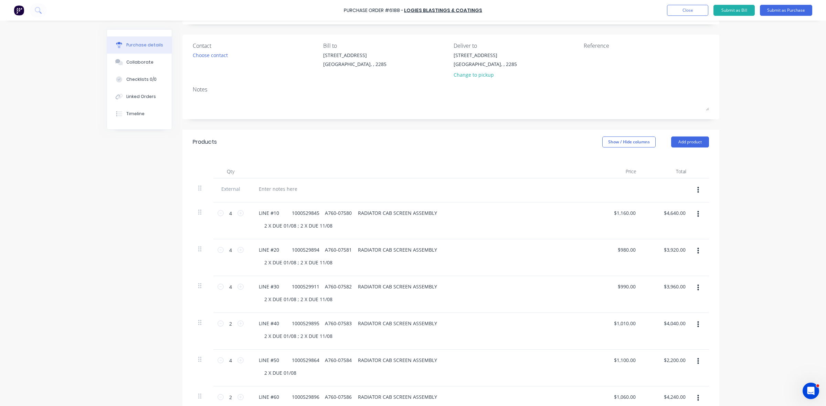
type input "$1,100.00"
type input "$2,200.00"
type input "4"
type input "$1,060.00"
type input "$4,240.00"
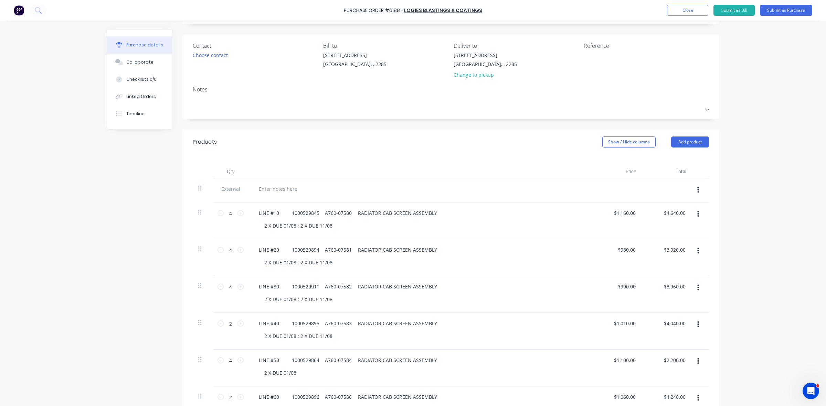
type input "$1,030.00"
type input "$2,060.00"
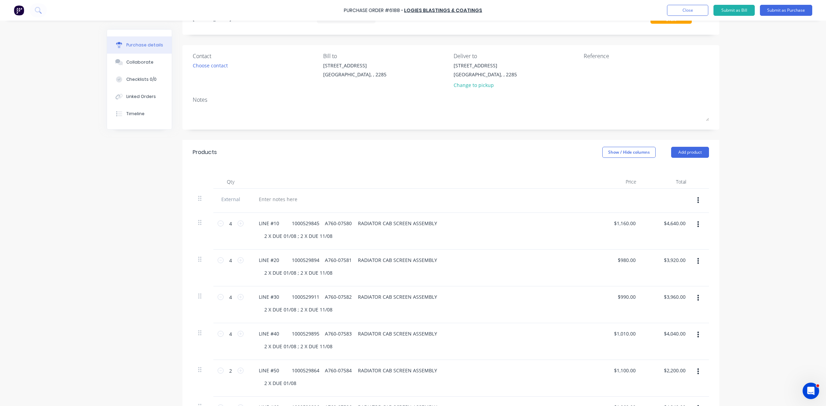
scroll to position [0, 0]
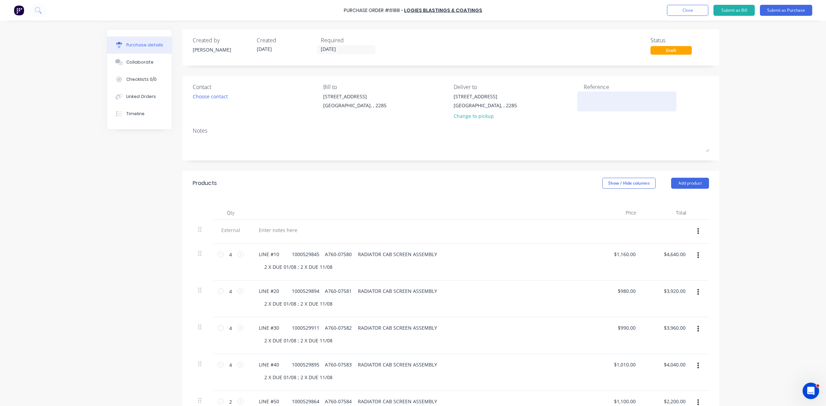
click at [596, 97] on textarea at bounding box center [627, 100] width 86 height 15
type textarea "45906 / 450"
type textarea "x"
type textarea "45906 / 4501"
type textarea "x"
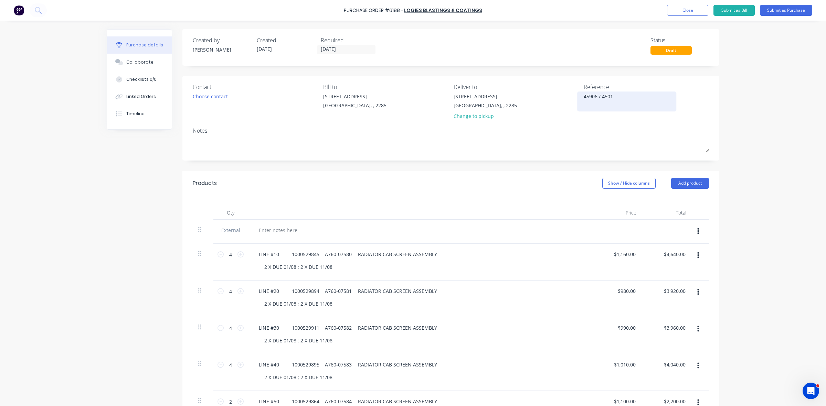
type textarea "45906 / 45018"
type textarea "x"
type textarea "45906 / 450182"
type textarea "x"
type textarea "45906 / 4501823"
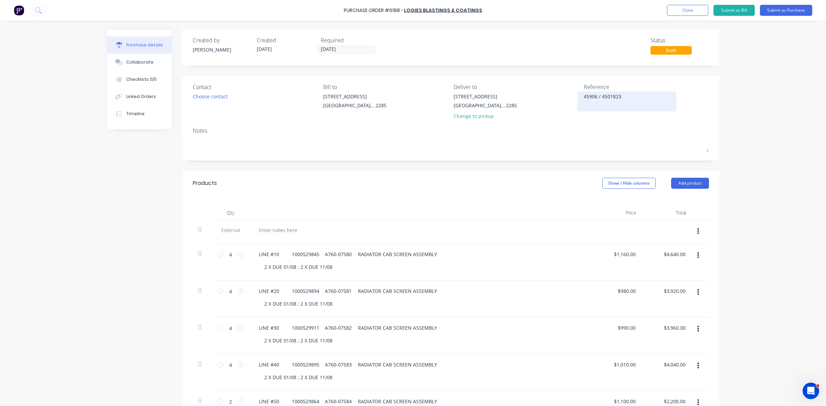
type textarea "x"
type textarea "45906 / 45018235"
type textarea "x"
type textarea "45906 / 450182359"
type textarea "x"
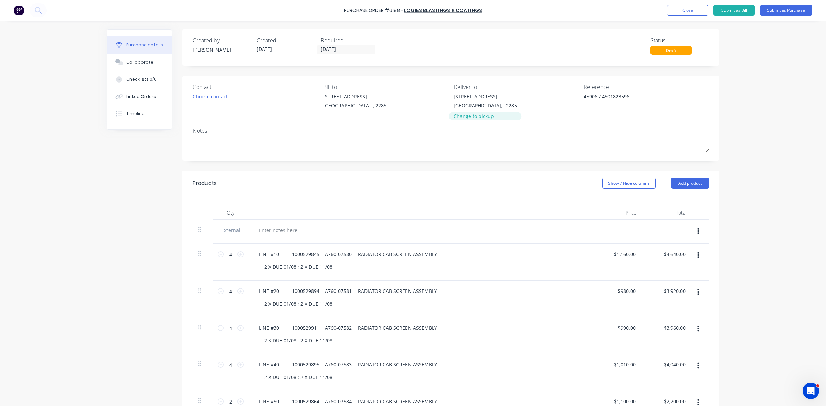
type textarea "45906 / 4501823596"
type textarea "x"
type textarea "45906 / 4501823596"
click at [479, 117] on div "Change to pickup" at bounding box center [485, 116] width 63 height 7
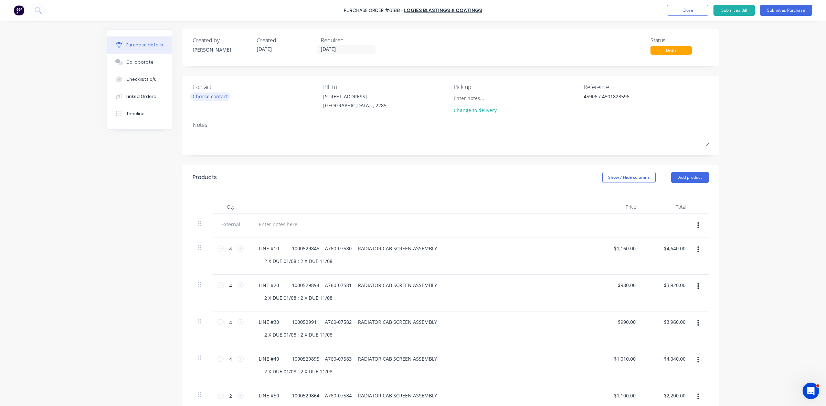
click at [199, 93] on div "Choose contact" at bounding box center [210, 96] width 35 height 7
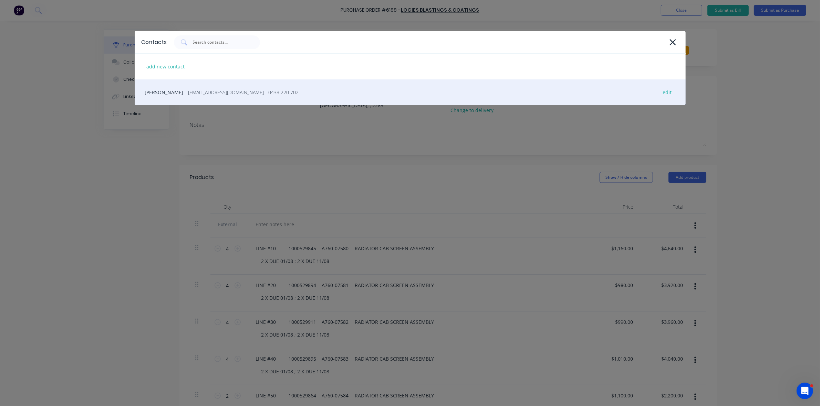
click at [193, 96] on span "- logiesbc@gmail.com - 0438 220 702" at bounding box center [242, 92] width 114 height 7
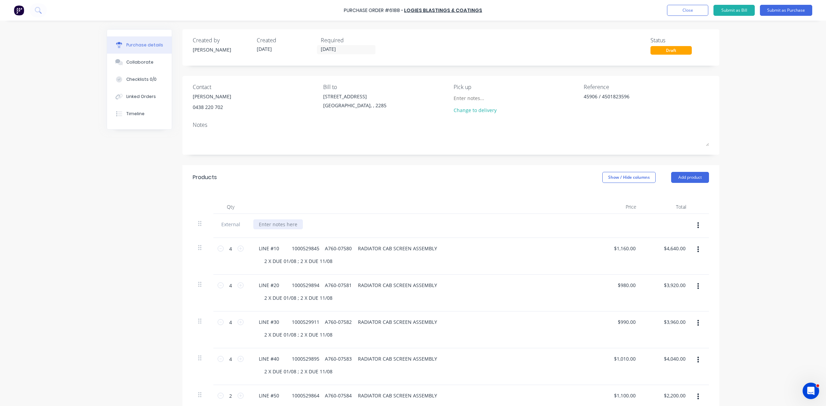
type textarea "x"
click at [285, 226] on div at bounding box center [278, 225] width 50 height 10
paste div
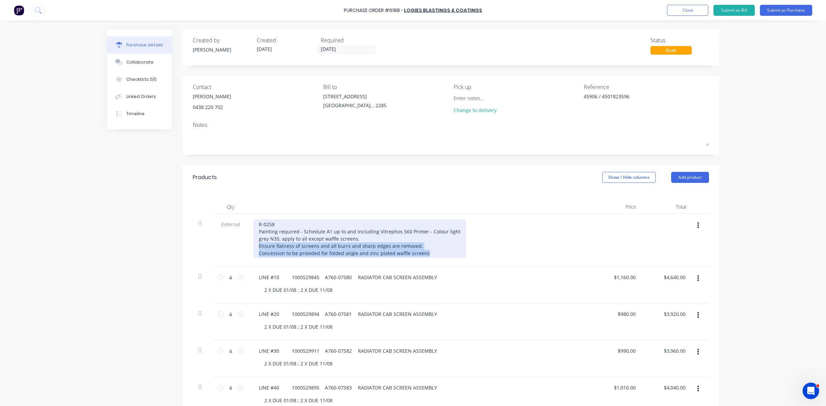
drag, startPoint x: 426, startPoint y: 254, endPoint x: 253, endPoint y: 248, distance: 172.9
click at [253, 248] on div "R-0258 Painting required - Schedule A1 up to and including Vitrephos 560 Primer…" at bounding box center [359, 239] width 213 height 39
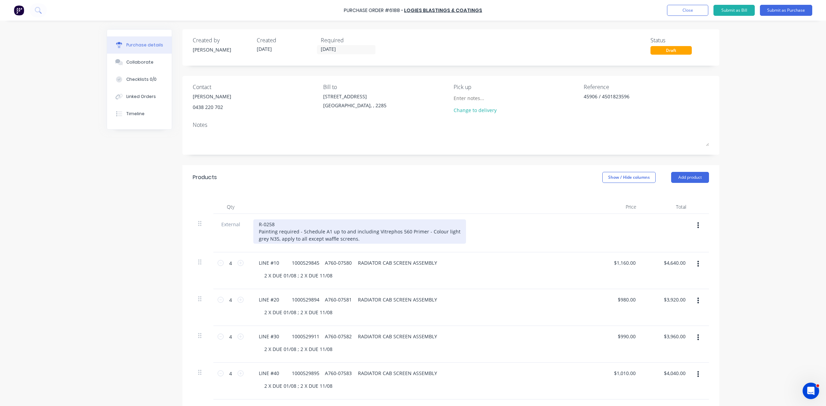
click at [452, 230] on div "R-0258 Painting required - Schedule A1 up to and including Vitrephos 560 Primer…" at bounding box center [359, 232] width 213 height 24
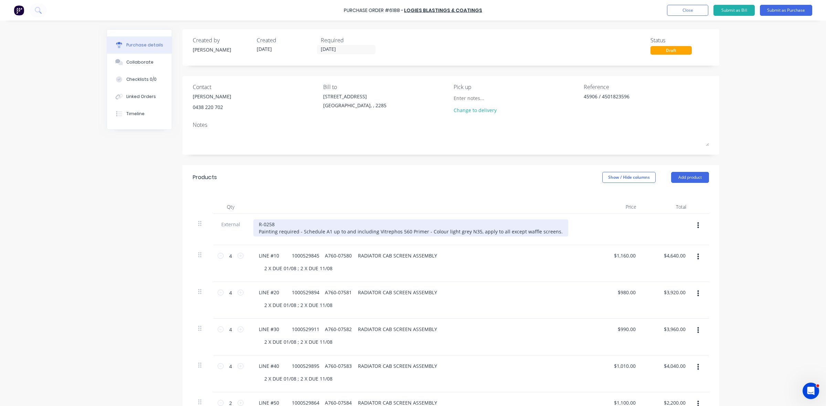
type textarea "x"
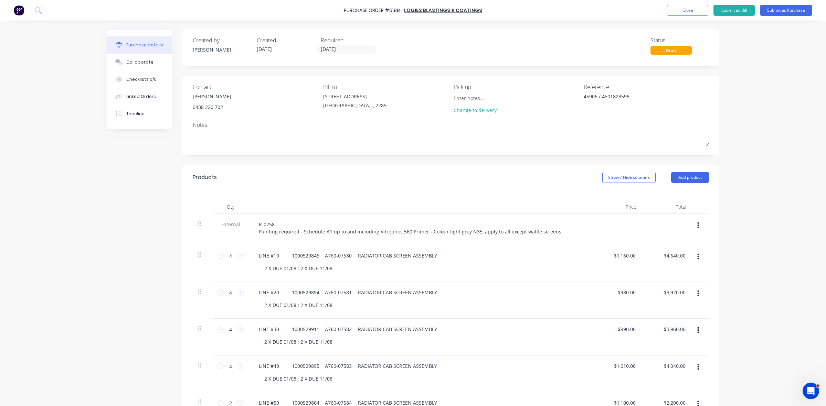
drag, startPoint x: 688, startPoint y: 182, endPoint x: 686, endPoint y: 186, distance: 5.0
click at [687, 182] on button "Add product" at bounding box center [690, 177] width 38 height 11
click at [675, 268] on div "Notes (External)" at bounding box center [676, 264] width 53 height 10
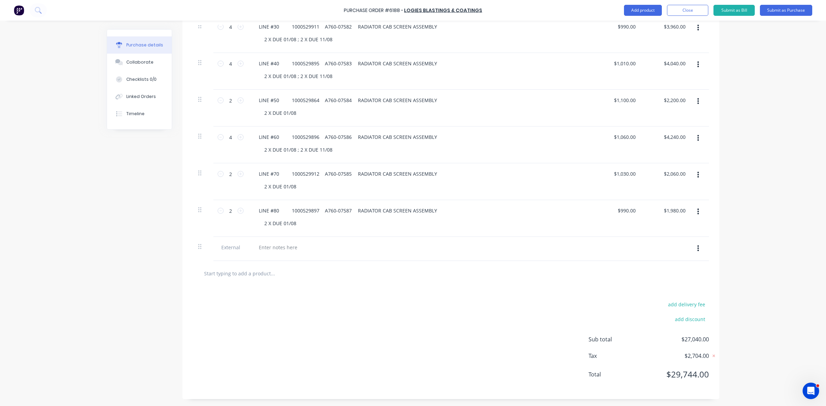
scroll to position [304, 0]
type textarea "x"
click at [285, 248] on div at bounding box center [278, 248] width 50 height 10
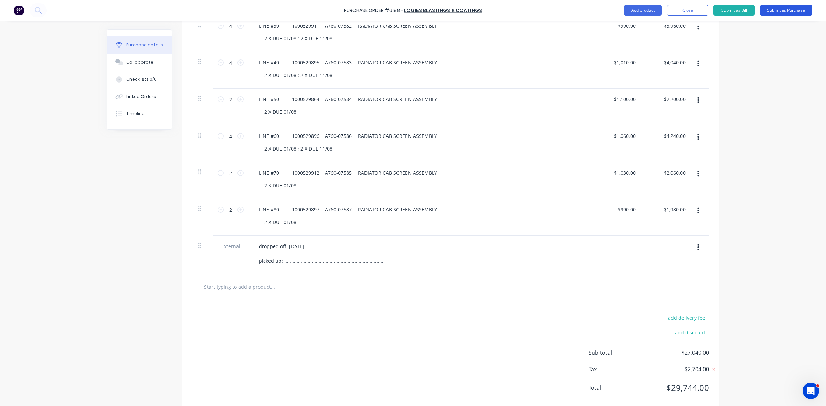
click at [769, 13] on button "Submit as Purchase" at bounding box center [786, 10] width 52 height 11
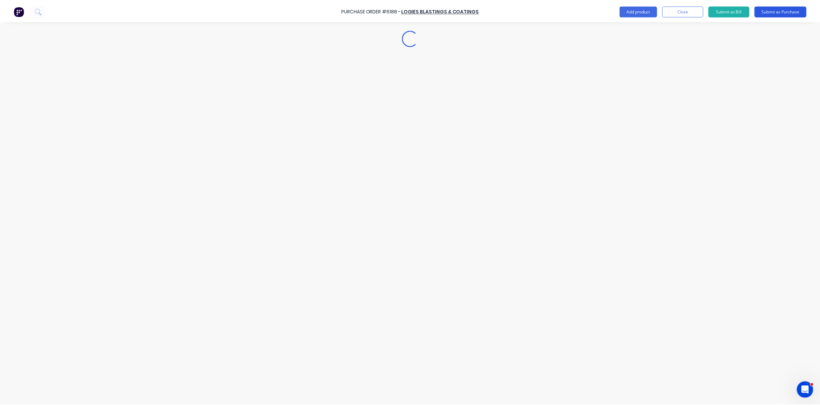
scroll to position [0, 0]
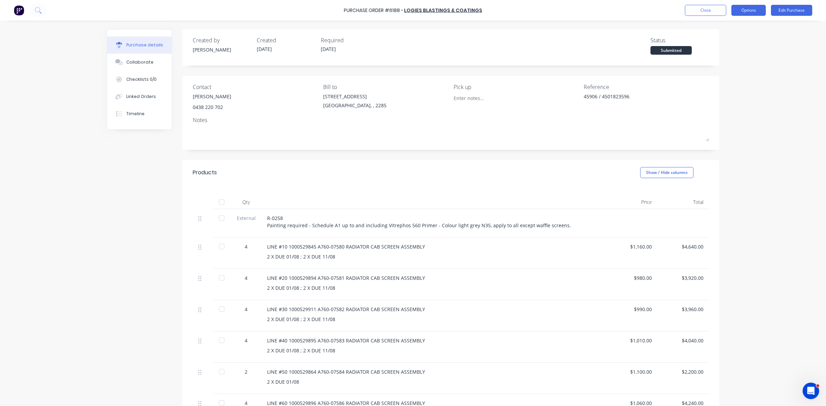
click at [749, 10] on button "Options" at bounding box center [748, 10] width 34 height 11
click at [741, 25] on div "Print / Email" at bounding box center [733, 28] width 53 height 10
click at [731, 54] on div "Without pricing" at bounding box center [733, 56] width 53 height 10
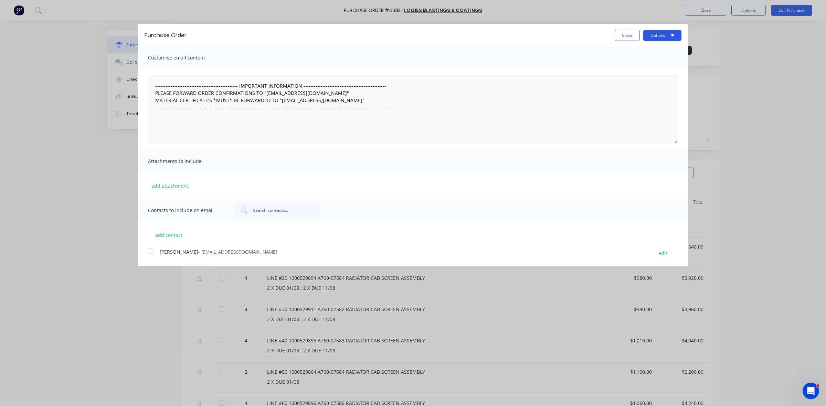
click at [661, 36] on button "Options" at bounding box center [662, 35] width 38 height 11
click at [654, 54] on div "Print" at bounding box center [648, 53] width 53 height 10
click at [627, 37] on button "Close" at bounding box center [627, 35] width 25 height 11
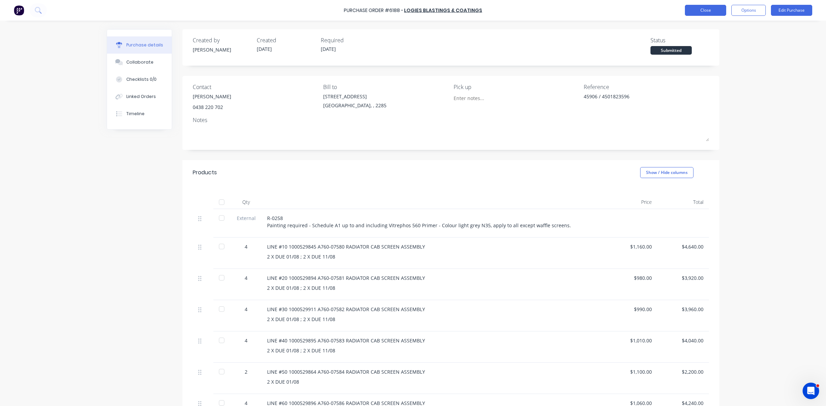
click at [702, 8] on button "Close" at bounding box center [705, 10] width 41 height 11
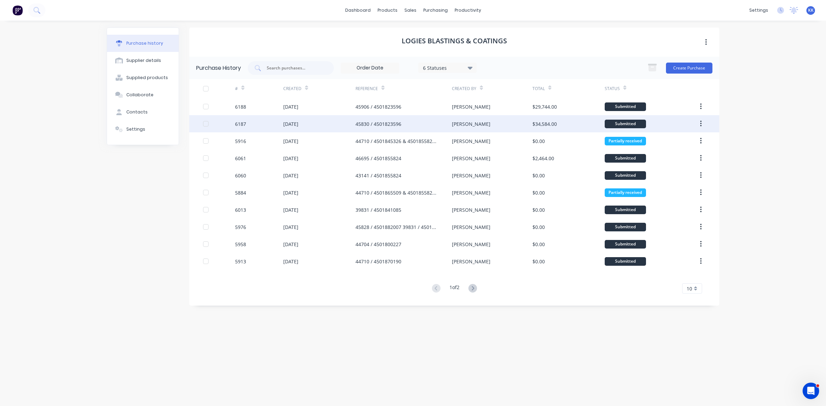
click at [459, 126] on div "[PERSON_NAME]" at bounding box center [471, 123] width 39 height 7
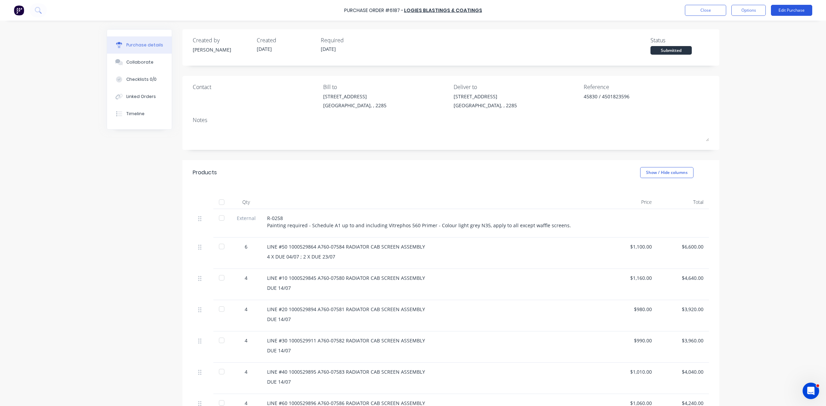
click at [786, 15] on button "Edit Purchase" at bounding box center [791, 10] width 41 height 11
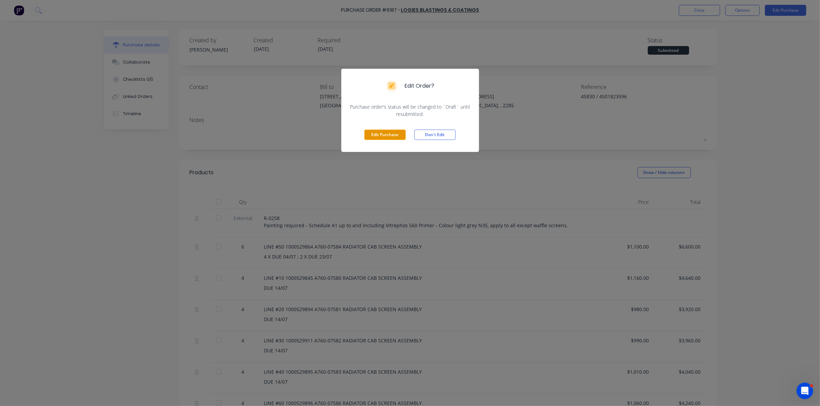
click at [399, 134] on button "Edit Purchase" at bounding box center [384, 135] width 41 height 10
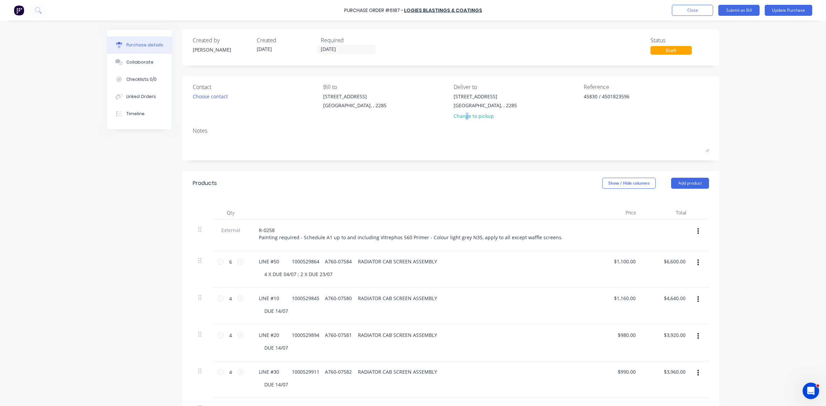
click at [463, 118] on div "Change to pickup" at bounding box center [485, 116] width 63 height 7
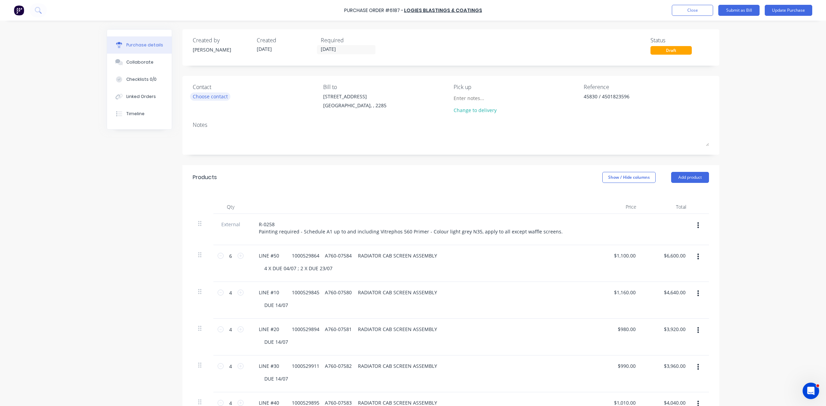
click at [203, 95] on div "Choose contact" at bounding box center [210, 96] width 35 height 7
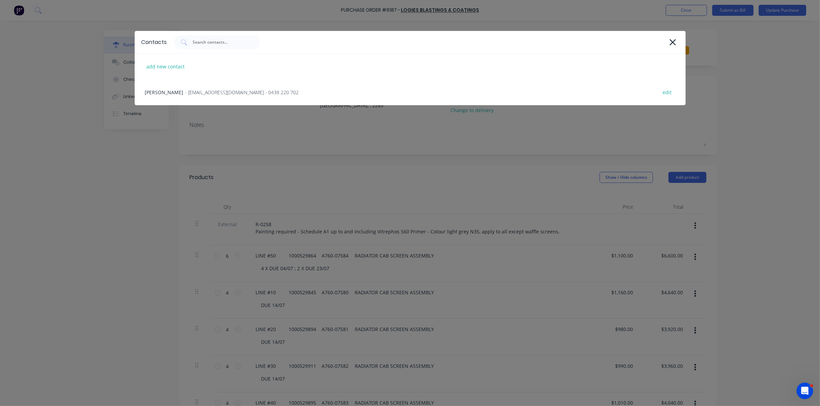
click at [203, 95] on span "- logiesbc@gmail.com - 0438 220 702" at bounding box center [242, 92] width 114 height 7
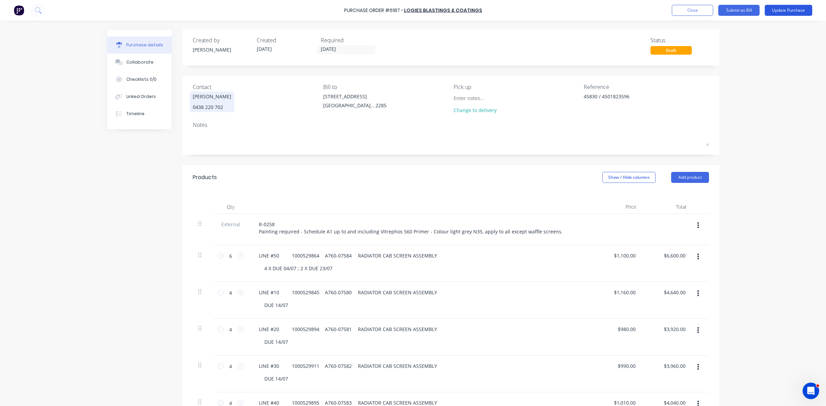
click at [795, 9] on button "Update Purchase" at bounding box center [788, 10] width 47 height 11
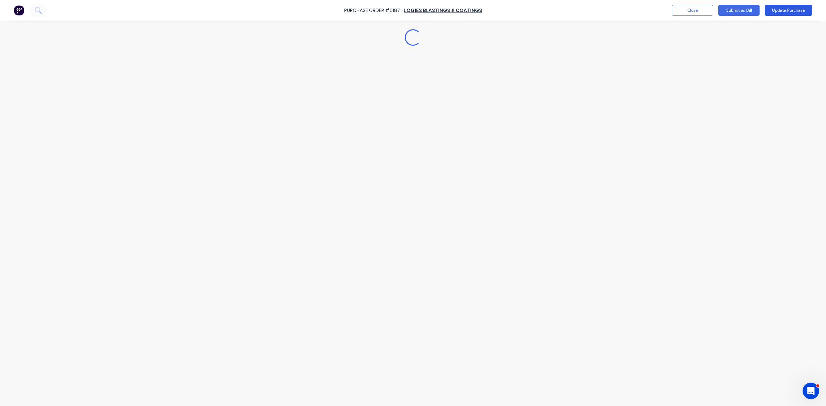
type textarea "x"
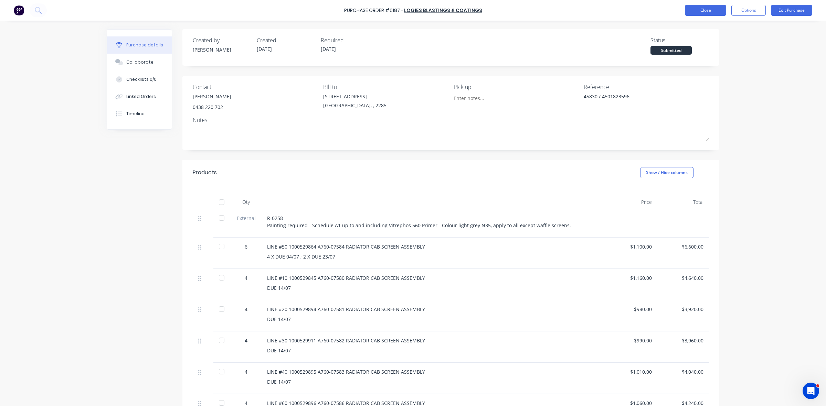
click at [699, 12] on button "Close" at bounding box center [705, 10] width 41 height 11
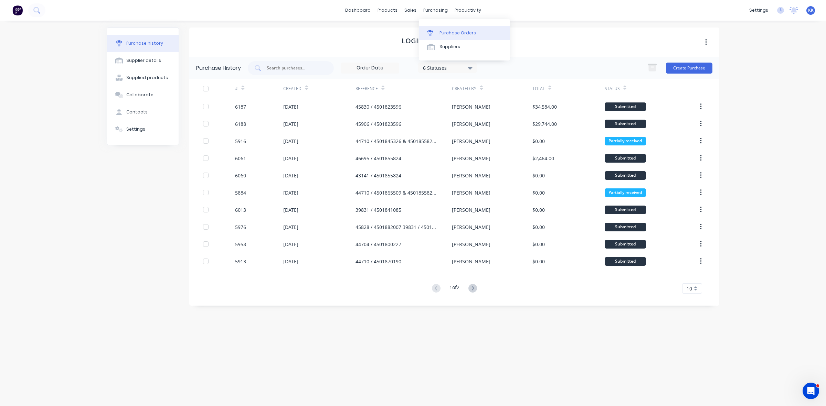
click at [447, 29] on link "Purchase Orders" at bounding box center [464, 33] width 91 height 14
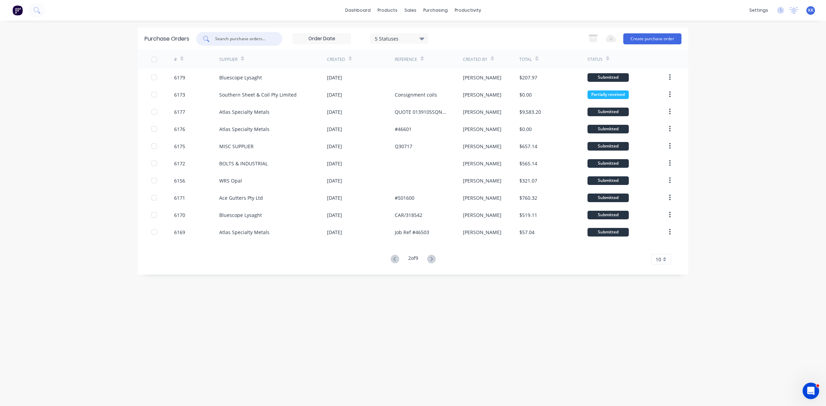
click at [222, 40] on input "text" at bounding box center [242, 38] width 57 height 7
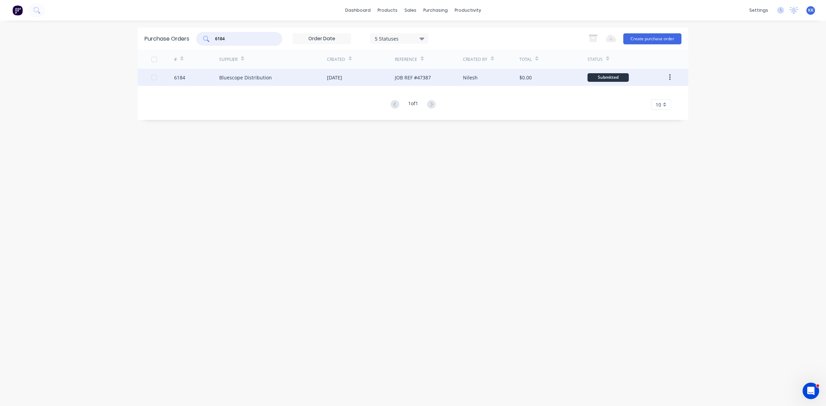
type input "6184"
click at [282, 83] on div "Bluescope Distribution" at bounding box center [273, 77] width 108 height 17
type textarea "x"
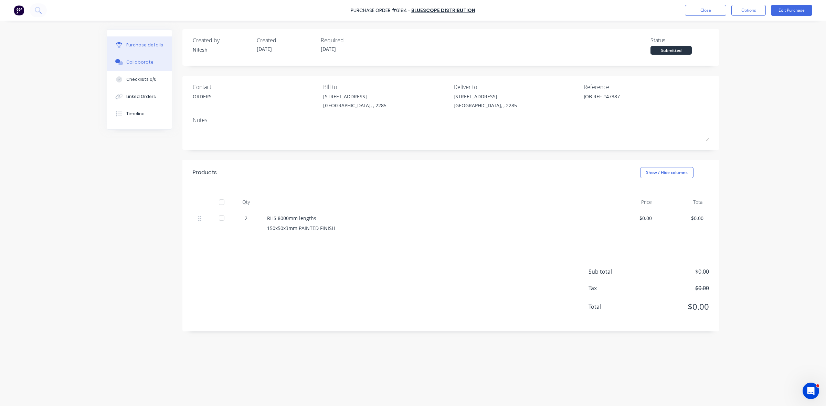
click at [135, 60] on div "Collaborate" at bounding box center [139, 62] width 27 height 6
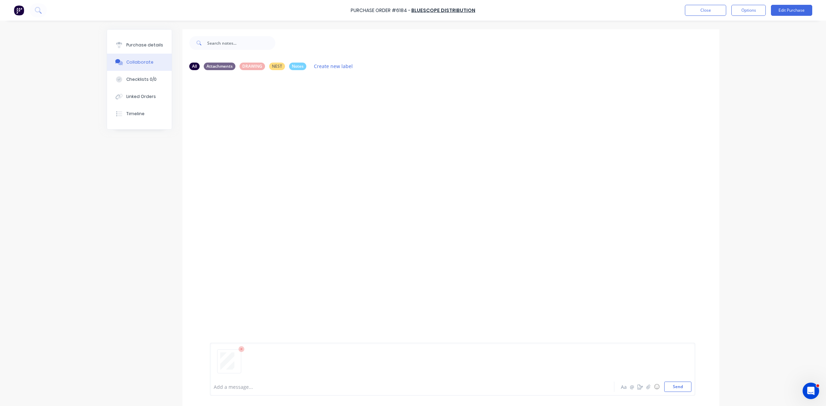
click at [233, 388] on div at bounding box center [393, 387] width 358 height 7
click at [698, 17] on div "Purchase Order #6184 - Bluescope Distribution Close Options Edit Purchase" at bounding box center [413, 10] width 826 height 21
click at [707, 6] on button "Close" at bounding box center [705, 10] width 41 height 11
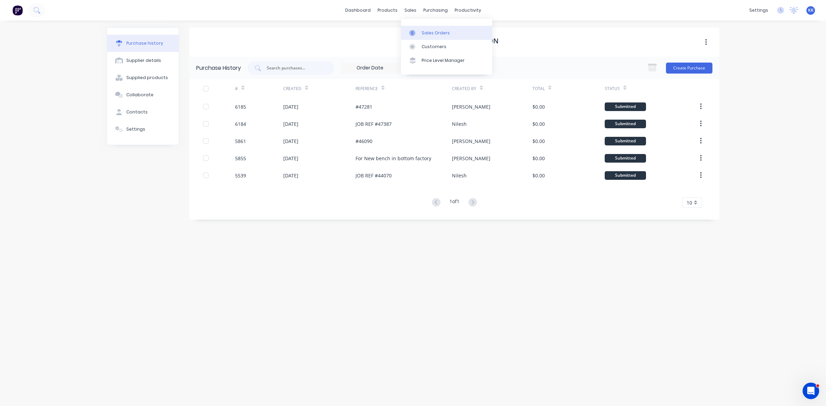
click at [420, 30] on link "Sales Orders" at bounding box center [446, 33] width 91 height 14
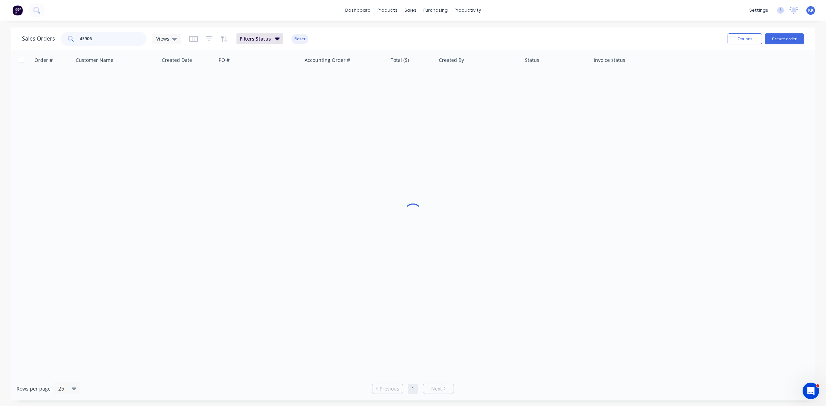
drag, startPoint x: 118, startPoint y: 41, endPoint x: 79, endPoint y: 41, distance: 38.5
click at [80, 41] on input "45906" at bounding box center [113, 39] width 67 height 14
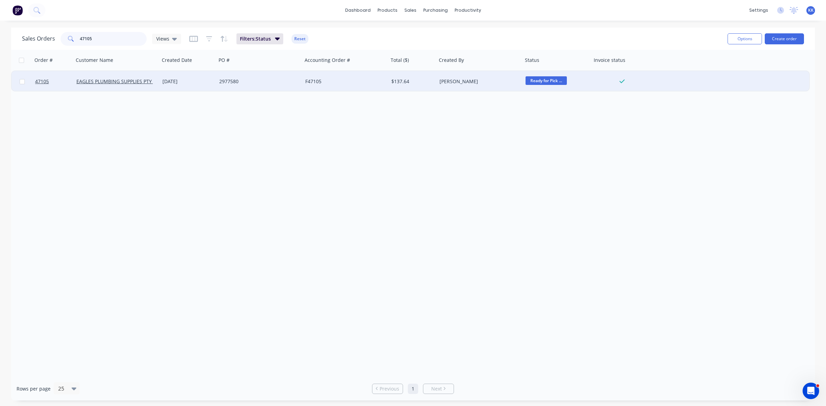
type input "47105"
click at [224, 83] on div "2977580" at bounding box center [257, 81] width 76 height 7
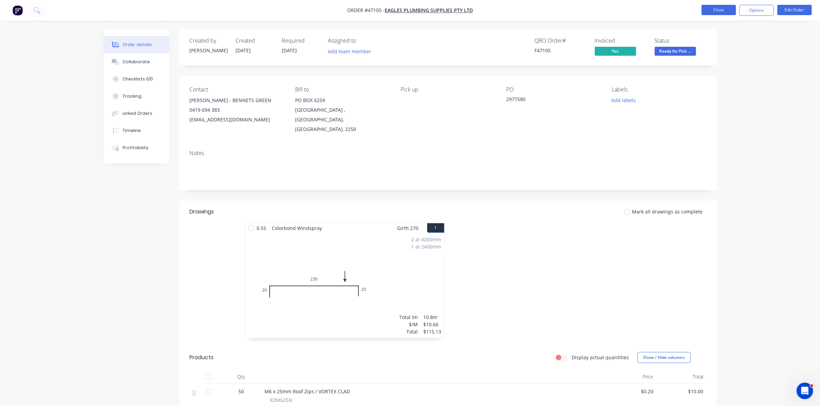
click at [715, 10] on button "Close" at bounding box center [718, 10] width 34 height 10
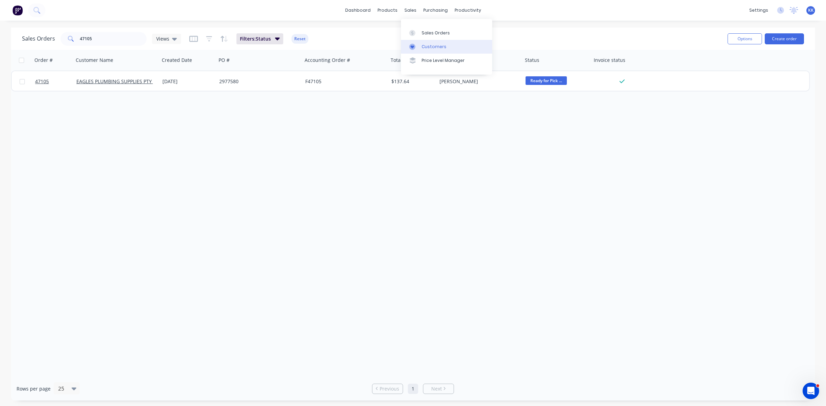
click at [425, 46] on div "Customers" at bounding box center [434, 47] width 25 height 6
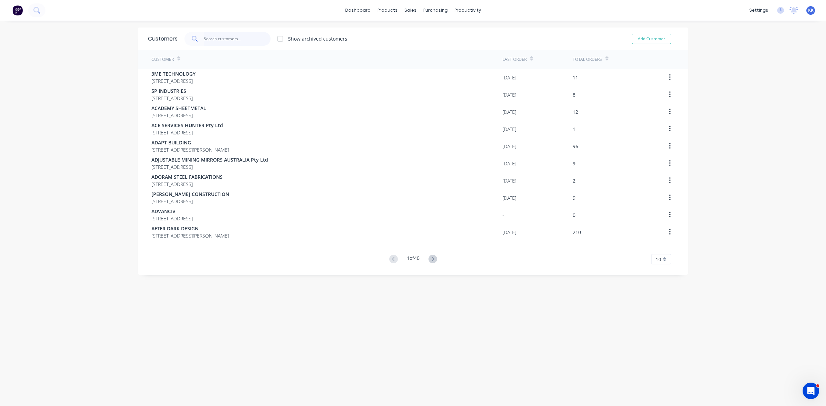
click at [226, 39] on input "text" at bounding box center [237, 39] width 67 height 14
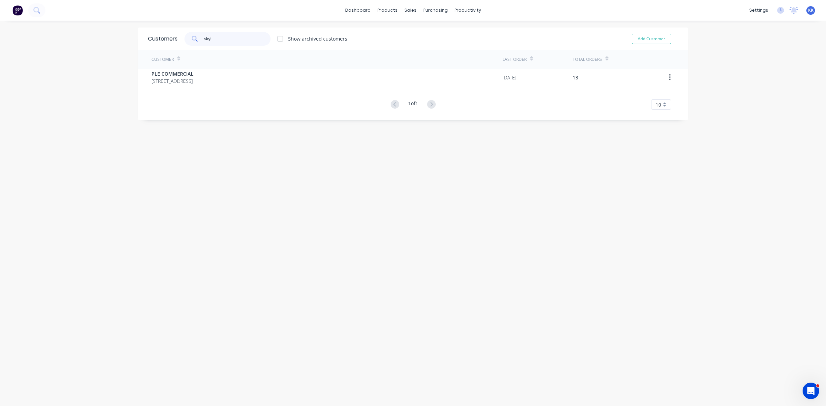
type input "skyl"
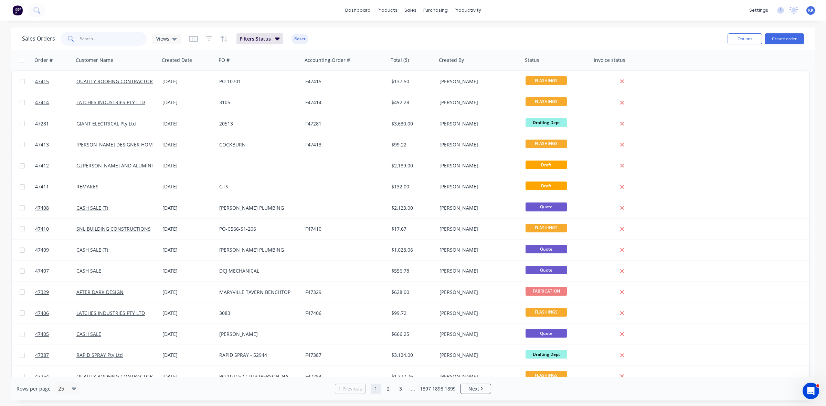
click at [90, 40] on input "text" at bounding box center [113, 39] width 67 height 14
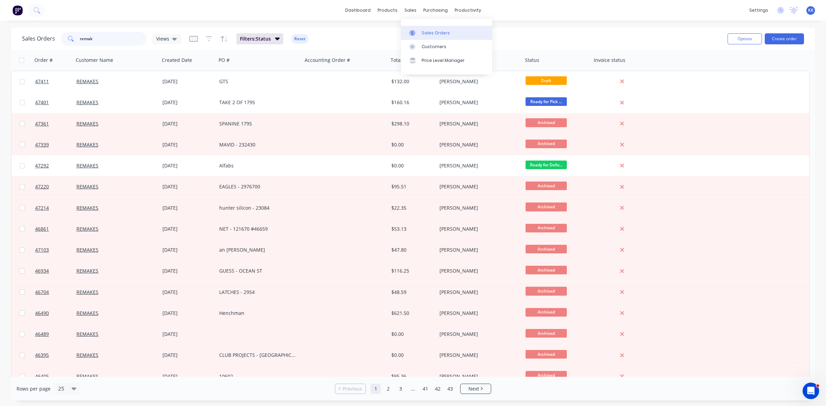
type input "remak"
click at [418, 26] on link "Sales Orders" at bounding box center [446, 33] width 91 height 14
click at [443, 32] on div "Sales Orders" at bounding box center [436, 33] width 28 height 6
drag, startPoint x: 111, startPoint y: 36, endPoint x: 71, endPoint y: 42, distance: 40.3
click at [71, 42] on div "remak" at bounding box center [104, 39] width 86 height 14
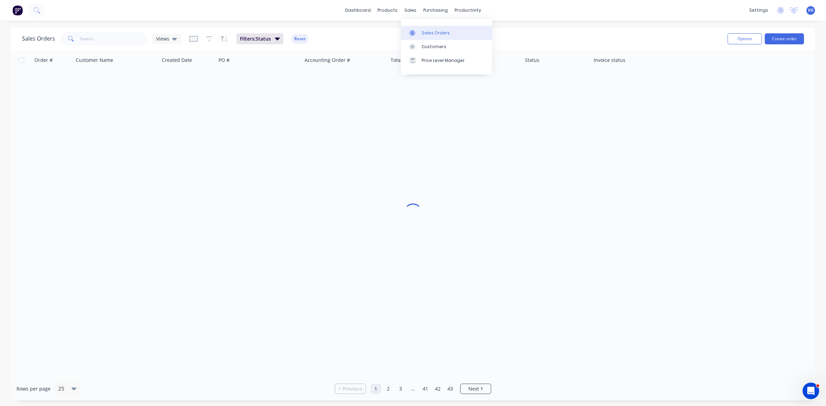
click at [423, 28] on link "Sales Orders" at bounding box center [446, 33] width 91 height 14
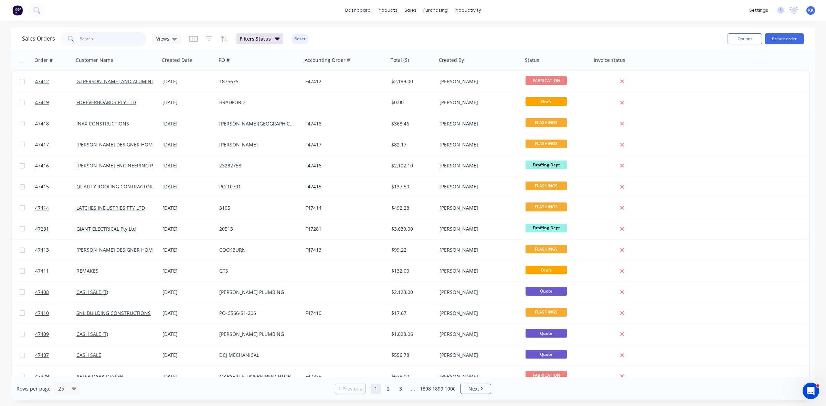
click at [104, 39] on input "text" at bounding box center [113, 39] width 67 height 14
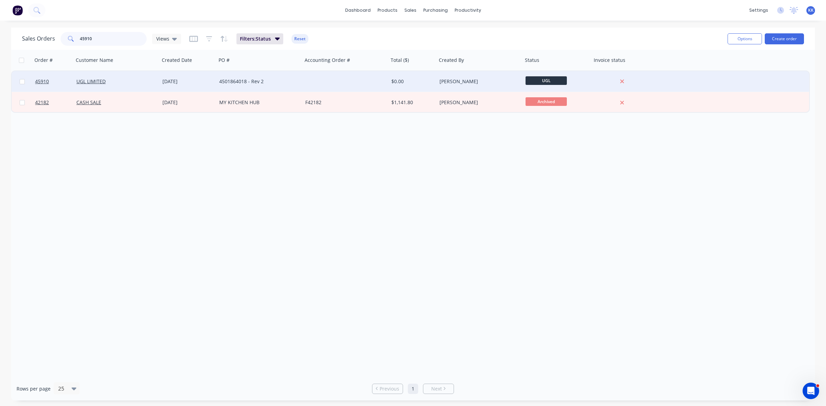
type input "45910"
click at [231, 89] on div "4501864018 - Rev 2" at bounding box center [259, 81] width 86 height 21
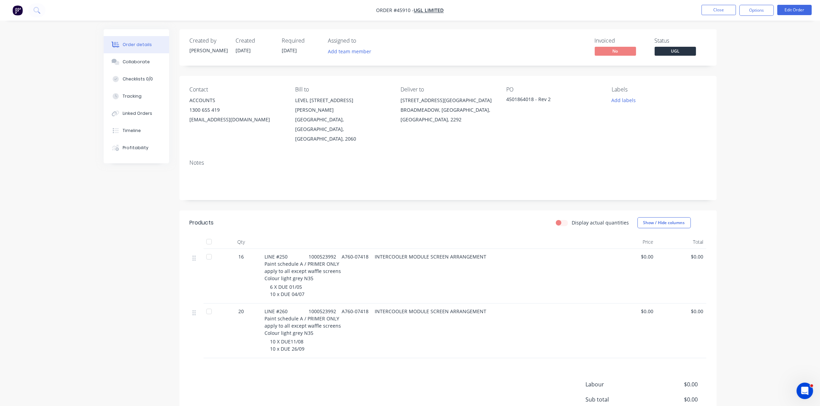
click at [751, 16] on nav "Order #45910 - UGL LIMITED Close Options Edit Order" at bounding box center [410, 10] width 820 height 21
click at [750, 7] on button "Options" at bounding box center [756, 10] width 34 height 11
click at [714, 96] on div "Delivery Docket" at bounding box center [735, 97] width 63 height 10
click at [741, 75] on button "Without pricing" at bounding box center [736, 69] width 76 height 14
click at [727, 96] on div "Delivery Docket" at bounding box center [735, 97] width 63 height 10
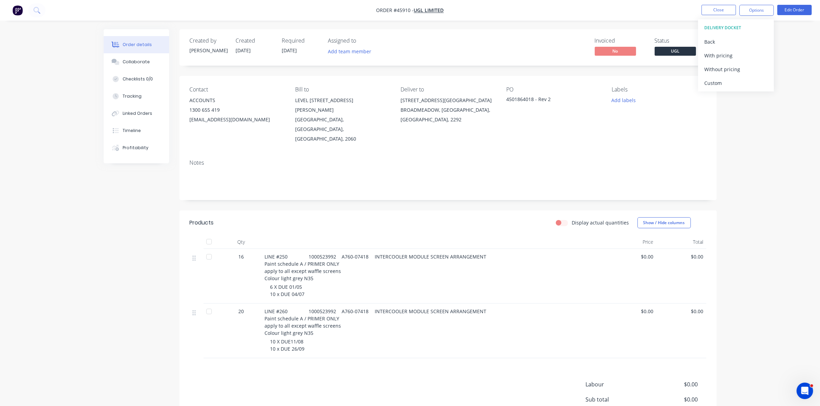
drag, startPoint x: 725, startPoint y: 85, endPoint x: 725, endPoint y: 76, distance: 9.3
click at [724, 85] on div "Custom" at bounding box center [735, 83] width 63 height 10
click at [725, 74] on button "Without pricing" at bounding box center [736, 69] width 76 height 14
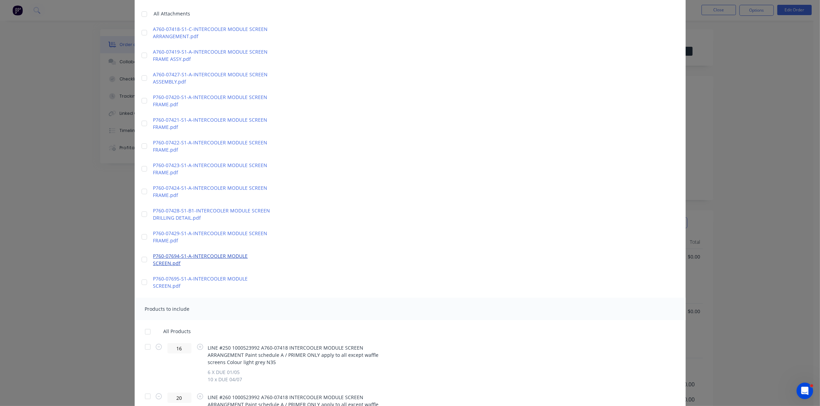
scroll to position [129, 0]
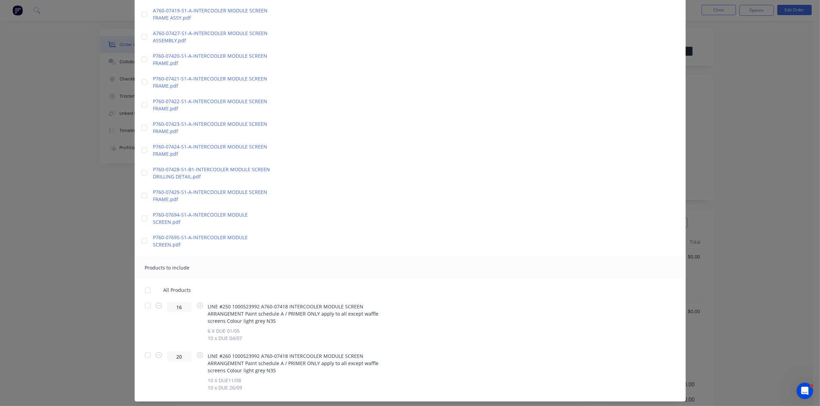
click at [144, 306] on div at bounding box center [148, 306] width 14 height 14
click at [176, 307] on input "16" at bounding box center [179, 307] width 24 height 10
type input "6"
drag, startPoint x: 179, startPoint y: 305, endPoint x: 172, endPoint y: 305, distance: 6.5
click at [172, 305] on input "6" at bounding box center [179, 307] width 24 height 10
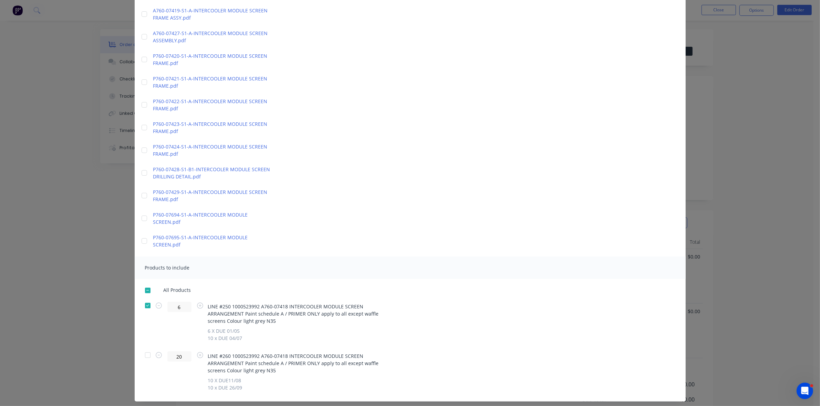
scroll to position [0, 0]
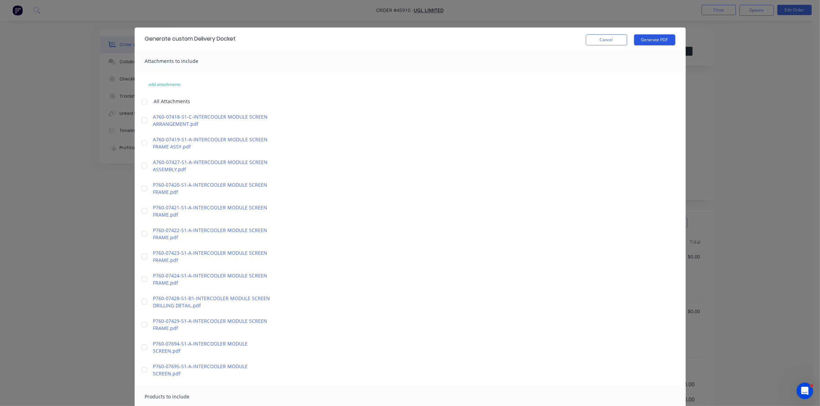
click at [658, 38] on button "Generate PDF" at bounding box center [654, 39] width 41 height 11
click at [590, 42] on button "Cancel" at bounding box center [605, 39] width 41 height 11
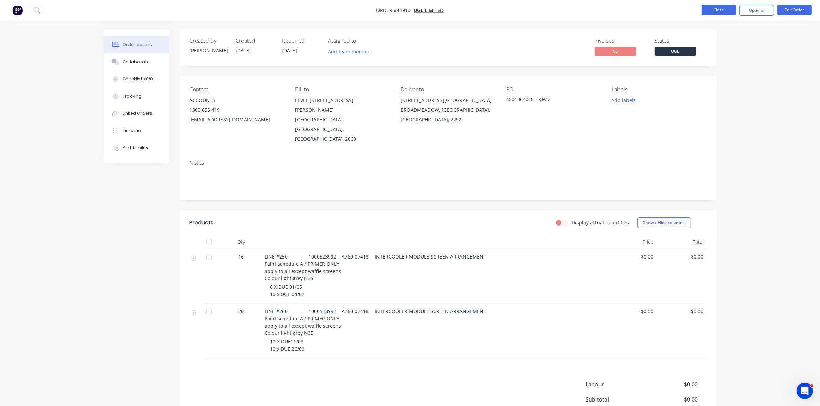
click at [717, 11] on button "Close" at bounding box center [718, 10] width 34 height 10
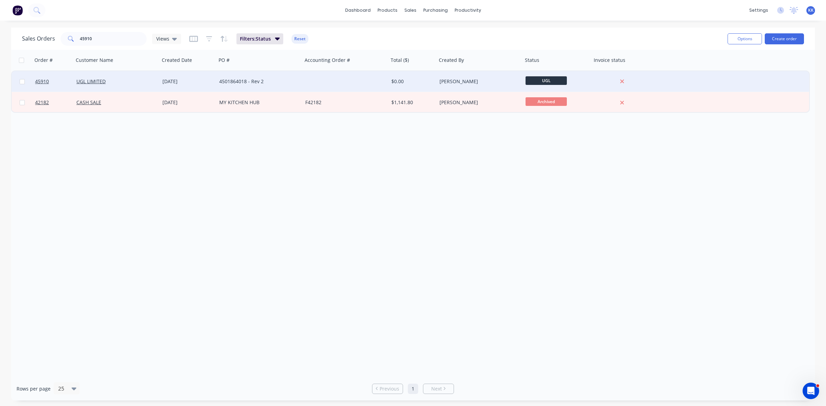
click at [249, 84] on div "4501864018 - Rev 2" at bounding box center [257, 81] width 76 height 7
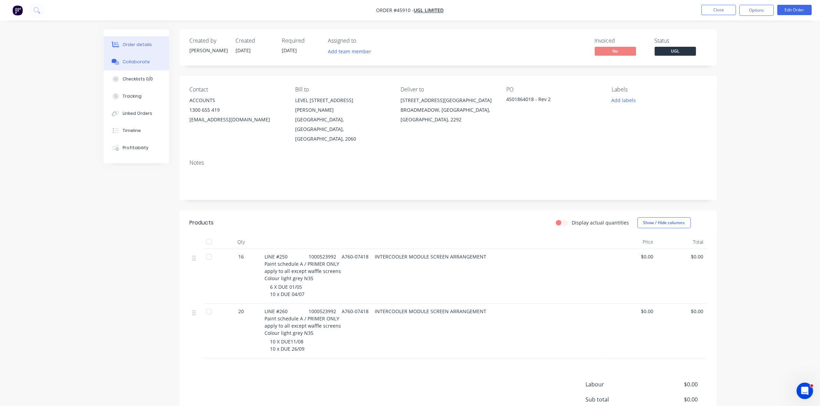
click at [131, 63] on div "Collaborate" at bounding box center [136, 62] width 27 height 6
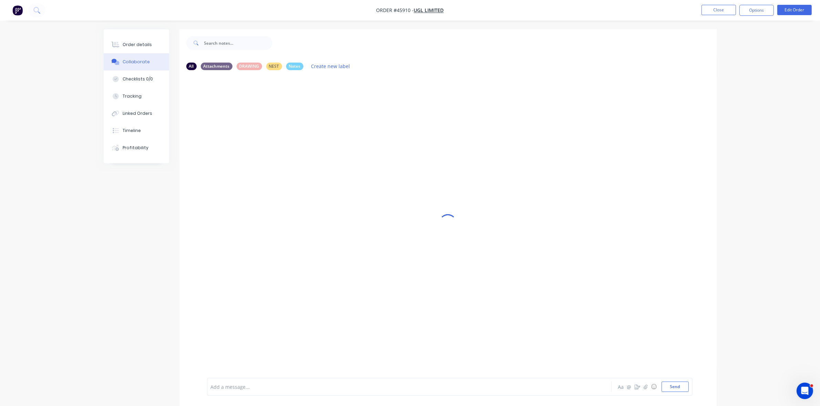
click at [222, 388] on div at bounding box center [390, 387] width 358 height 7
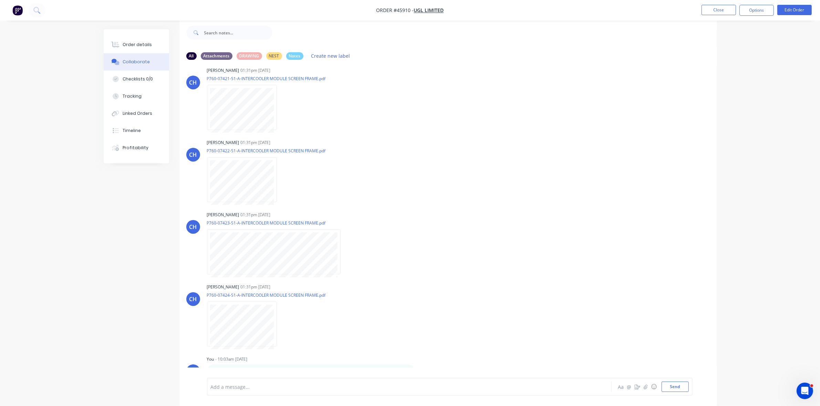
scroll to position [633, 0]
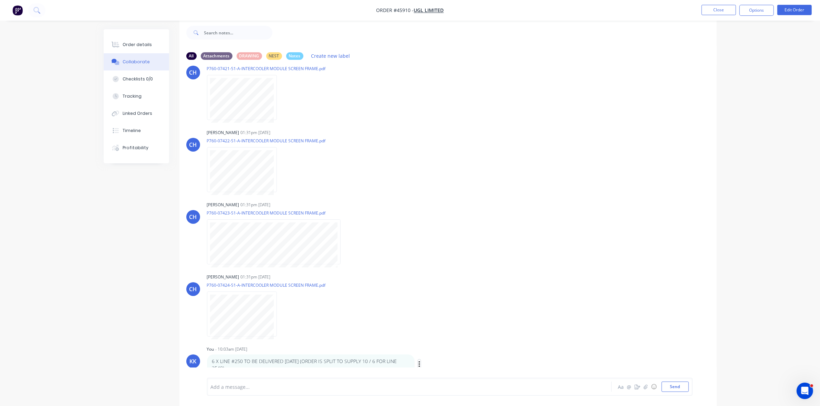
click at [418, 361] on icon "button" at bounding box center [419, 365] width 2 height 8
click at [436, 347] on button "Edit" at bounding box center [444, 352] width 43 height 11
click at [405, 385] on span "6 X LINE #250 TO BE DELIVERED [DATE] (ORDER IS SPLIT TO SUPPLY 10 / 6 FOR LINE …" at bounding box center [312, 387] width 203 height 7
click at [146, 49] on button "Order details" at bounding box center [136, 44] width 65 height 17
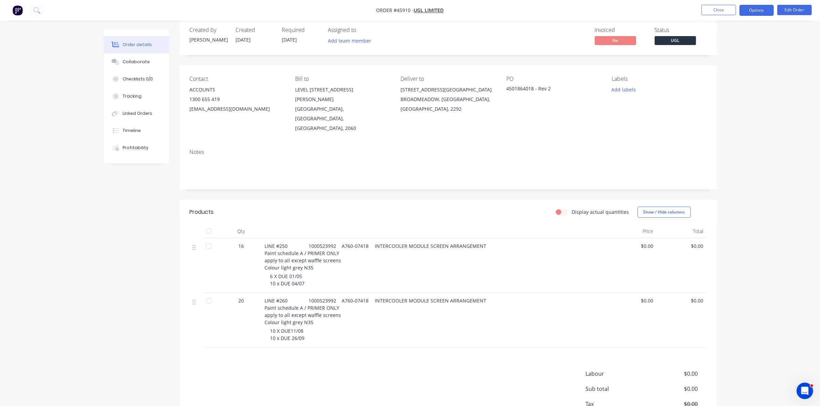
click at [757, 14] on button "Options" at bounding box center [756, 10] width 34 height 11
click at [731, 95] on div "Delivery Docket" at bounding box center [735, 97] width 63 height 10
click at [730, 72] on div "Without pricing" at bounding box center [735, 69] width 63 height 10
click at [714, 11] on button "Close" at bounding box center [718, 10] width 34 height 10
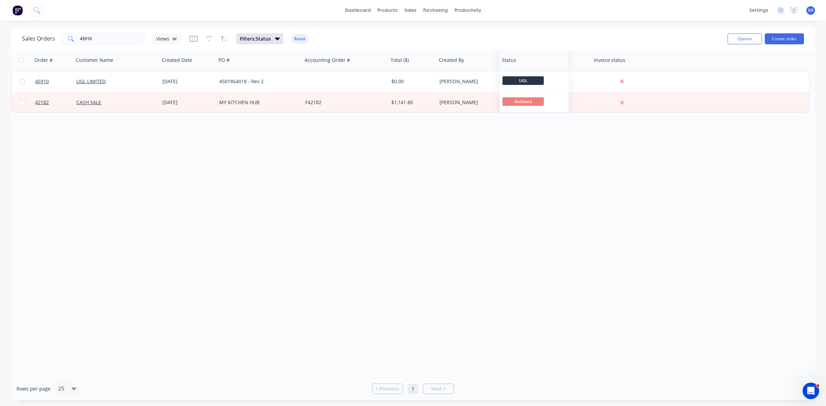
drag, startPoint x: 584, startPoint y: 66, endPoint x: 561, endPoint y: 69, distance: 23.3
click at [561, 69] on div "Status" at bounding box center [533, 60] width 69 height 21
drag, startPoint x: 107, startPoint y: 36, endPoint x: 57, endPoint y: 43, distance: 50.4
click at [57, 43] on div "Sales Orders 45910 Views" at bounding box center [101, 39] width 159 height 14
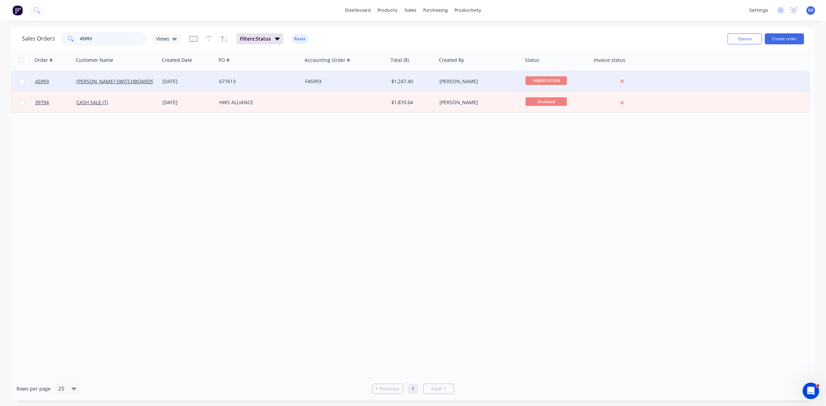
type input "45993"
click at [235, 80] on div "677613" at bounding box center [257, 81] width 76 height 7
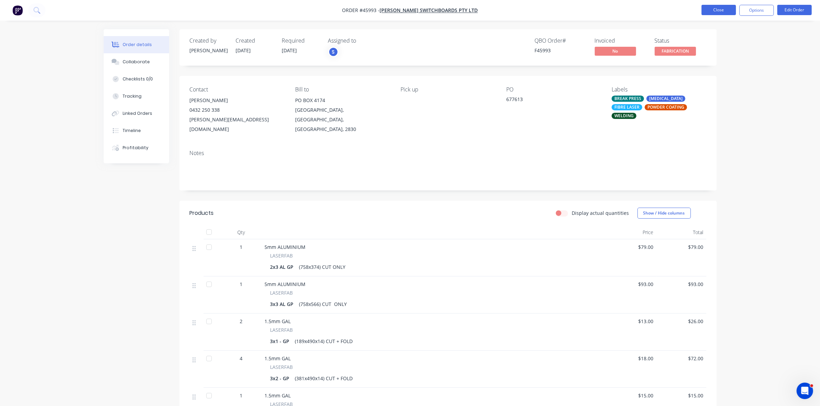
click at [719, 7] on button "Close" at bounding box center [718, 10] width 34 height 10
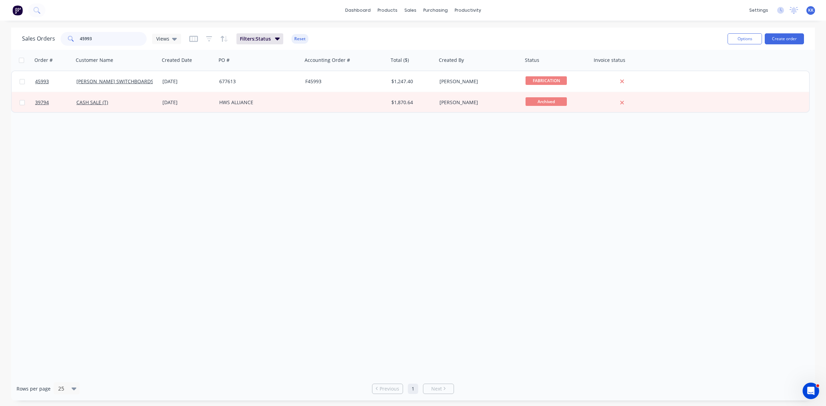
drag, startPoint x: 95, startPoint y: 39, endPoint x: 76, endPoint y: 36, distance: 18.4
click at [76, 36] on div "45993" at bounding box center [104, 39] width 86 height 14
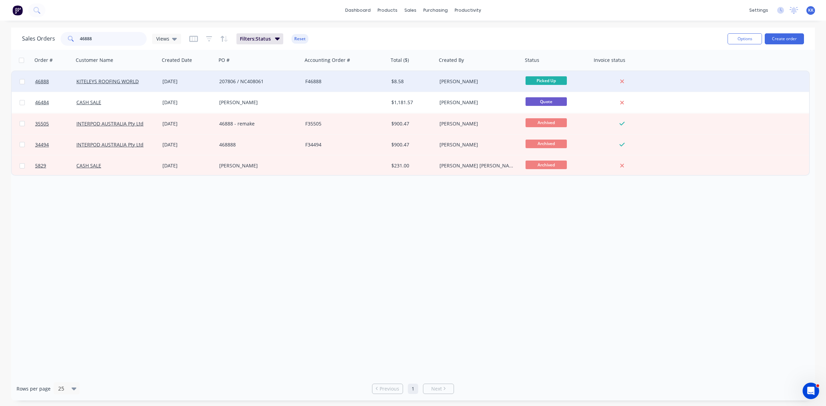
type input "46888"
click at [187, 86] on div "[DATE]" at bounding box center [188, 81] width 57 height 21
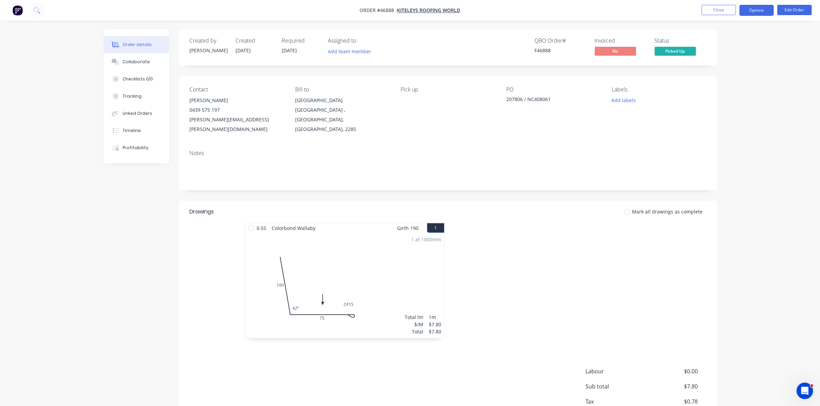
click at [752, 15] on button "Options" at bounding box center [756, 10] width 34 height 11
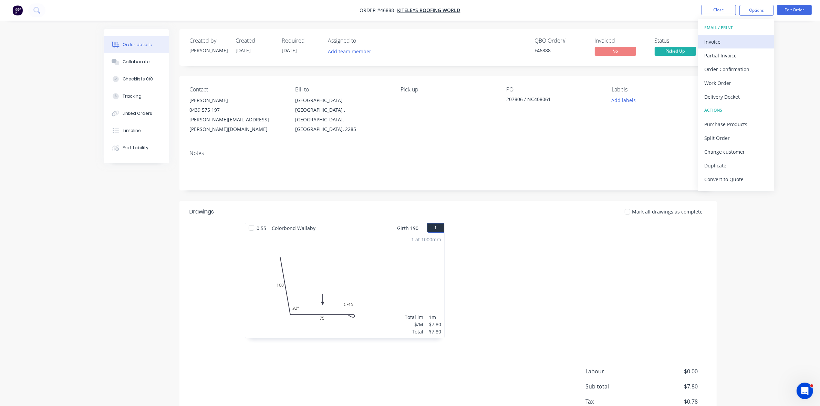
click at [744, 37] on div "Invoice" at bounding box center [735, 42] width 63 height 10
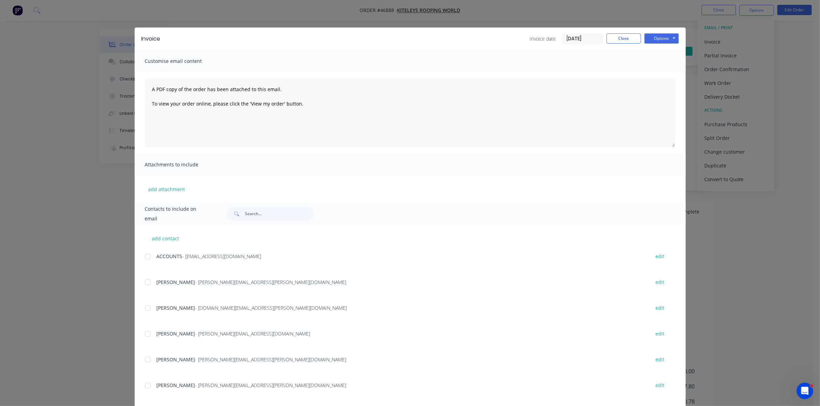
click at [144, 257] on div at bounding box center [148, 257] width 14 height 14
click at [145, 335] on div at bounding box center [148, 334] width 14 height 14
click at [584, 40] on input "[DATE]" at bounding box center [582, 39] width 41 height 10
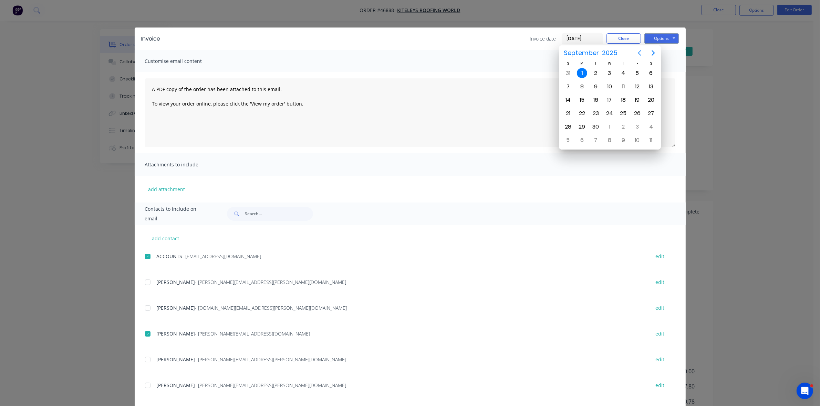
click at [639, 53] on icon "Previous page" at bounding box center [639, 53] width 8 height 8
click at [596, 102] on div "12" at bounding box center [595, 100] width 10 height 10
type input "[DATE]"
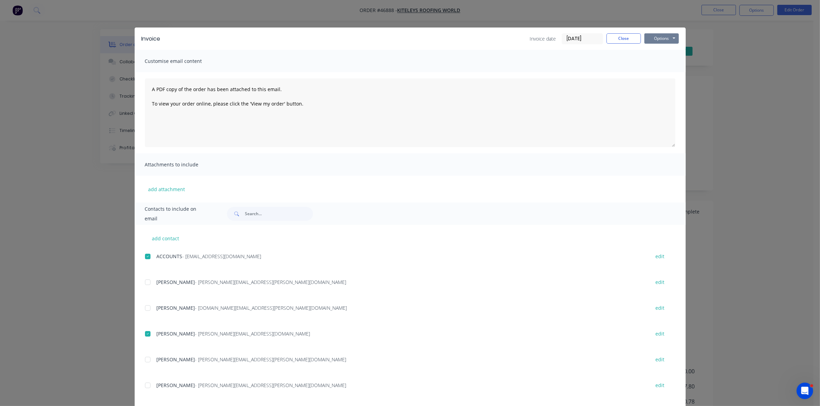
click at [658, 41] on button "Options" at bounding box center [661, 38] width 34 height 10
click at [654, 73] on button "Email" at bounding box center [666, 73] width 44 height 11
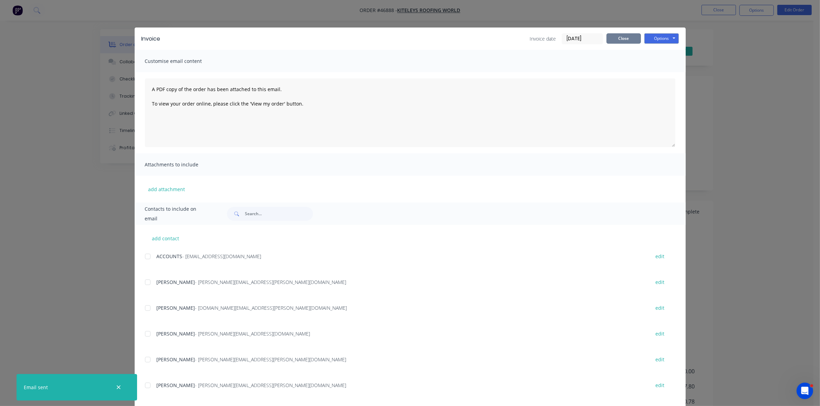
drag, startPoint x: 622, startPoint y: 34, endPoint x: 679, endPoint y: 25, distance: 58.1
click at [625, 34] on button "Close" at bounding box center [623, 38] width 34 height 10
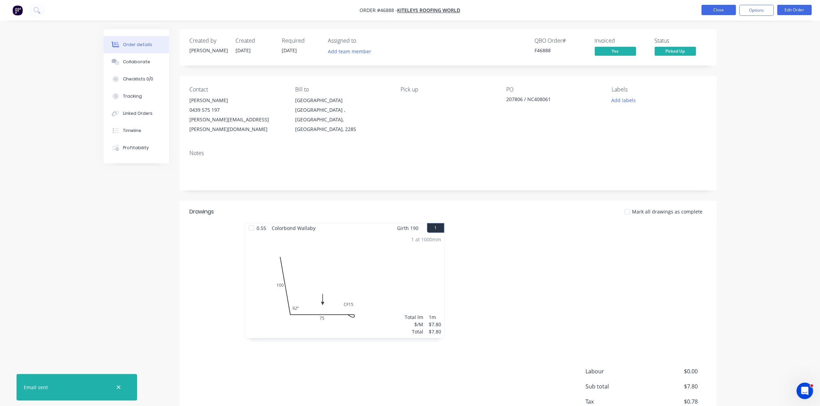
click at [713, 12] on button "Close" at bounding box center [718, 10] width 34 height 10
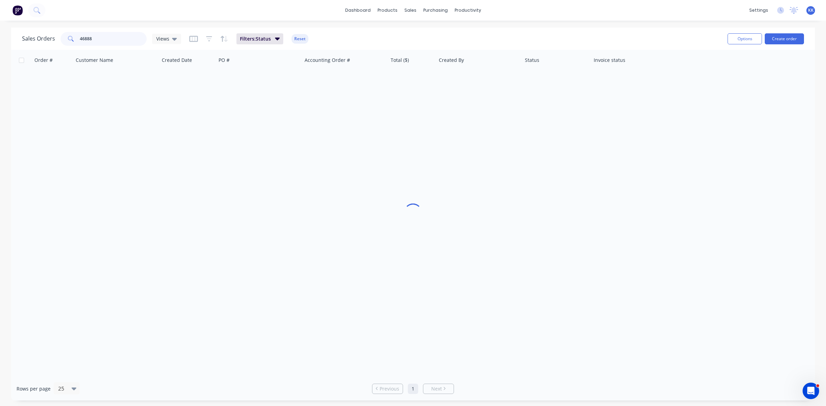
drag, startPoint x: 122, startPoint y: 37, endPoint x: 74, endPoint y: 41, distance: 48.3
click at [74, 40] on div "46888" at bounding box center [104, 39] width 86 height 14
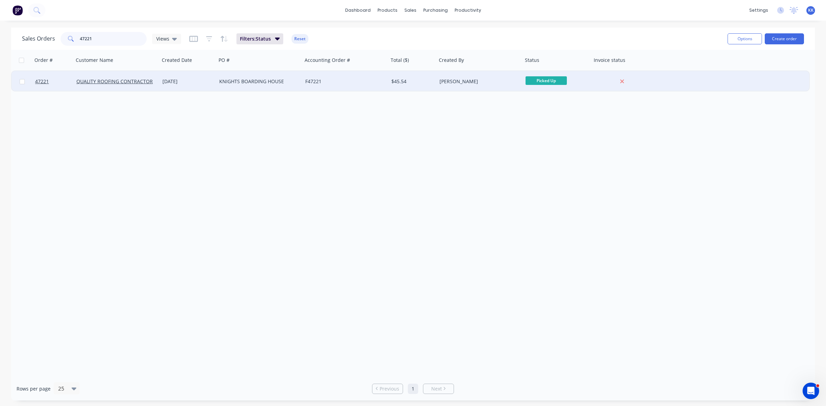
type input "47221"
click at [326, 85] on div "F47221" at bounding box center [346, 81] width 86 height 21
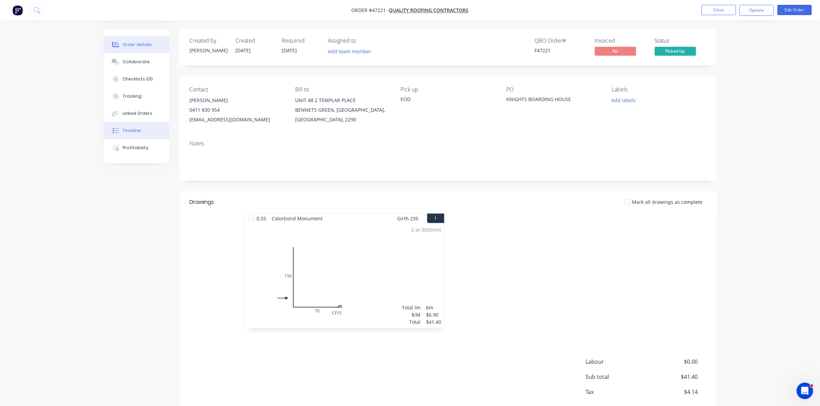
click at [125, 129] on div "Timeline" at bounding box center [132, 131] width 18 height 6
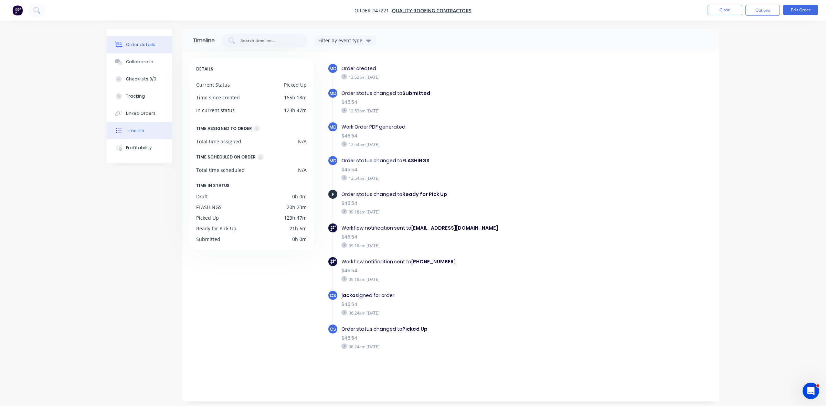
click at [145, 45] on div "Order details" at bounding box center [140, 45] width 29 height 6
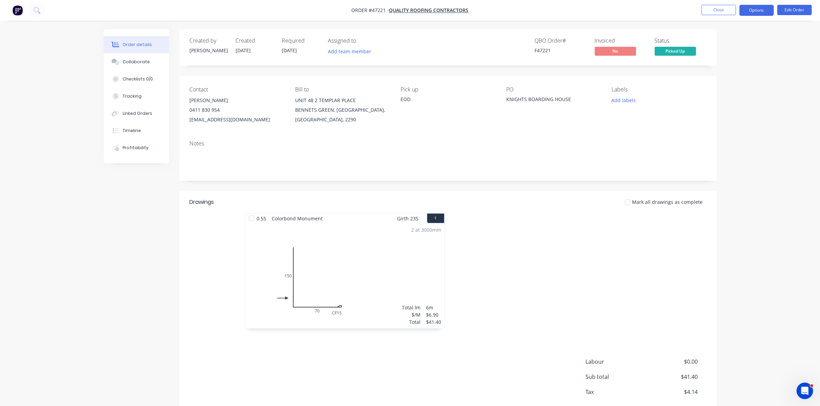
drag, startPoint x: 765, startPoint y: 10, endPoint x: 751, endPoint y: 9, distance: 13.9
click at [764, 10] on button "Options" at bounding box center [756, 10] width 34 height 11
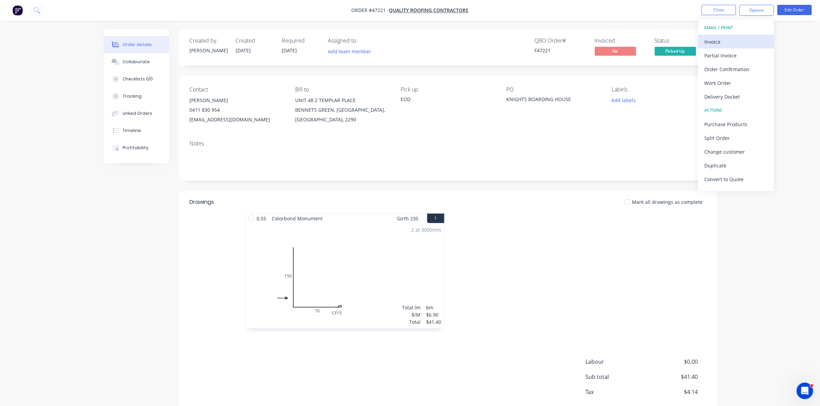
click at [727, 41] on div "Invoice" at bounding box center [735, 42] width 63 height 10
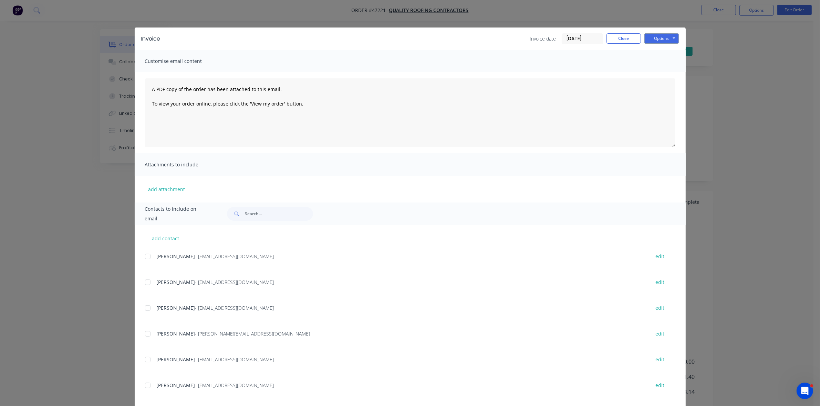
click at [585, 36] on input "[DATE]" at bounding box center [582, 39] width 41 height 10
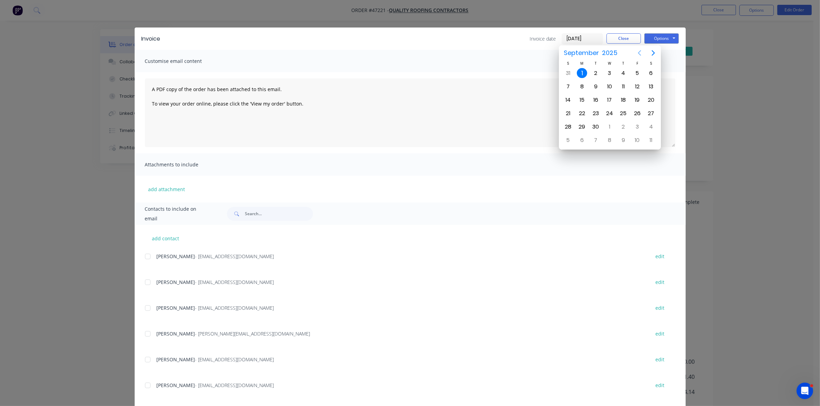
click at [639, 54] on icon "Previous page" at bounding box center [638, 53] width 3 height 6
click at [591, 129] on div "26" at bounding box center [596, 126] width 14 height 13
type input "[DATE]"
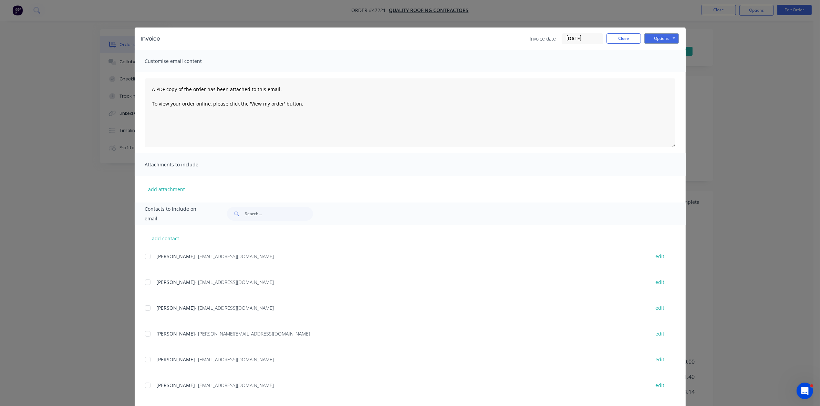
drag, startPoint x: 141, startPoint y: 307, endPoint x: 150, endPoint y: 307, distance: 8.3
click at [142, 307] on div at bounding box center [148, 309] width 14 height 14
click at [650, 38] on button "Options" at bounding box center [661, 38] width 34 height 10
click at [654, 69] on button "Email" at bounding box center [666, 73] width 44 height 11
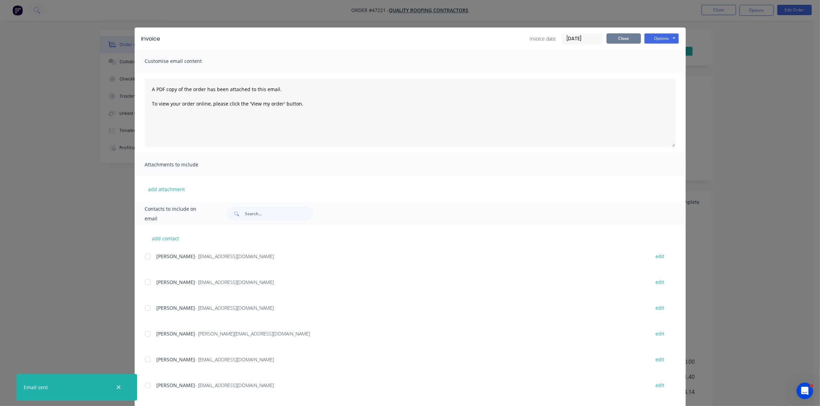
click at [620, 39] on button "Close" at bounding box center [623, 38] width 34 height 10
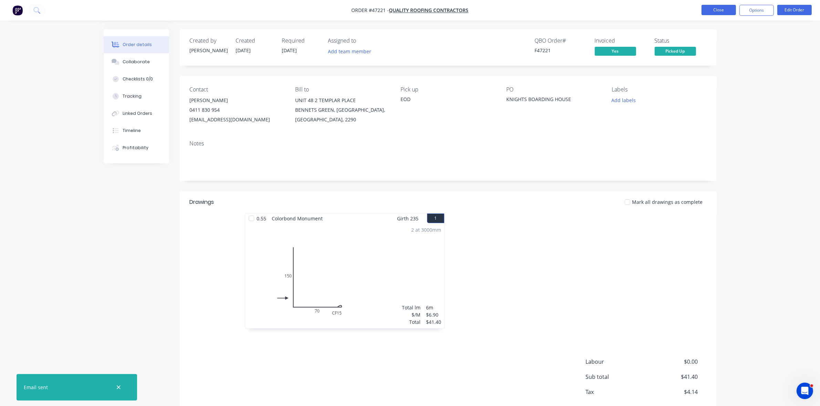
click at [726, 11] on button "Close" at bounding box center [718, 10] width 34 height 10
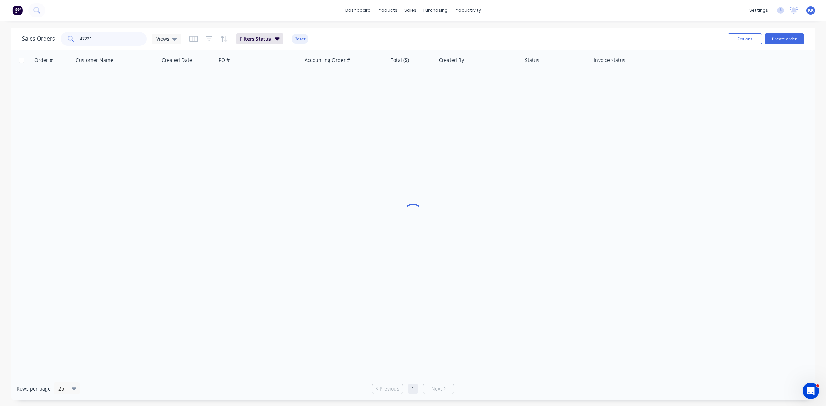
drag, startPoint x: 125, startPoint y: 35, endPoint x: 62, endPoint y: 41, distance: 62.6
click at [62, 41] on div "47221" at bounding box center [104, 39] width 86 height 14
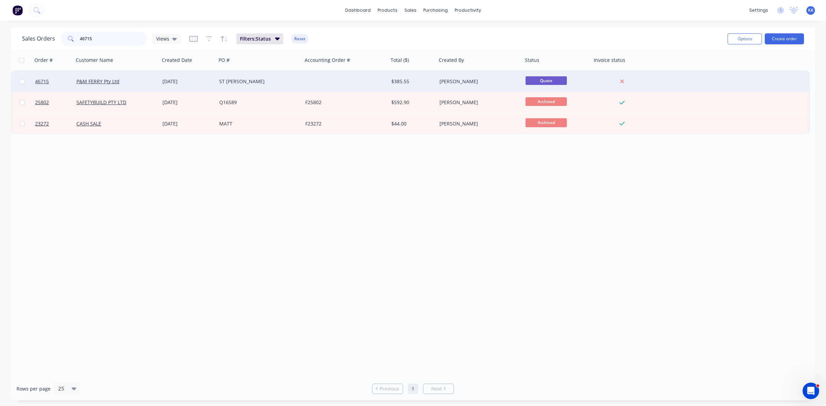
type input "46715"
click at [327, 80] on div at bounding box center [346, 81] width 86 height 21
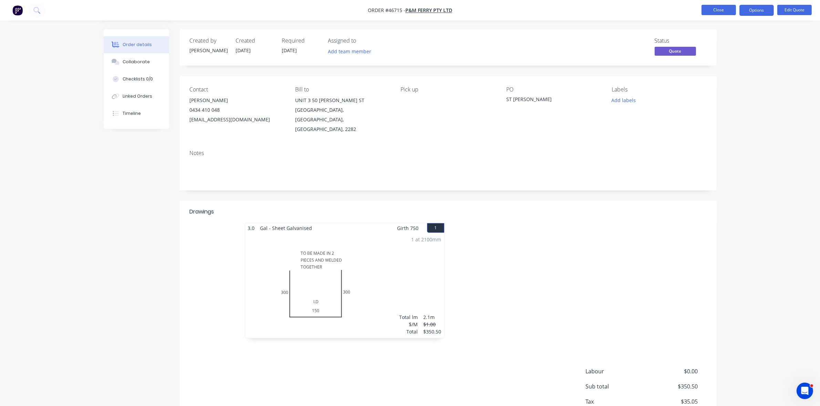
drag, startPoint x: 711, startPoint y: 12, endPoint x: 707, endPoint y: 14, distance: 4.8
click at [707, 14] on button "Close" at bounding box center [718, 10] width 34 height 10
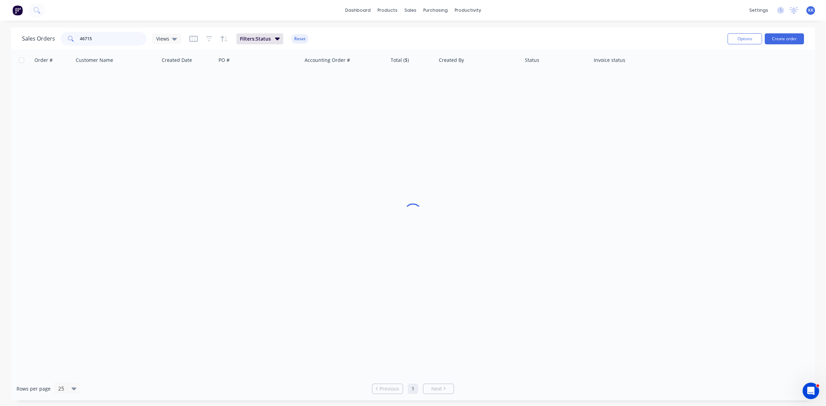
drag, startPoint x: 91, startPoint y: 38, endPoint x: 73, endPoint y: 35, distance: 17.7
click at [73, 35] on div "46715" at bounding box center [104, 39] width 86 height 14
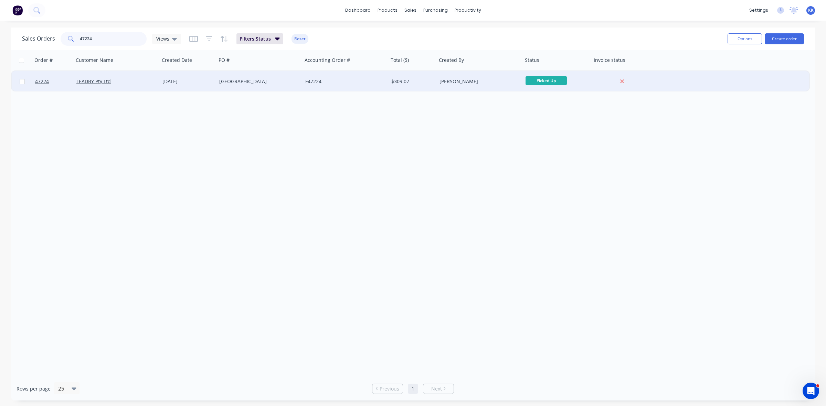
type input "47224"
click at [317, 79] on div "F47224" at bounding box center [343, 81] width 76 height 7
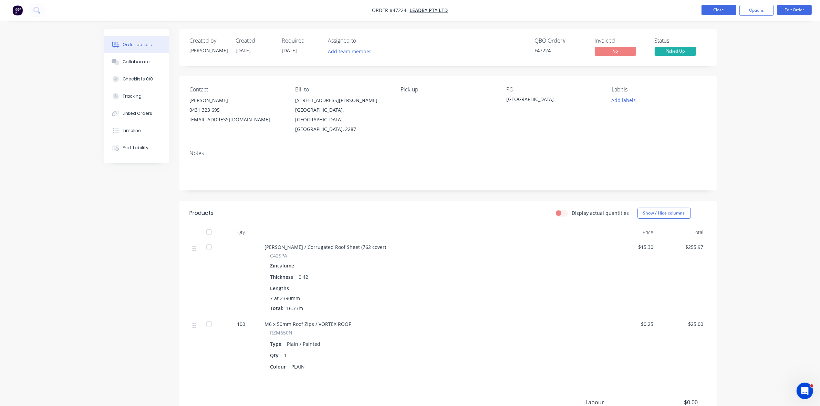
click at [725, 13] on button "Close" at bounding box center [718, 10] width 34 height 10
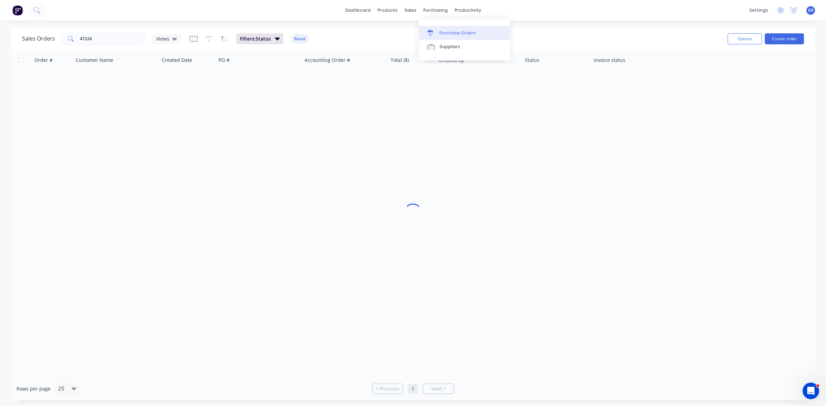
click at [452, 33] on div "Purchase Orders" at bounding box center [458, 33] width 36 height 6
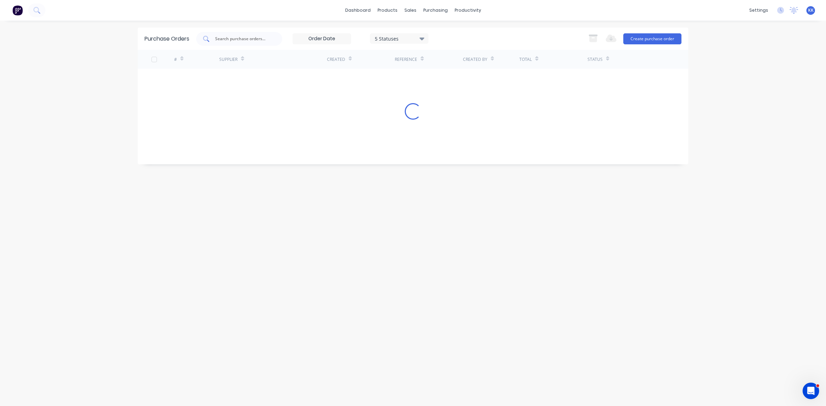
click at [234, 39] on input "text" at bounding box center [242, 38] width 57 height 7
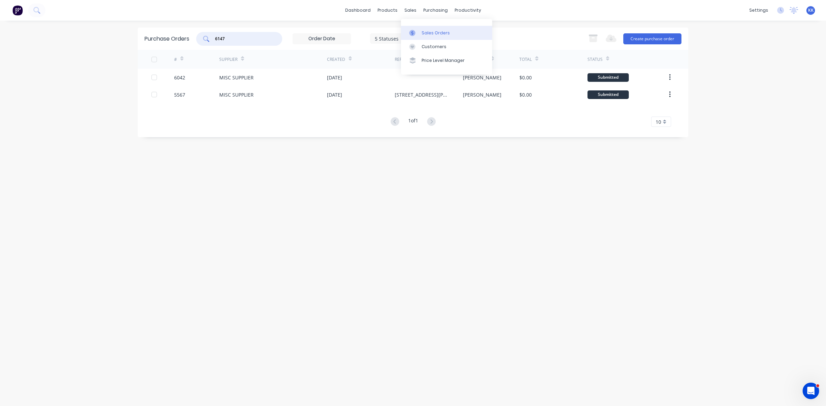
type input "6147"
click at [417, 30] on link "Sales Orders" at bounding box center [446, 33] width 91 height 14
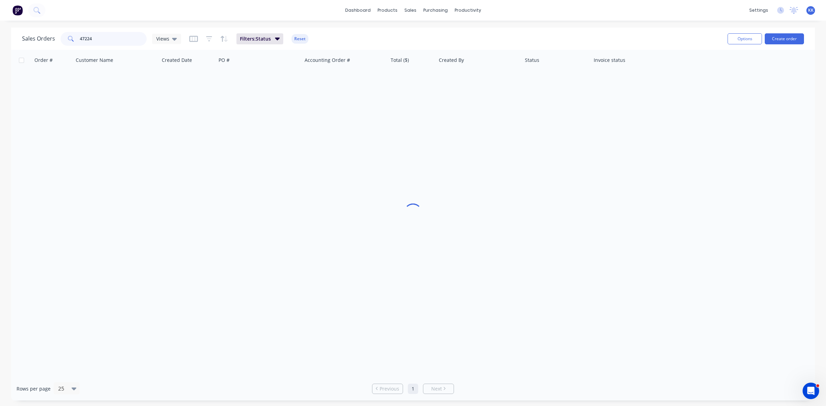
click at [84, 34] on input "47224" at bounding box center [113, 39] width 67 height 14
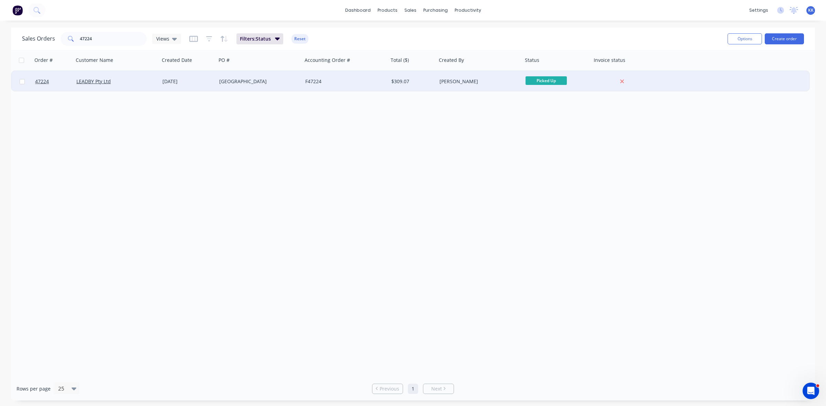
click at [282, 82] on div "[GEOGRAPHIC_DATA]" at bounding box center [257, 81] width 76 height 7
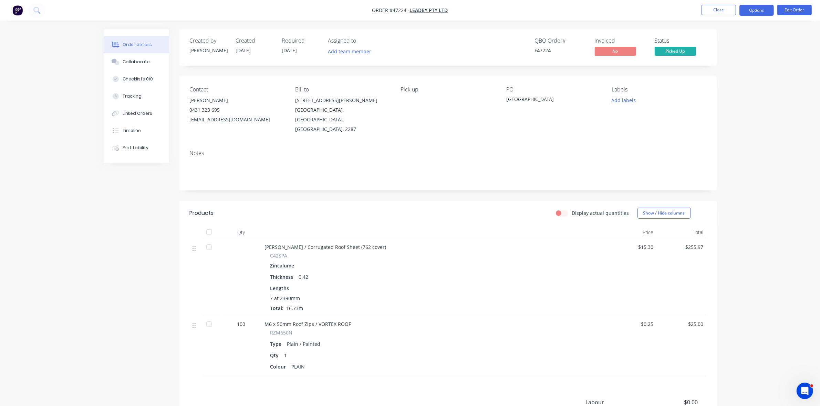
click at [760, 13] on button "Options" at bounding box center [756, 10] width 34 height 11
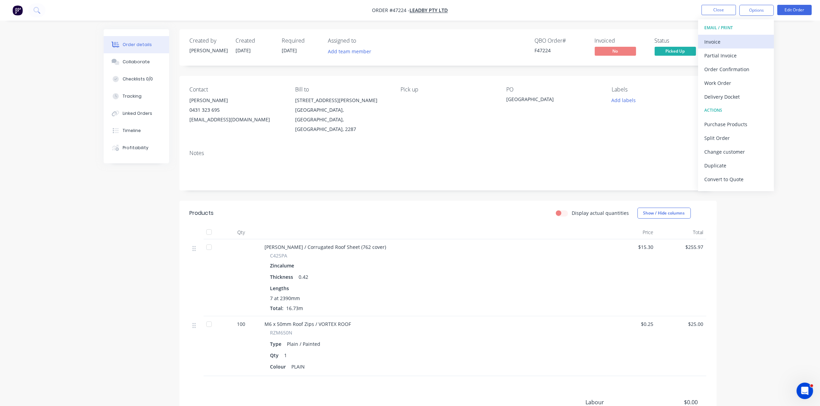
click at [739, 37] on div "Invoice" at bounding box center [735, 42] width 63 height 10
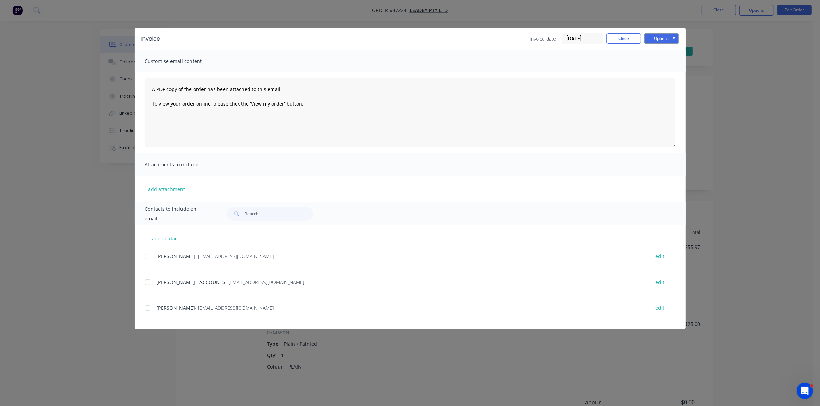
drag, startPoint x: 581, startPoint y: 38, endPoint x: 586, endPoint y: 46, distance: 9.9
click at [580, 40] on input "[DATE]" at bounding box center [582, 39] width 41 height 10
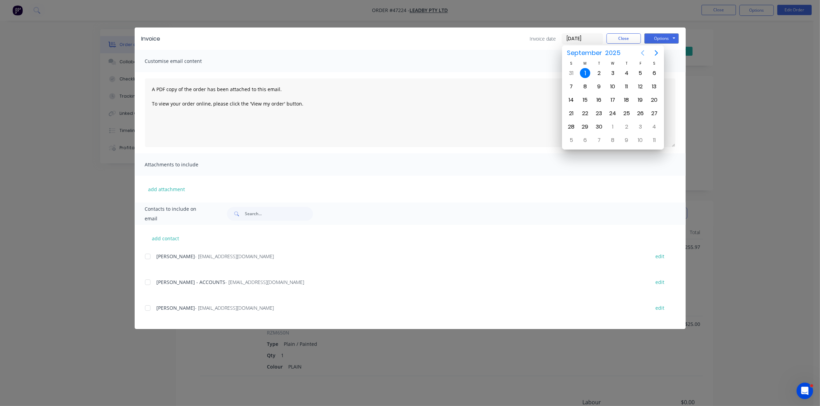
click at [644, 54] on icon "Previous page" at bounding box center [642, 53] width 8 height 8
drag, startPoint x: 637, startPoint y: 124, endPoint x: 622, endPoint y: 127, distance: 15.1
click at [637, 124] on div "29" at bounding box center [640, 127] width 10 height 10
type input "[DATE]"
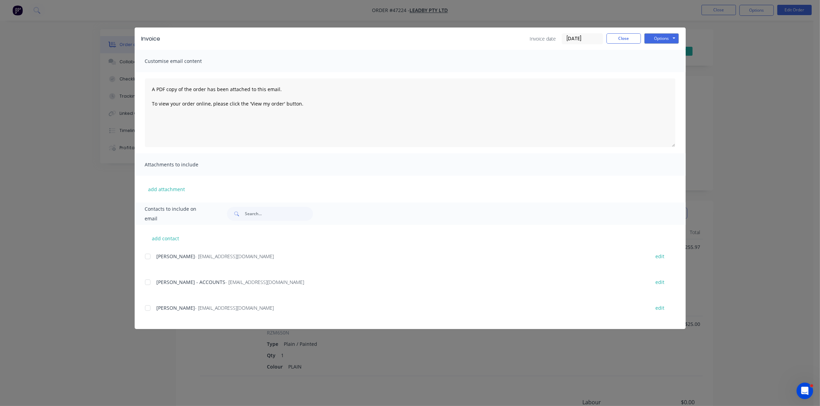
click at [145, 282] on div at bounding box center [148, 283] width 14 height 14
drag, startPoint x: 654, startPoint y: 35, endPoint x: 653, endPoint y: 45, distance: 9.7
click at [655, 35] on button "Options" at bounding box center [661, 38] width 34 height 10
click at [658, 72] on button "Email" at bounding box center [666, 73] width 44 height 11
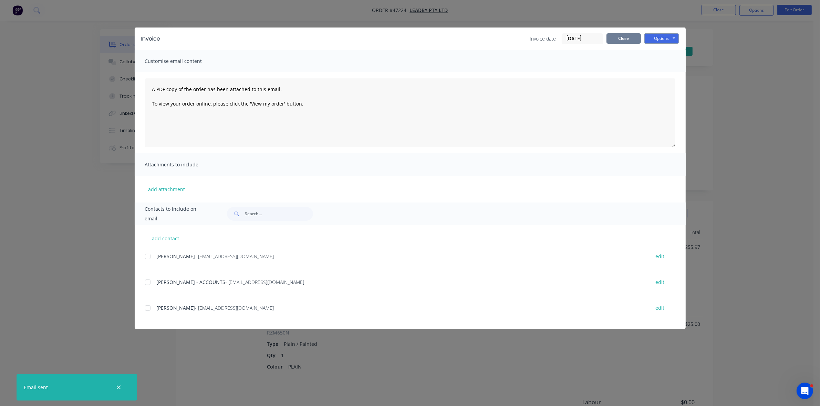
drag, startPoint x: 634, startPoint y: 36, endPoint x: 637, endPoint y: 36, distance: 3.5
click at [634, 37] on button "Close" at bounding box center [623, 38] width 34 height 10
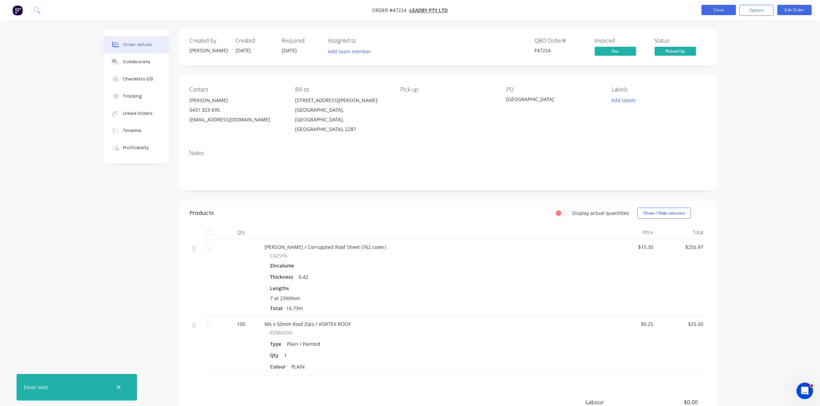
click at [719, 8] on button "Close" at bounding box center [718, 10] width 34 height 10
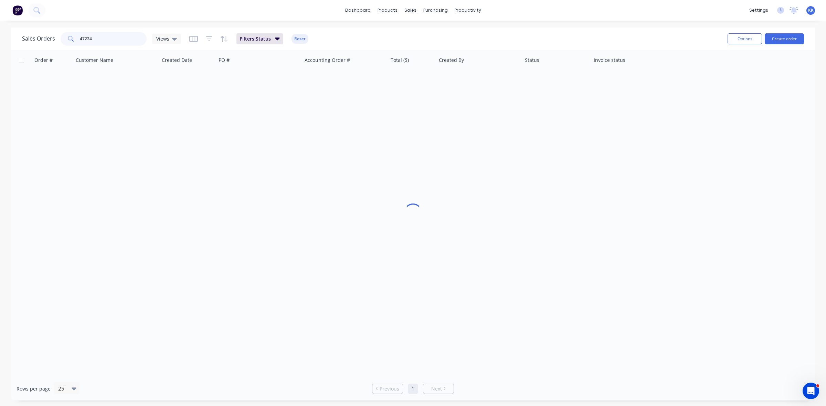
click at [67, 39] on div "47224" at bounding box center [104, 39] width 86 height 14
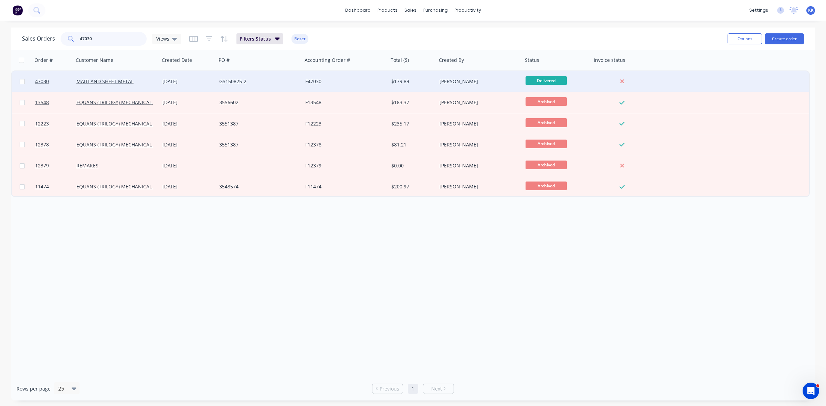
type input "47030"
click at [184, 80] on div "[DATE]" at bounding box center [187, 81] width 51 height 7
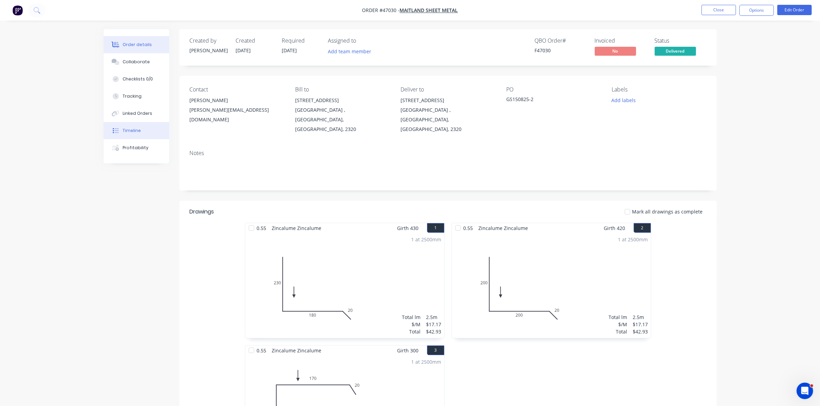
click at [135, 124] on button "Timeline" at bounding box center [136, 130] width 65 height 17
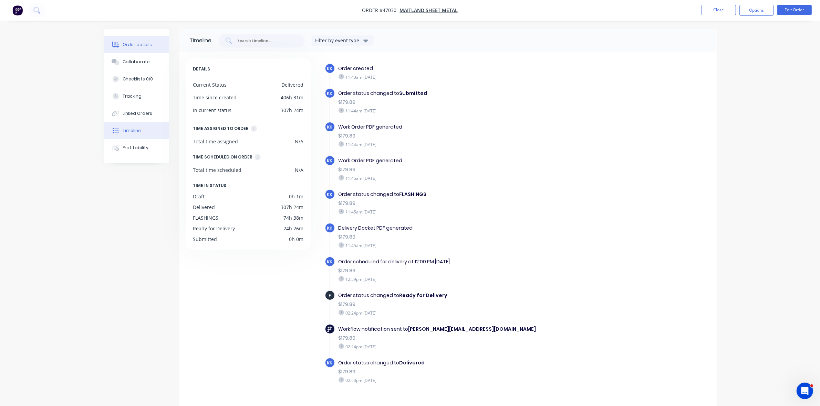
click at [136, 43] on div "Order details" at bounding box center [137, 45] width 29 height 6
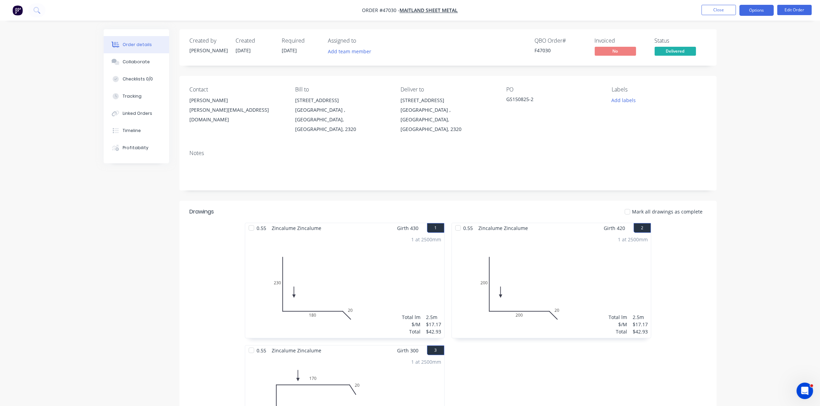
click at [753, 10] on button "Options" at bounding box center [756, 10] width 34 height 11
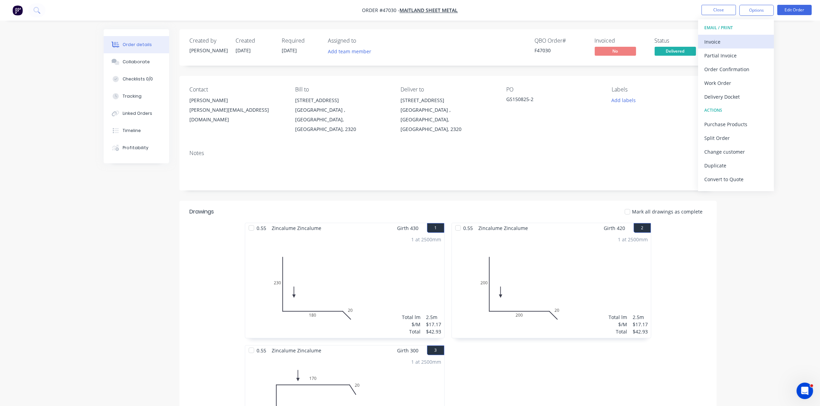
click at [735, 41] on div "Invoice" at bounding box center [735, 42] width 63 height 10
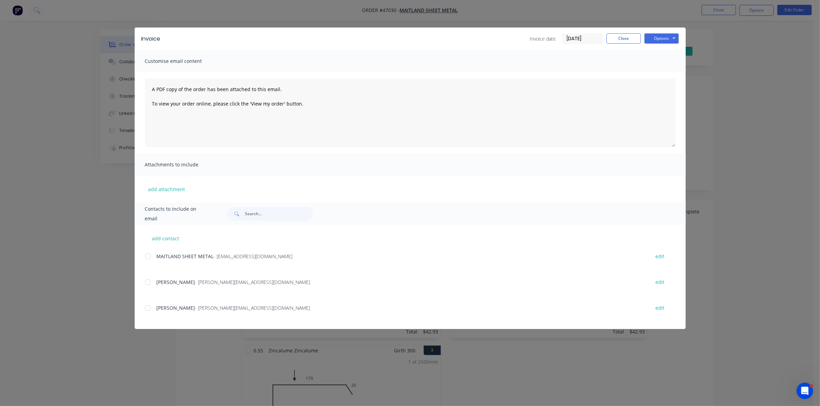
click at [592, 38] on input "[DATE]" at bounding box center [582, 39] width 41 height 10
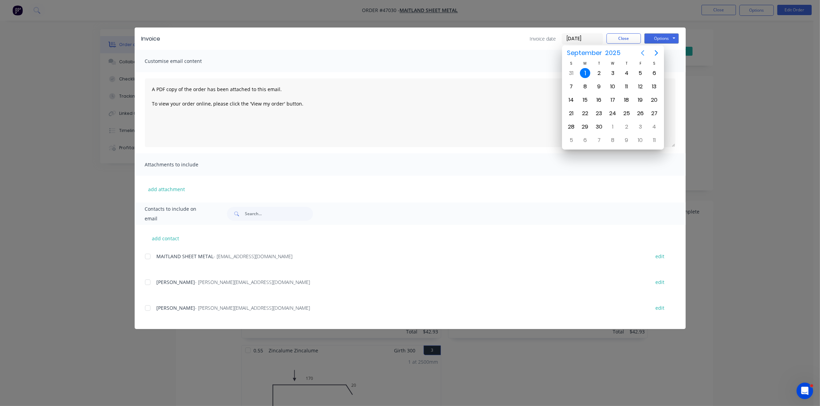
drag, startPoint x: 641, startPoint y: 54, endPoint x: 637, endPoint y: 57, distance: 4.7
click at [641, 54] on icon "Previous page" at bounding box center [642, 53] width 8 height 8
drag, startPoint x: 594, startPoint y: 112, endPoint x: 489, endPoint y: 169, distance: 119.7
click at [594, 113] on div "19" at bounding box center [598, 113] width 10 height 10
type input "[DATE]"
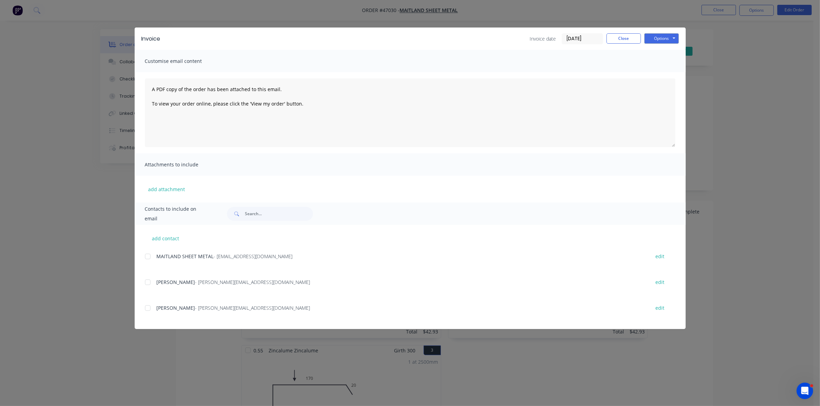
click at [147, 256] on div at bounding box center [148, 257] width 14 height 14
click at [658, 37] on button "Options" at bounding box center [661, 38] width 34 height 10
click at [659, 73] on button "Email" at bounding box center [666, 73] width 44 height 11
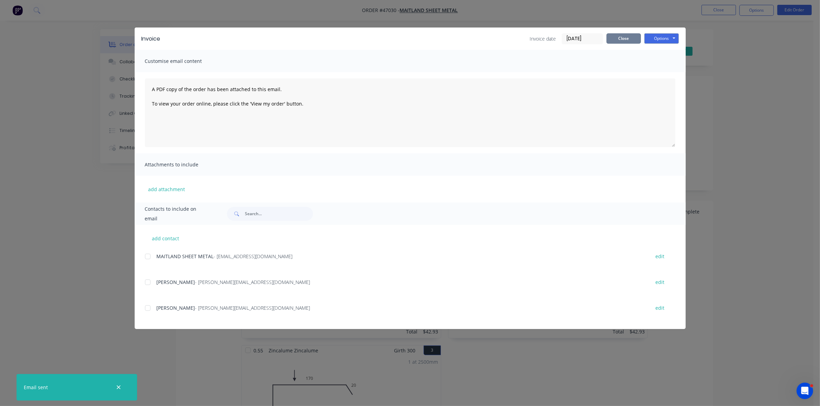
click at [624, 34] on button "Close" at bounding box center [623, 38] width 34 height 10
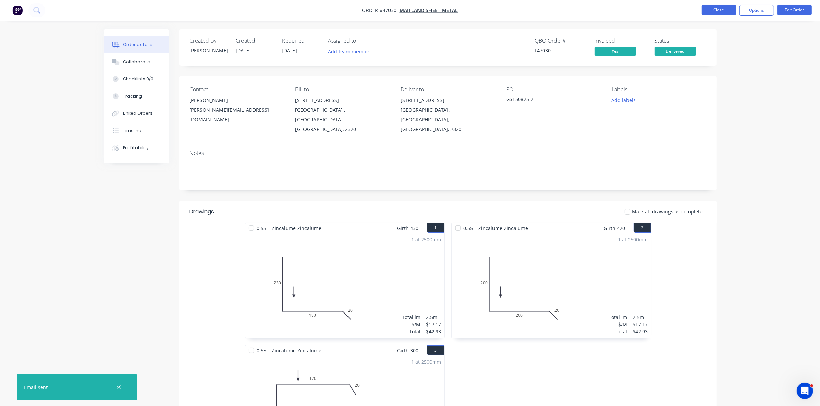
click at [715, 9] on button "Close" at bounding box center [718, 10] width 34 height 10
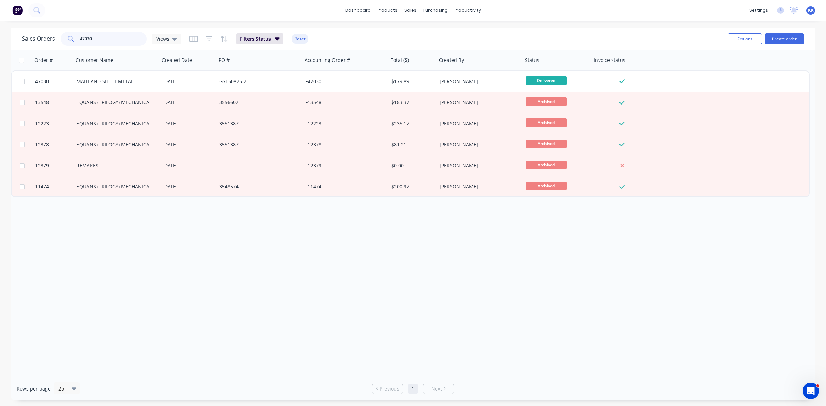
drag, startPoint x: 99, startPoint y: 39, endPoint x: 75, endPoint y: 39, distance: 23.7
click at [75, 39] on div "47030" at bounding box center [104, 39] width 86 height 14
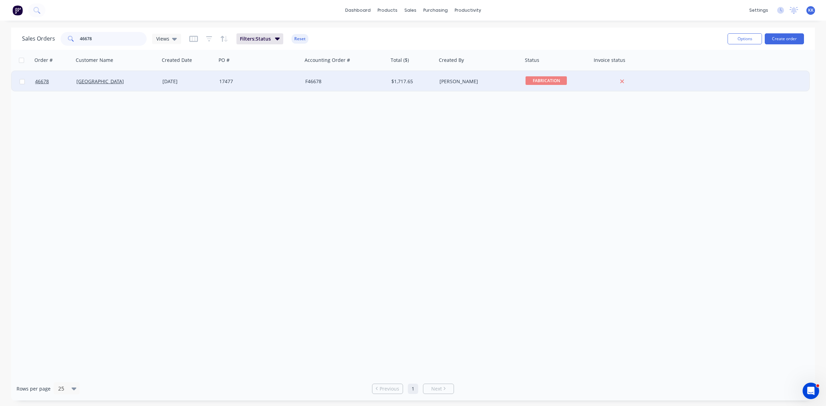
type input "46678"
click at [247, 85] on div "17477" at bounding box center [259, 81] width 86 height 21
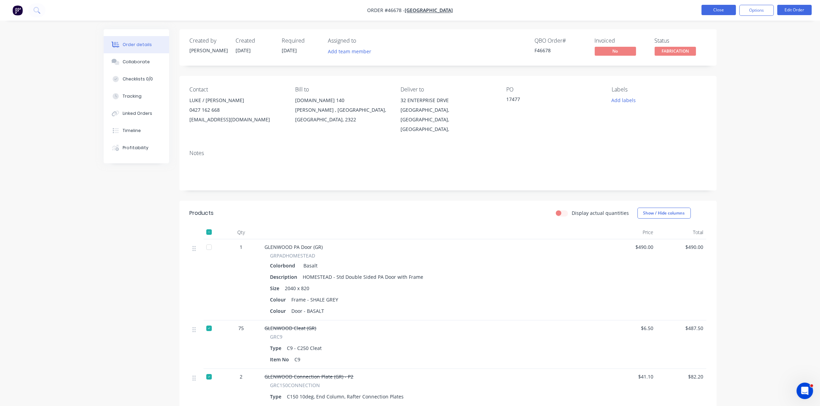
click at [705, 11] on button "Close" at bounding box center [718, 10] width 34 height 10
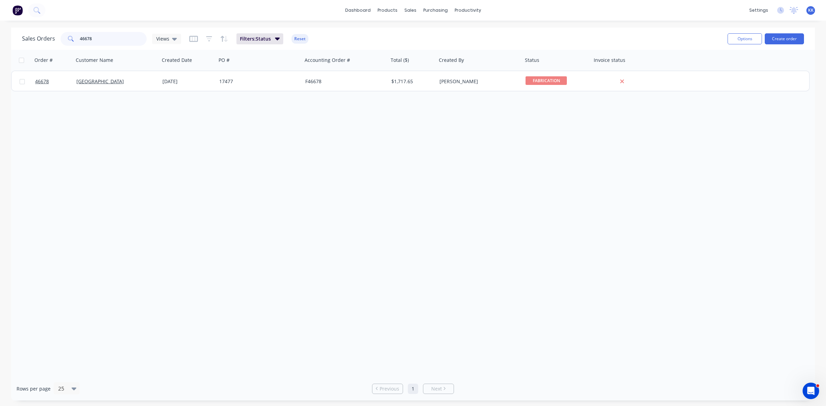
drag, startPoint x: 84, startPoint y: 35, endPoint x: 57, endPoint y: 37, distance: 27.2
click at [57, 37] on div "Sales Orders 46678 Views" at bounding box center [101, 39] width 159 height 14
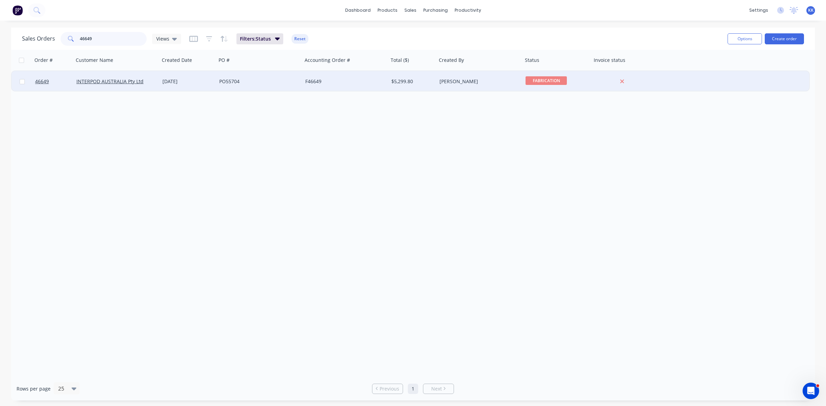
type input "46649"
click at [213, 86] on div "[DATE]" at bounding box center [188, 81] width 57 height 21
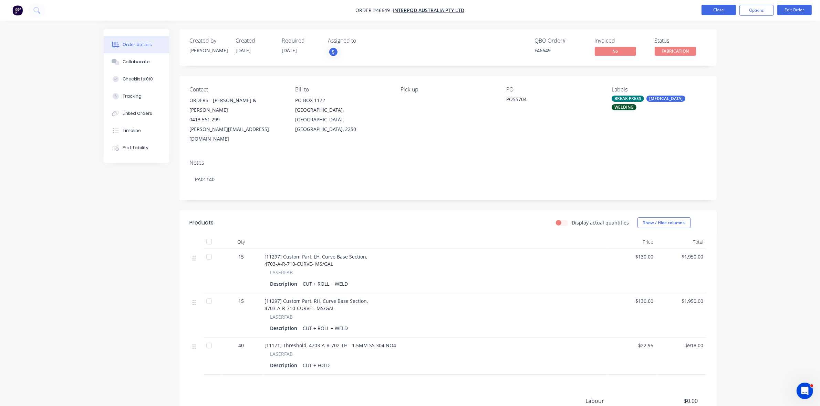
click at [705, 11] on button "Close" at bounding box center [718, 10] width 34 height 10
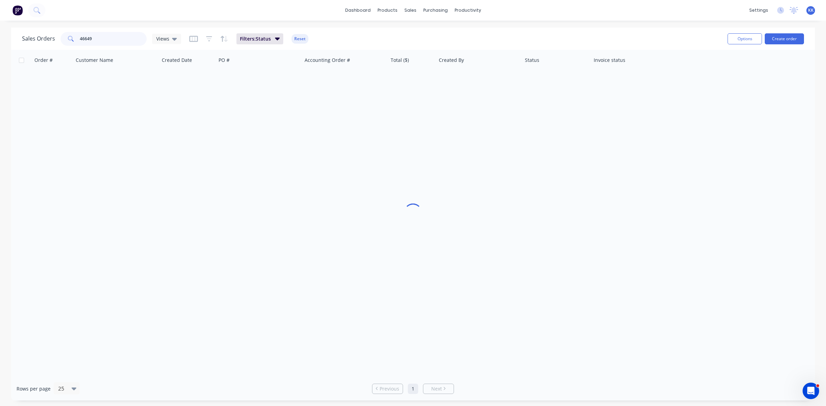
drag, startPoint x: 84, startPoint y: 39, endPoint x: 66, endPoint y: 40, distance: 18.3
click at [66, 40] on div "46649" at bounding box center [104, 39] width 86 height 14
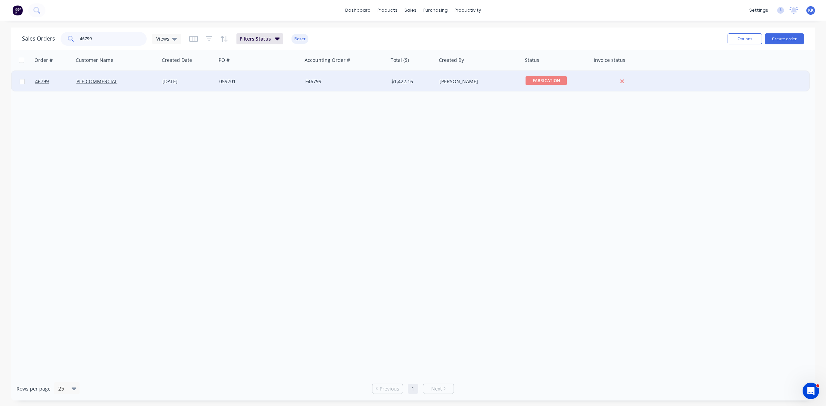
type input "46799"
drag, startPoint x: 209, startPoint y: 78, endPoint x: 212, endPoint y: 80, distance: 4.0
click at [212, 80] on div "[DATE]" at bounding box center [187, 81] width 51 height 7
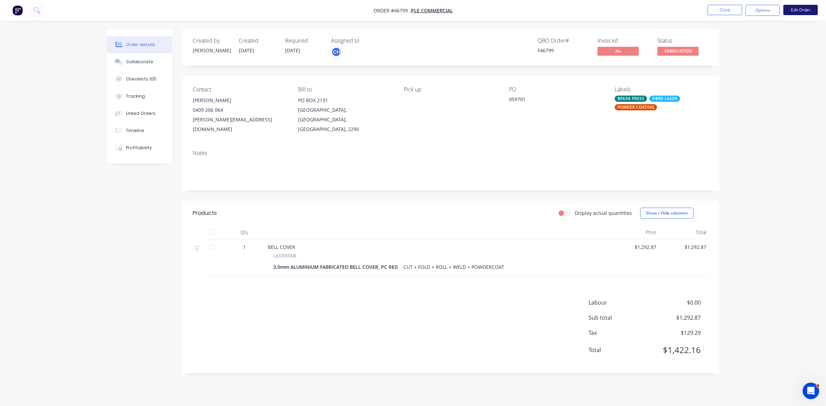
click at [791, 9] on button "Edit Order" at bounding box center [800, 10] width 34 height 10
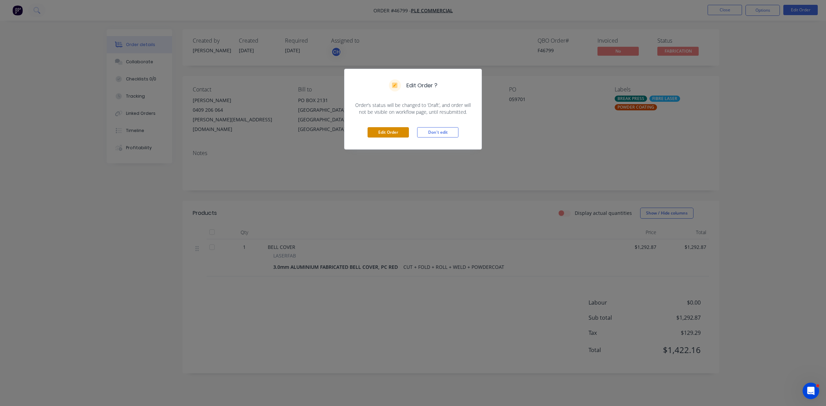
click at [402, 134] on button "Edit Order" at bounding box center [388, 132] width 41 height 10
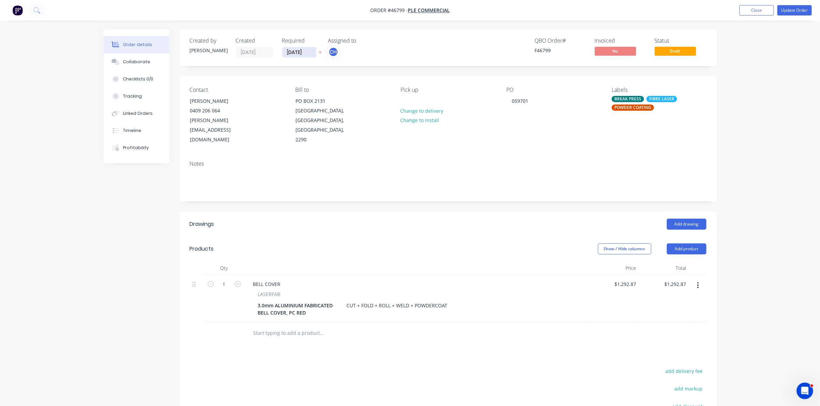
click at [305, 54] on input "[DATE]" at bounding box center [299, 52] width 34 height 10
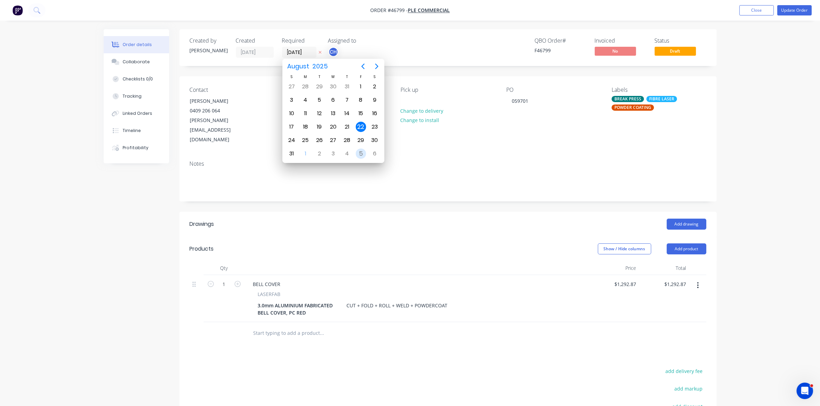
click at [358, 151] on div "5" at bounding box center [361, 154] width 10 height 10
type input "[DATE]"
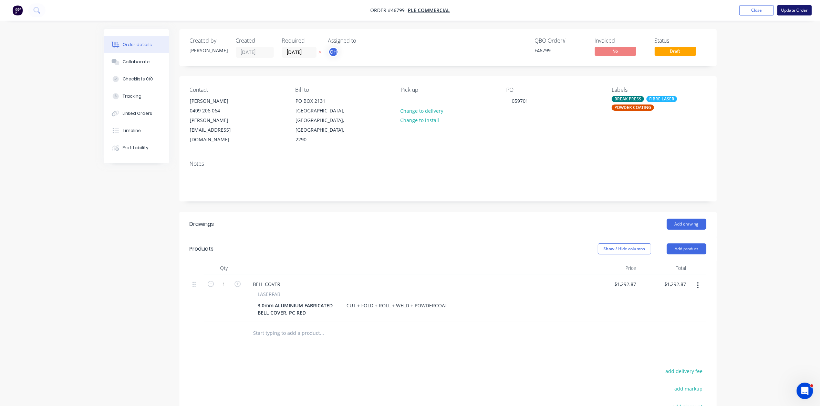
click at [791, 9] on button "Update Order" at bounding box center [794, 10] width 34 height 10
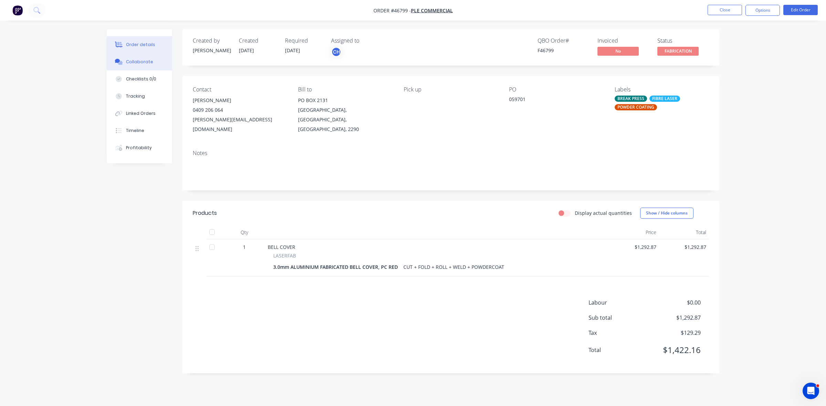
click at [135, 63] on div "Collaborate" at bounding box center [139, 62] width 27 height 6
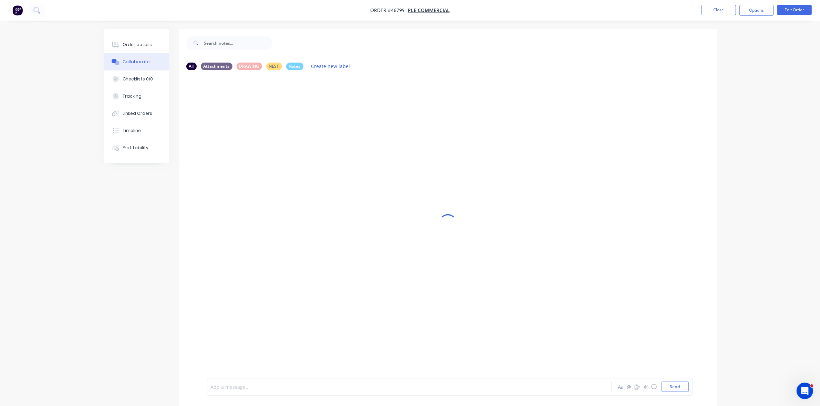
click at [255, 386] on div at bounding box center [390, 387] width 358 height 7
click at [713, 14] on button "Close" at bounding box center [718, 10] width 34 height 10
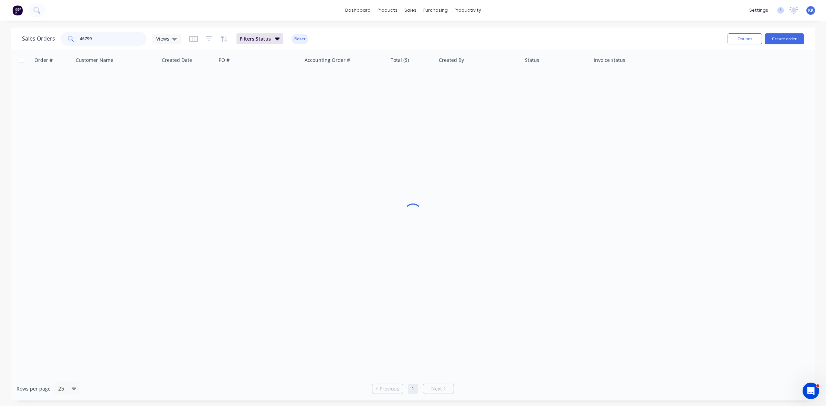
drag, startPoint x: 104, startPoint y: 36, endPoint x: 69, endPoint y: 40, distance: 35.3
click at [69, 40] on div "46799" at bounding box center [104, 39] width 86 height 14
type input "45993"
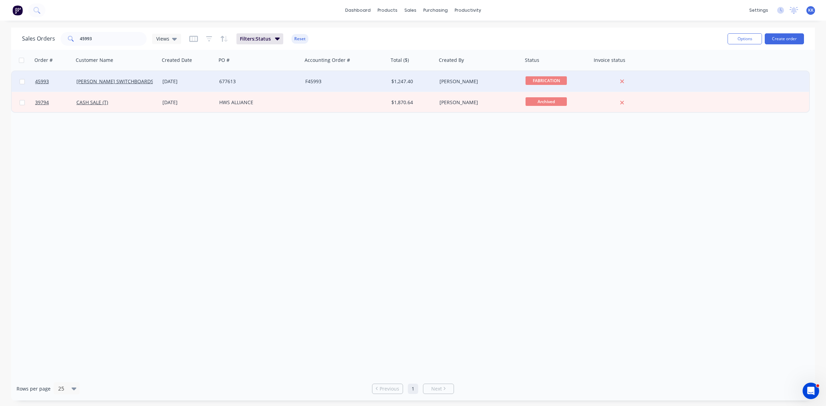
click at [219, 84] on div "677613" at bounding box center [257, 81] width 76 height 7
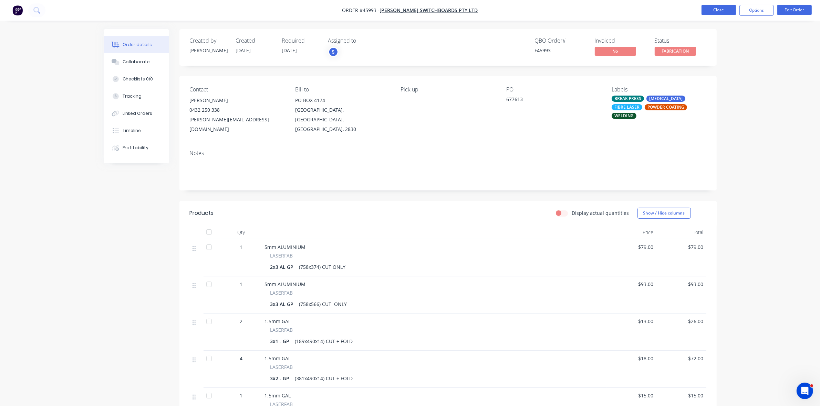
click at [726, 14] on button "Close" at bounding box center [718, 10] width 34 height 10
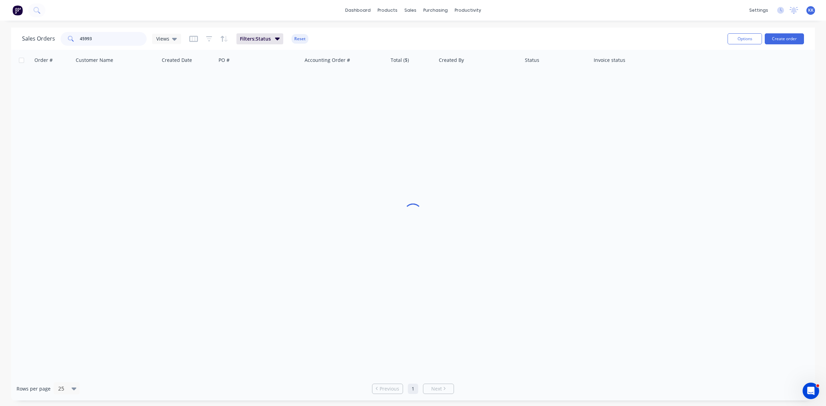
drag, startPoint x: 114, startPoint y: 34, endPoint x: 52, endPoint y: 40, distance: 62.0
click at [52, 40] on div "Sales Orders 45993 Views" at bounding box center [101, 39] width 159 height 14
type input "46798"
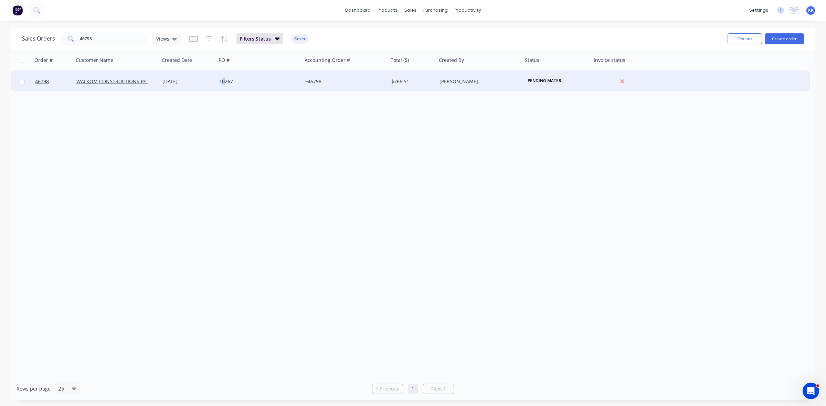
click at [223, 87] on div "10267" at bounding box center [259, 81] width 86 height 21
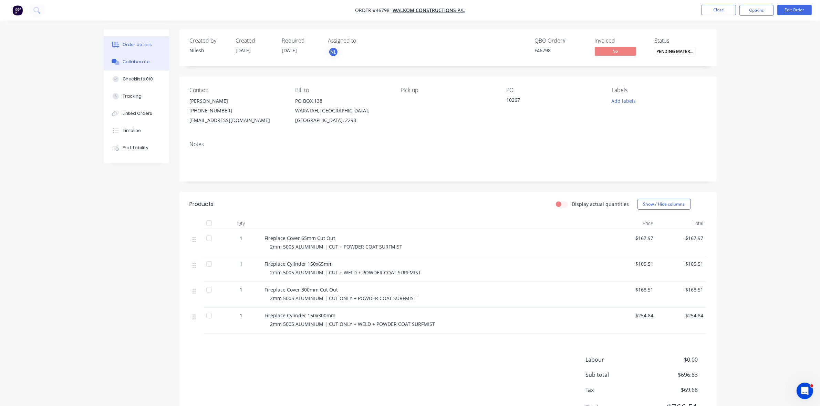
click at [130, 64] on div "Collaborate" at bounding box center [136, 62] width 27 height 6
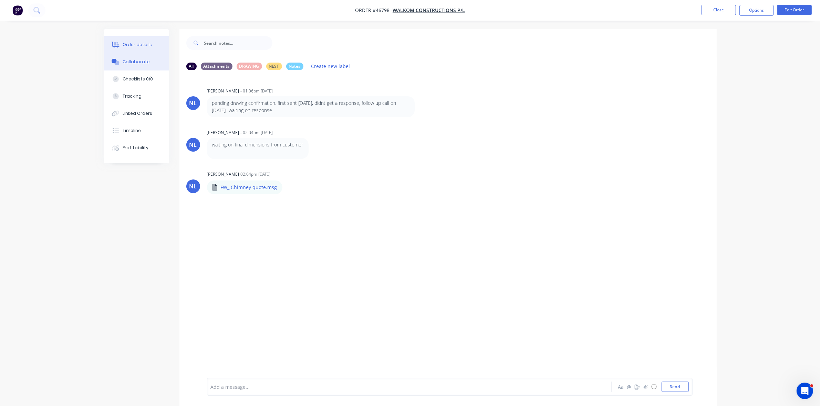
click at [138, 41] on button "Order details" at bounding box center [136, 44] width 65 height 17
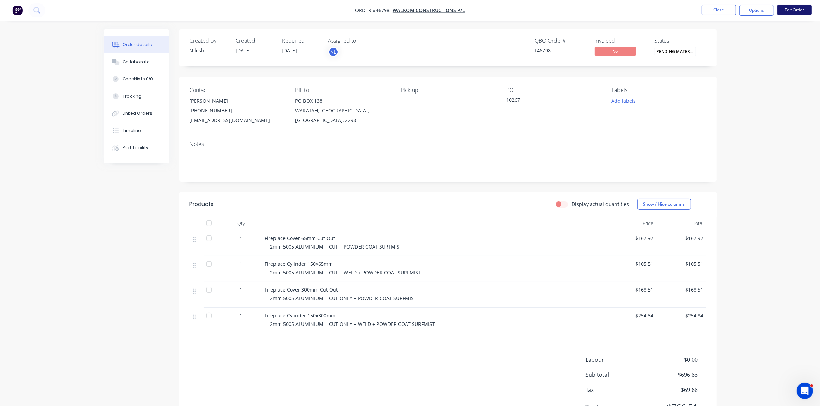
click at [784, 9] on button "Edit Order" at bounding box center [794, 10] width 34 height 10
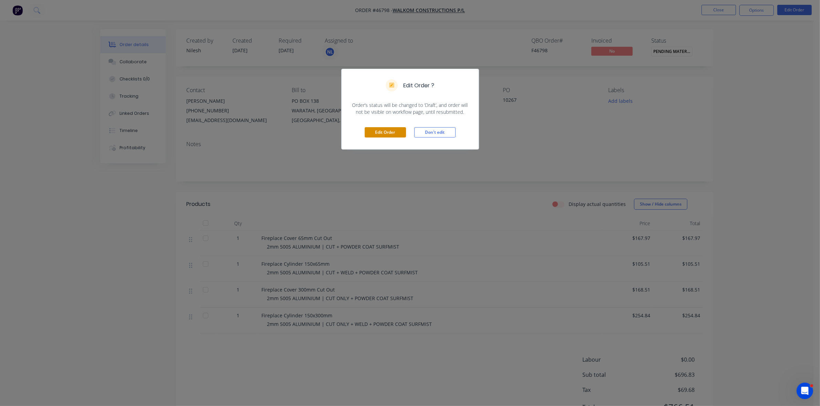
click at [381, 130] on button "Edit Order" at bounding box center [385, 132] width 41 height 10
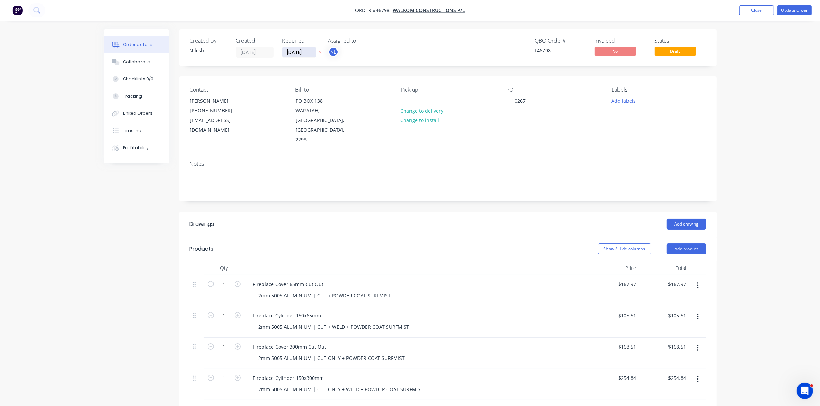
click at [302, 54] on input "20/08/25" at bounding box center [299, 52] width 34 height 10
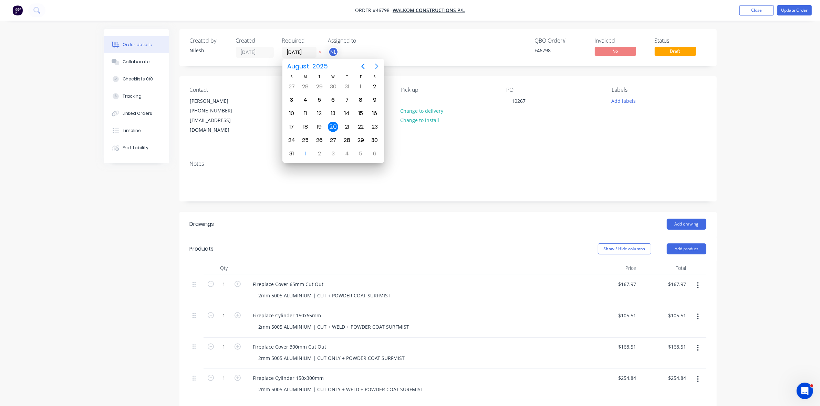
click at [376, 69] on icon "Next page" at bounding box center [376, 66] width 8 height 8
click at [361, 112] on div "19" at bounding box center [361, 113] width 10 height 10
type input "19/09/25"
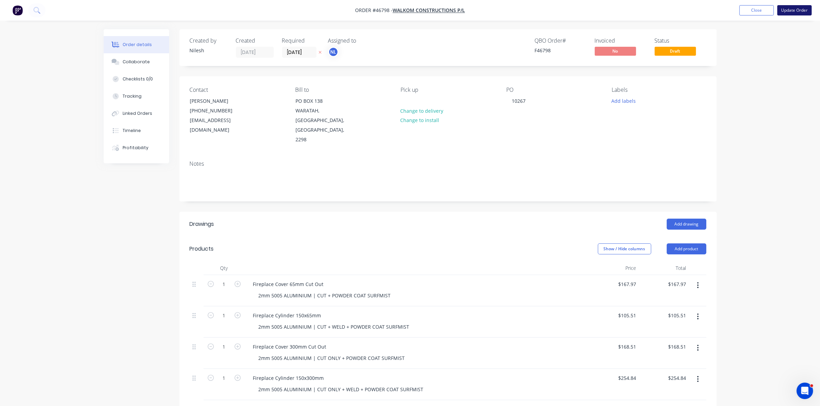
click at [794, 13] on button "Update Order" at bounding box center [794, 10] width 34 height 10
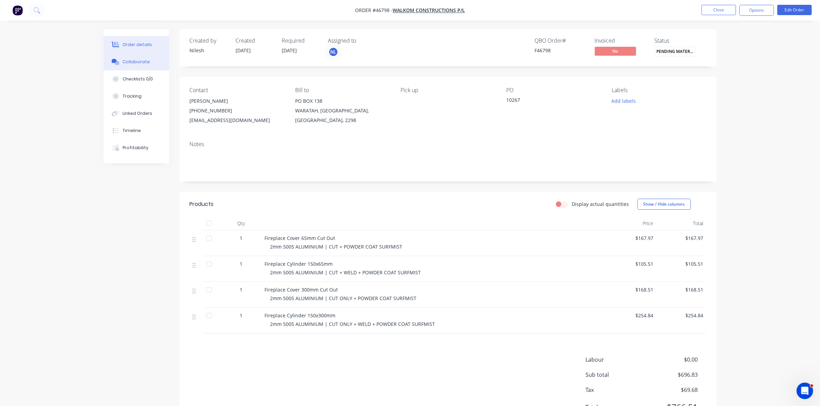
drag, startPoint x: 130, startPoint y: 64, endPoint x: 157, endPoint y: 127, distance: 68.9
click at [130, 65] on div "Collaborate" at bounding box center [136, 62] width 27 height 6
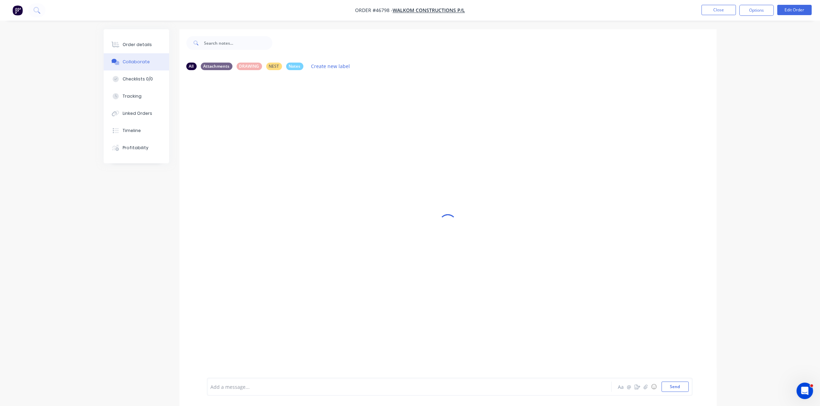
click at [236, 385] on div at bounding box center [390, 387] width 358 height 7
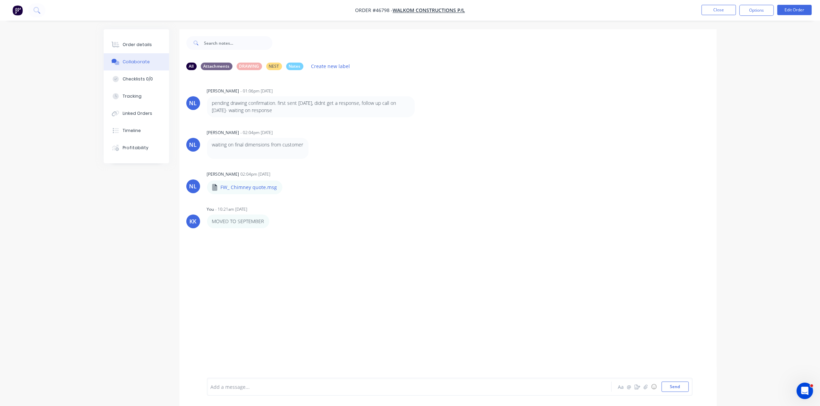
drag, startPoint x: 147, startPoint y: 44, endPoint x: 172, endPoint y: 52, distance: 26.6
click at [147, 45] on div "Order details" at bounding box center [137, 45] width 29 height 6
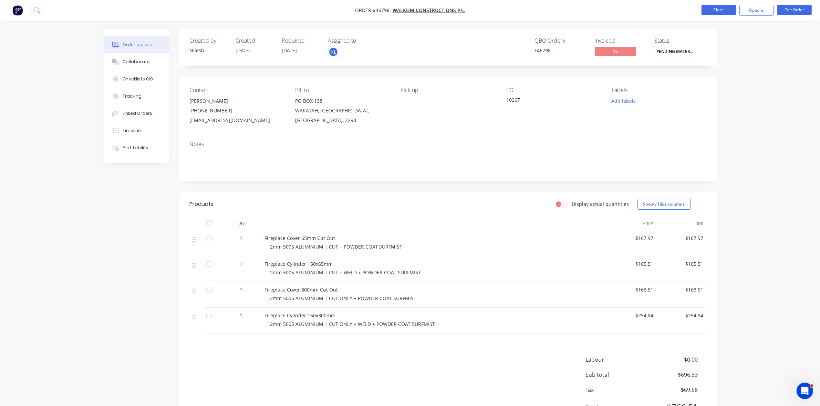
click at [708, 12] on button "Close" at bounding box center [718, 10] width 34 height 10
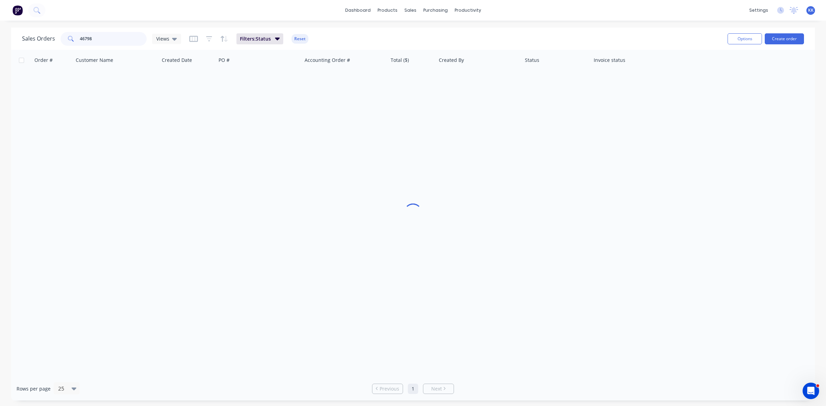
drag, startPoint x: 96, startPoint y: 37, endPoint x: 61, endPoint y: 39, distance: 35.1
click at [61, 39] on div "46798" at bounding box center [104, 39] width 86 height 14
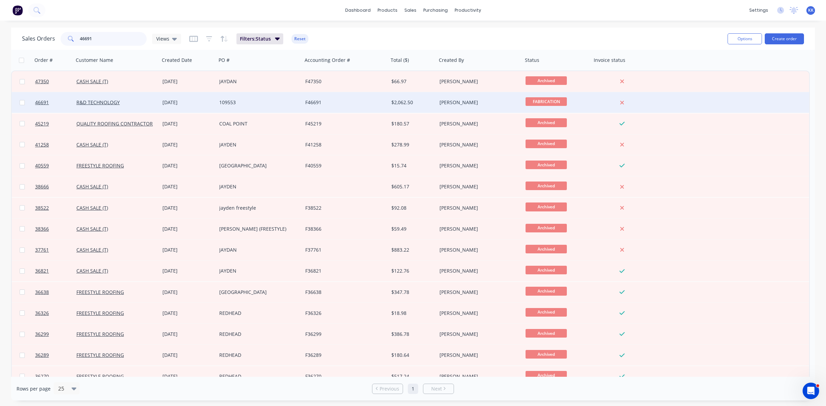
type input "46691"
click at [212, 102] on div "01 Aug 2025" at bounding box center [187, 102] width 51 height 7
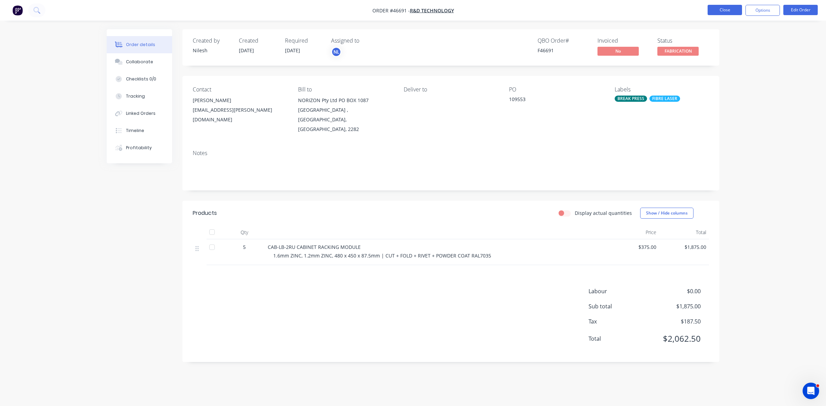
click at [722, 10] on button "Close" at bounding box center [725, 10] width 34 height 10
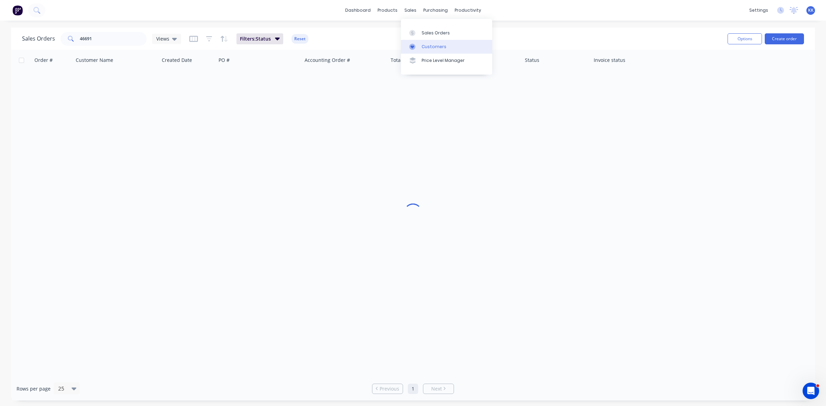
click at [422, 44] on div "Customers" at bounding box center [434, 47] width 25 height 6
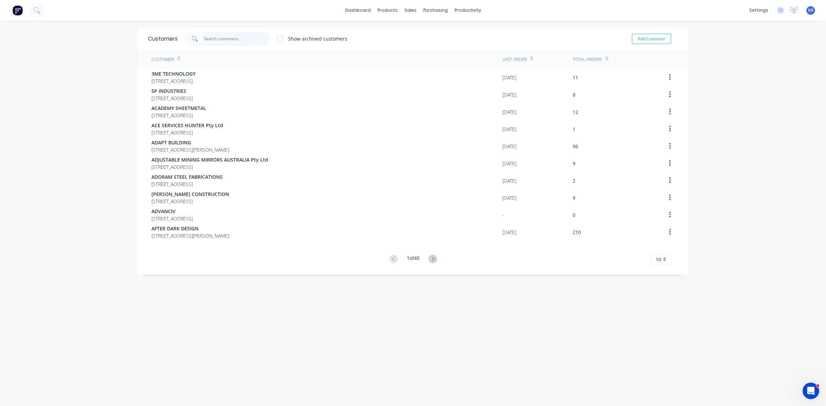
click at [238, 40] on input "text" at bounding box center [237, 39] width 67 height 14
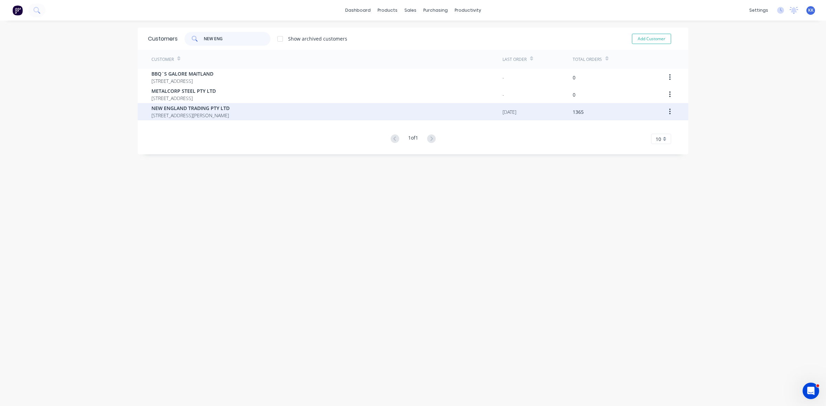
type input "NEW ENG"
click at [228, 111] on span "NEW ENGLAND TRADING PTY LTD" at bounding box center [190, 108] width 78 height 7
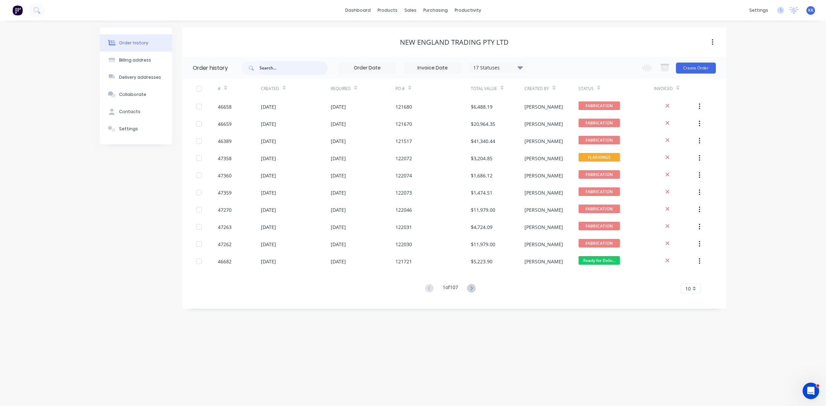
click at [275, 68] on input "text" at bounding box center [294, 68] width 68 height 14
type input "46657"
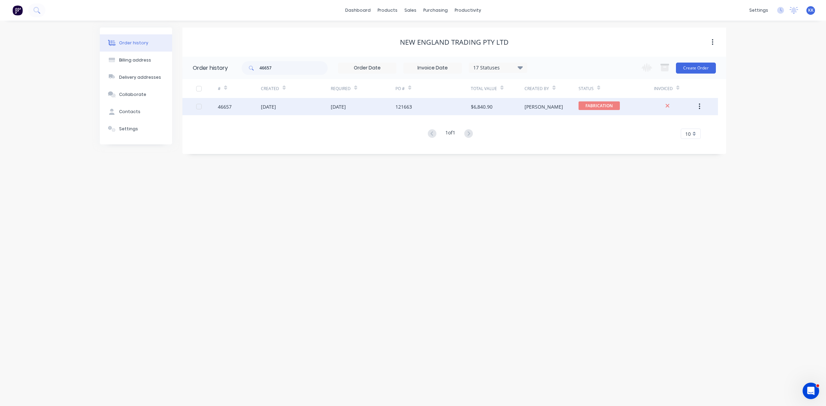
click at [293, 104] on div "31 Jul 2025" at bounding box center [296, 106] width 70 height 17
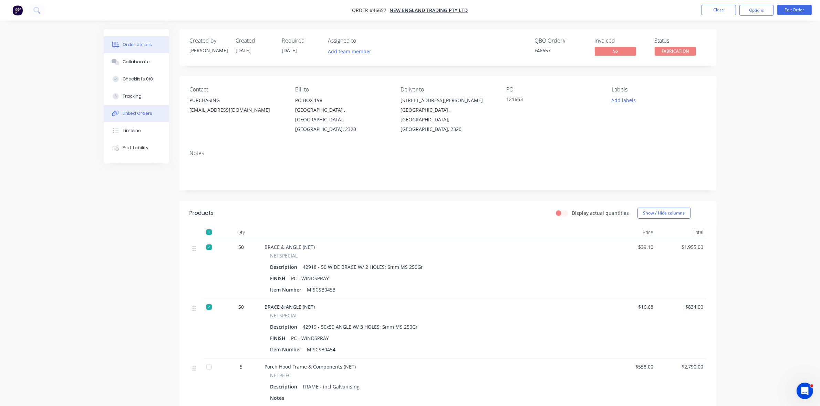
click at [137, 110] on div "Linked Orders" at bounding box center [138, 113] width 30 height 6
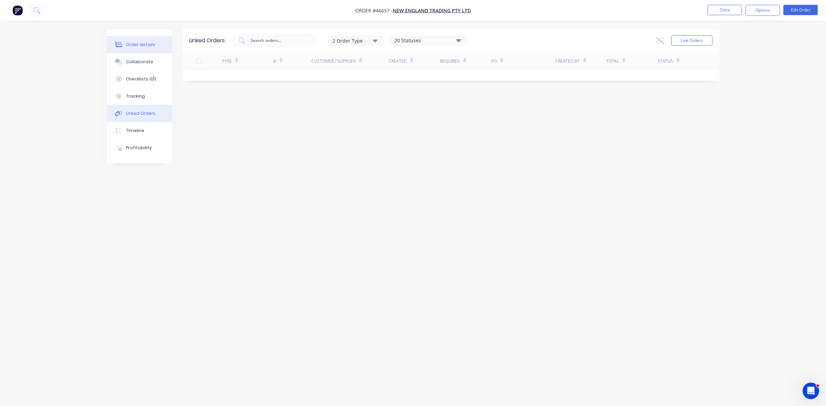
click at [142, 44] on div "Order details" at bounding box center [140, 45] width 29 height 6
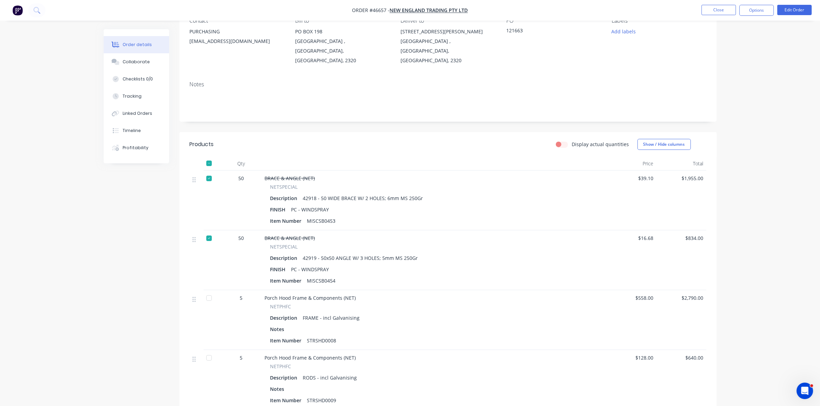
scroll to position [171, 0]
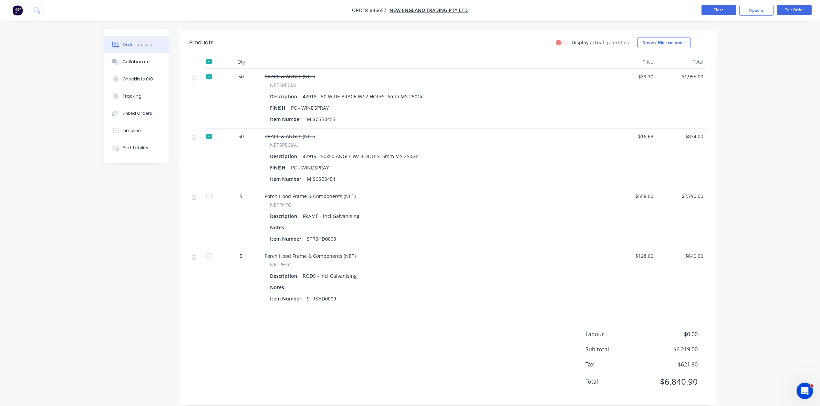
click at [711, 9] on button "Close" at bounding box center [718, 10] width 34 height 10
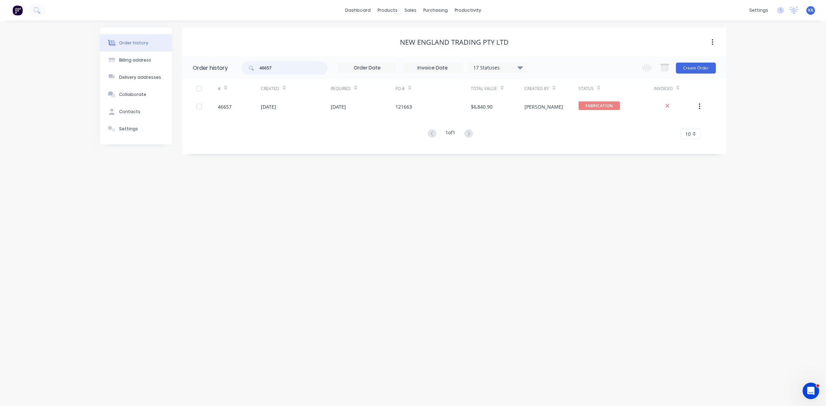
click at [249, 69] on div "46657" at bounding box center [285, 68] width 86 height 14
type input "46389"
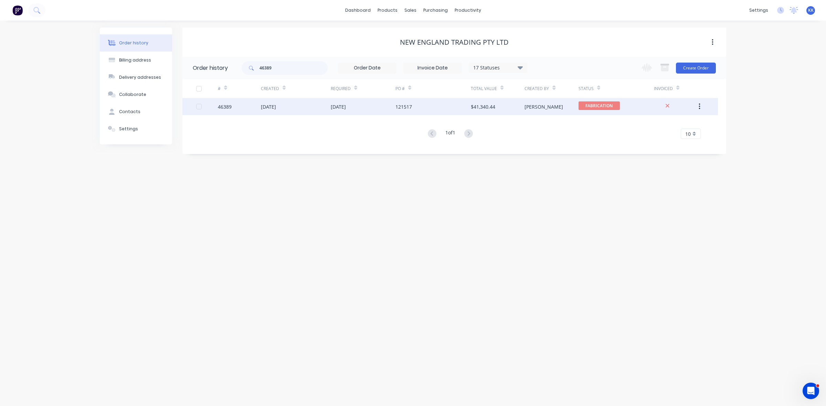
click at [428, 105] on div "121517" at bounding box center [432, 106] width 75 height 17
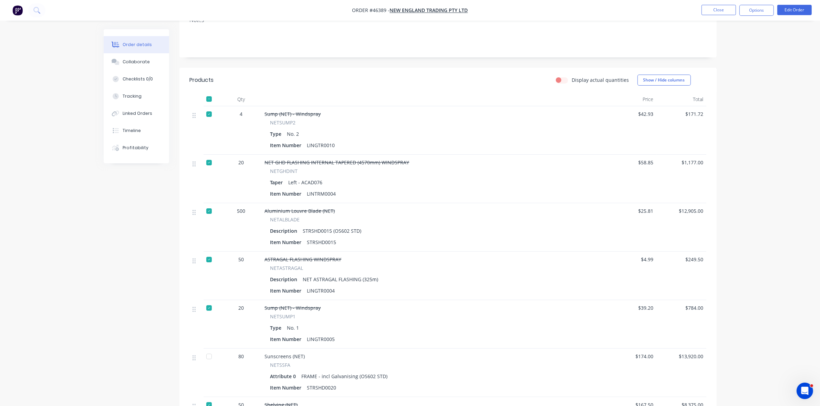
scroll to position [215, 0]
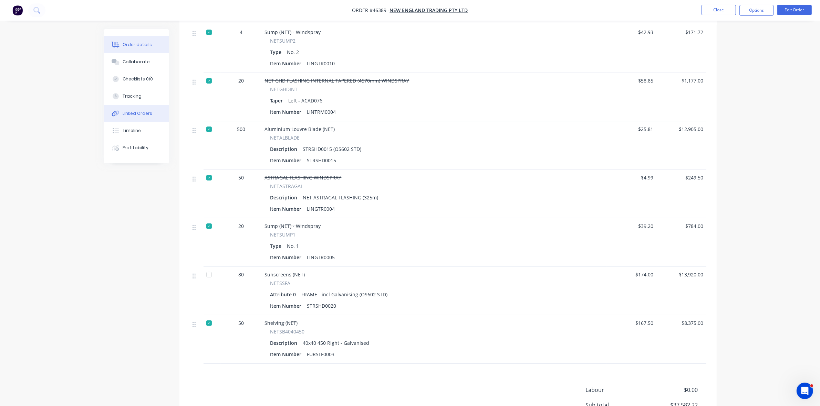
click at [134, 118] on button "Linked Orders" at bounding box center [136, 113] width 65 height 17
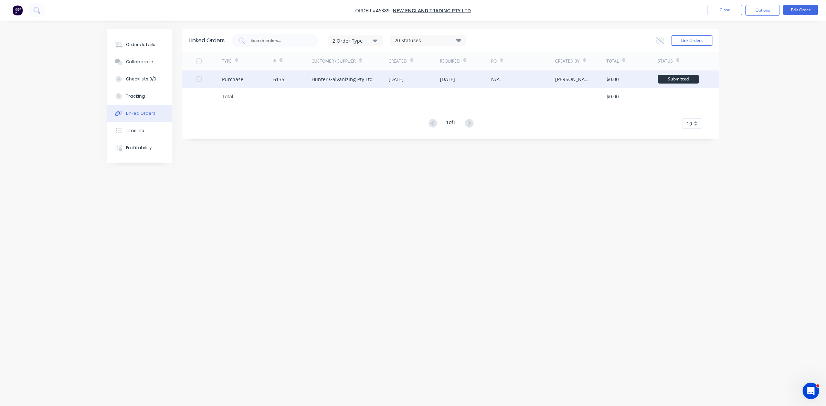
click at [413, 87] on div "25 Aug 2025" at bounding box center [414, 79] width 51 height 17
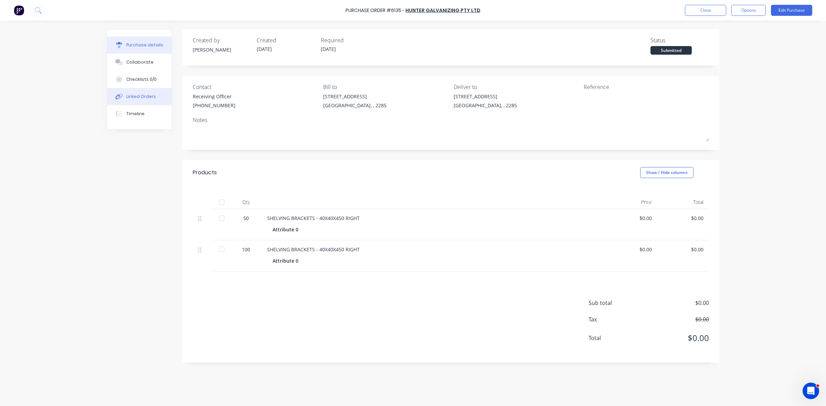
click at [133, 96] on div "Linked Orders" at bounding box center [141, 97] width 30 height 6
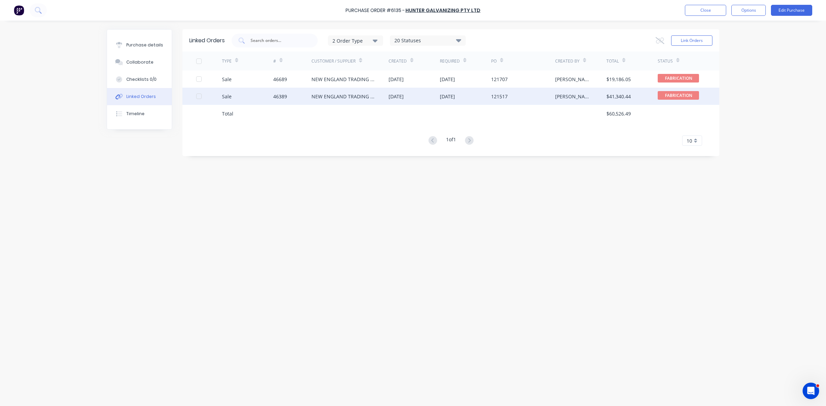
click at [339, 99] on div "NEW ENGLAND TRADING PTY LTD" at bounding box center [342, 96] width 63 height 7
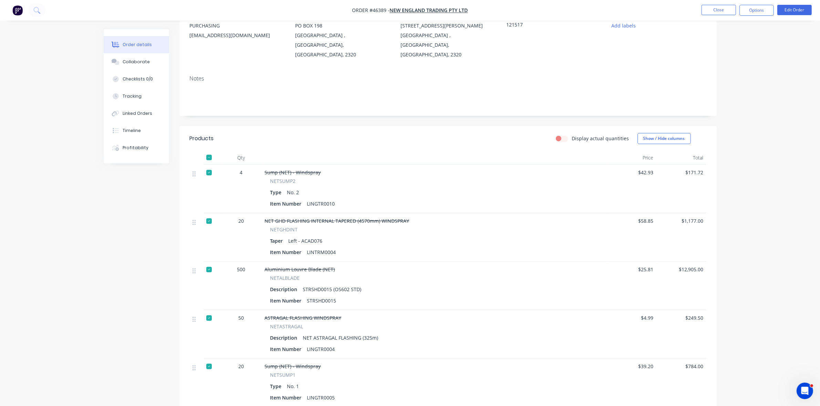
scroll to position [215, 0]
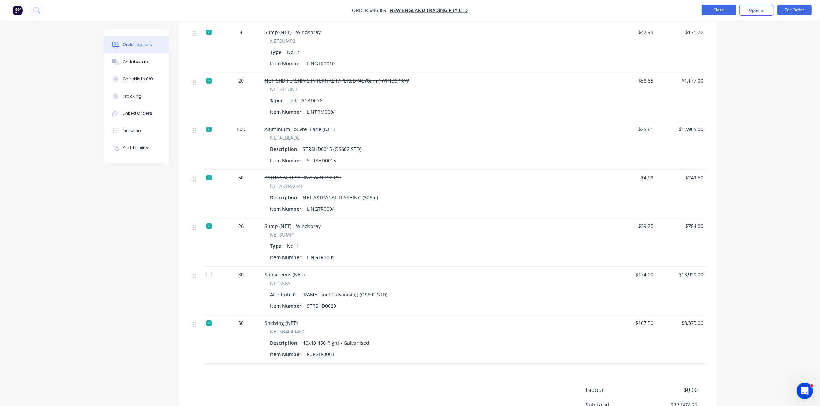
click at [722, 13] on button "Close" at bounding box center [718, 10] width 34 height 10
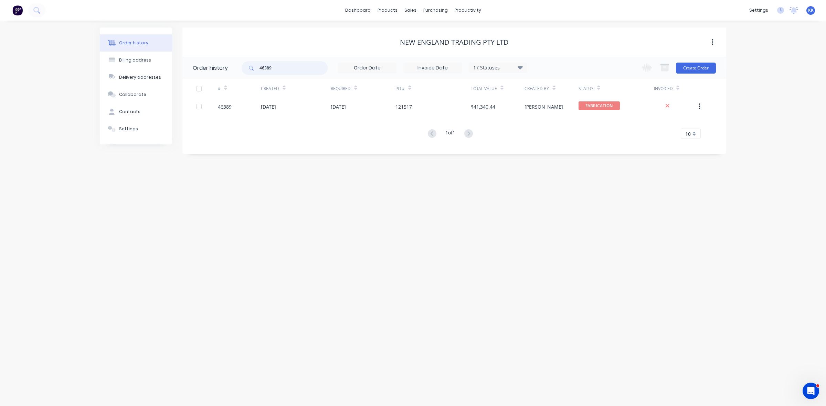
drag, startPoint x: 281, startPoint y: 70, endPoint x: 252, endPoint y: 69, distance: 28.2
click at [252, 69] on div "46389" at bounding box center [285, 68] width 86 height 14
type input "46357"
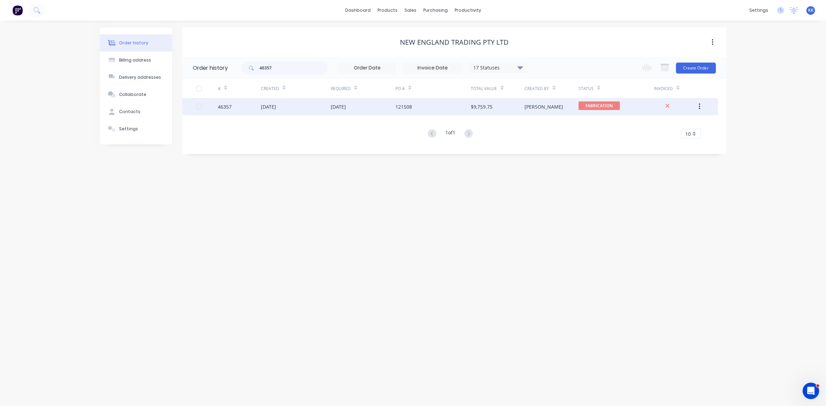
click at [318, 104] on div "21 Jul 2025" at bounding box center [296, 106] width 70 height 17
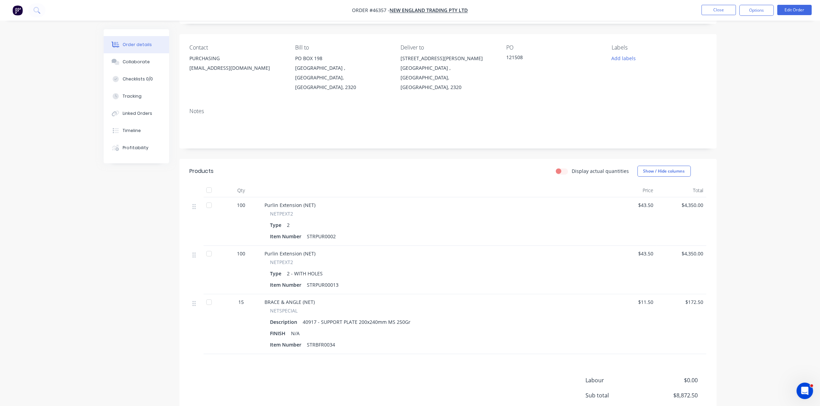
scroll to position [43, 0]
click at [718, 13] on button "Close" at bounding box center [718, 10] width 34 height 10
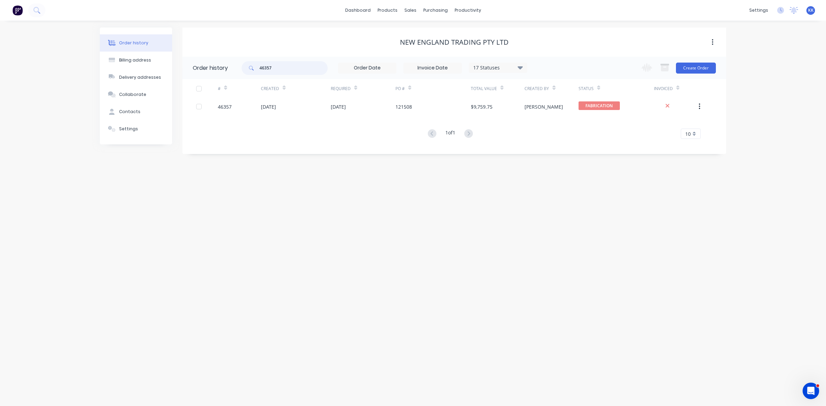
drag, startPoint x: 285, startPoint y: 69, endPoint x: 252, endPoint y: 69, distance: 32.7
click at [252, 69] on div "46357" at bounding box center [285, 68] width 86 height 14
type input "46689"
click at [341, 115] on div "# Created Required PO # Total Value Created By Status Invoiced 46689 01 Aug 202…" at bounding box center [450, 109] width 536 height 60
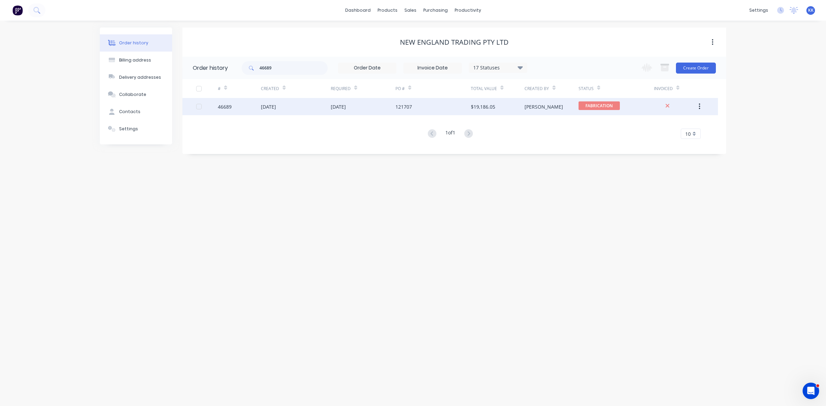
click at [338, 106] on div "25 Aug 2025" at bounding box center [338, 106] width 15 height 7
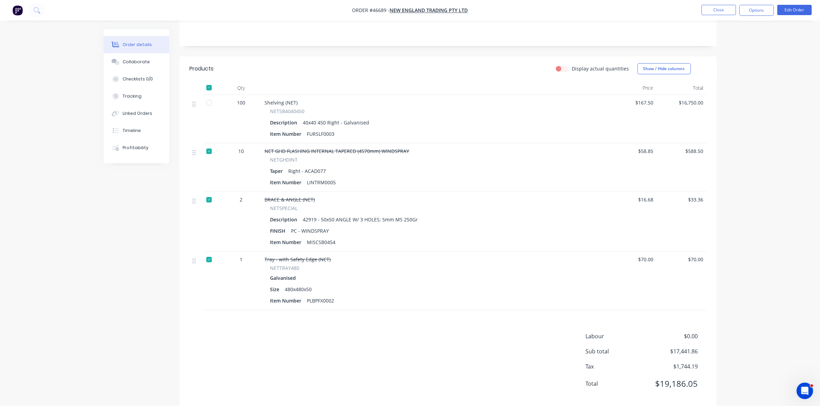
scroll to position [147, 0]
click at [134, 115] on div "Linked Orders" at bounding box center [138, 113] width 30 height 6
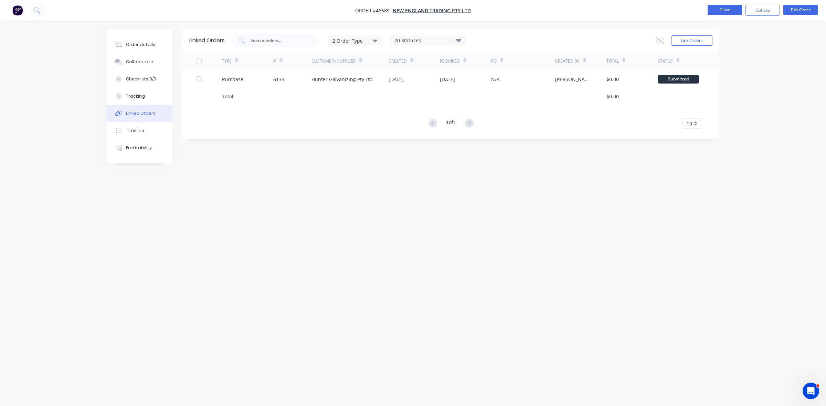
click at [728, 8] on button "Close" at bounding box center [725, 10] width 34 height 10
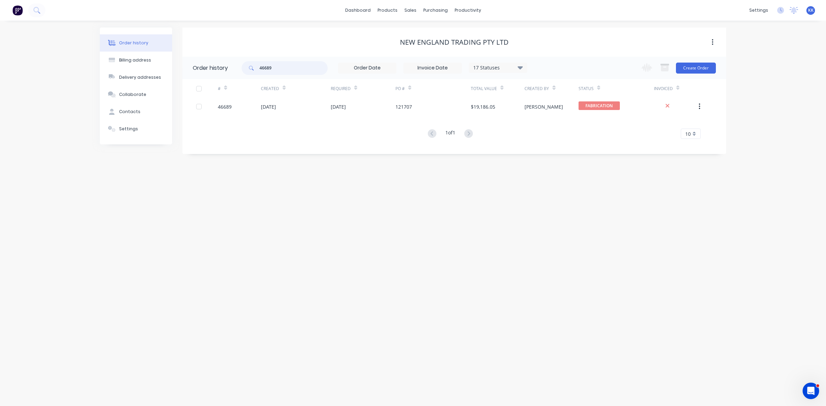
drag, startPoint x: 276, startPoint y: 69, endPoint x: 252, endPoint y: 69, distance: 23.4
click at [252, 69] on div "46689" at bounding box center [285, 68] width 86 height 14
type input "46659"
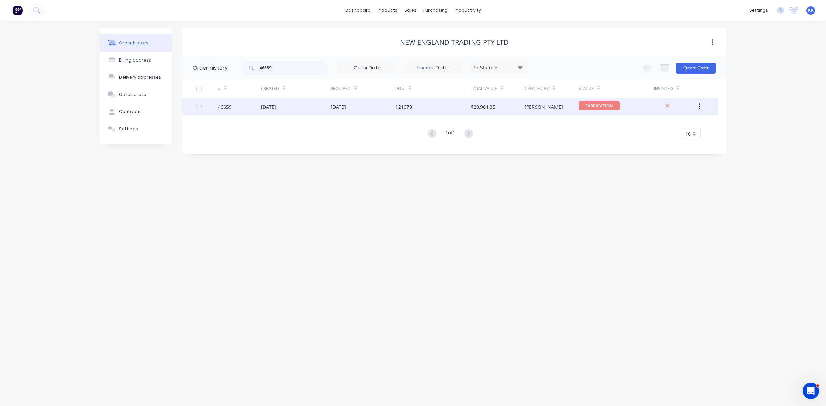
click at [357, 110] on div "25 Aug 2025" at bounding box center [363, 106] width 65 height 17
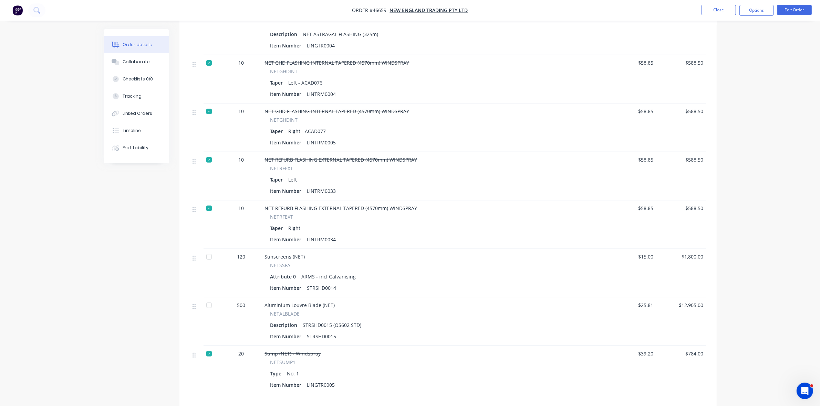
scroll to position [301, 0]
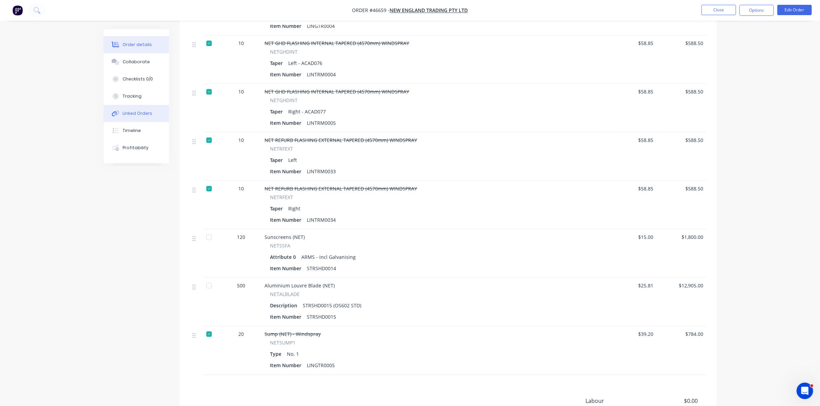
click at [133, 113] on div "Linked Orders" at bounding box center [138, 113] width 30 height 6
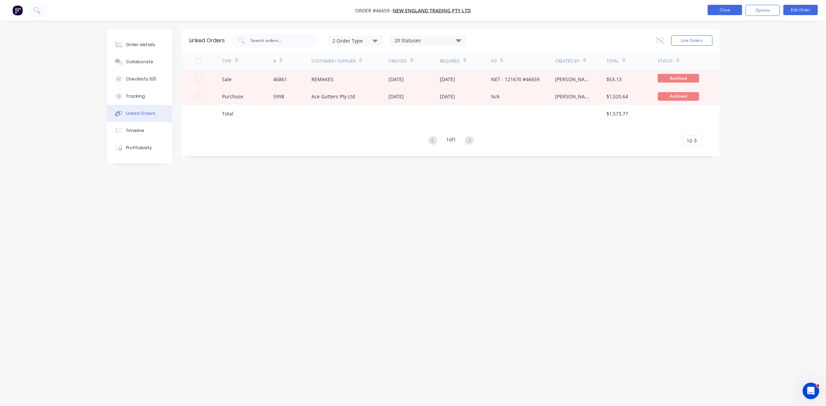
click at [717, 6] on button "Close" at bounding box center [725, 10] width 34 height 10
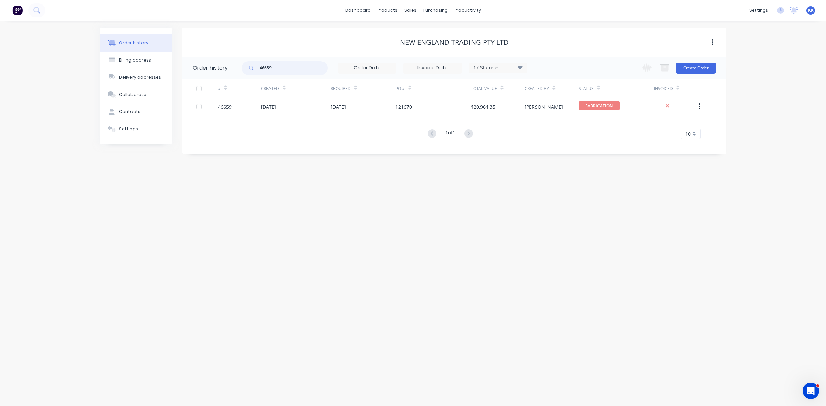
drag, startPoint x: 275, startPoint y: 69, endPoint x: 246, endPoint y: 69, distance: 28.9
click at [246, 69] on div "46659" at bounding box center [285, 68] width 86 height 14
type input "46574"
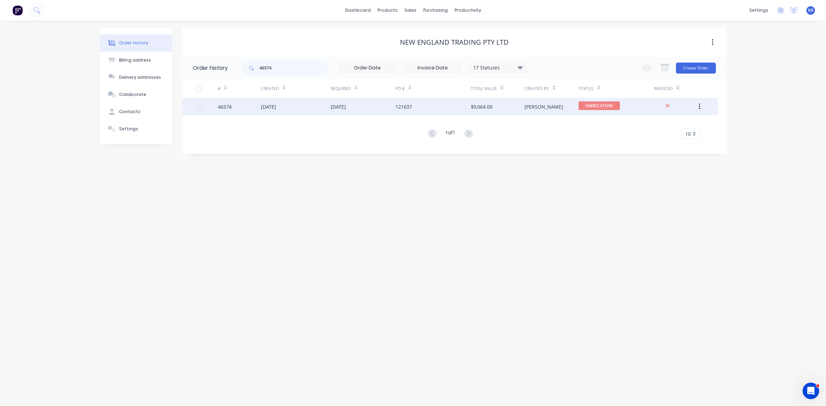
click at [333, 108] on div "25 Aug 2025" at bounding box center [338, 106] width 15 height 7
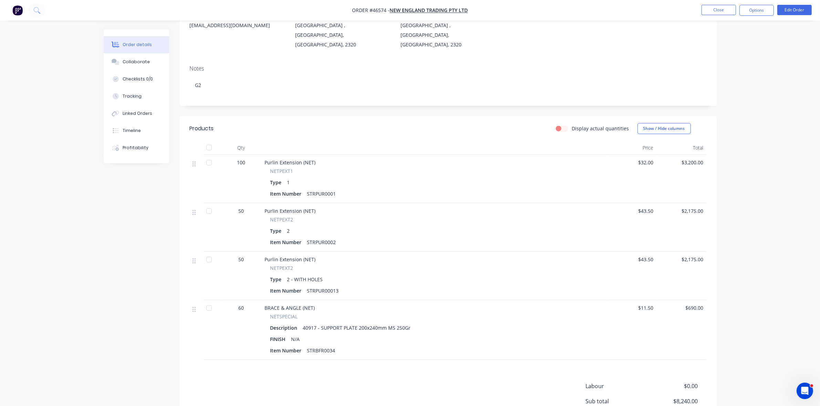
scroll to position [86, 0]
click at [720, 12] on button "Close" at bounding box center [718, 10] width 34 height 10
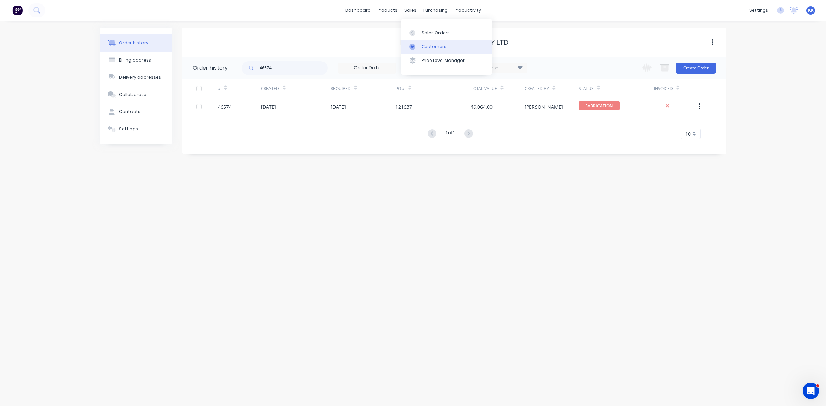
click at [422, 47] on div "Customers" at bounding box center [434, 47] width 25 height 6
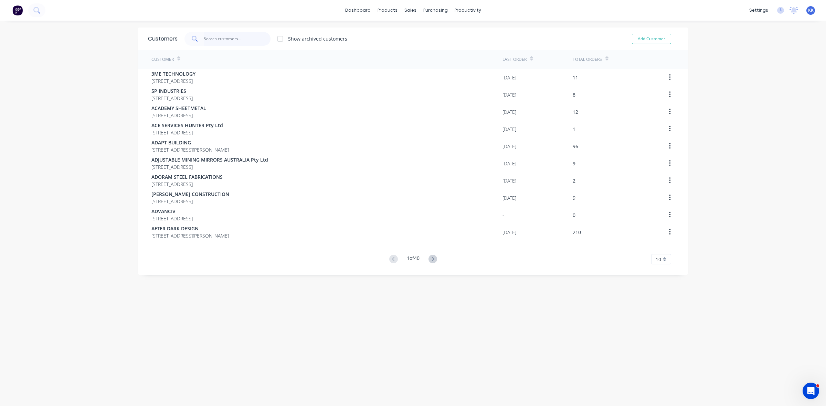
click at [204, 38] on input "text" at bounding box center [237, 39] width 67 height 14
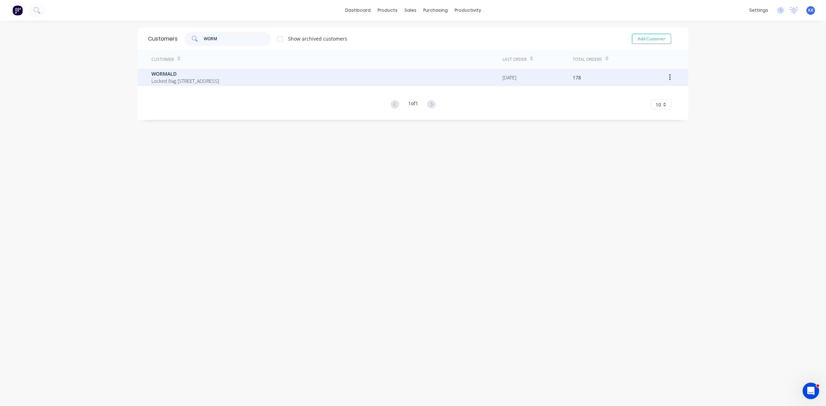
type input "WORM"
click at [219, 76] on span "WORMALD" at bounding box center [184, 73] width 67 height 7
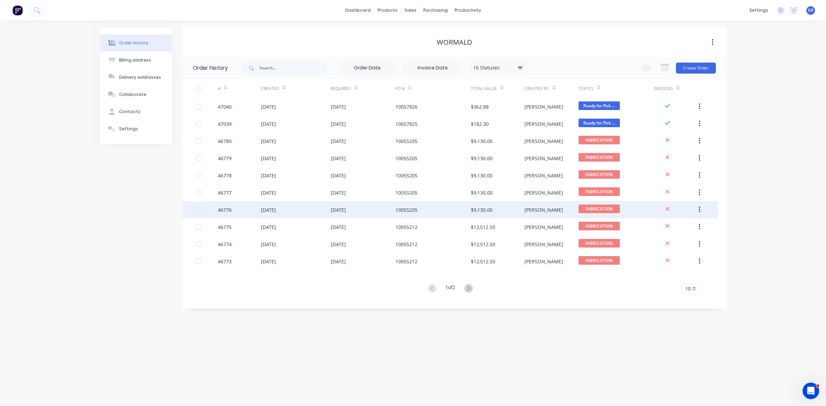
click at [293, 209] on div "06 Aug 2025" at bounding box center [296, 209] width 70 height 17
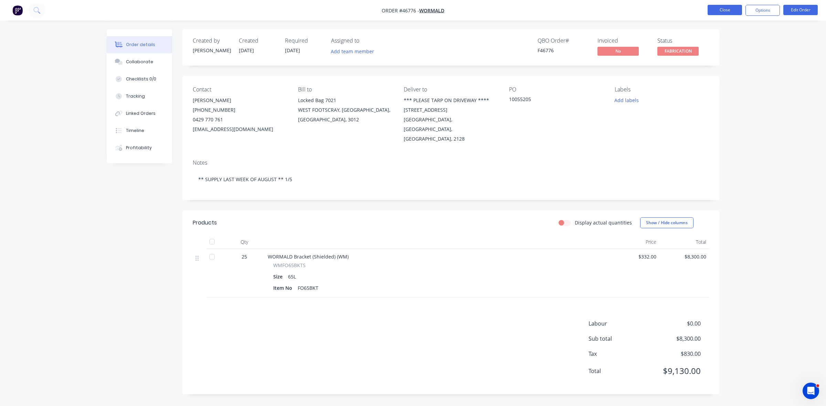
click at [730, 10] on button "Close" at bounding box center [725, 10] width 34 height 10
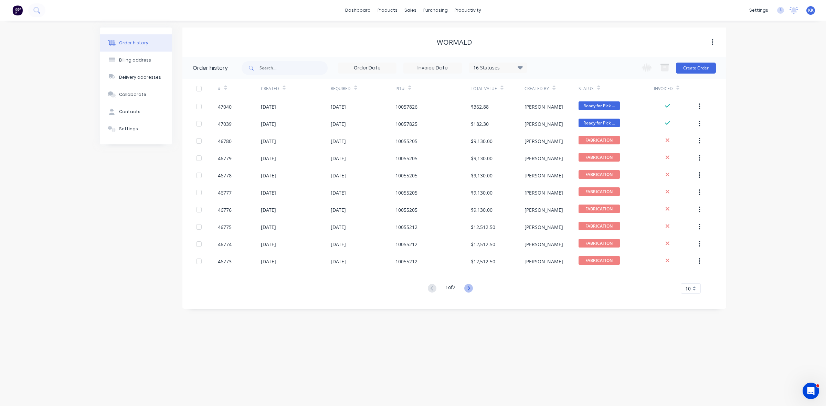
click at [472, 288] on icon at bounding box center [468, 288] width 9 height 9
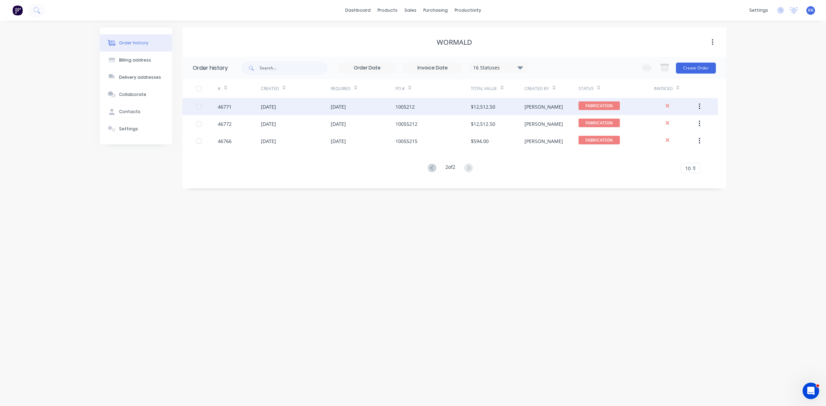
click at [299, 105] on div "06 Aug 2025" at bounding box center [296, 106] width 70 height 17
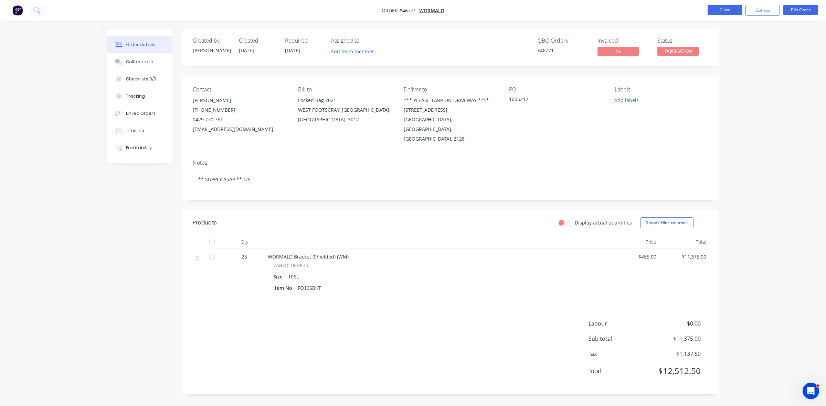
click at [716, 7] on button "Close" at bounding box center [725, 10] width 34 height 10
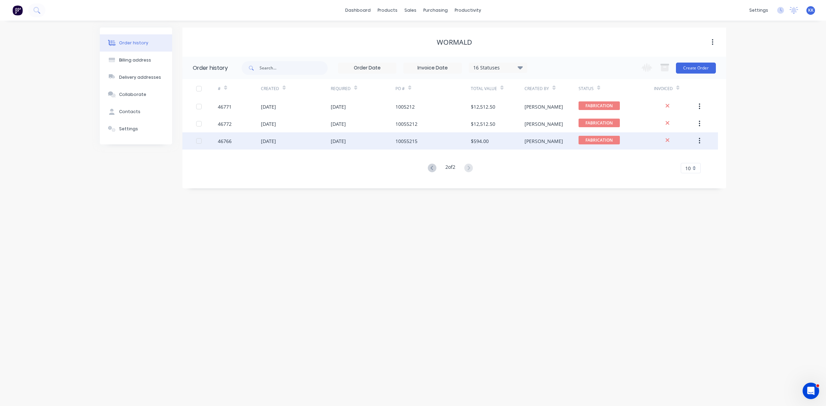
click at [295, 145] on div "06 Aug 2025" at bounding box center [296, 141] width 70 height 17
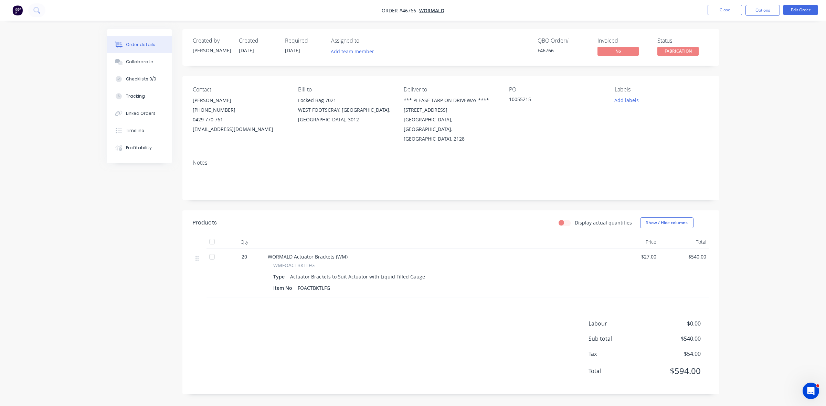
drag, startPoint x: 716, startPoint y: 9, endPoint x: 413, endPoint y: 12, distance: 302.9
click at [701, 18] on nav "Order #46766 - WORMALD Close Options Edit Order" at bounding box center [413, 10] width 826 height 21
click at [721, 6] on button "Close" at bounding box center [725, 10] width 34 height 10
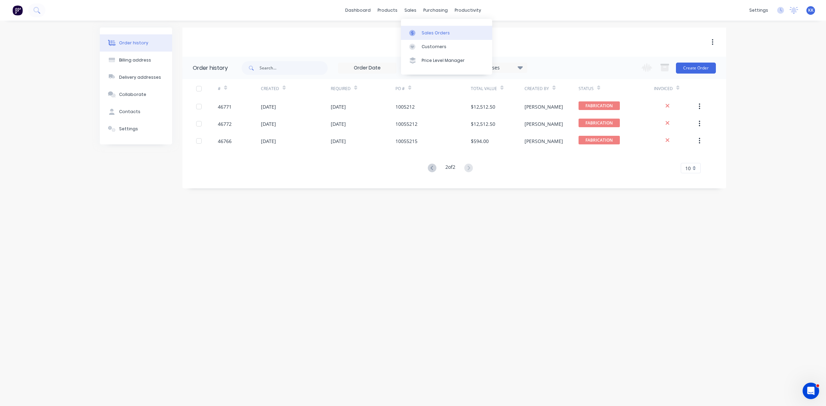
click at [426, 29] on link "Sales Orders" at bounding box center [446, 33] width 91 height 14
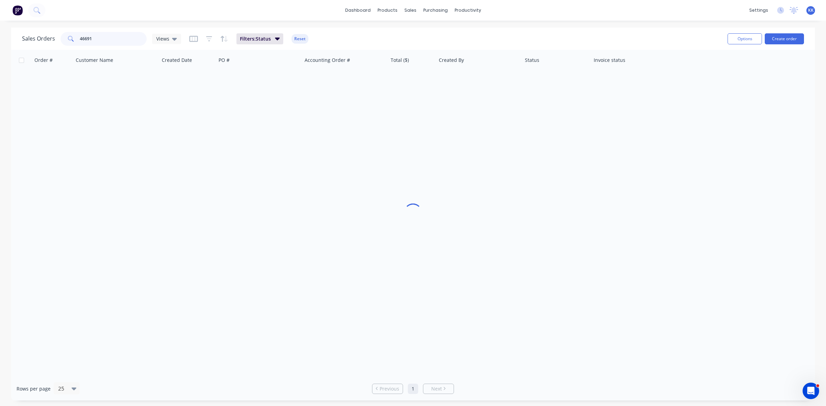
drag, startPoint x: 102, startPoint y: 38, endPoint x: 43, endPoint y: 40, distance: 58.6
click at [43, 40] on div "Sales Orders 46691 Views" at bounding box center [101, 39] width 159 height 14
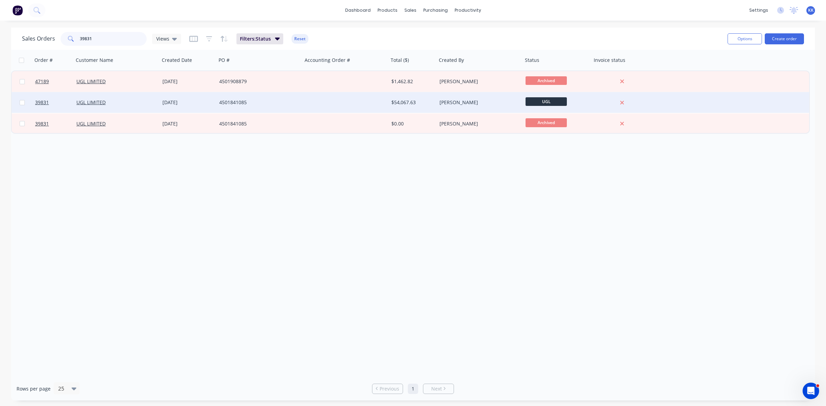
type input "39831"
click at [279, 100] on div "4501841085" at bounding box center [257, 102] width 76 height 7
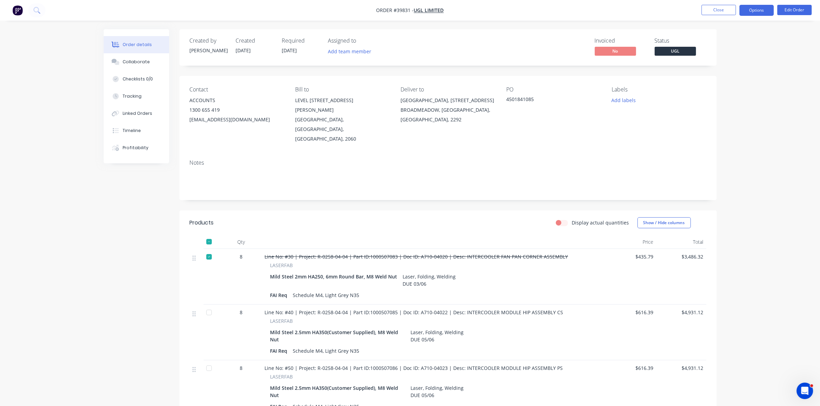
click at [748, 10] on button "Options" at bounding box center [756, 10] width 34 height 11
click at [723, 95] on div "Delivery Docket" at bounding box center [735, 97] width 63 height 10
click at [719, 86] on div "Custom" at bounding box center [735, 83] width 63 height 10
click at [722, 71] on div "Without pricing" at bounding box center [735, 69] width 63 height 10
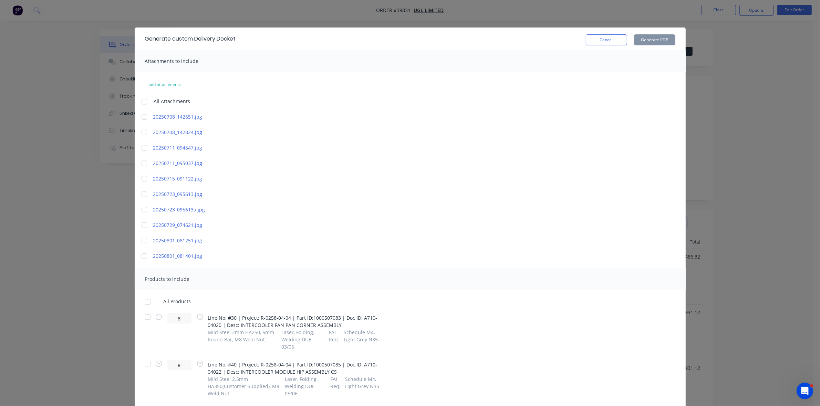
scroll to position [172, 0]
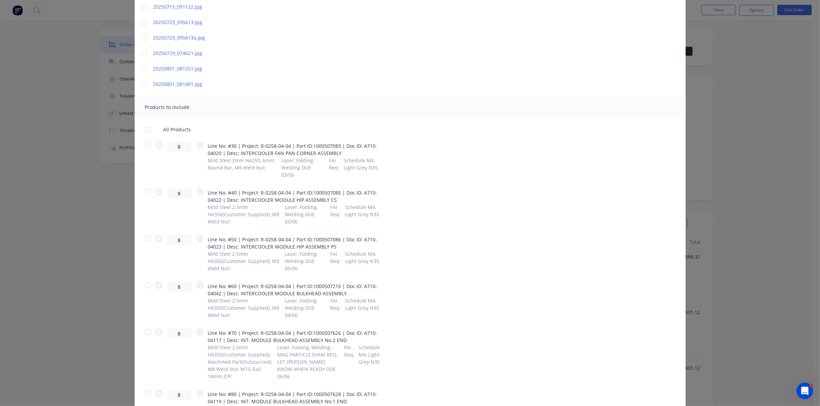
click at [145, 279] on div at bounding box center [148, 286] width 14 height 14
click at [156, 283] on icon "button" at bounding box center [159, 286] width 6 height 6
type input "7"
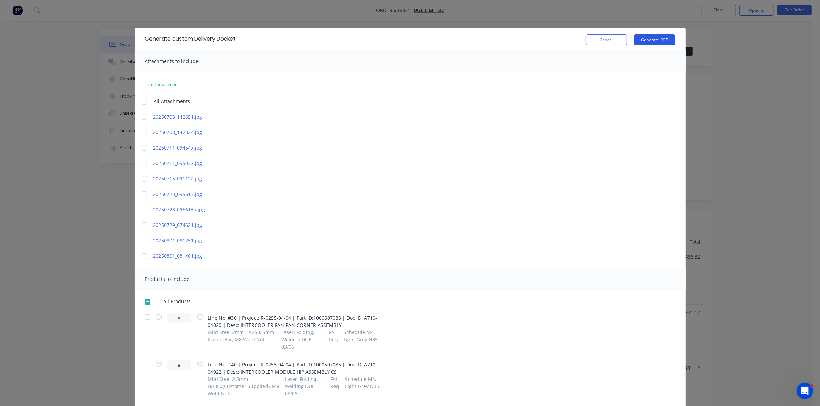
click at [651, 38] on button "Generate PDF" at bounding box center [654, 39] width 41 height 11
click at [586, 43] on button "Cancel" at bounding box center [605, 39] width 41 height 11
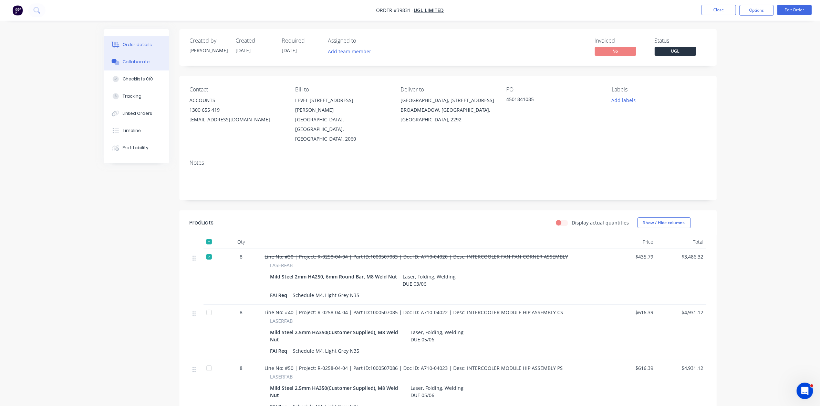
click at [135, 65] on div "Collaborate" at bounding box center [136, 62] width 27 height 6
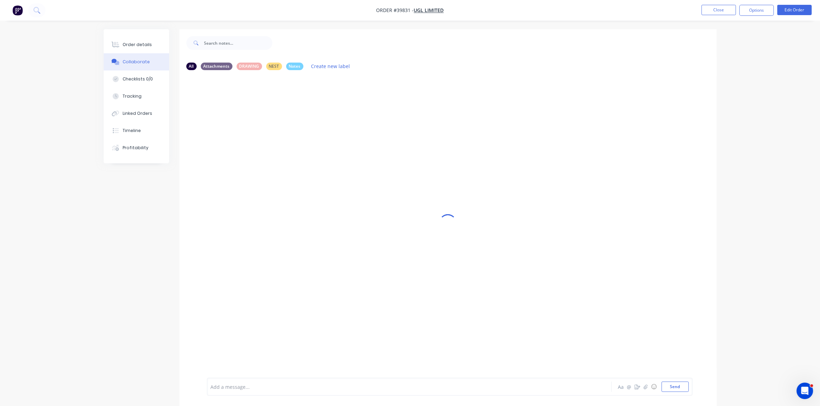
click at [230, 383] on div "Add a message..." at bounding box center [390, 387] width 358 height 10
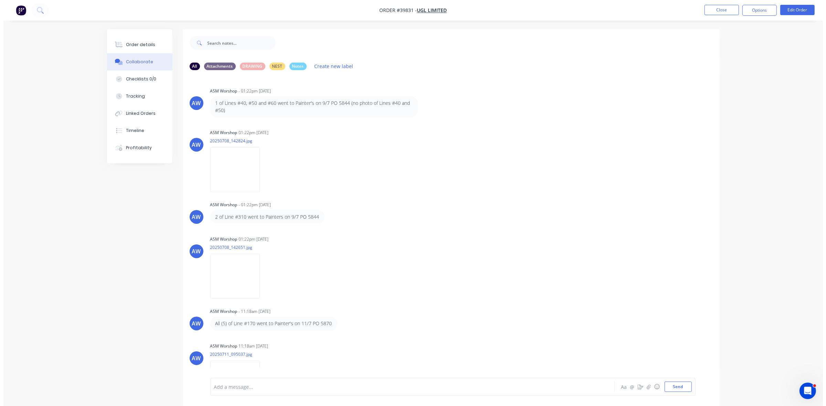
scroll to position [1104, 0]
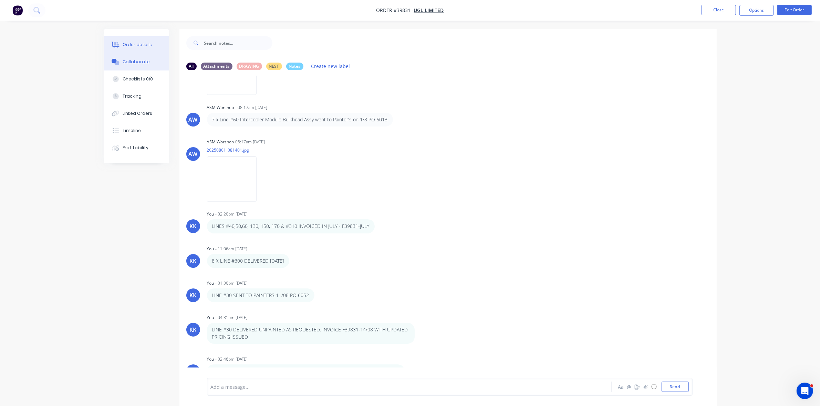
click at [134, 46] on div "Order details" at bounding box center [137, 45] width 29 height 6
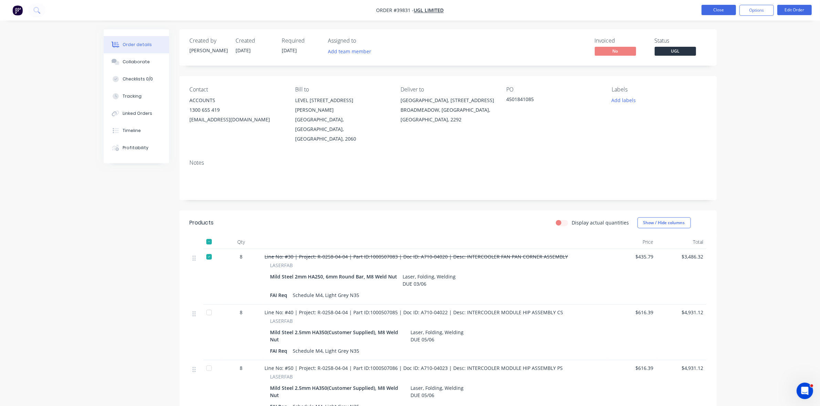
click at [718, 6] on button "Close" at bounding box center [718, 10] width 34 height 10
